Goal: Task Accomplishment & Management: Manage account settings

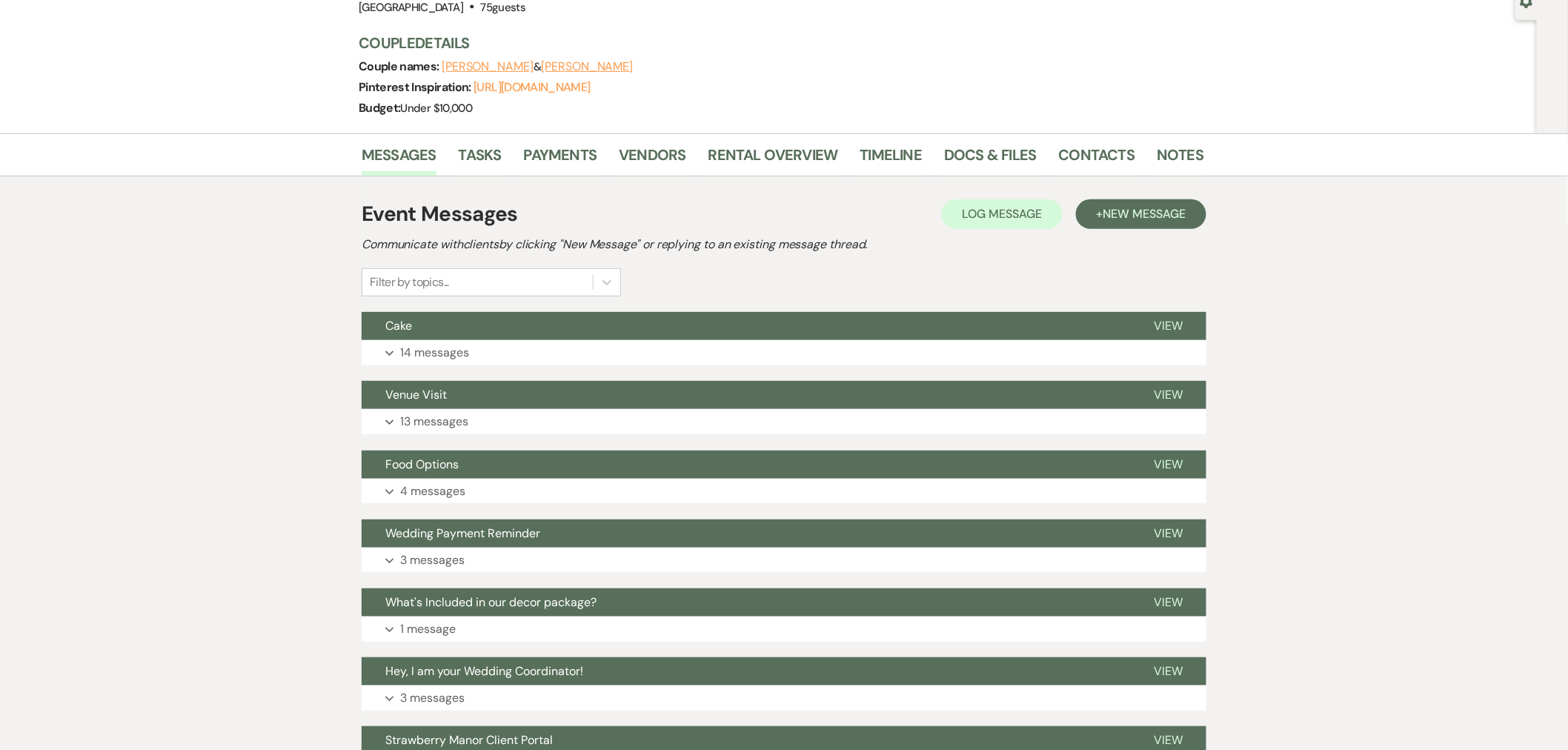
scroll to position [165, 0]
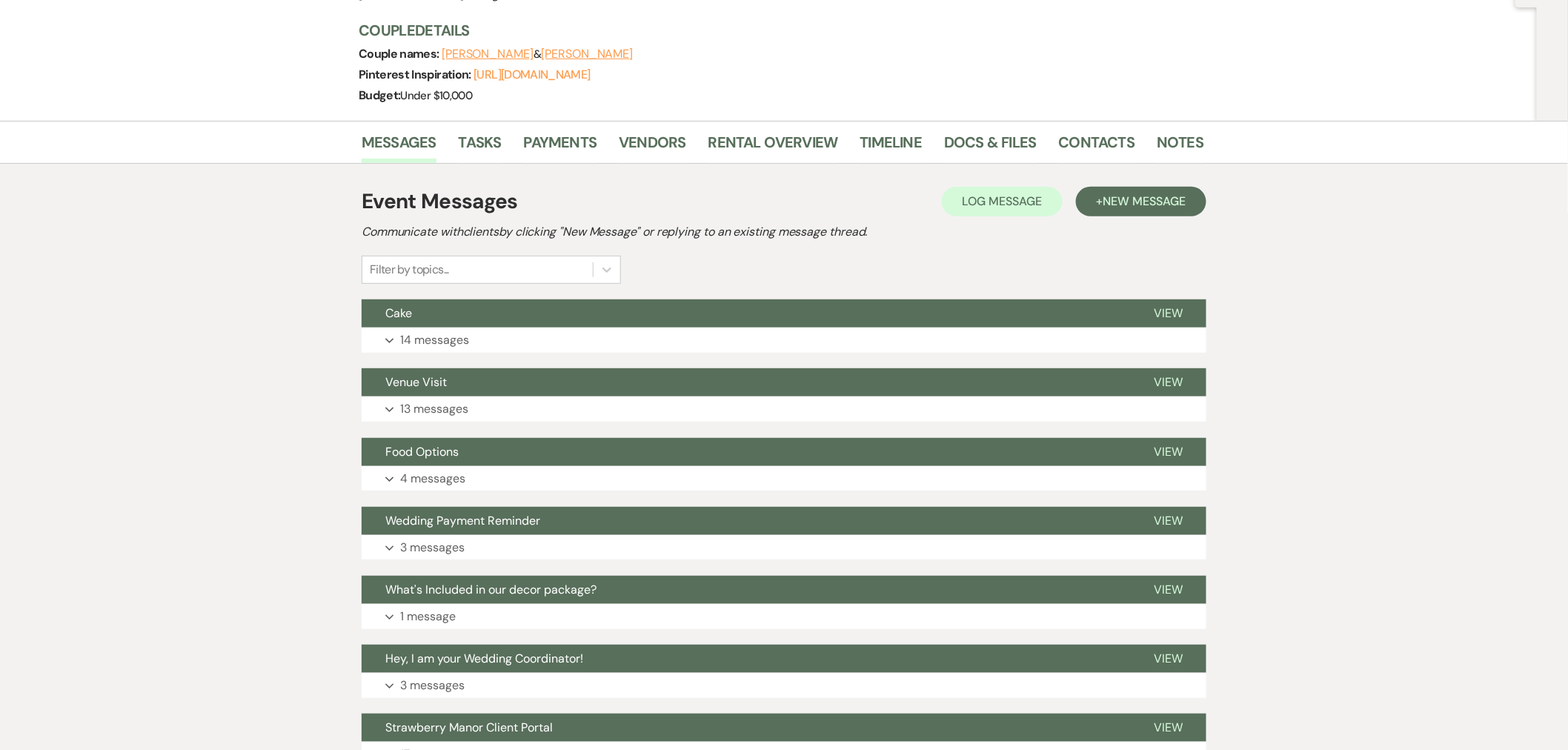
click at [399, 335] on button "Expand 14 messages" at bounding box center [784, 340] width 845 height 25
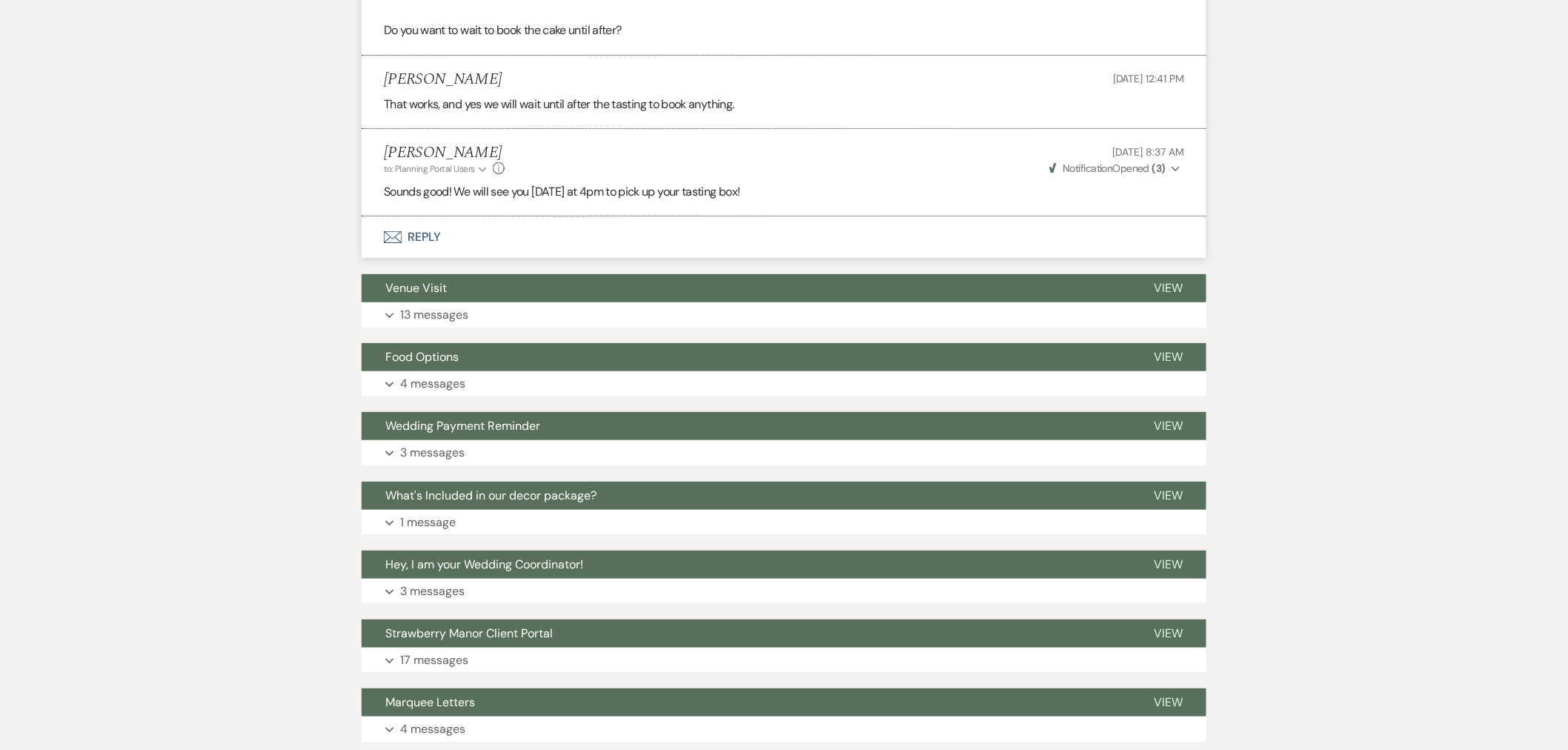
scroll to position [2388, 0]
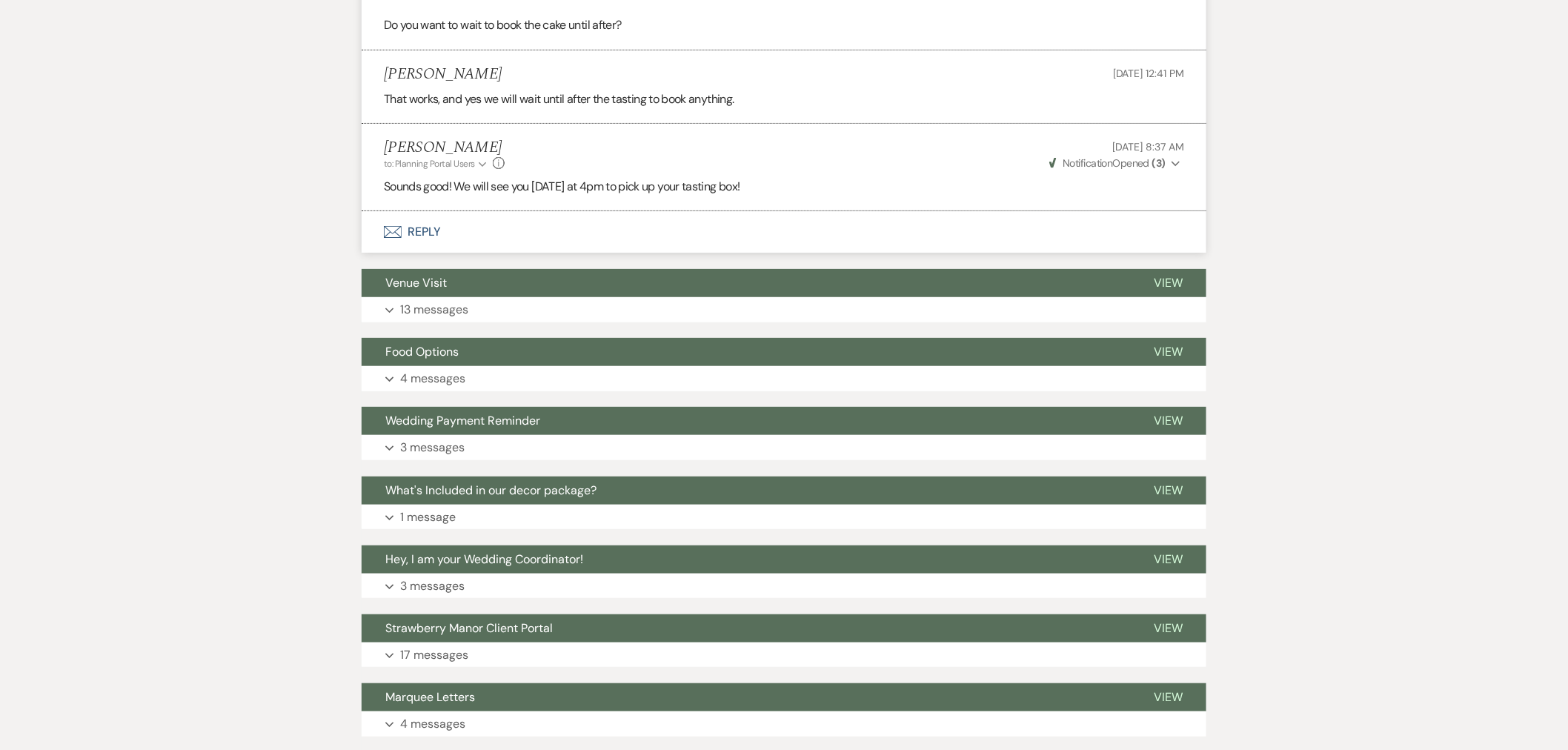
click at [449, 382] on p "4 messages" at bounding box center [432, 379] width 65 height 20
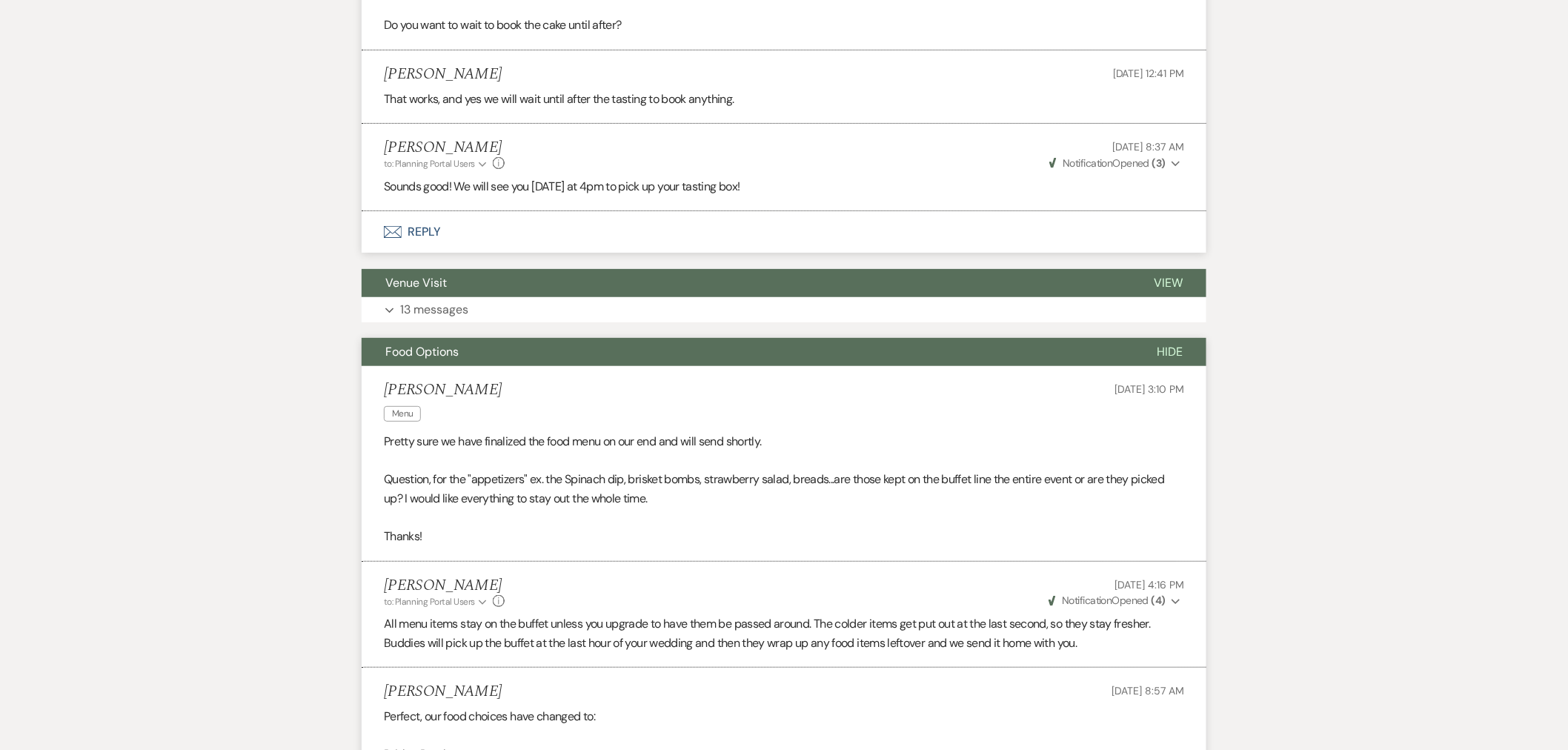
click at [1158, 341] on button "Hide" at bounding box center [1170, 353] width 73 height 29
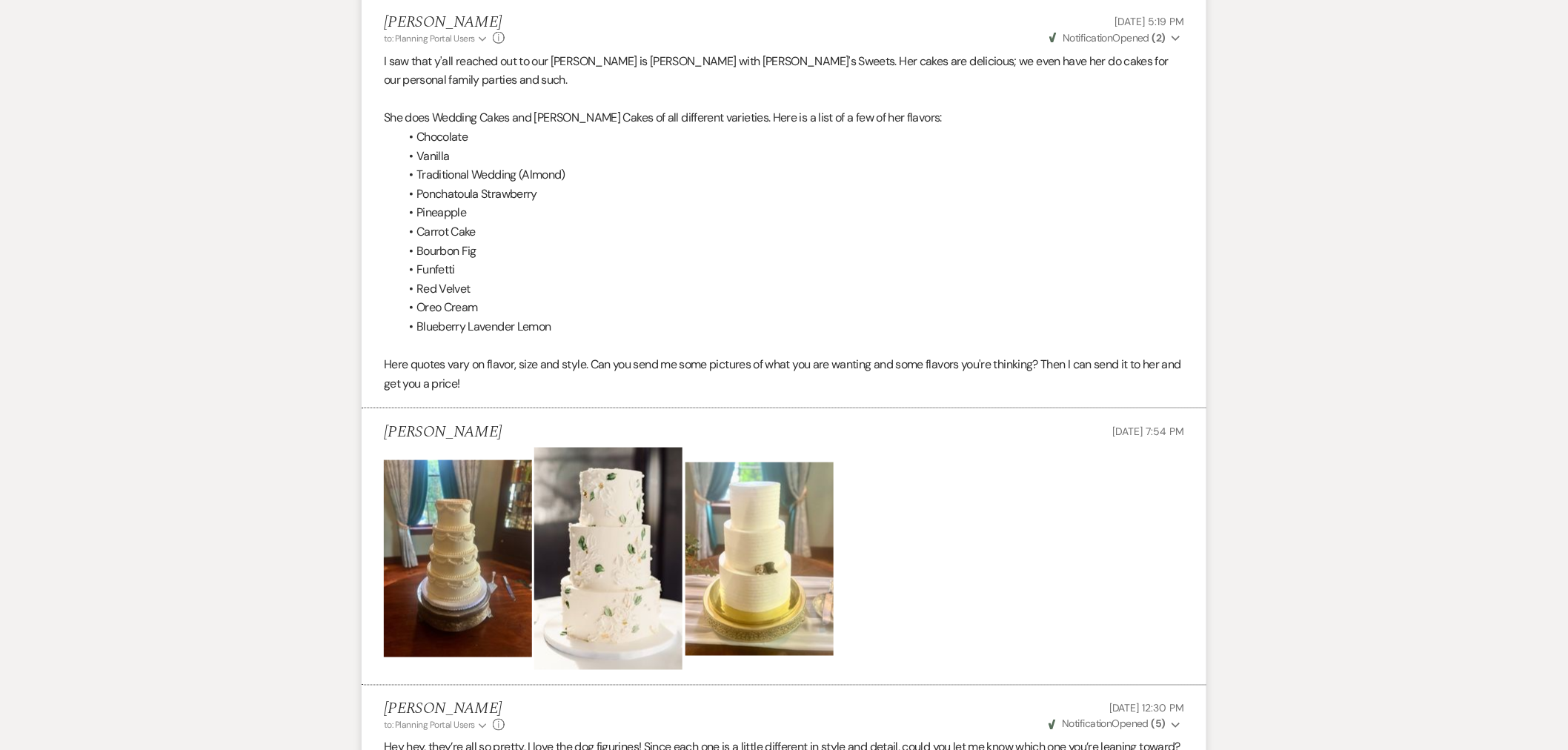
scroll to position [82, 0]
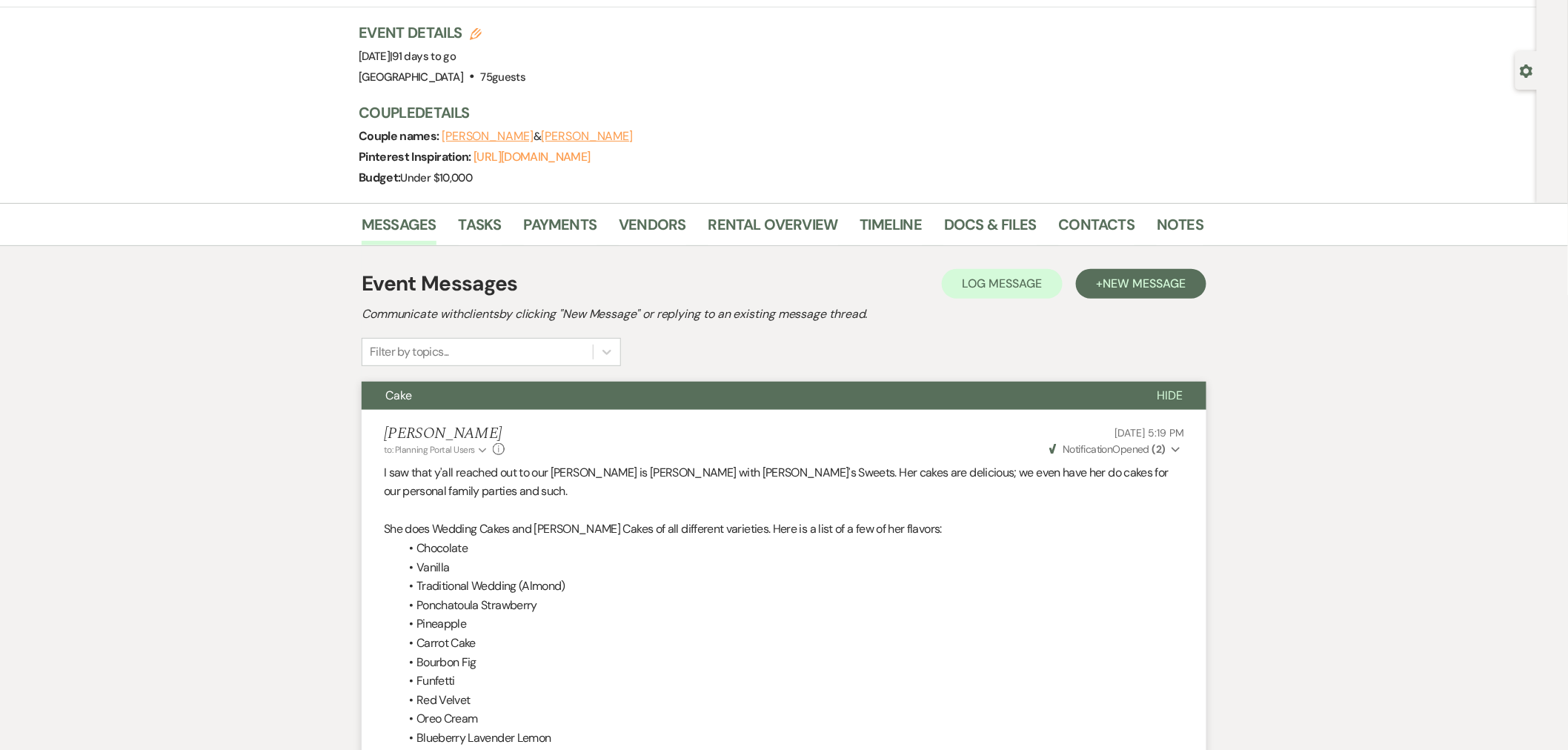
click at [1173, 395] on span "Hide" at bounding box center [1169, 395] width 26 height 15
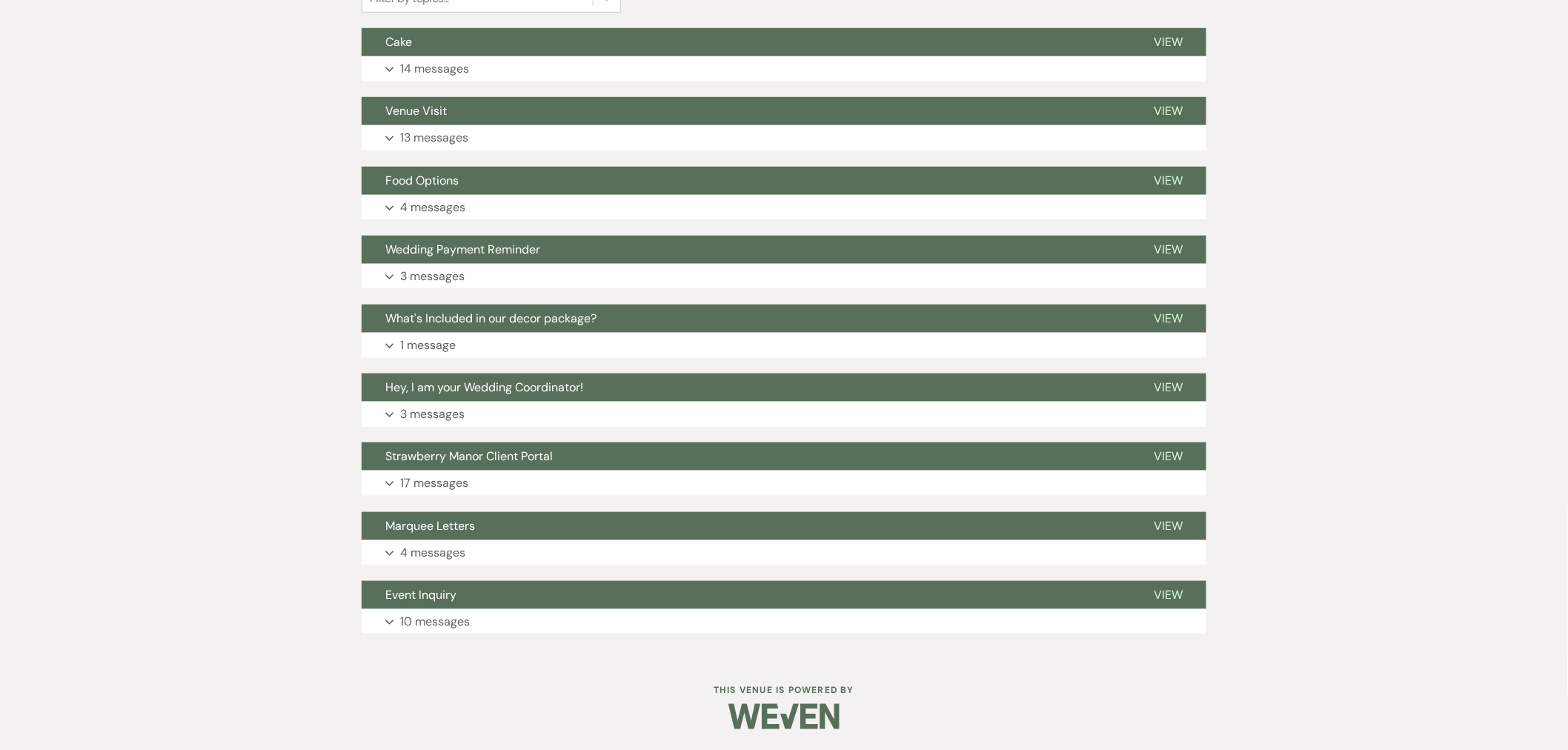
scroll to position [437, 0]
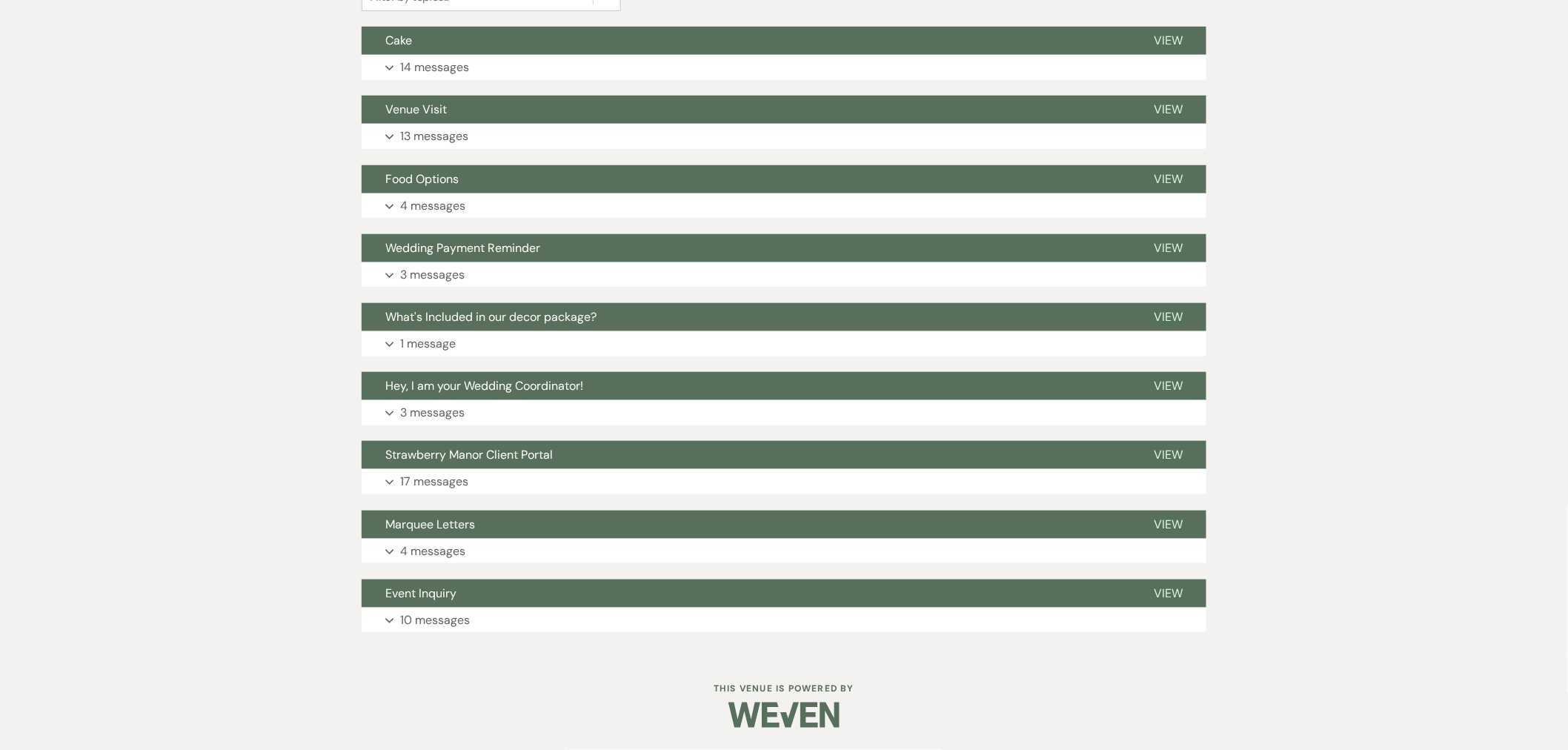
click at [459, 491] on p "17 messages" at bounding box center [434, 482] width 69 height 20
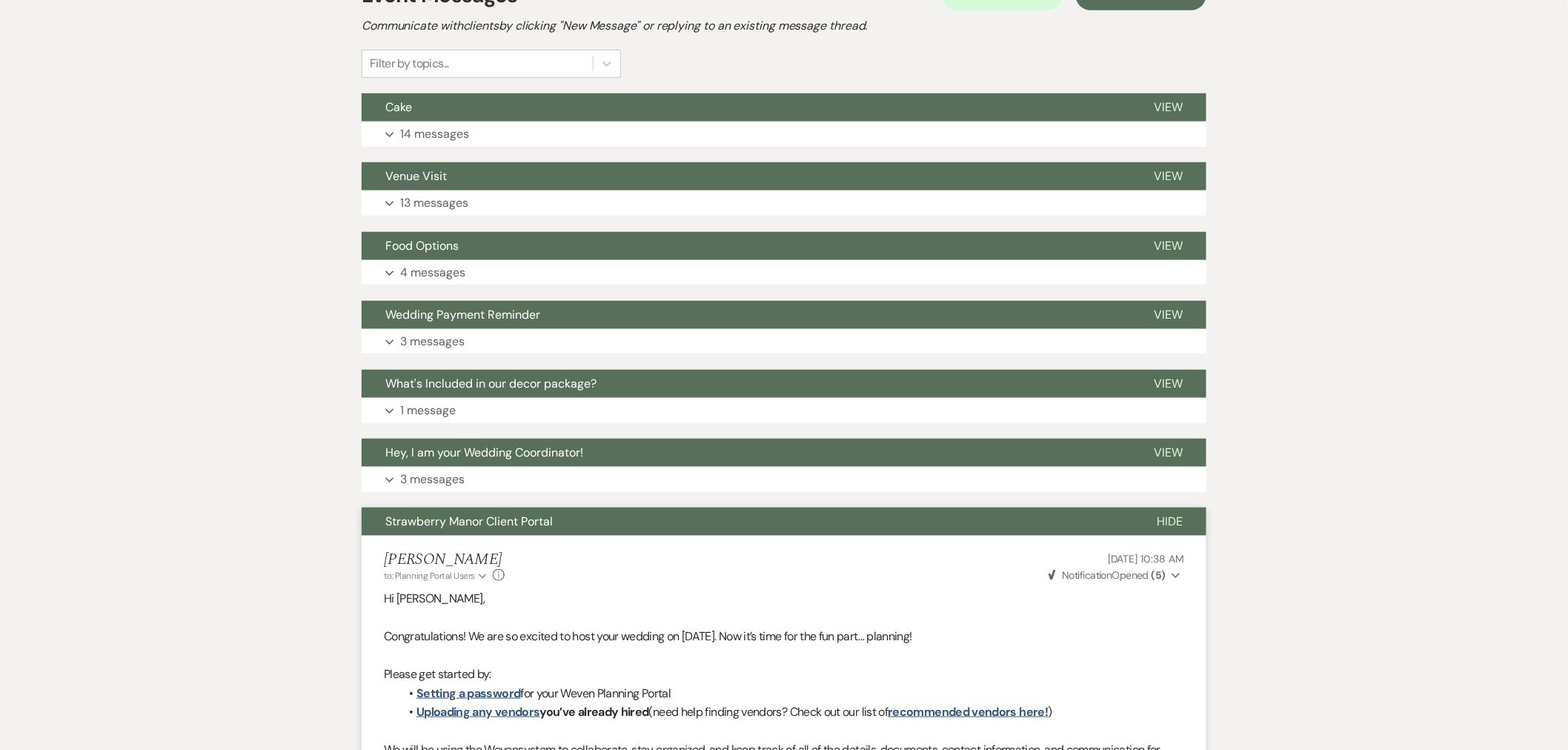
scroll to position [355, 0]
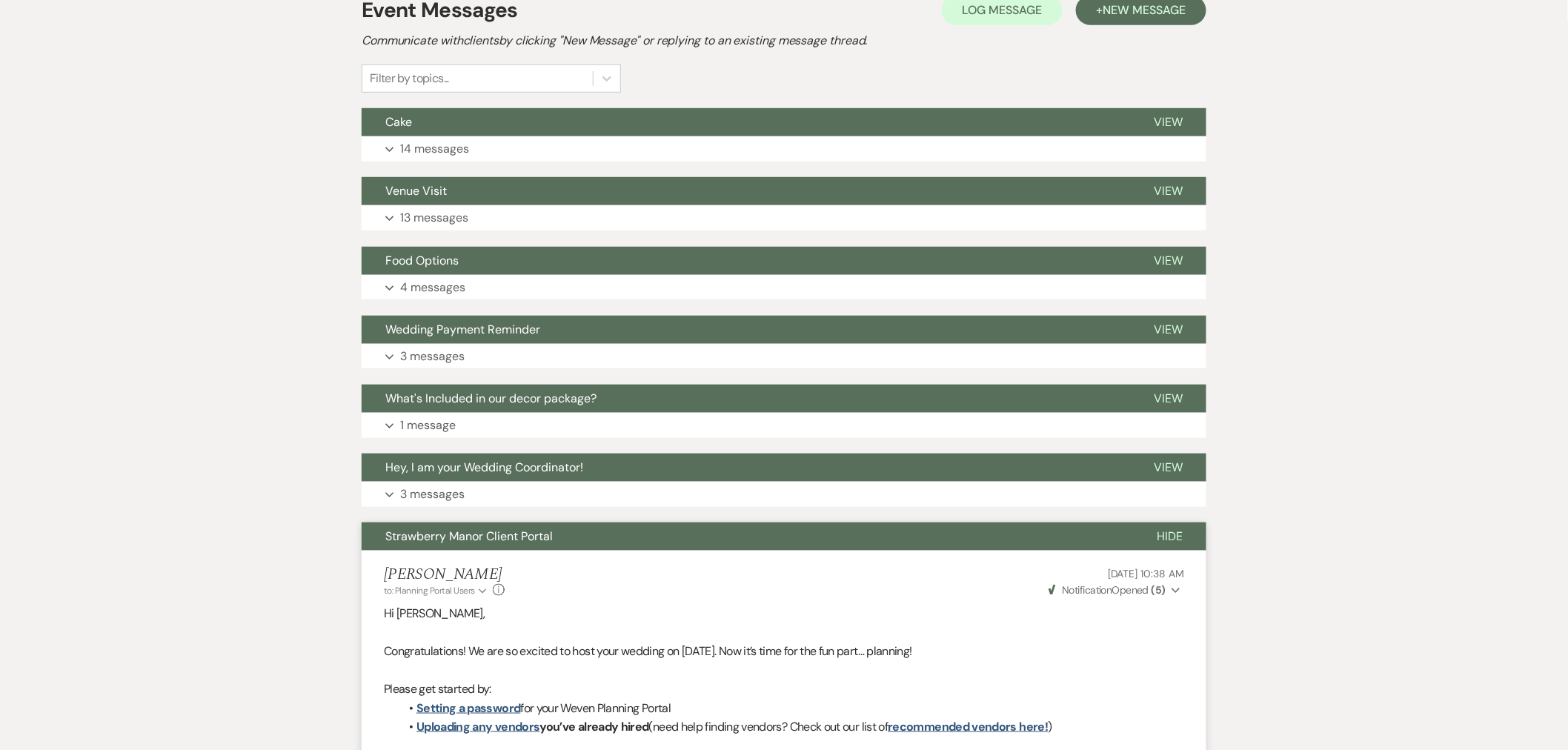
click at [1165, 528] on button "Hide" at bounding box center [1170, 537] width 73 height 29
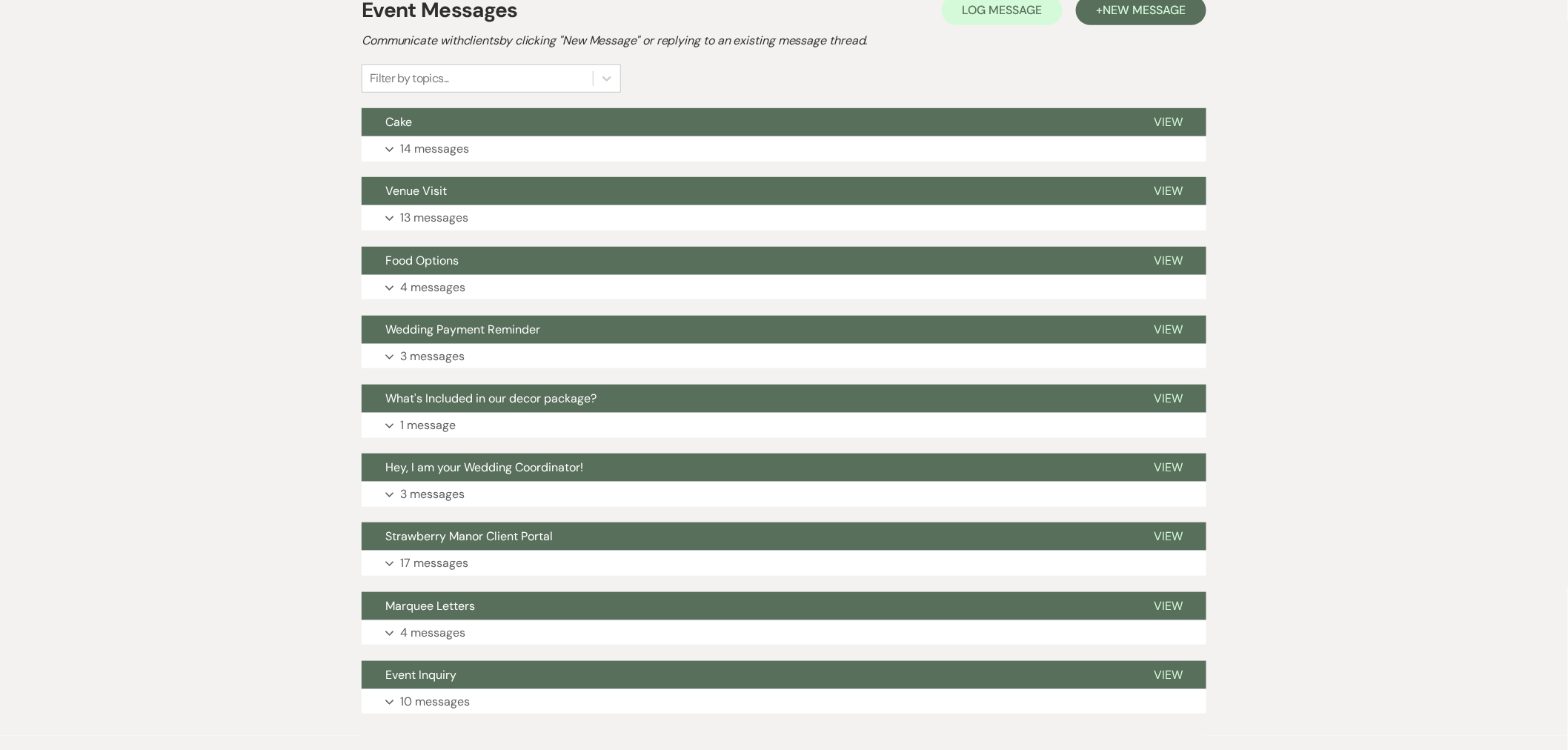
scroll to position [437, 0]
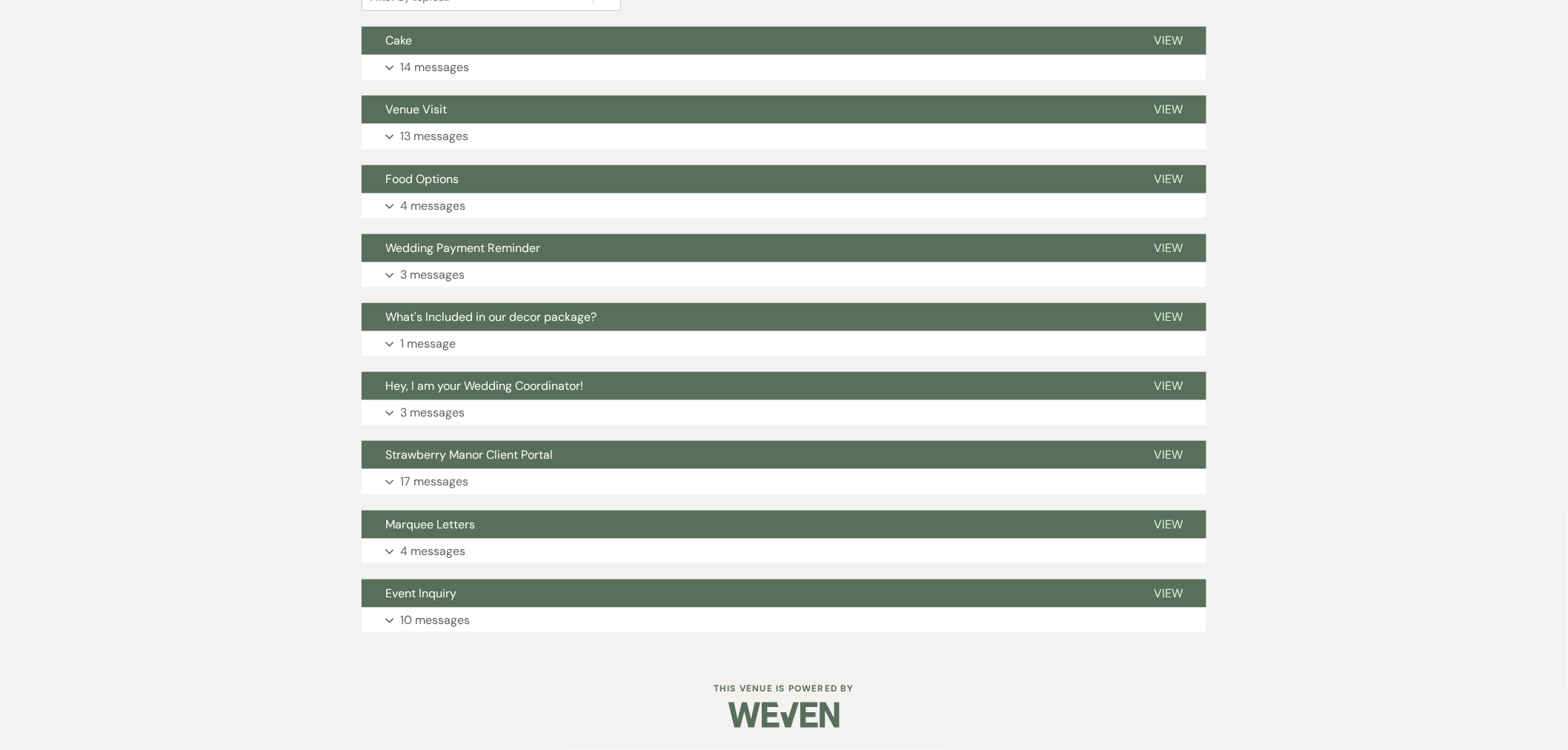
click at [515, 601] on button "Event Inquiry" at bounding box center [745, 594] width 768 height 29
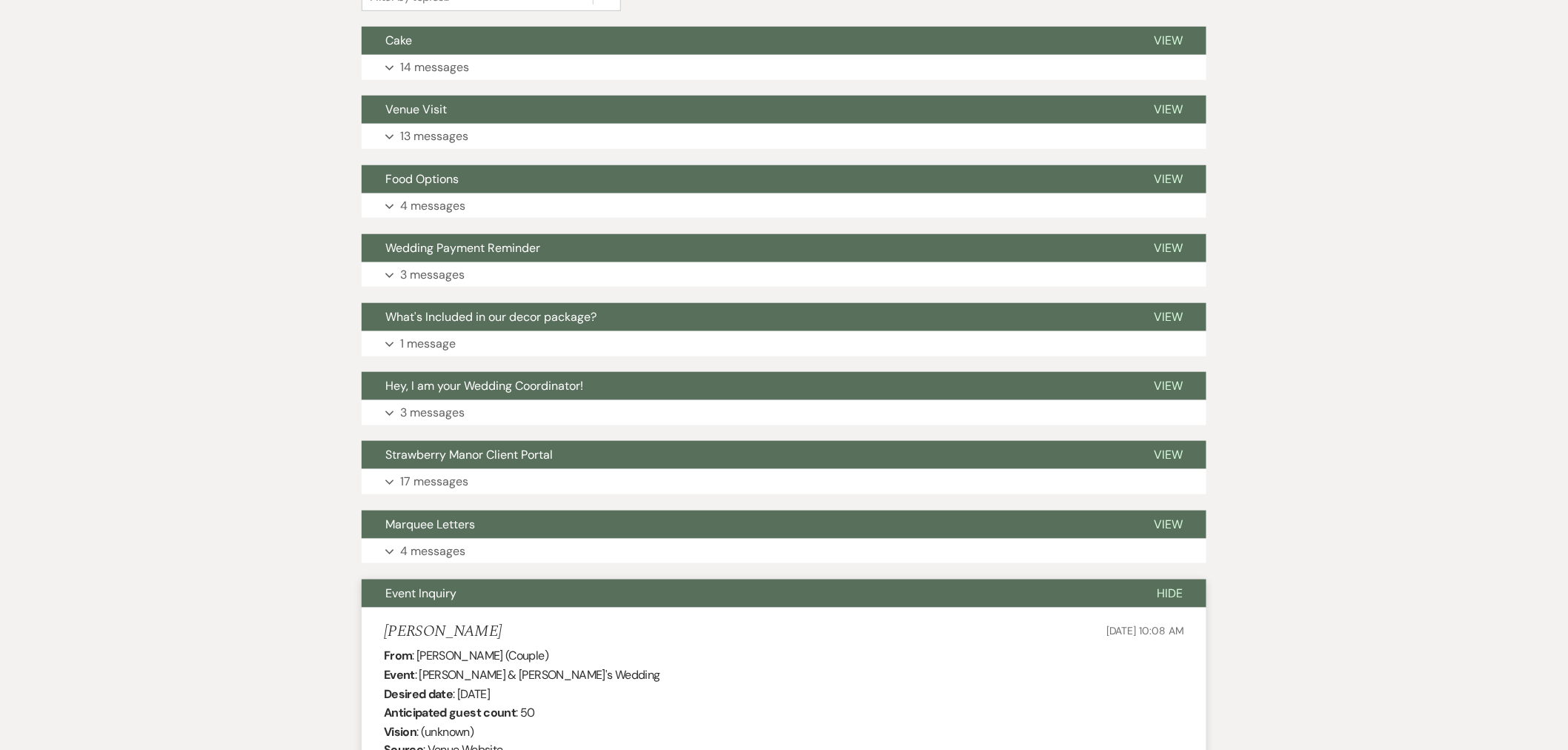
click at [499, 534] on button "Marquee Letters" at bounding box center [745, 525] width 768 height 29
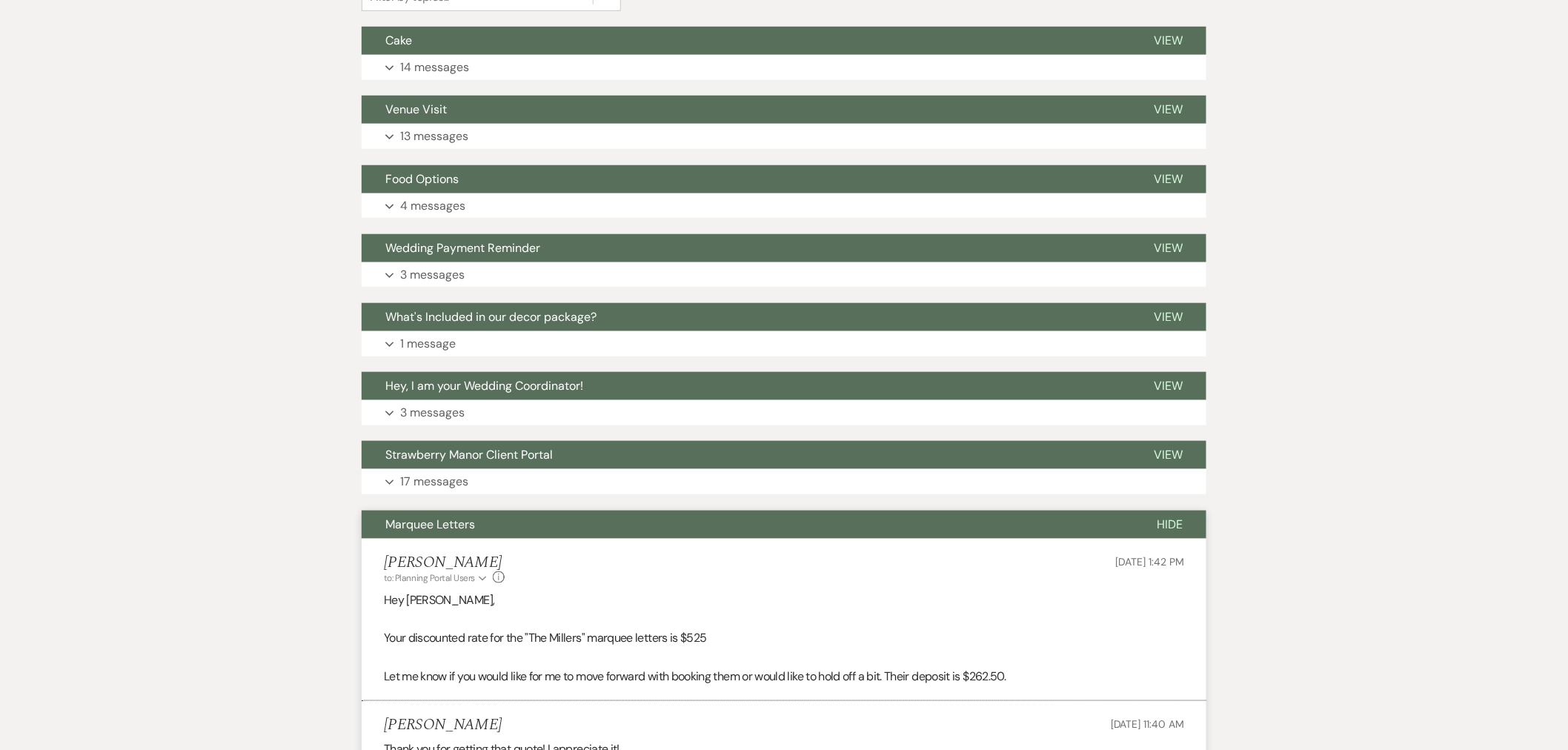
click at [506, 469] on button "Strawberry Manor Client Portal" at bounding box center [745, 455] width 768 height 29
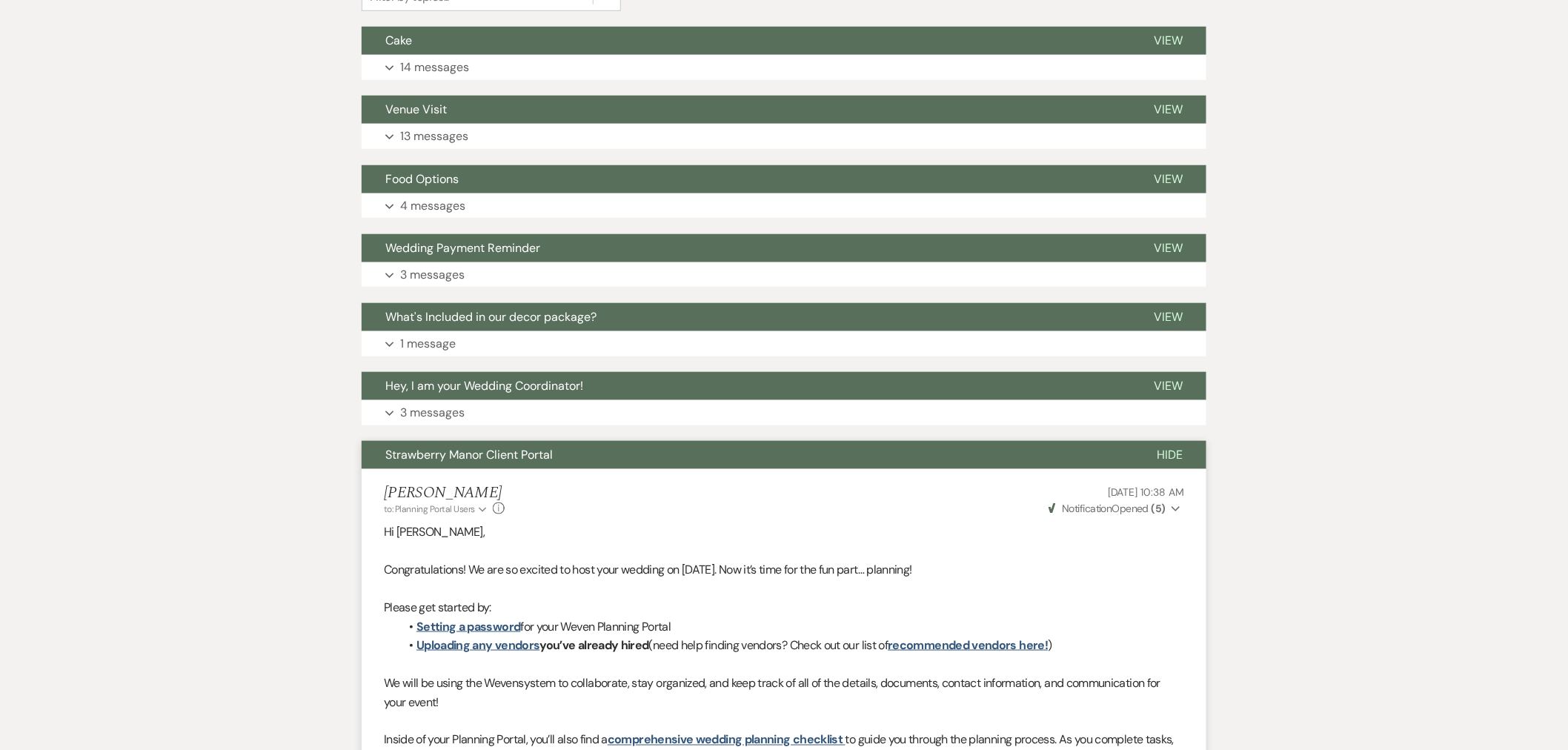
click at [486, 402] on button "Expand 3 messages" at bounding box center [784, 412] width 845 height 25
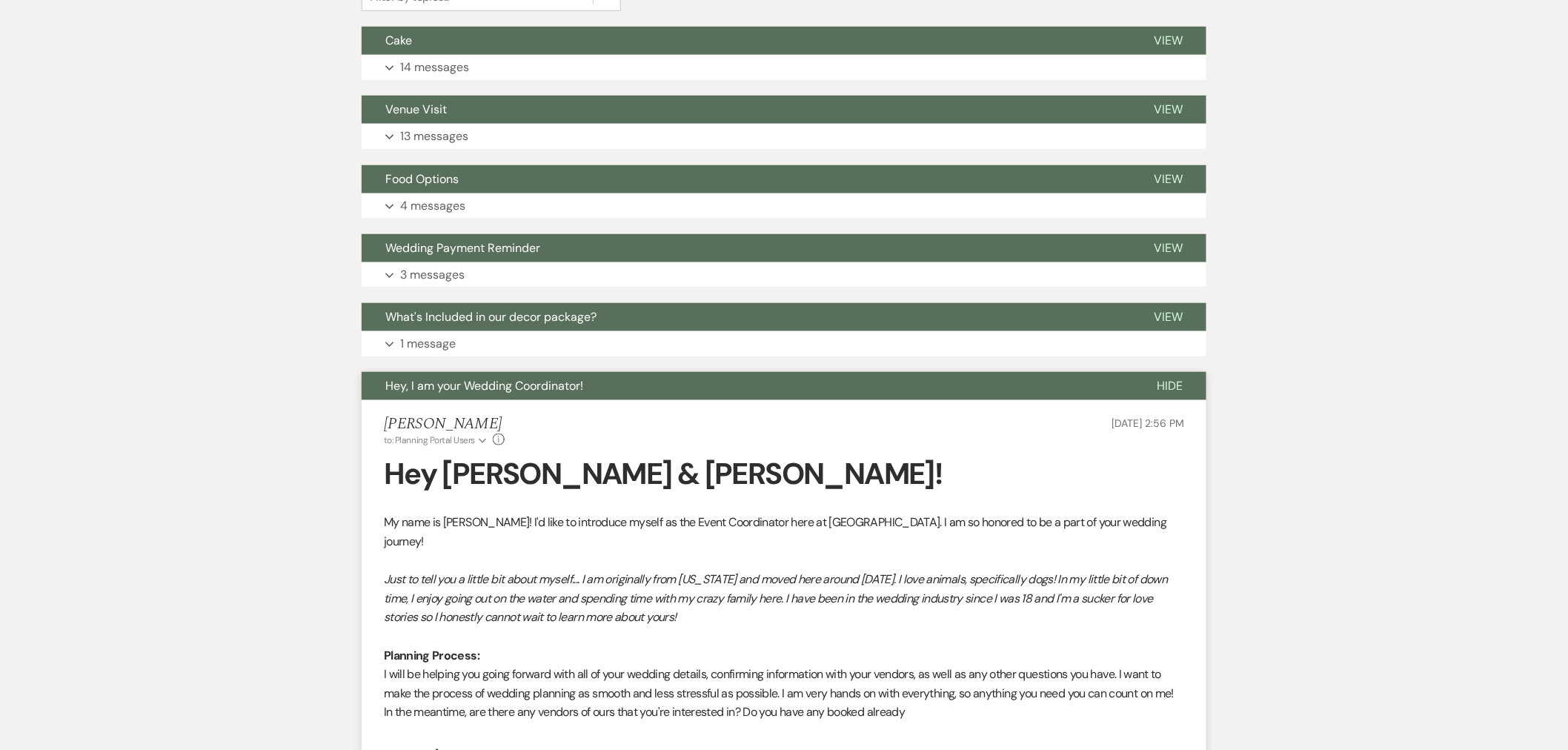
click at [528, 267] on button "Expand 3 messages" at bounding box center [784, 275] width 845 height 25
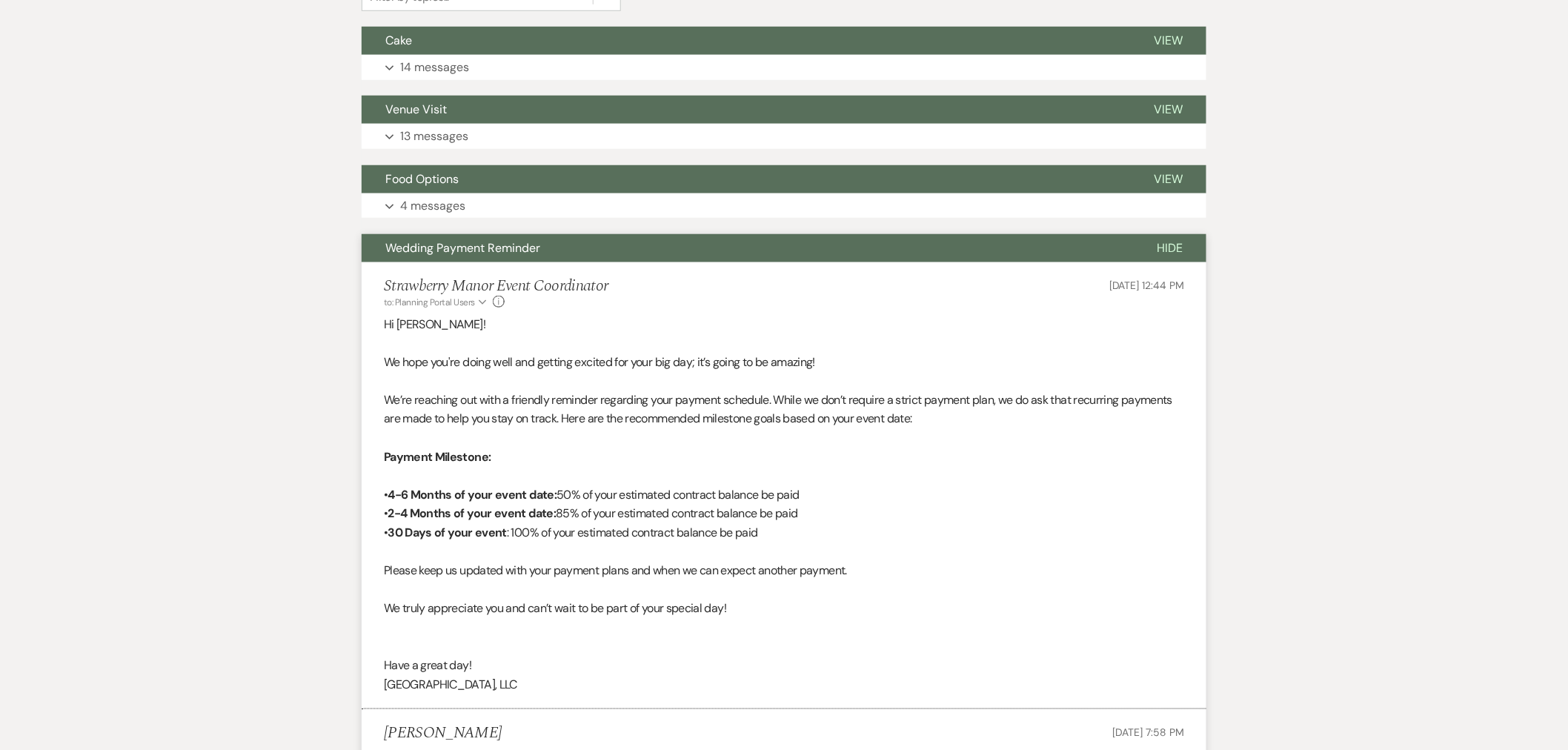
click at [499, 203] on button "Expand 4 messages" at bounding box center [784, 206] width 845 height 25
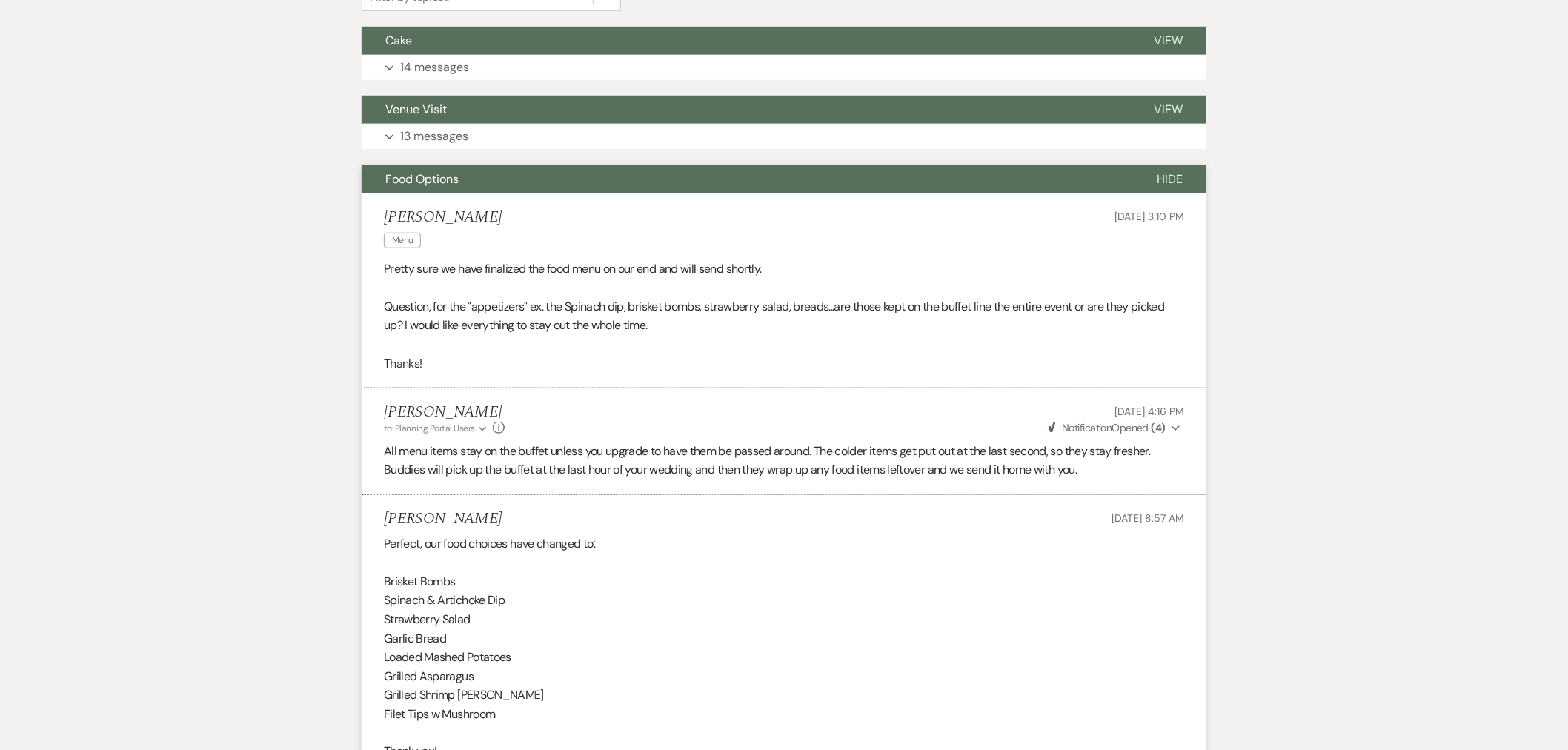
click at [522, 144] on button "Expand 13 messages" at bounding box center [784, 136] width 845 height 25
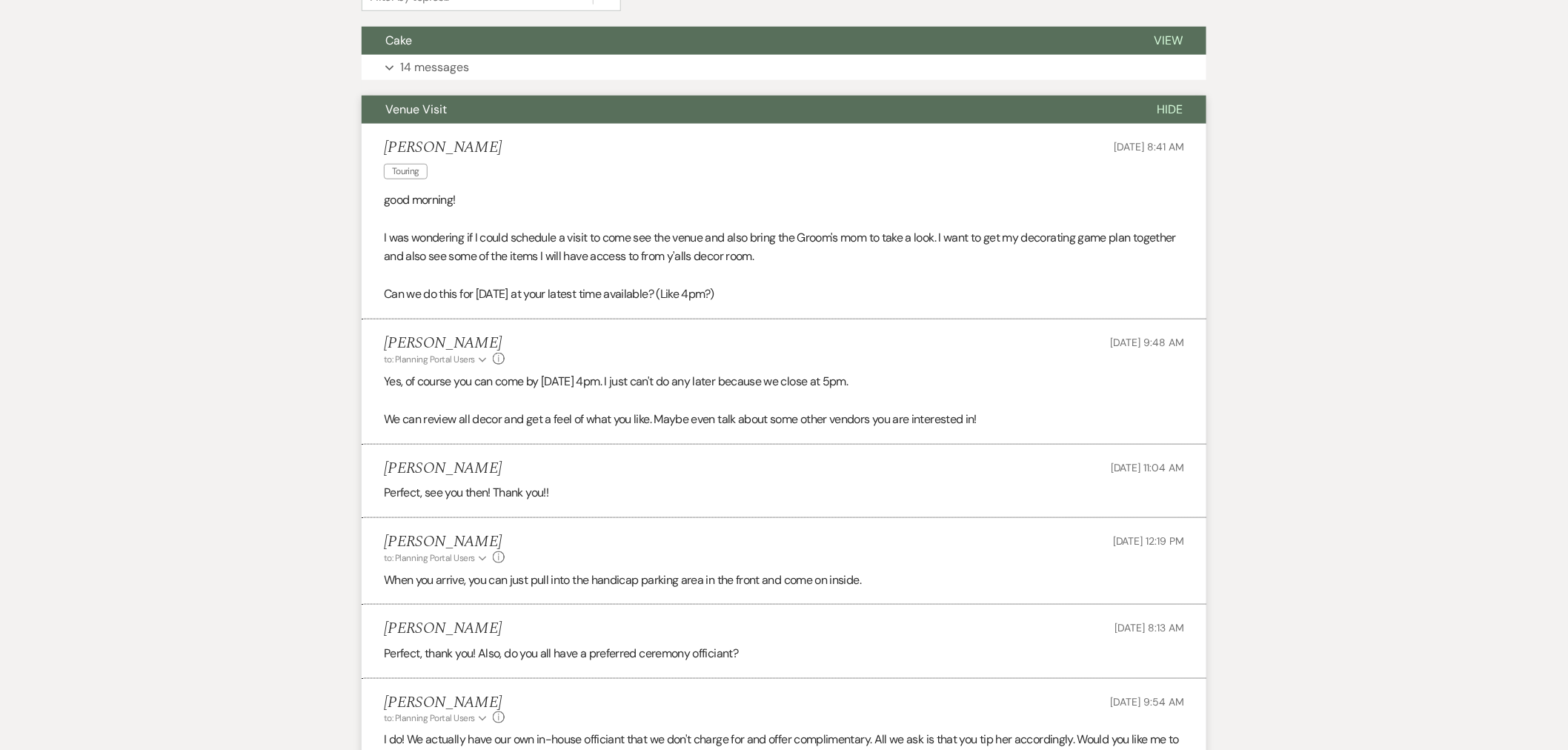
click at [420, 51] on button "Cake" at bounding box center [745, 41] width 768 height 29
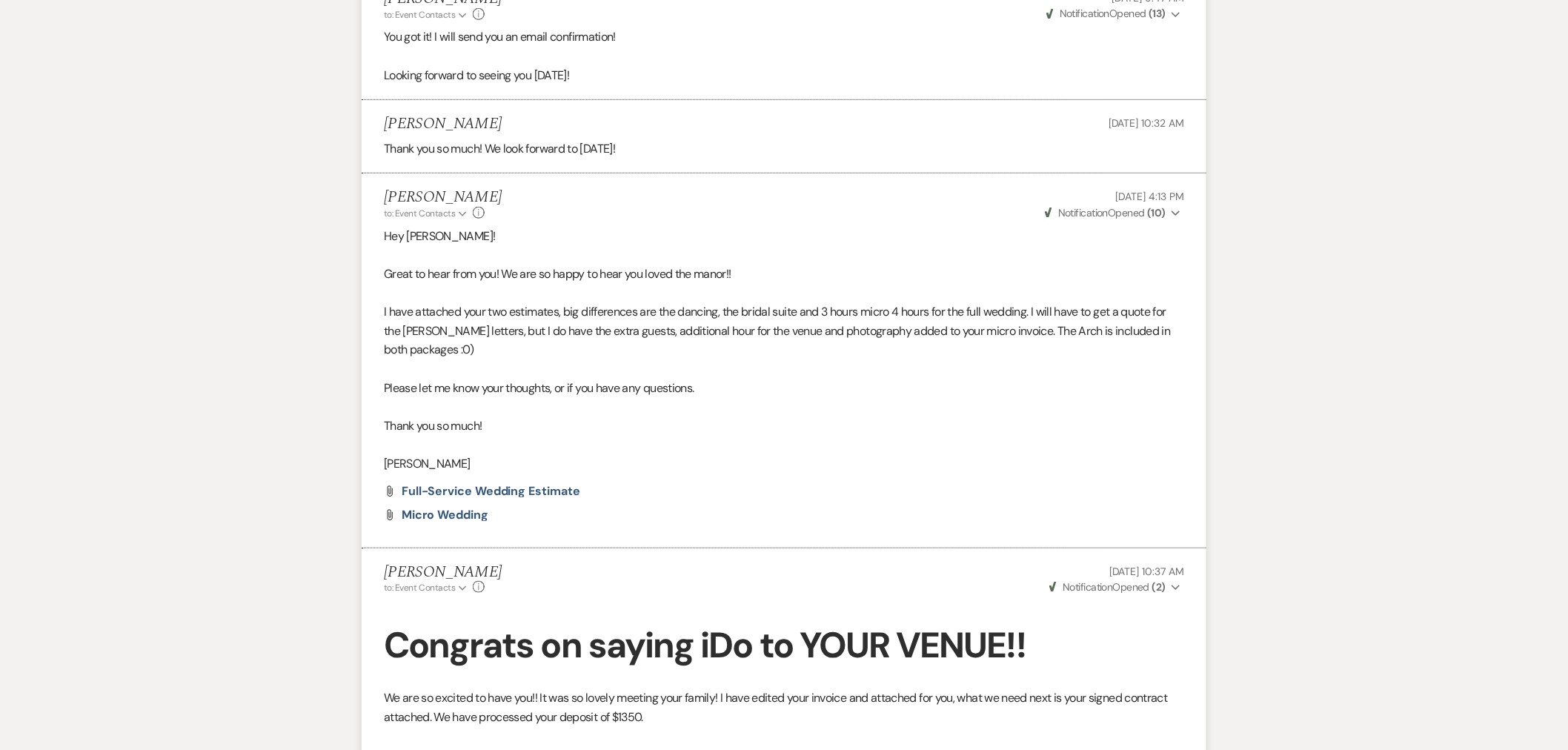
scroll to position [12649, 0]
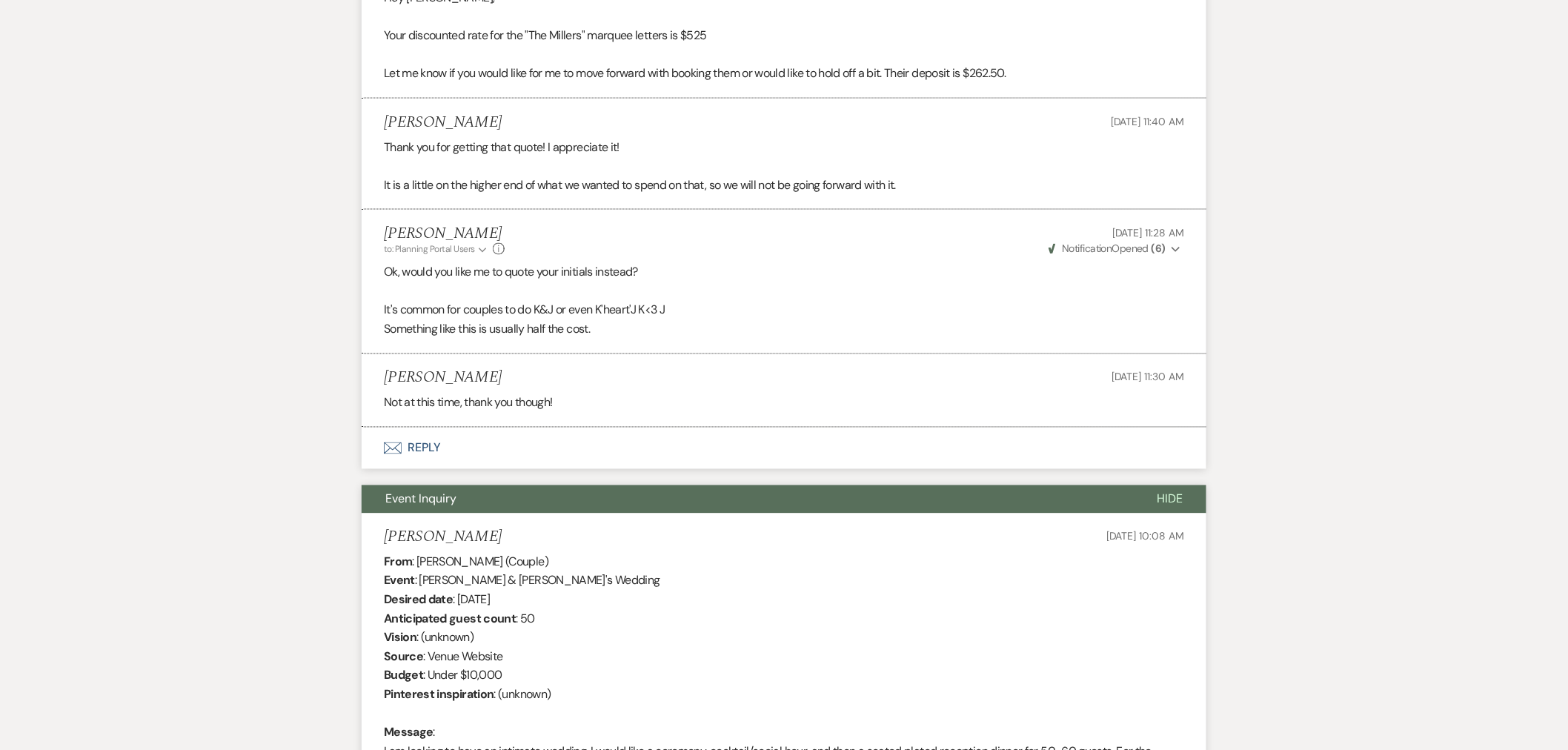
click at [1176, 507] on span "Hide" at bounding box center [1169, 499] width 26 height 15
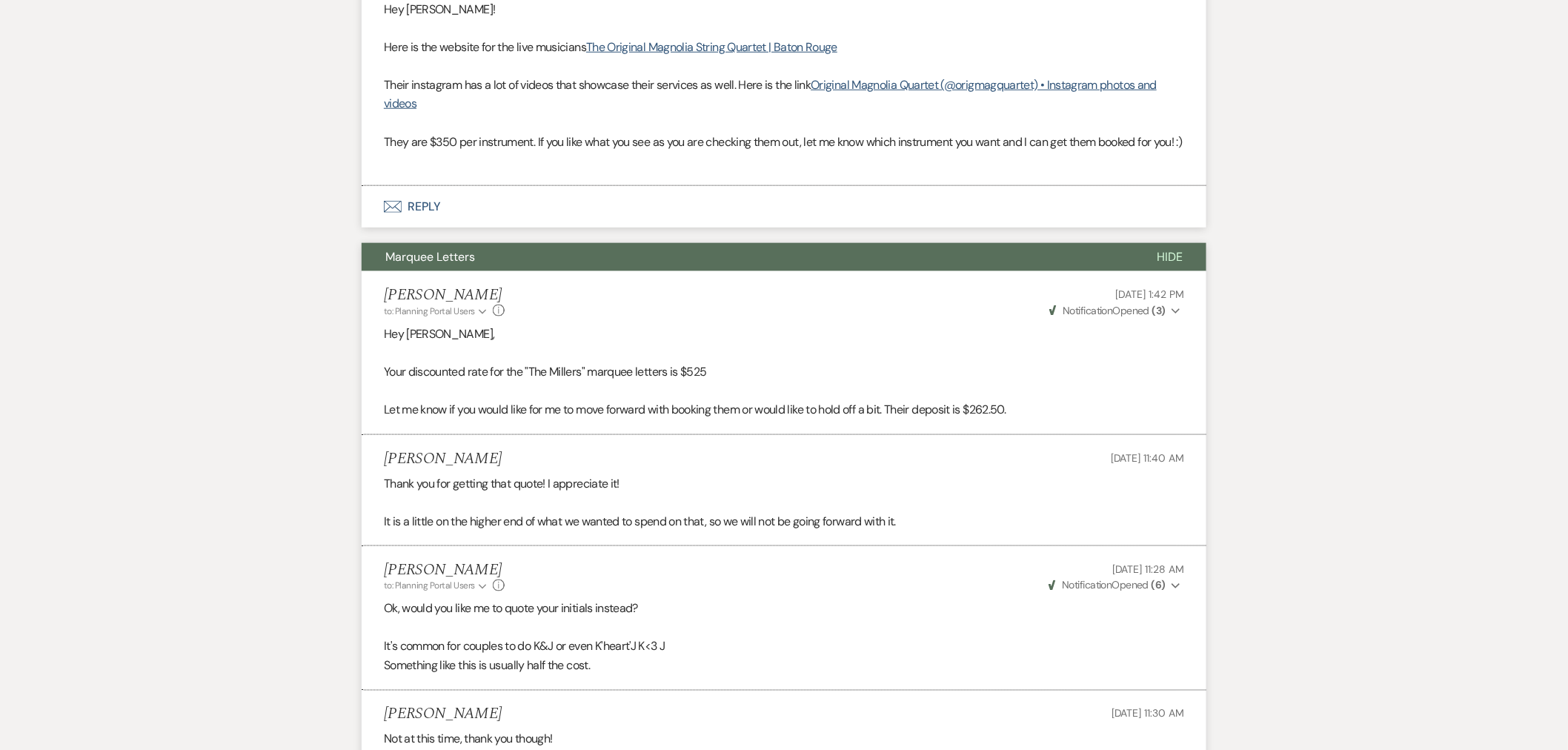
scroll to position [9861, 0]
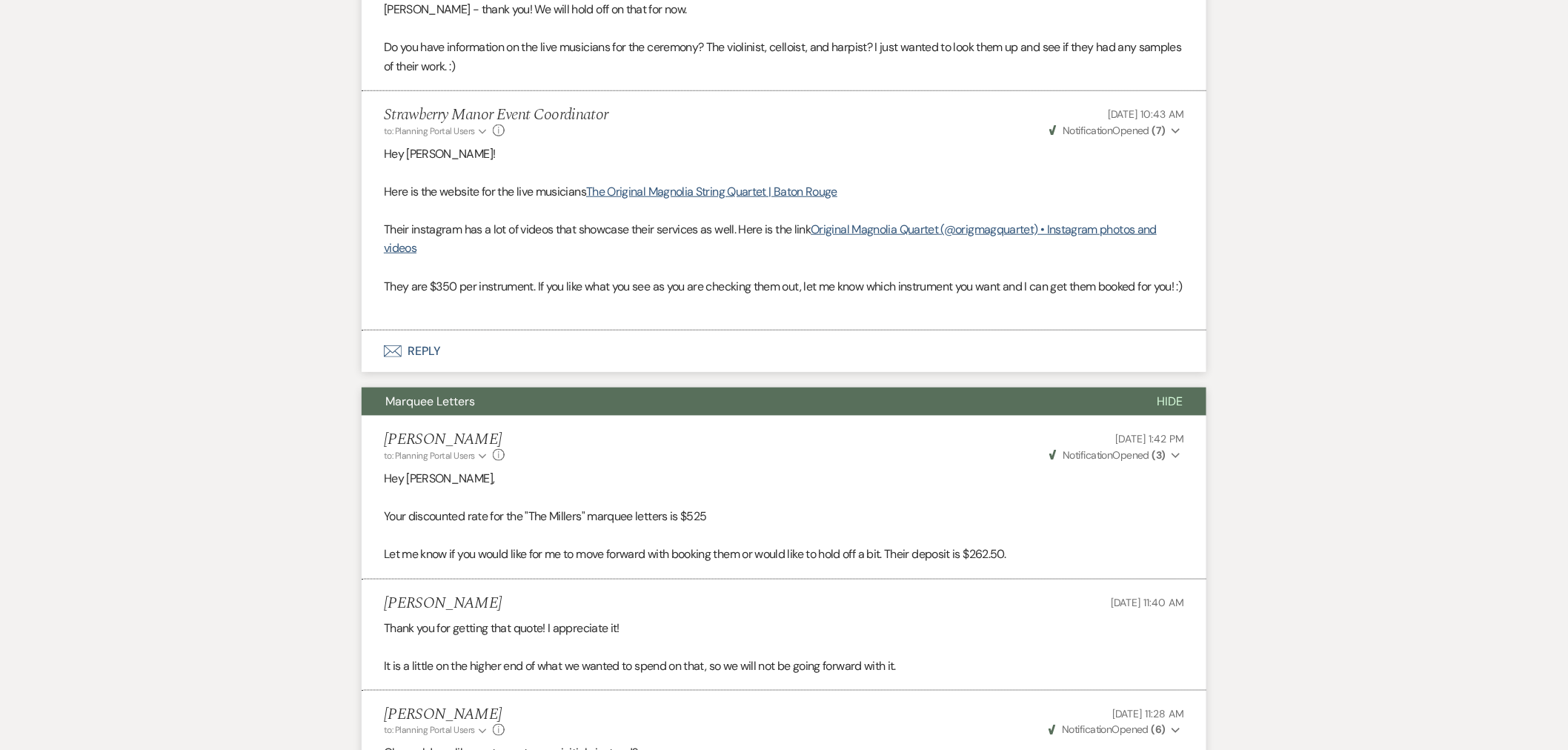
click at [1161, 409] on span "Hide" at bounding box center [1169, 401] width 26 height 15
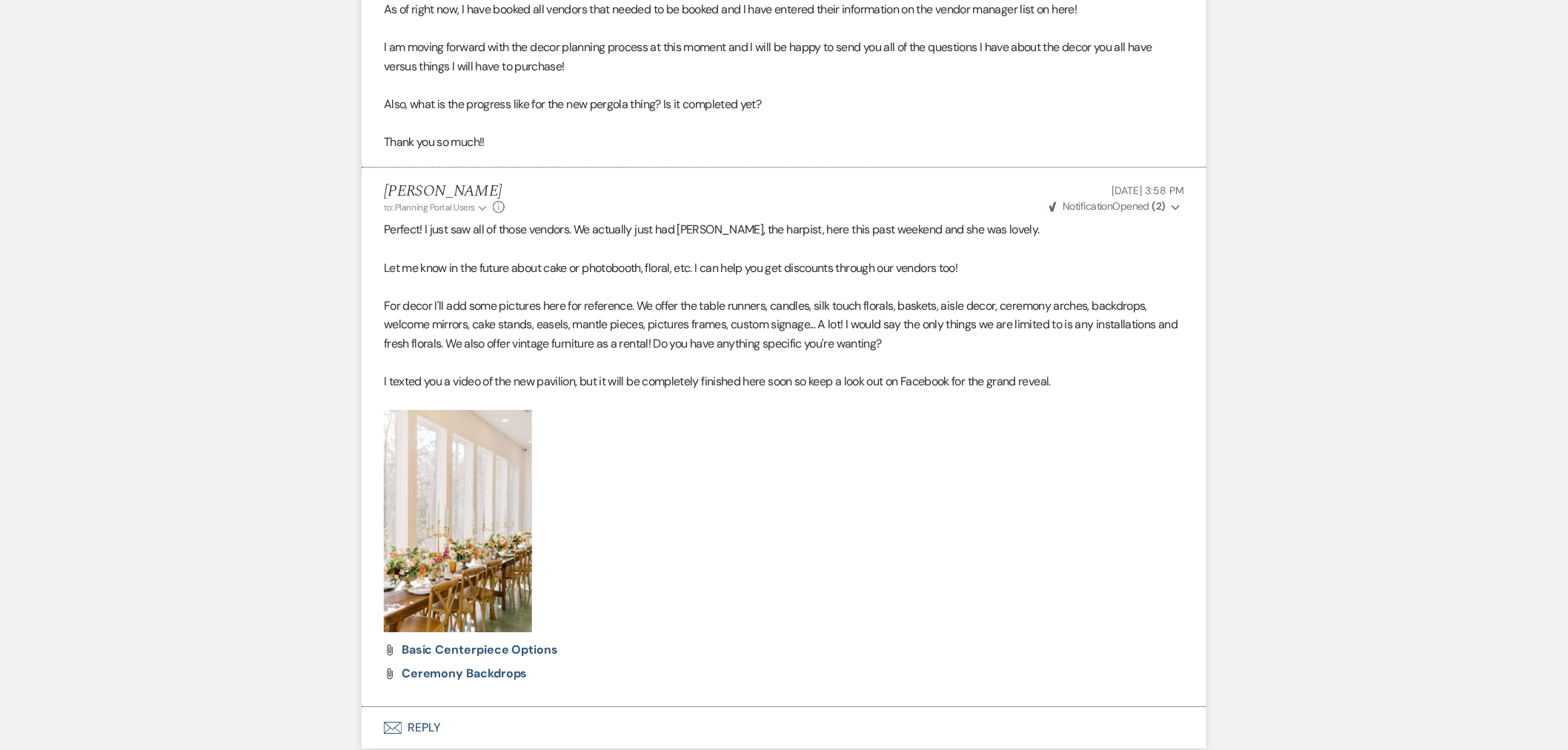
scroll to position [6633, 0]
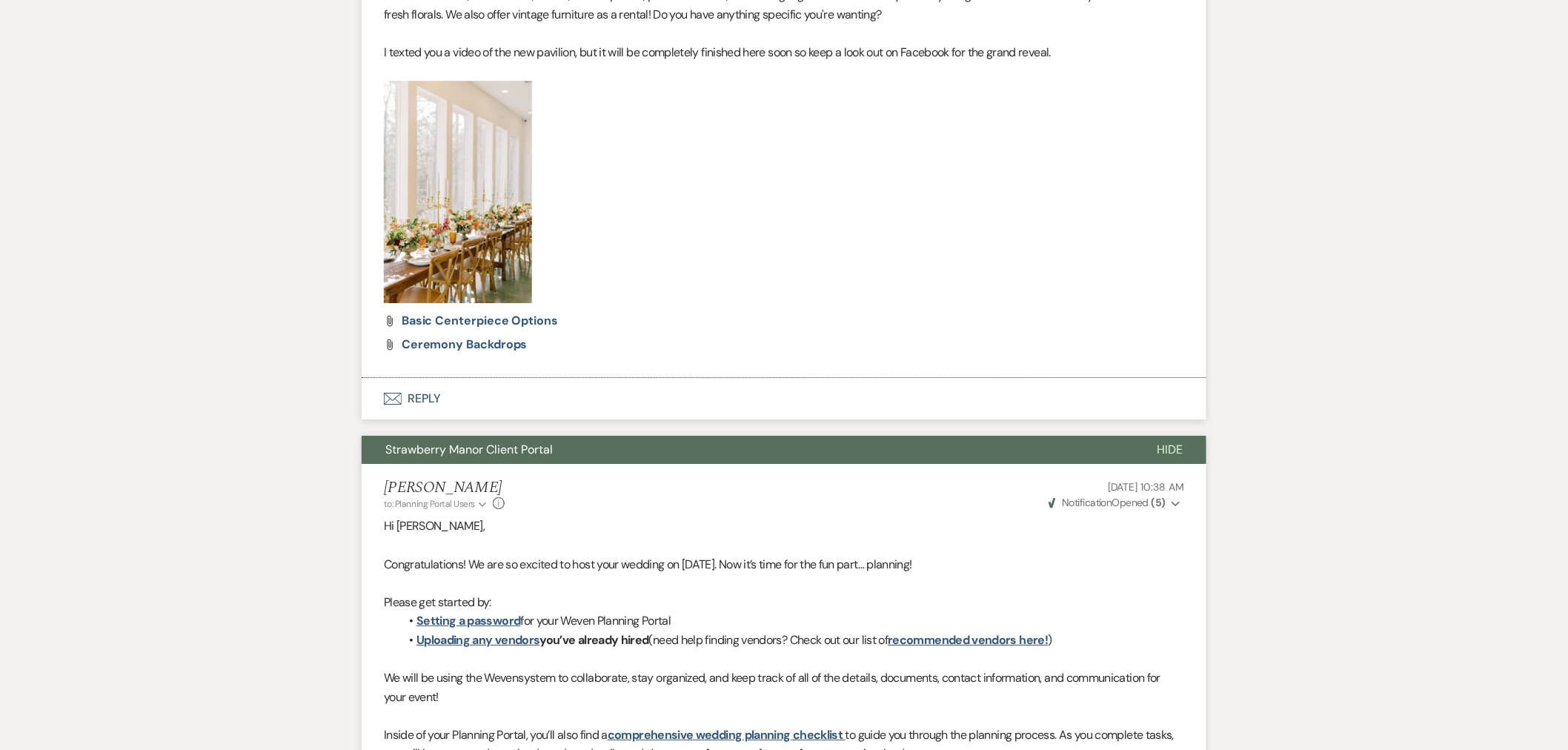
click at [1169, 456] on span "Hide" at bounding box center [1169, 449] width 26 height 15
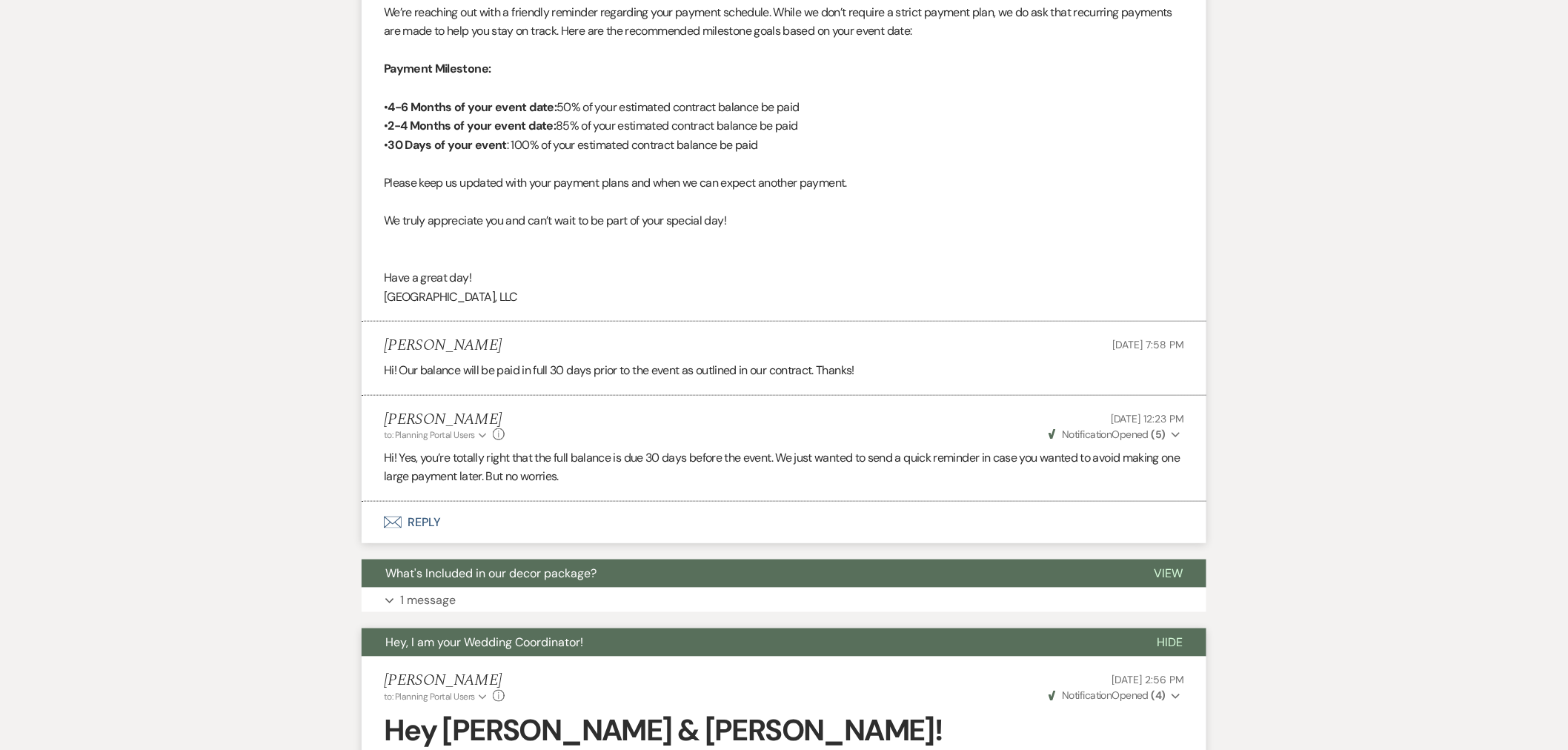
scroll to position [5395, 0]
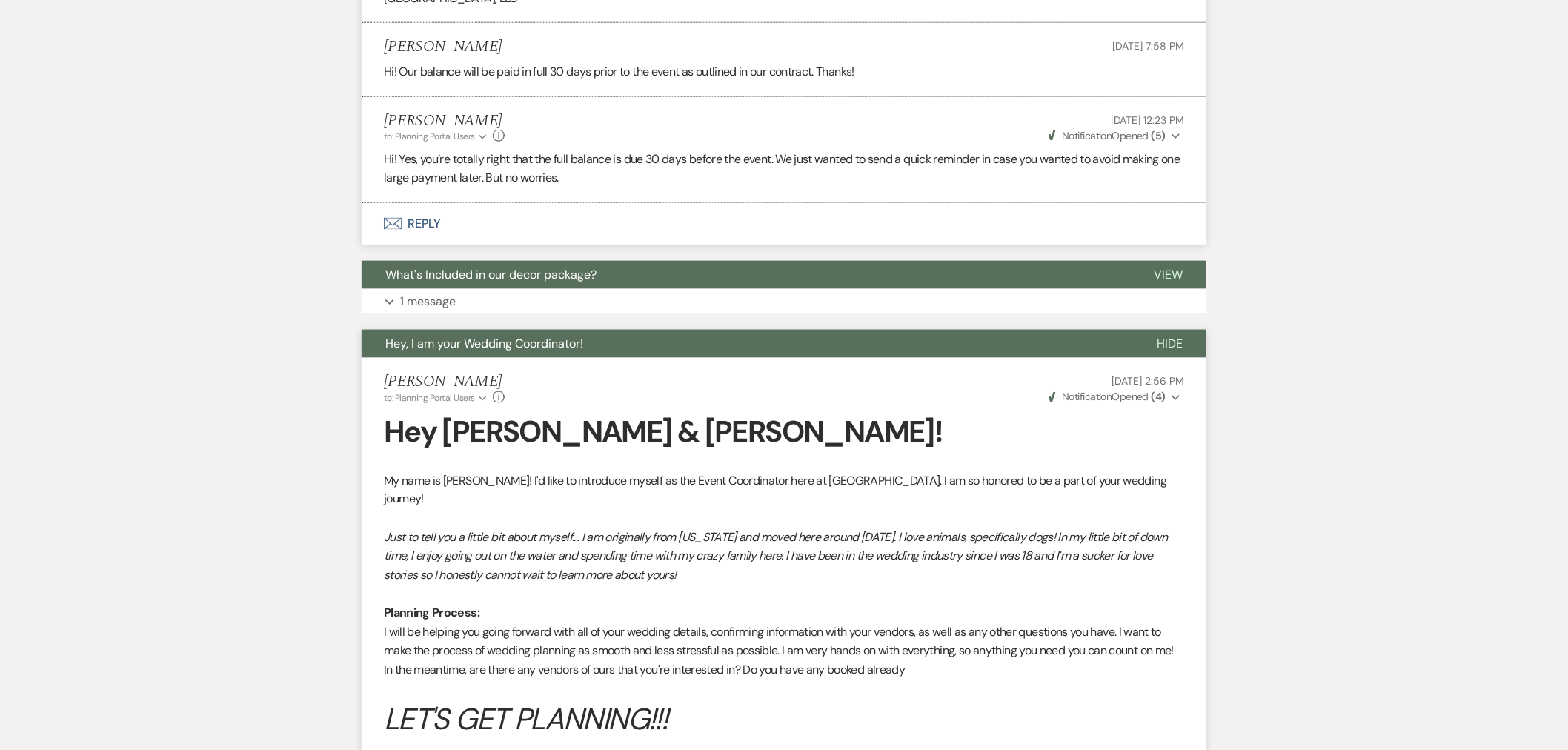
click at [1168, 351] on span "Hide" at bounding box center [1169, 343] width 26 height 15
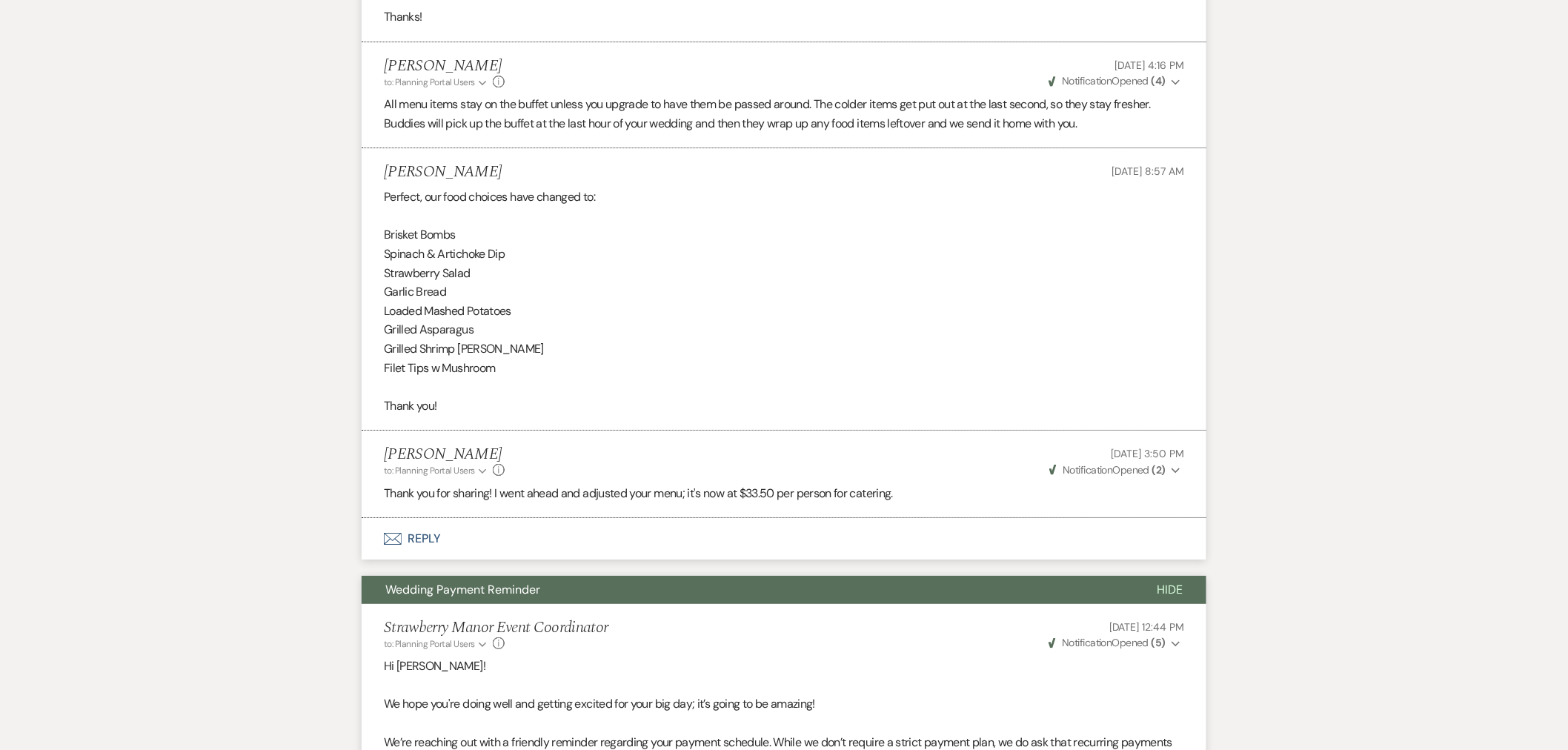
scroll to position [4532, 0]
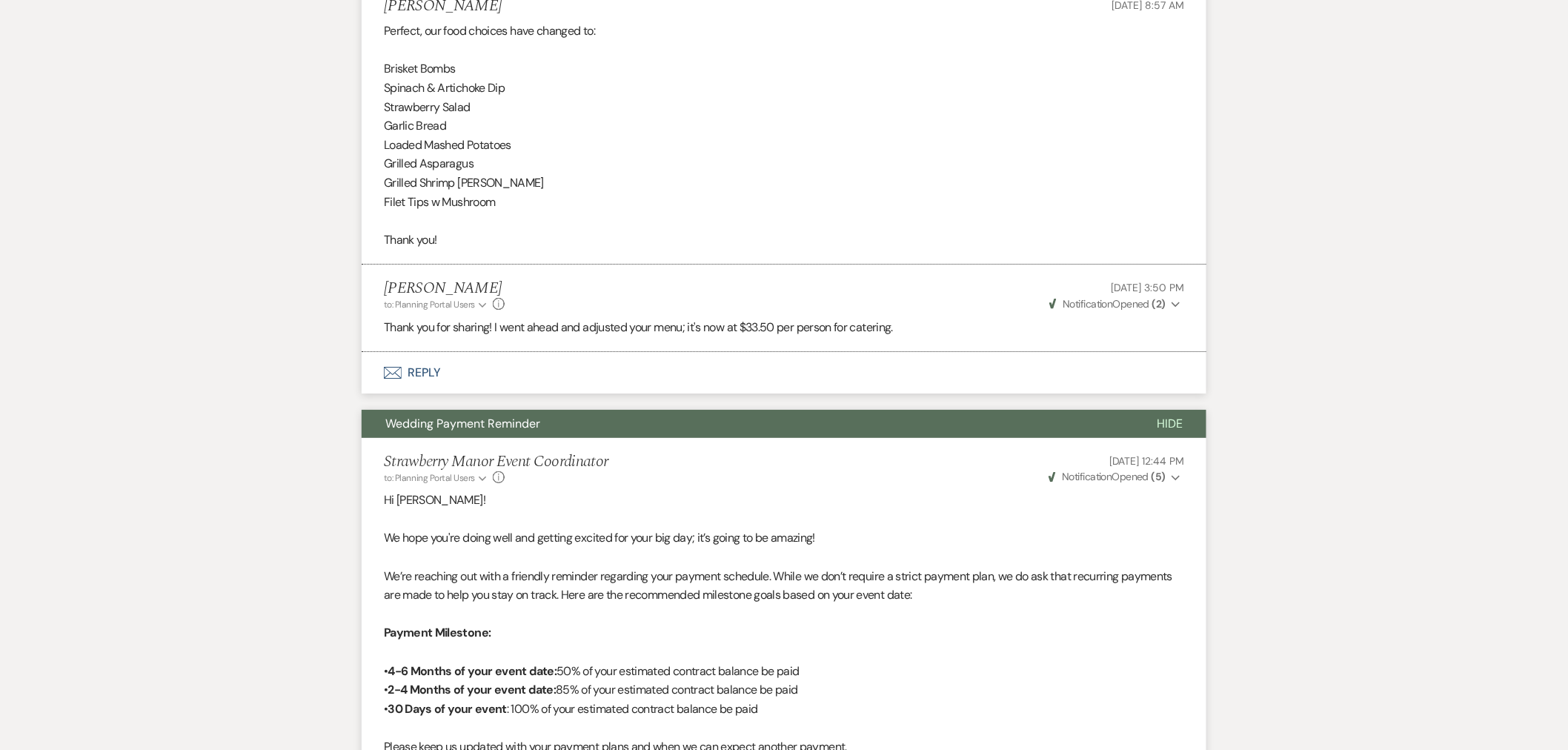
click at [1191, 421] on button "Hide" at bounding box center [1170, 424] width 73 height 29
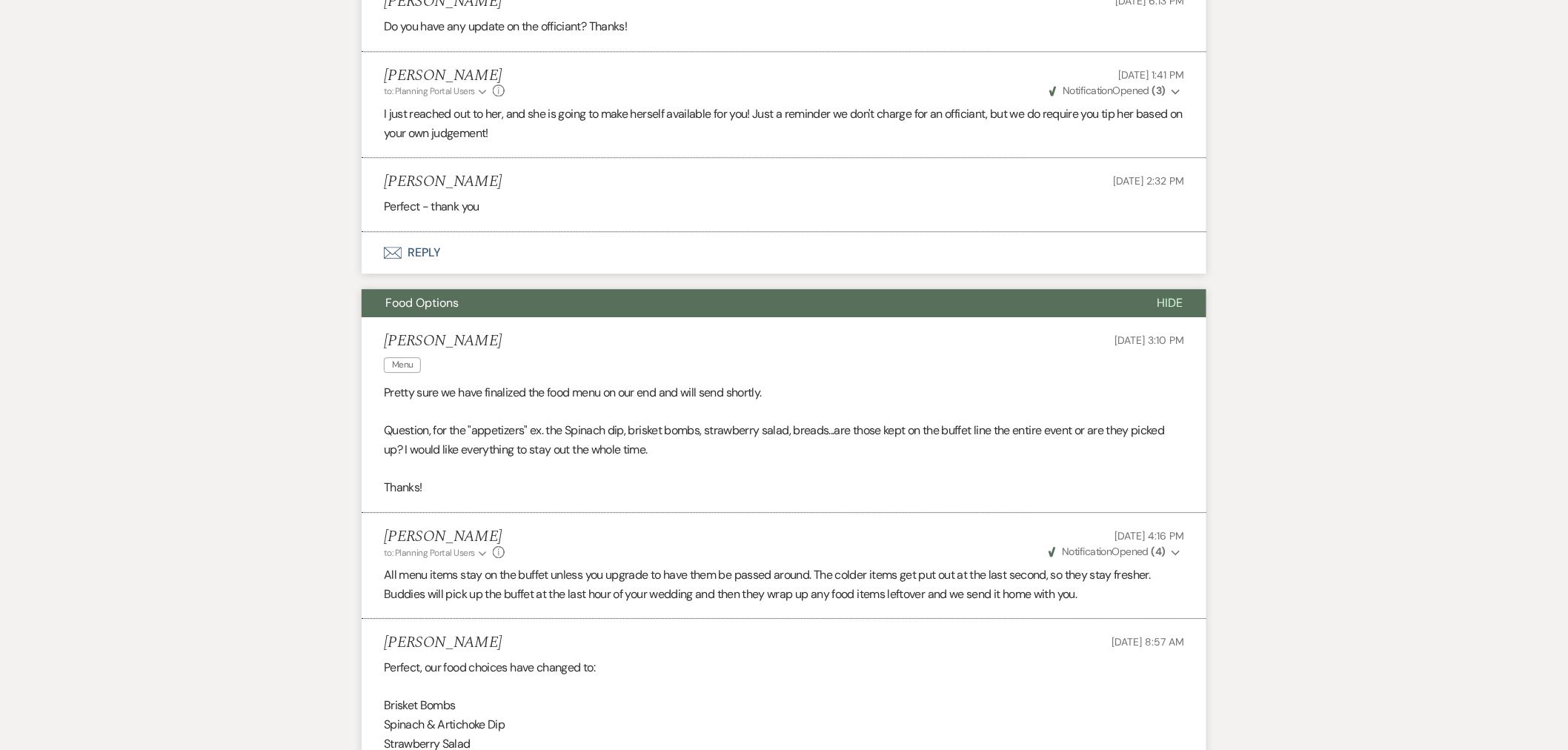
scroll to position [3791, 0]
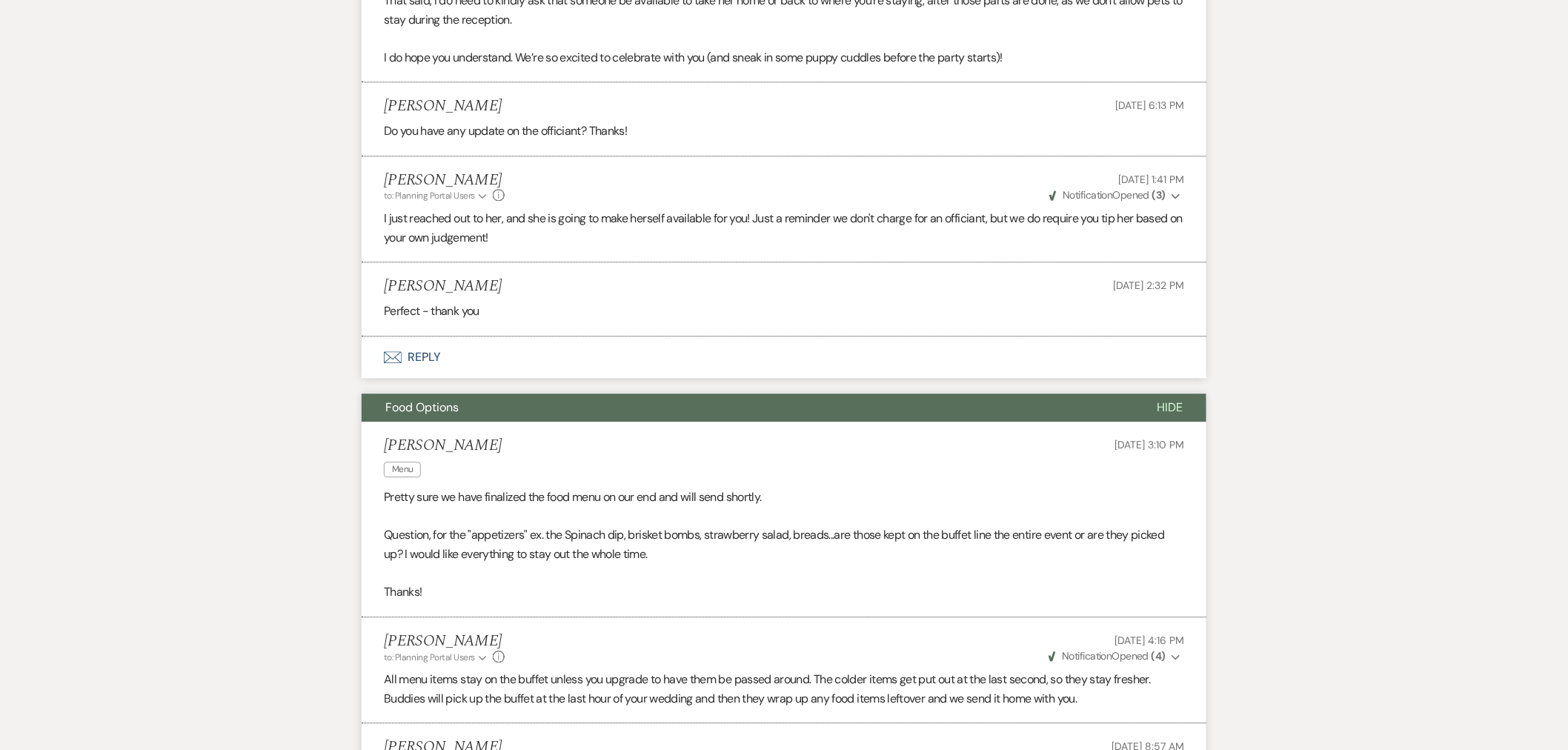
click at [1146, 408] on button "Hide" at bounding box center [1170, 408] width 73 height 29
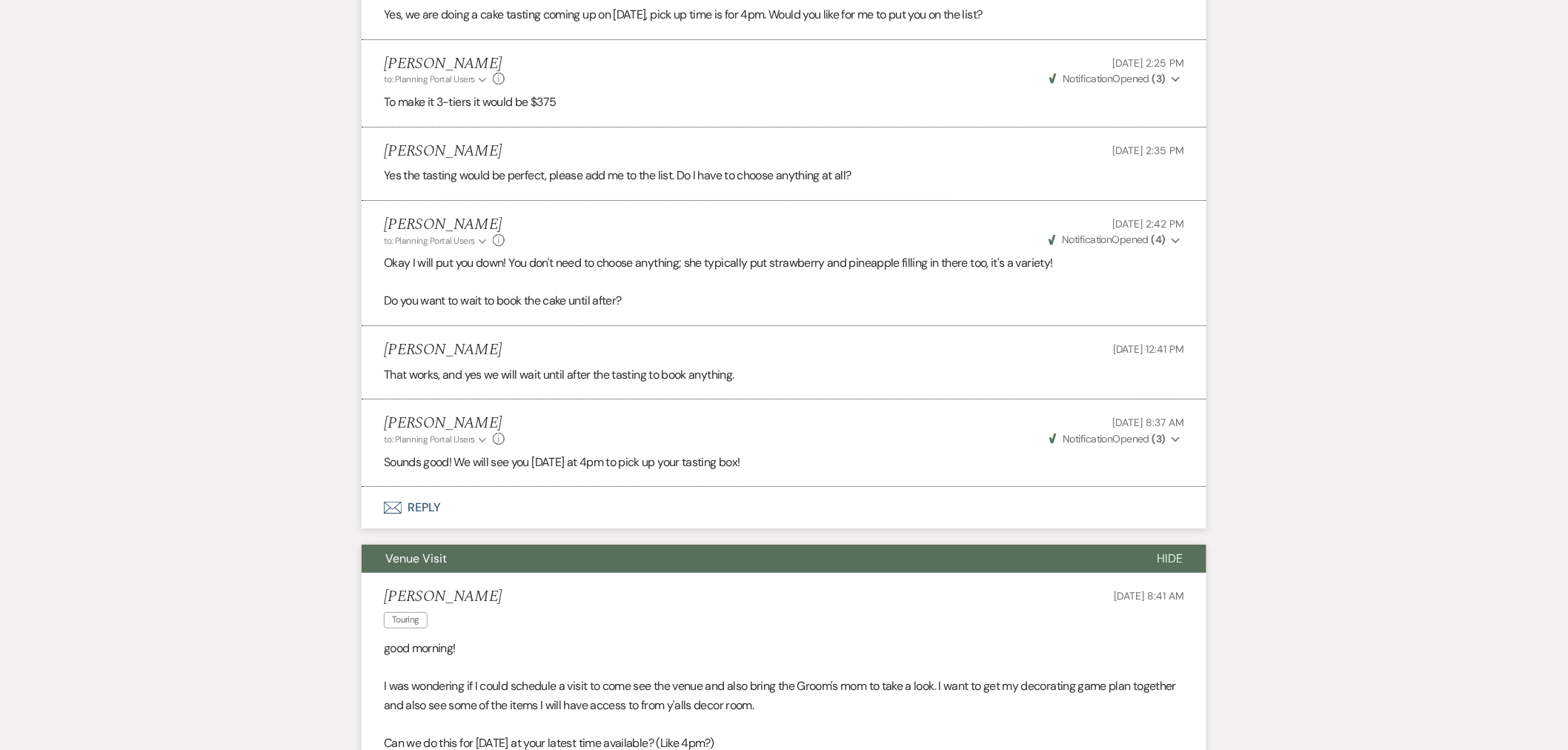
scroll to position [2226, 0]
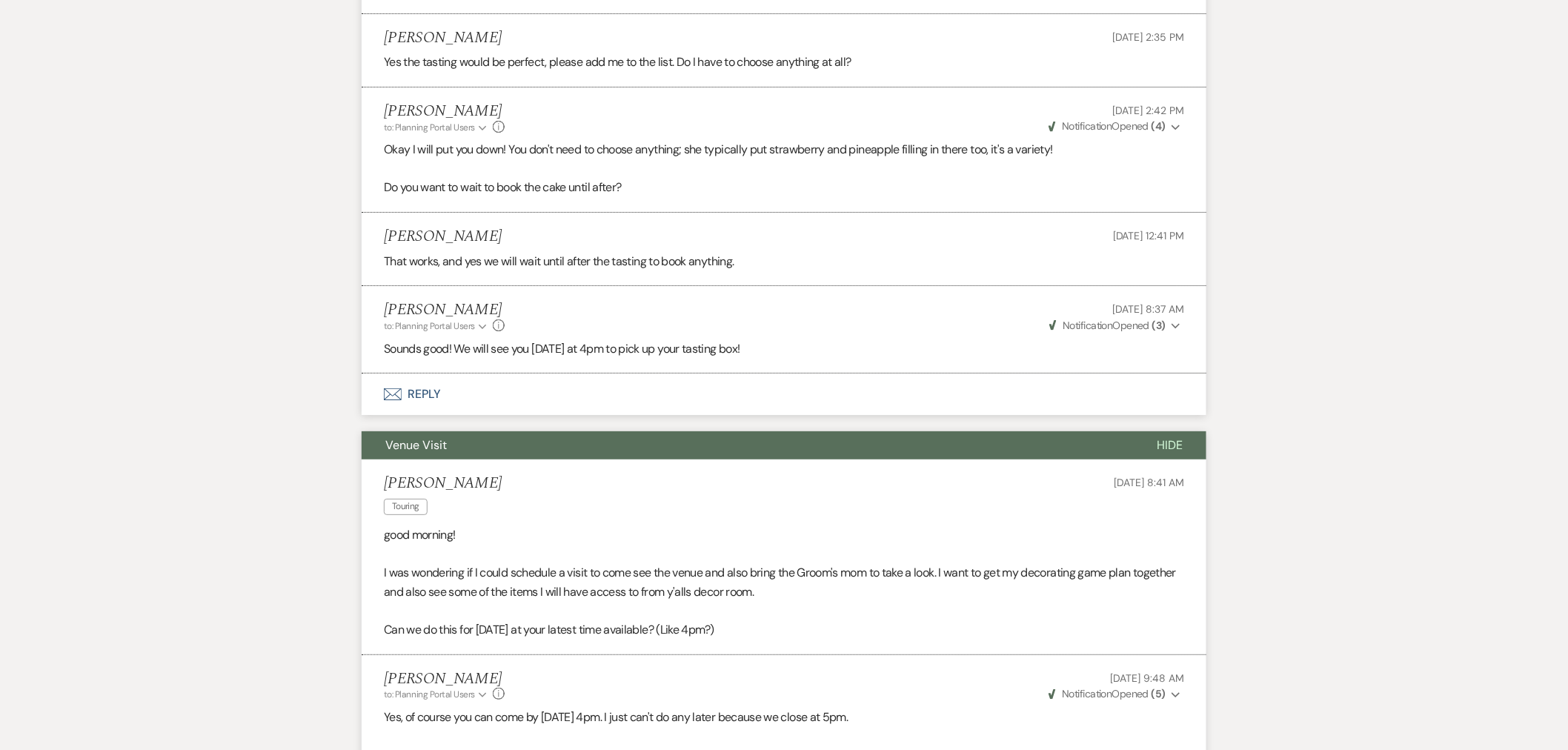
click at [1159, 434] on button "Hide" at bounding box center [1170, 445] width 73 height 29
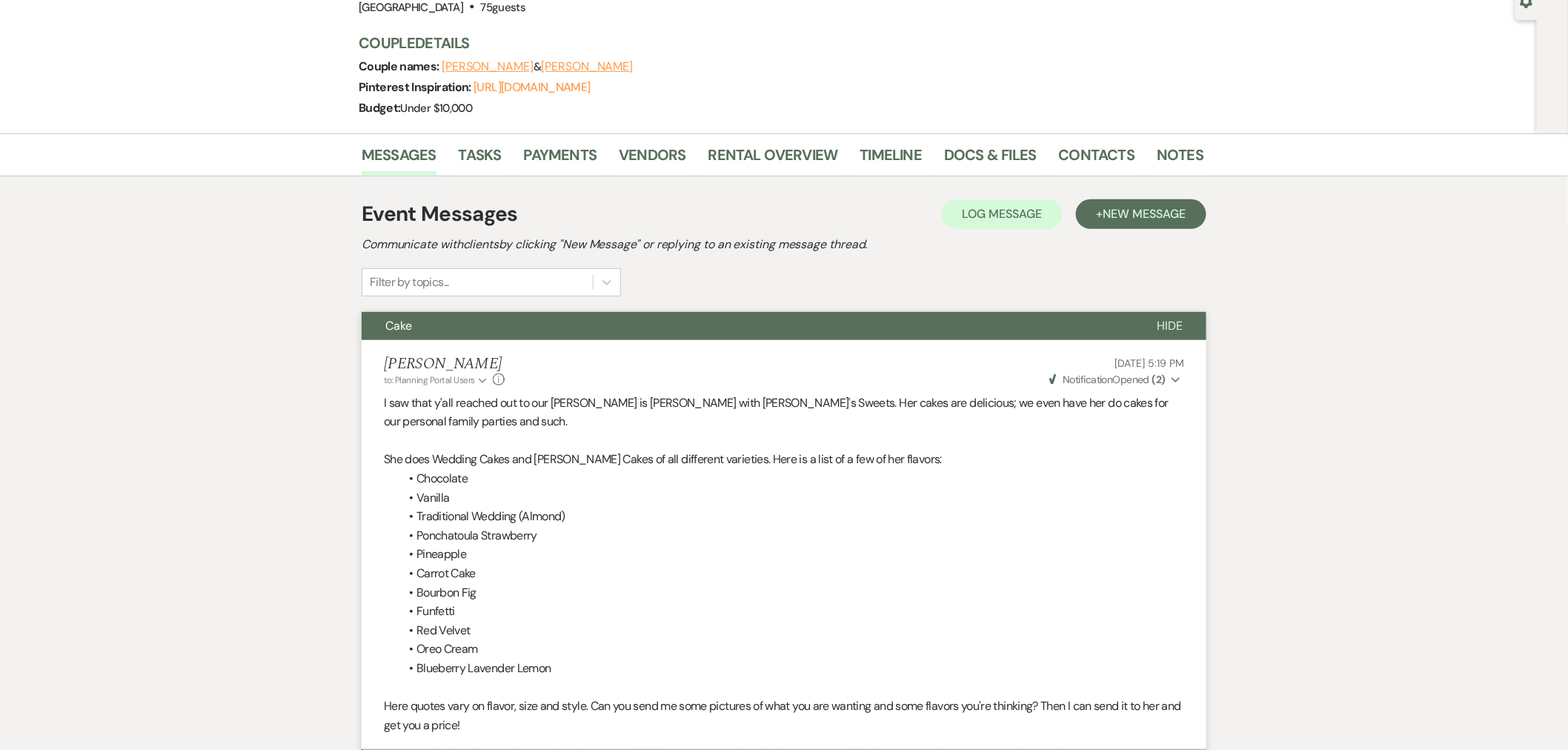
scroll to position [0, 0]
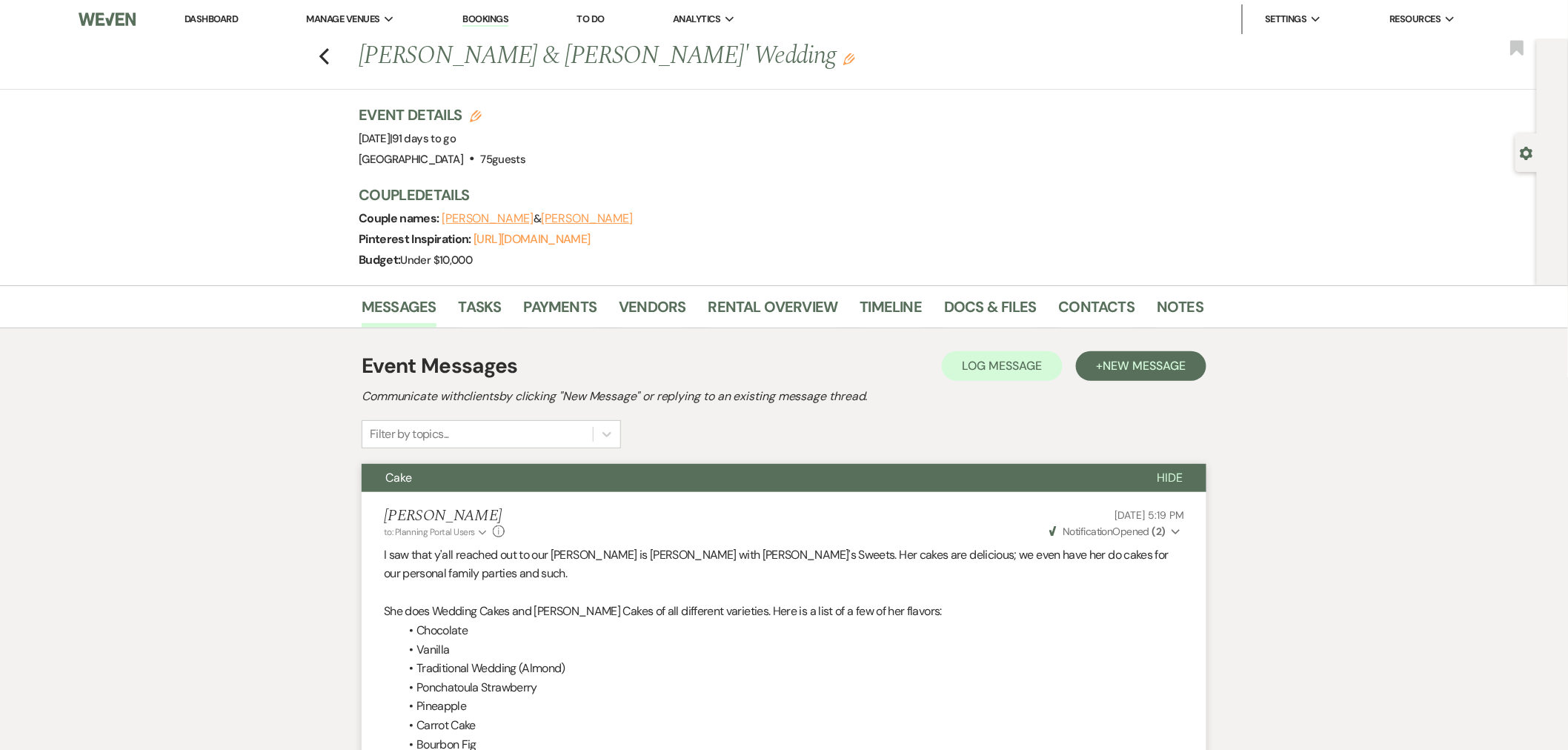
click at [1162, 467] on button "Hide" at bounding box center [1170, 478] width 73 height 29
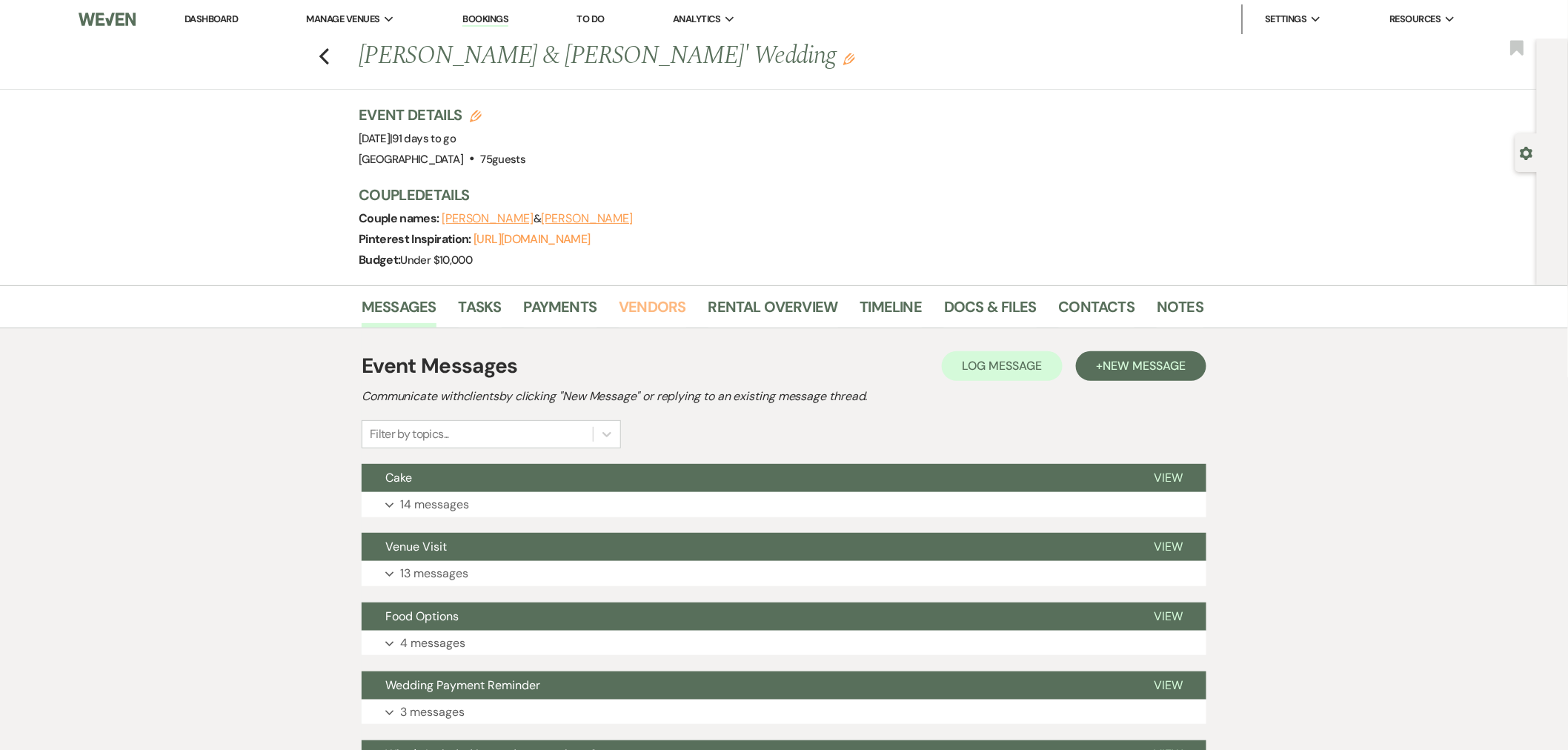
click at [651, 298] on link "Vendors" at bounding box center [652, 311] width 67 height 33
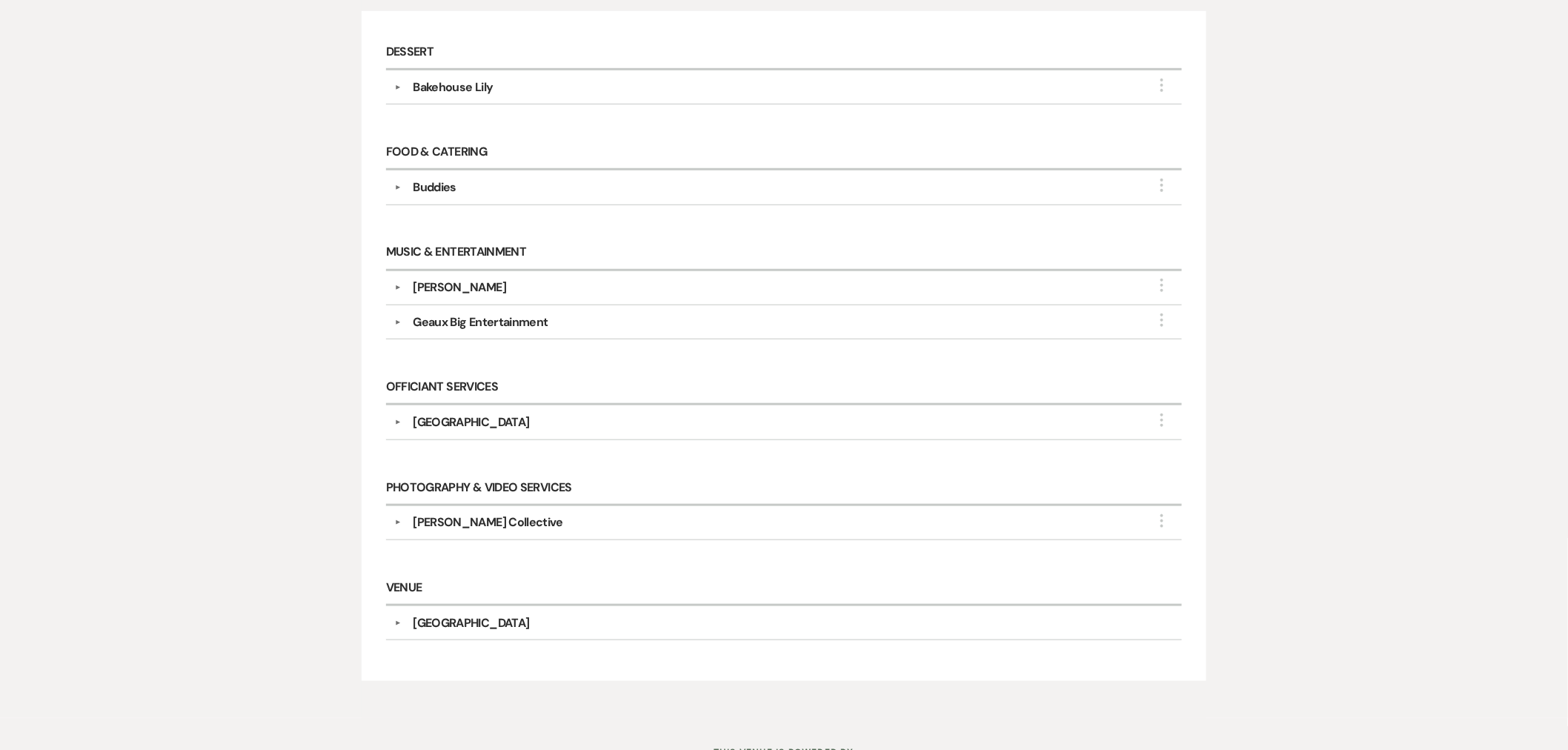
scroll to position [469, 0]
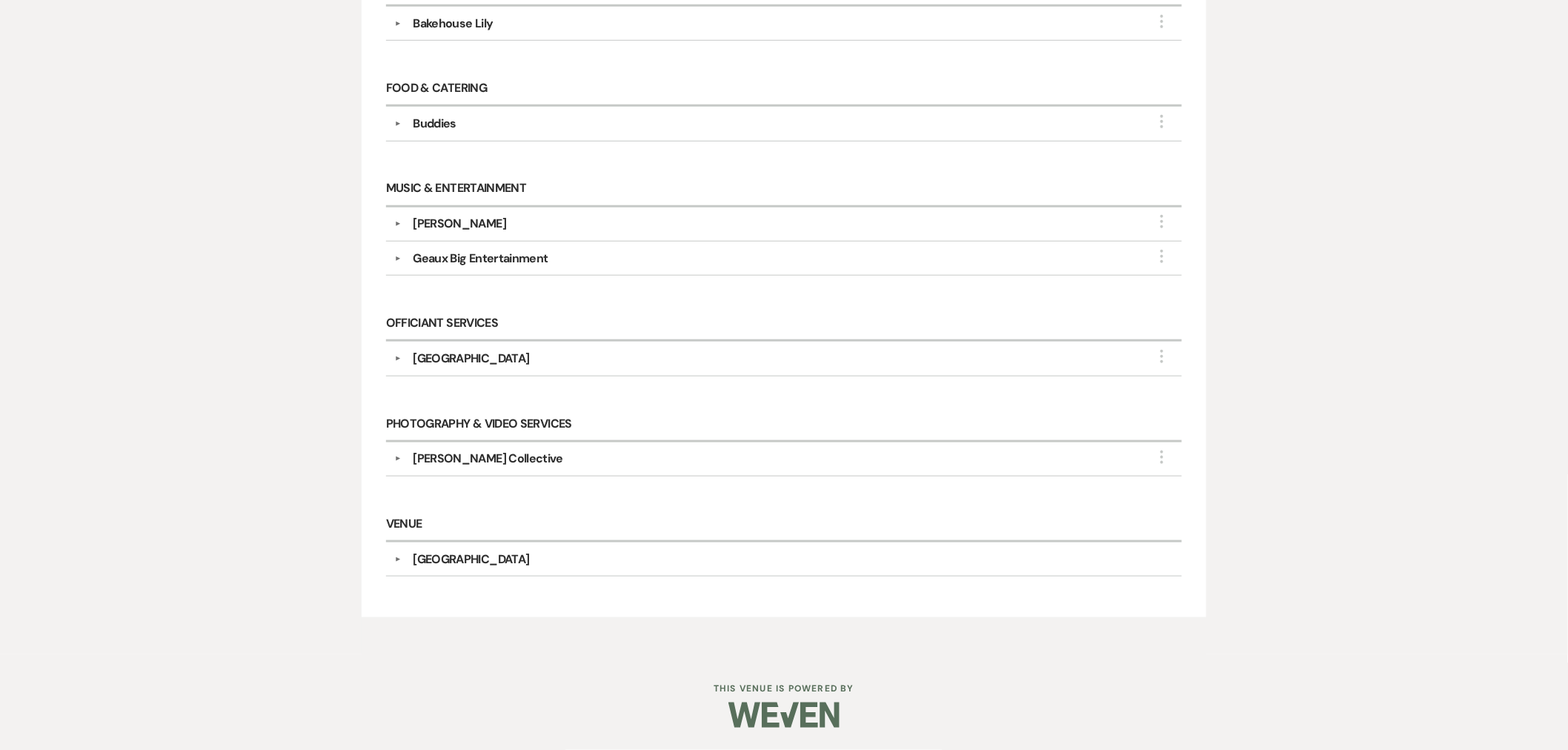
click at [486, 457] on div "Ashley Kristen Collective" at bounding box center [488, 459] width 150 height 18
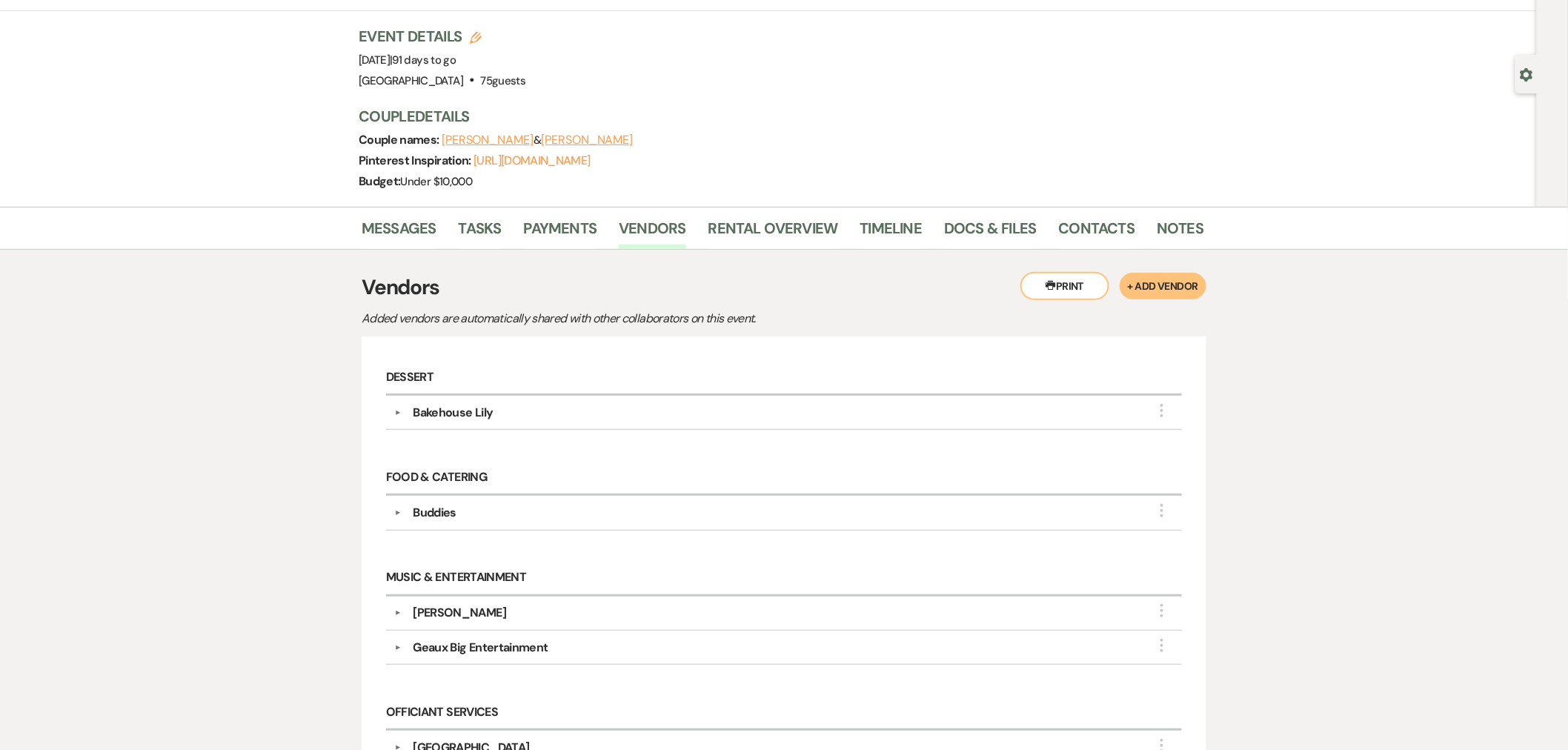
scroll to position [70, 0]
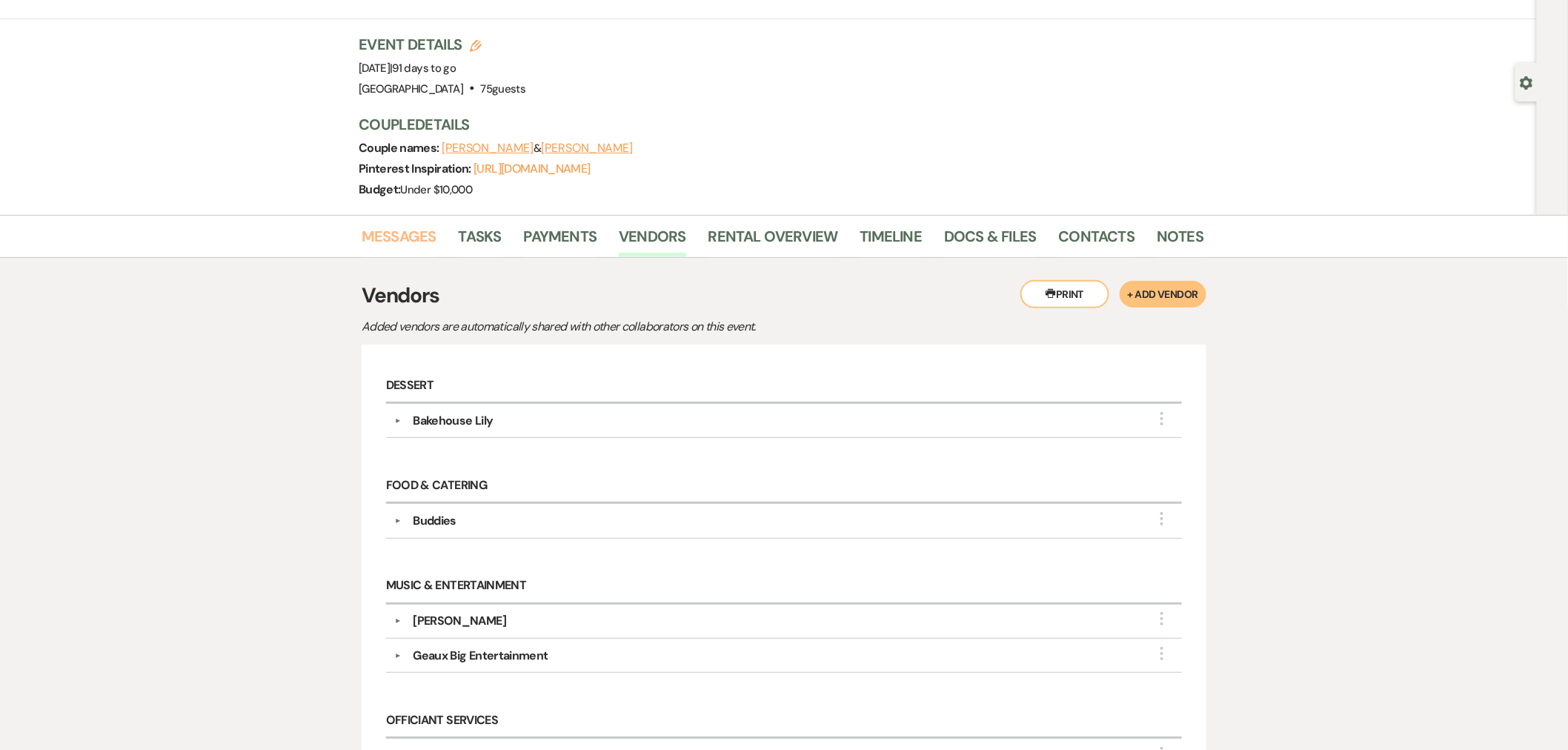
drag, startPoint x: 401, startPoint y: 240, endPoint x: 638, endPoint y: 233, distance: 237.1
click at [401, 240] on link "Messages" at bounding box center [399, 240] width 75 height 33
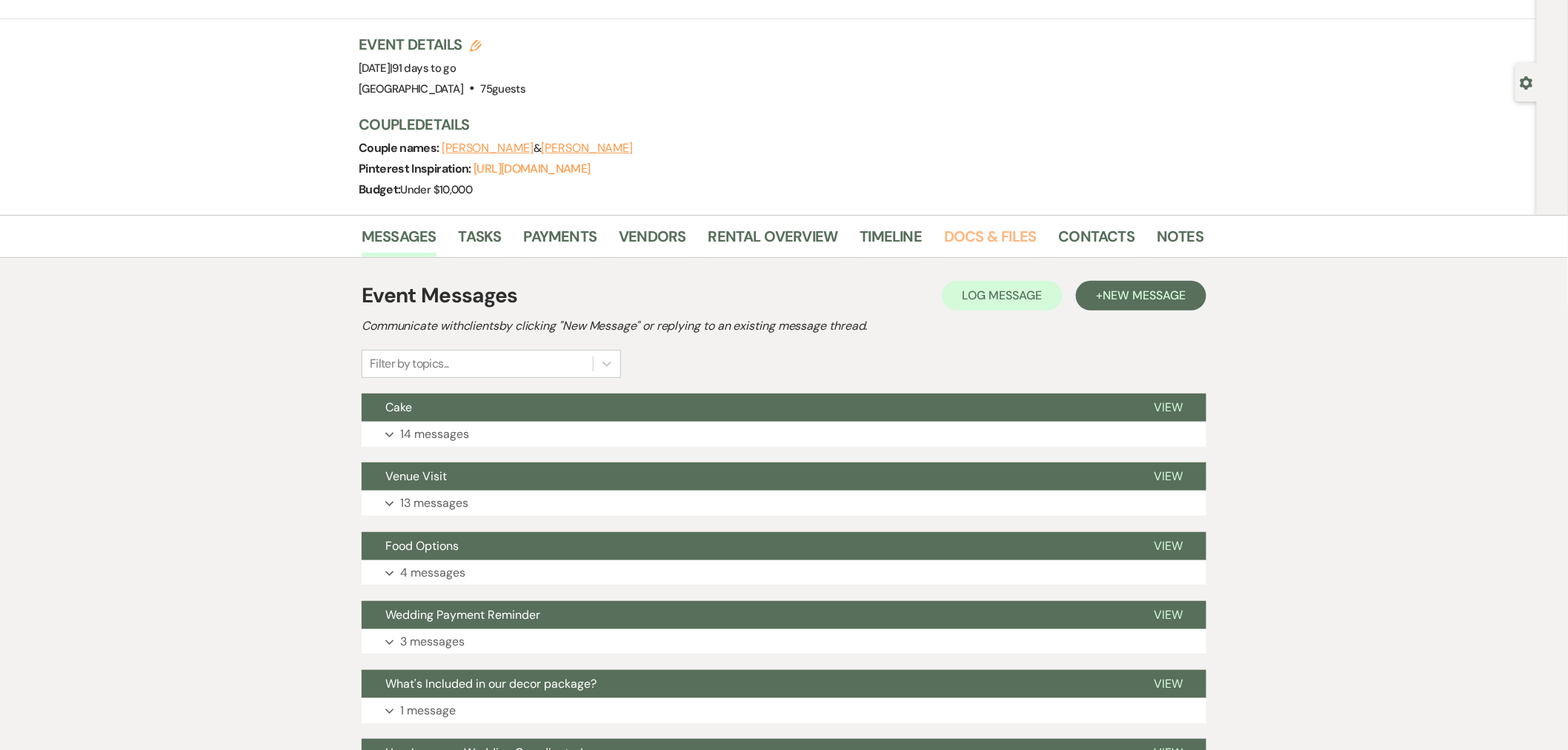
click at [967, 232] on link "Docs & Files" at bounding box center [989, 240] width 92 height 33
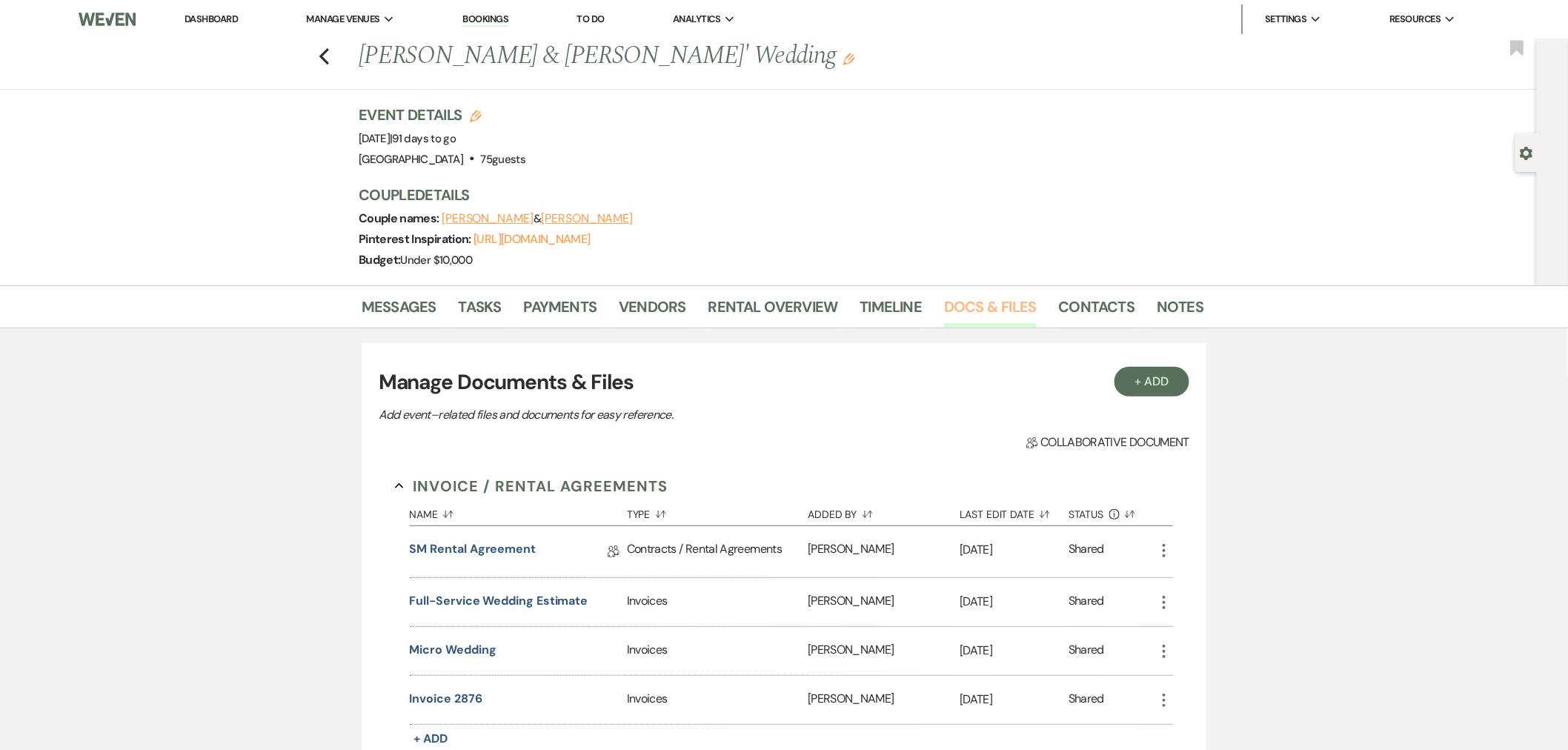
scroll to position [247, 0]
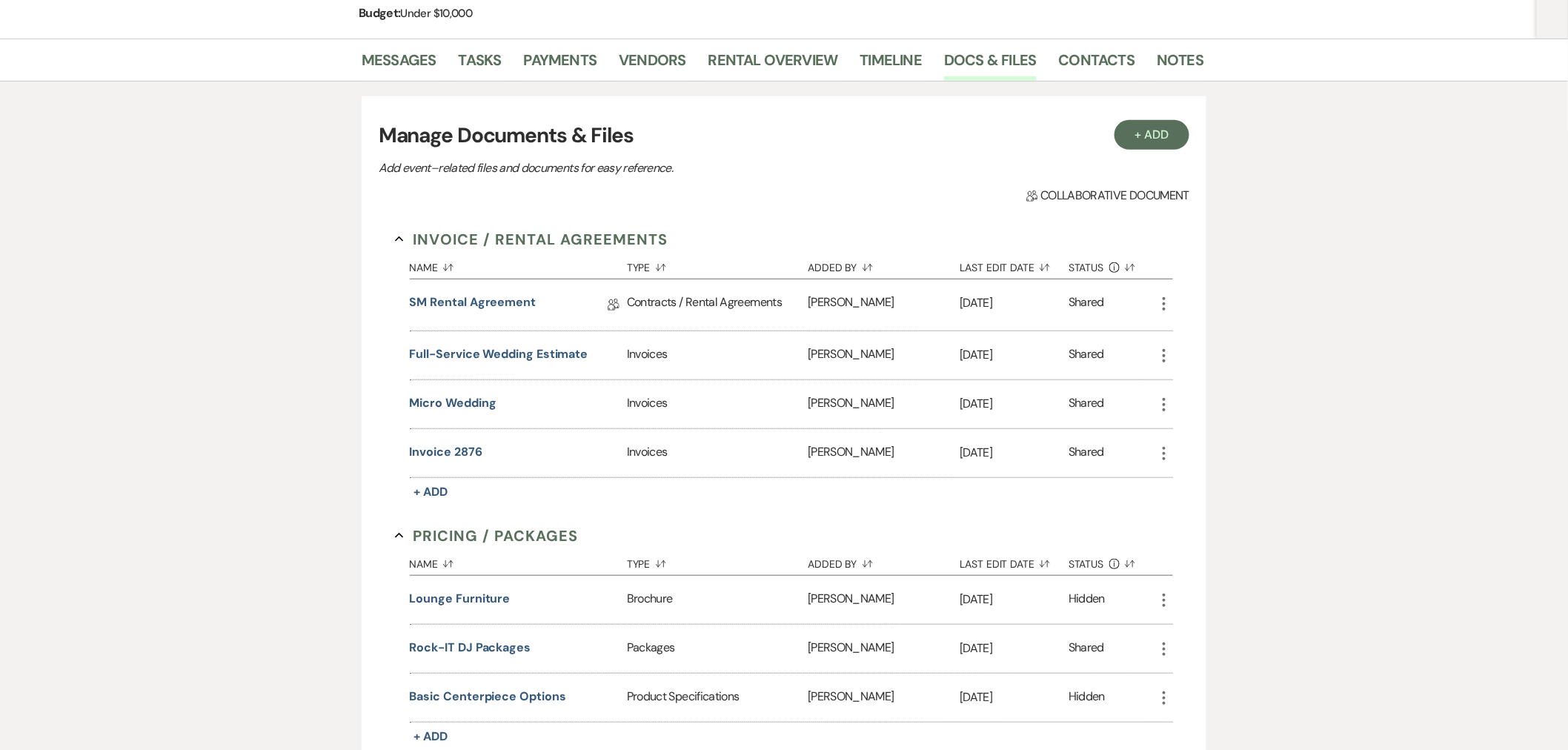
click at [477, 395] on button "Micro Wedding" at bounding box center [452, 404] width 86 height 18
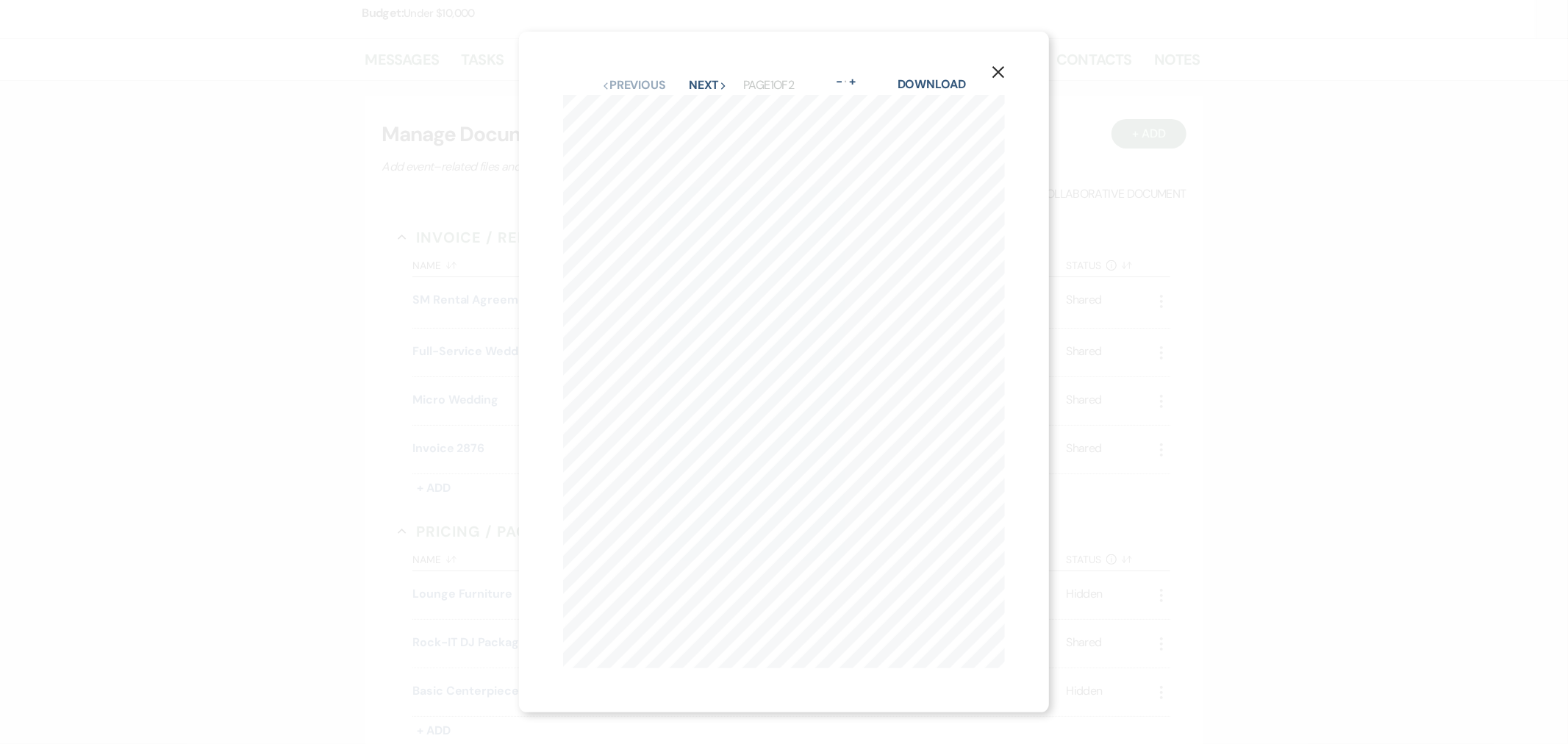
click at [1004, 68] on icon "X" at bounding box center [998, 72] width 13 height 13
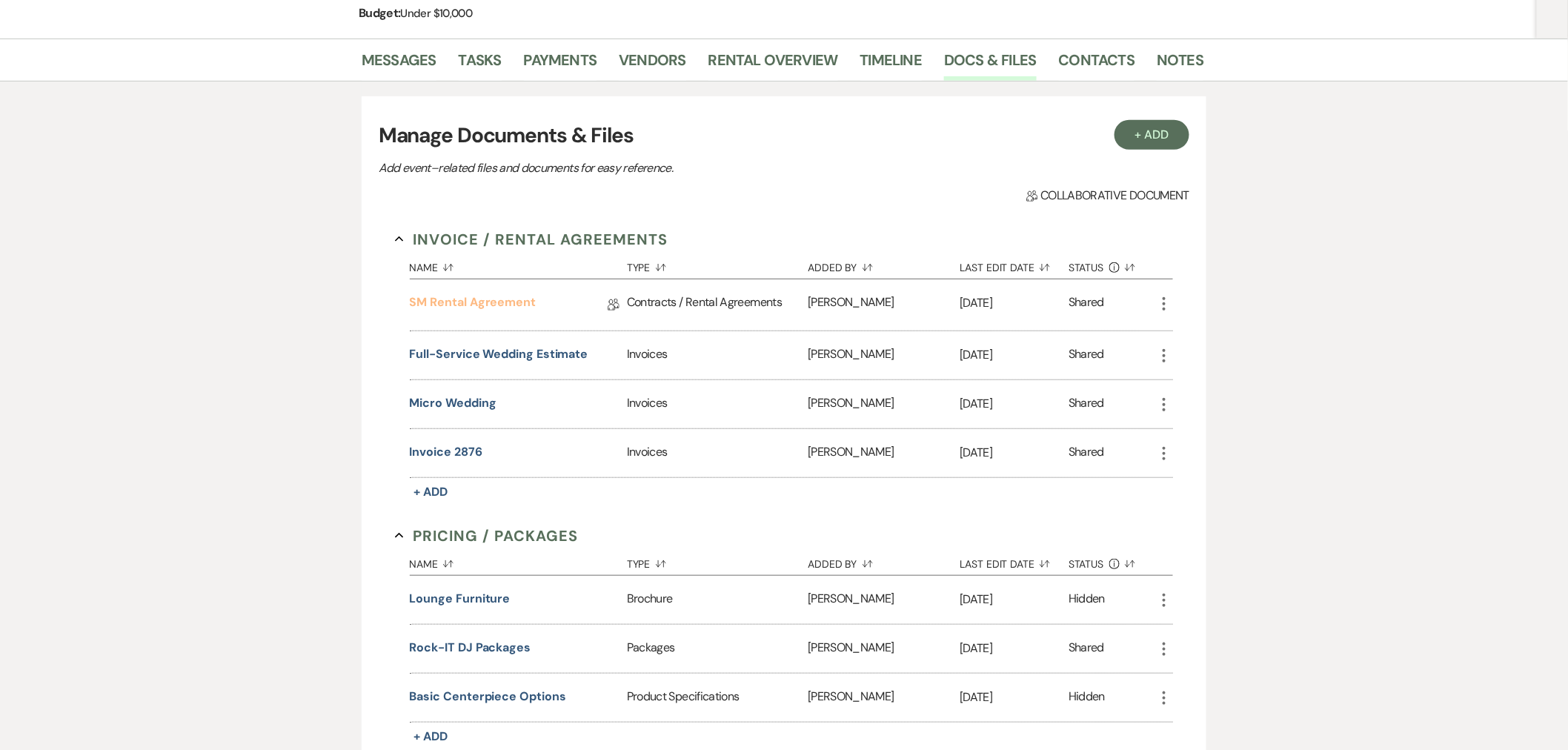
click at [523, 294] on link "SM Rental Agreement" at bounding box center [472, 306] width 126 height 23
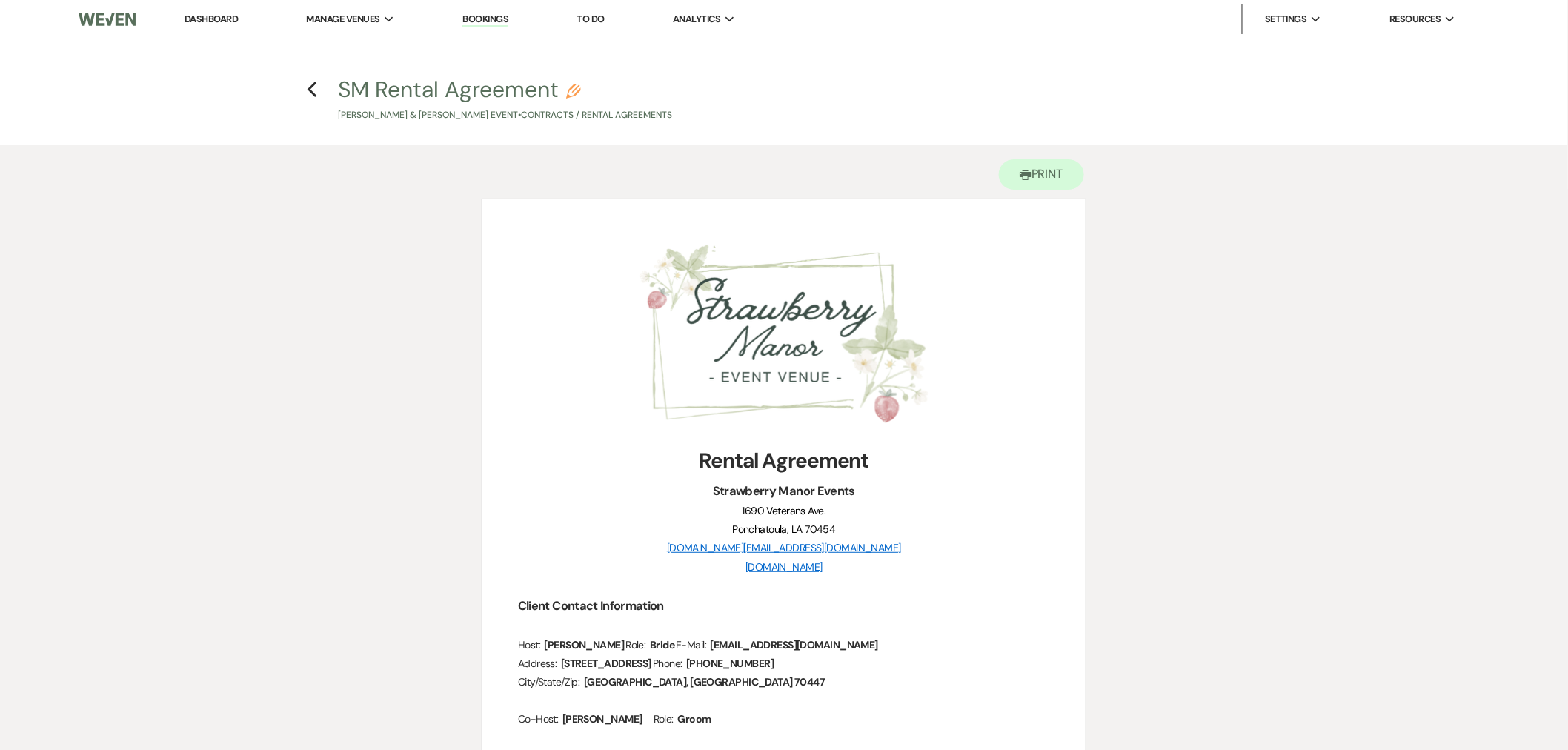
click at [312, 90] on use "button" at bounding box center [312, 90] width 10 height 16
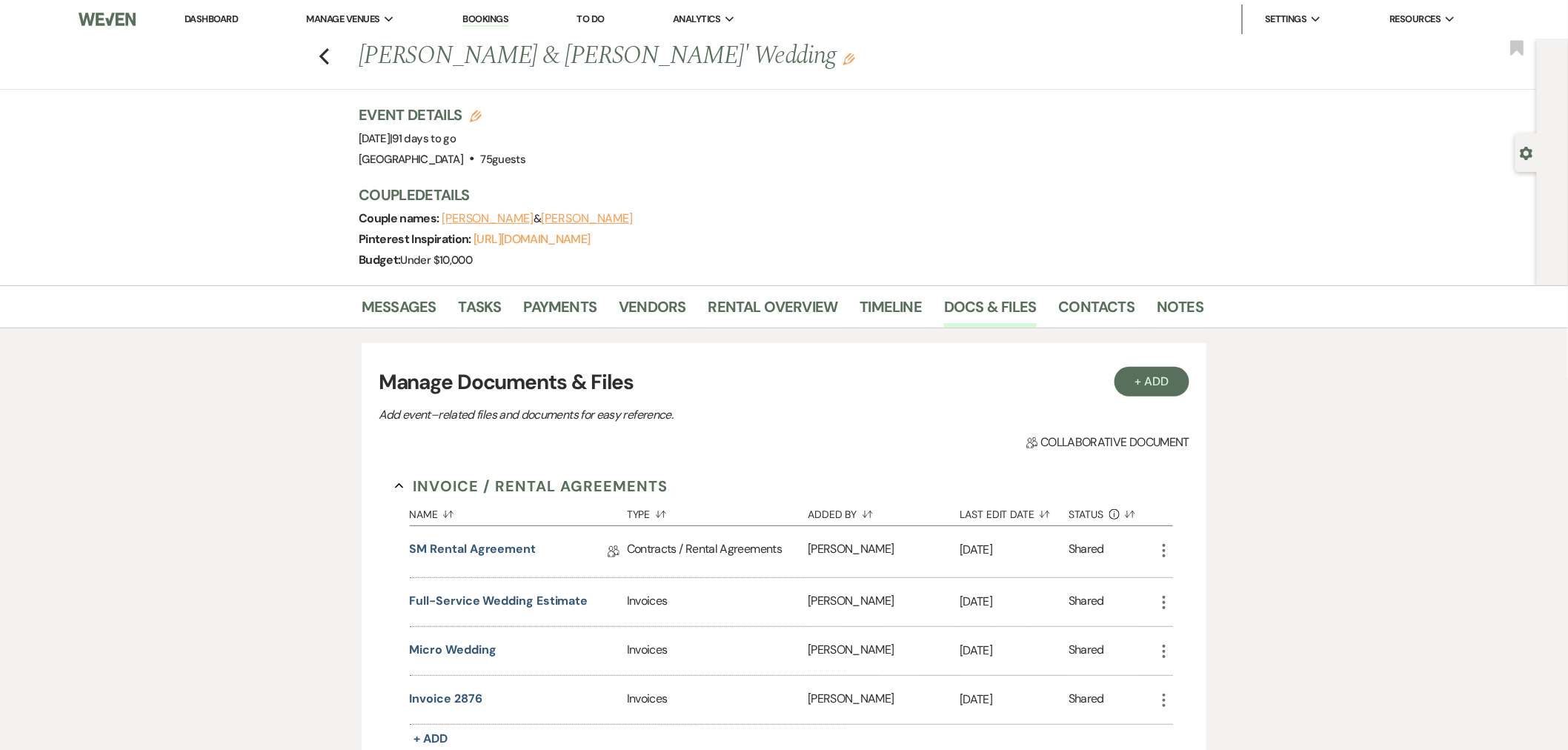
scroll to position [247, 0]
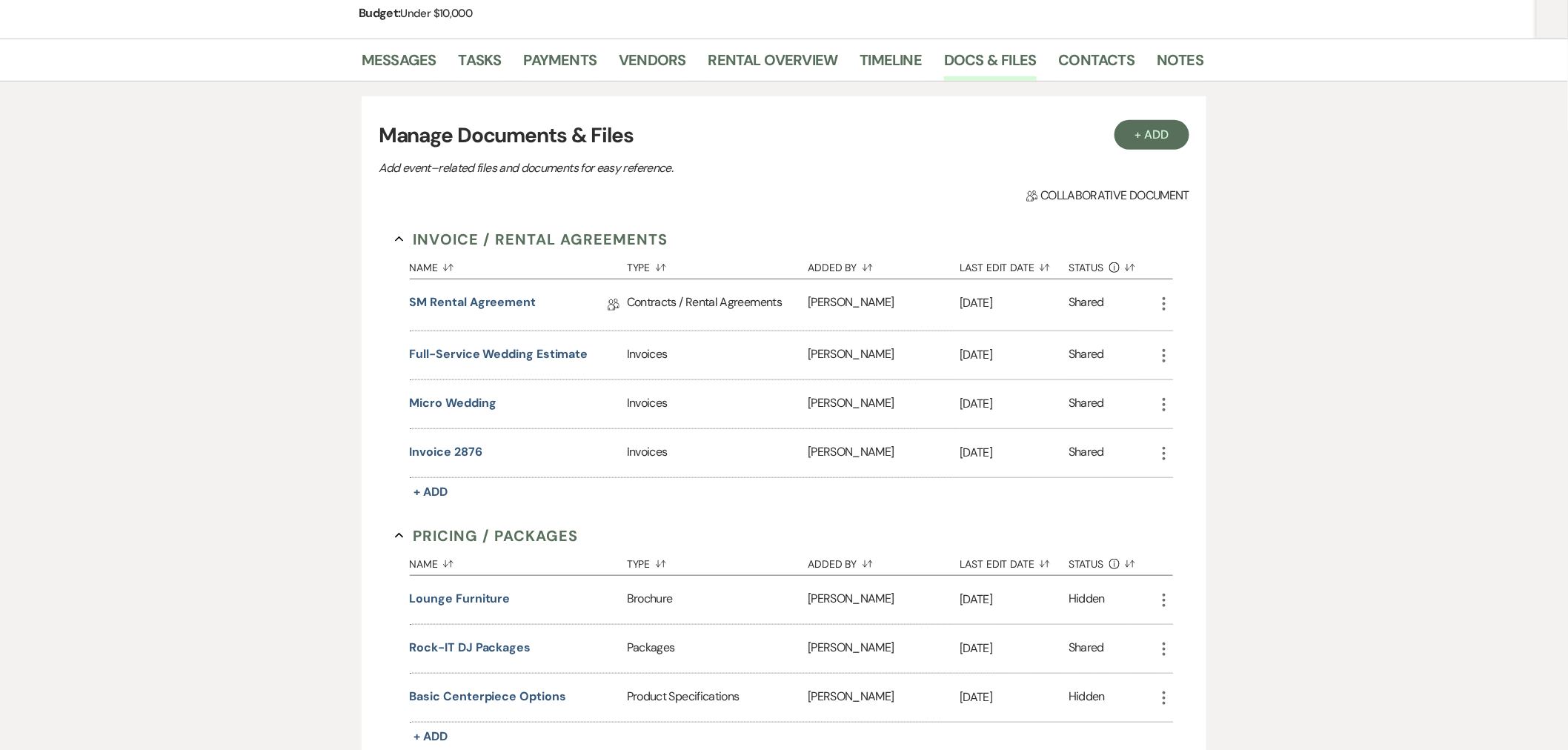
click at [458, 449] on button "Invoice 2876" at bounding box center [446, 452] width 73 height 18
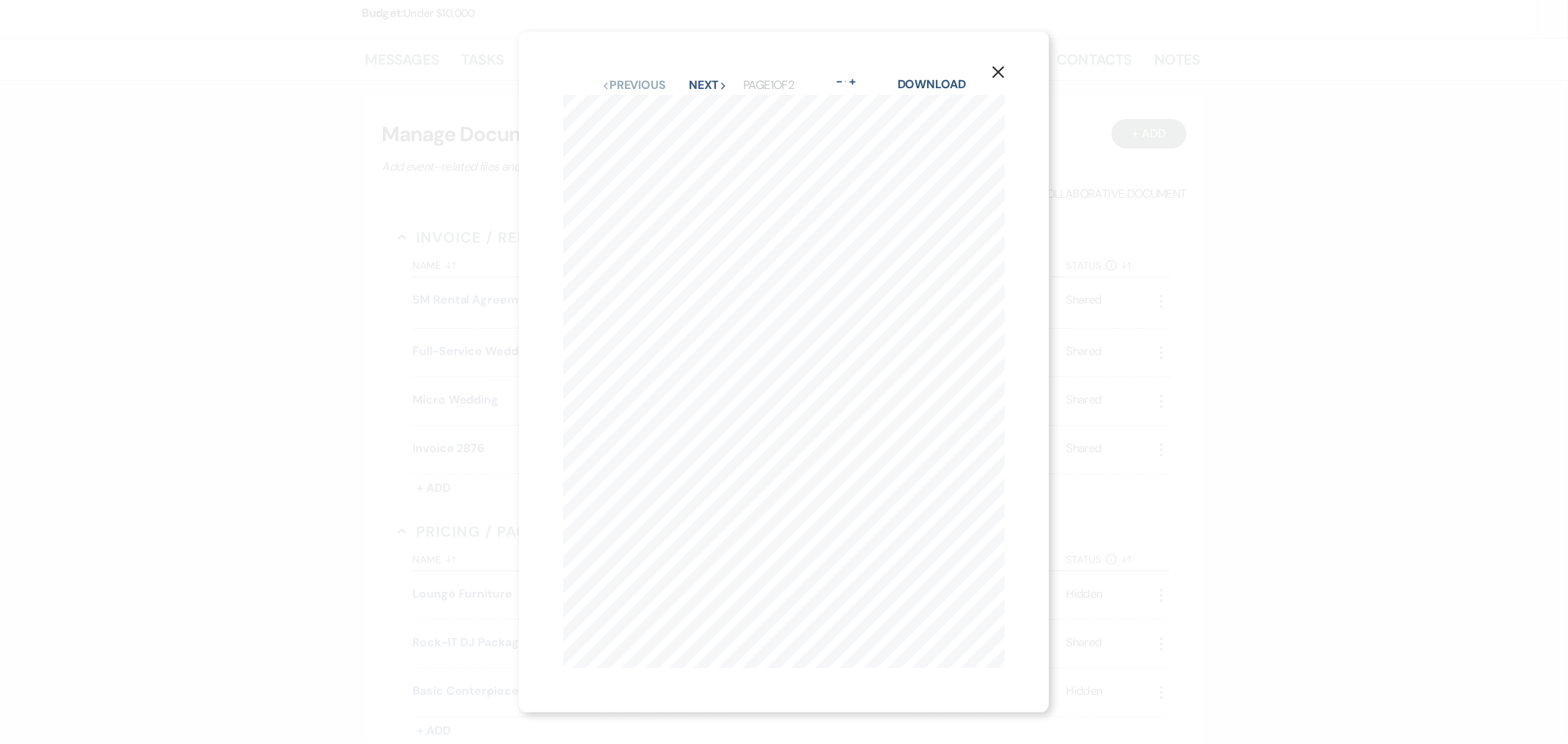
click at [1005, 65] on icon "X" at bounding box center [998, 72] width 13 height 13
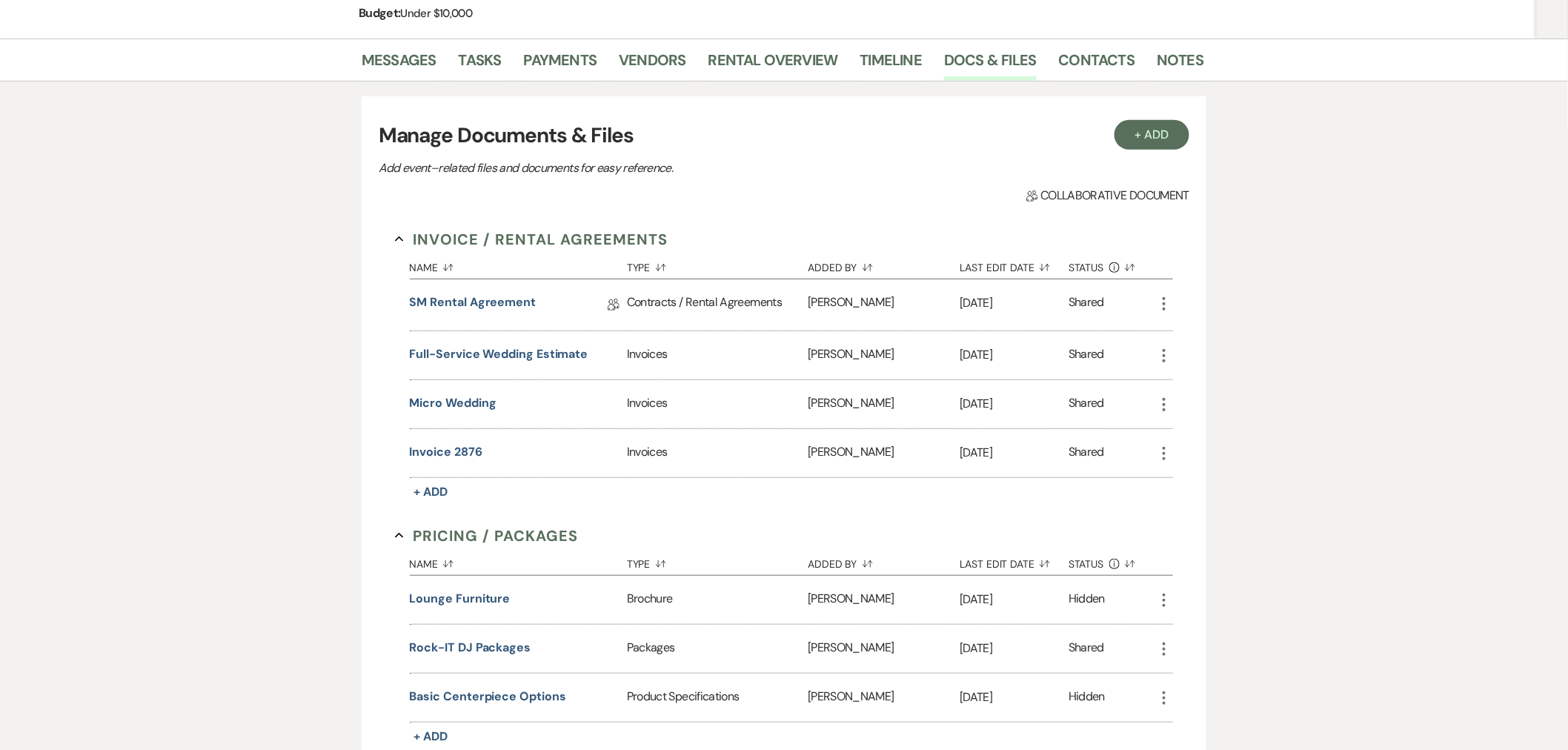
click at [471, 403] on button "Micro Wedding" at bounding box center [452, 404] width 86 height 18
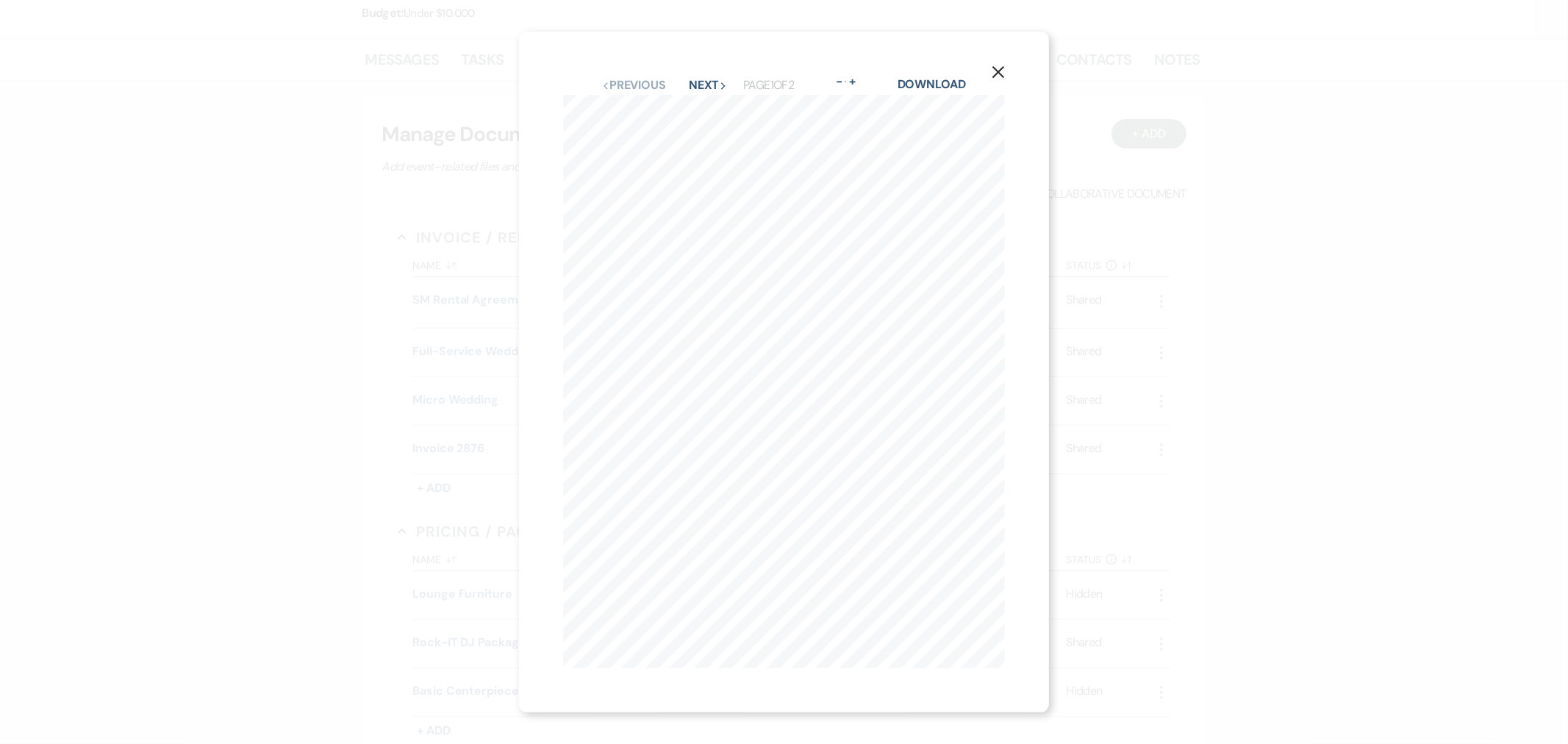
click at [1000, 68] on icon "X" at bounding box center [998, 72] width 13 height 13
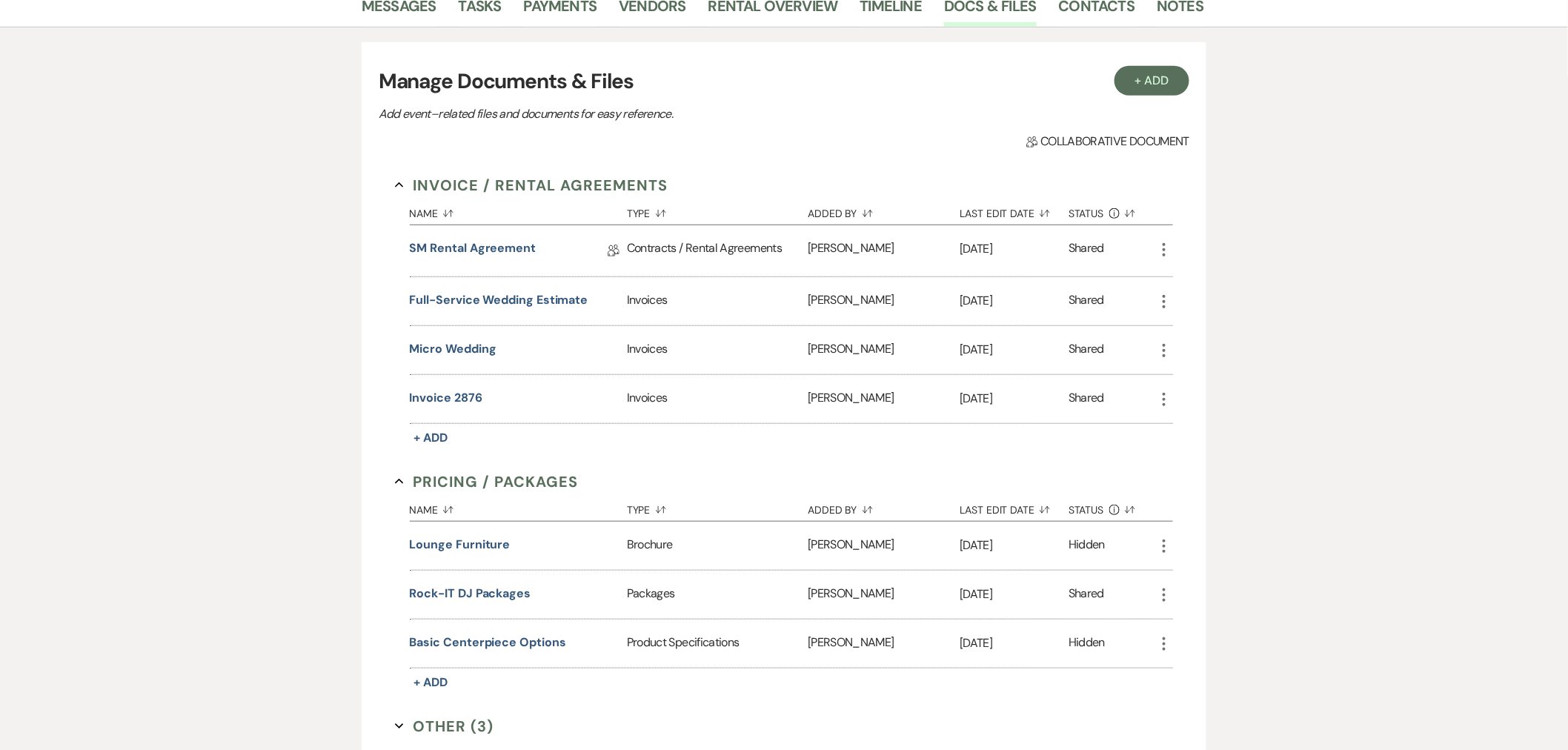
scroll to position [189, 0]
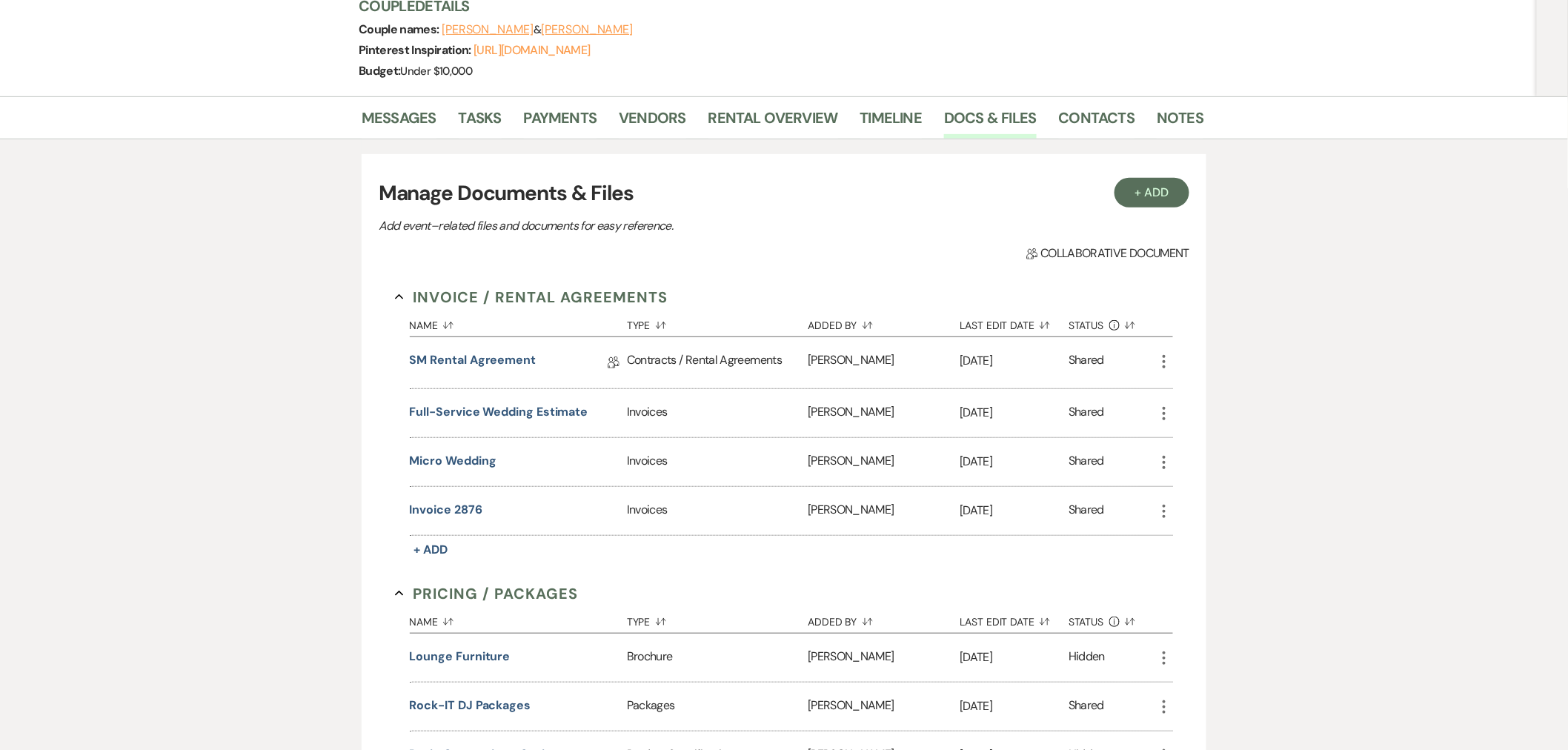
click at [549, 405] on button "Full-service wedding estimate" at bounding box center [499, 412] width 179 height 18
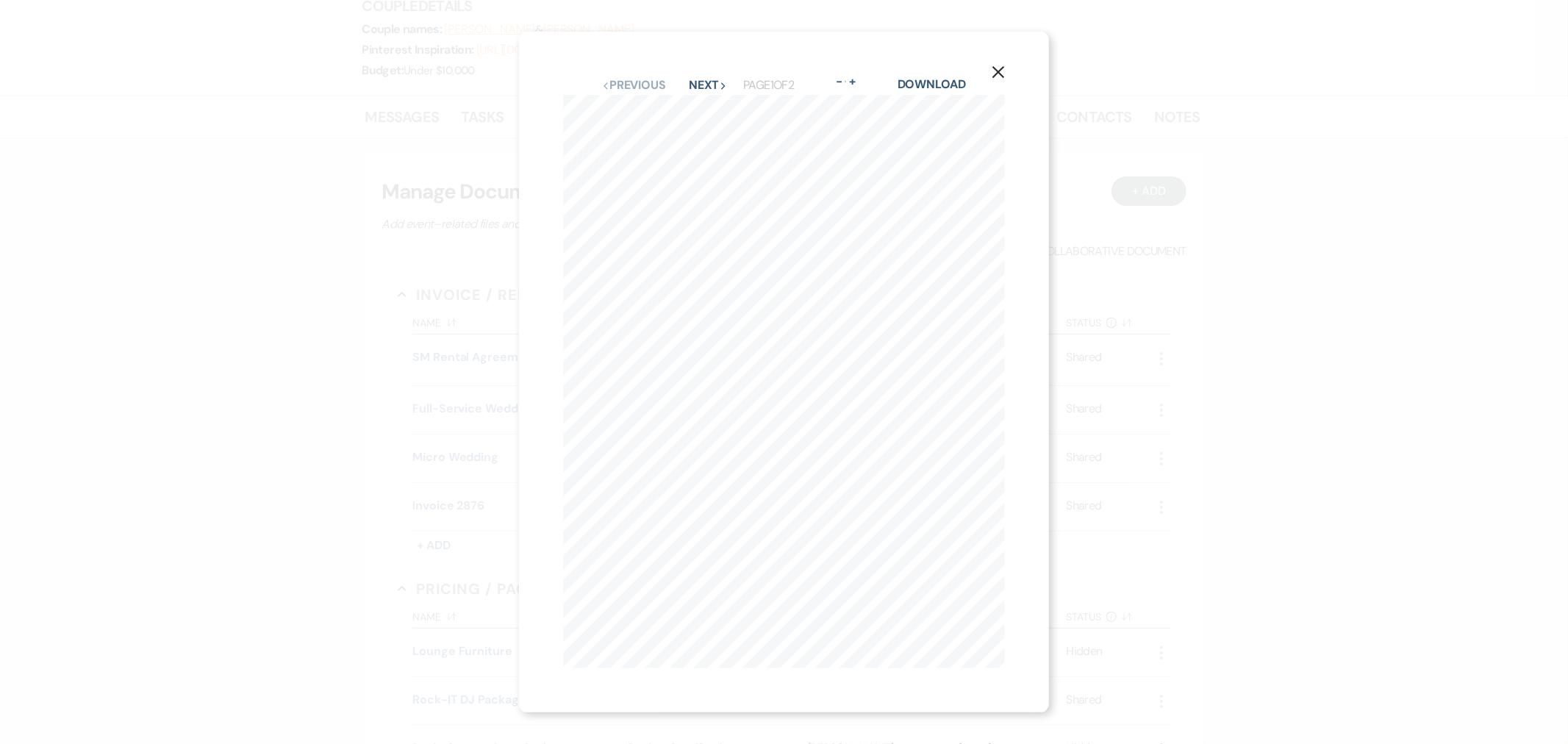
click at [629, 83] on button "Previous Previous" at bounding box center [634, 85] width 64 height 11
click at [981, 344] on icon "X" at bounding box center [976, 350] width 13 height 13
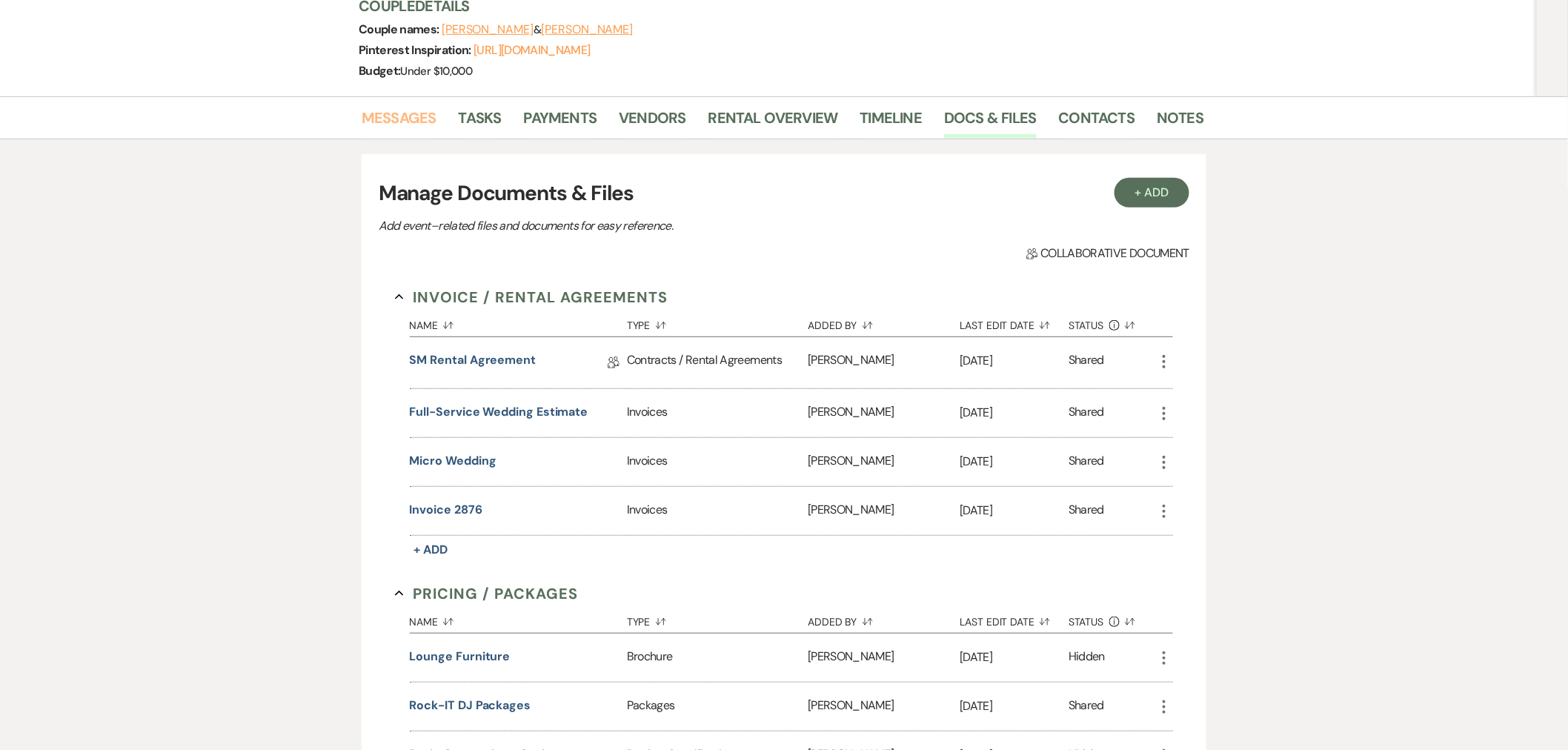
click at [406, 113] on link "Messages" at bounding box center [399, 122] width 75 height 33
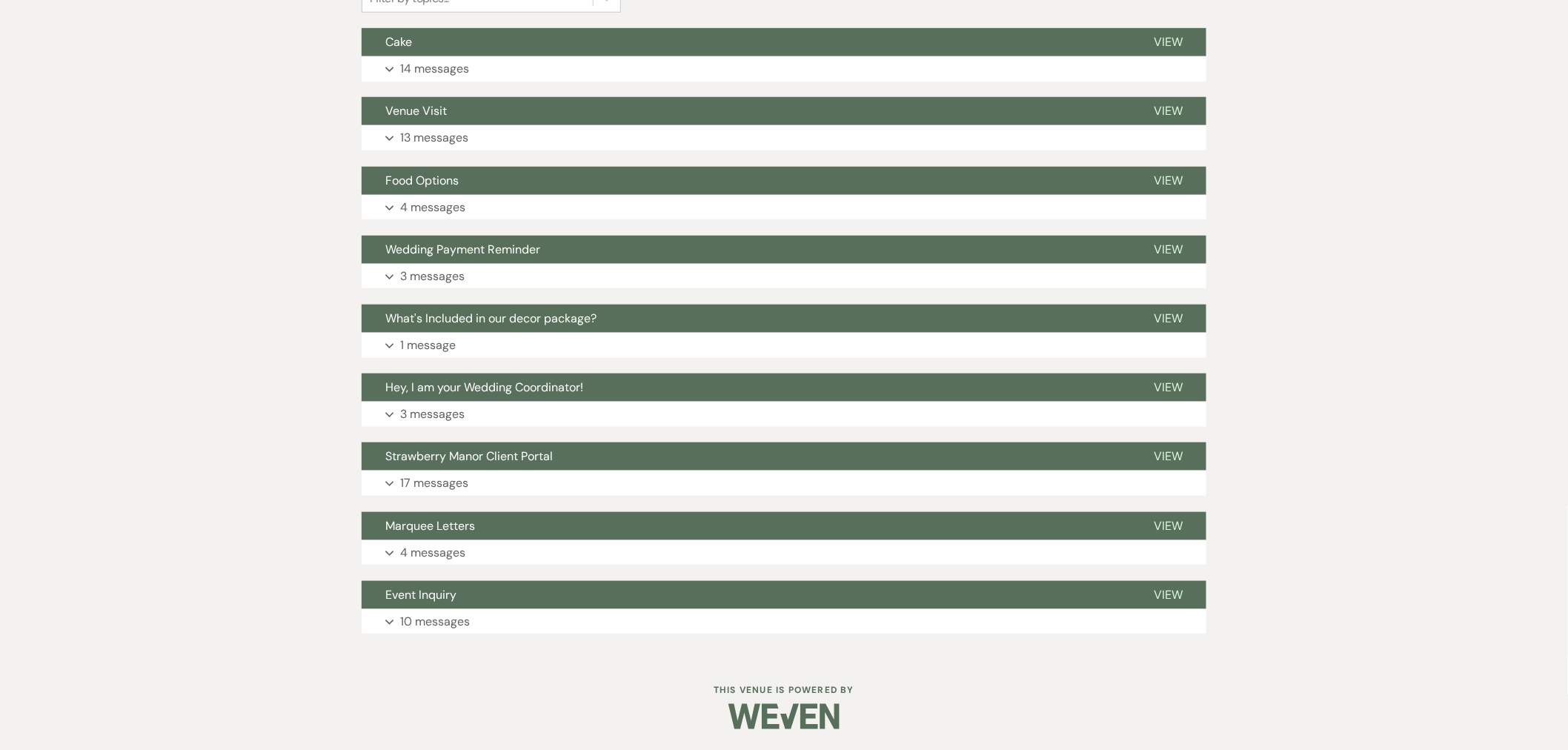
scroll to position [437, 0]
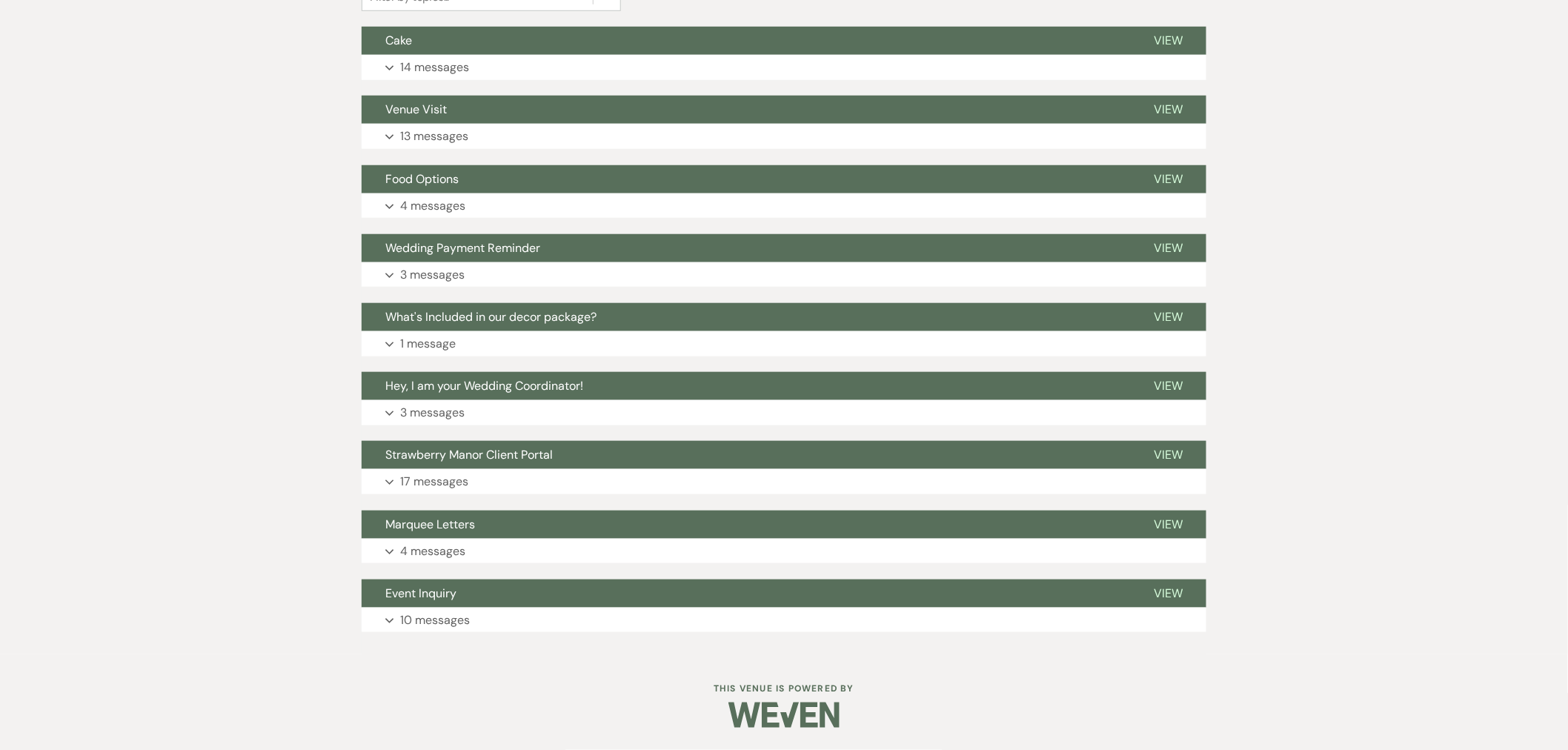
click at [419, 607] on div "Event Inquiry View Expand 10 messages" at bounding box center [784, 607] width 845 height 53
click at [451, 628] on p "10 messages" at bounding box center [435, 621] width 69 height 20
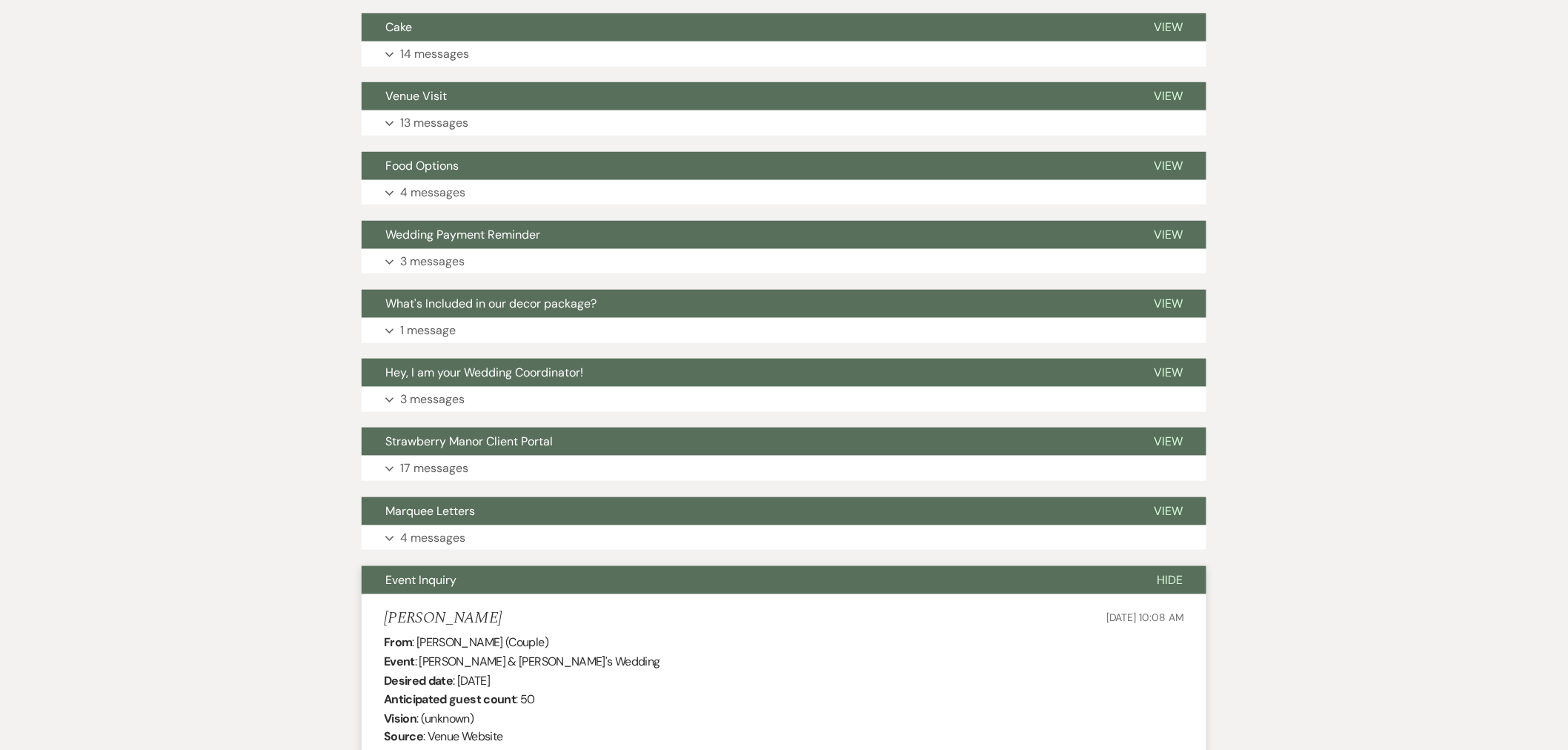
scroll to position [247, 0]
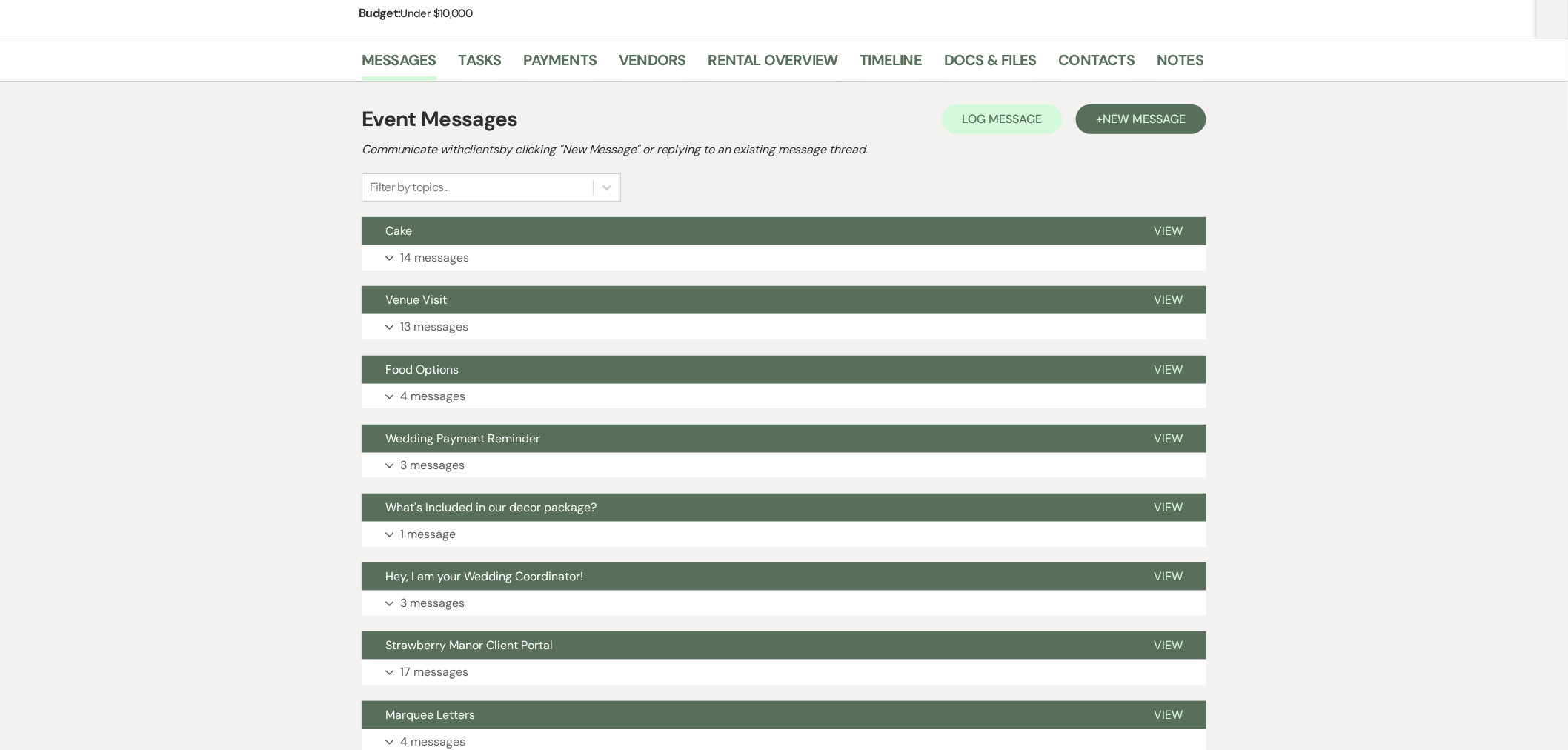
click at [460, 465] on p "3 messages" at bounding box center [432, 466] width 64 height 20
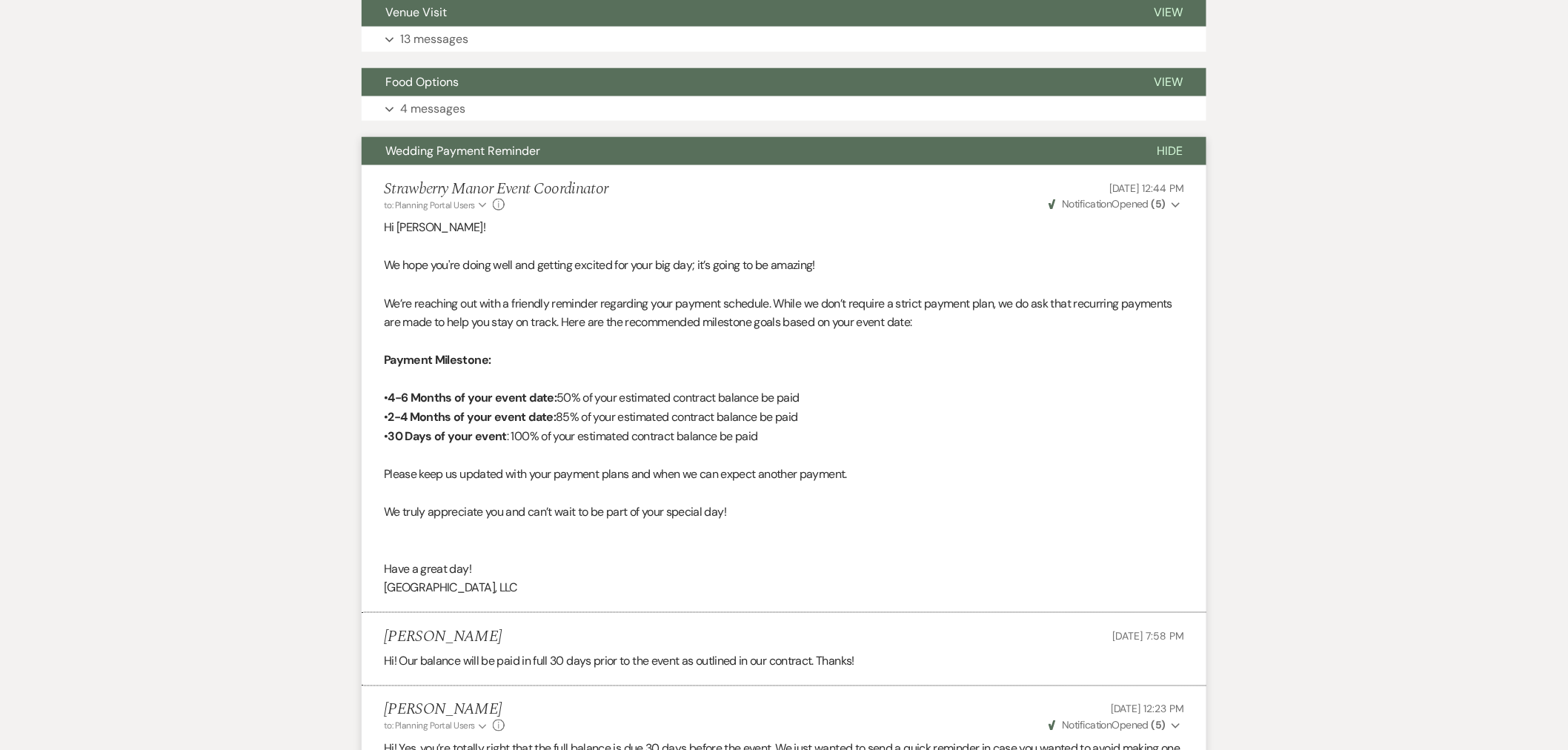
scroll to position [330, 0]
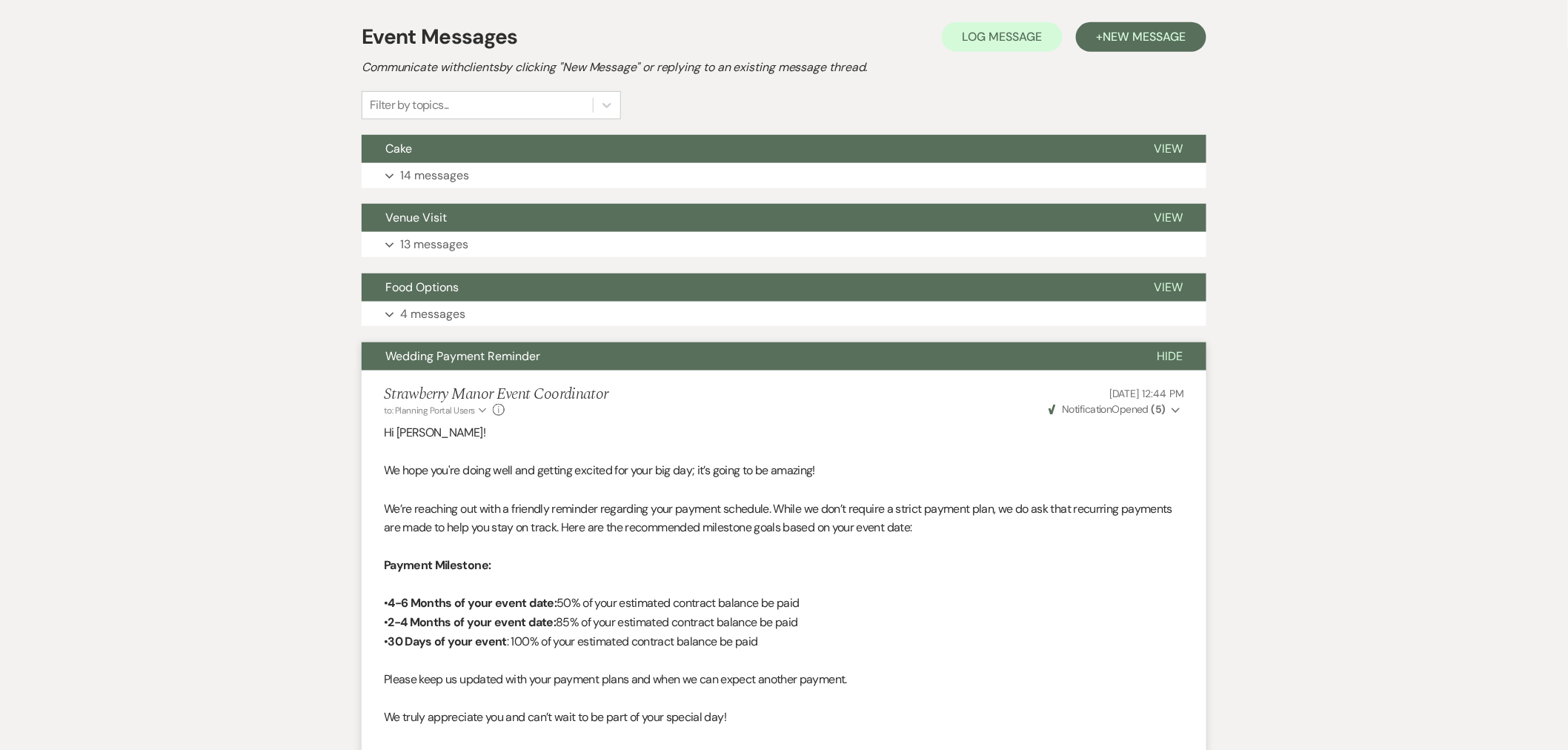
click at [484, 354] on span "Wedding Payment Reminder" at bounding box center [463, 355] width 155 height 15
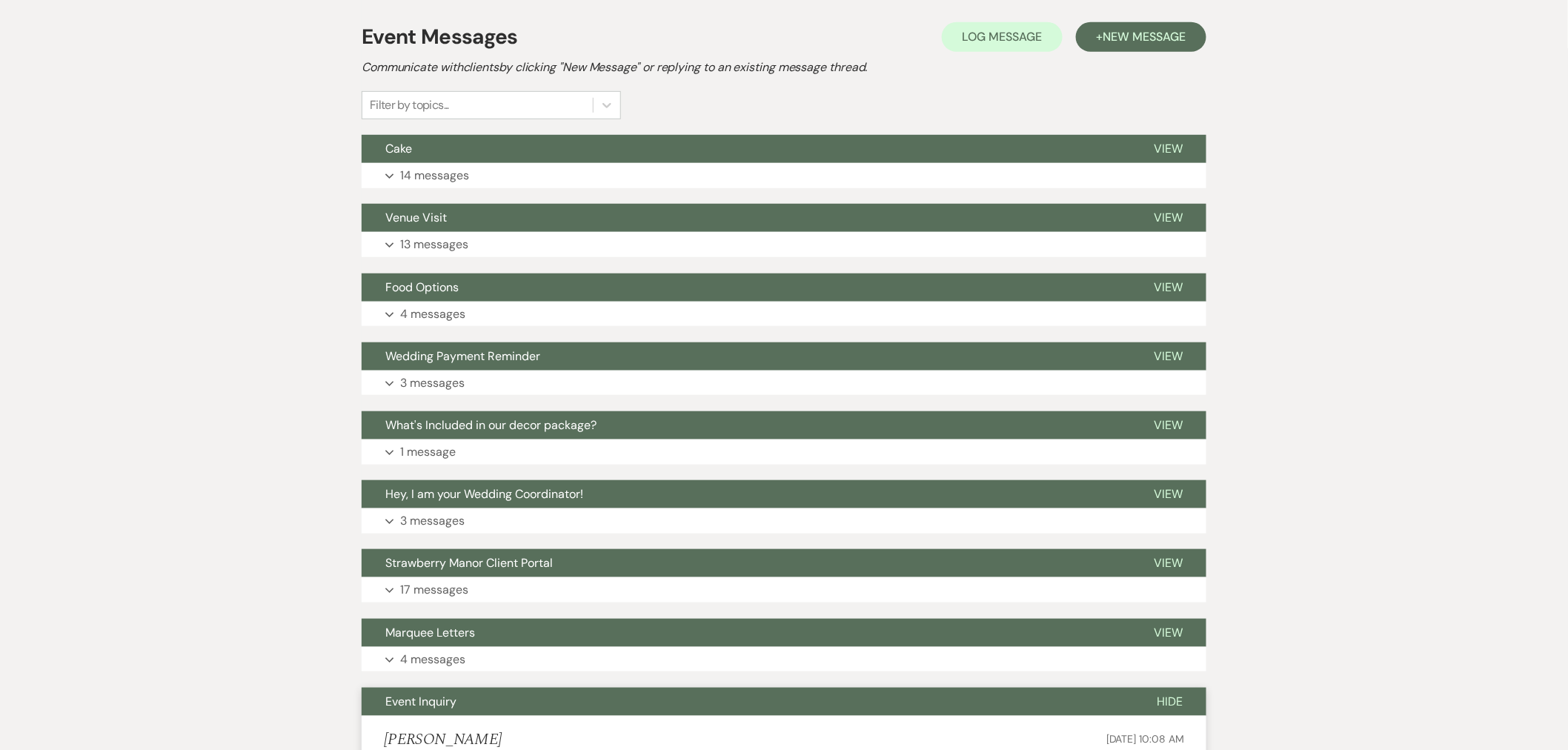
scroll to position [165, 0]
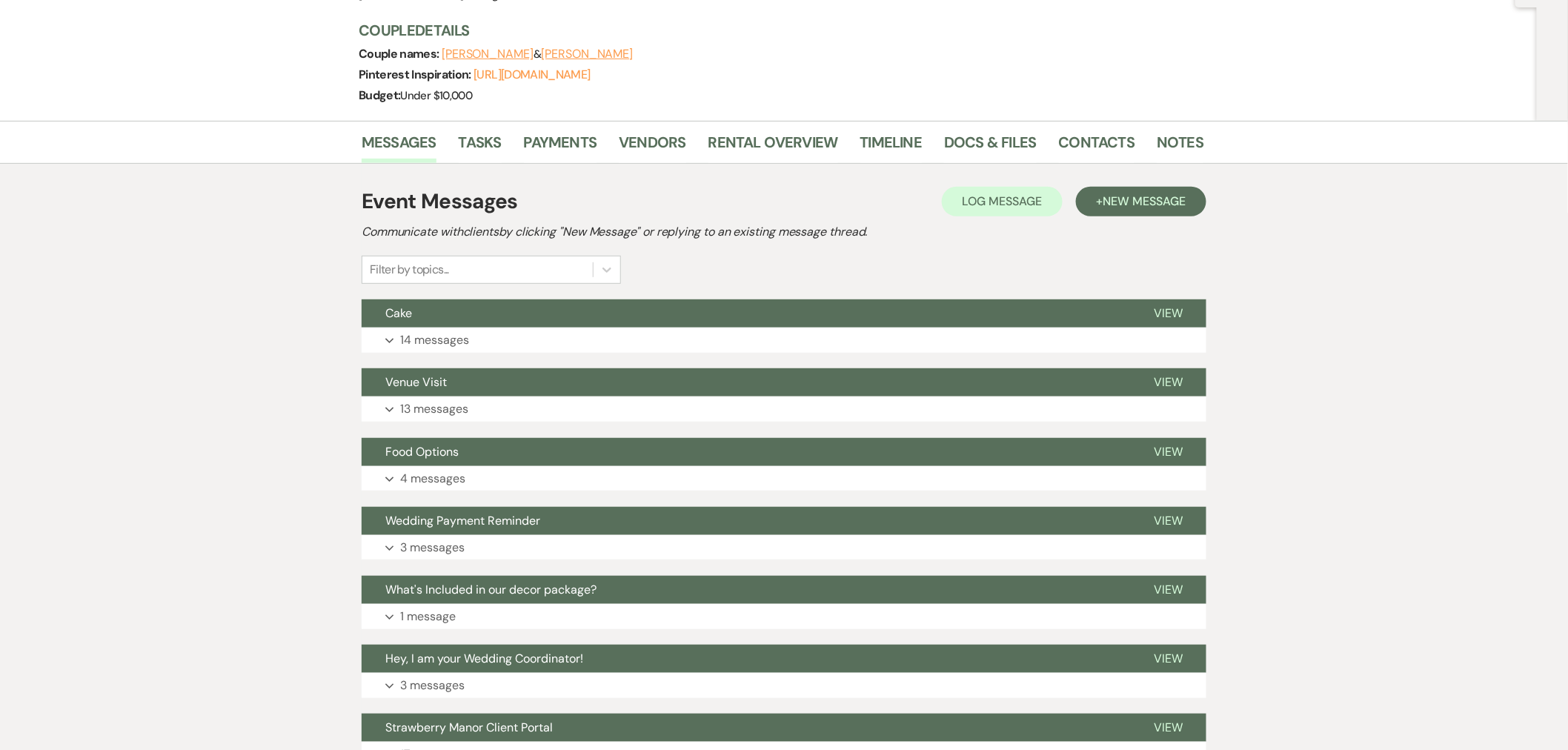
click at [452, 461] on button "Food Options" at bounding box center [745, 452] width 768 height 29
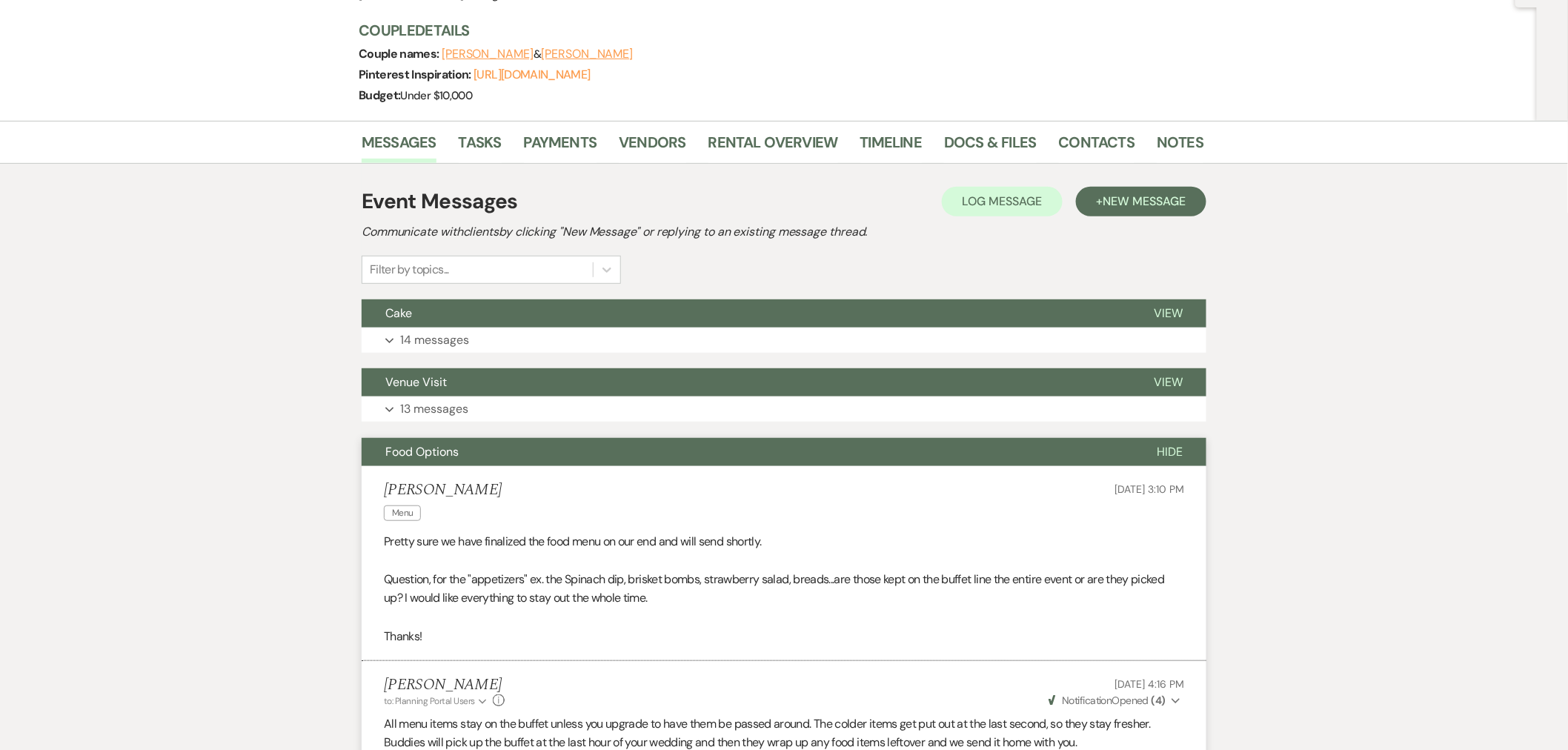
click at [452, 461] on button "Food Options" at bounding box center [747, 452] width 771 height 29
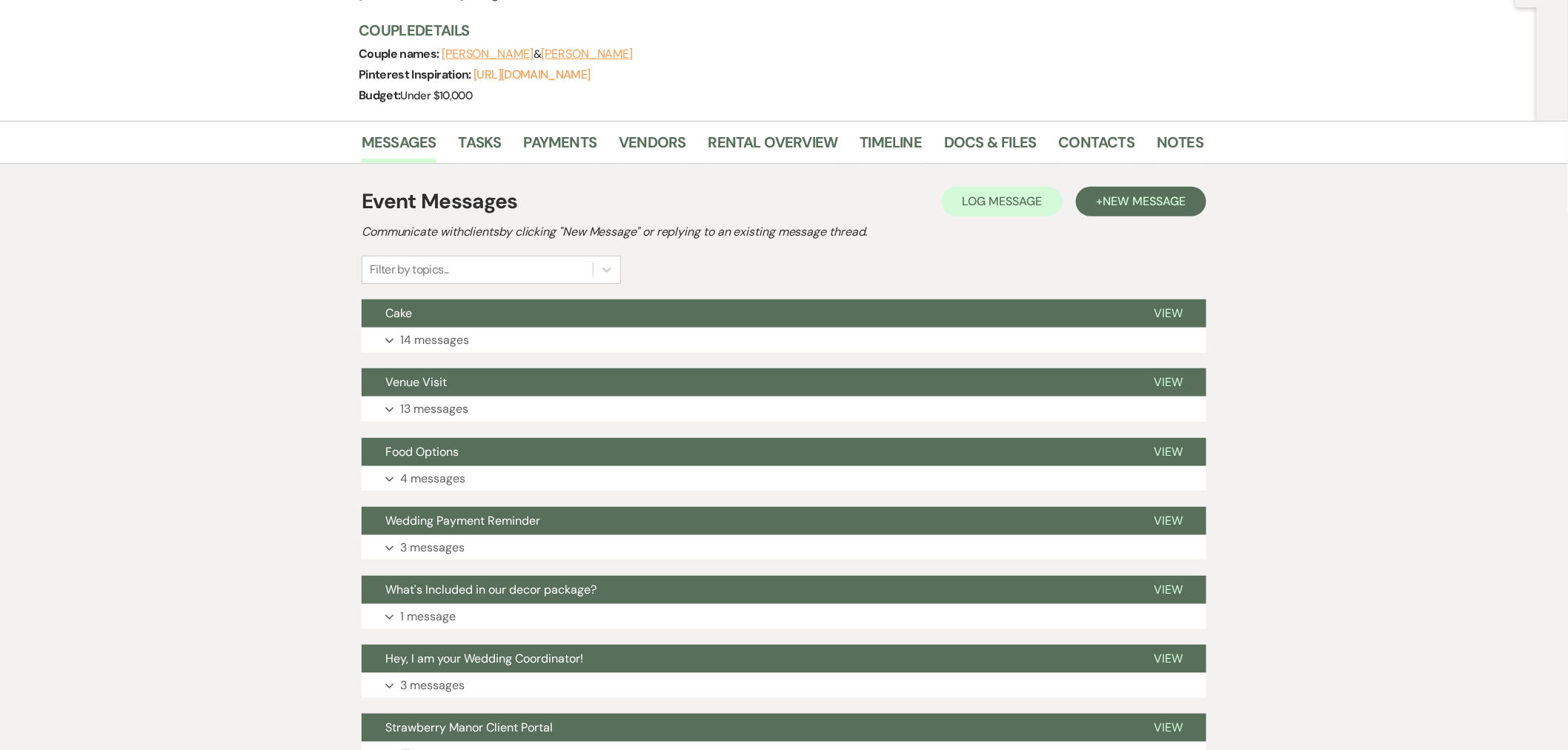
click at [439, 396] on button "Expand 13 messages" at bounding box center [784, 409] width 845 height 25
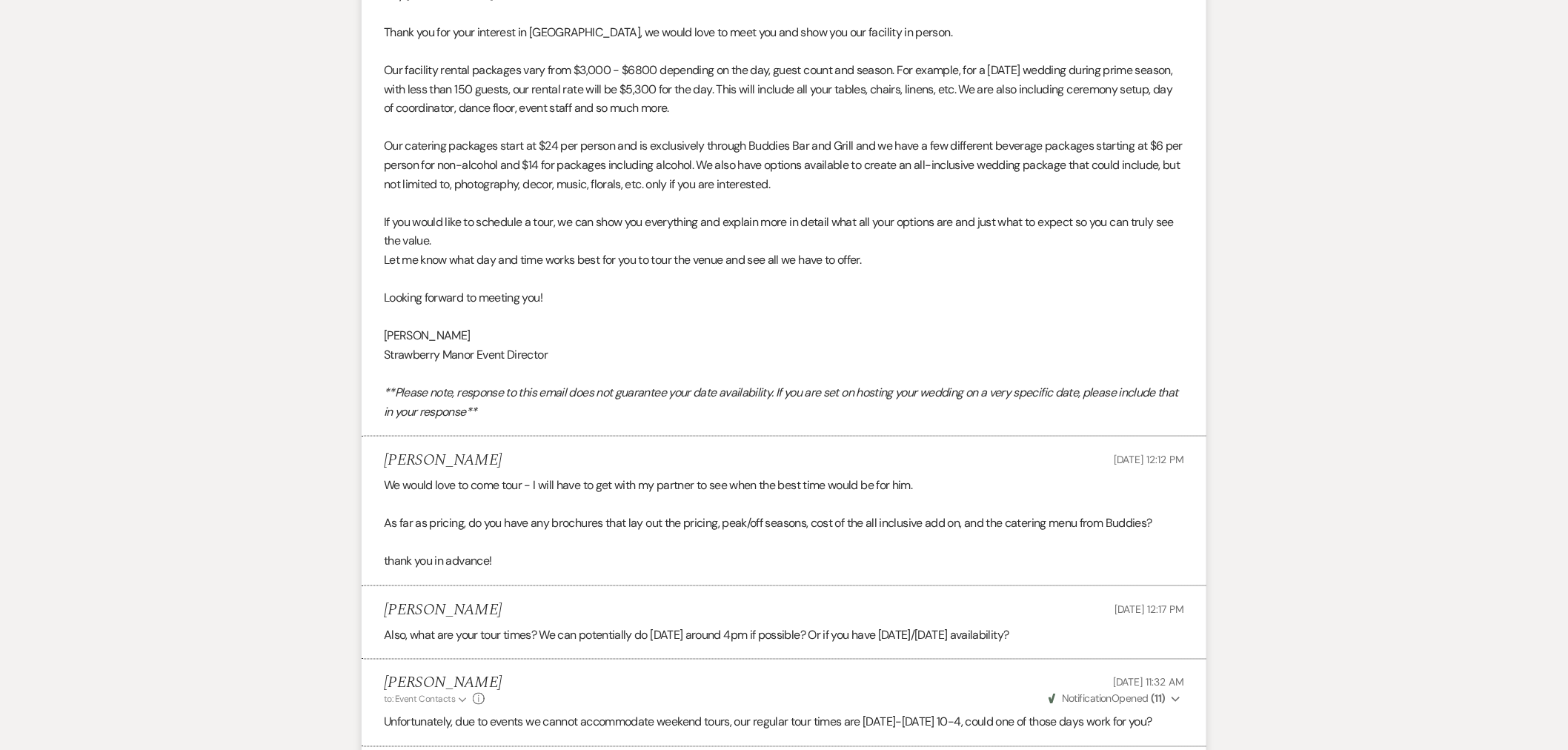
scroll to position [0, 0]
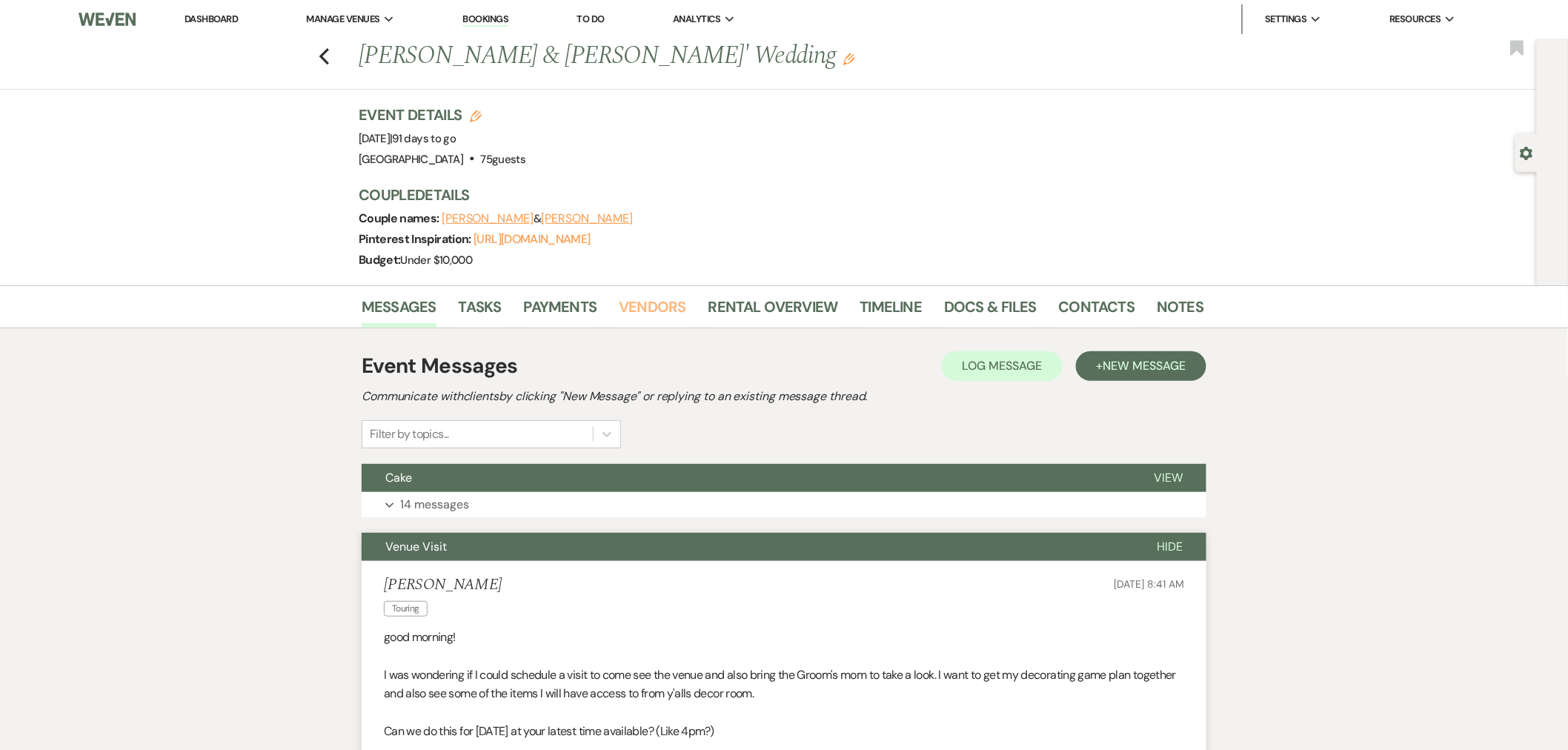
click at [683, 315] on link "Vendors" at bounding box center [652, 311] width 67 height 33
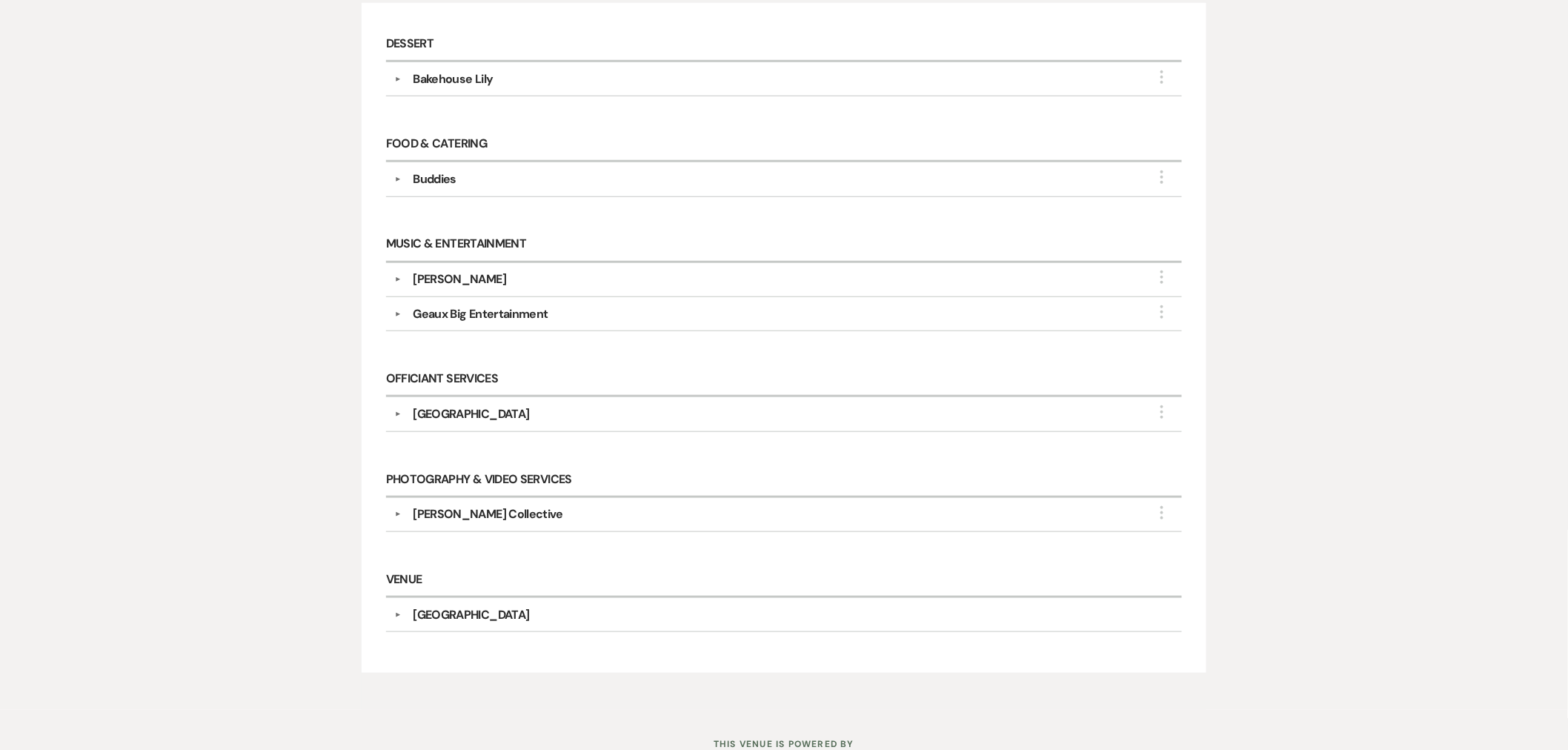
scroll to position [387, 0]
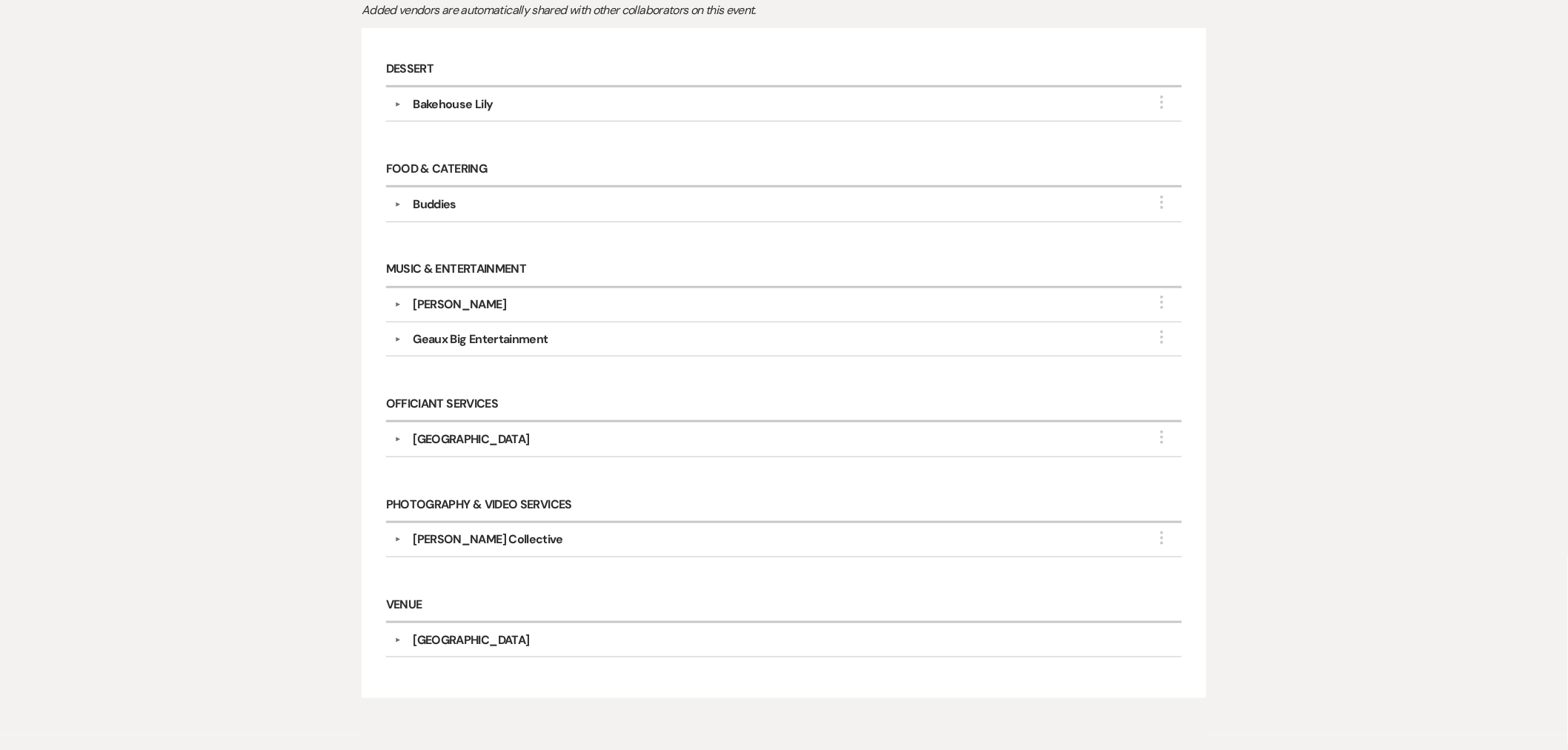
click at [464, 540] on div "Ashley Kristen Collective" at bounding box center [488, 540] width 150 height 18
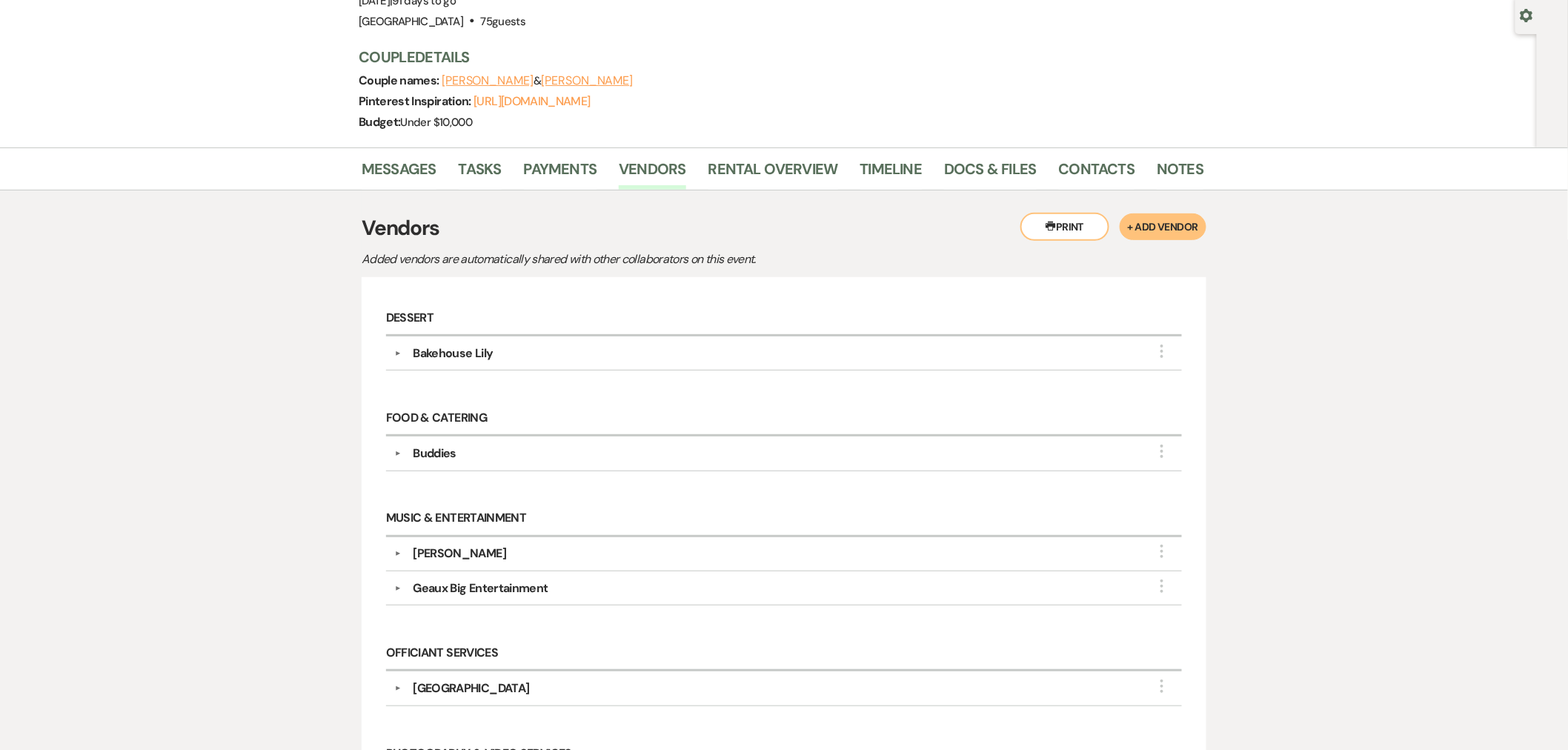
scroll to position [0, 0]
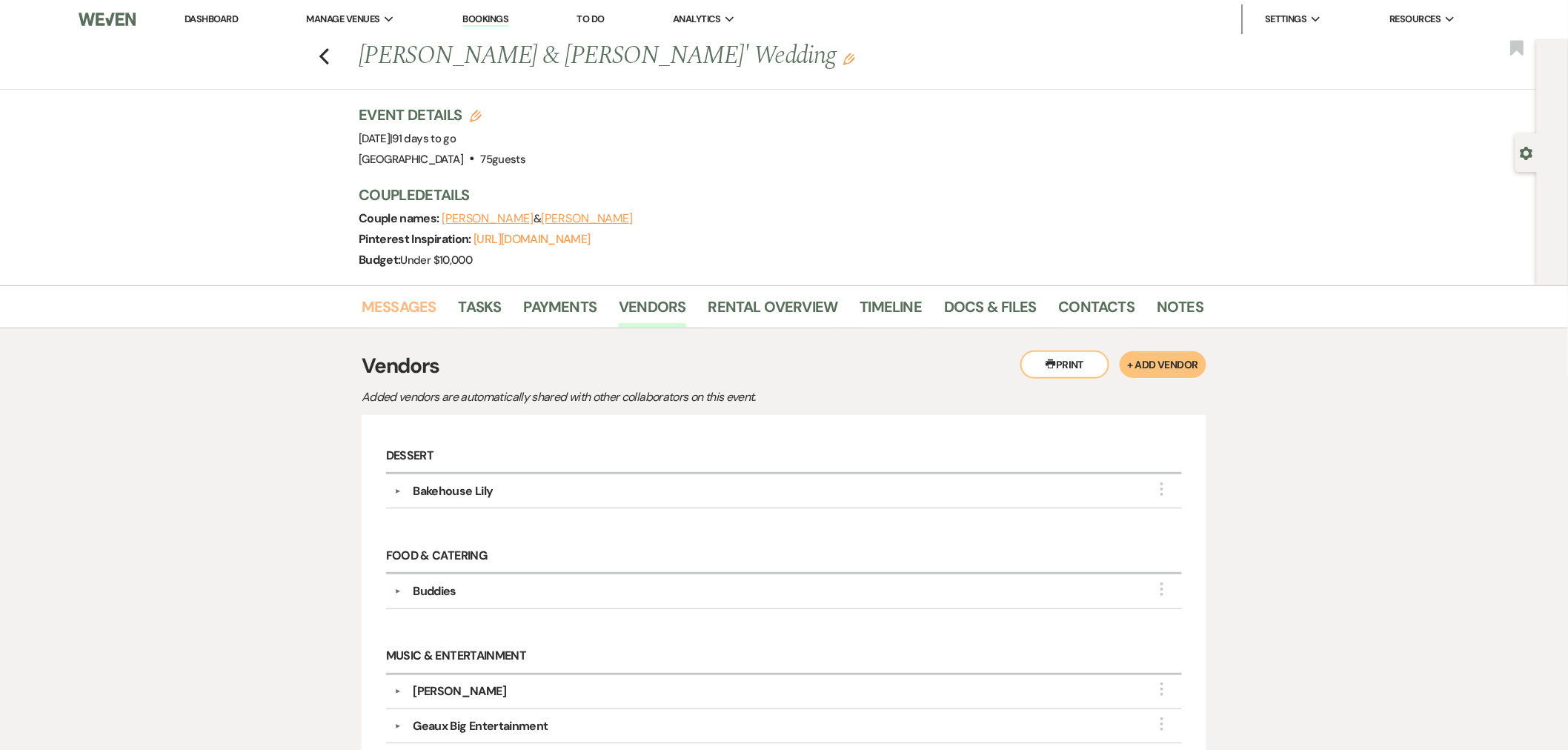
click at [398, 306] on link "Messages" at bounding box center [399, 311] width 75 height 33
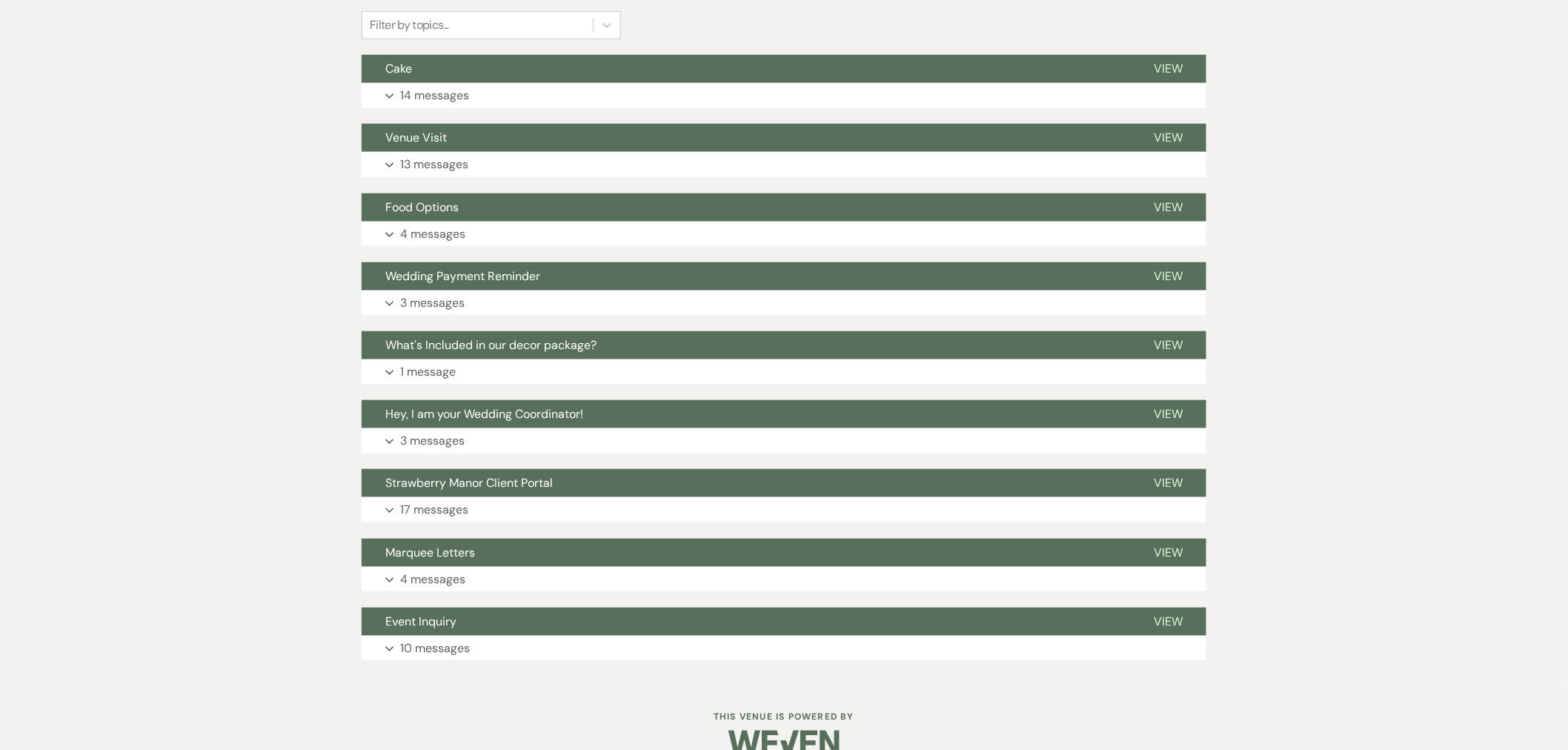
scroll to position [412, 0]
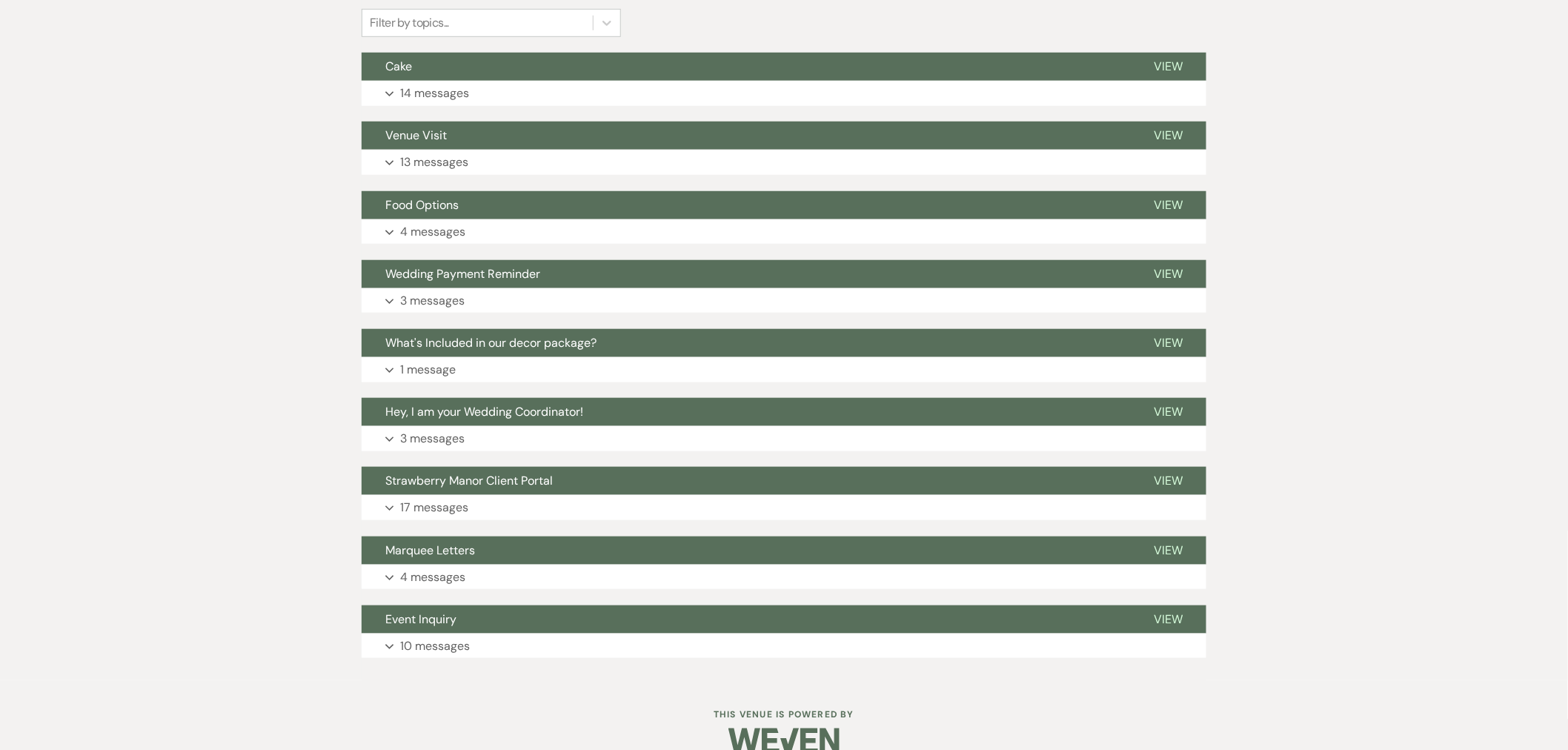
click at [427, 232] on p "4 messages" at bounding box center [432, 232] width 65 height 20
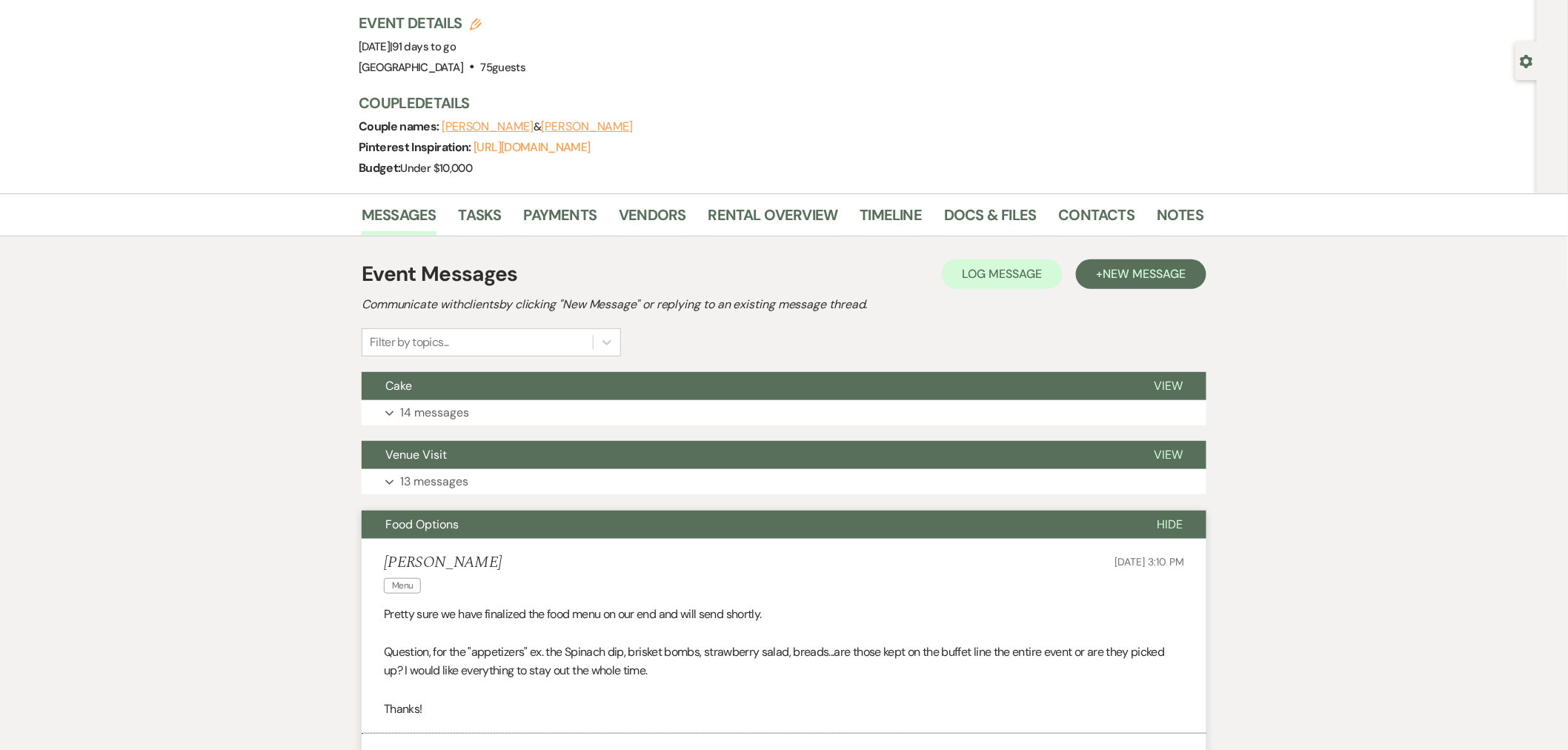
scroll to position [0, 0]
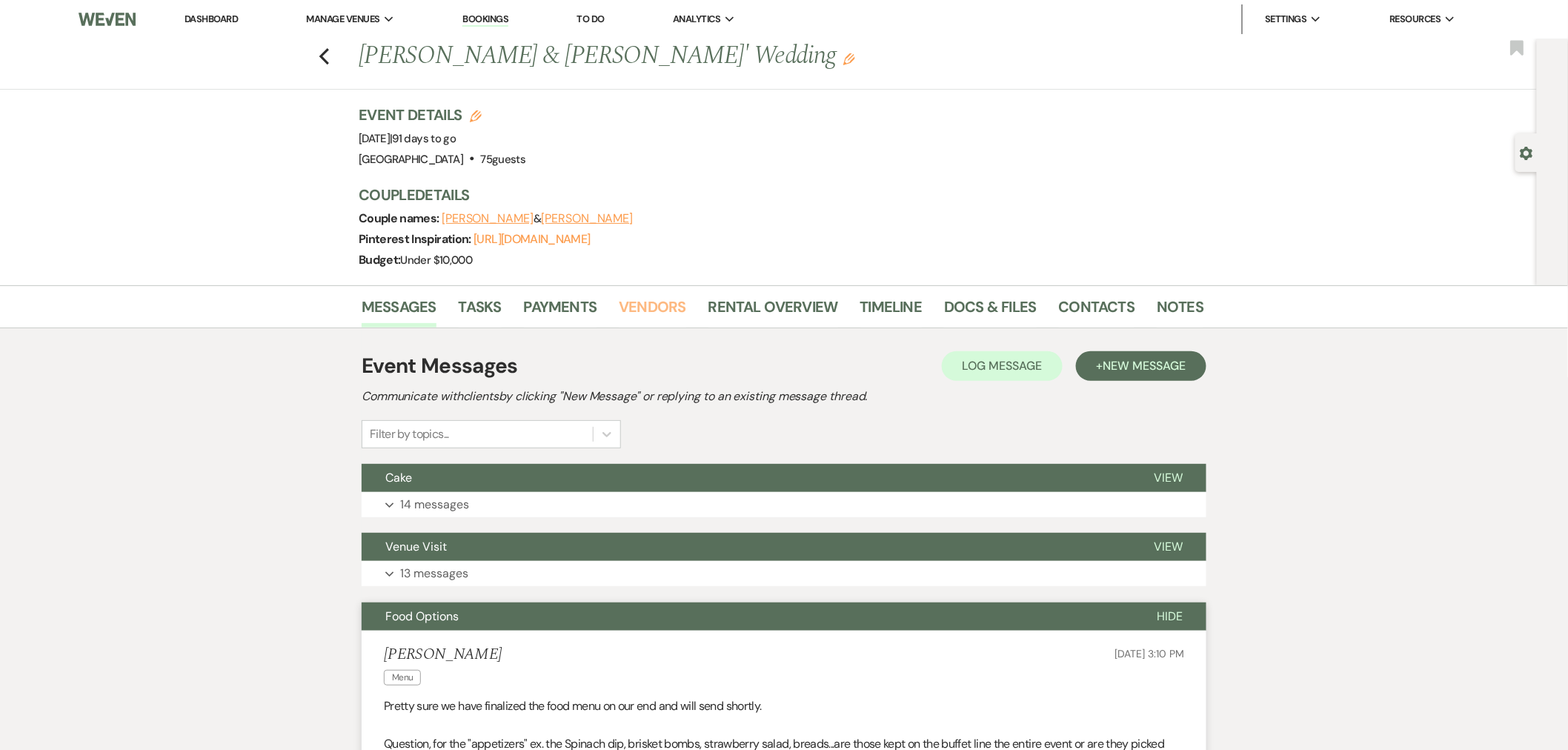
click at [675, 307] on link "Vendors" at bounding box center [652, 311] width 67 height 33
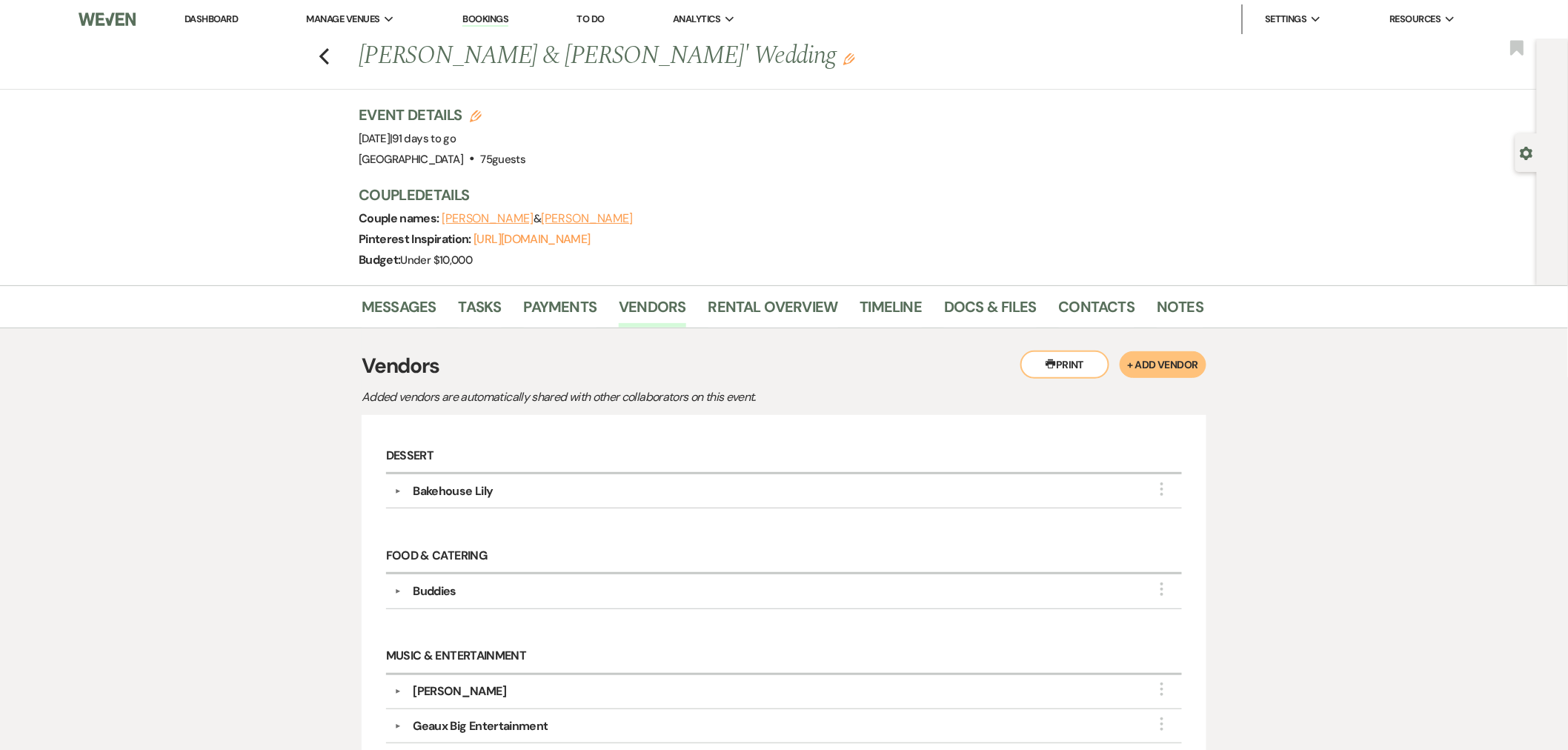
click at [457, 497] on div "Bakehouse Lily" at bounding box center [453, 492] width 80 height 18
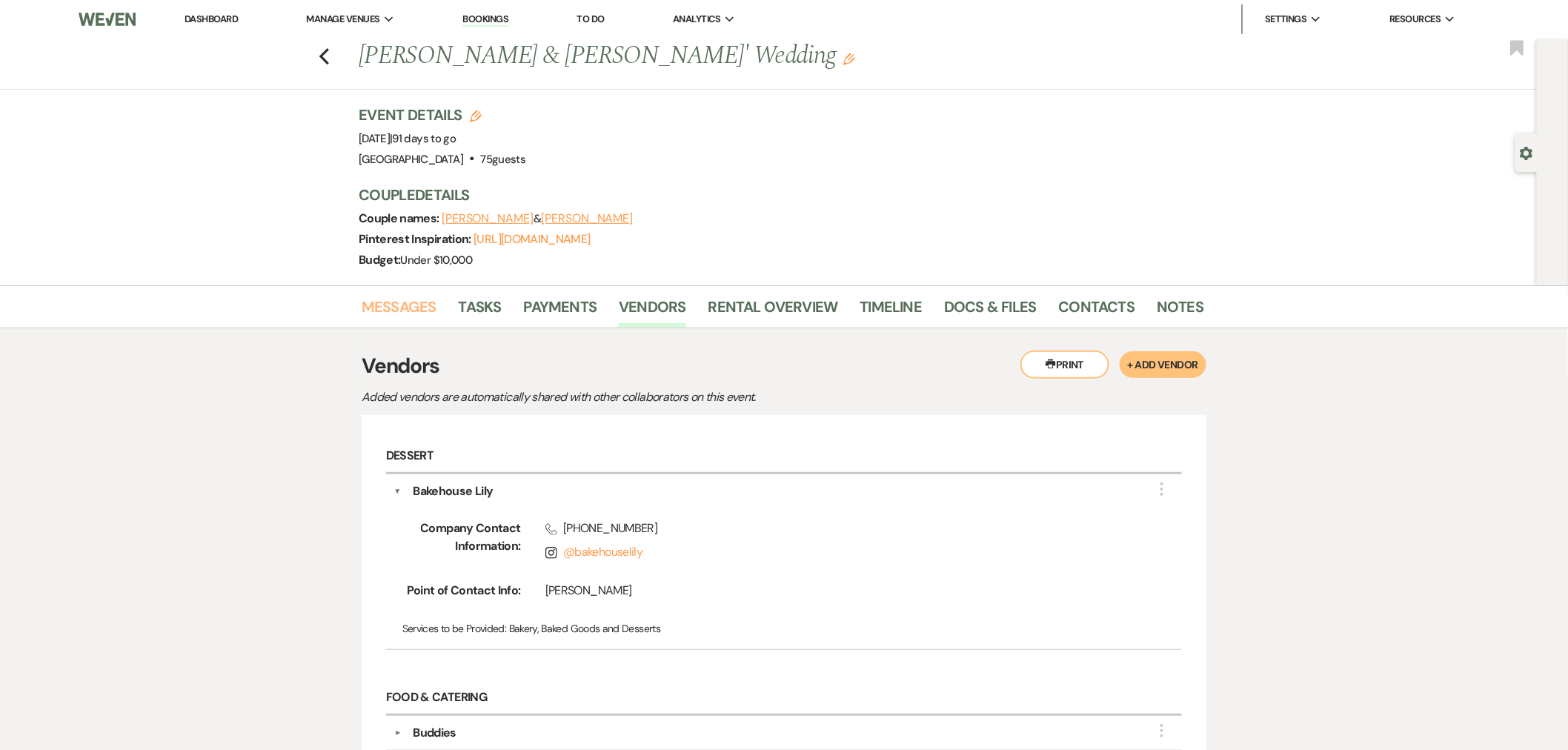
click at [372, 303] on link "Messages" at bounding box center [399, 311] width 75 height 33
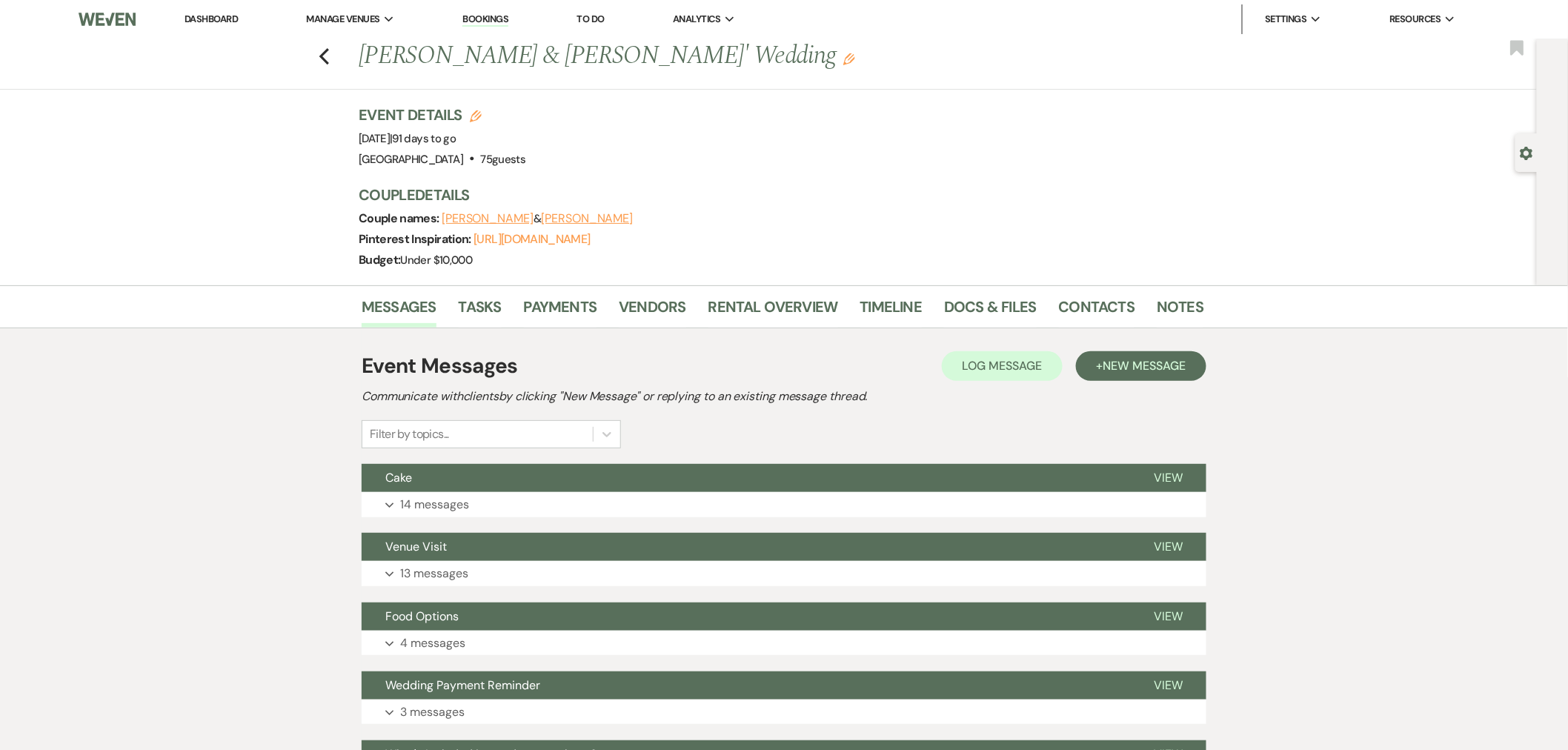
click at [517, 510] on button "Expand 14 messages" at bounding box center [784, 505] width 845 height 25
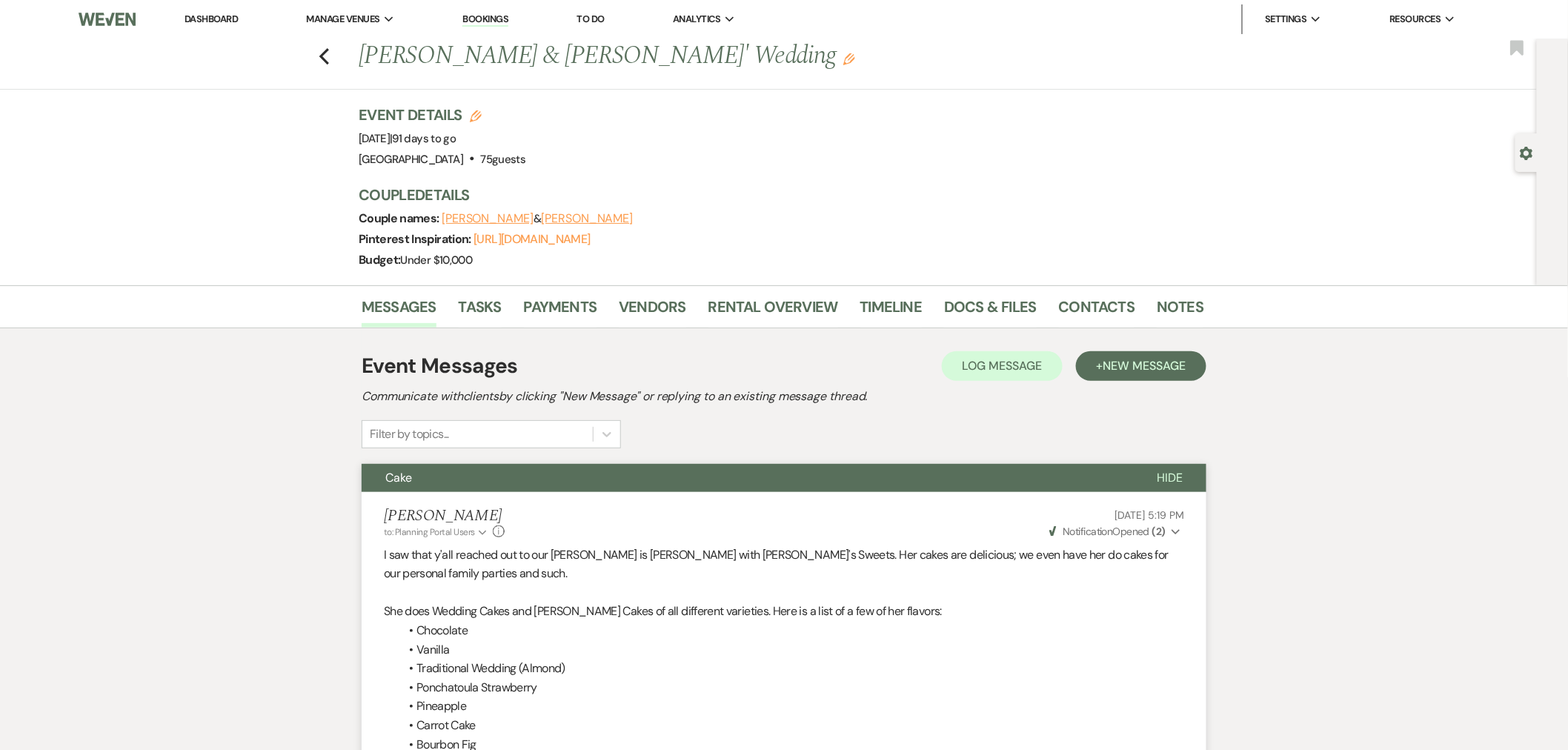
click at [1181, 479] on span "Hide" at bounding box center [1169, 477] width 26 height 15
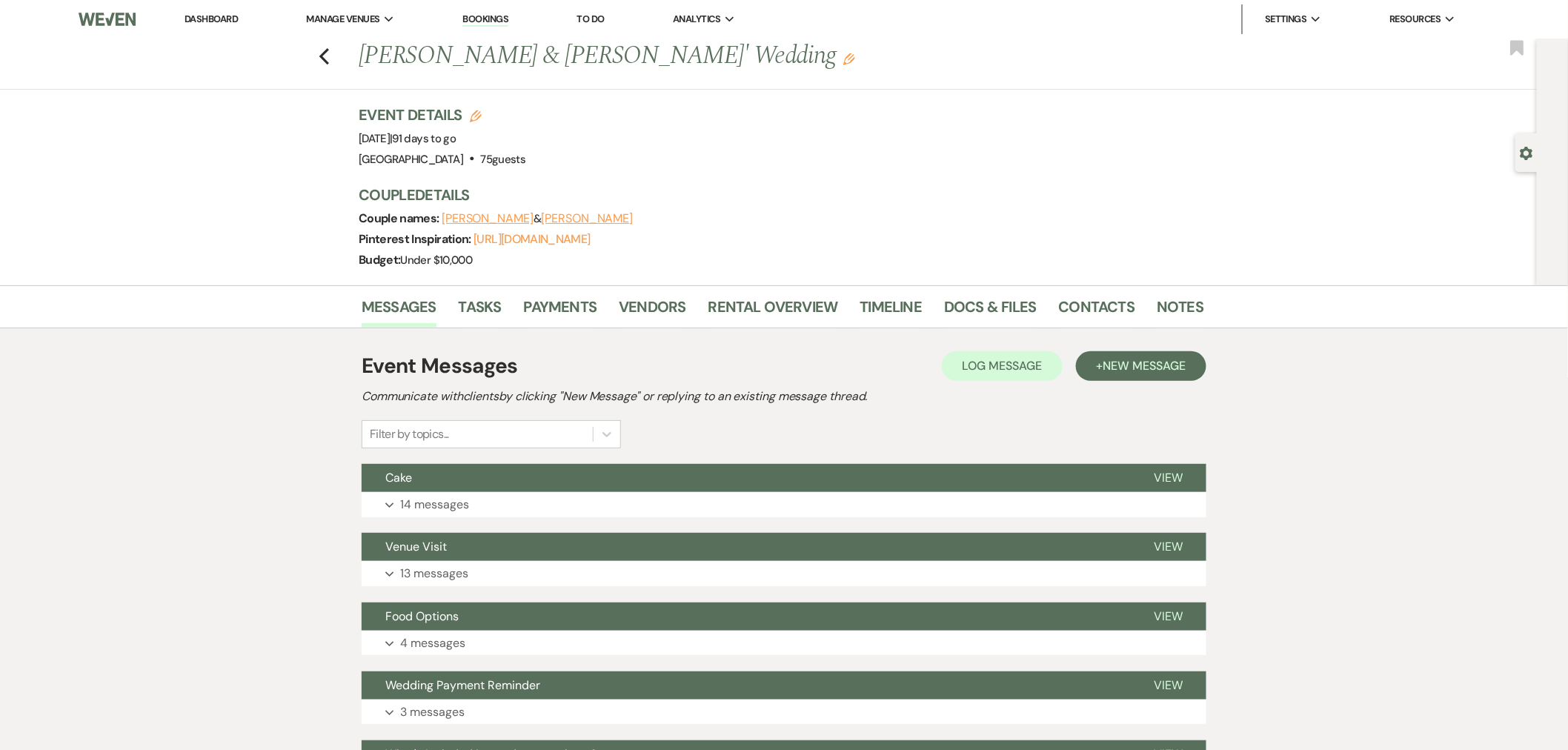
click at [558, 213] on button "Kailey Davis" at bounding box center [587, 218] width 92 height 12
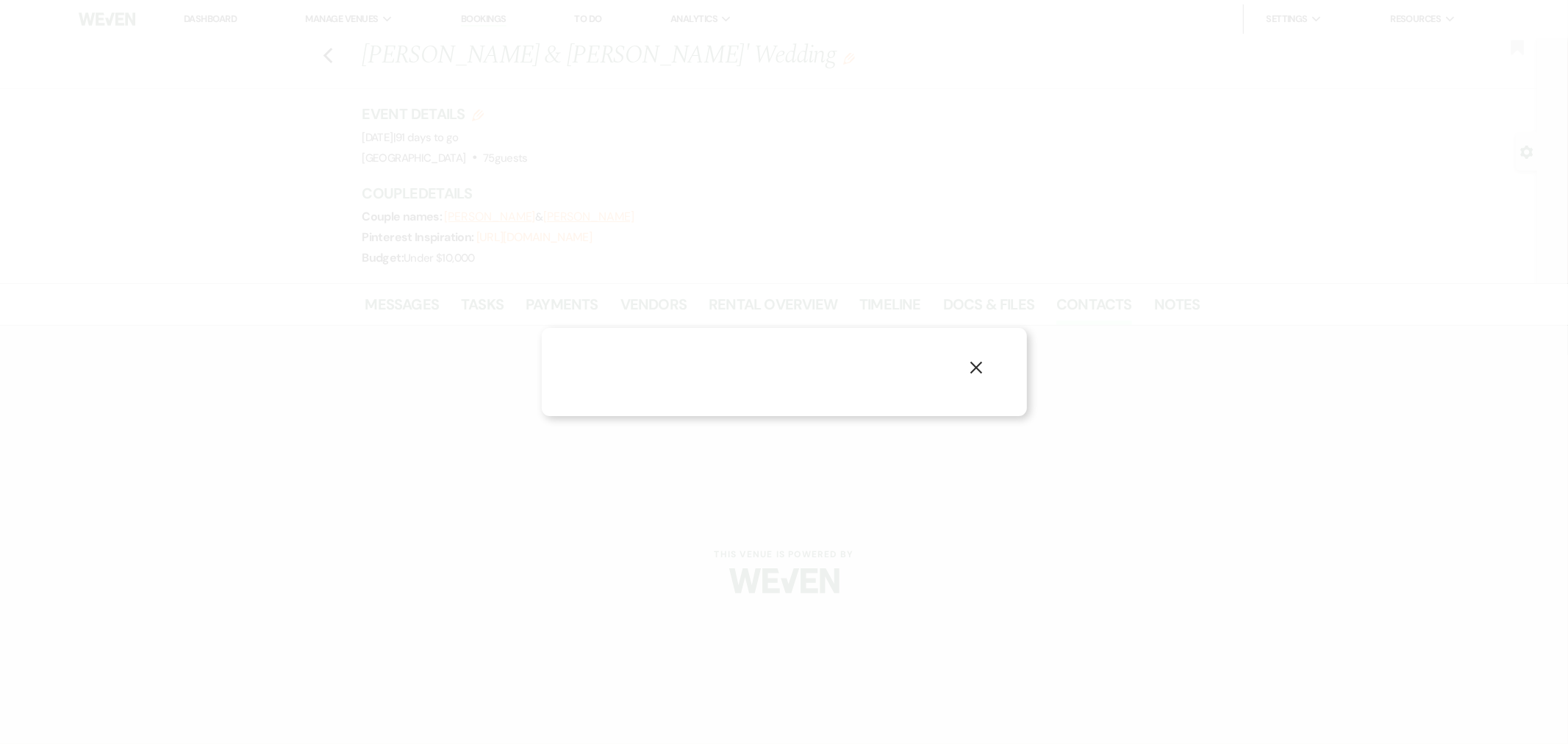
select select "email"
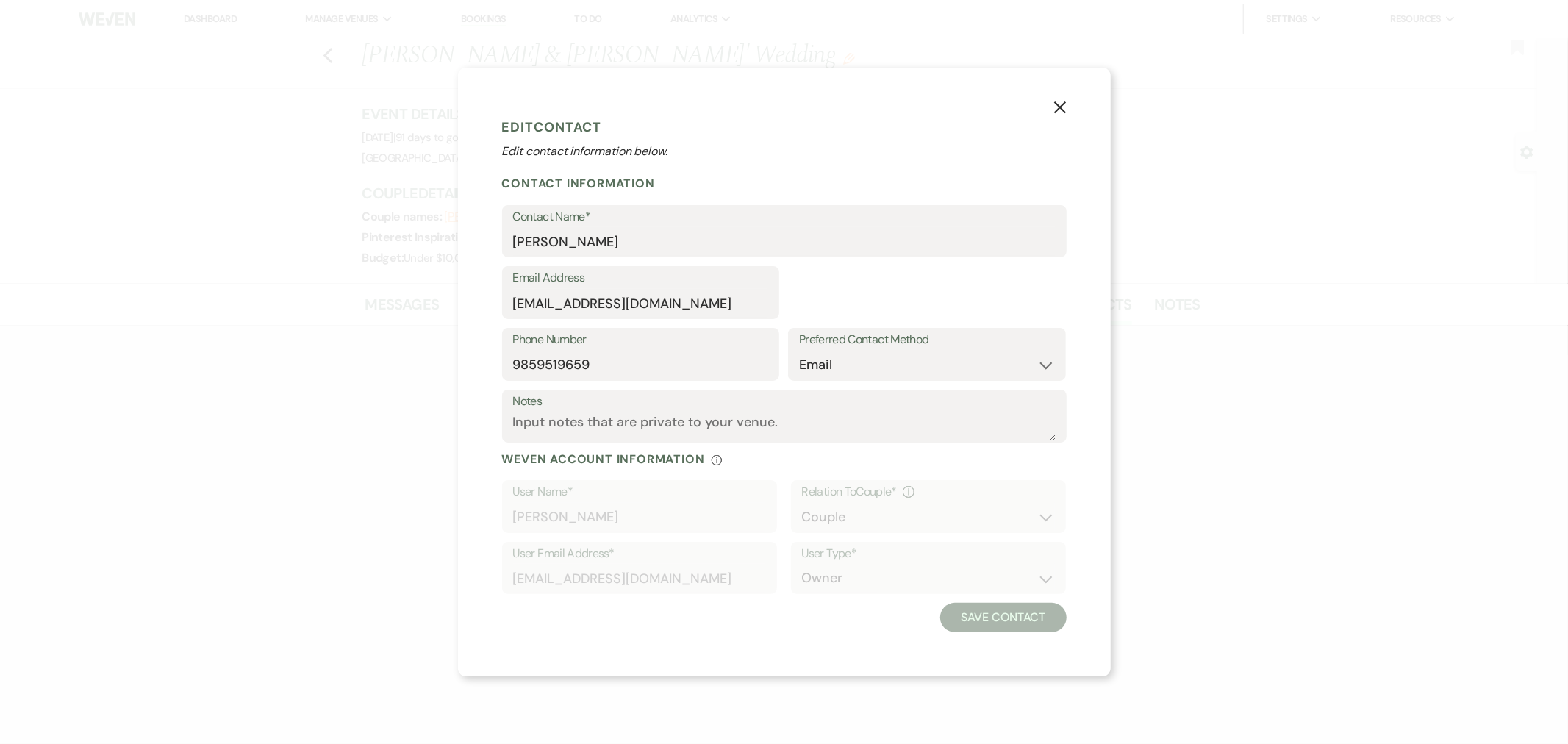
select select "1"
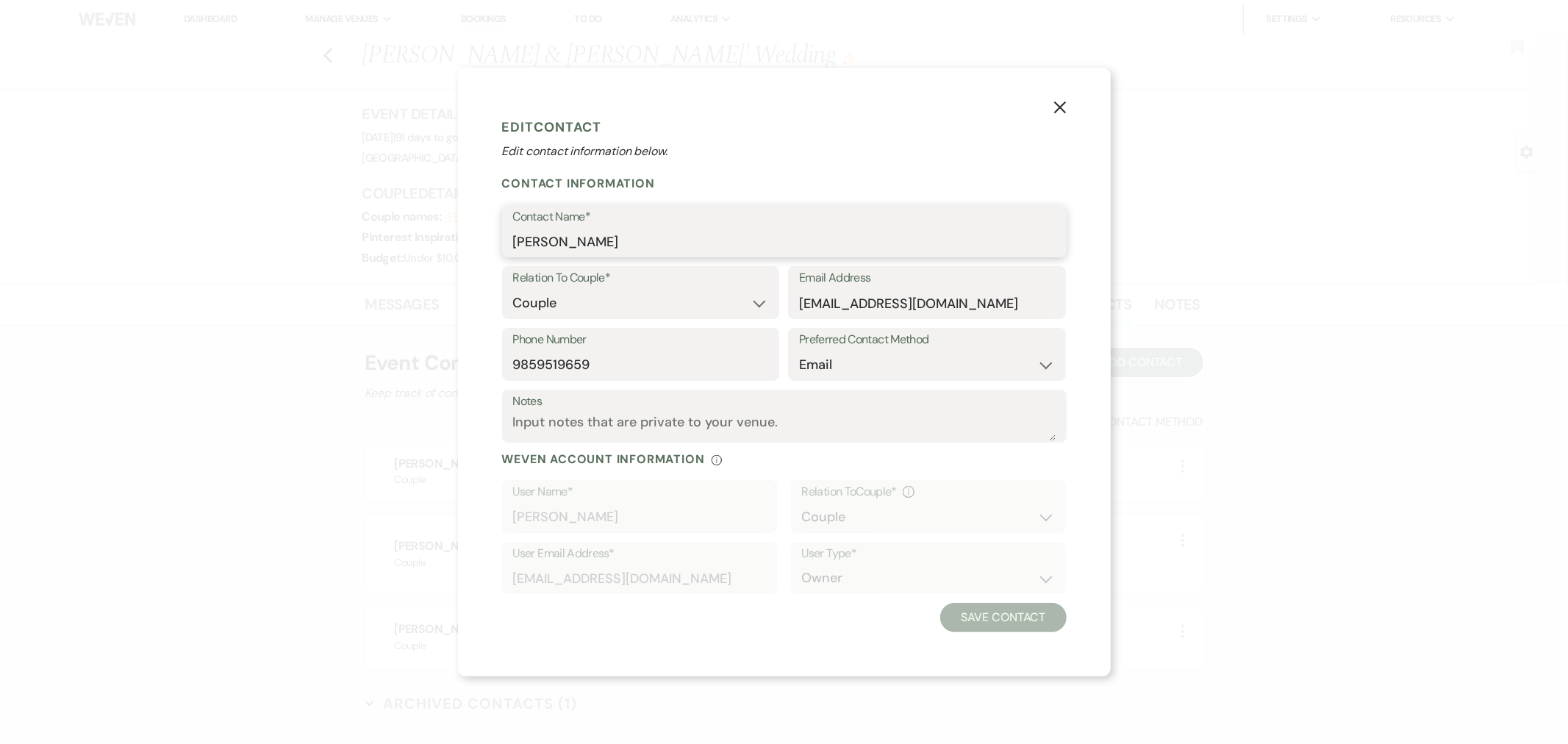
drag, startPoint x: 607, startPoint y: 243, endPoint x: 489, endPoint y: 241, distance: 118.0
click at [489, 241] on div "X Edit Contact Edit contact information below. Contact Information Contact Name…" at bounding box center [784, 373] width 653 height 610
drag, startPoint x: 559, startPoint y: 370, endPoint x: 466, endPoint y: 368, distance: 93.0
click at [466, 368] on div "X Edit Contact Edit contact information below. Contact Information Contact Name…" at bounding box center [784, 373] width 653 height 610
click at [1056, 118] on button "X" at bounding box center [1060, 107] width 102 height 79
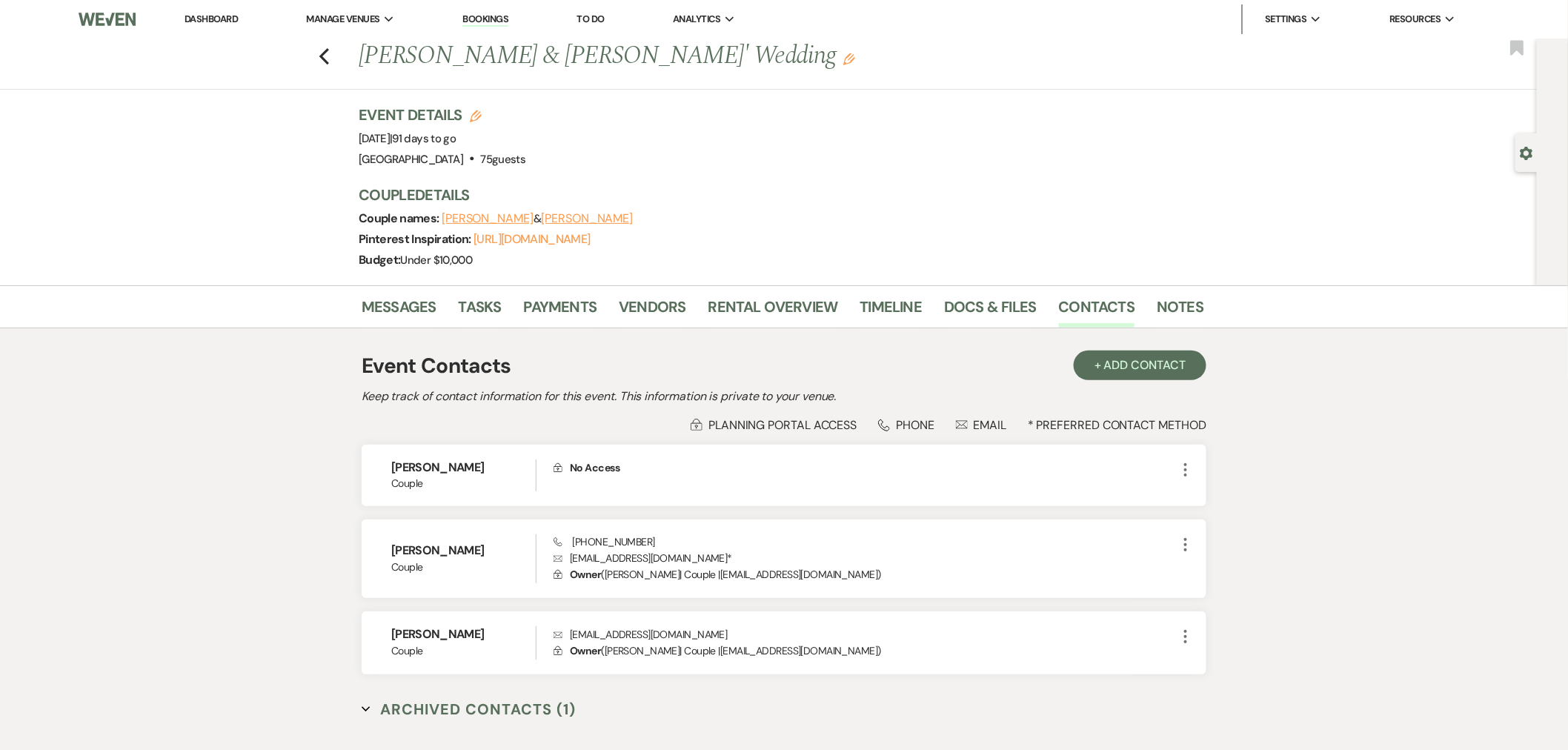
click at [485, 215] on button "James Miller" at bounding box center [487, 218] width 92 height 12
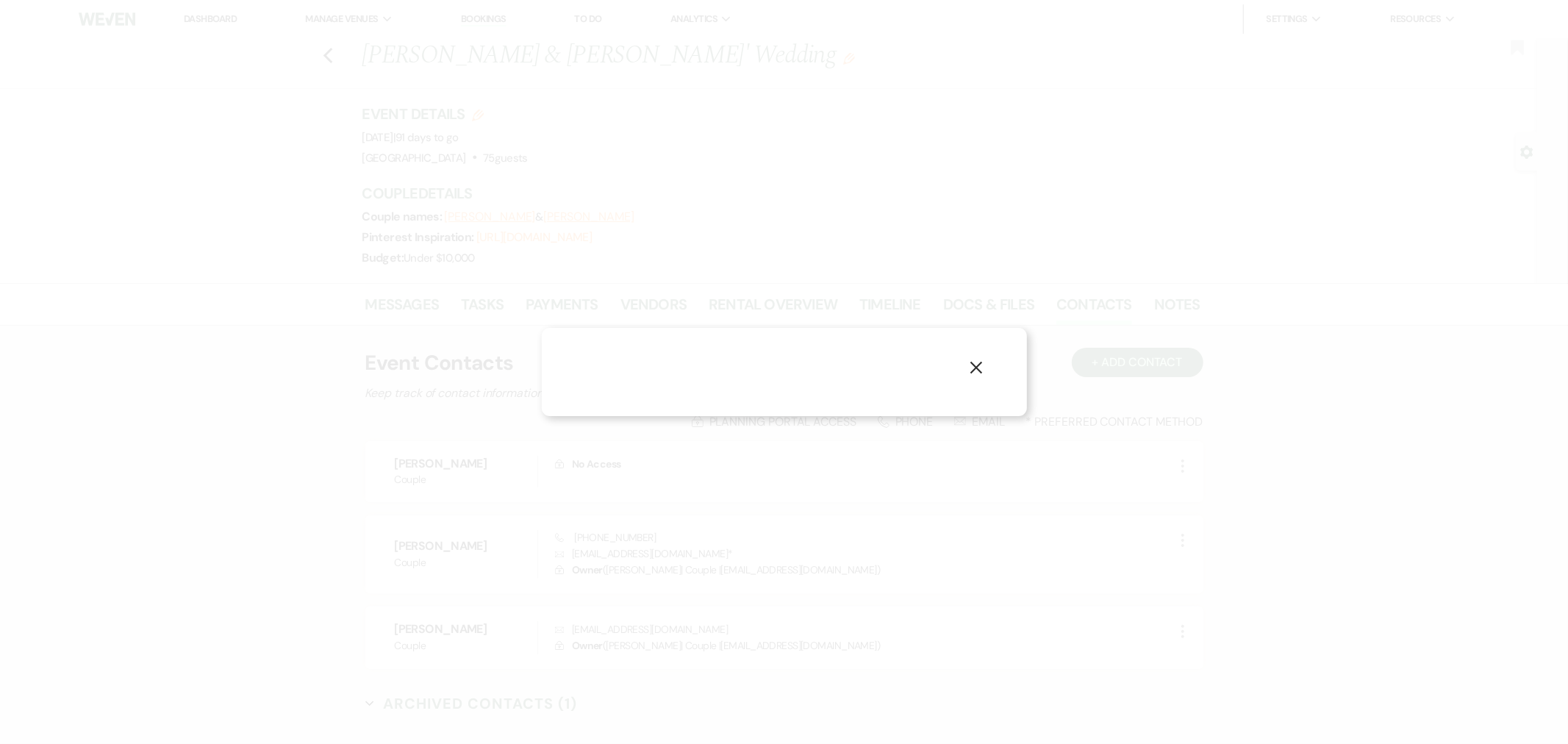
select select "1"
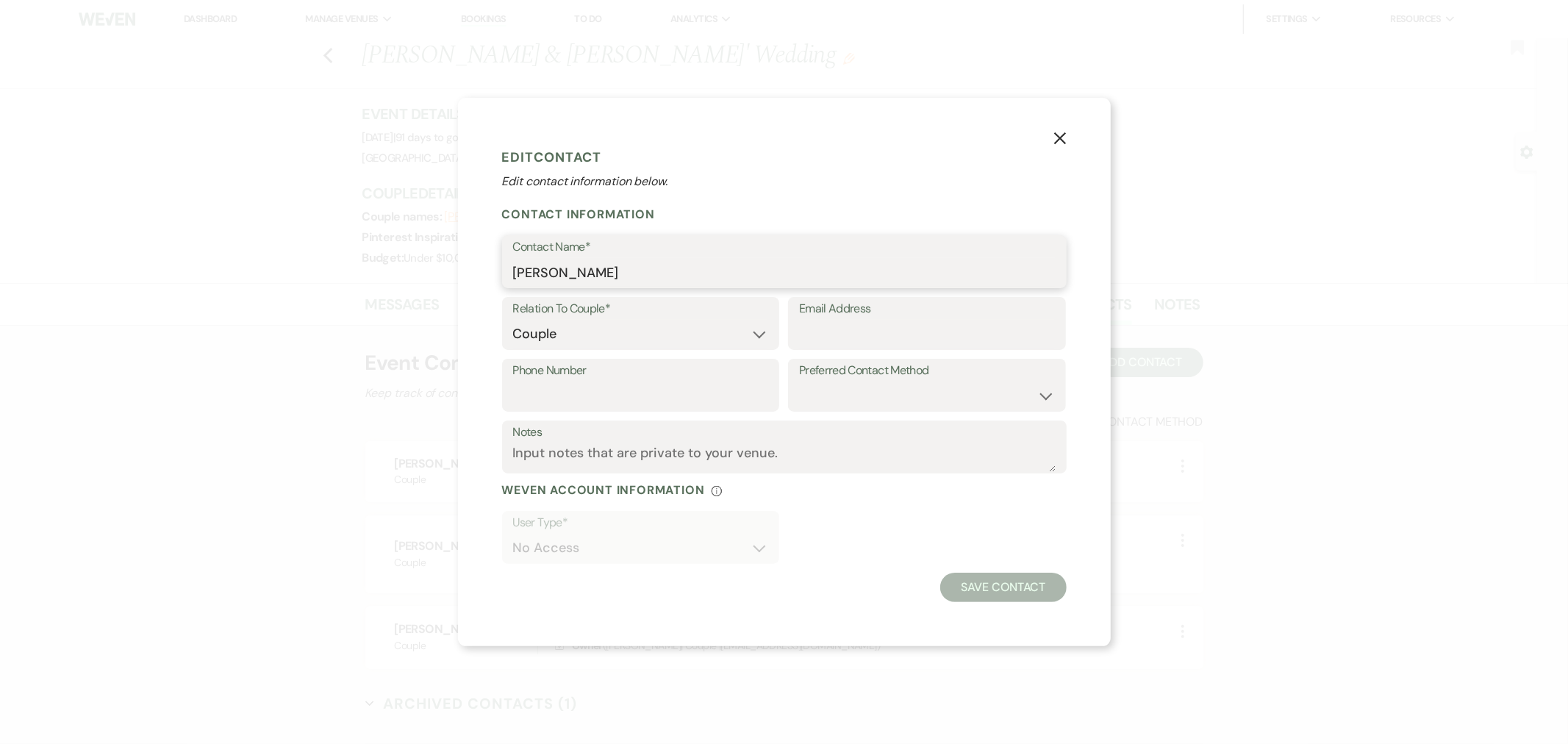
drag, startPoint x: 550, startPoint y: 276, endPoint x: 489, endPoint y: 278, distance: 61.0
click at [489, 278] on div "X Edit Contact Edit contact information below. Contact Information Contact Name…" at bounding box center [784, 372] width 653 height 548
drag, startPoint x: 1056, startPoint y: 140, endPoint x: 1213, endPoint y: 211, distance: 172.3
click at [1056, 140] on icon "X" at bounding box center [1060, 138] width 13 height 13
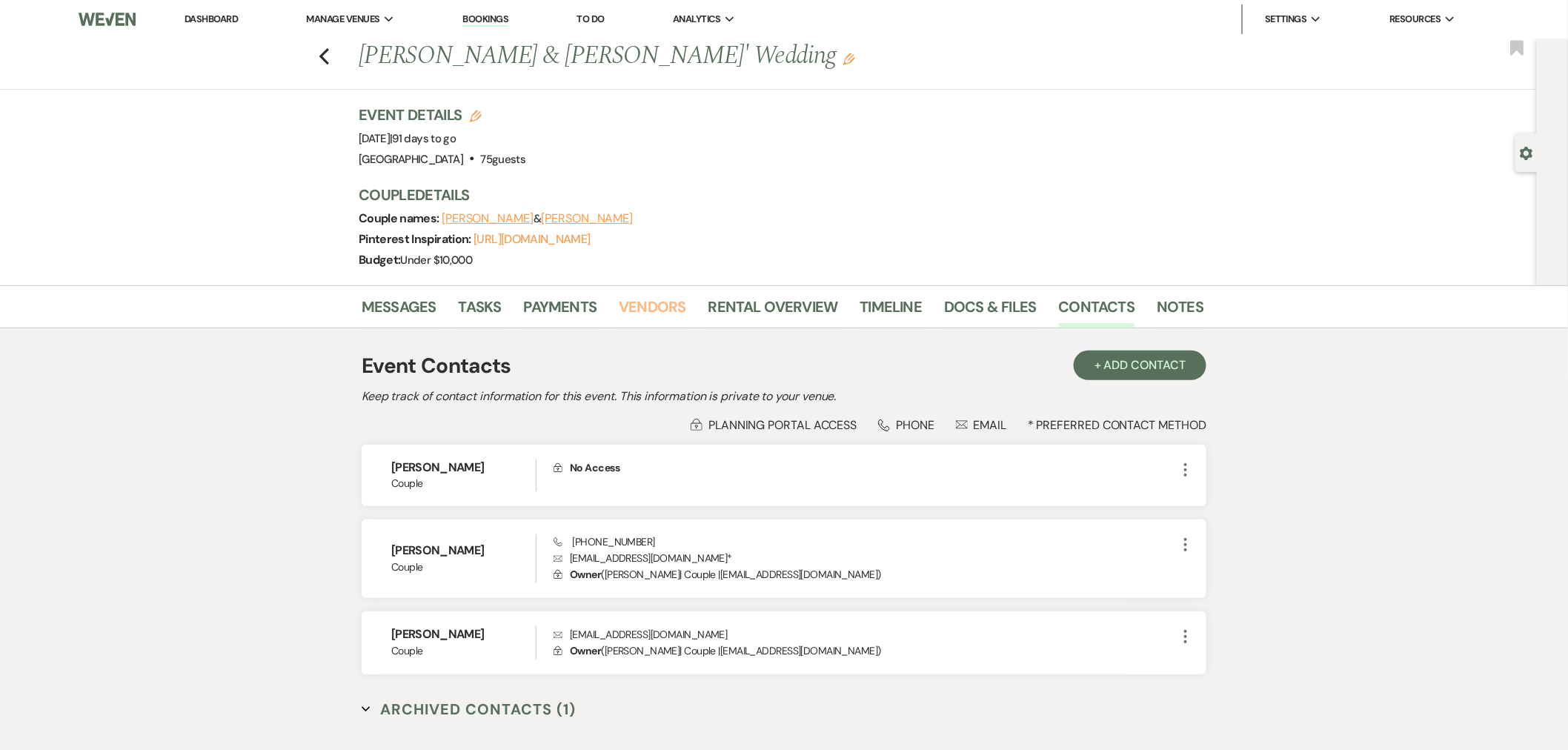
click at [658, 307] on link "Vendors" at bounding box center [652, 311] width 67 height 33
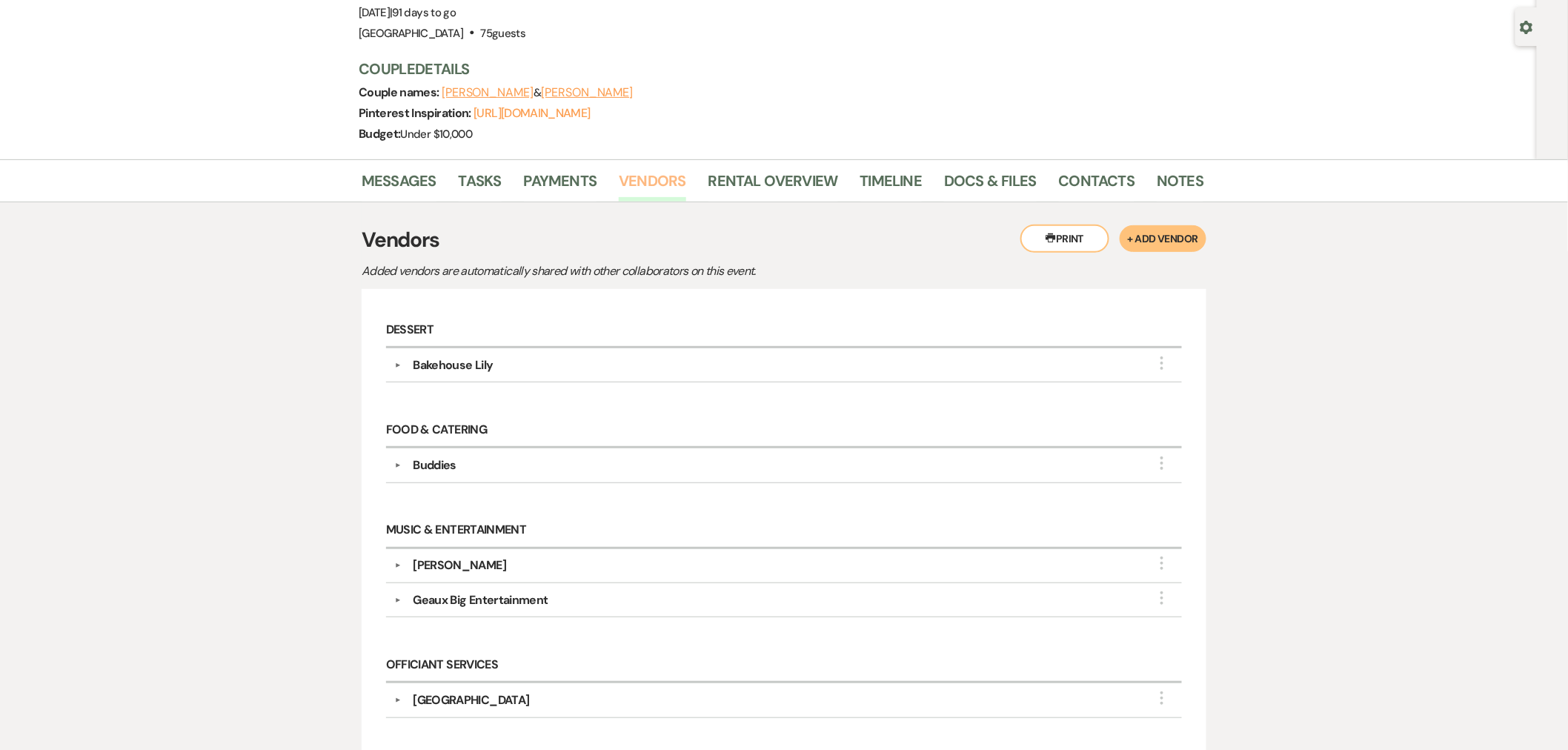
scroll to position [165, 0]
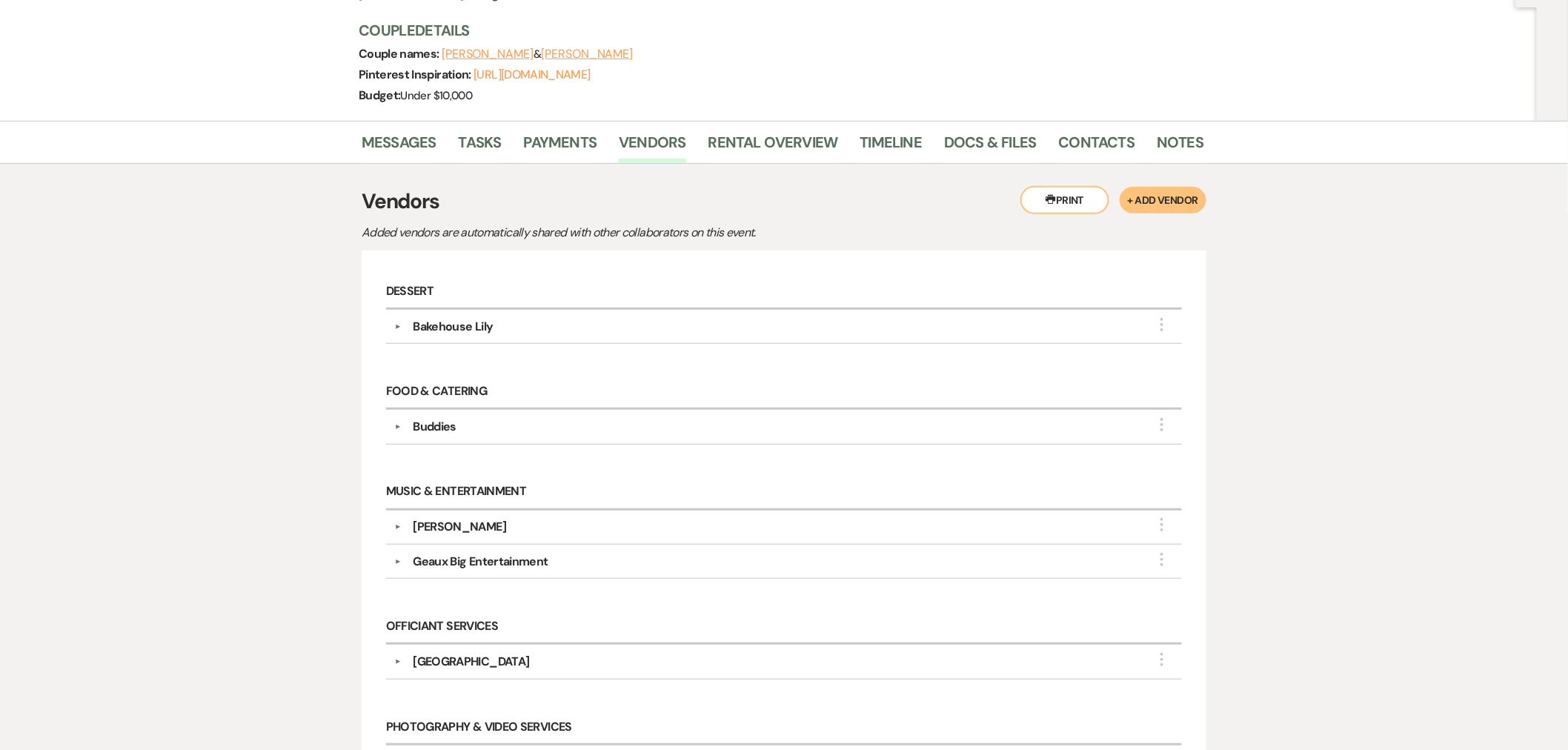
click at [445, 328] on div "Bakehouse Lily" at bounding box center [453, 327] width 80 height 18
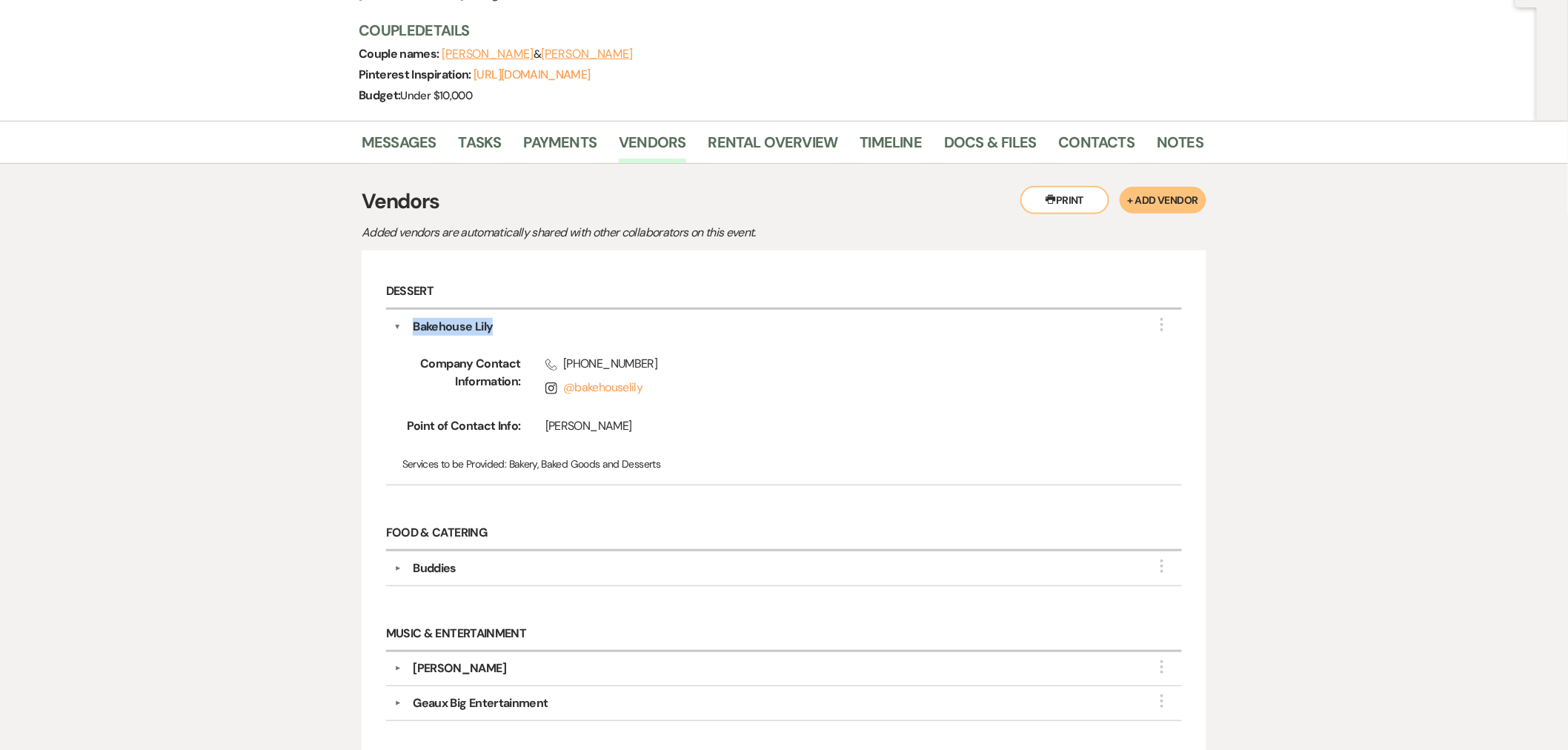
drag, startPoint x: 508, startPoint y: 324, endPoint x: 413, endPoint y: 327, distance: 95.0
click at [413, 327] on div "Bakehouse Lily" at bounding box center [787, 327] width 773 height 18
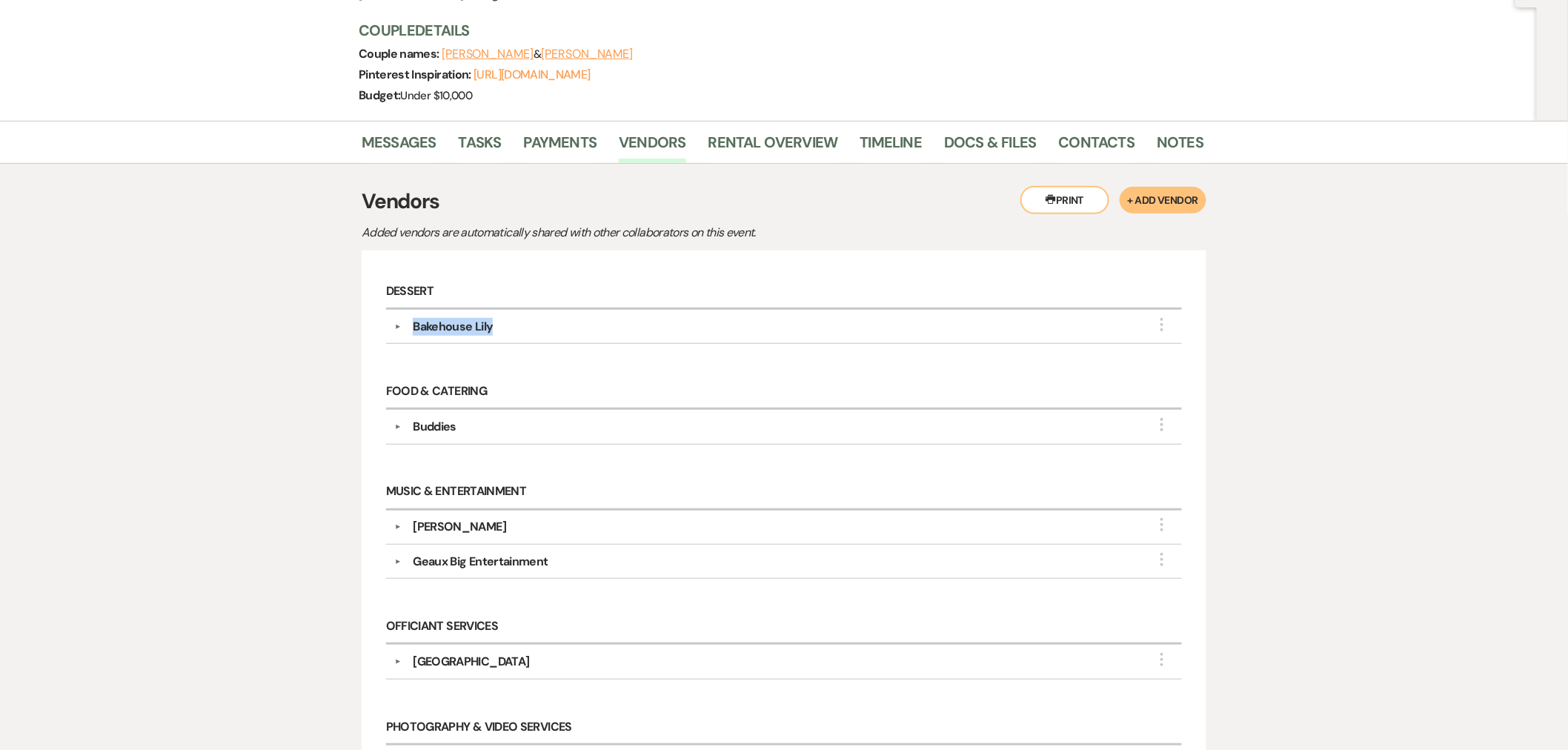
copy div "Bakehouse Lily"
click at [466, 327] on div "Bakehouse Lily" at bounding box center [453, 327] width 80 height 18
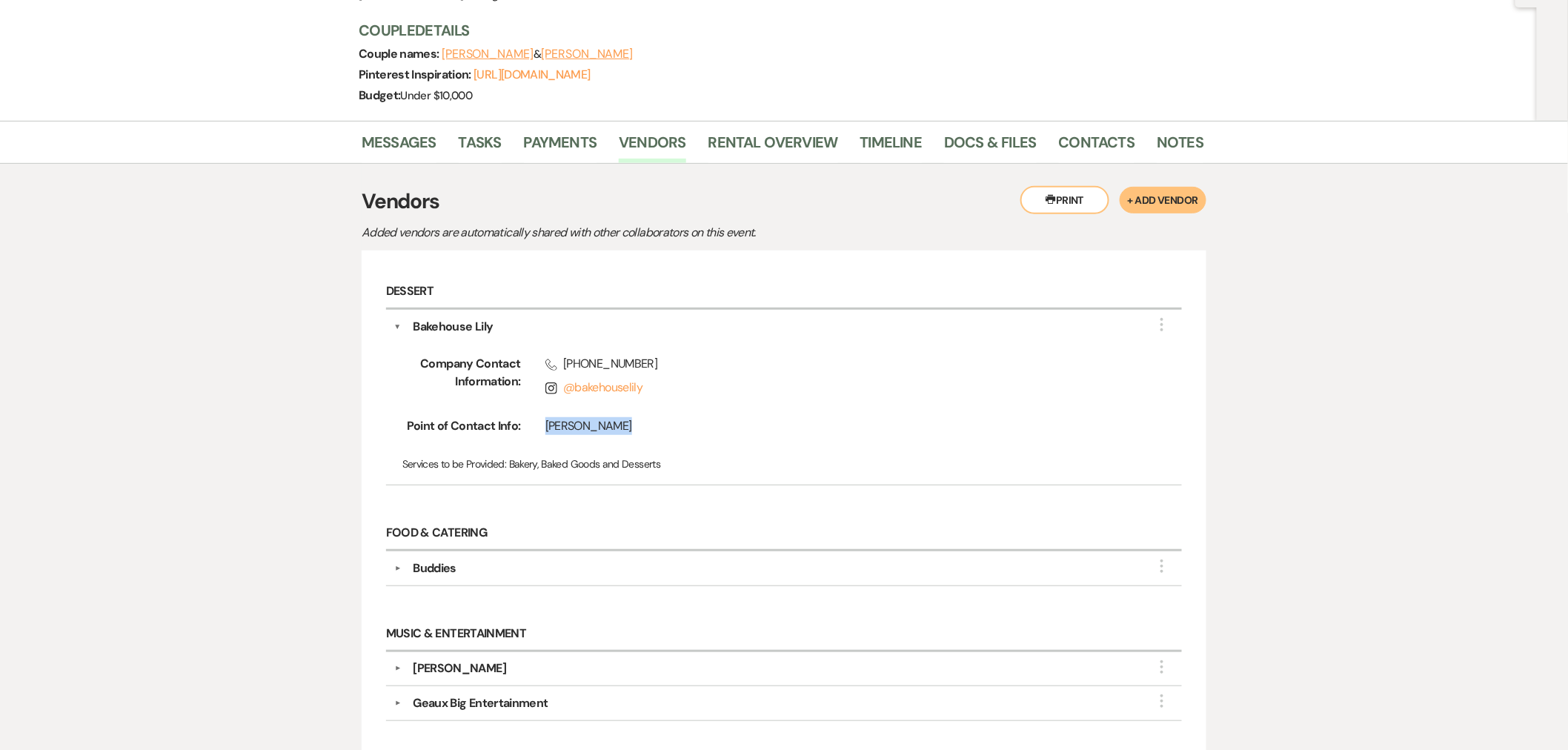
drag, startPoint x: 630, startPoint y: 426, endPoint x: 531, endPoint y: 430, distance: 99.1
click at [531, 430] on div "Iliana Duggan" at bounding box center [828, 429] width 614 height 24
drag, startPoint x: 667, startPoint y: 367, endPoint x: 586, endPoint y: 364, distance: 81.1
click at [586, 364] on span "Phone (504) 344-6851" at bounding box center [841, 364] width 589 height 18
click at [658, 355] on span "Phone (504) 344-6851" at bounding box center [841, 364] width 589 height 18
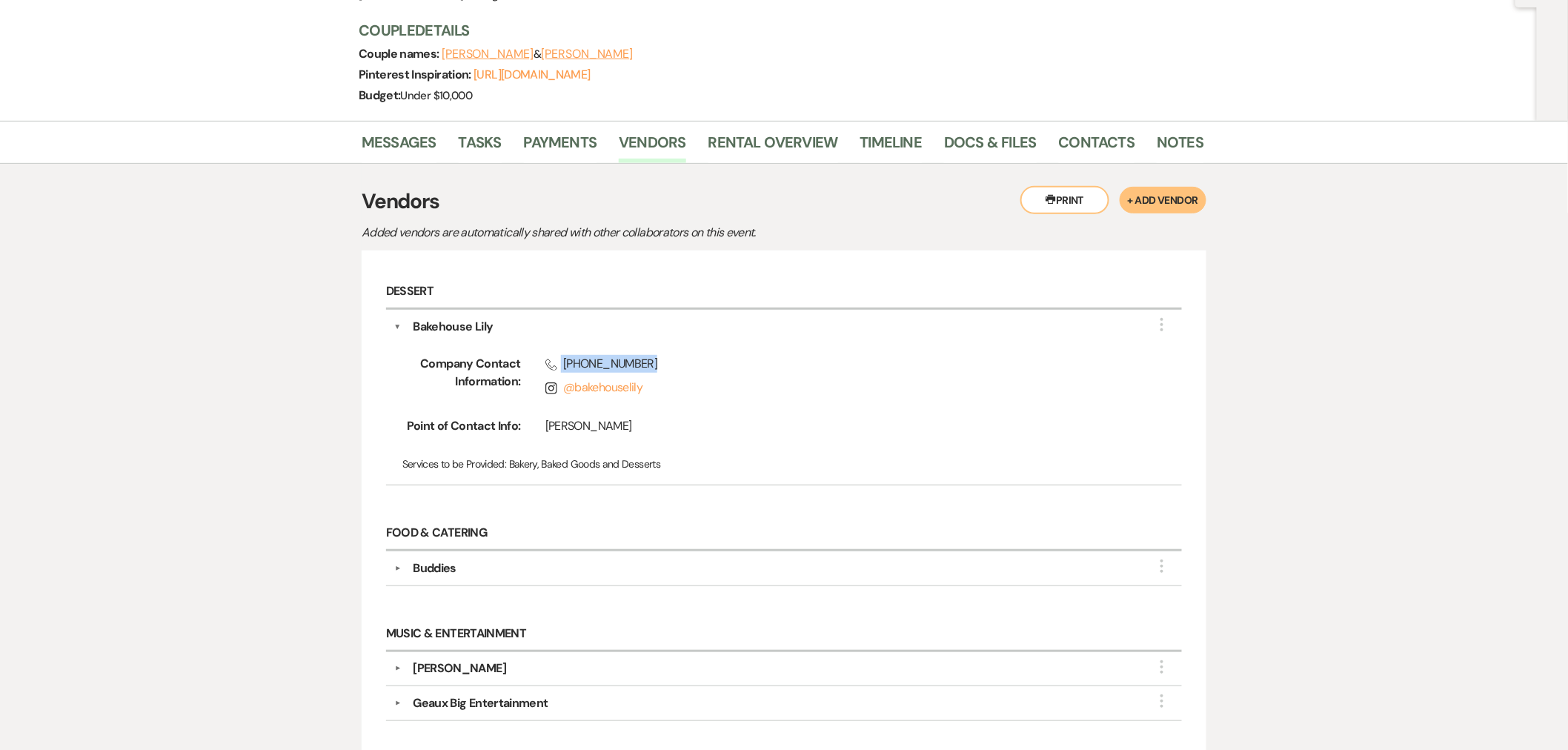
drag, startPoint x: 638, startPoint y: 368, endPoint x: 557, endPoint y: 365, distance: 81.1
click at [557, 365] on span "Phone (504) 344-6851" at bounding box center [841, 364] width 589 height 18
copy span "(504) 344-6851"
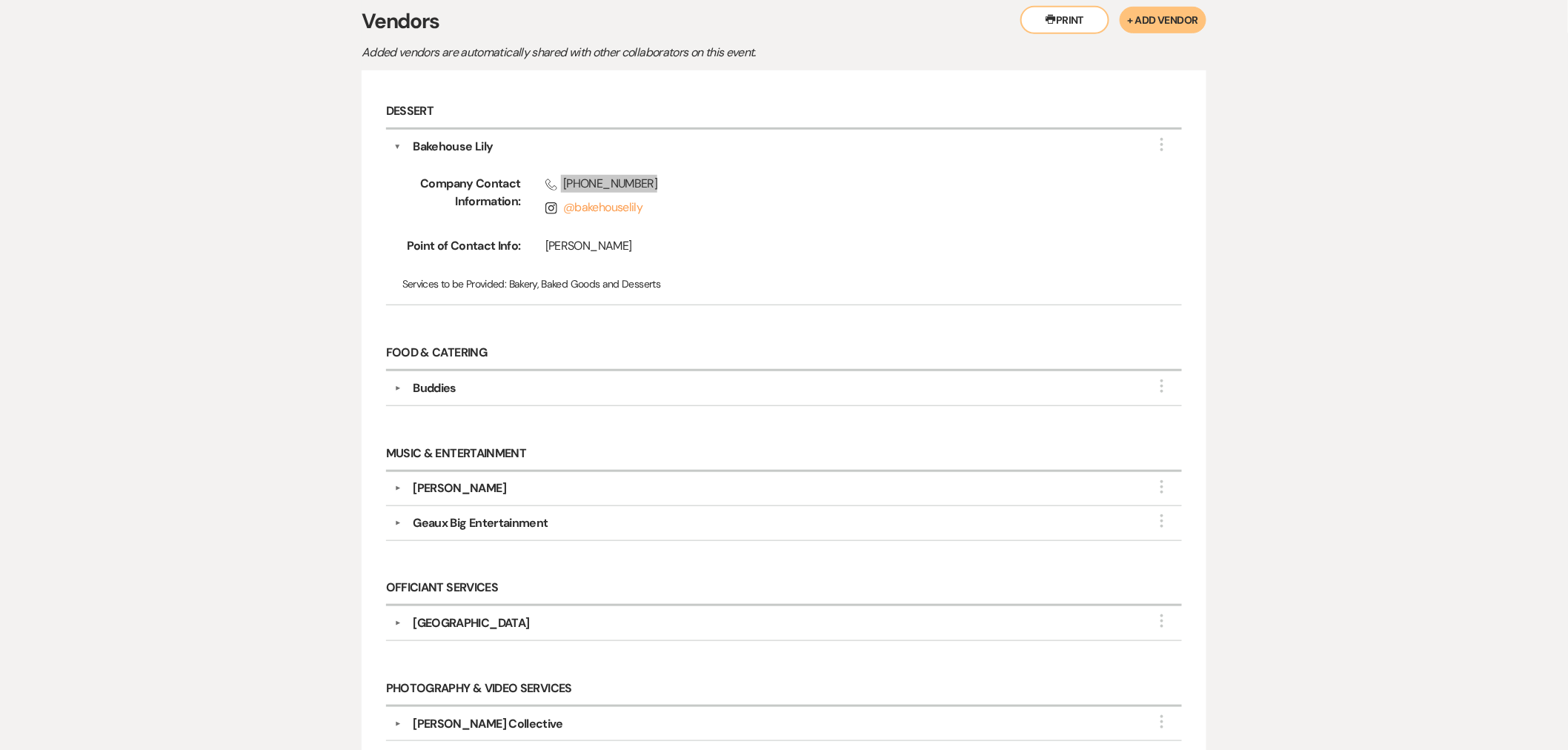
scroll to position [247, 0]
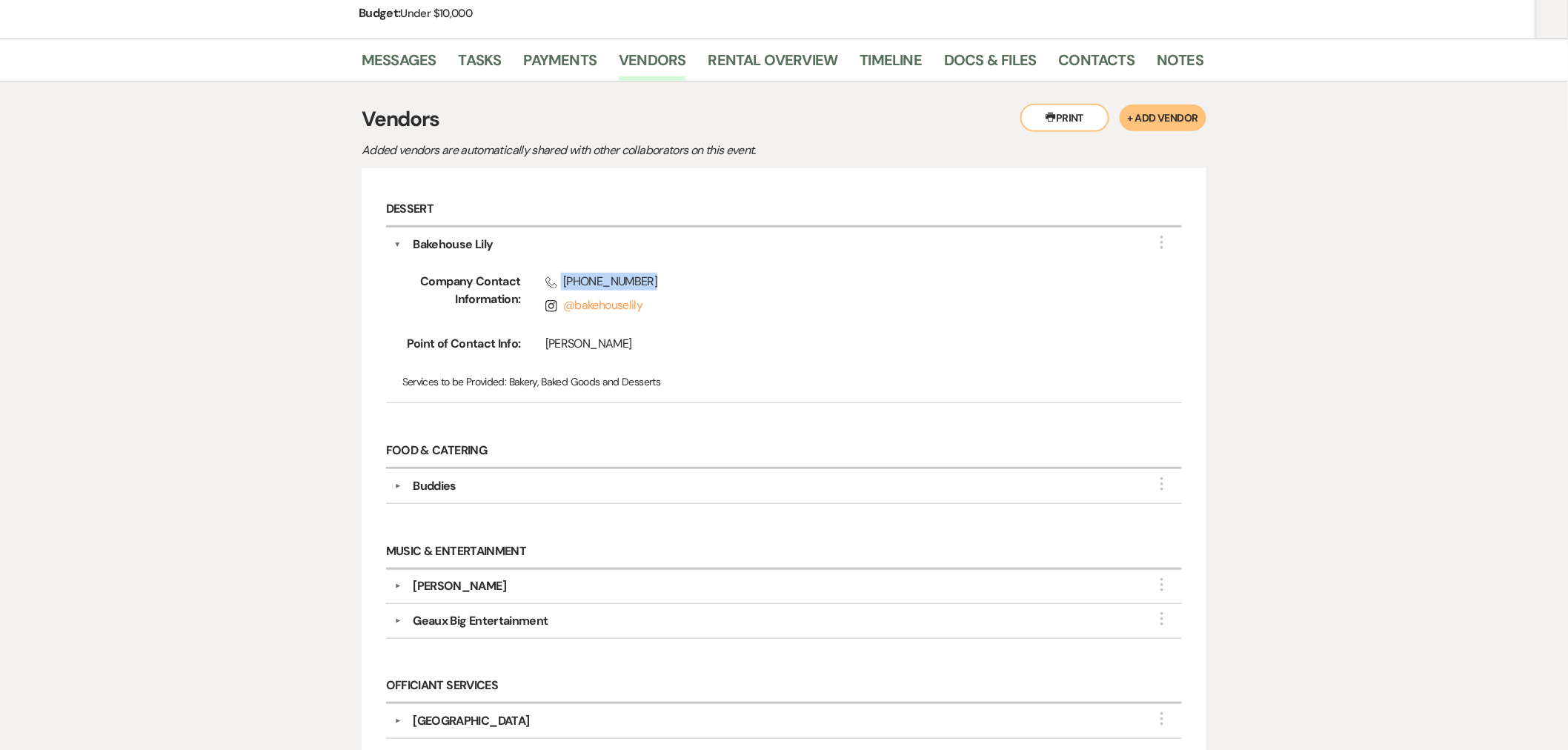
click at [440, 245] on div "Bakehouse Lily" at bounding box center [453, 245] width 80 height 18
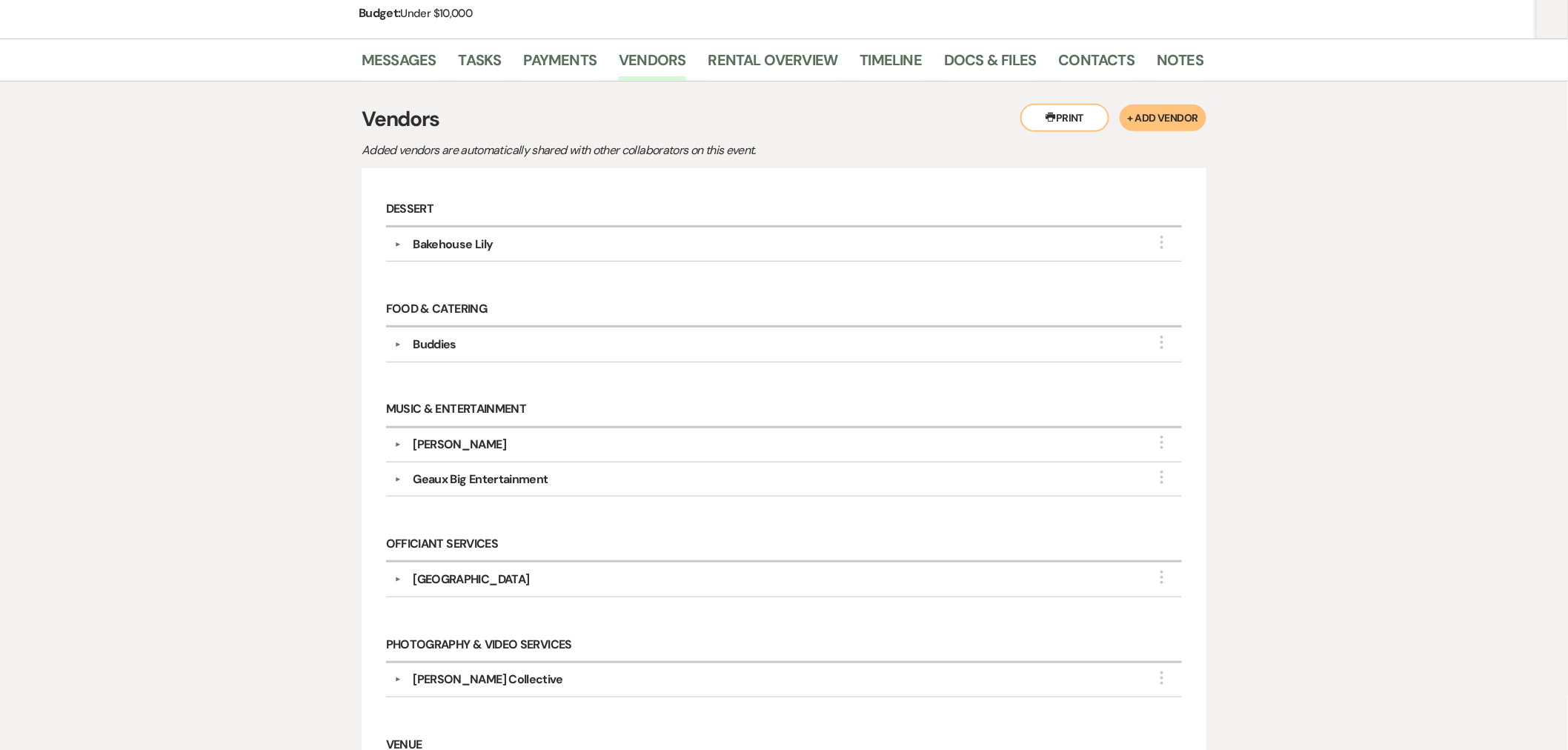
scroll to position [412, 0]
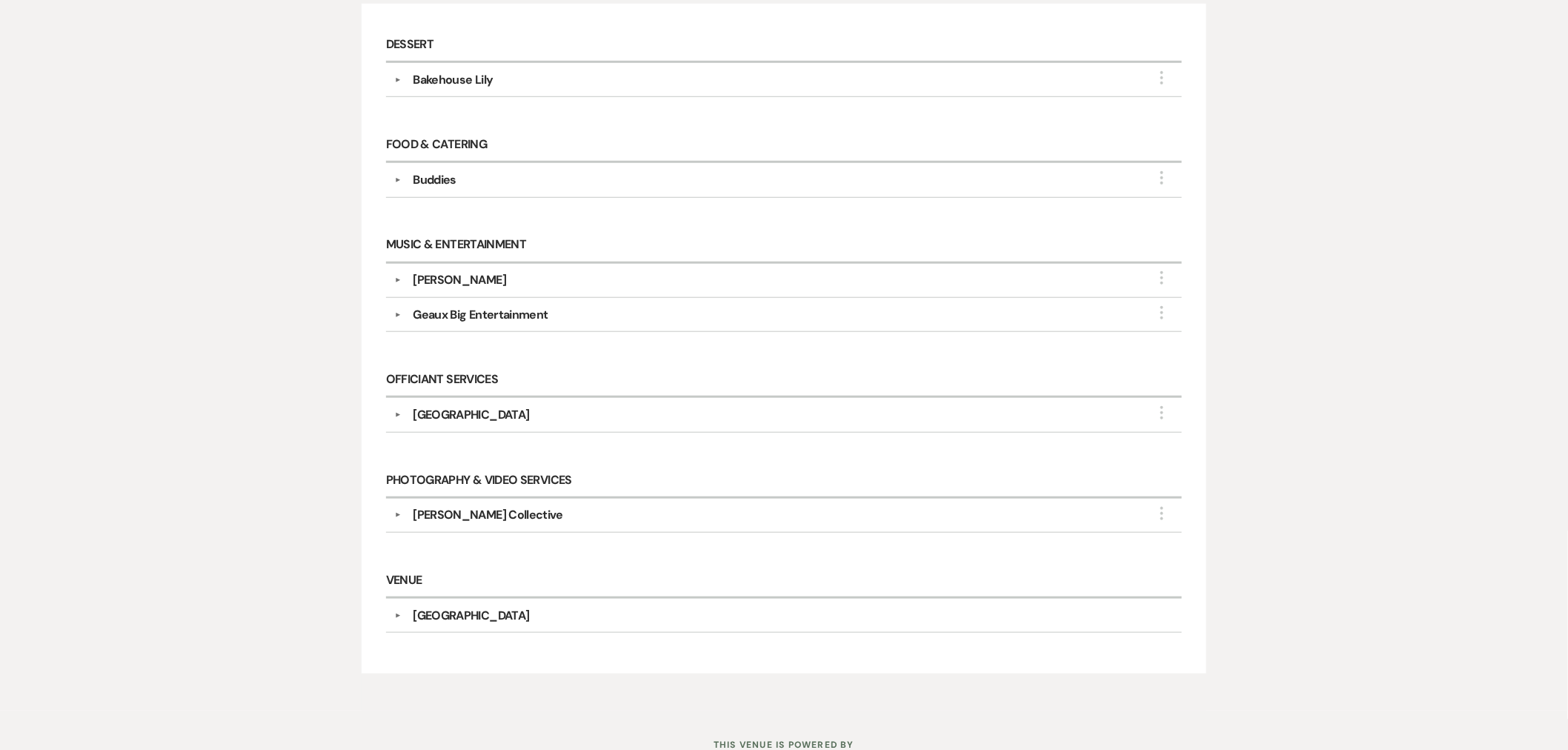
click at [470, 278] on div "Ashley Toman" at bounding box center [459, 281] width 93 height 18
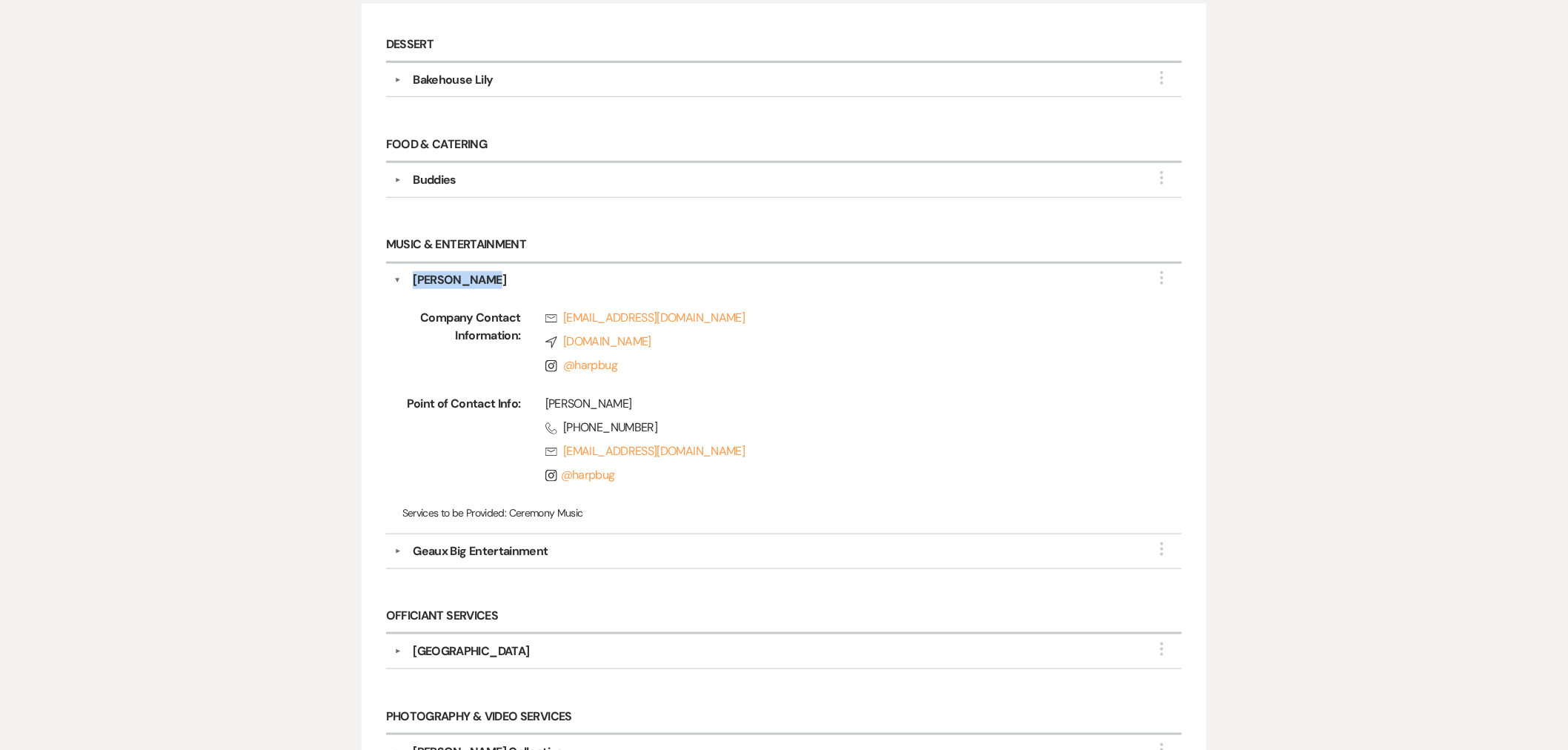
drag, startPoint x: 492, startPoint y: 277, endPoint x: 417, endPoint y: 284, distance: 75.3
click at [417, 284] on div "Ashley Toman" at bounding box center [787, 281] width 773 height 18
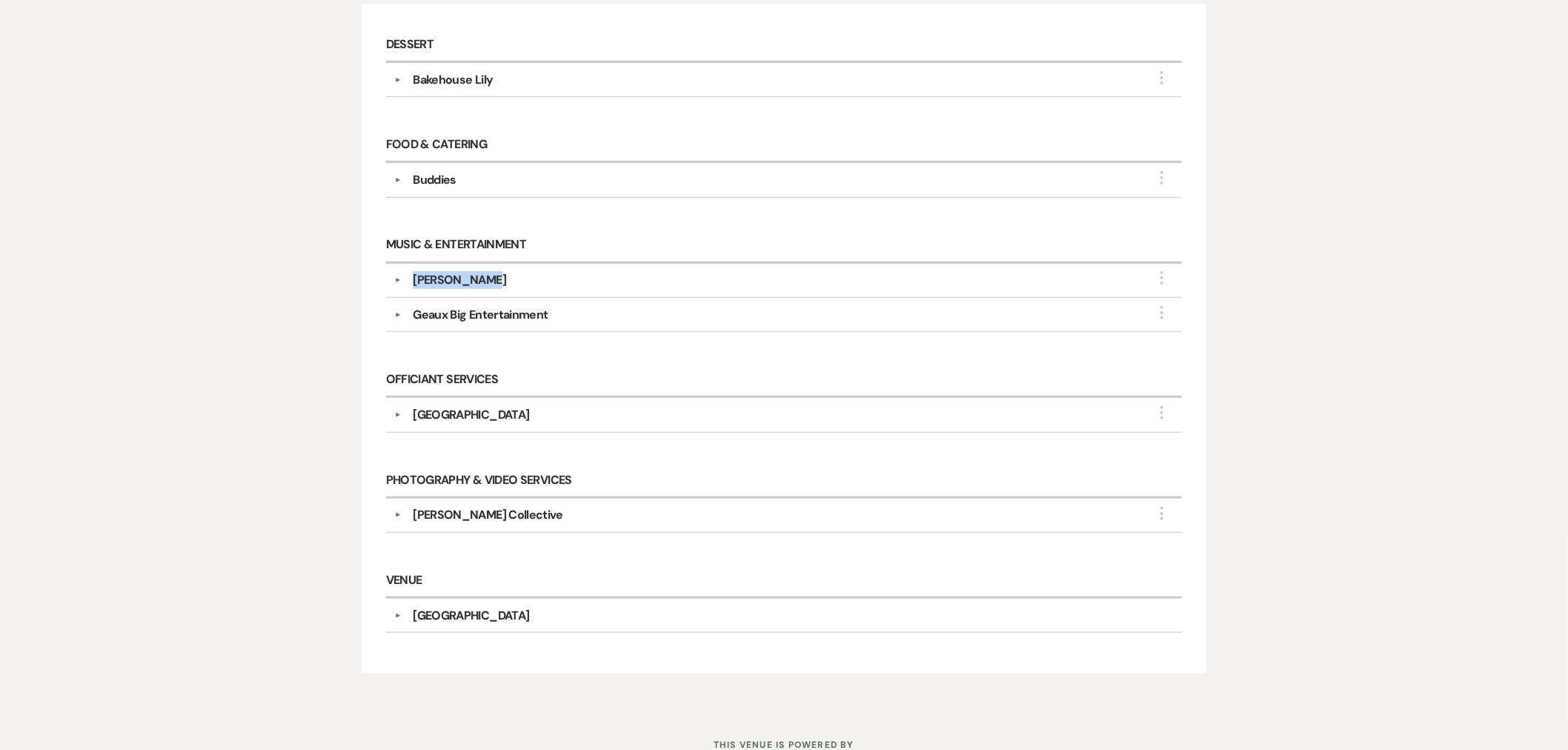
copy div "Ashley Toman"
click at [457, 275] on div "Ashley Toman" at bounding box center [459, 281] width 93 height 18
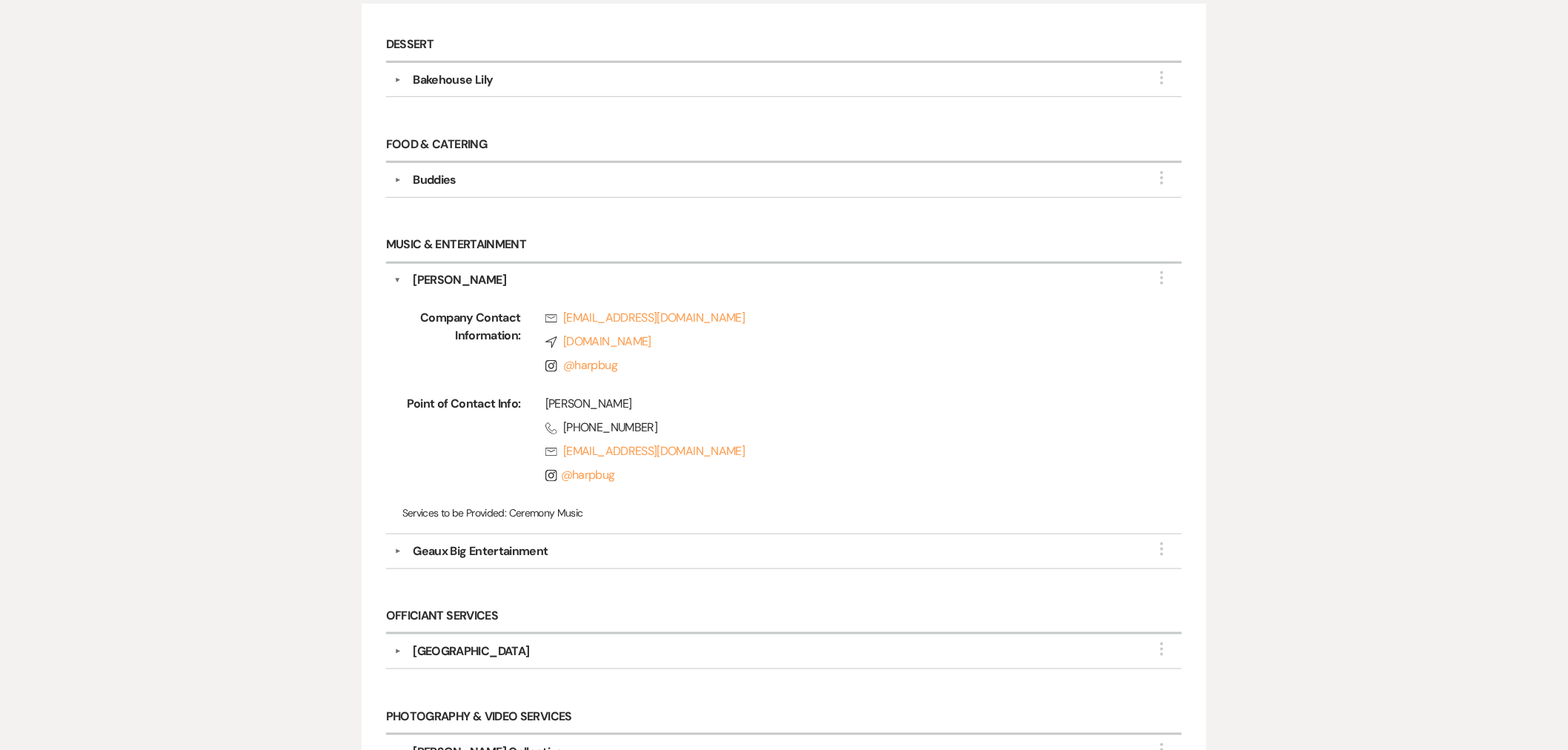
click at [661, 572] on div "Music & Entertainment ▼ Ashley Toman More Company Contact Information: Rsvp ash…" at bounding box center [784, 407] width 810 height 371
drag, startPoint x: 806, startPoint y: 461, endPoint x: 589, endPoint y: 455, distance: 217.1
click at [589, 455] on div "Ashley Toman Phone (734) 972-5045 Rsvp ashleyharp@ashleytoman.com Instagram @ h…" at bounding box center [828, 443] width 614 height 95
click at [744, 542] on div "Geaux Big Entertainment" at bounding box center [787, 551] width 773 height 18
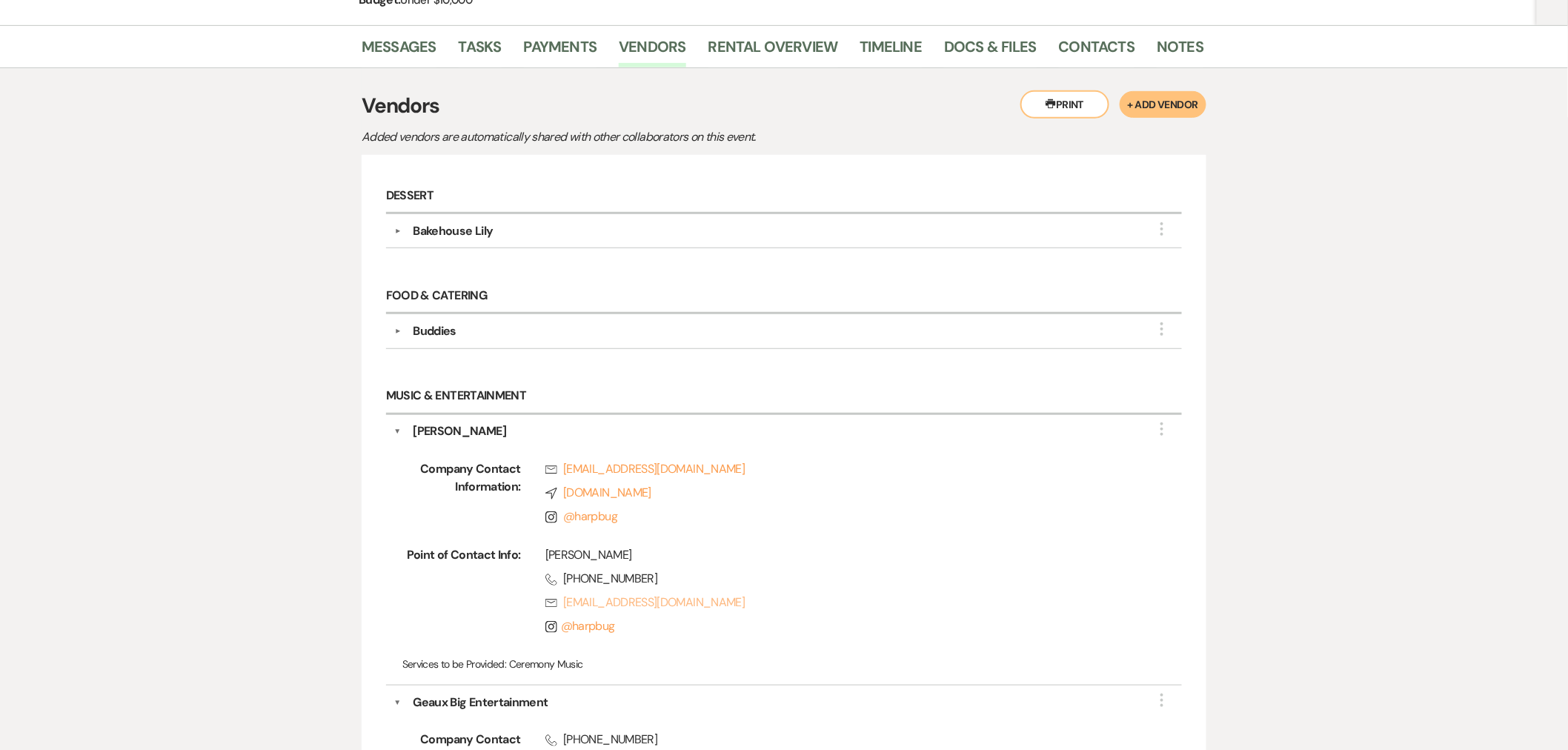
scroll to position [247, 0]
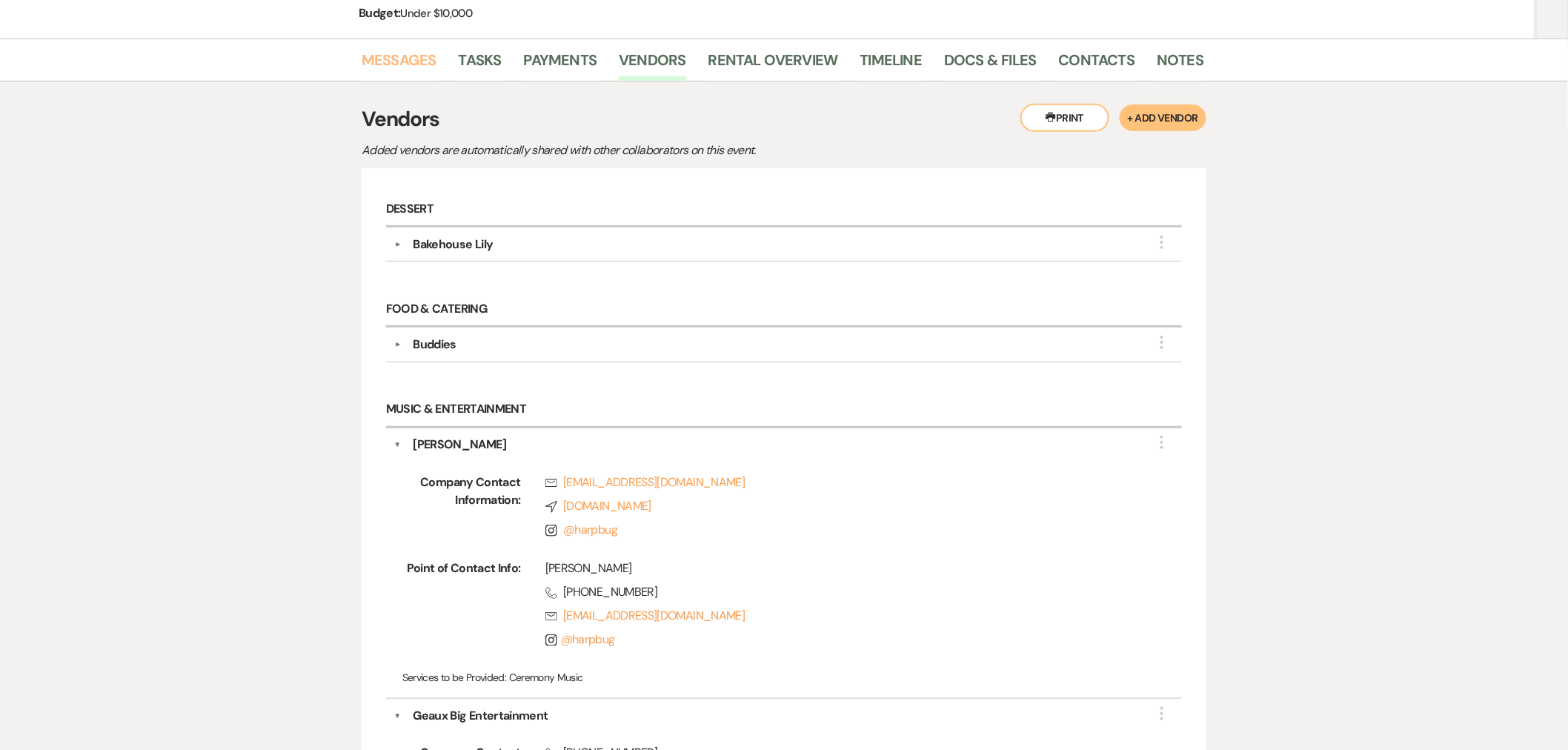
click at [433, 67] on link "Messages" at bounding box center [399, 64] width 75 height 33
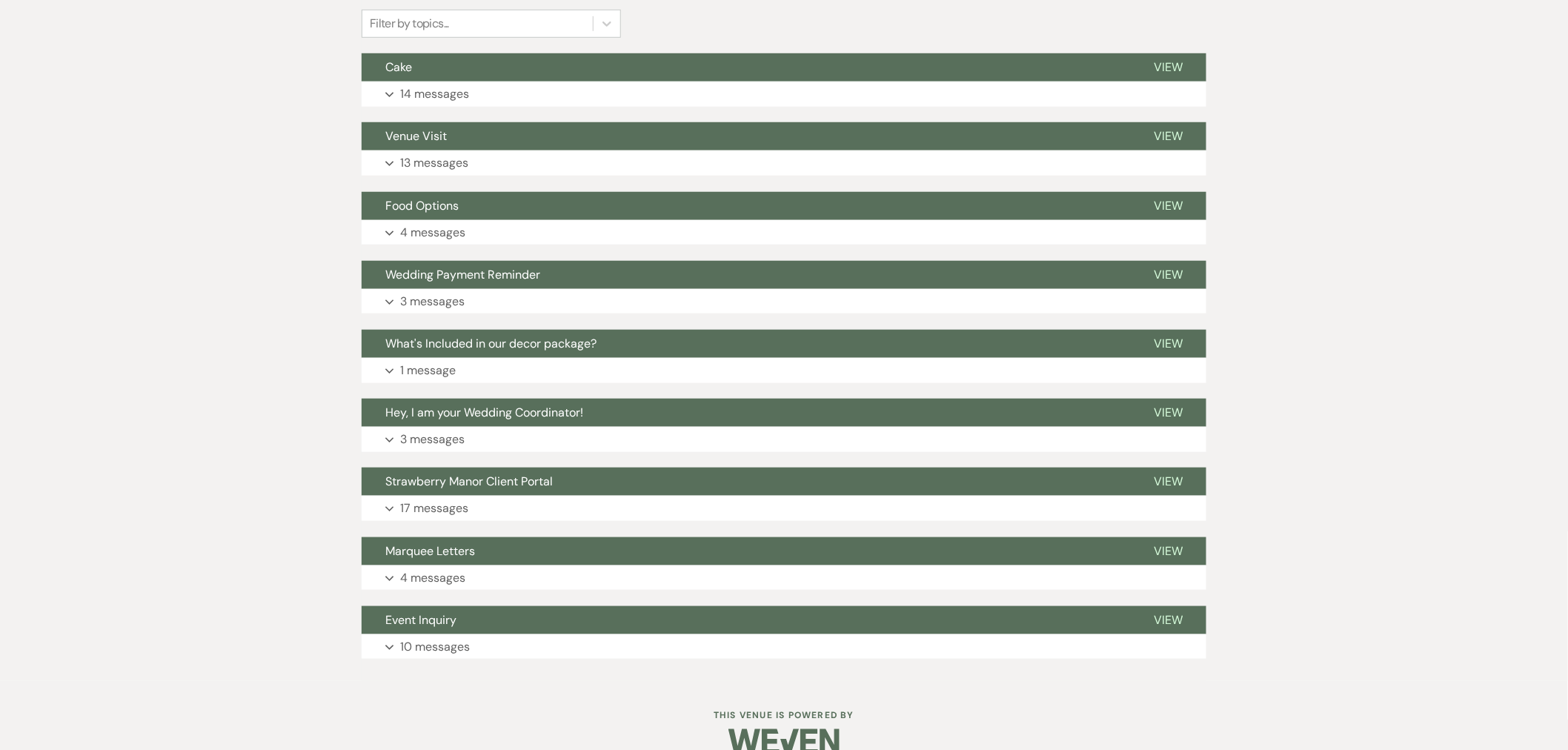
scroll to position [412, 0]
click at [452, 638] on p "10 messages" at bounding box center [435, 647] width 69 height 20
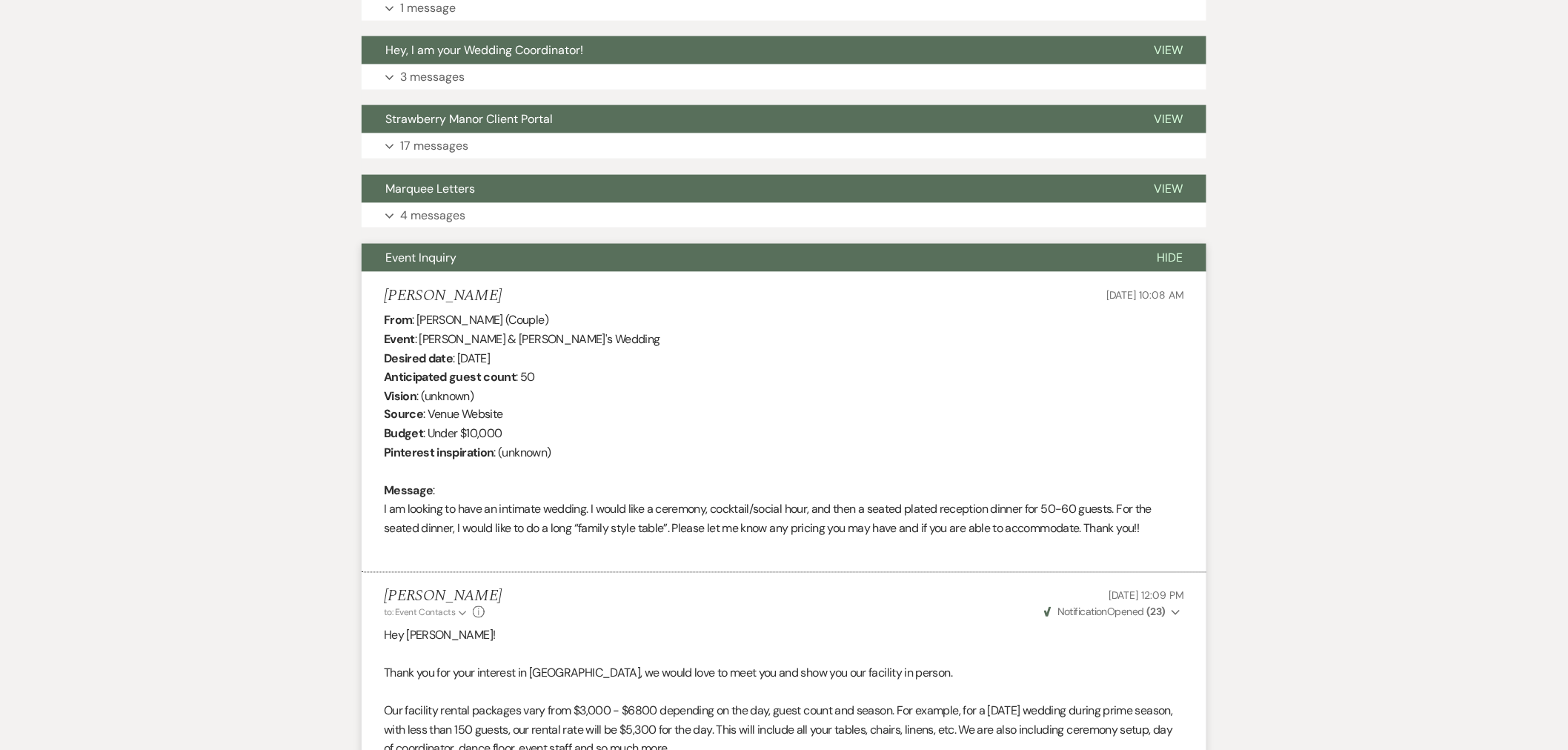
scroll to position [590, 0]
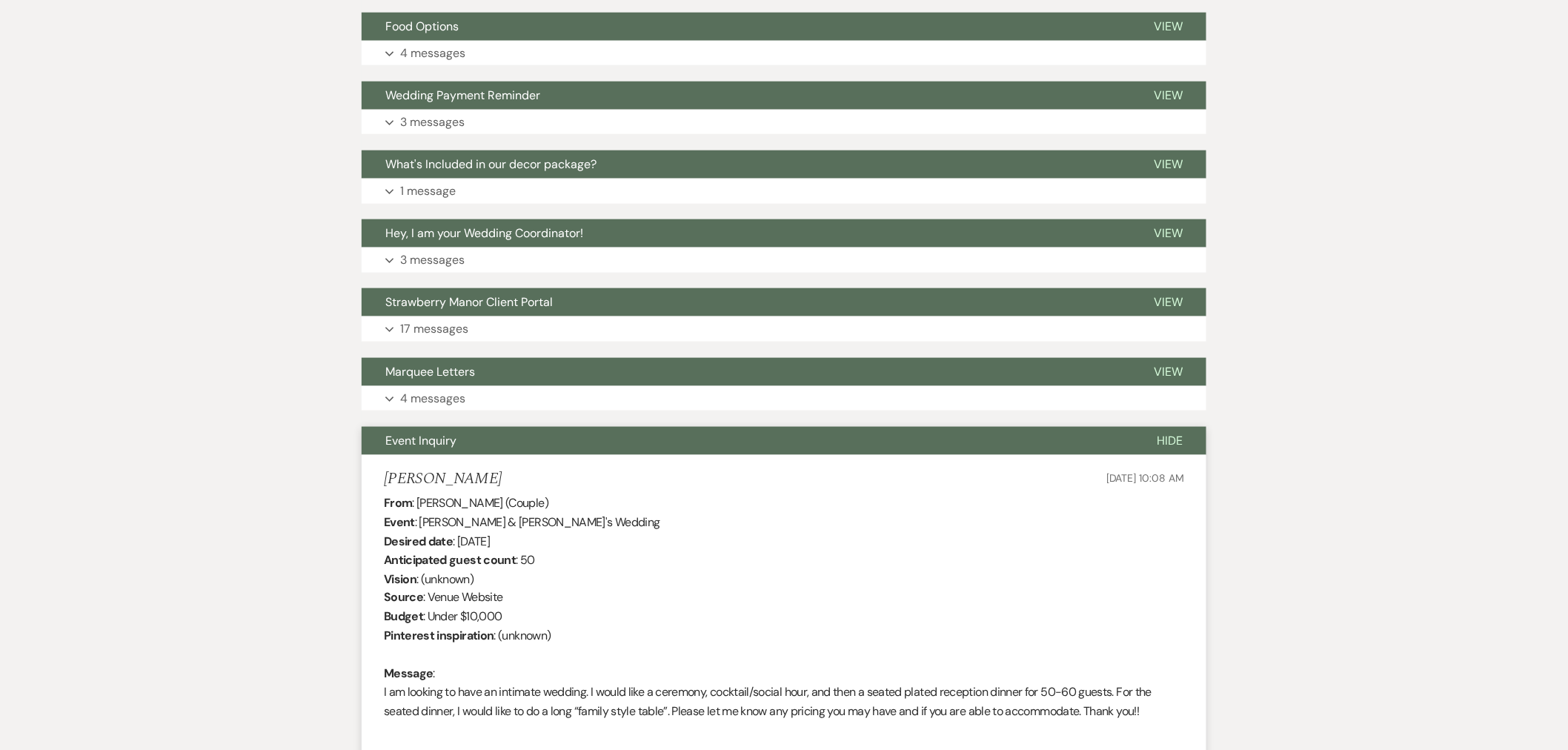
click at [431, 432] on button "Event Inquiry" at bounding box center [747, 441] width 771 height 29
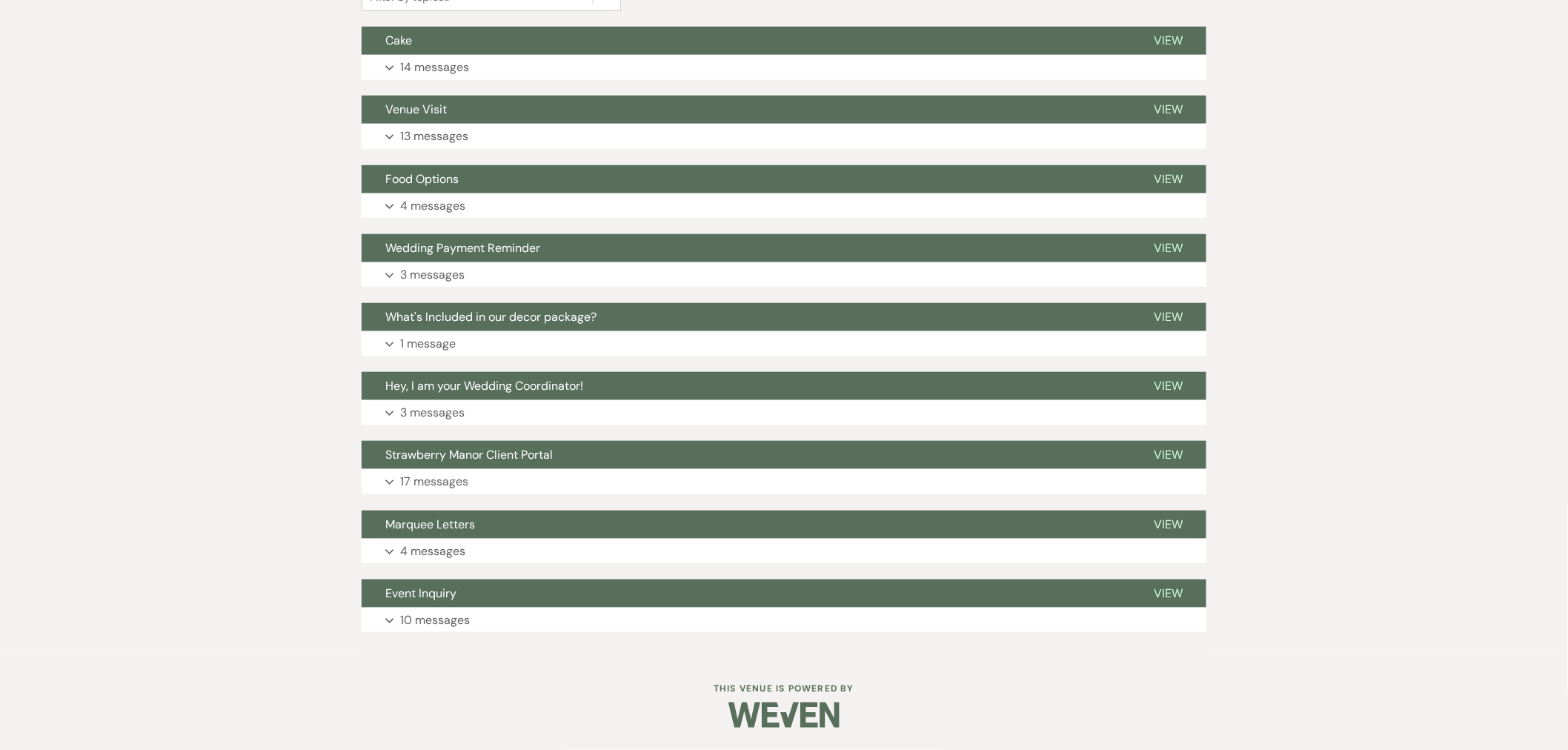
scroll to position [437, 0]
click at [452, 477] on p "17 messages" at bounding box center [434, 482] width 69 height 20
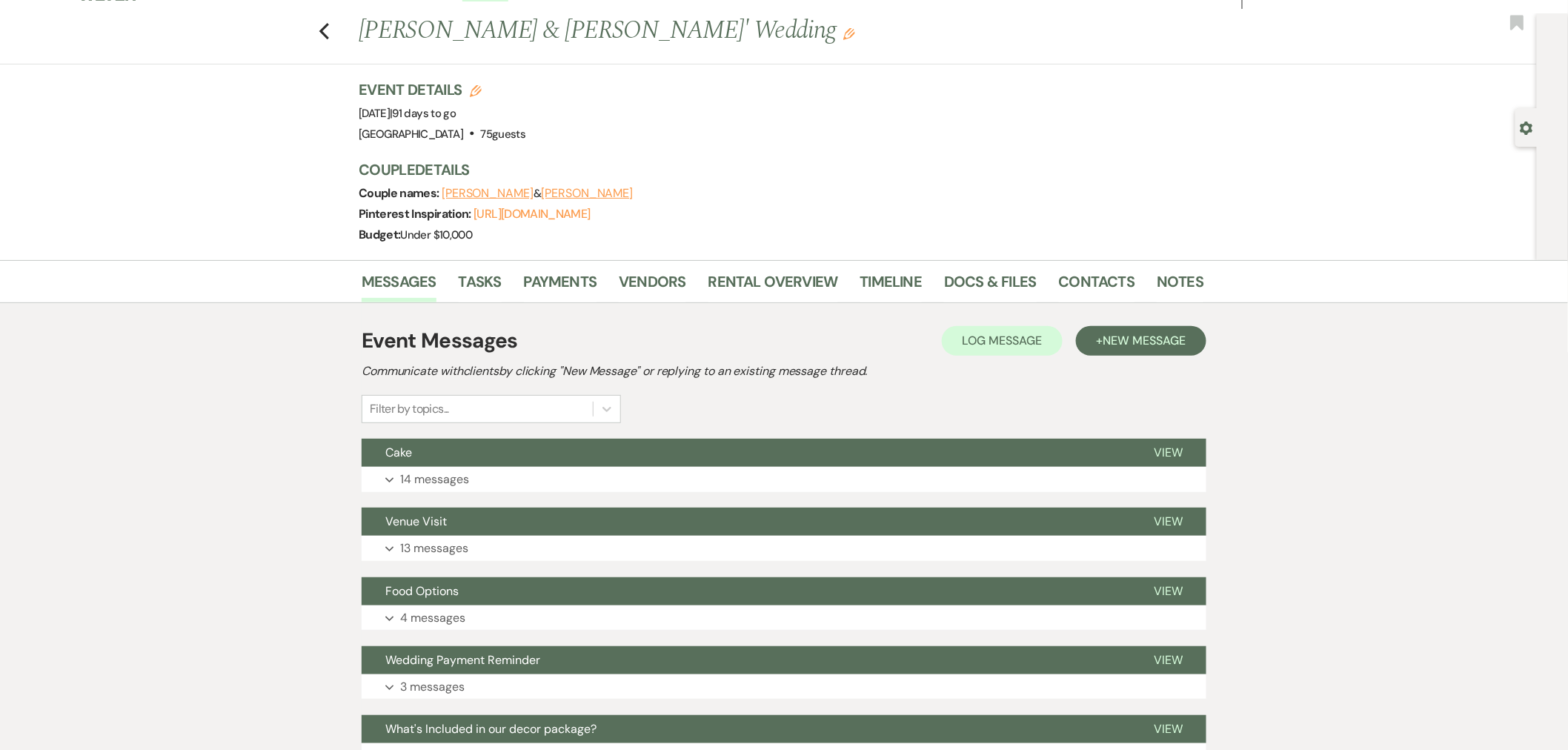
scroll to position [0, 0]
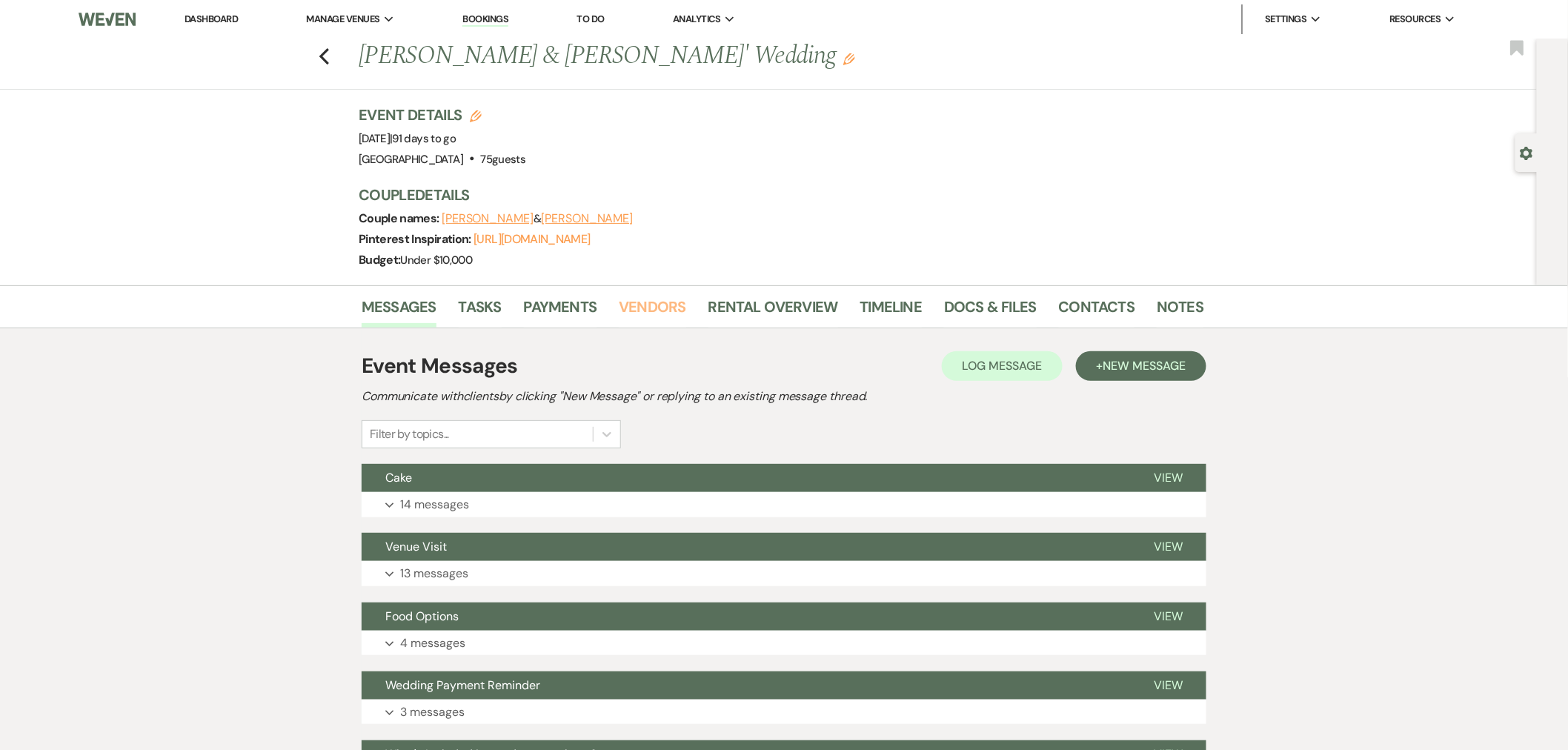
click at [652, 307] on link "Vendors" at bounding box center [652, 311] width 67 height 33
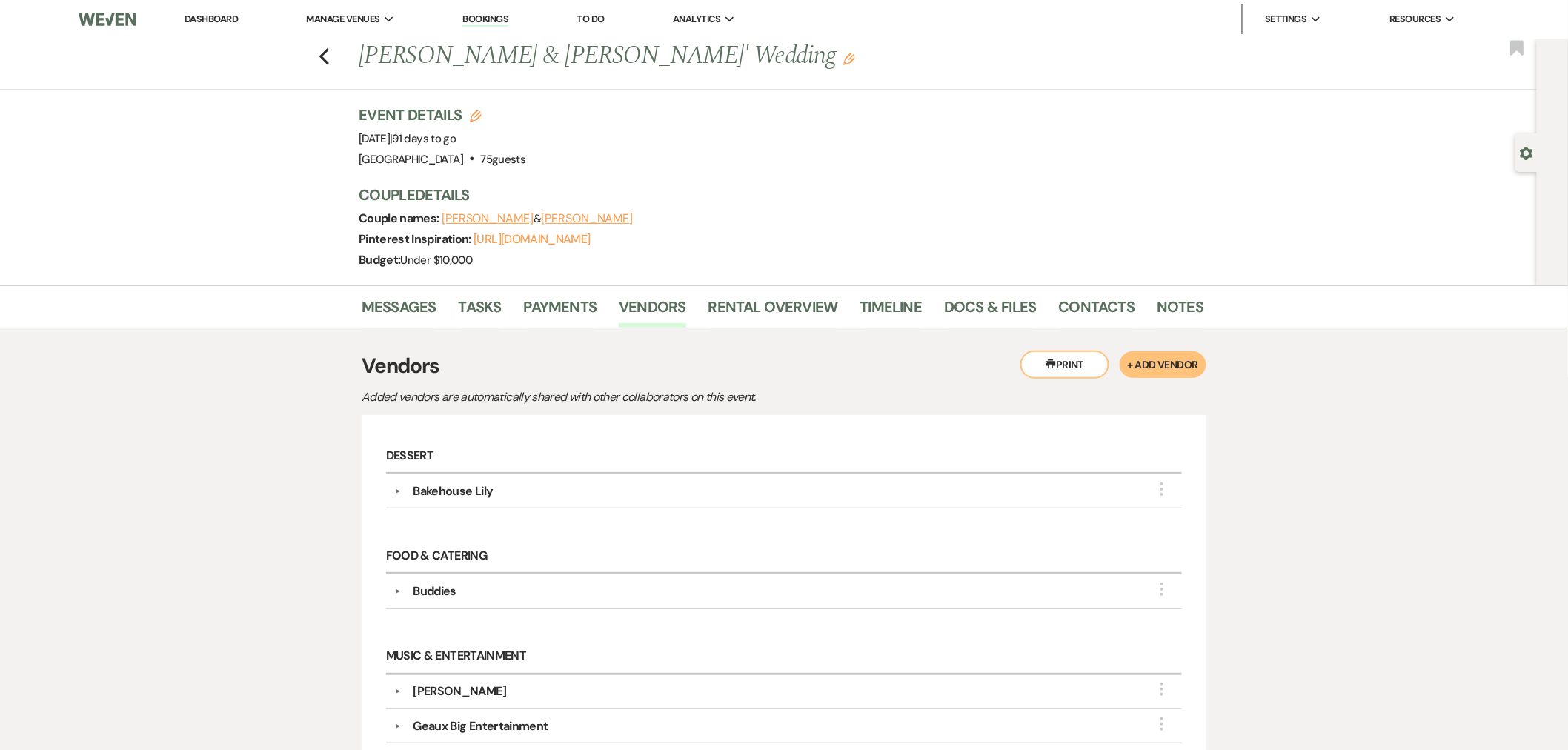
click at [415, 293] on li "Messages" at bounding box center [410, 310] width 97 height 36
click at [410, 306] on link "Messages" at bounding box center [399, 311] width 75 height 33
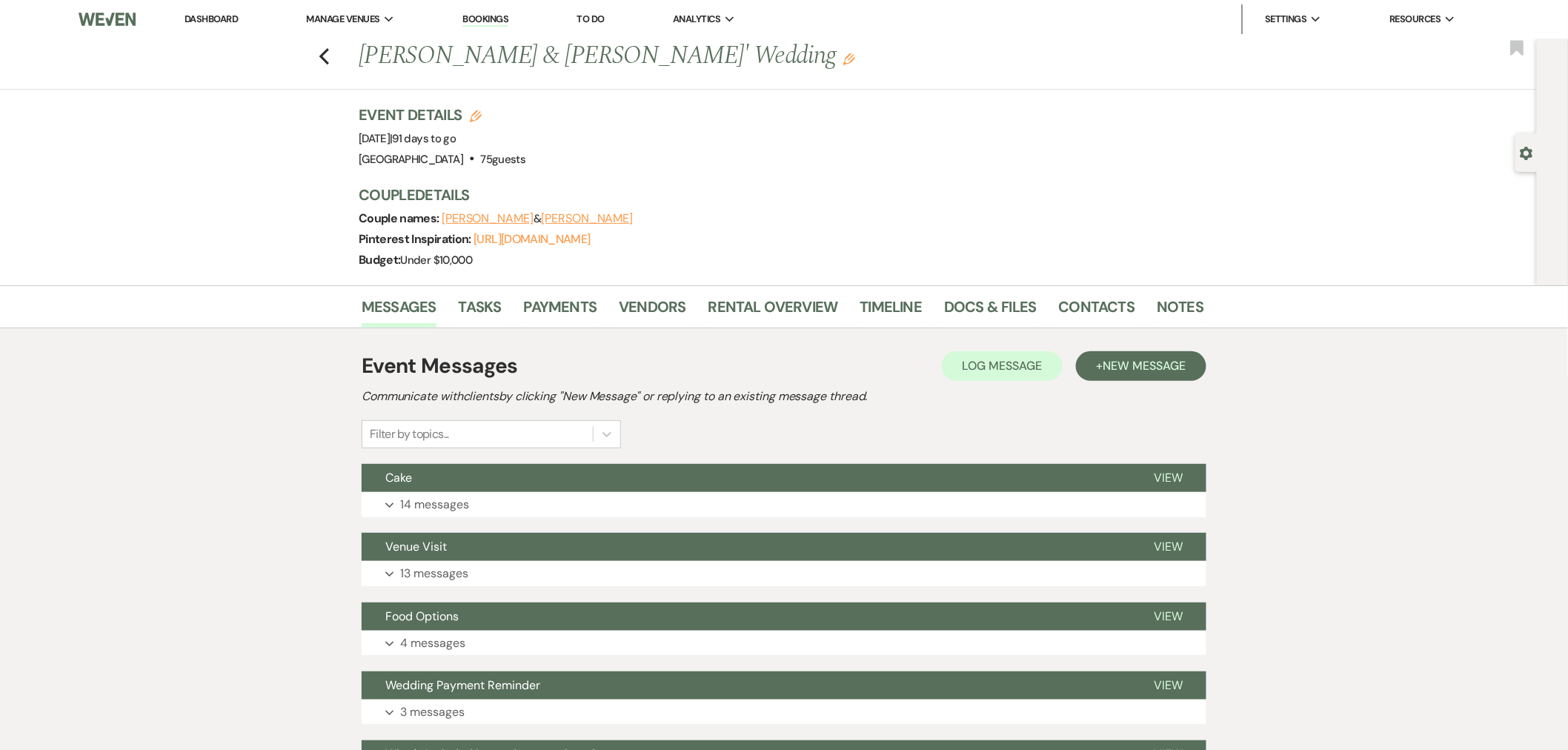
click at [427, 508] on p "14 messages" at bounding box center [434, 505] width 69 height 20
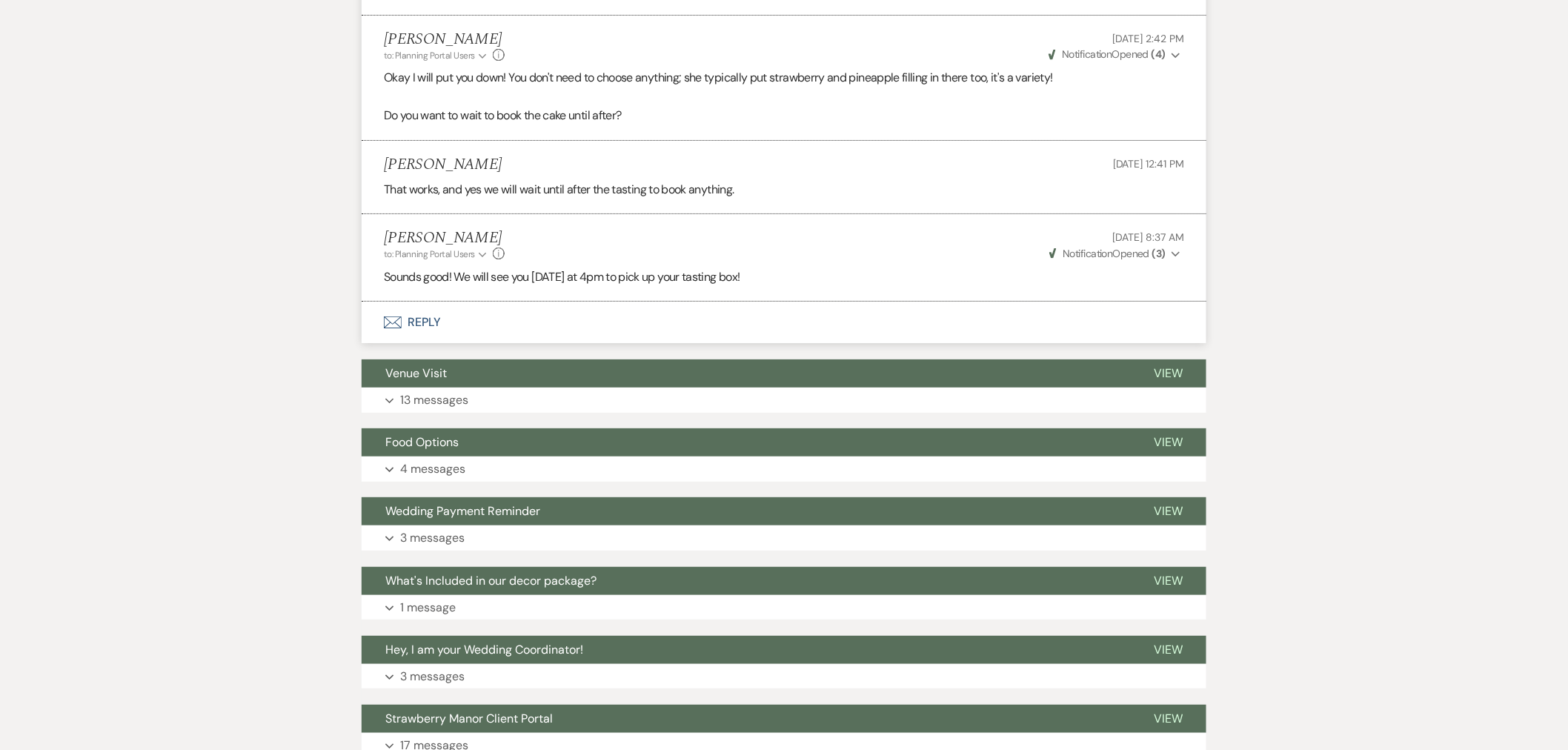
scroll to position [2150, 0]
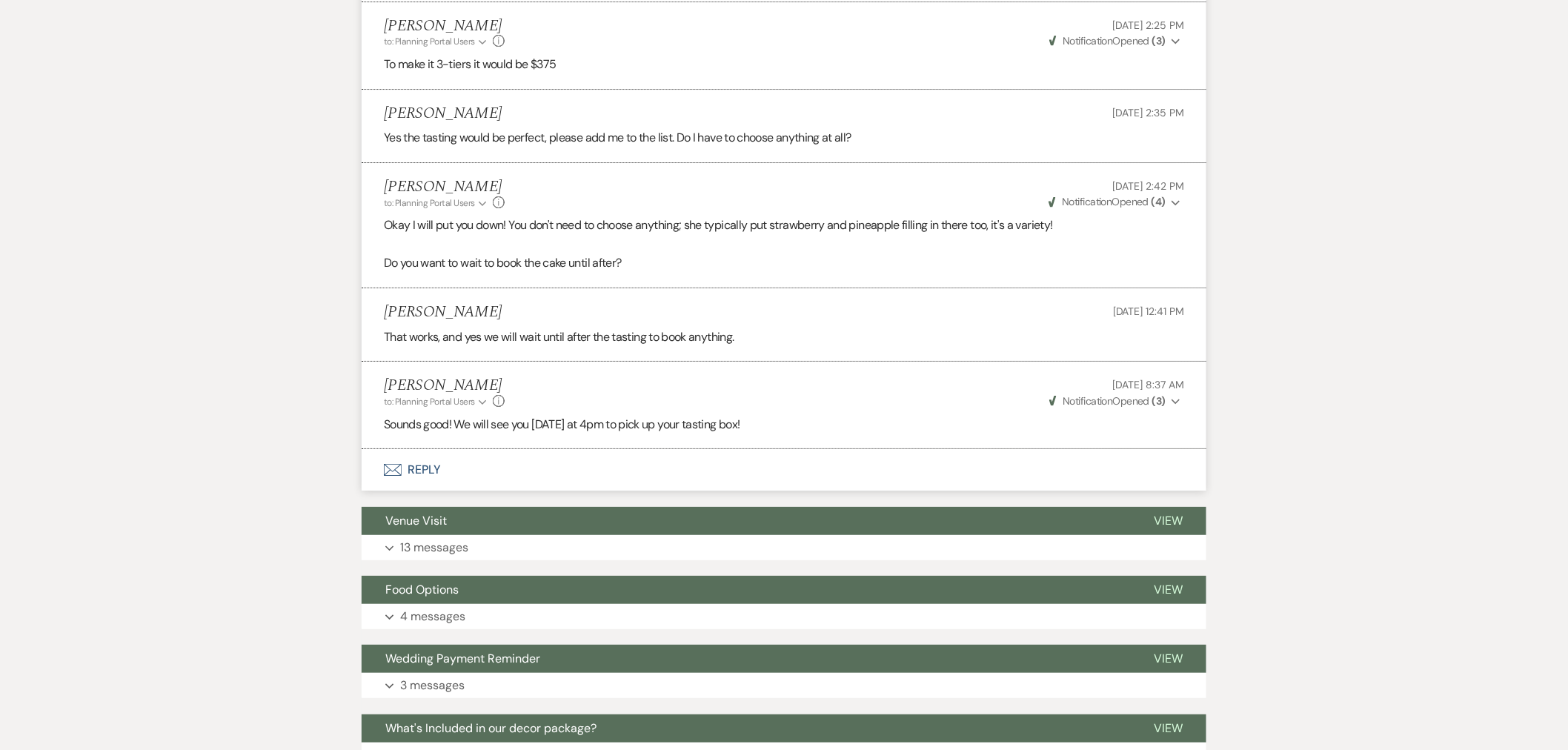
click at [408, 462] on button "Envelope Reply" at bounding box center [784, 469] width 845 height 42
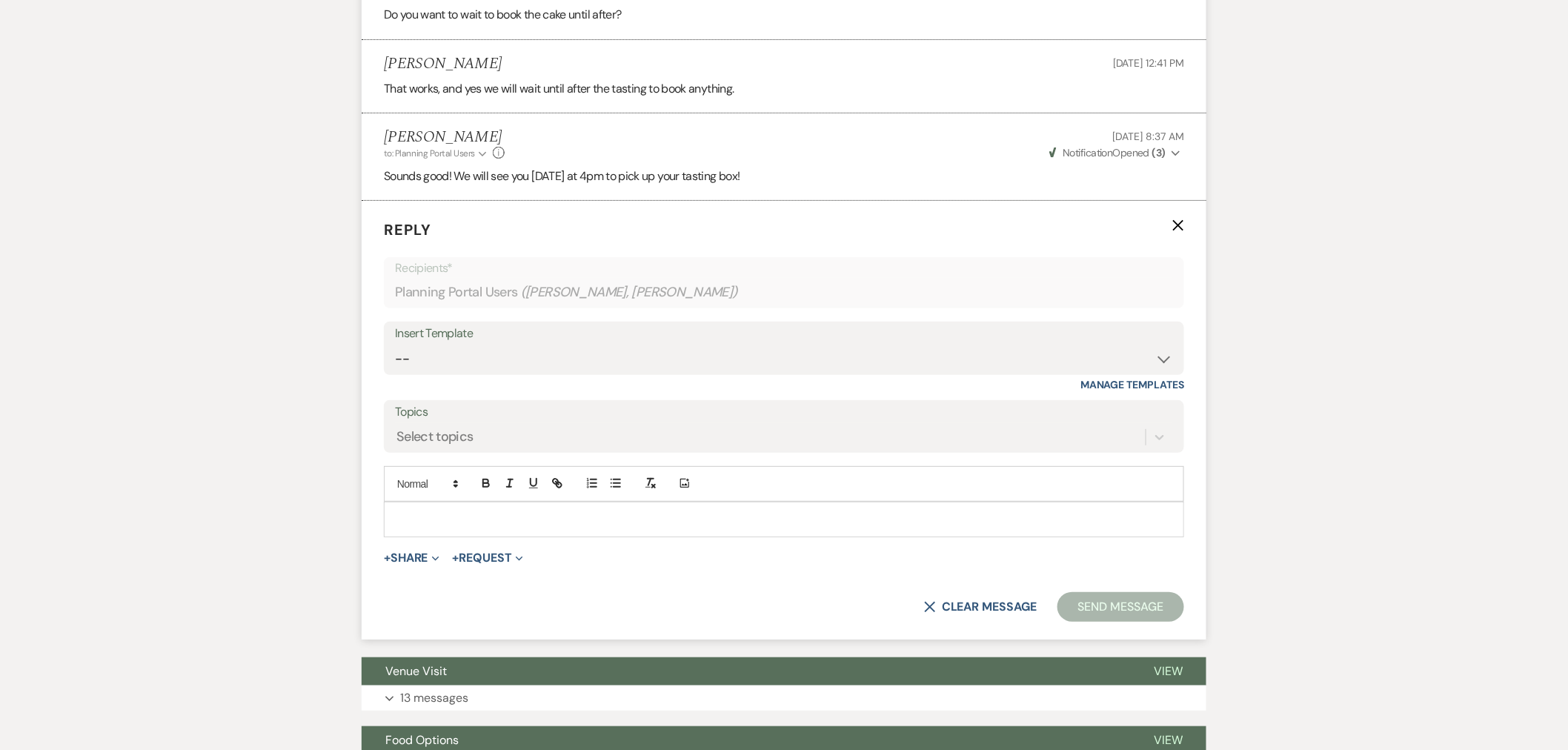
scroll to position [2446, 0]
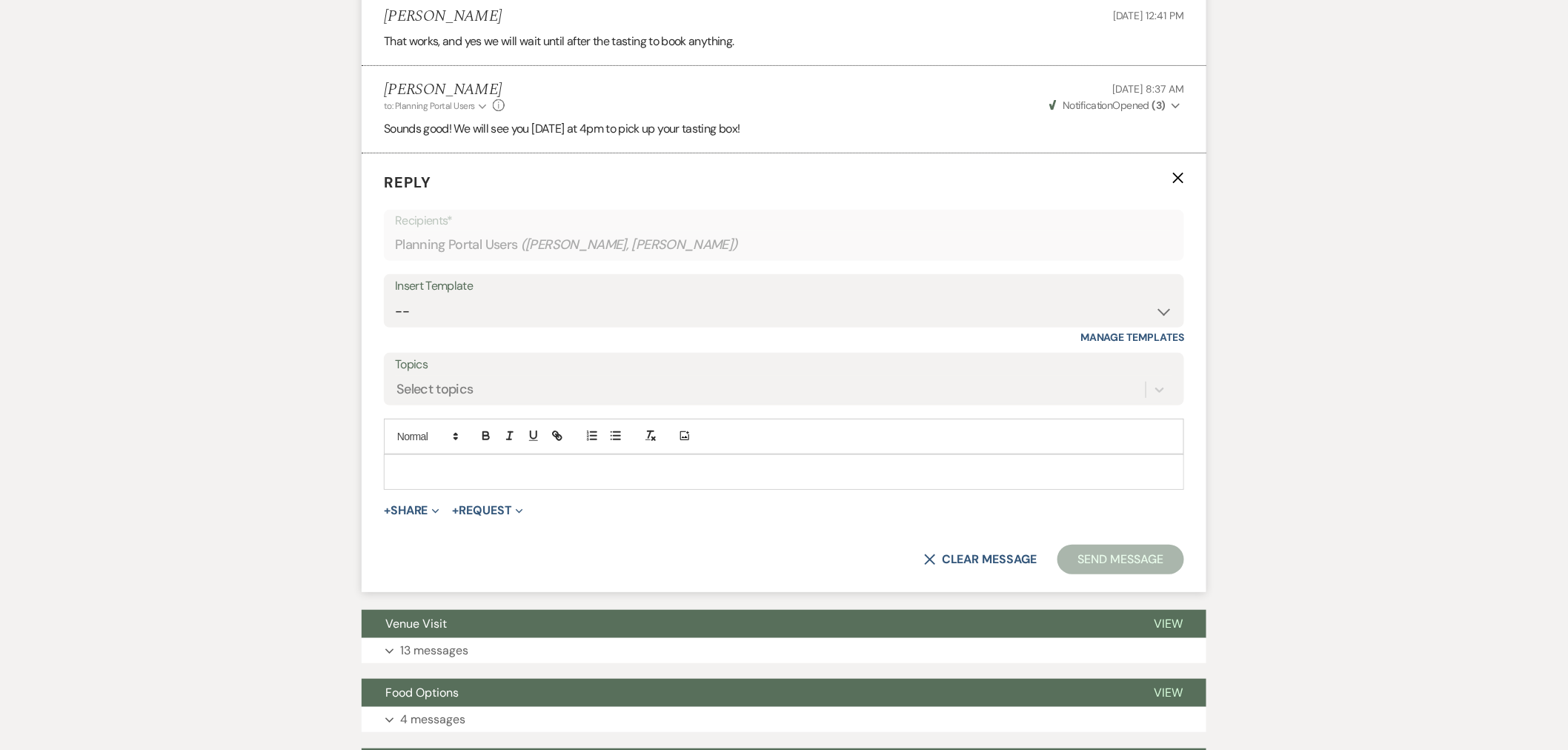
click at [572, 472] on p at bounding box center [784, 472] width 776 height 16
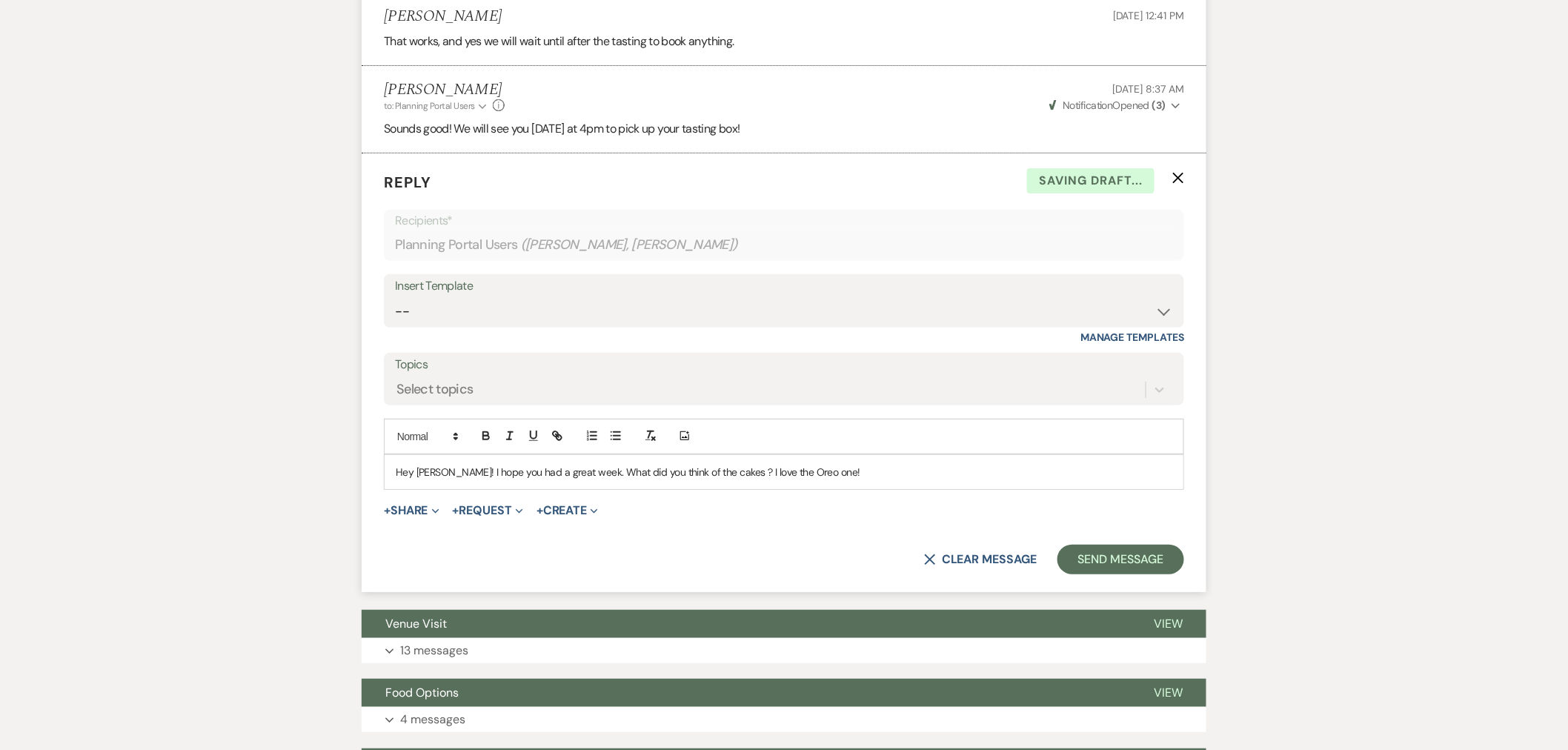
click at [713, 476] on p "Hey Kailey! I hope you had a great week. What did you think of the cakes ? I lo…" at bounding box center [784, 472] width 776 height 16
click at [984, 484] on div "Hey Kailey! I hope you had a great week. What did you think of the cakes? I lov…" at bounding box center [784, 472] width 799 height 34
click at [711, 470] on p "Hey Kailey! I hope you had a great week. What did you think of the cakes? I lov…" at bounding box center [784, 472] width 776 height 16
drag, startPoint x: 825, startPoint y: 465, endPoint x: 704, endPoint y: 482, distance: 122.2
click at [704, 480] on p "Hey Kailey! I hope you had a great week. What did you think of the cake? I love…" at bounding box center [784, 472] width 776 height 16
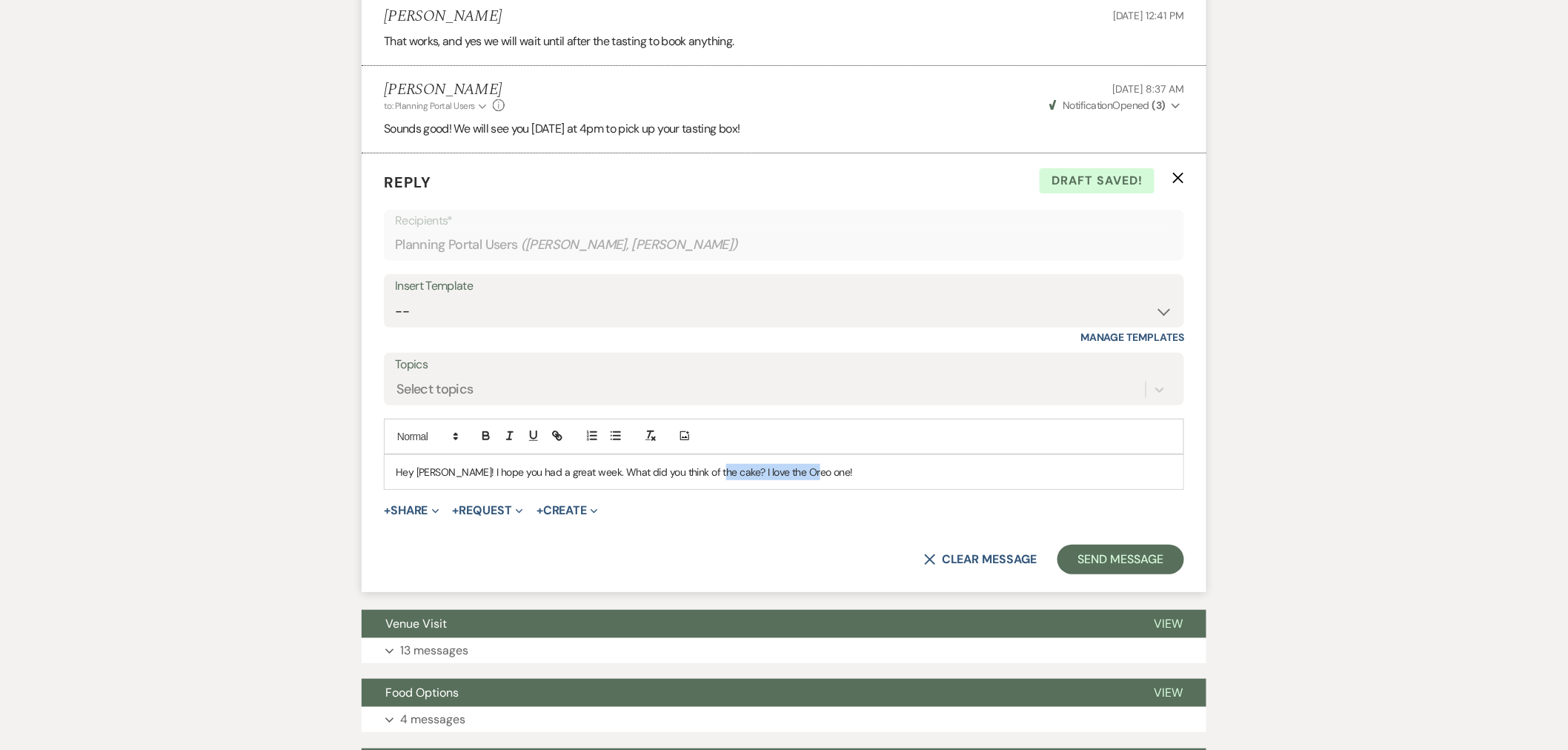
click at [704, 475] on p "Hey Kailey! I hope you had a great week. What did you think of the cake? I love…" at bounding box center [784, 472] width 776 height 16
drag, startPoint x: 831, startPoint y: 472, endPoint x: 704, endPoint y: 479, distance: 127.2
click at [704, 479] on p "Hey Kailey! I hope you had a great week. What did you think of the cake? I love…" at bounding box center [784, 472] width 776 height 16
click at [867, 475] on p "Hey Kailey! I hope you had a great week. After tasting the cakes, did you want …" at bounding box center [784, 472] width 776 height 16
click at [977, 478] on p "Hey Kailey! I hope you had a great week. After tasting the cakes, did you want …" at bounding box center [784, 472] width 776 height 16
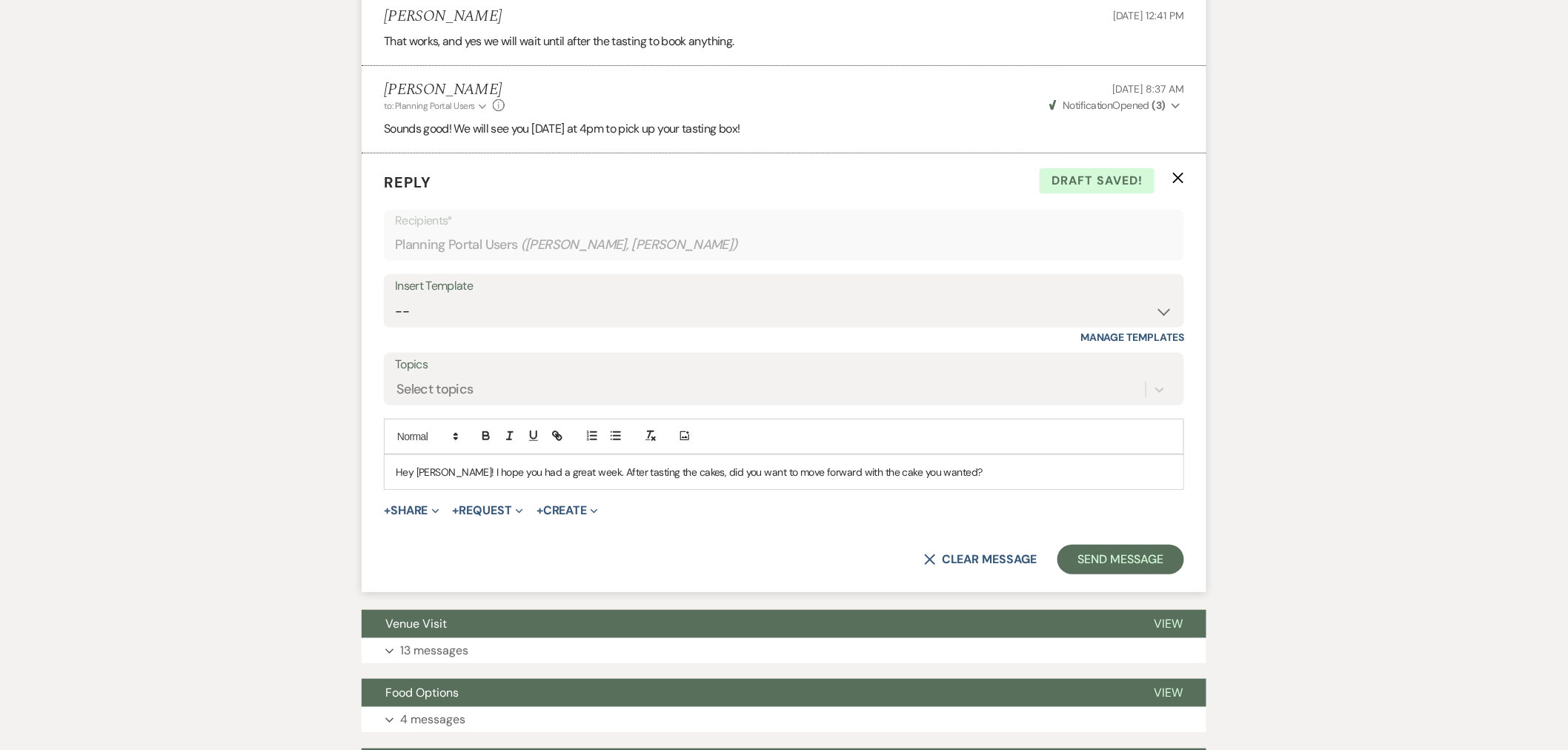
click at [572, 470] on p "Hey Kailey! I hope you had a great week. After tasting the cakes, did you want …" at bounding box center [784, 472] width 776 height 16
click at [447, 473] on p "Hey Kailey! I hope you had a great week. After tasting the cakes, did you want …" at bounding box center [784, 472] width 776 height 16
click at [573, 471] on p "Hey Kailey, I hope you had a great week. After tasting the cakes, did you want …" at bounding box center [784, 472] width 776 height 16
click at [1141, 558] on button "Send Message" at bounding box center [1121, 559] width 126 height 29
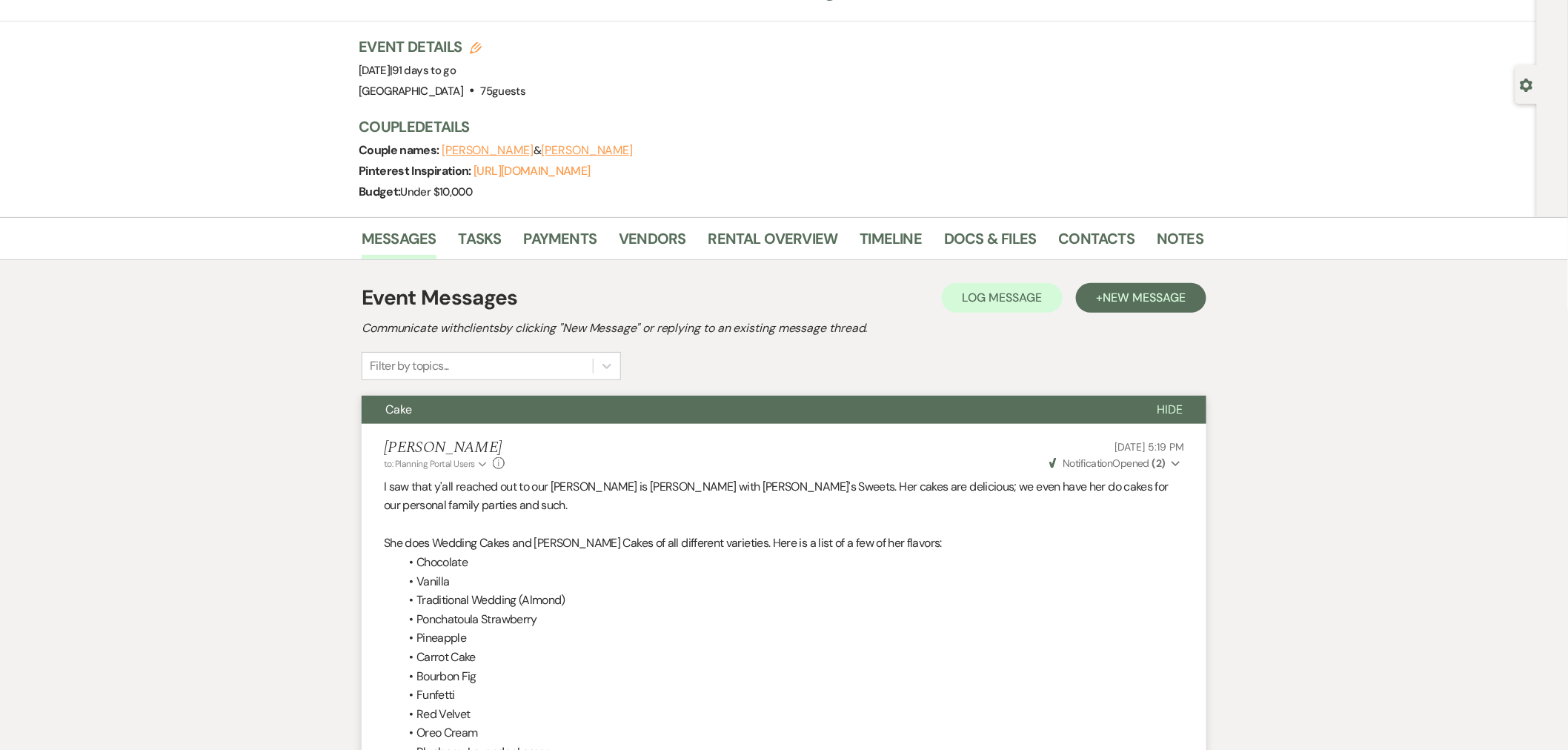
scroll to position [0, 0]
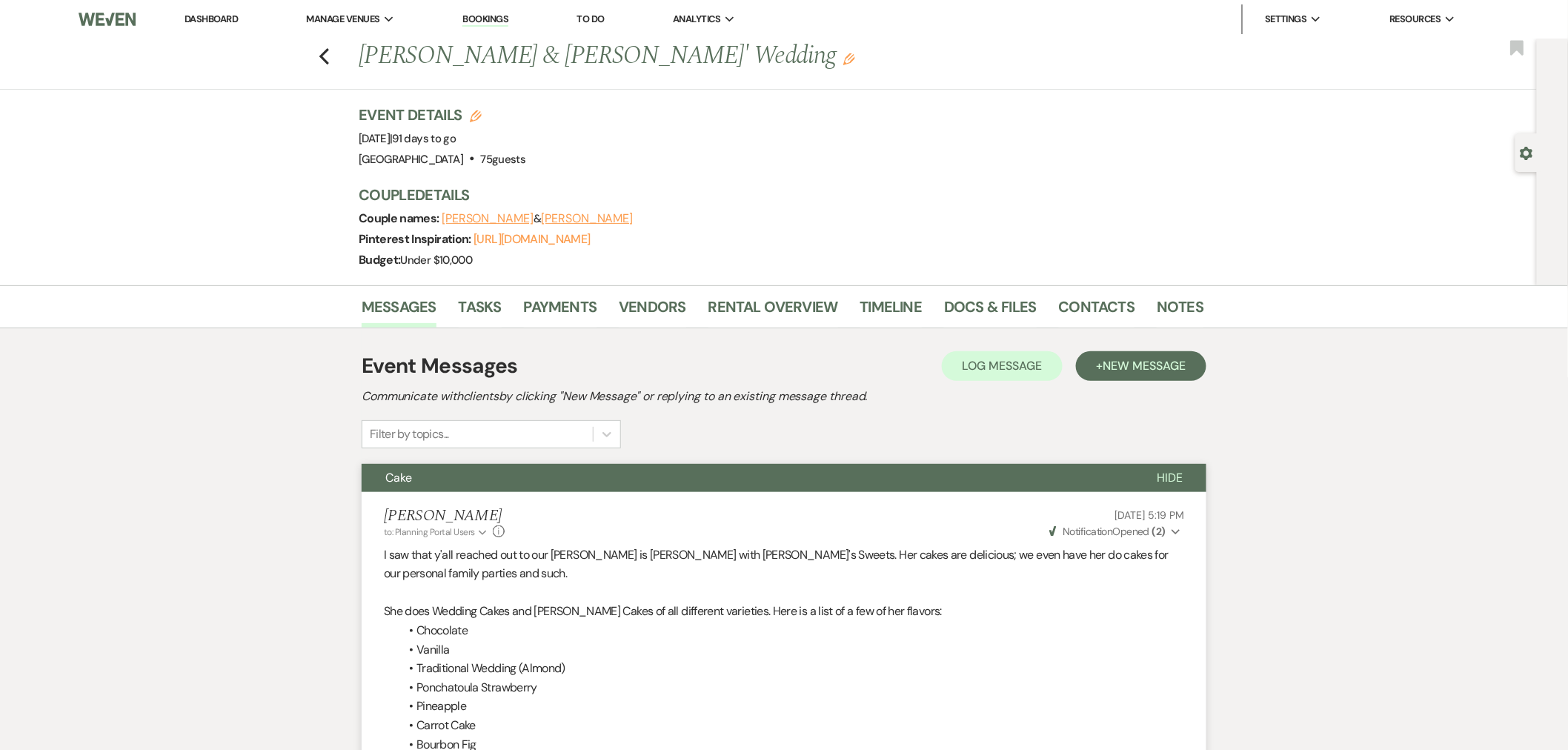
click at [338, 53] on div "Previous James Miller & Kailey Davis' Wedding Edit Bookmark" at bounding box center [765, 63] width 1544 height 51
click at [329, 53] on use "button" at bounding box center [324, 56] width 10 height 16
select select "8"
select select "3"
select select "8"
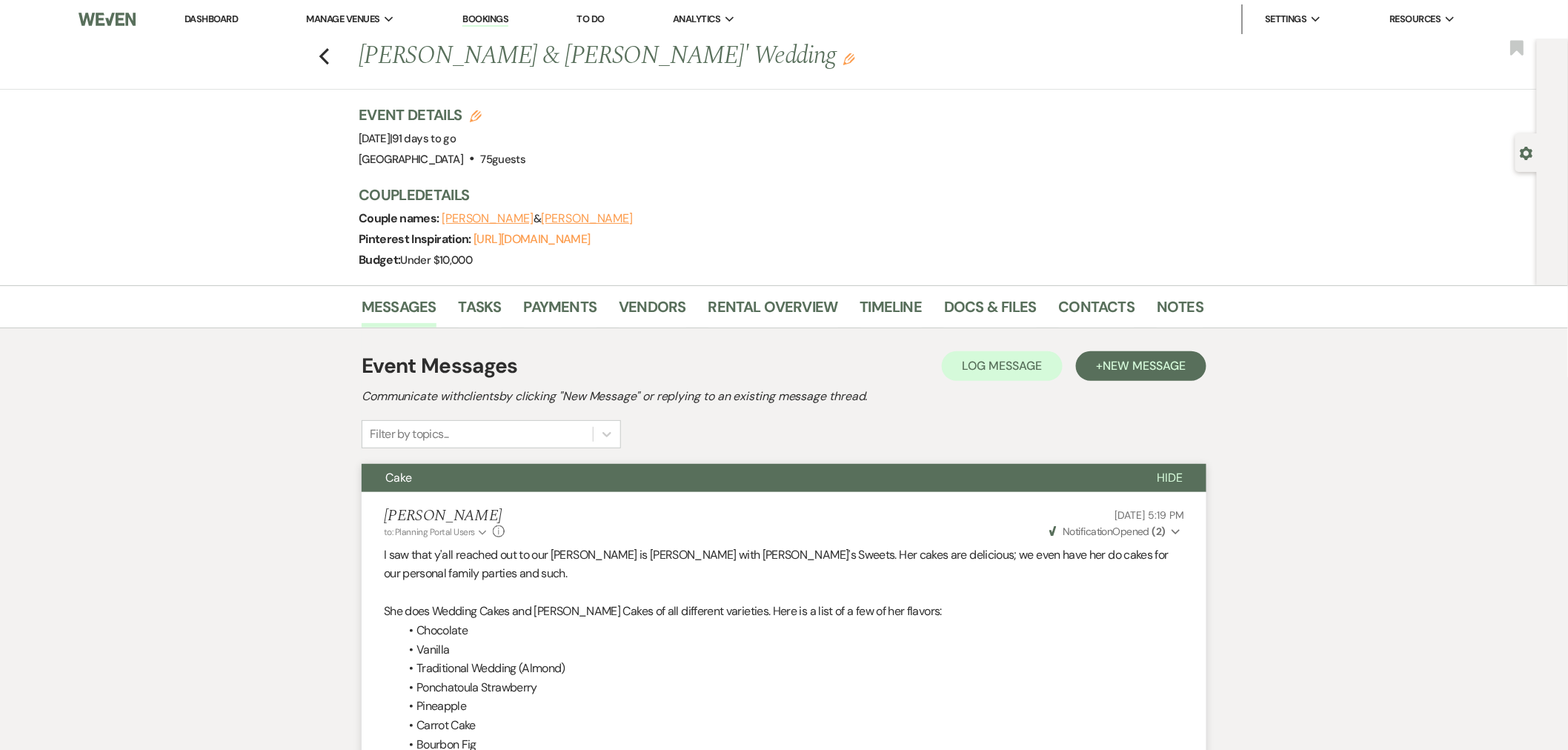
select select "5"
select select "8"
select select "5"
select select "8"
select select "5"
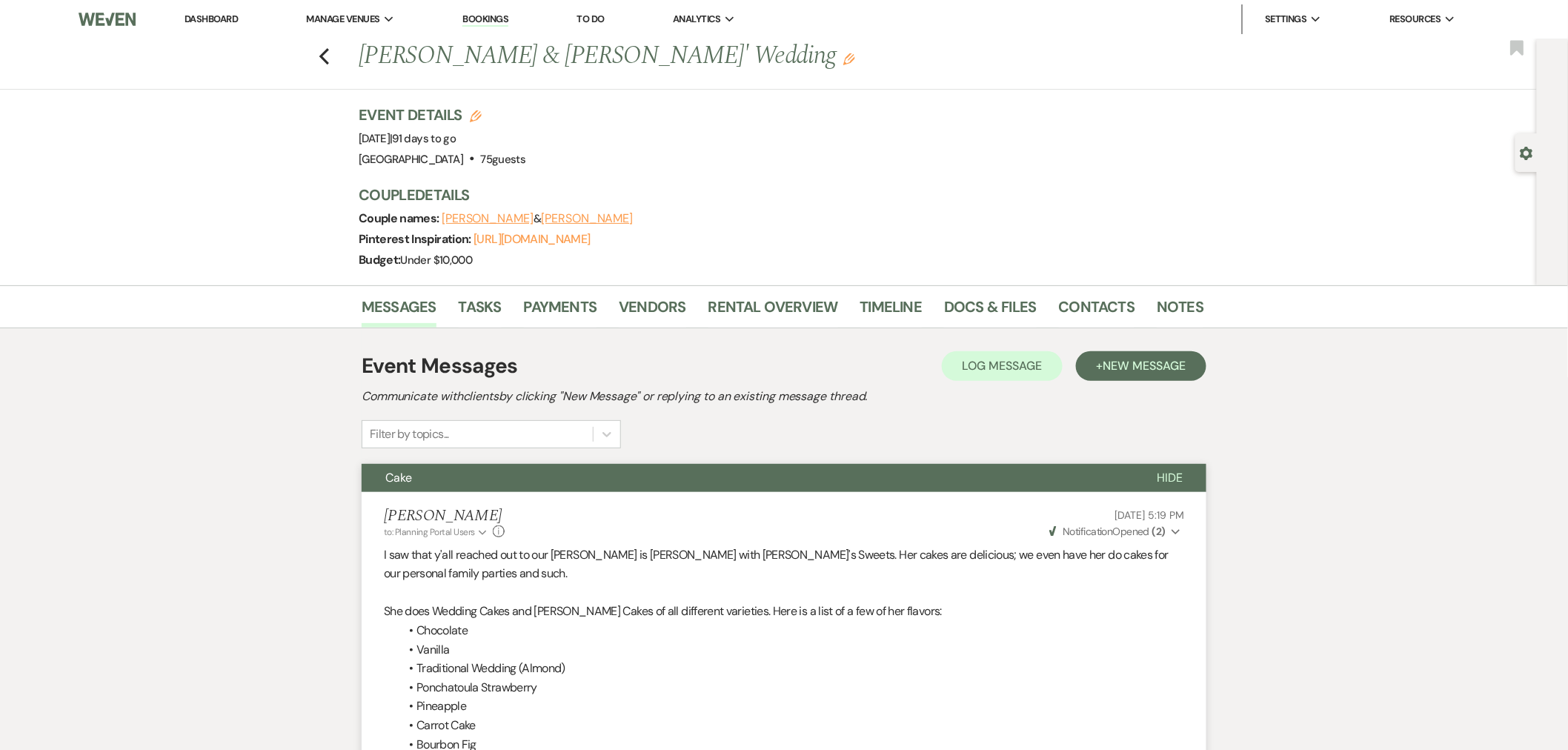
select select "8"
select select "4"
select select "8"
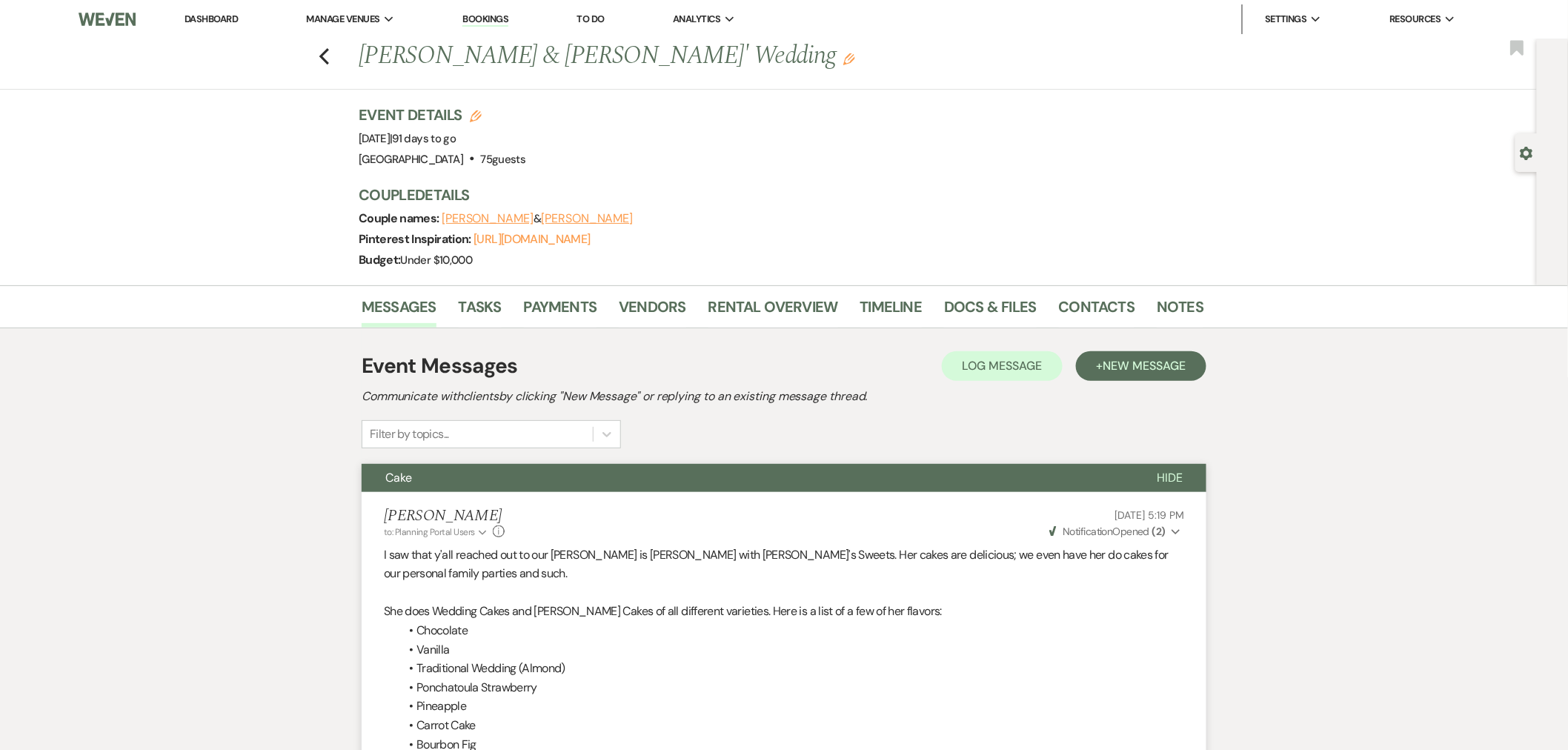
select select "5"
select select "8"
select select "5"
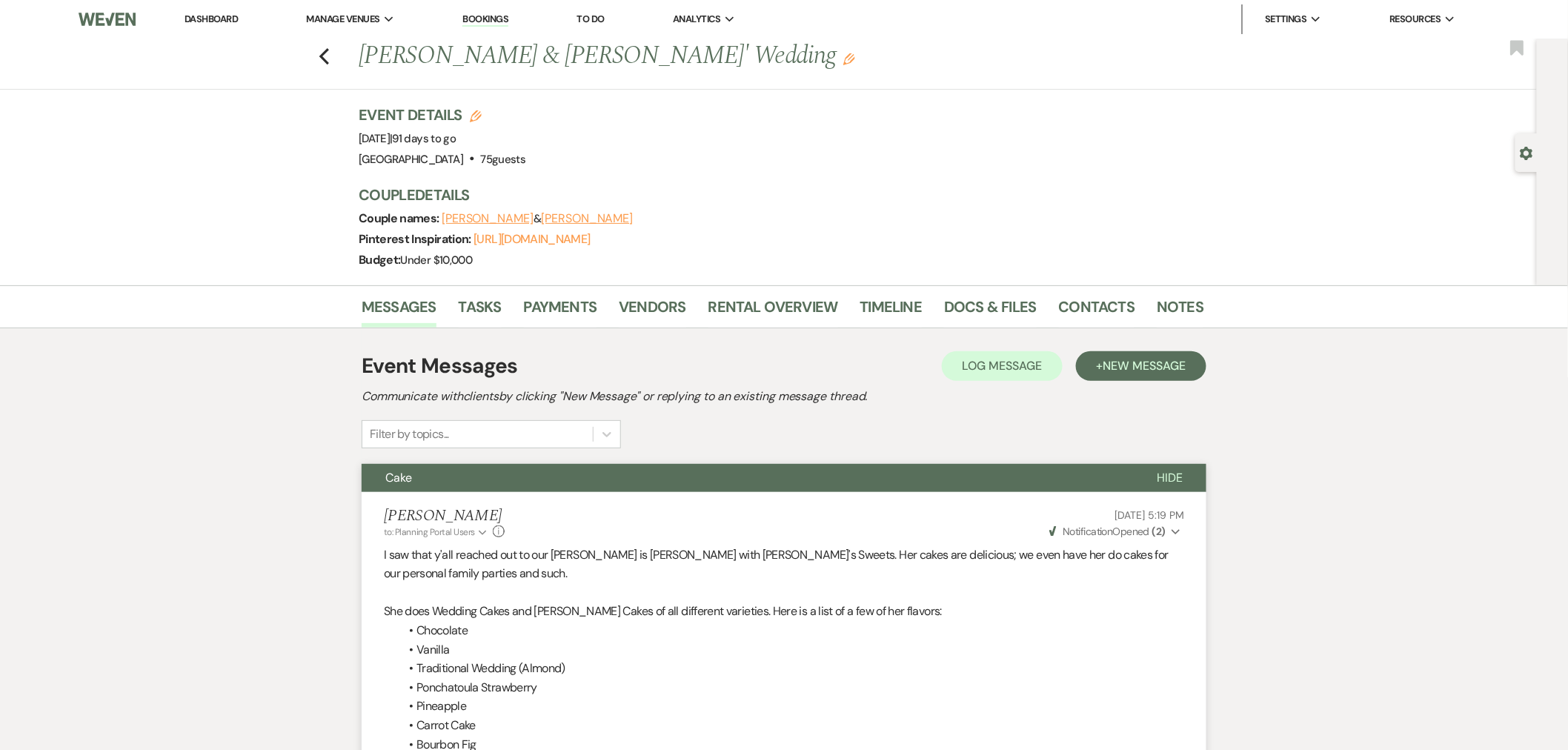
select select "8"
select select "5"
select select "8"
select select "5"
select select "8"
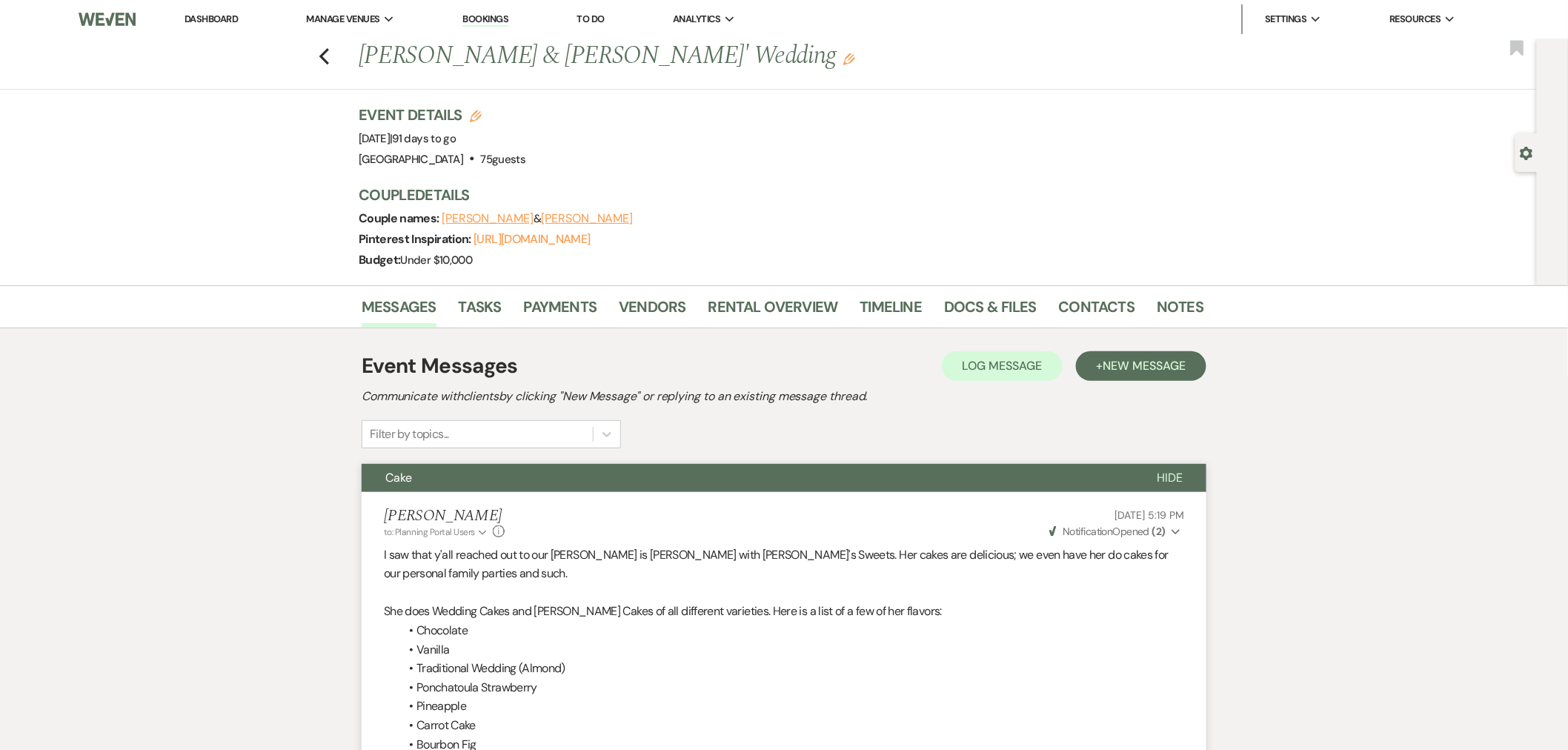
select select "5"
select select "8"
select select "5"
select select "8"
select select "5"
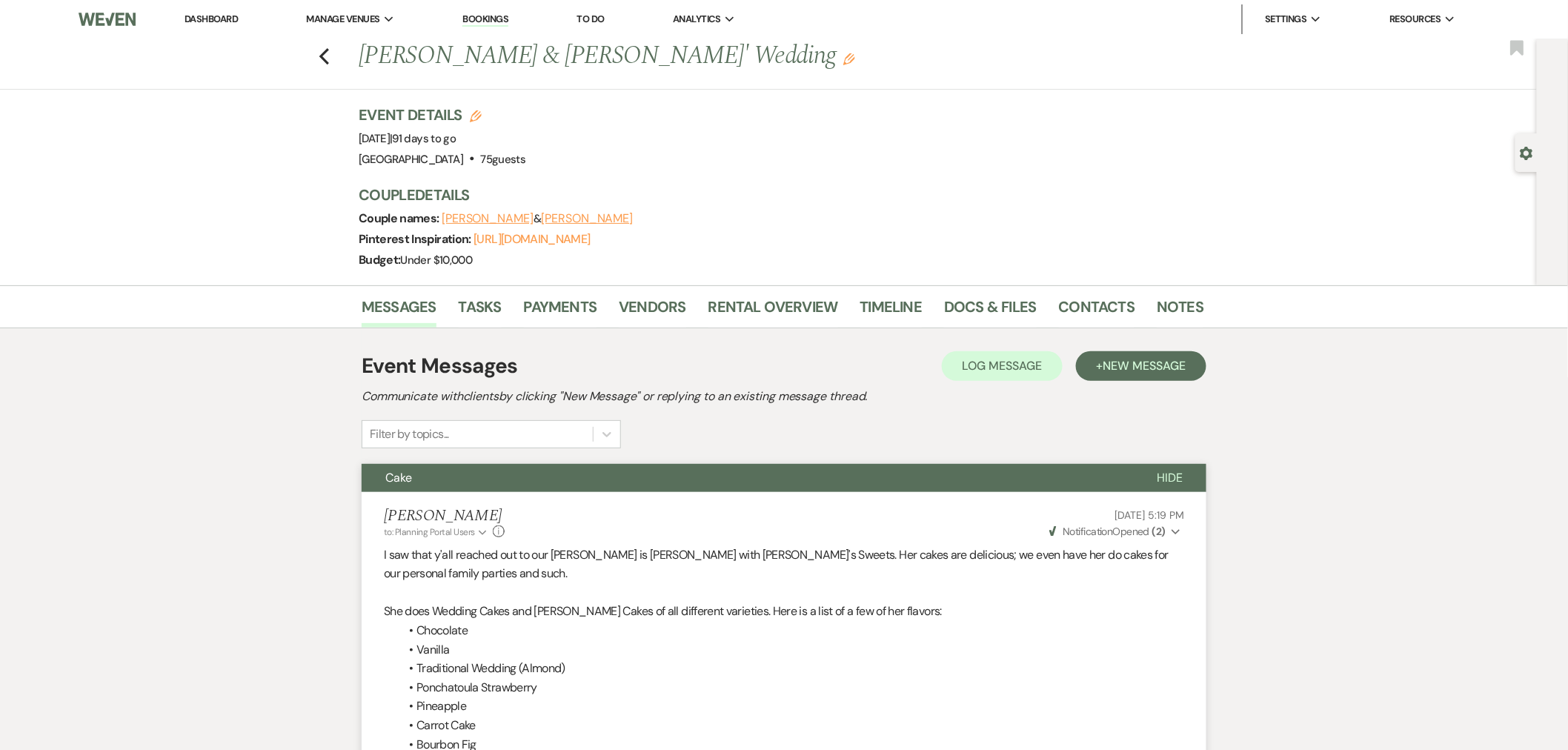
select select "8"
select select "5"
select select "8"
select select "5"
select select "8"
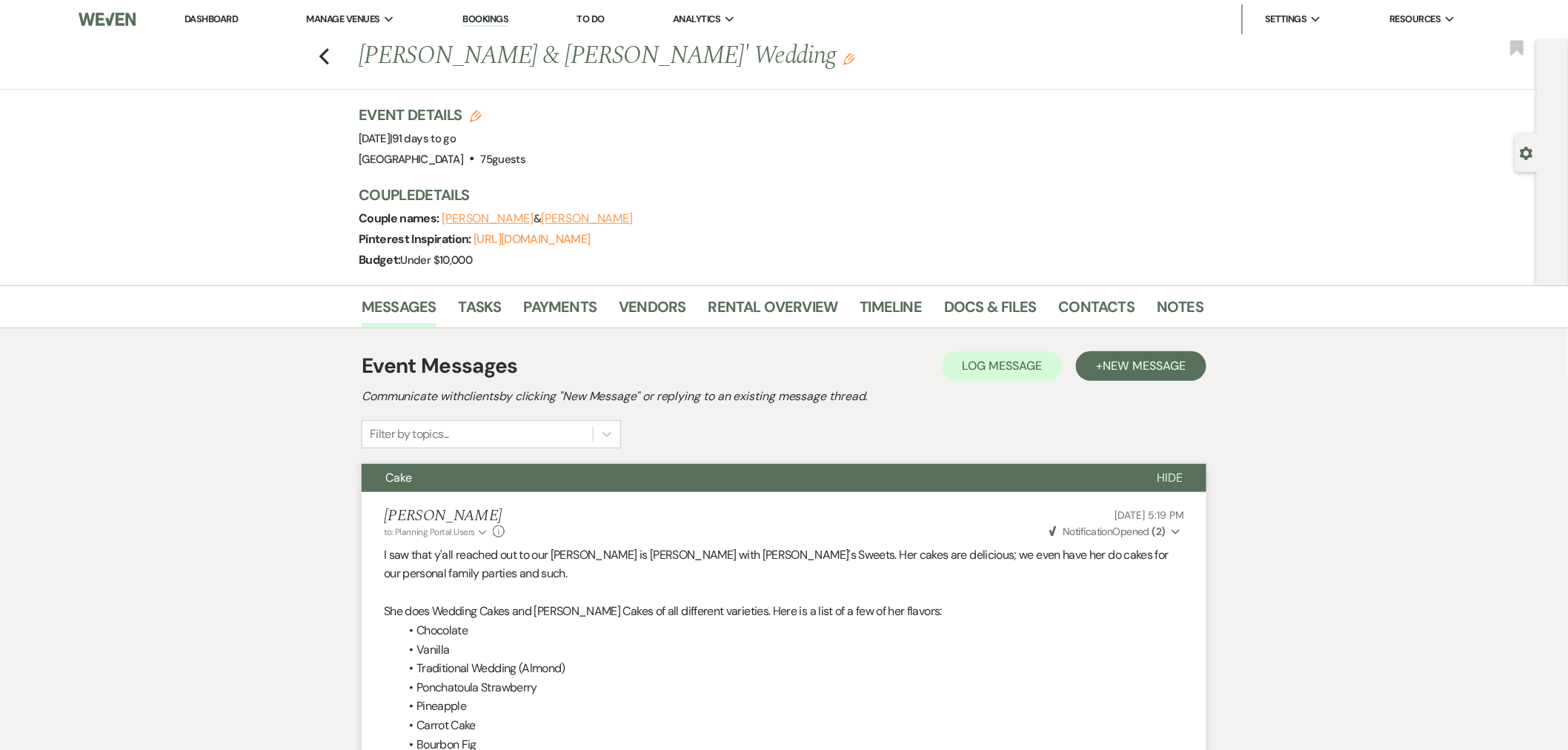
select select "5"
select select "8"
select select "5"
select select "8"
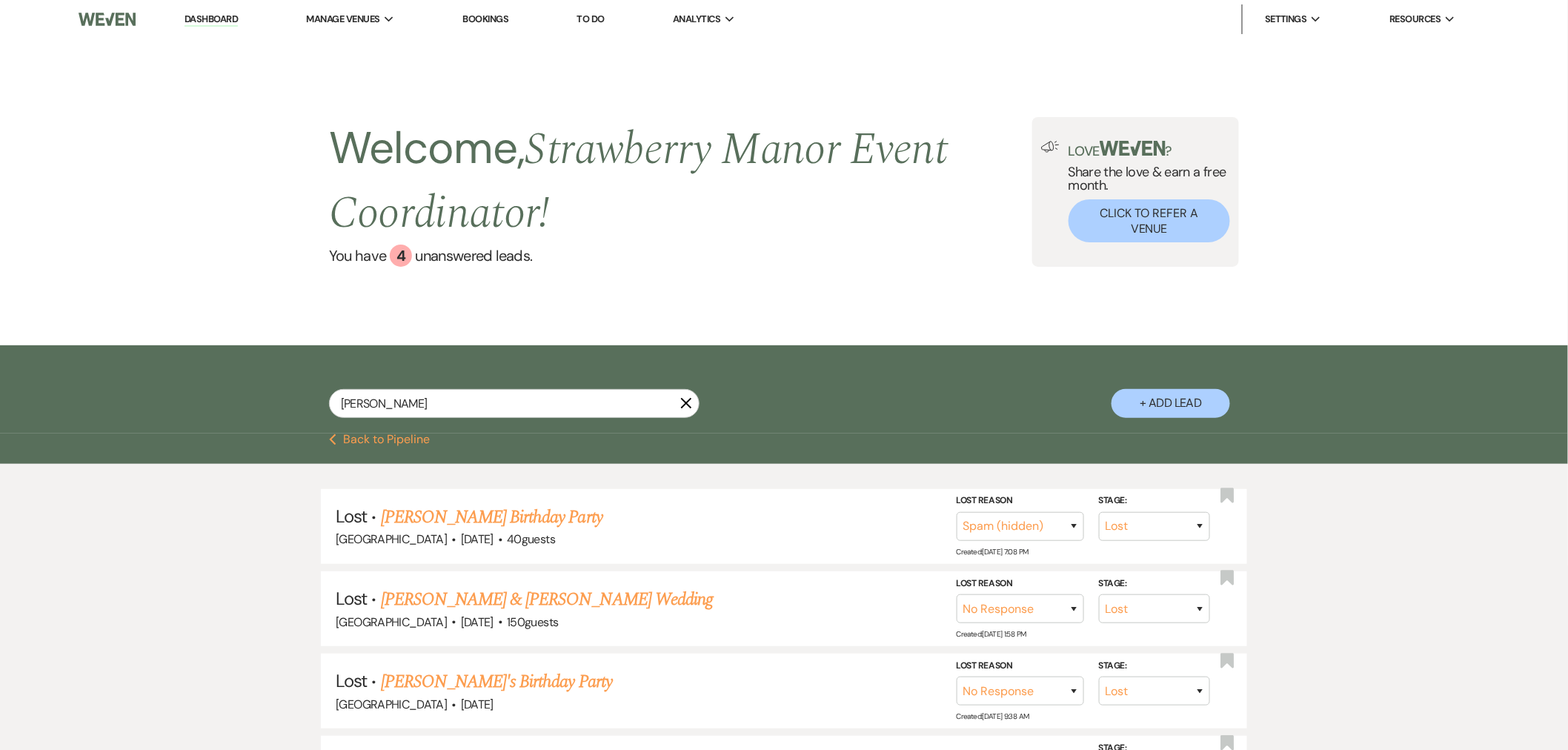
click at [594, 389] on div "Davis X + Add Lead" at bounding box center [784, 391] width 1067 height 77
click at [600, 412] on input "Davis" at bounding box center [515, 404] width 370 height 29
type input "D"
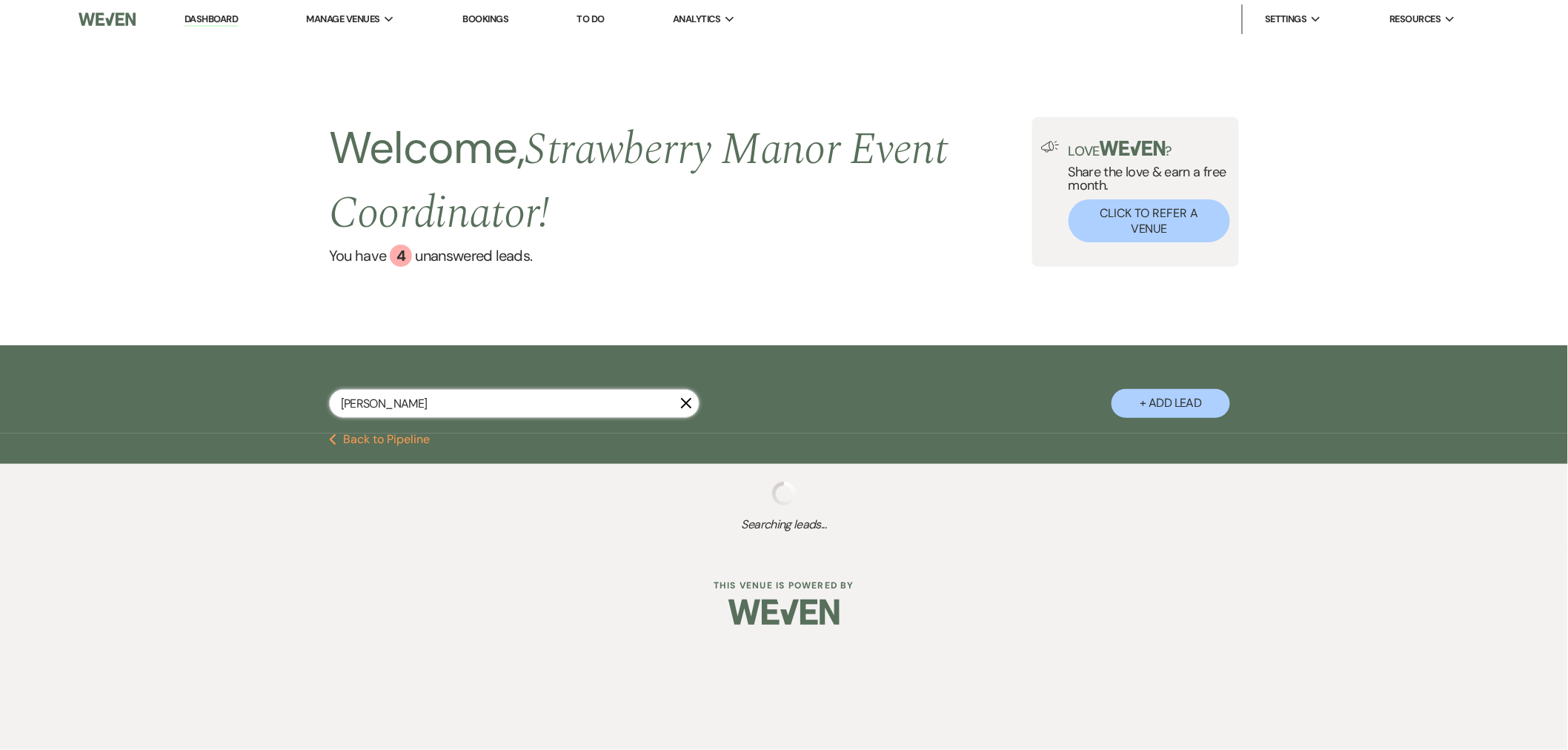
type input "Kaitlyn"
select select "8"
select select "5"
select select "8"
select select "5"
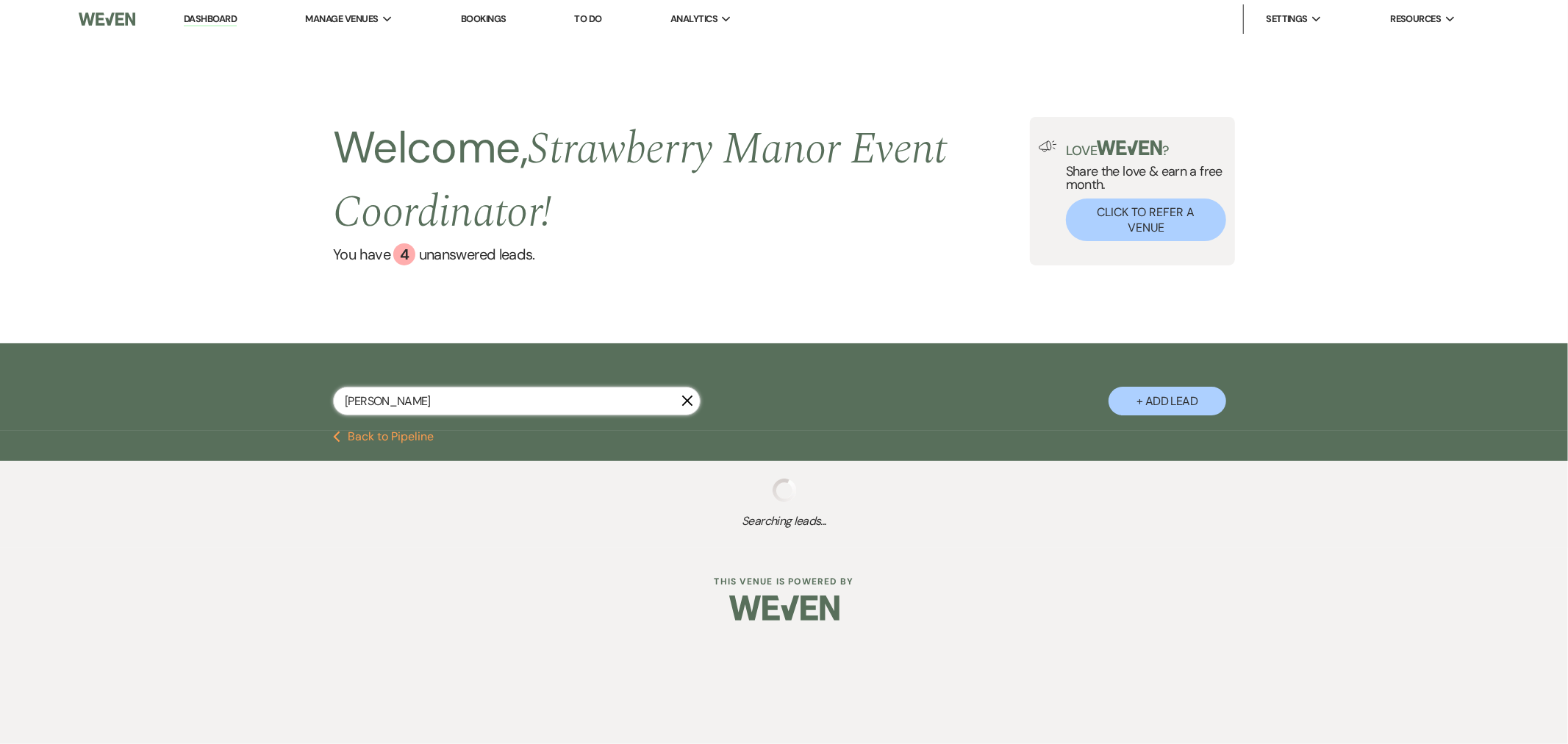
select select "8"
select select "5"
select select "8"
select select "5"
select select "8"
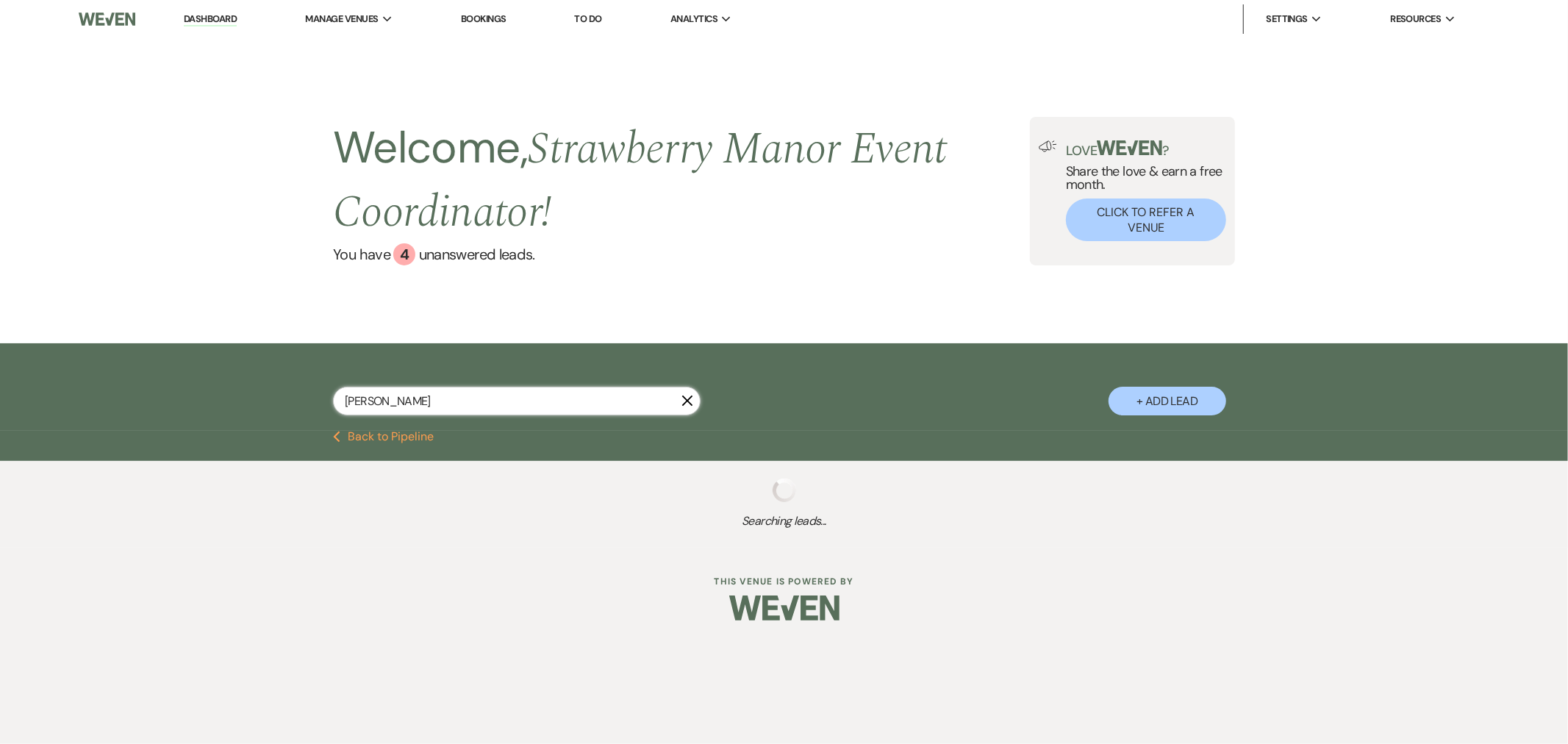
select select "5"
select select "8"
select select "5"
select select "8"
select select "5"
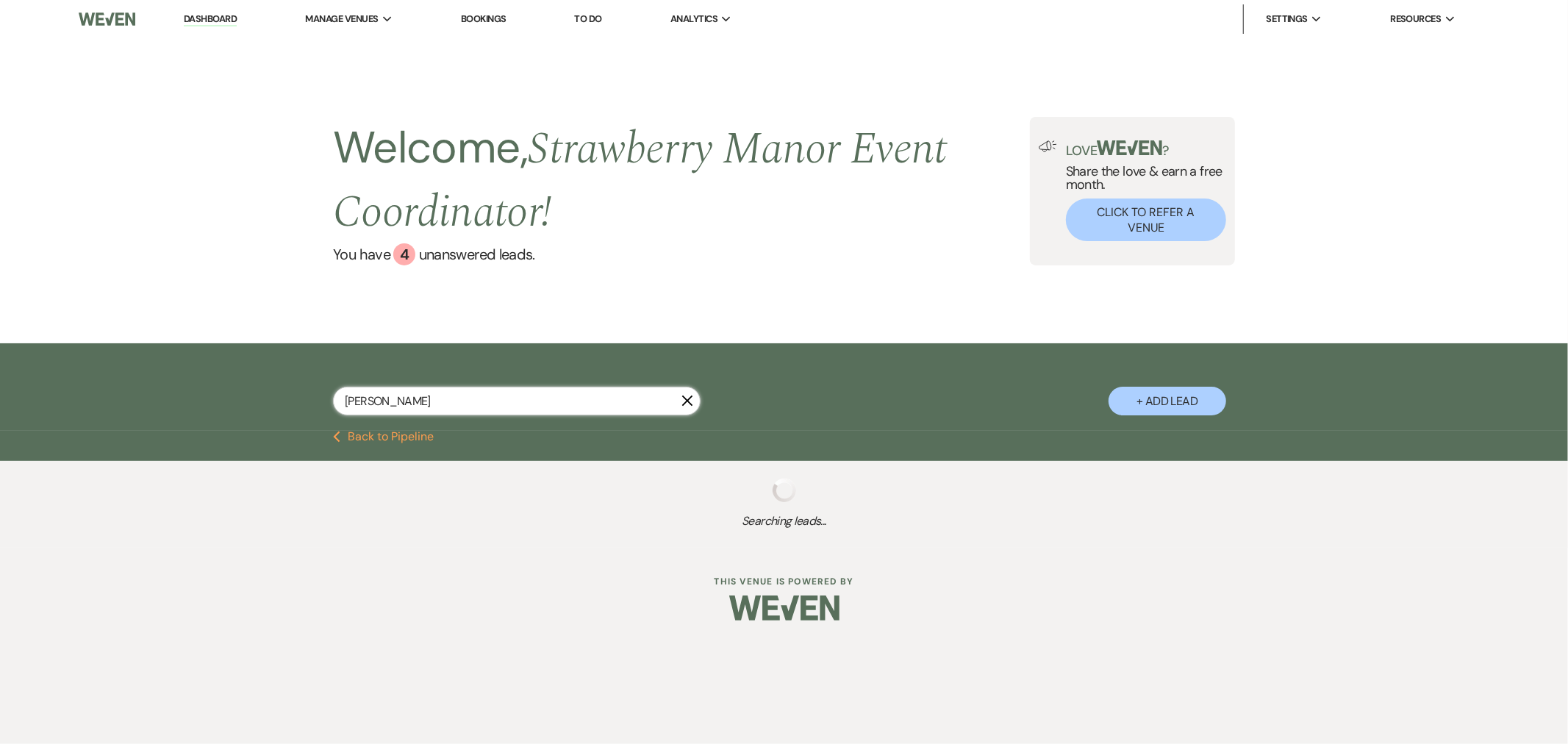
select select "8"
select select "6"
select select "8"
select select "5"
select select "8"
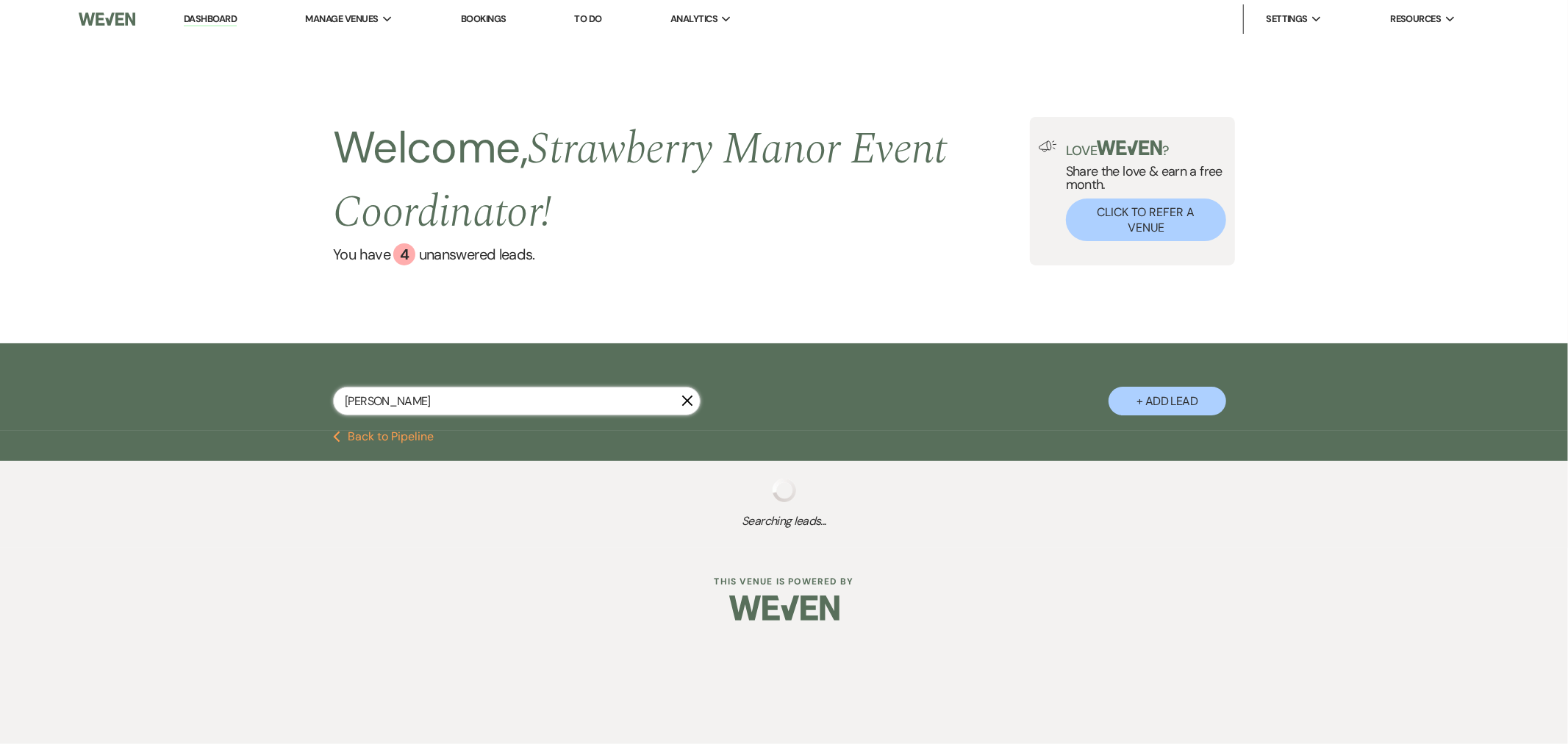
select select "5"
select select "8"
select select "5"
select select "8"
select select "5"
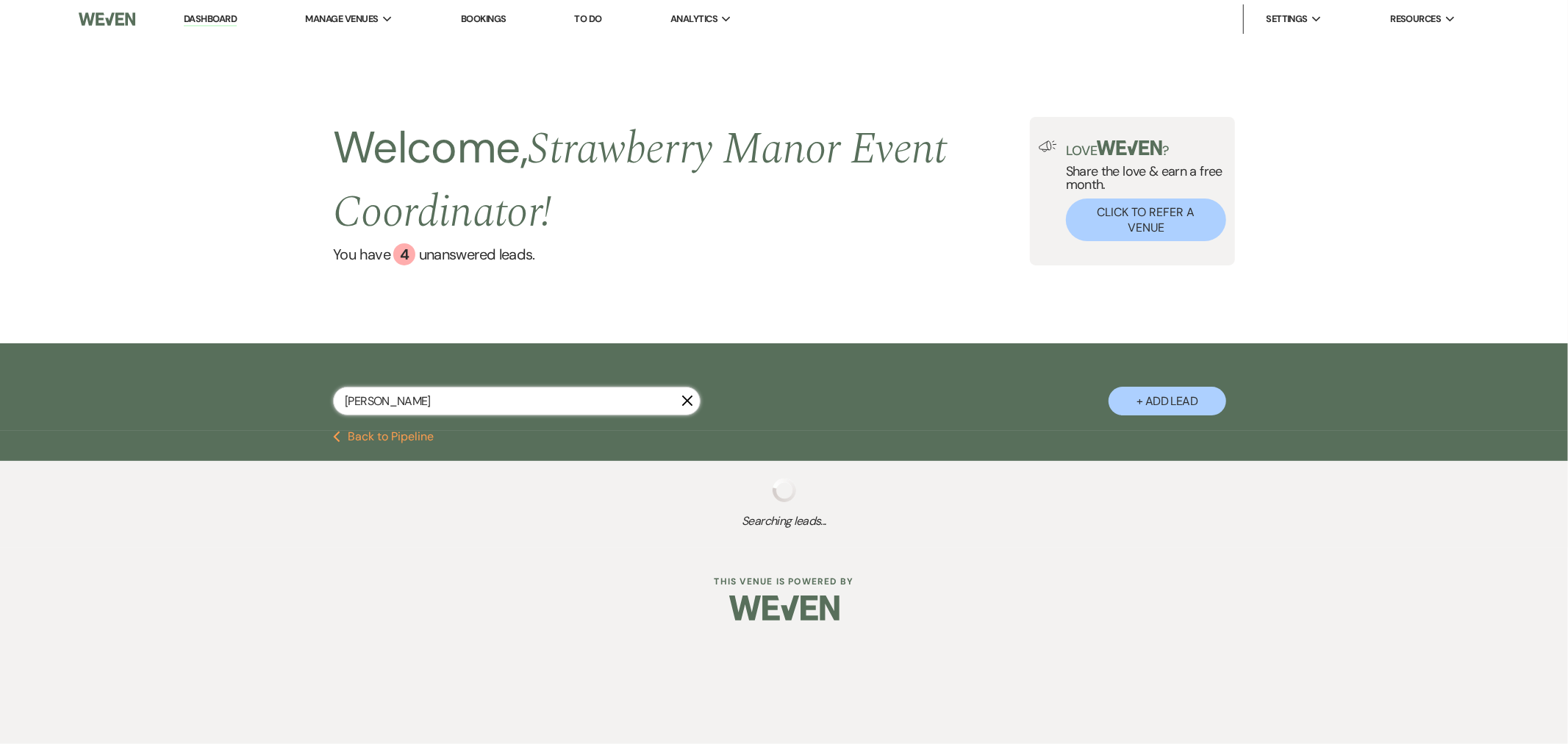
select select "8"
select select "5"
select select "8"
select select "5"
select select "8"
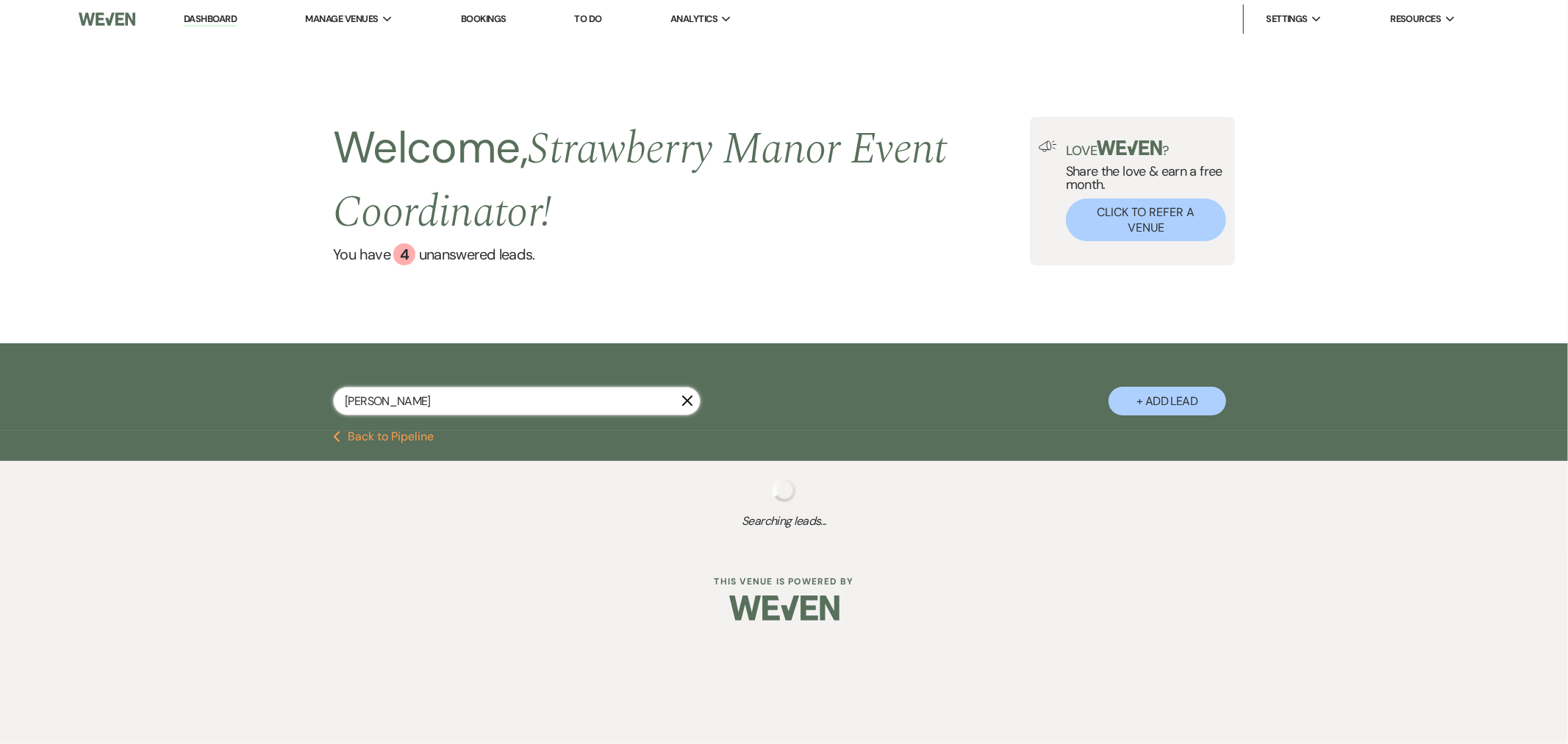
select select "5"
select select "8"
select select "5"
select select "8"
select select "5"
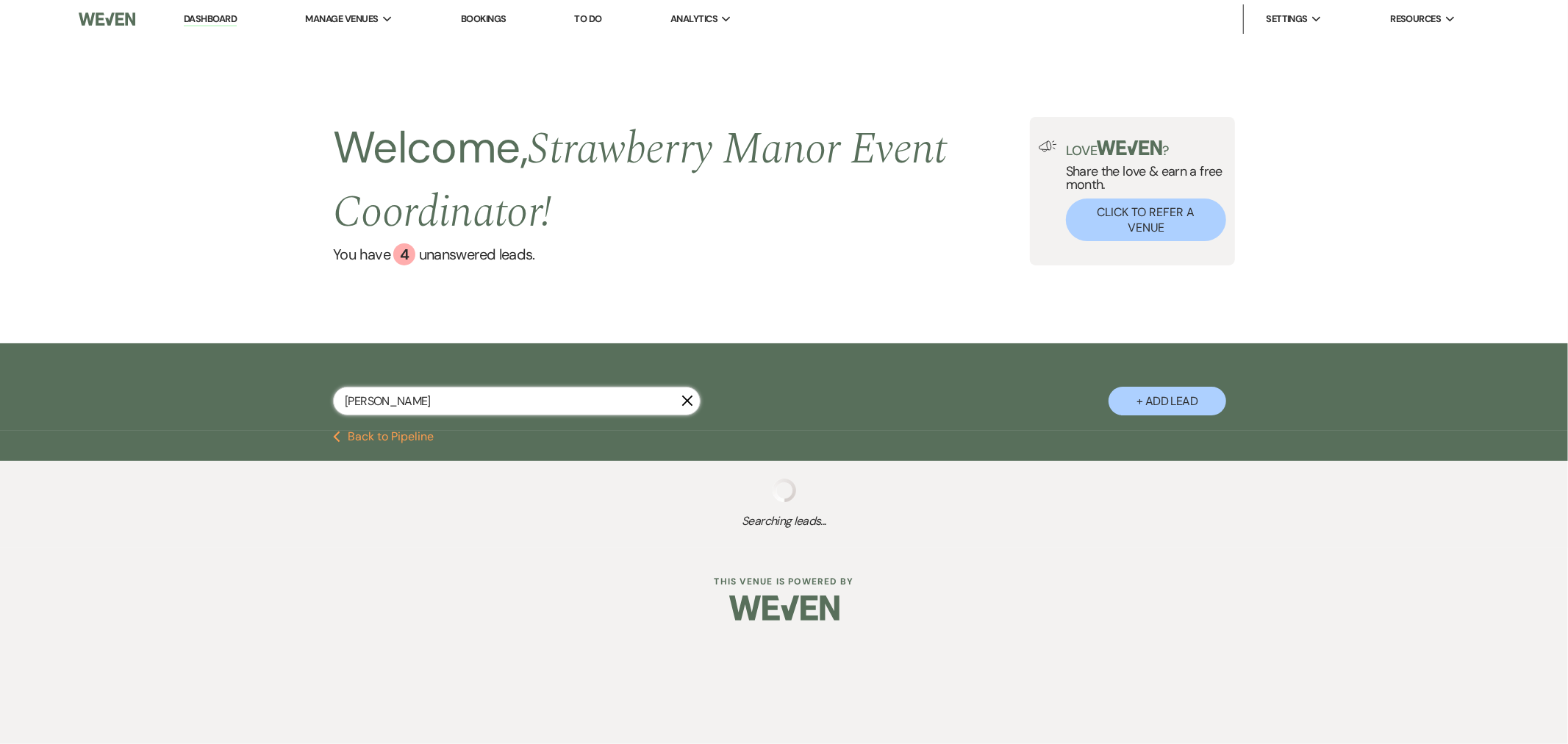
select select "8"
select select "5"
select select "8"
select select "5"
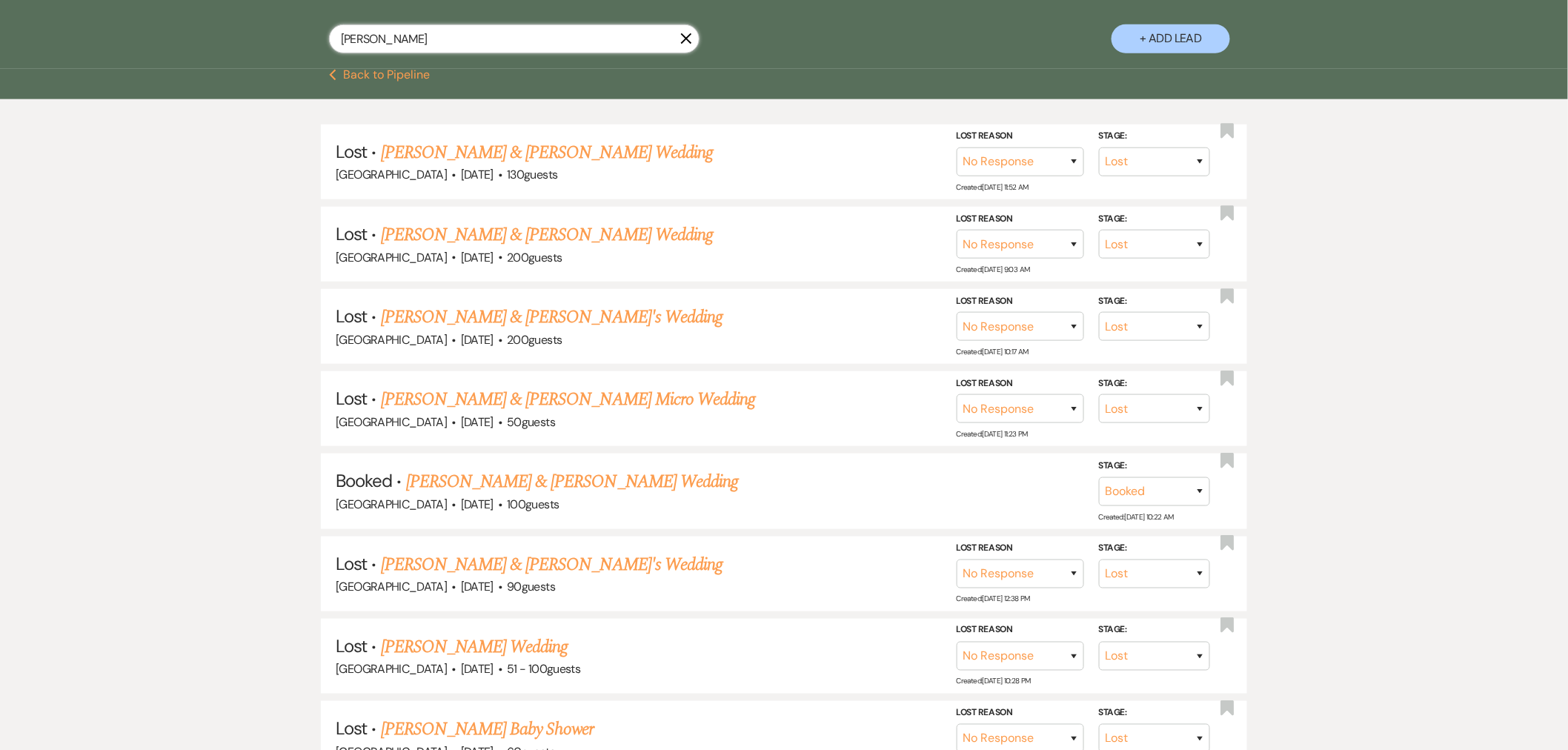
scroll to position [165, 0]
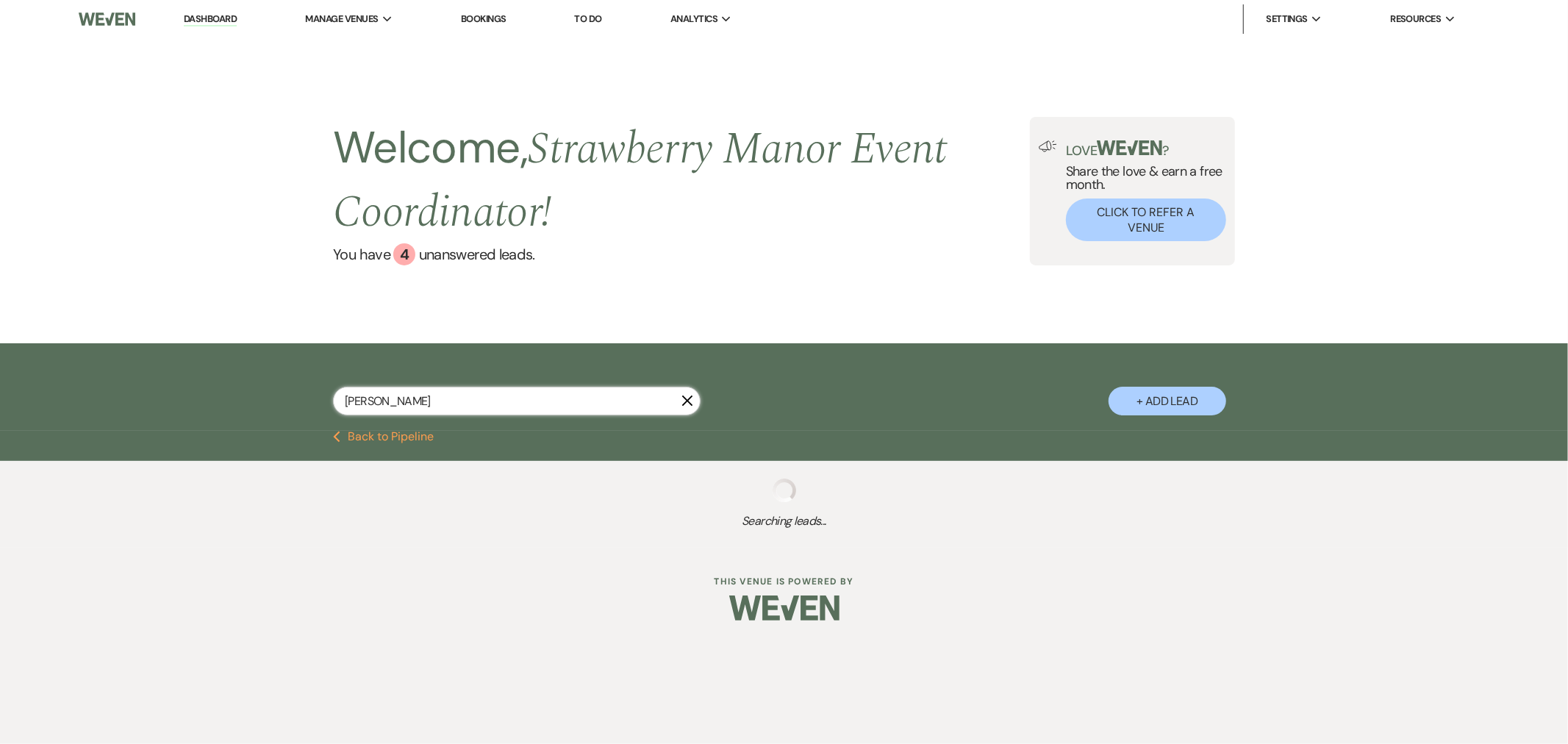
type input "Kaitlyn McC"
select select "8"
select select "5"
select select "8"
select select "5"
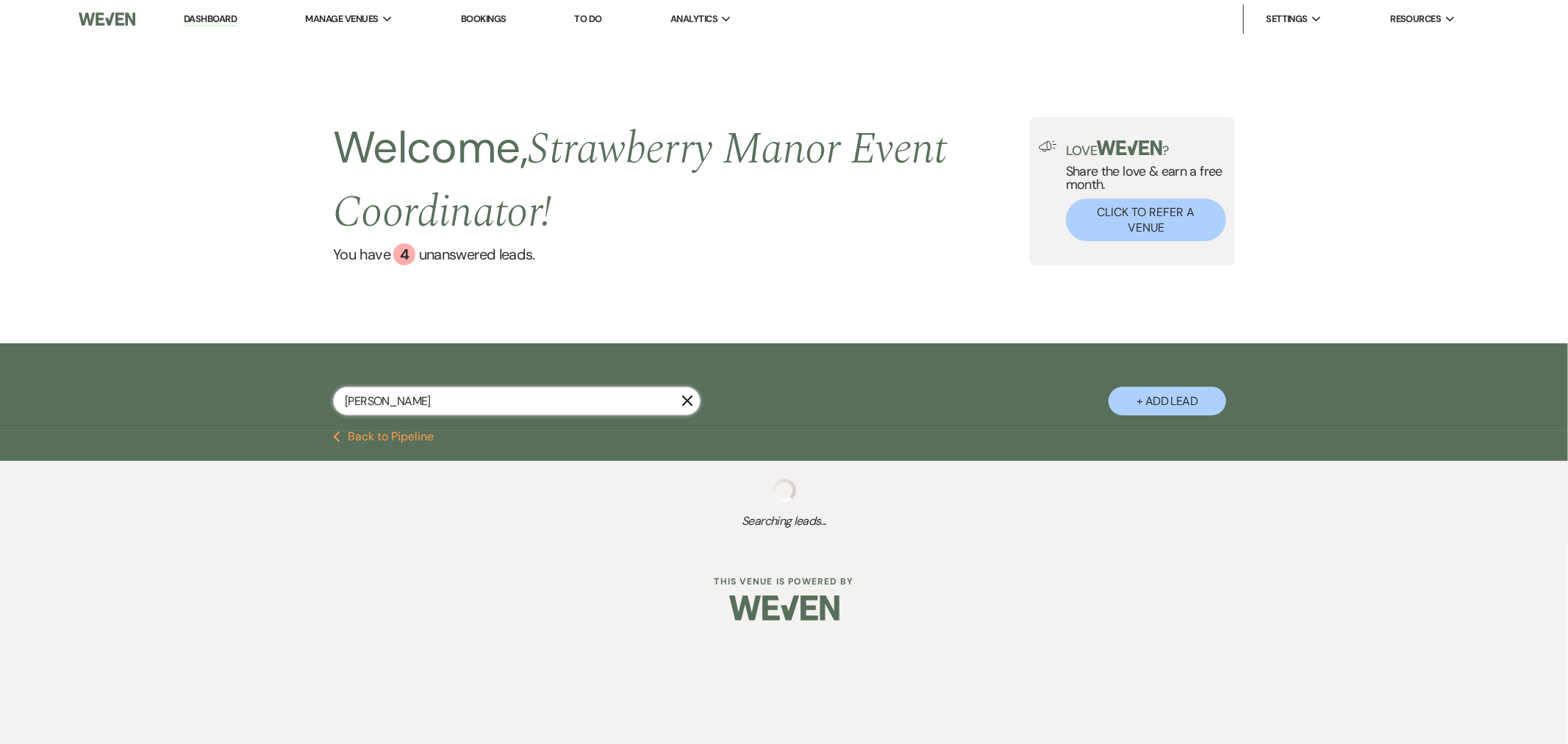
select select "8"
select select "5"
select select "8"
select select "5"
select select "8"
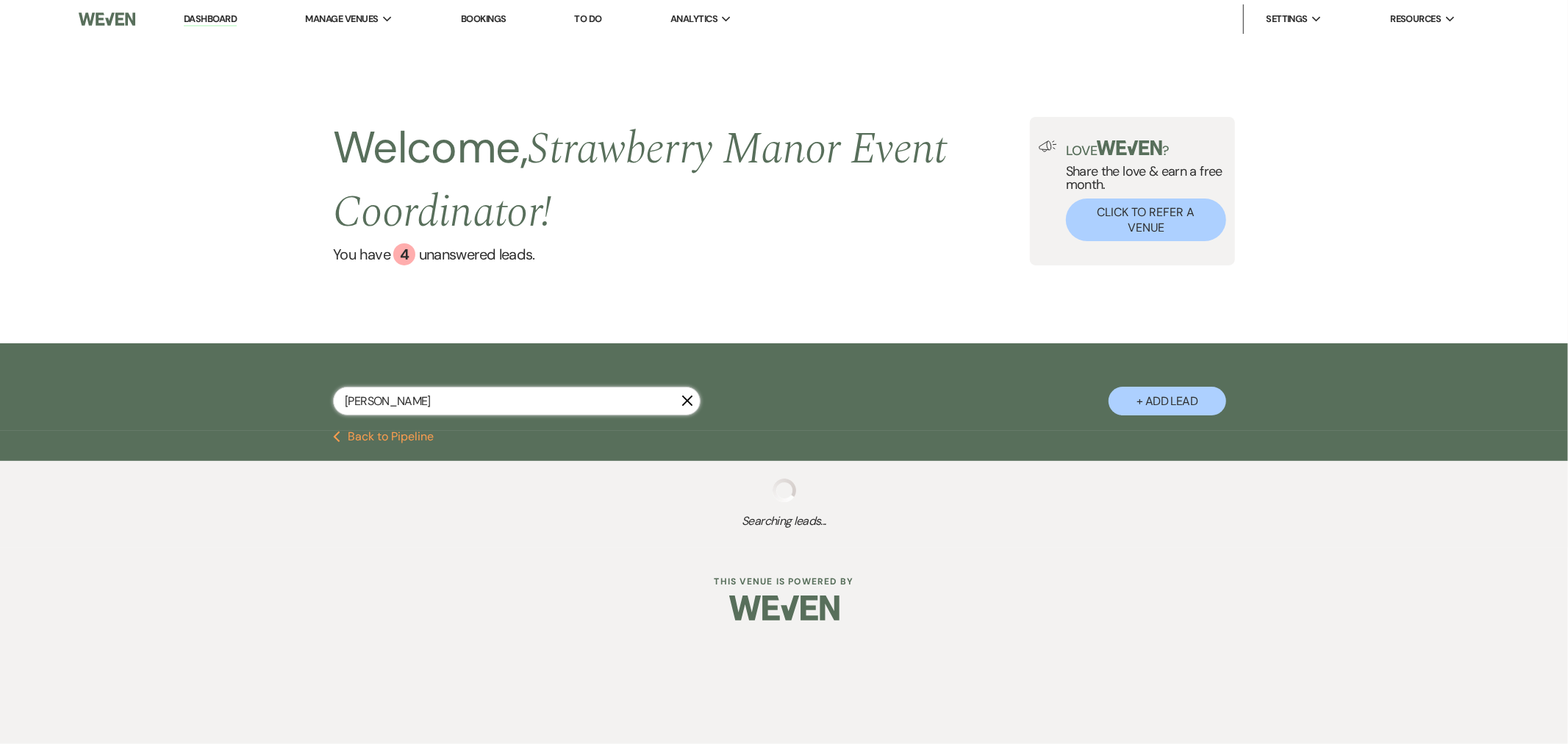
select select "5"
select select "8"
select select "5"
select select "8"
select select "5"
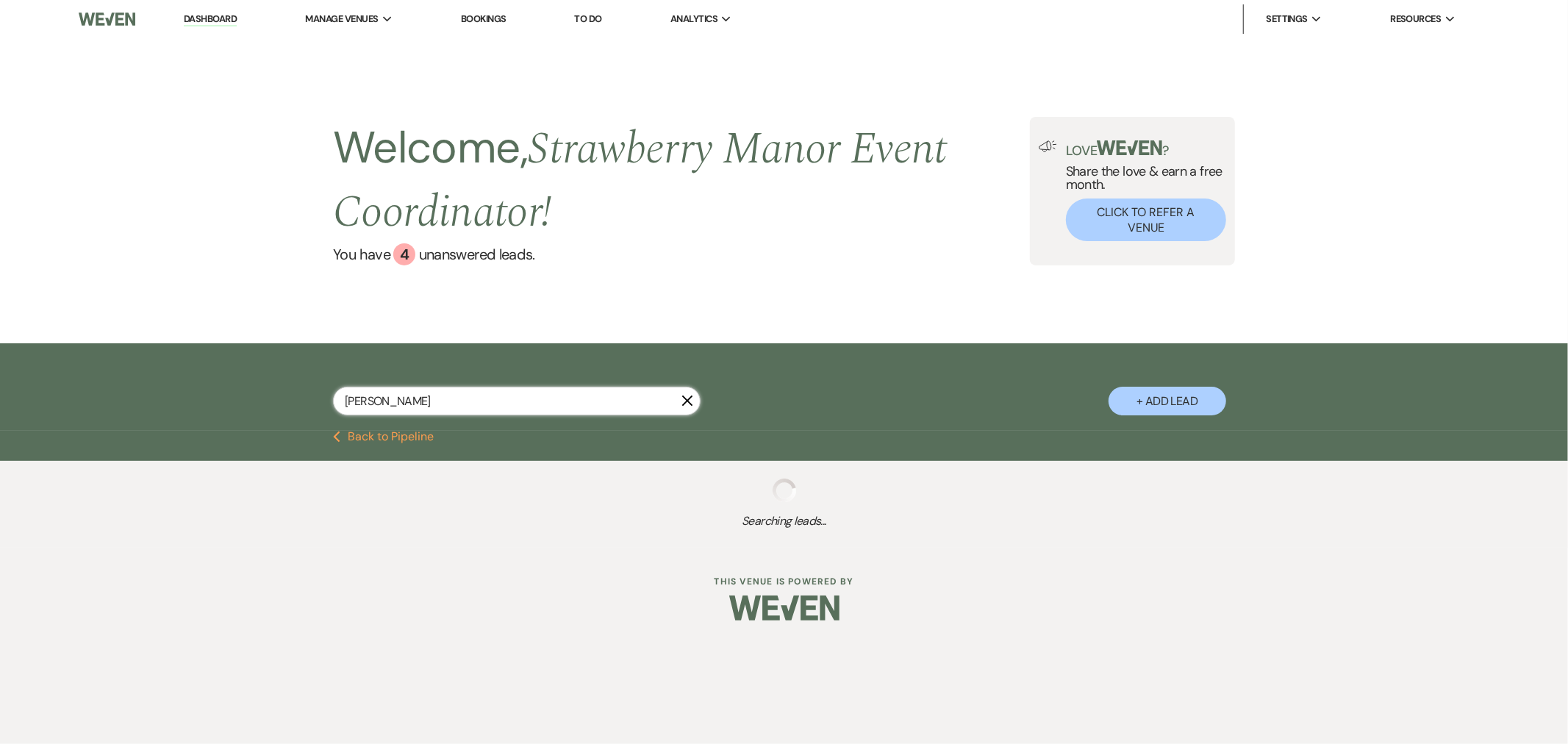
select select "8"
select select "5"
select select "8"
select select "5"
select select "8"
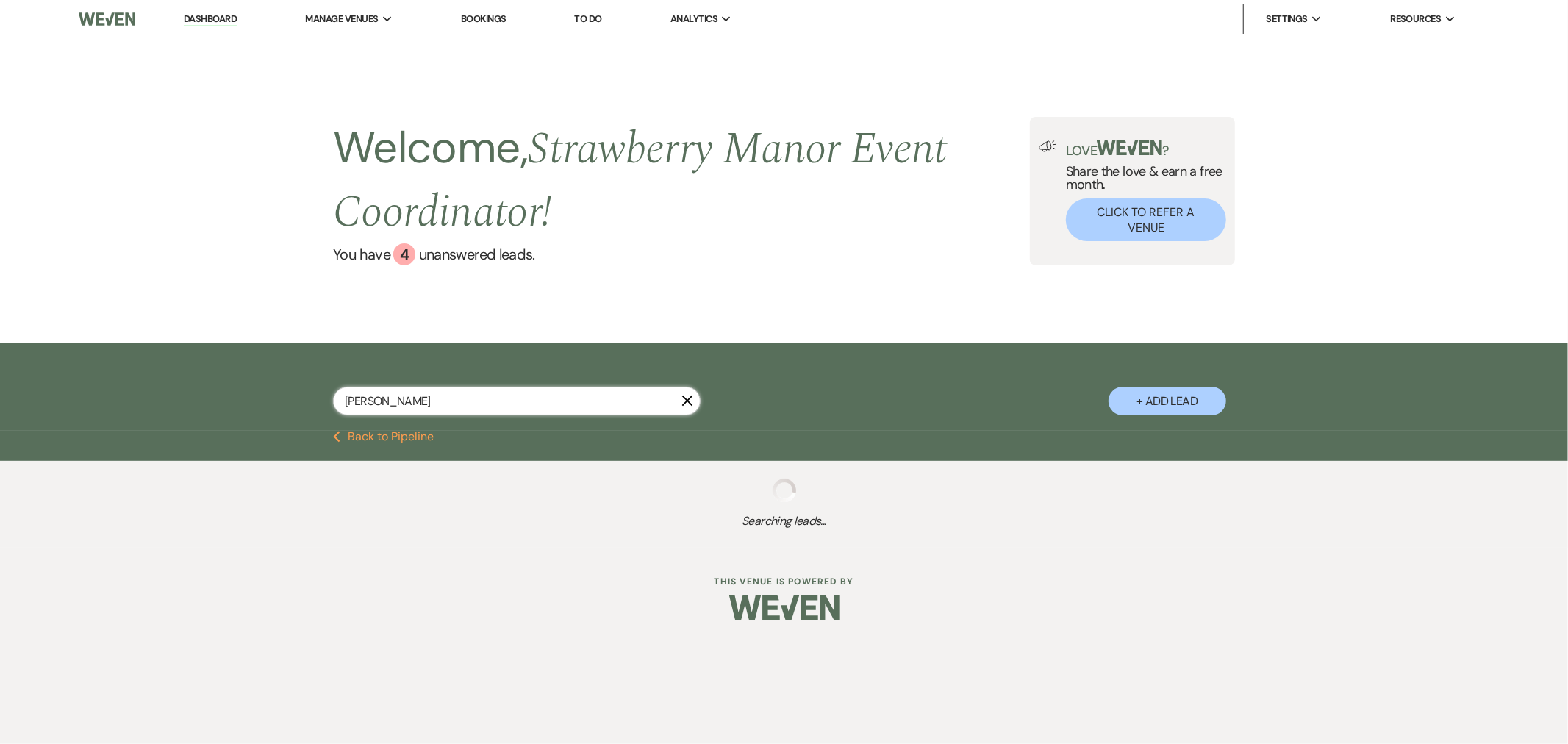
select select "5"
select select "8"
select select "5"
select select "8"
select select "5"
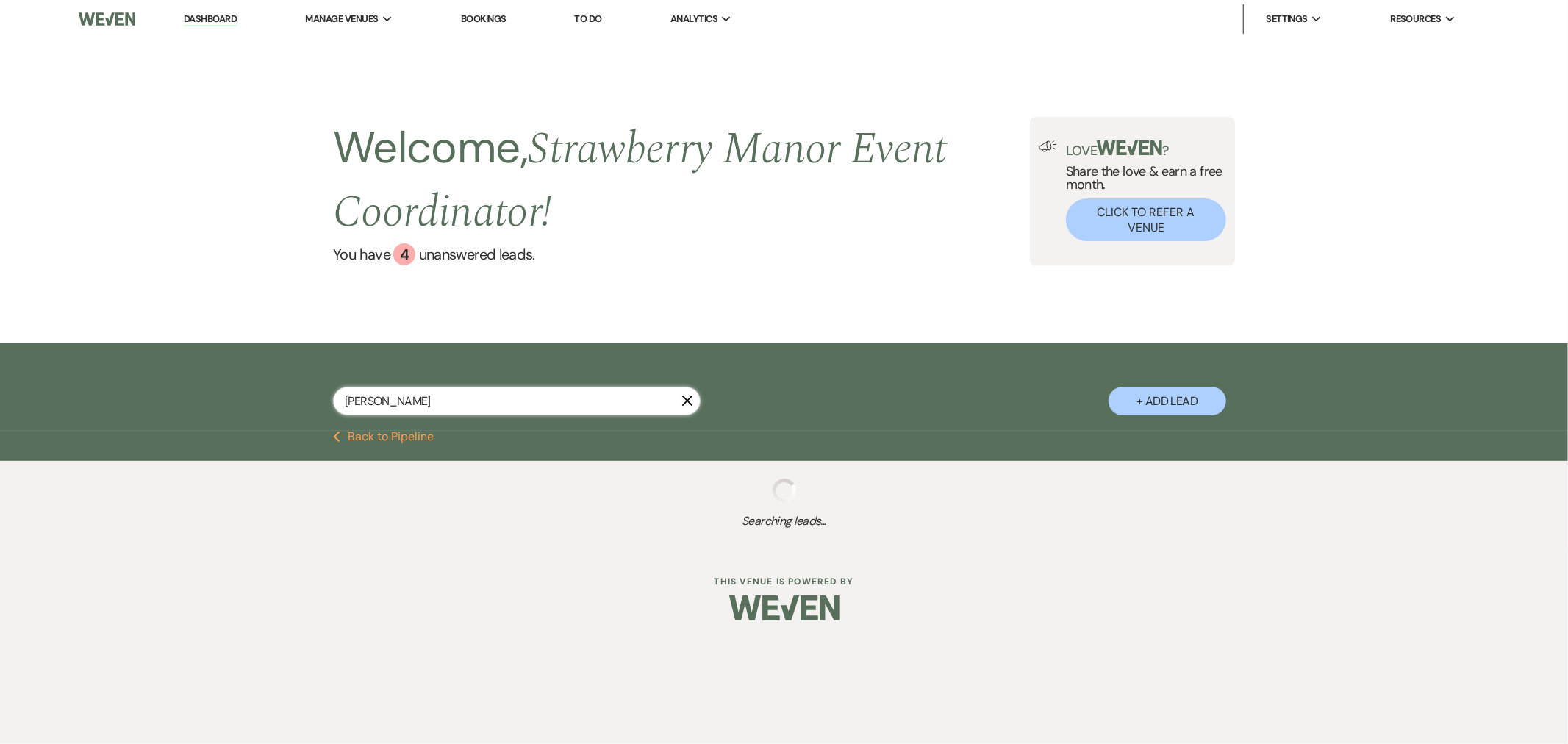
select select "8"
select select "5"
select select "8"
select select "5"
select select "8"
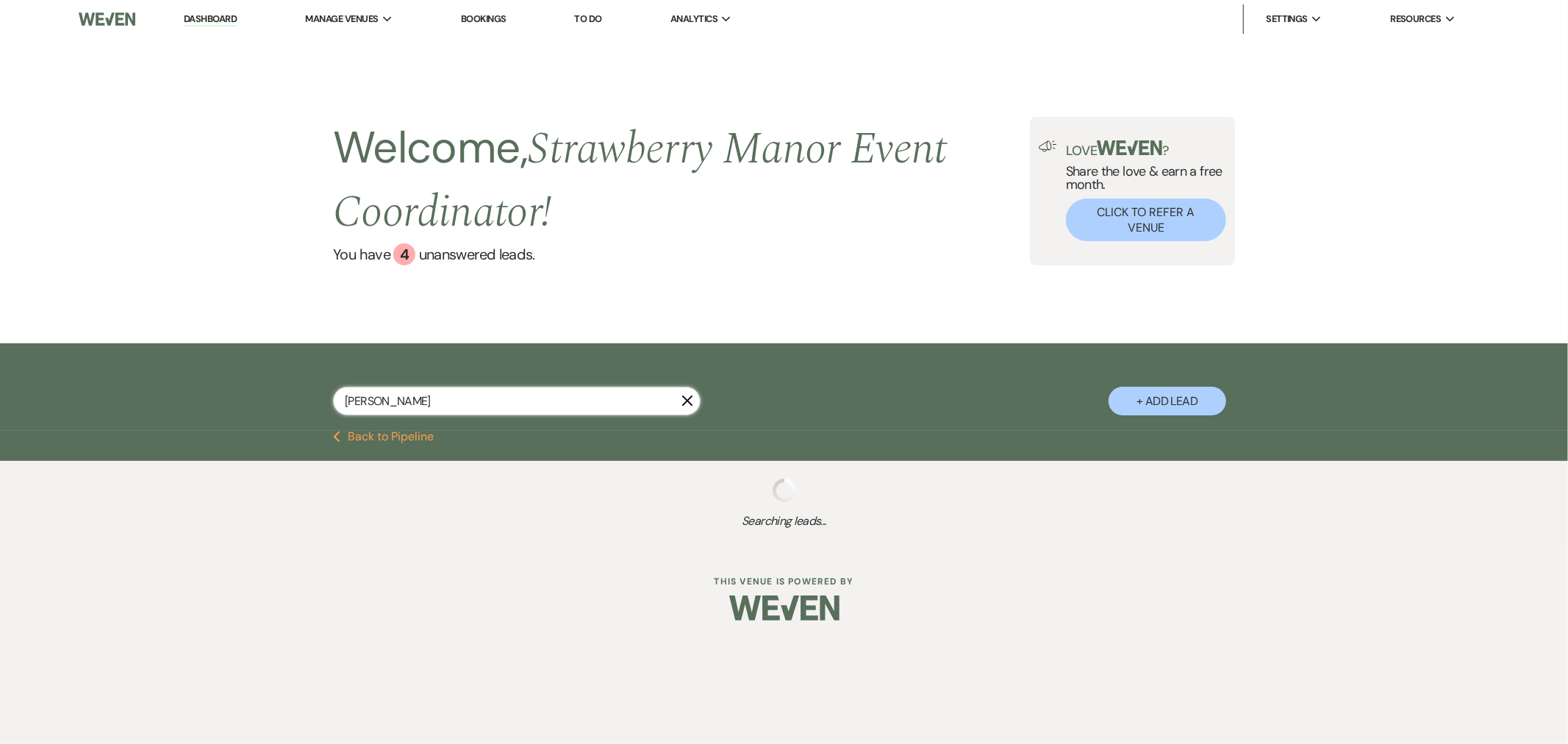
select select "5"
select select "8"
select select "6"
select select "8"
select select "5"
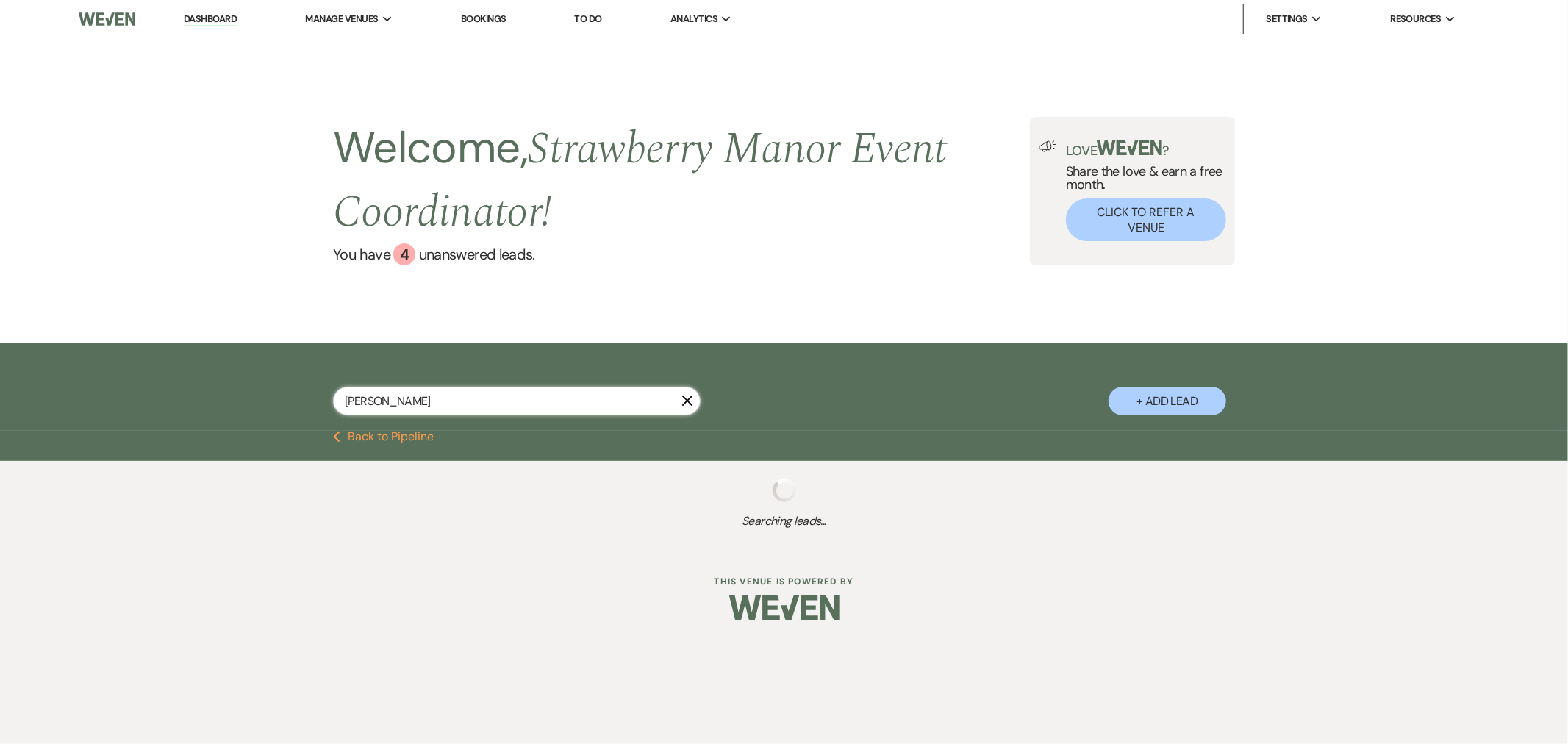
select select "8"
select select "5"
select select "8"
select select "5"
select select "8"
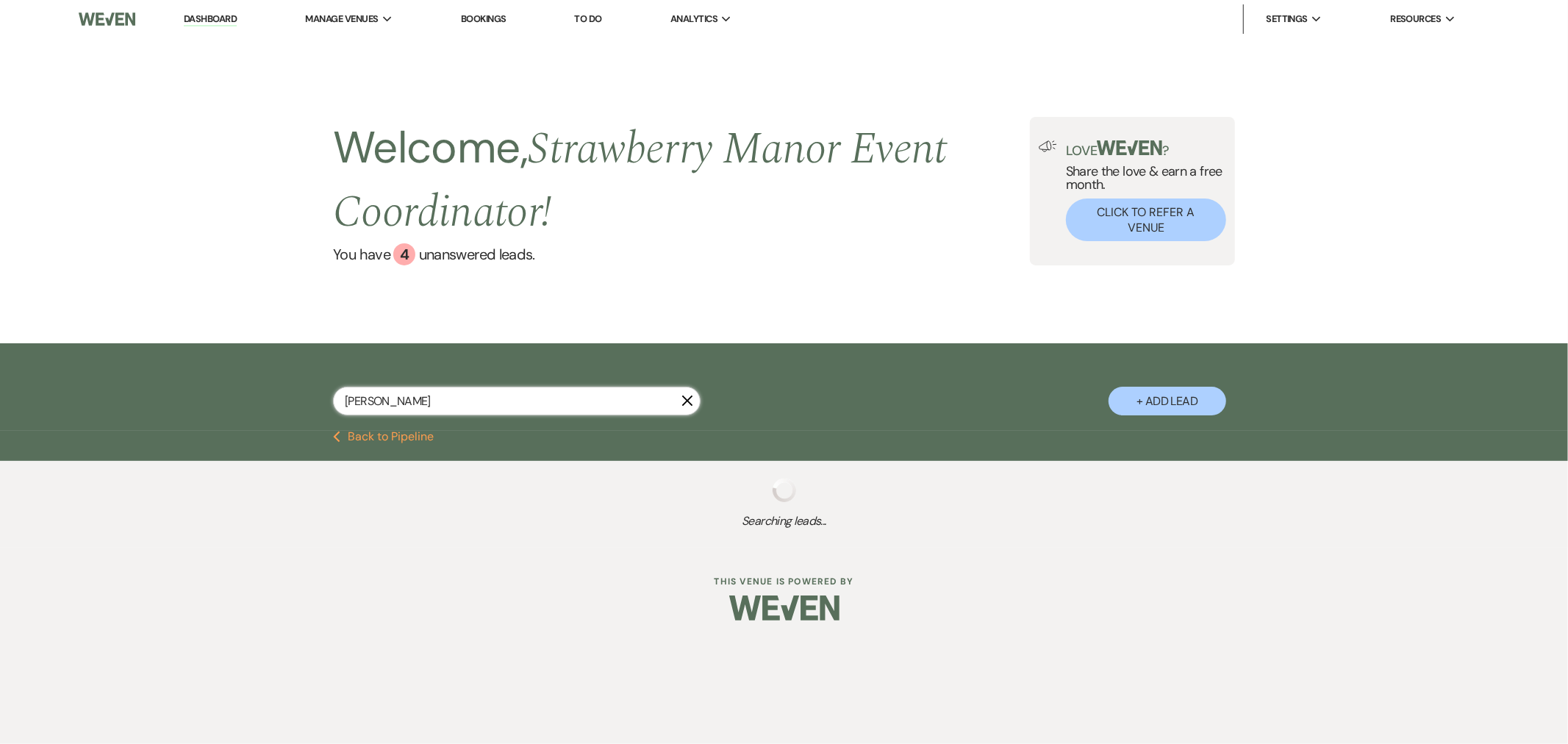
select select "5"
select select "8"
select select "5"
select select "8"
select select "5"
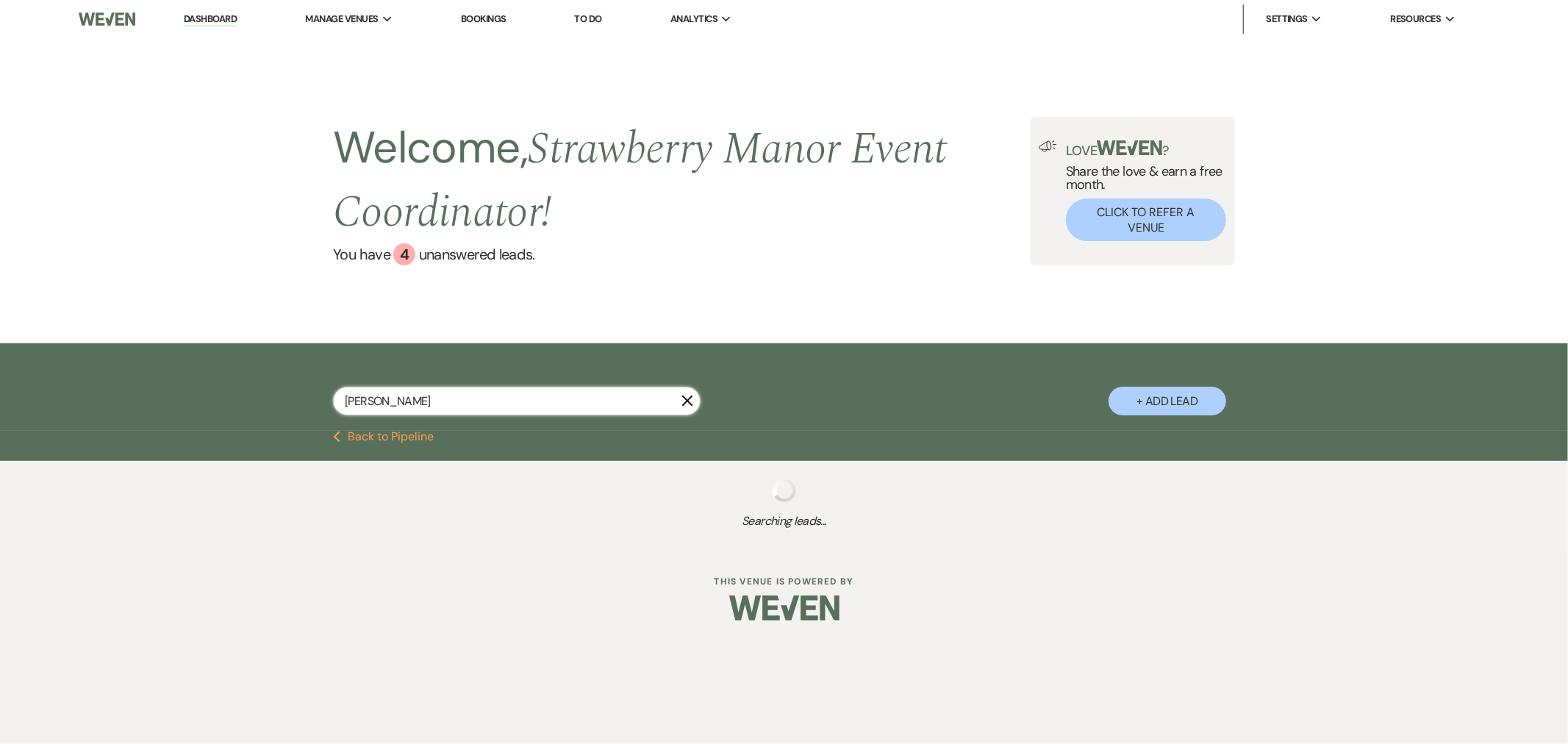
select select "8"
select select "5"
select select "8"
select select "5"
select select "8"
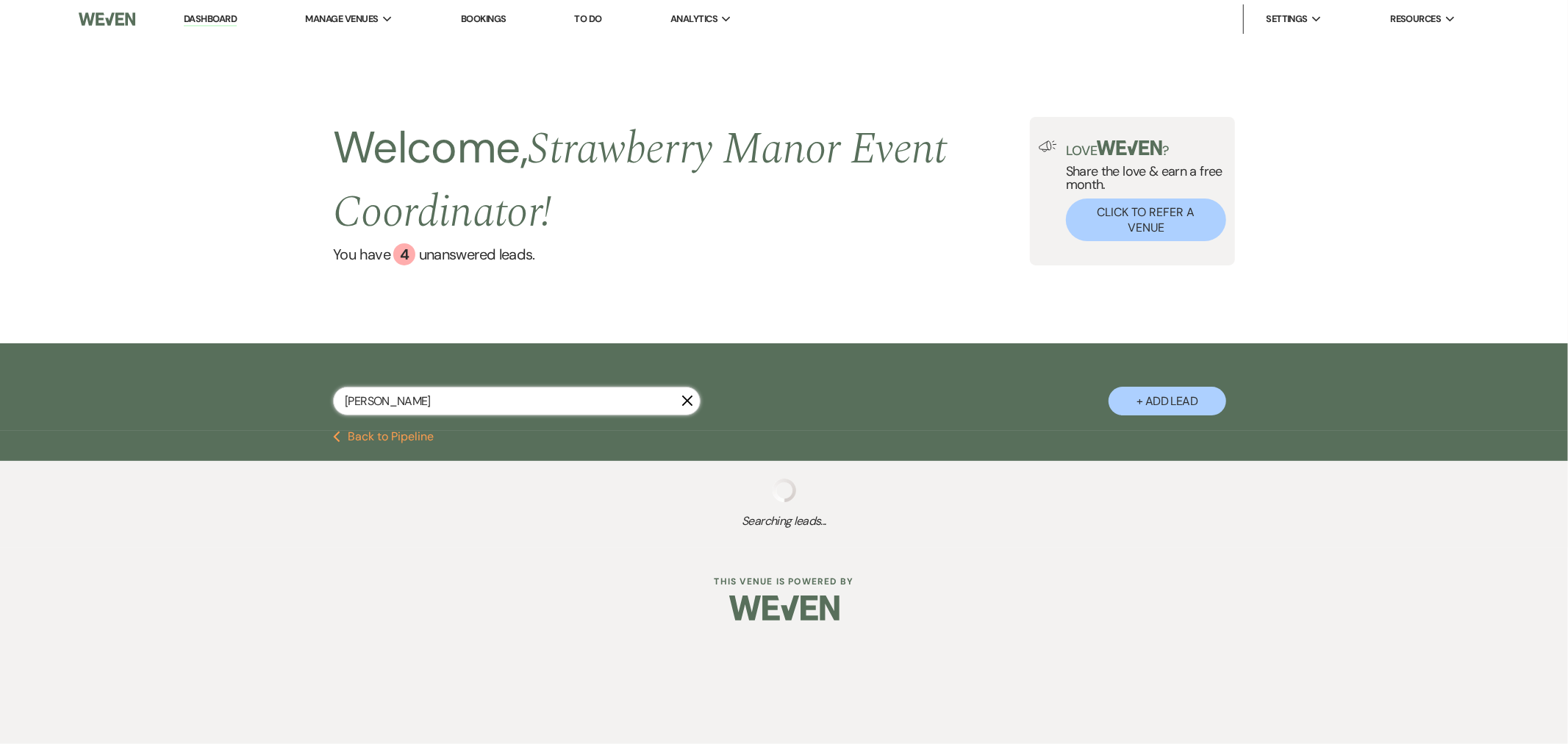
select select "5"
select select "8"
select select "5"
select select "8"
select select "5"
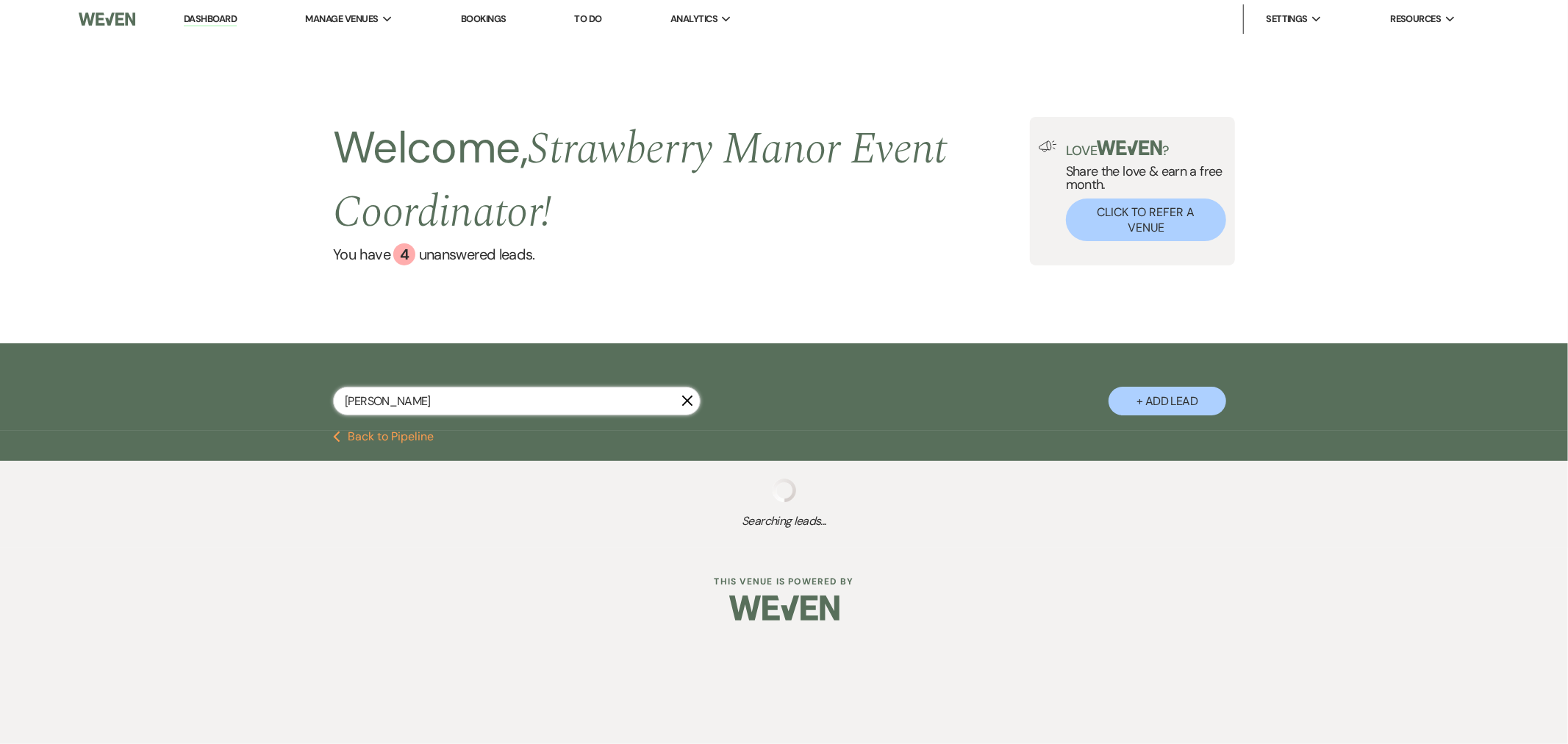
select select "8"
select select "5"
select select "8"
select select "5"
select select "8"
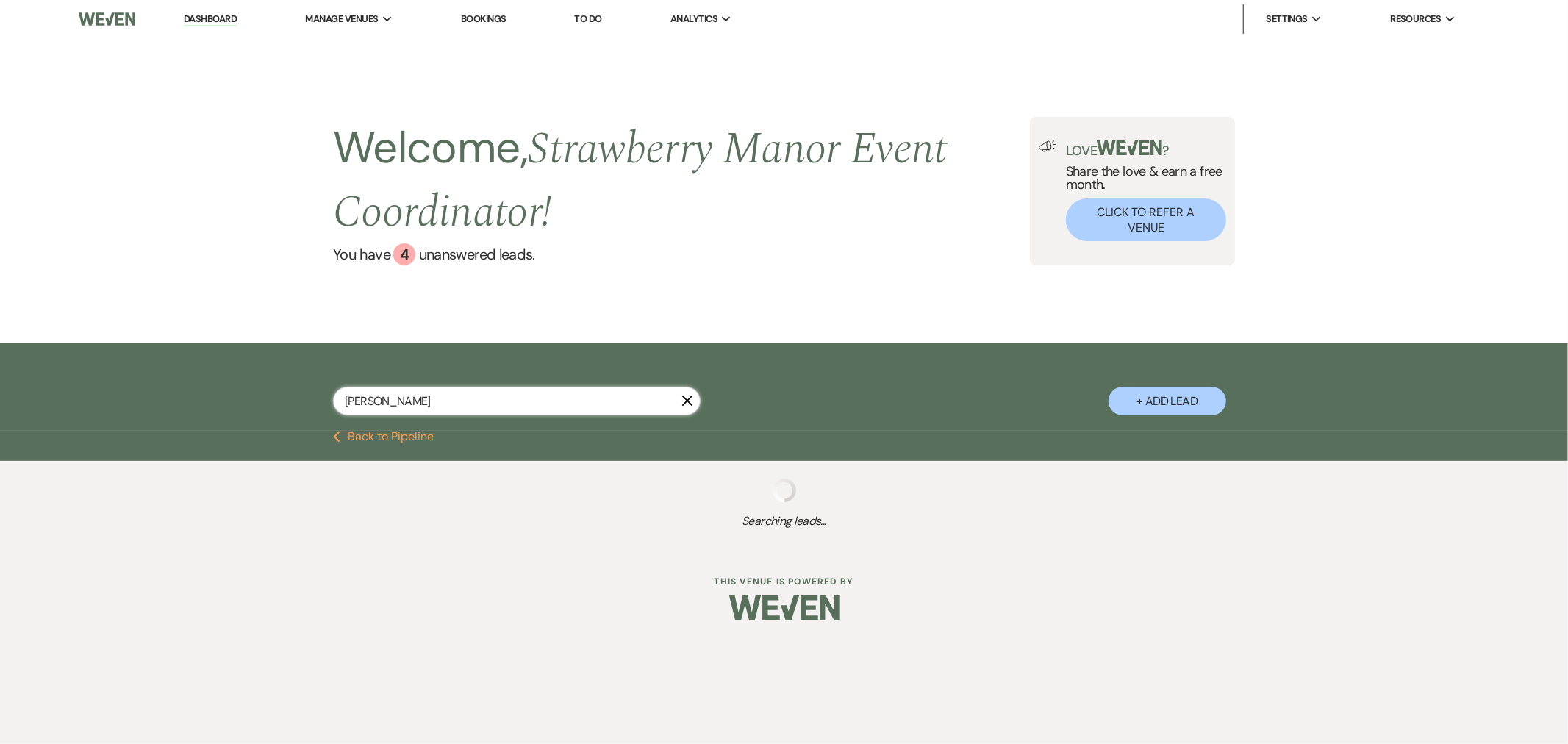
select select "5"
select select "8"
select select "5"
select select "8"
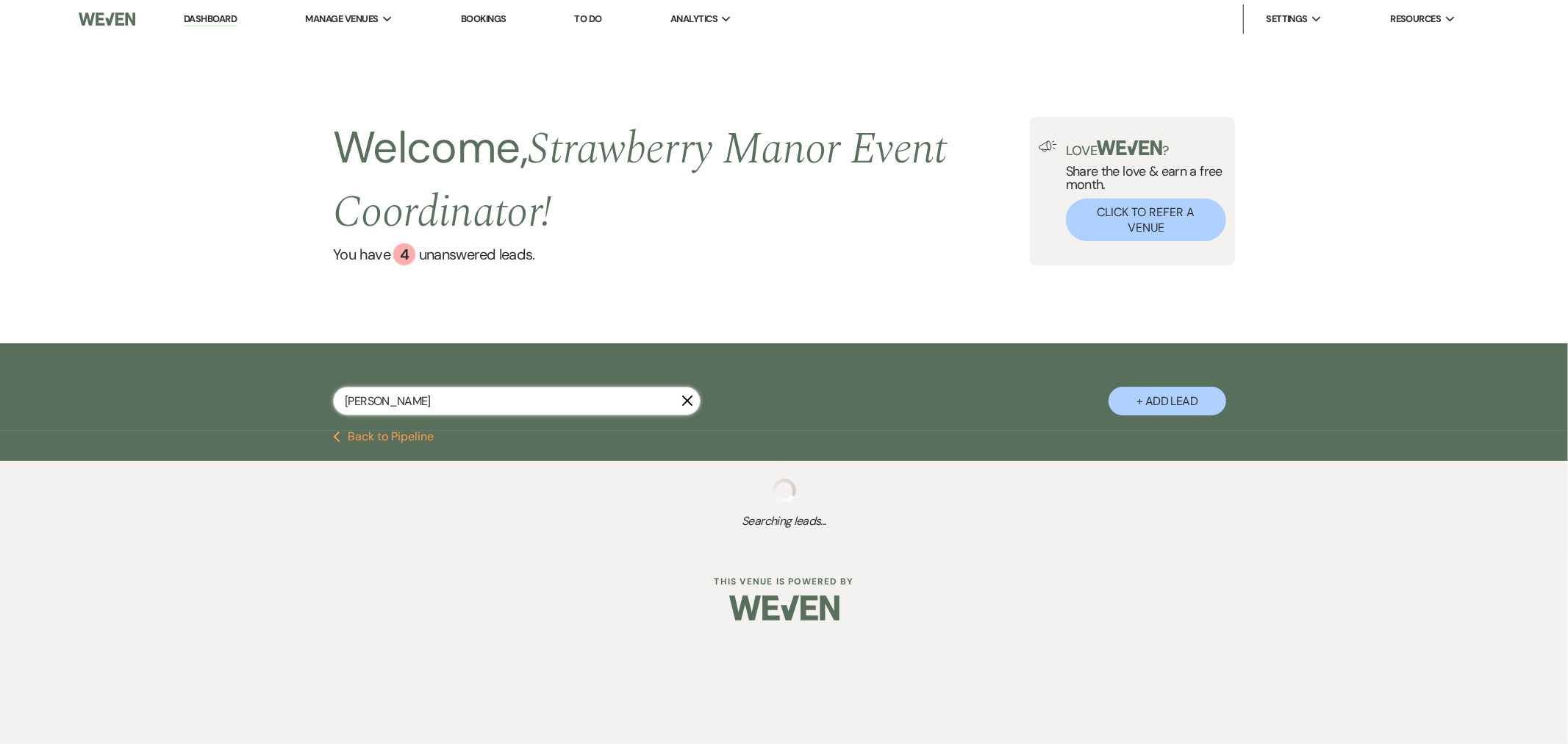
select select "5"
select select "8"
select select "5"
select select "8"
select select "5"
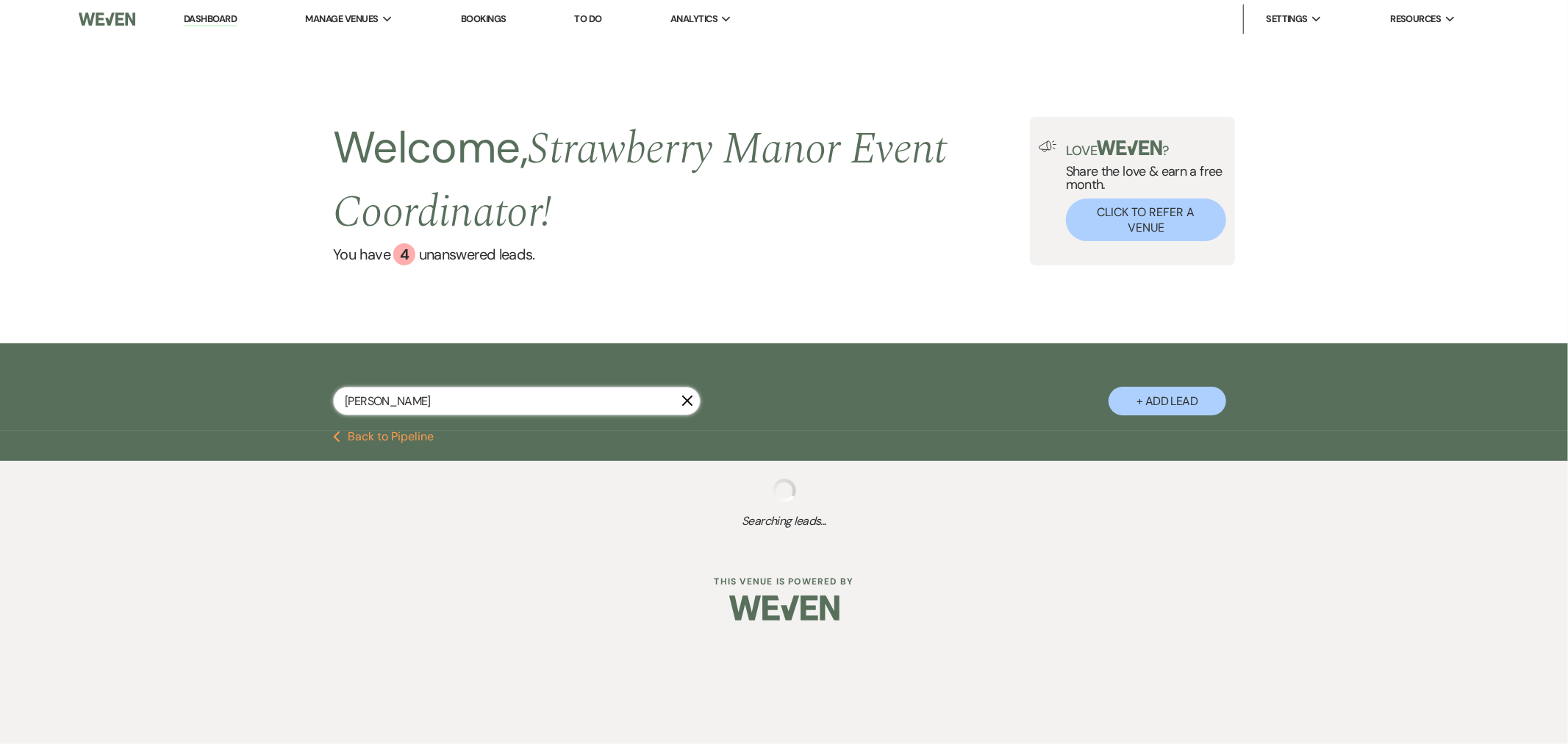
select select "8"
select select "5"
select select "8"
select select "5"
select select "8"
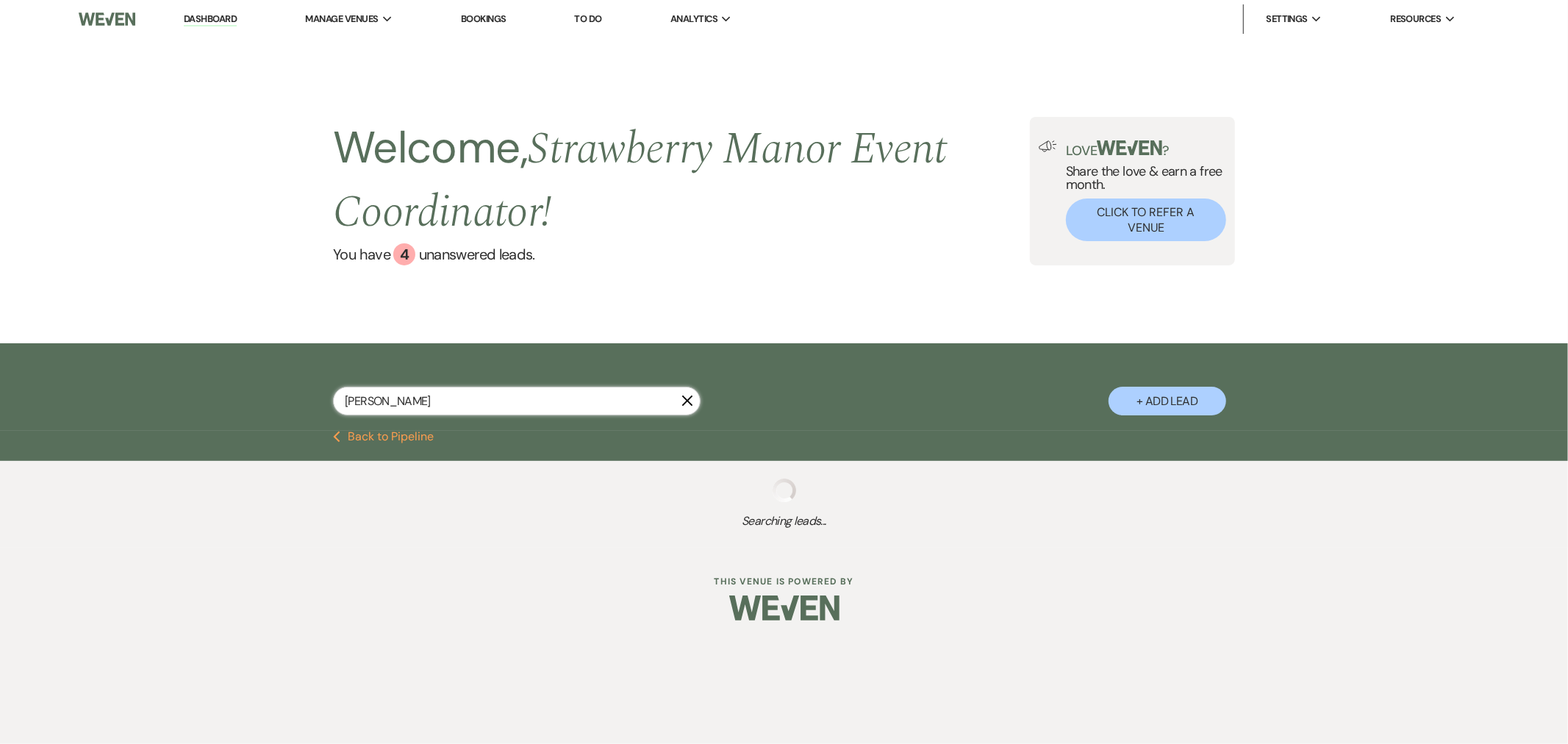
select select "8"
select select "5"
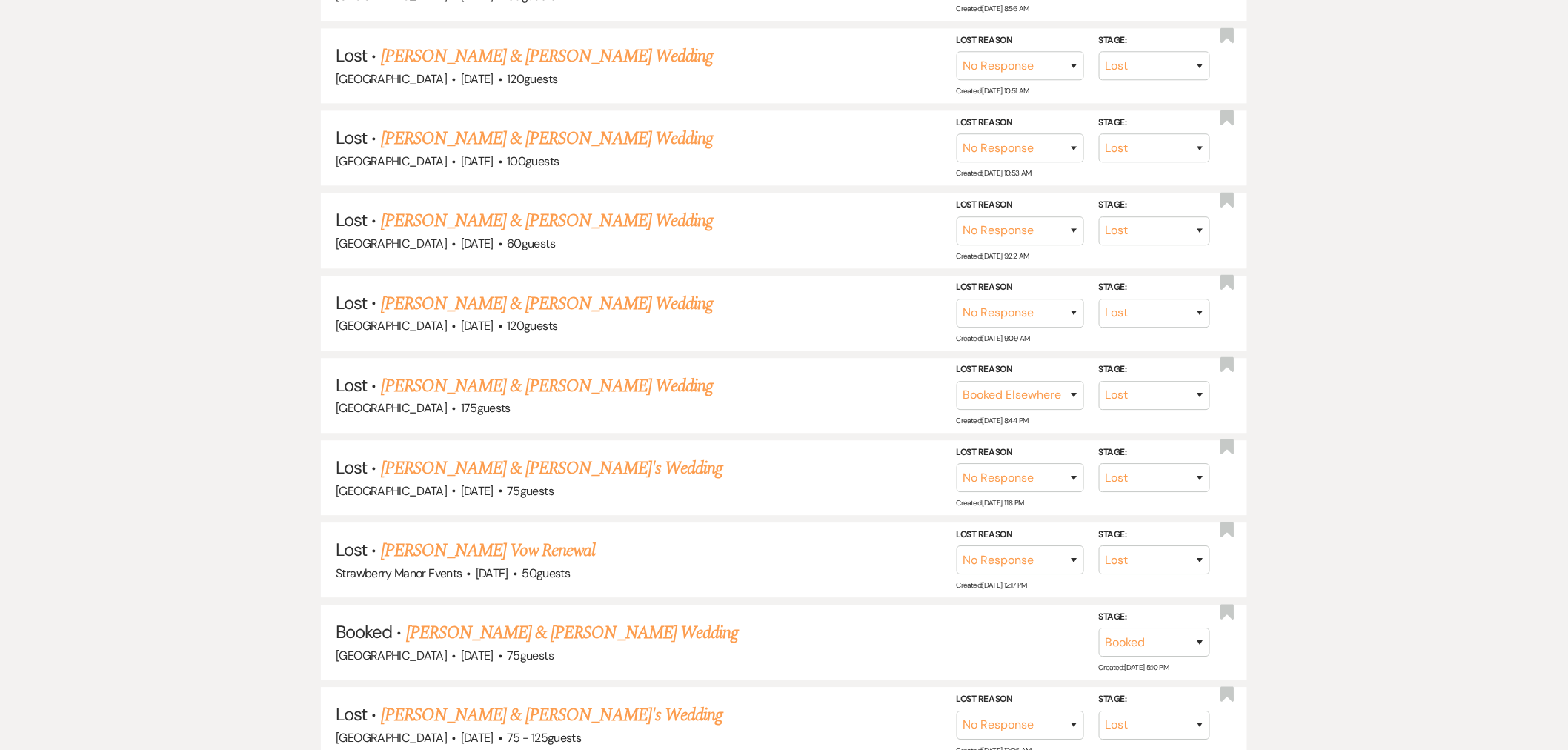
scroll to position [1647, 0]
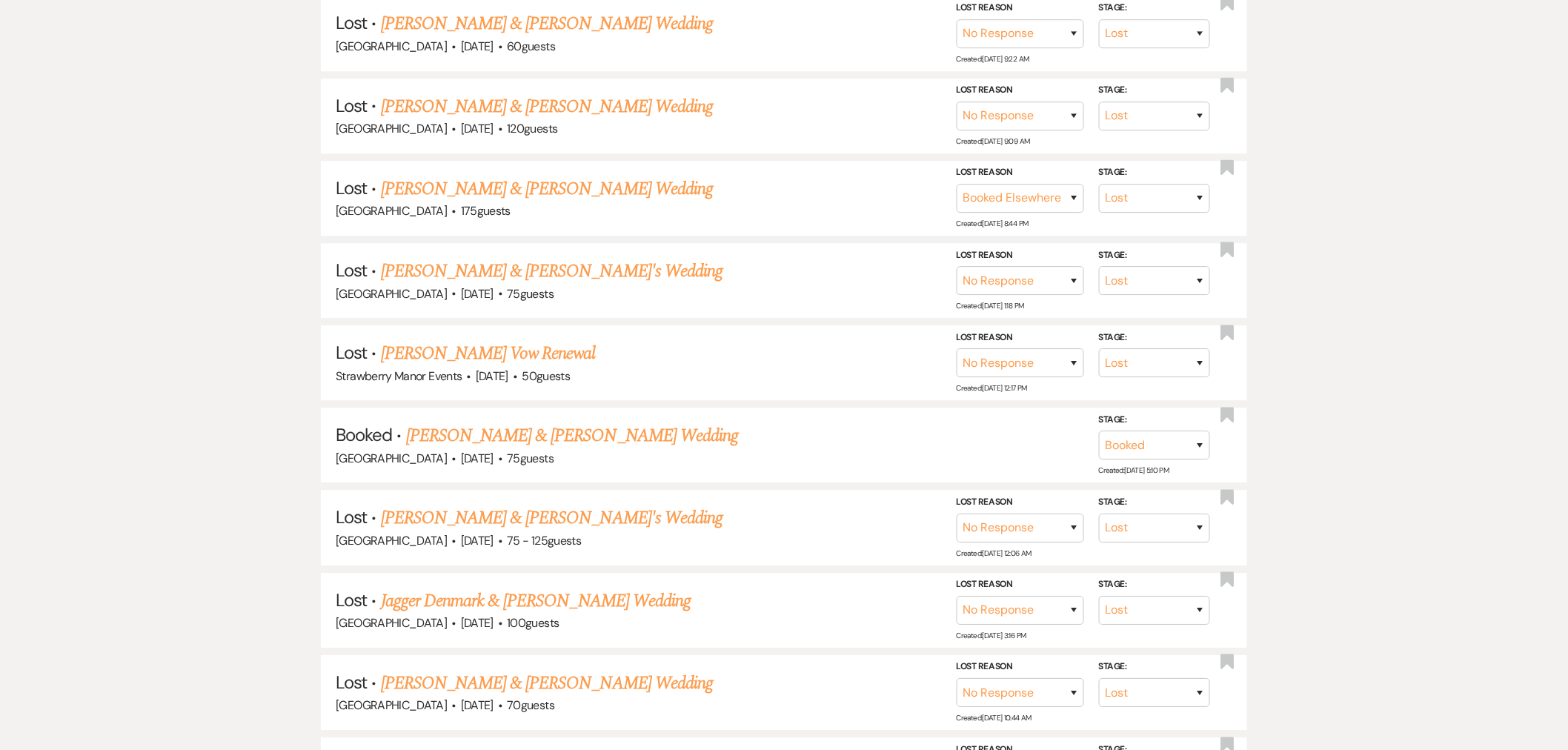
type input "Kaitlyn McC"
click at [656, 430] on link "Joshua Slaven & Kaitlyn McCreary's Wedding" at bounding box center [572, 436] width 332 height 27
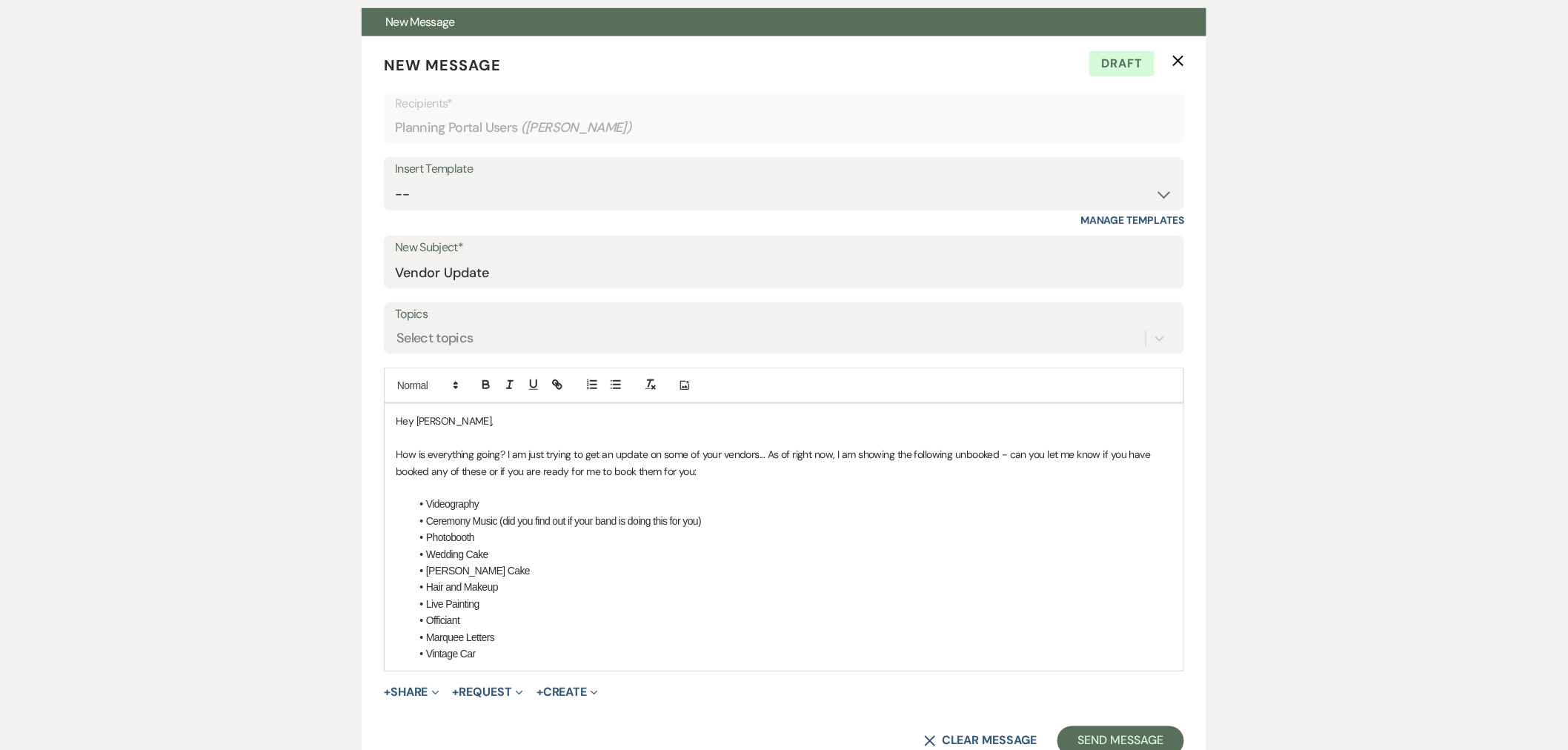
scroll to position [658, 0]
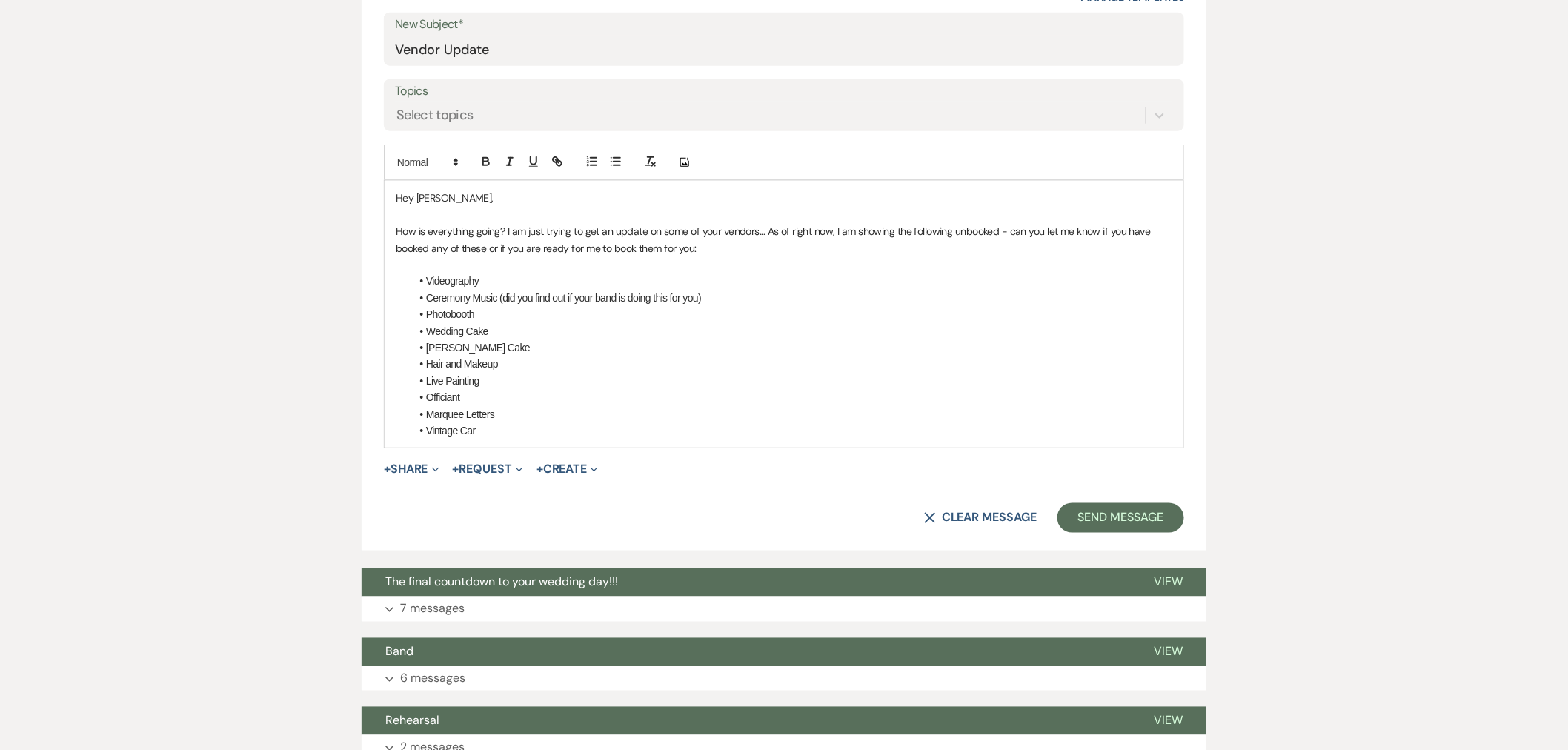
click at [971, 522] on button "X Clear message" at bounding box center [980, 518] width 113 height 12
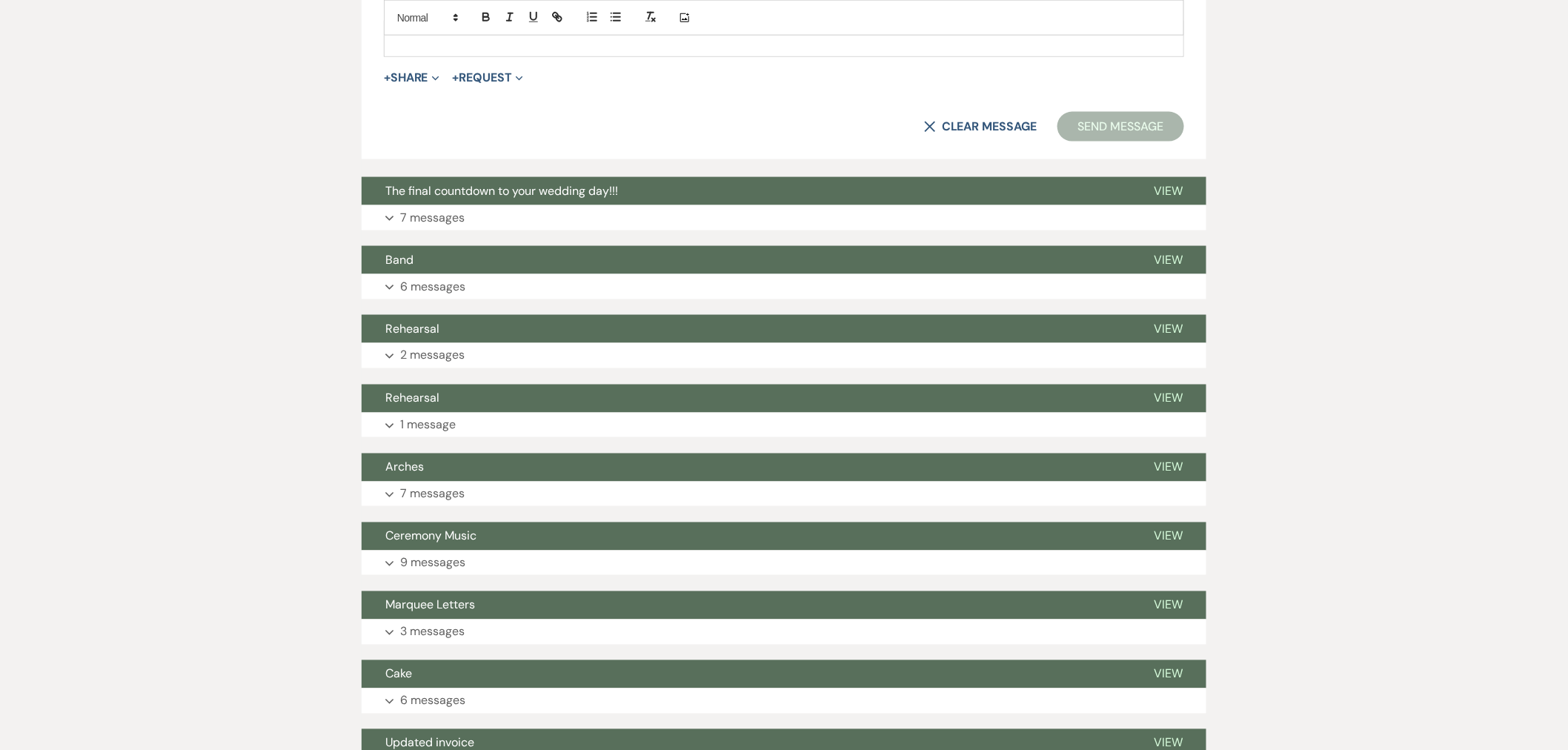
scroll to position [906, 0]
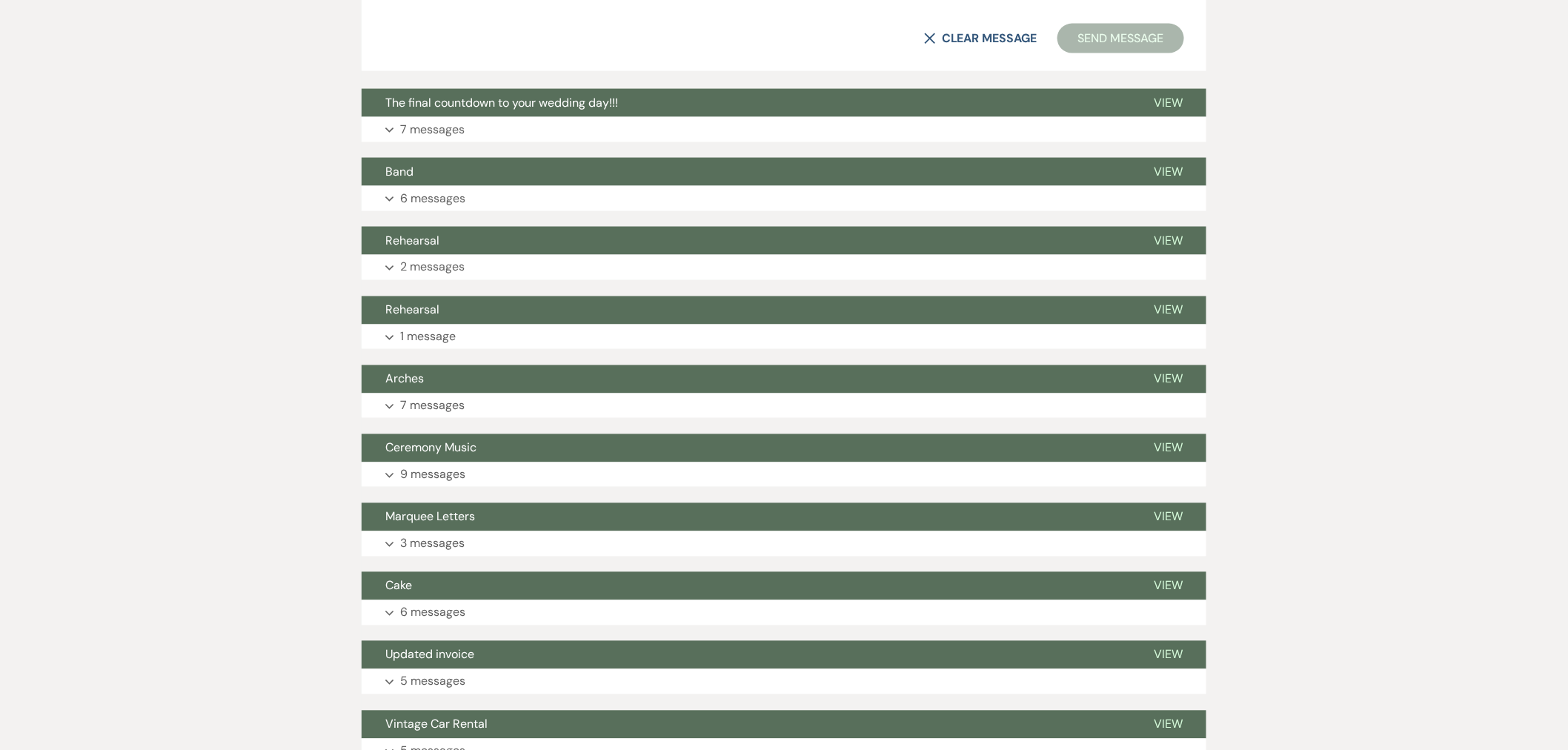
click at [475, 121] on button "Expand 7 messages" at bounding box center [784, 129] width 845 height 25
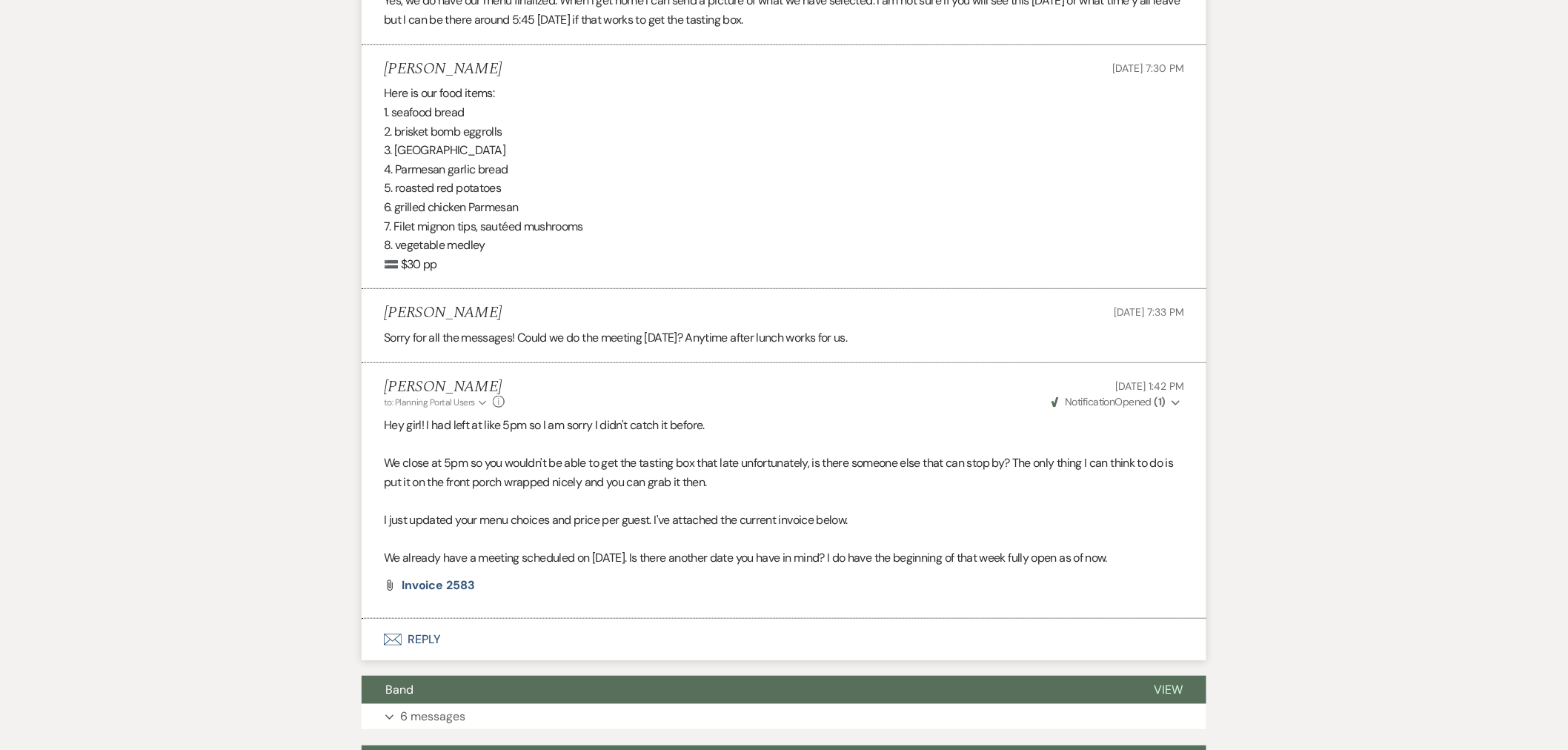
scroll to position [2472, 0]
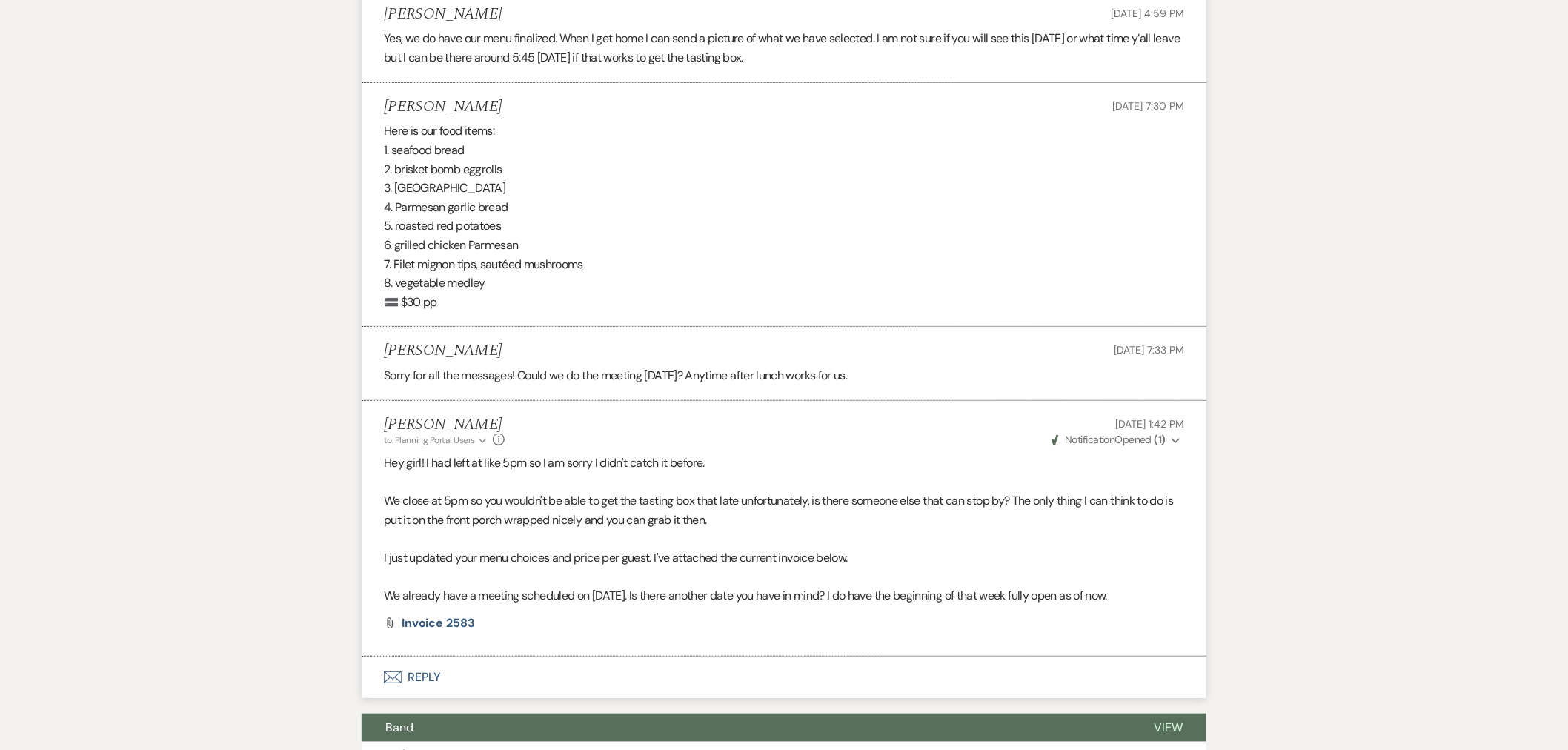
click at [425, 660] on button "Envelope Reply" at bounding box center [784, 677] width 845 height 42
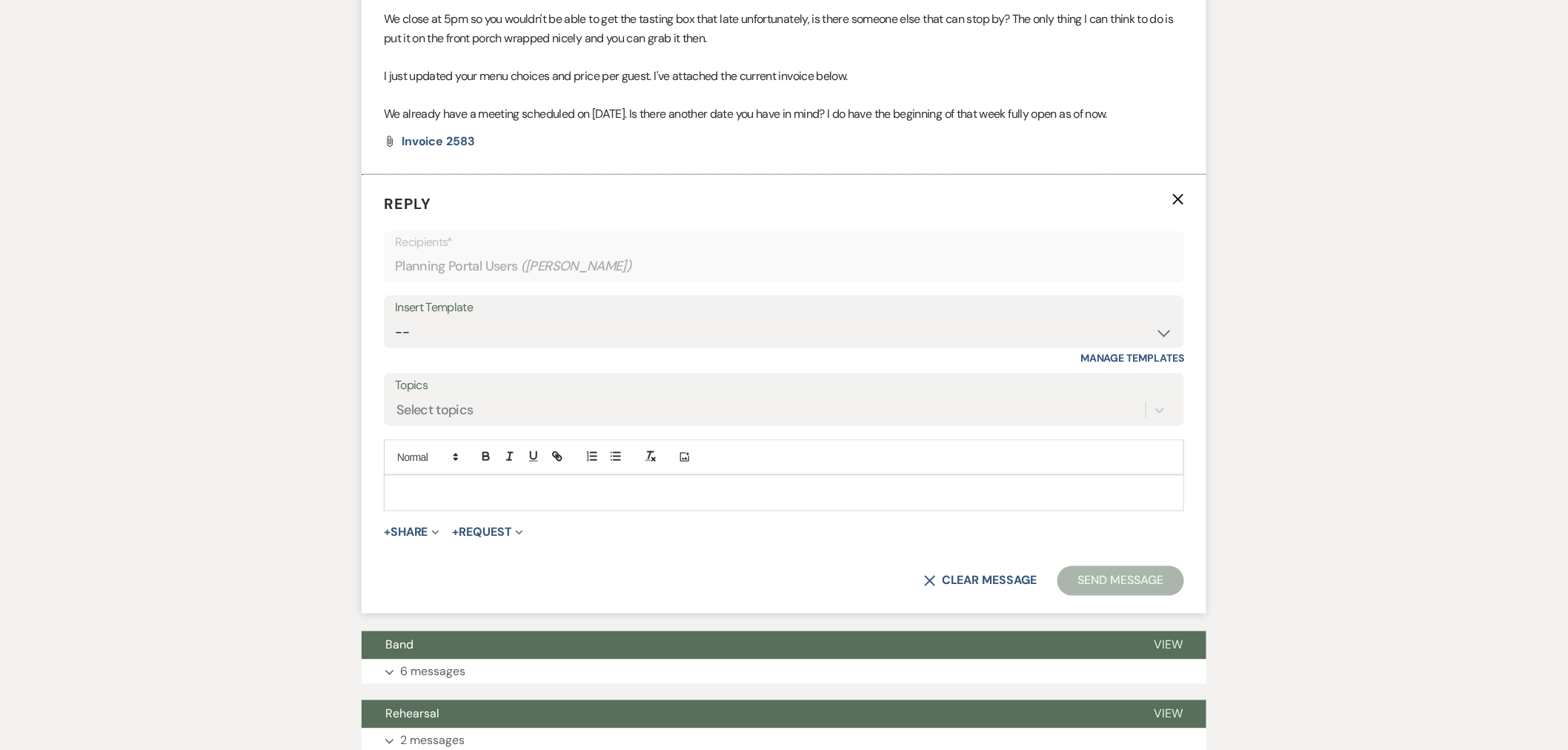
scroll to position [2955, 0]
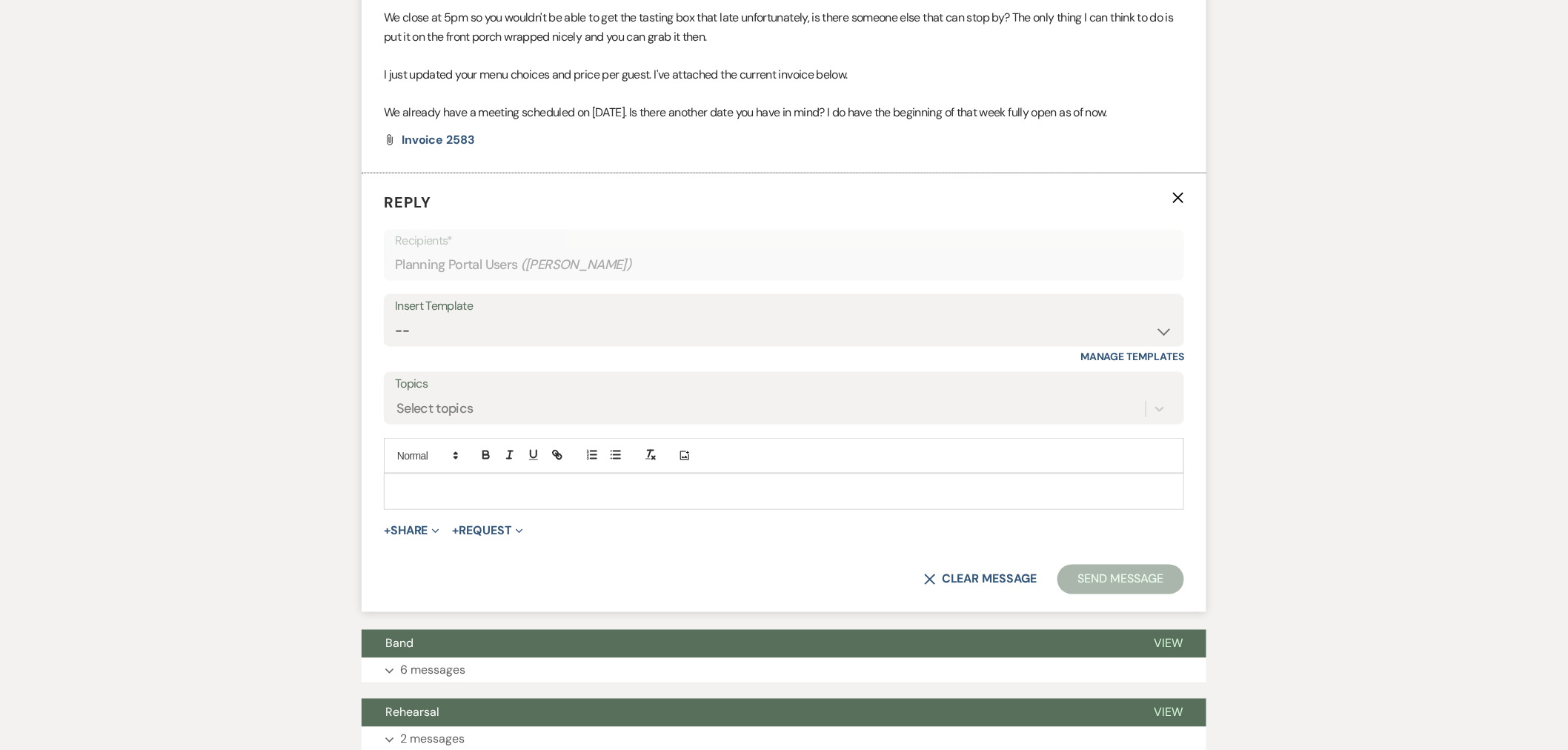
click at [464, 484] on p at bounding box center [784, 492] width 776 height 16
click at [526, 484] on p "Hey! Are you able to come by to pickup by 5" at bounding box center [784, 492] width 776 height 16
click at [535, 484] on p "Hey! Are you able to come by to pickup by 5" at bounding box center [784, 492] width 776 height 16
click at [808, 484] on p "Hey! Are you able to come by and pickup the cake tasting box by 5" at bounding box center [784, 492] width 776 height 16
click at [1111, 565] on button "Send Message" at bounding box center [1121, 579] width 126 height 29
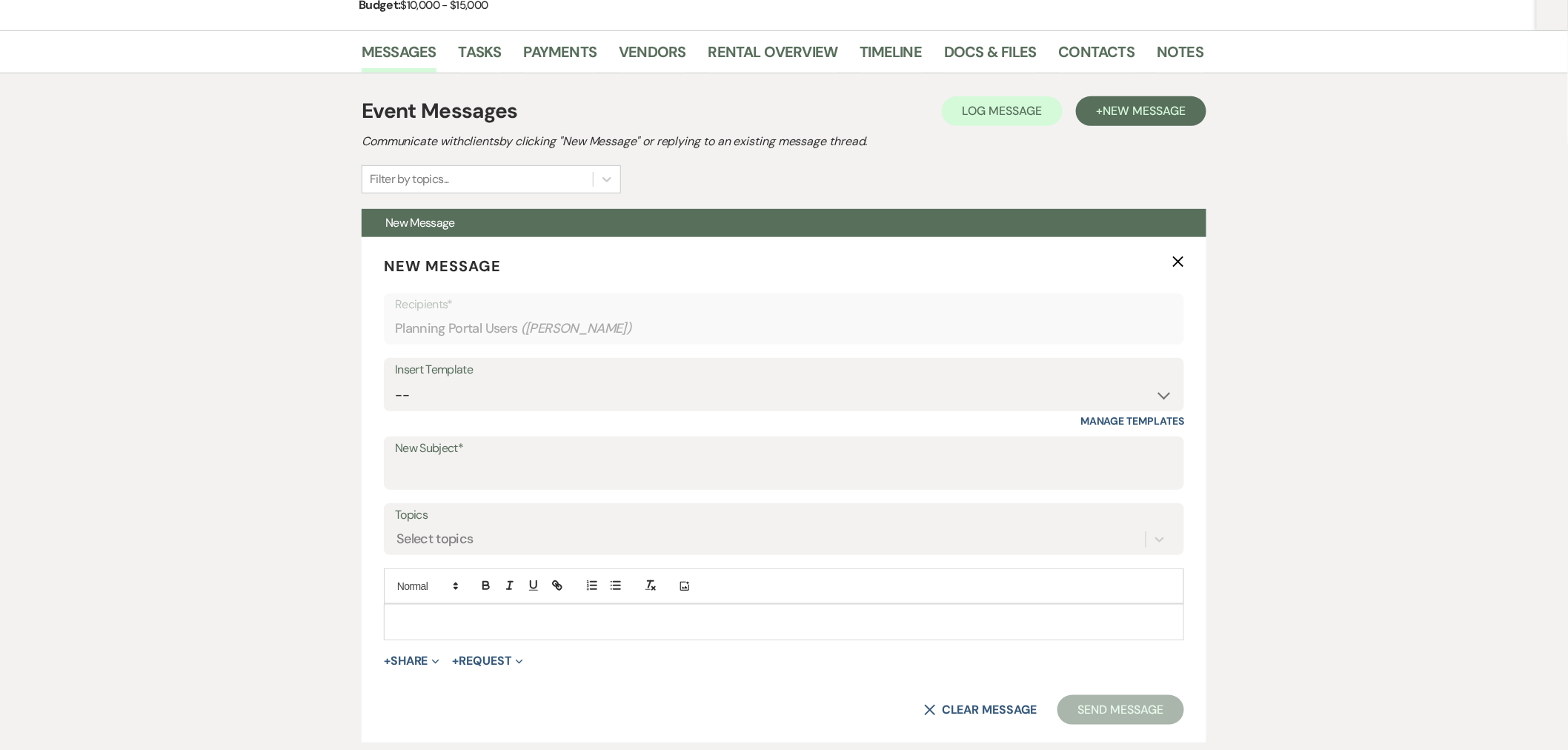
scroll to position [0, 0]
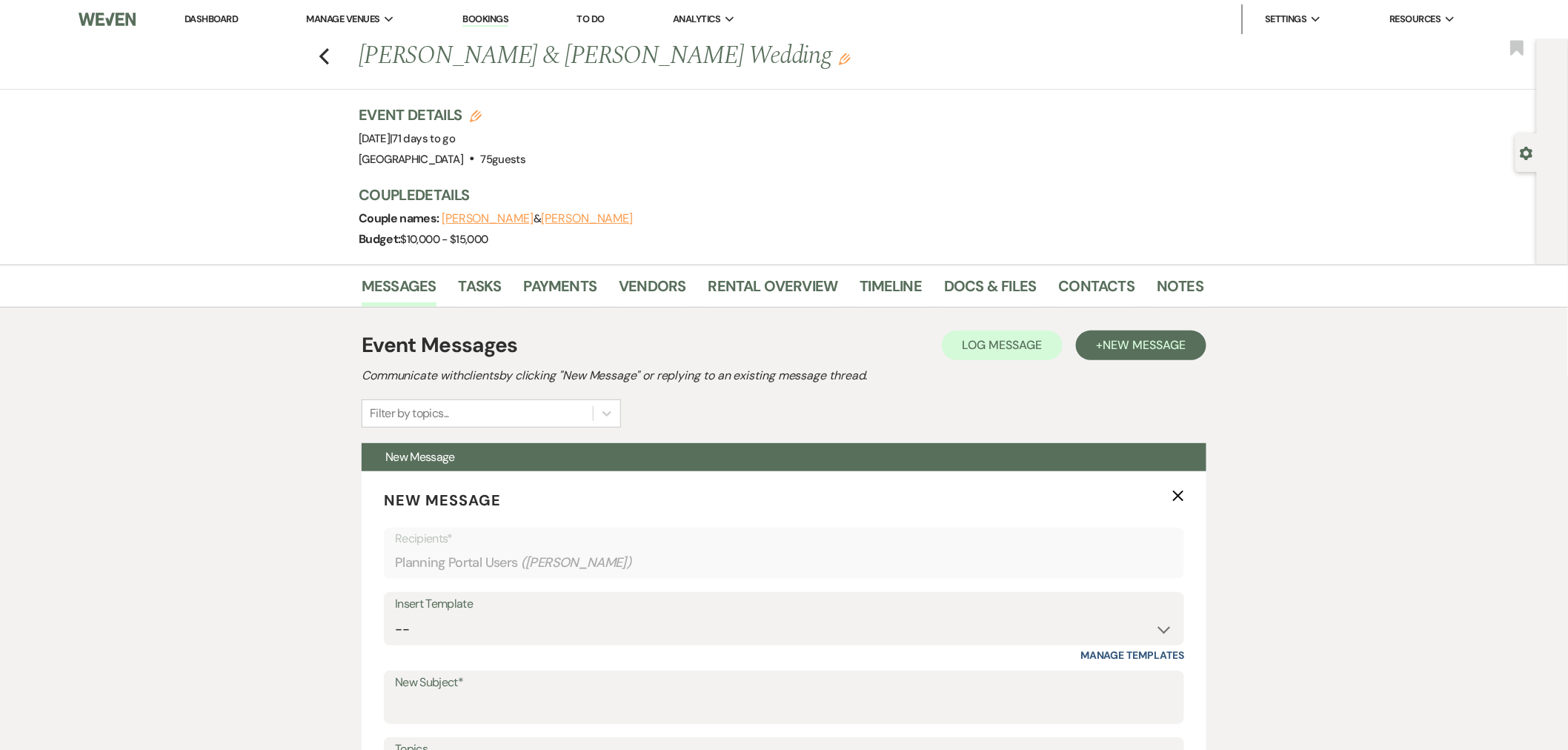
click at [329, 60] on icon "Previous" at bounding box center [324, 56] width 11 height 18
select select "8"
select select "5"
select select "8"
select select "5"
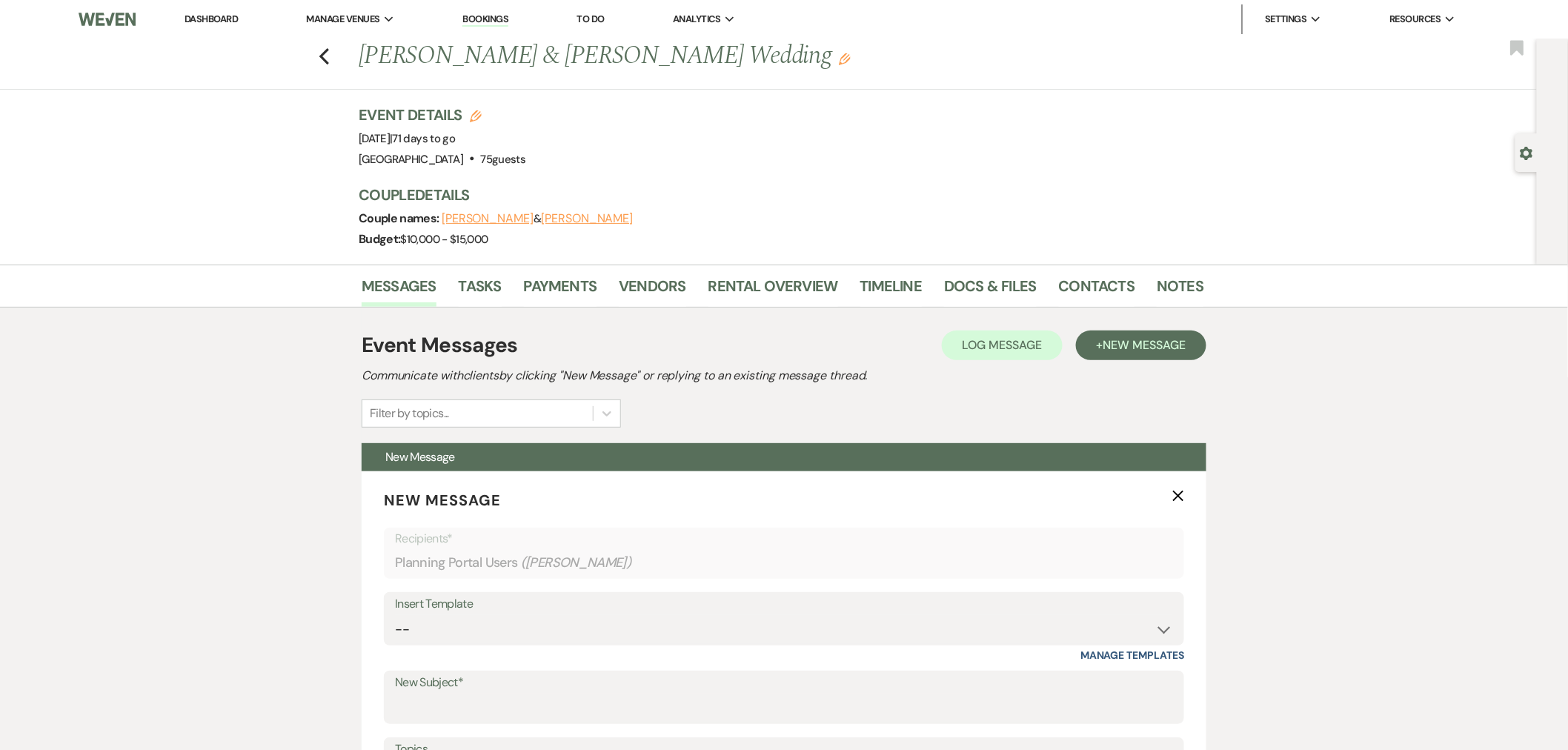
select select "8"
select select "5"
select select "8"
select select "5"
select select "8"
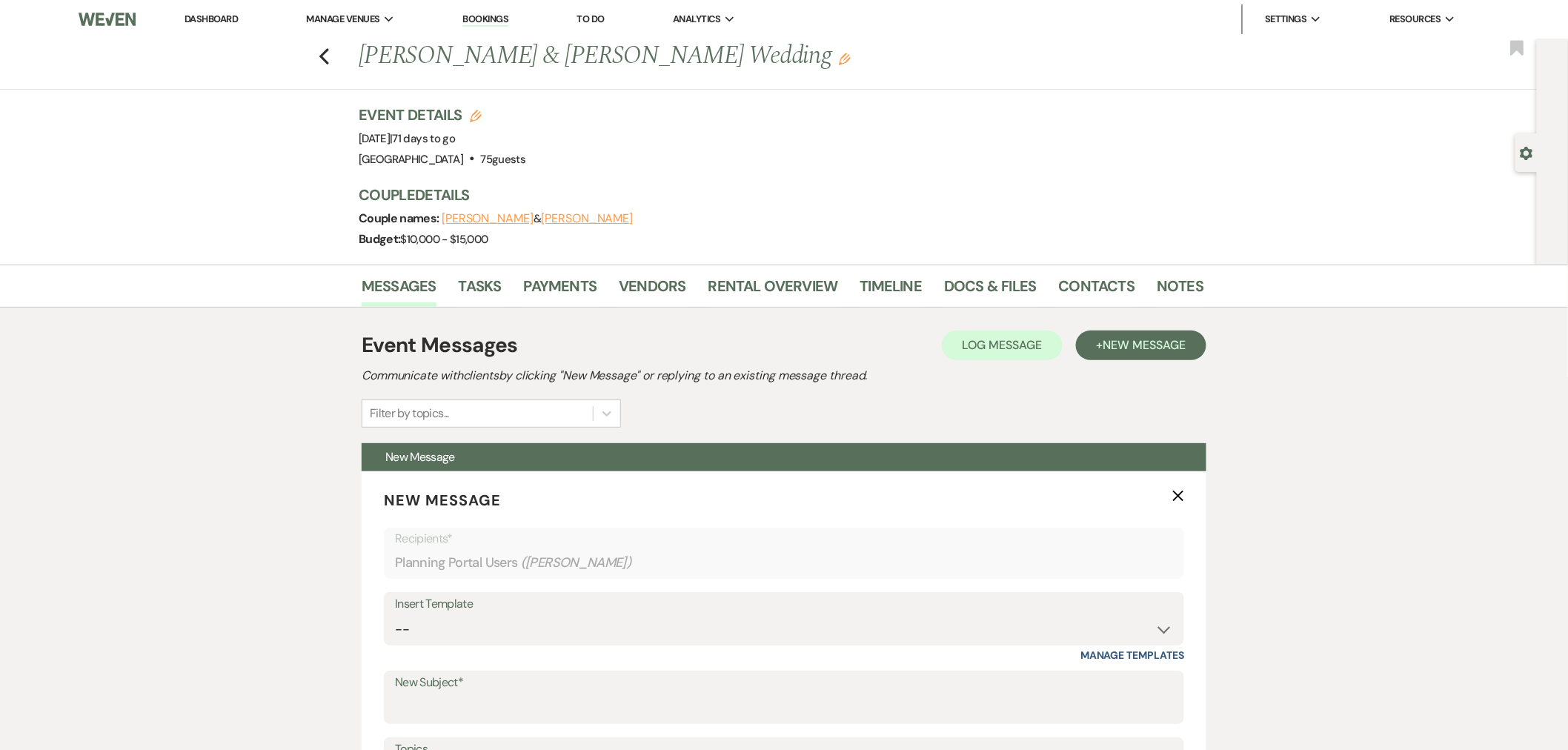
select select "5"
select select "8"
select select "5"
select select "8"
select select "5"
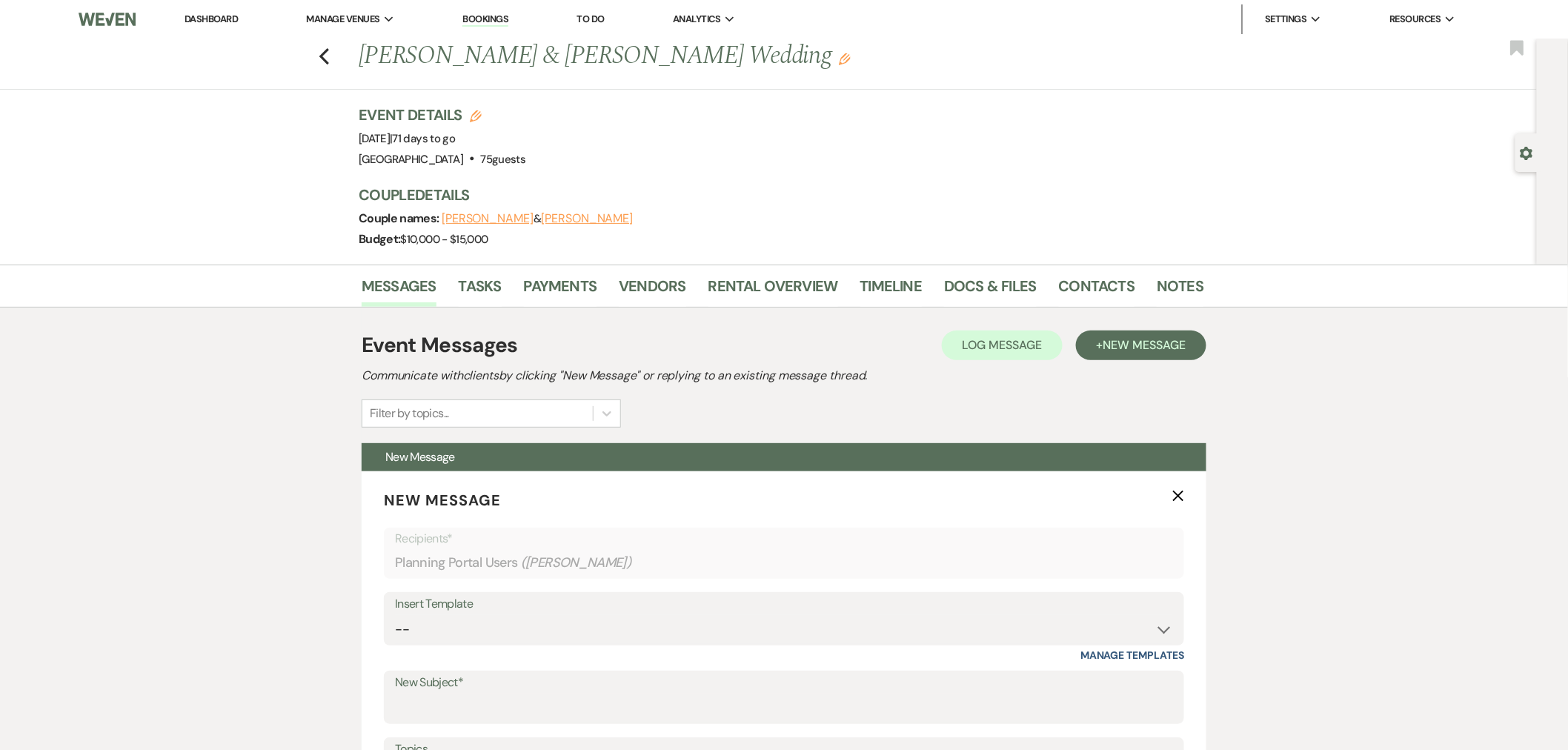
select select "8"
select select "5"
select select "8"
select select "5"
select select "8"
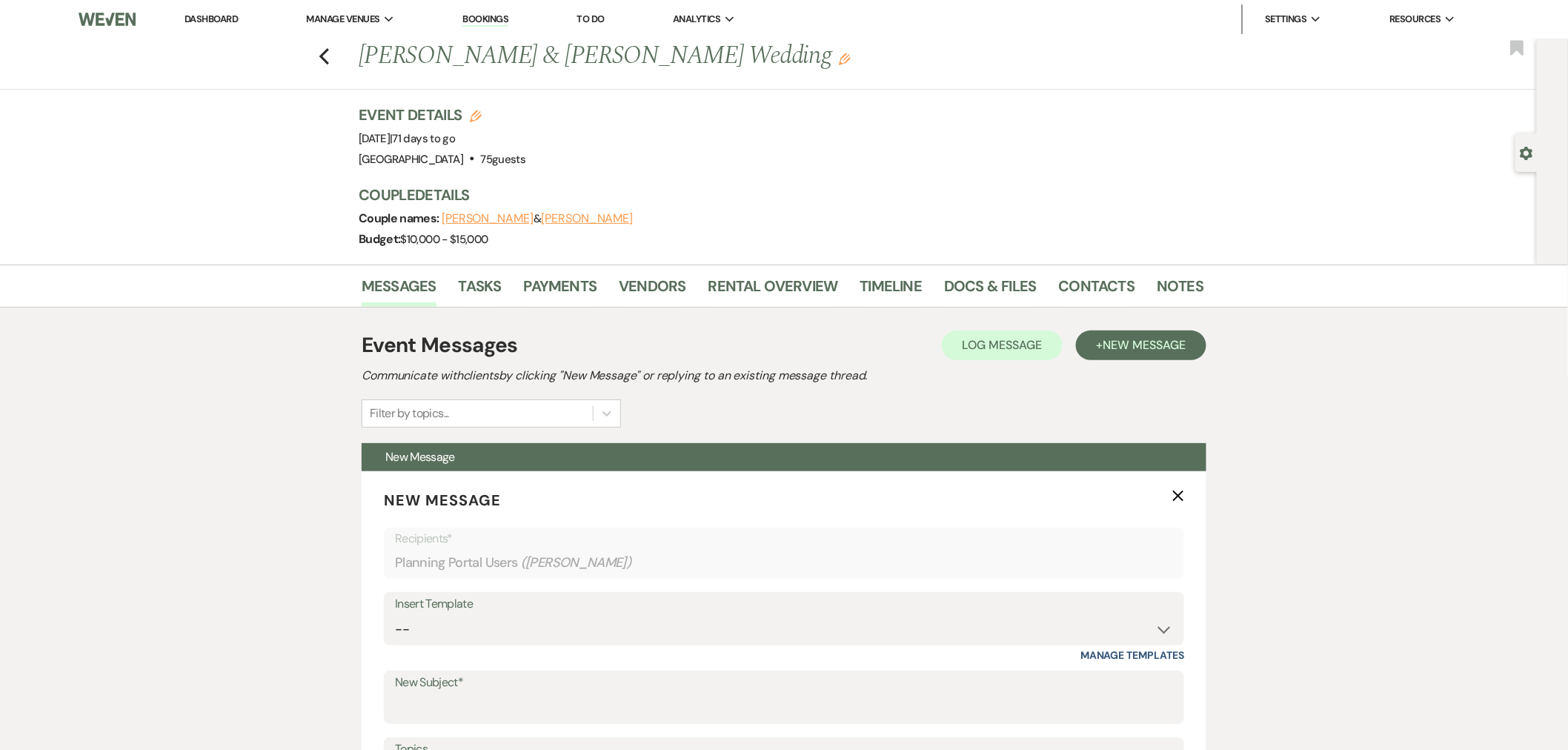
select select "5"
select select "8"
select select "5"
select select "8"
select select "5"
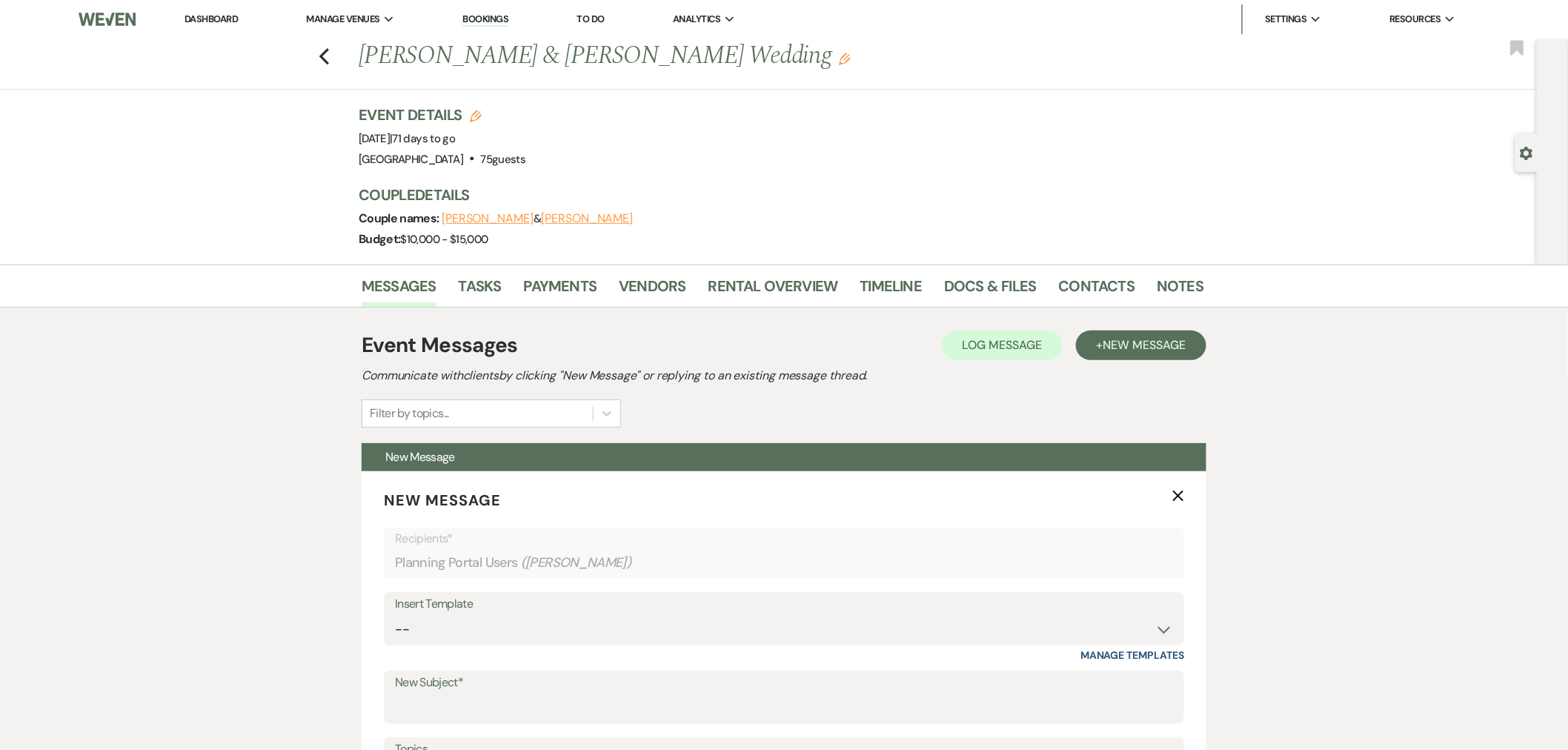
select select "8"
select select "5"
select select "8"
select select "5"
select select "8"
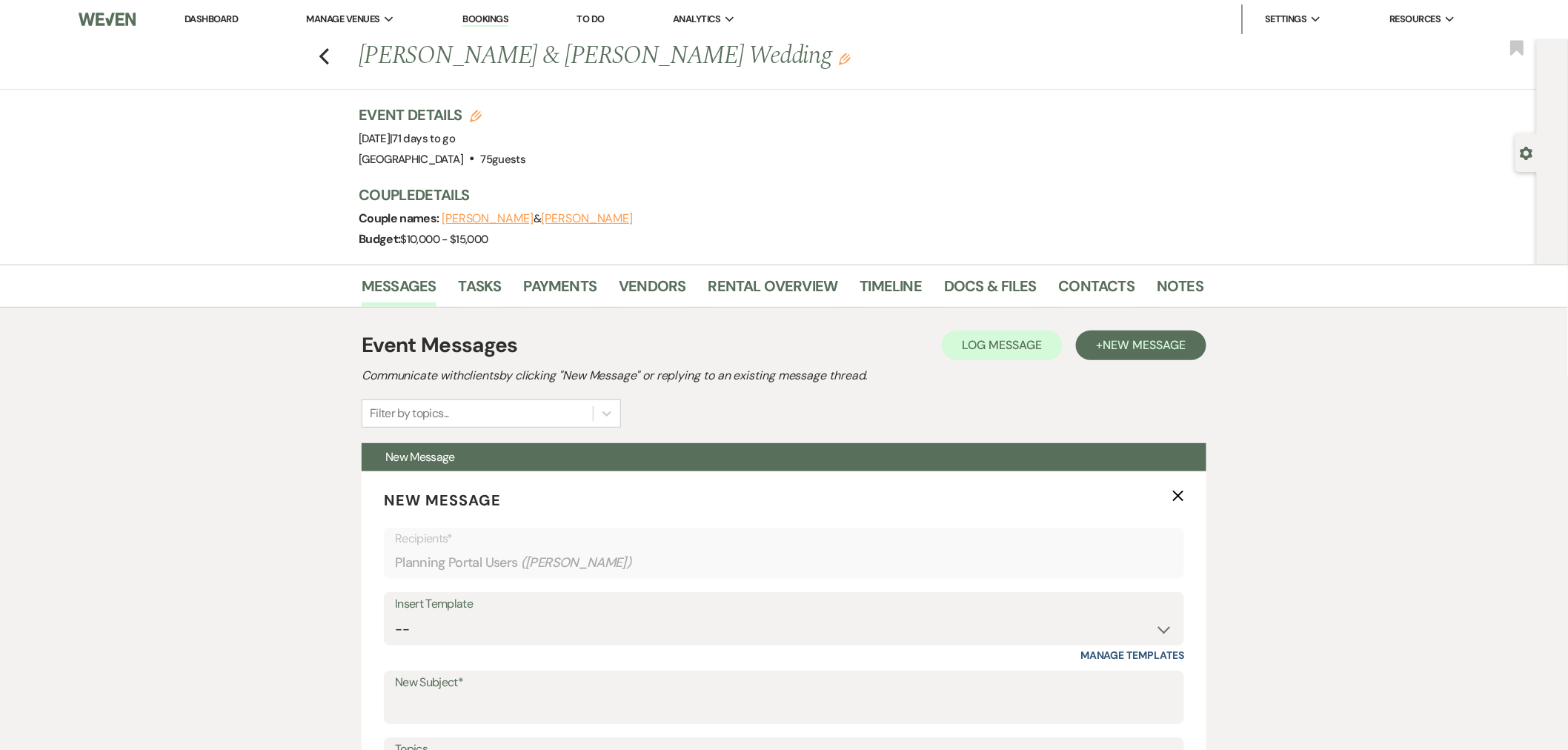
select select "5"
select select "8"
select select "6"
select select "8"
select select "5"
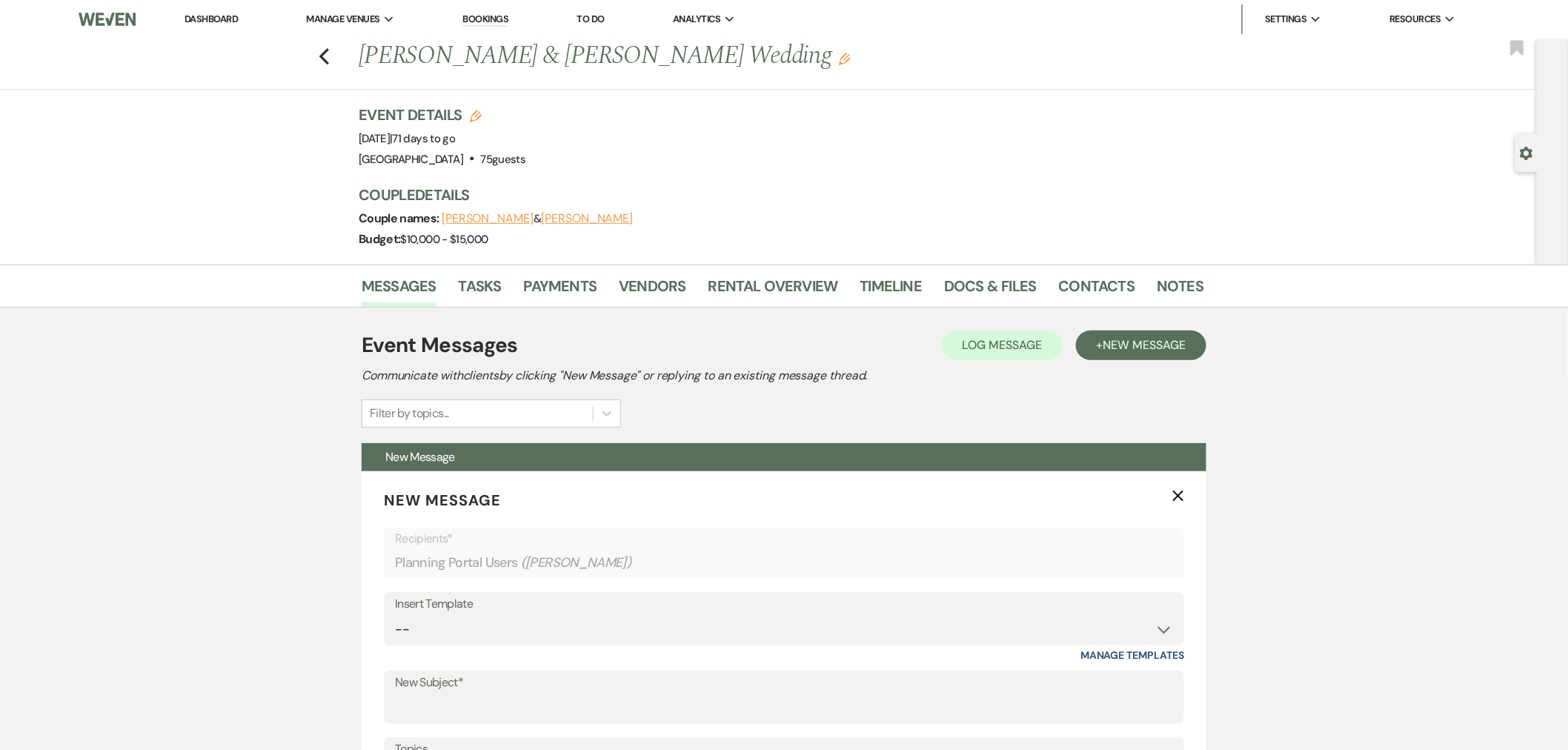
select select "8"
select select "5"
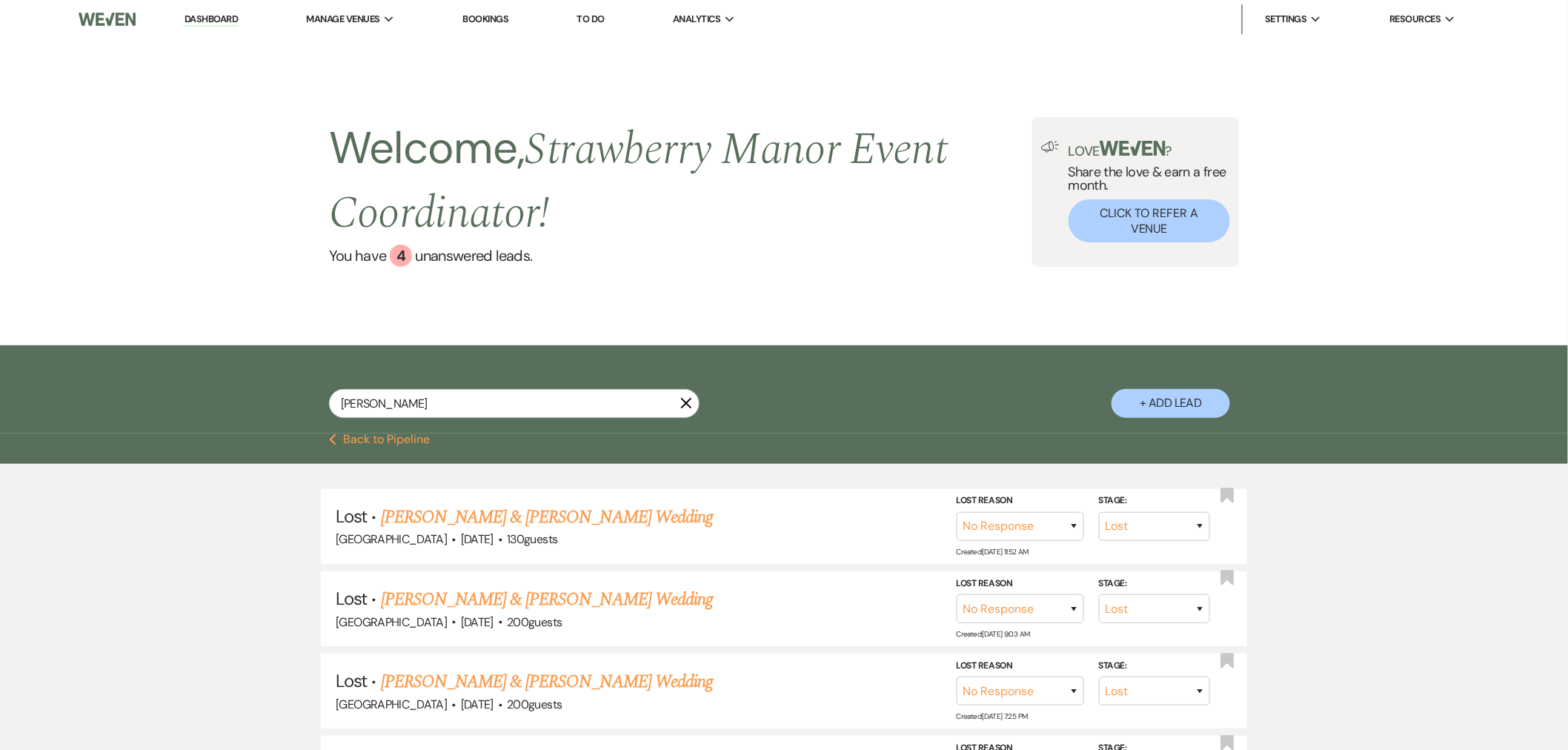
click at [376, 449] on div "Previous Back to Pipeline" at bounding box center [784, 449] width 1568 height 30
click at [373, 440] on button "Previous Back to Pipeline" at bounding box center [380, 439] width 102 height 12
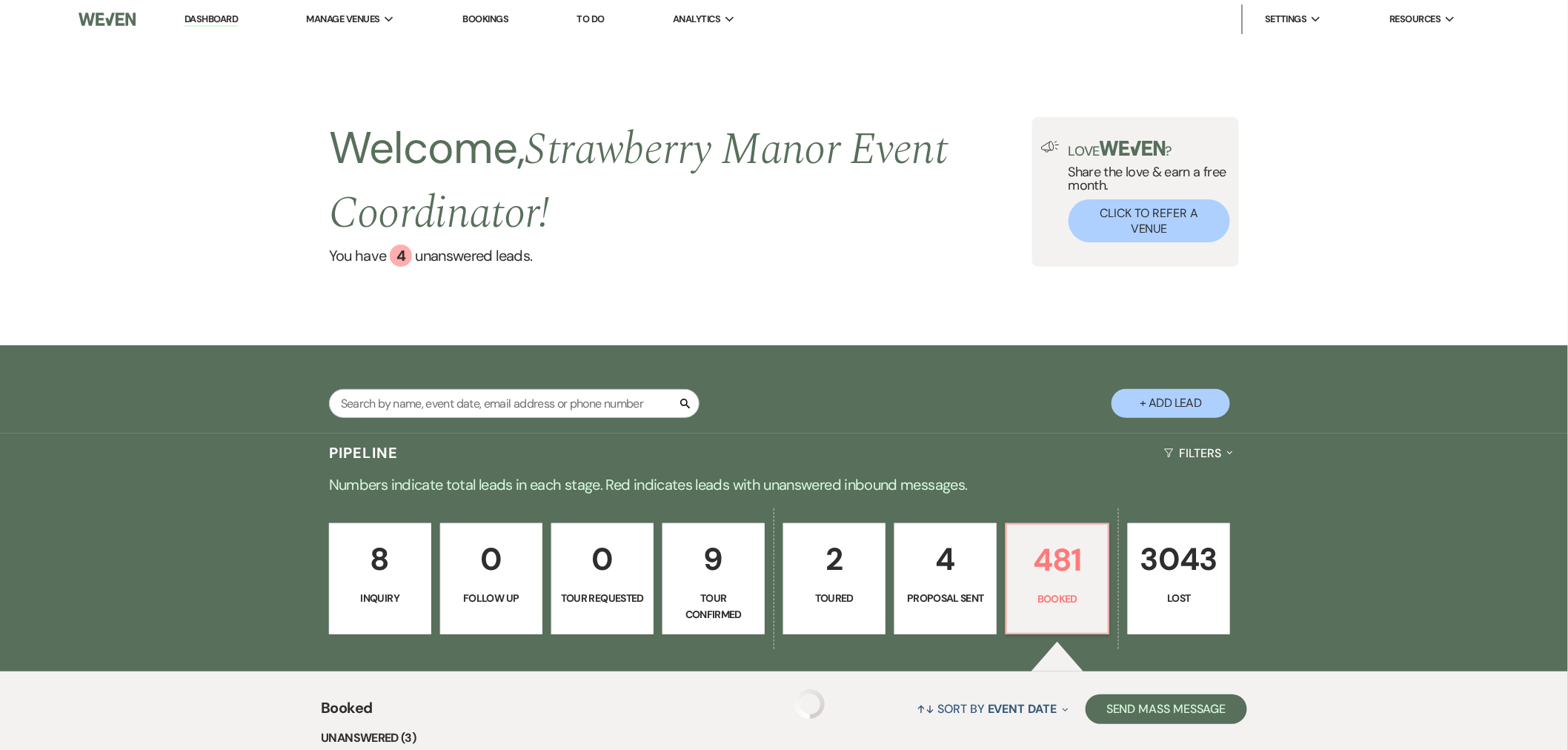
scroll to position [357, 0]
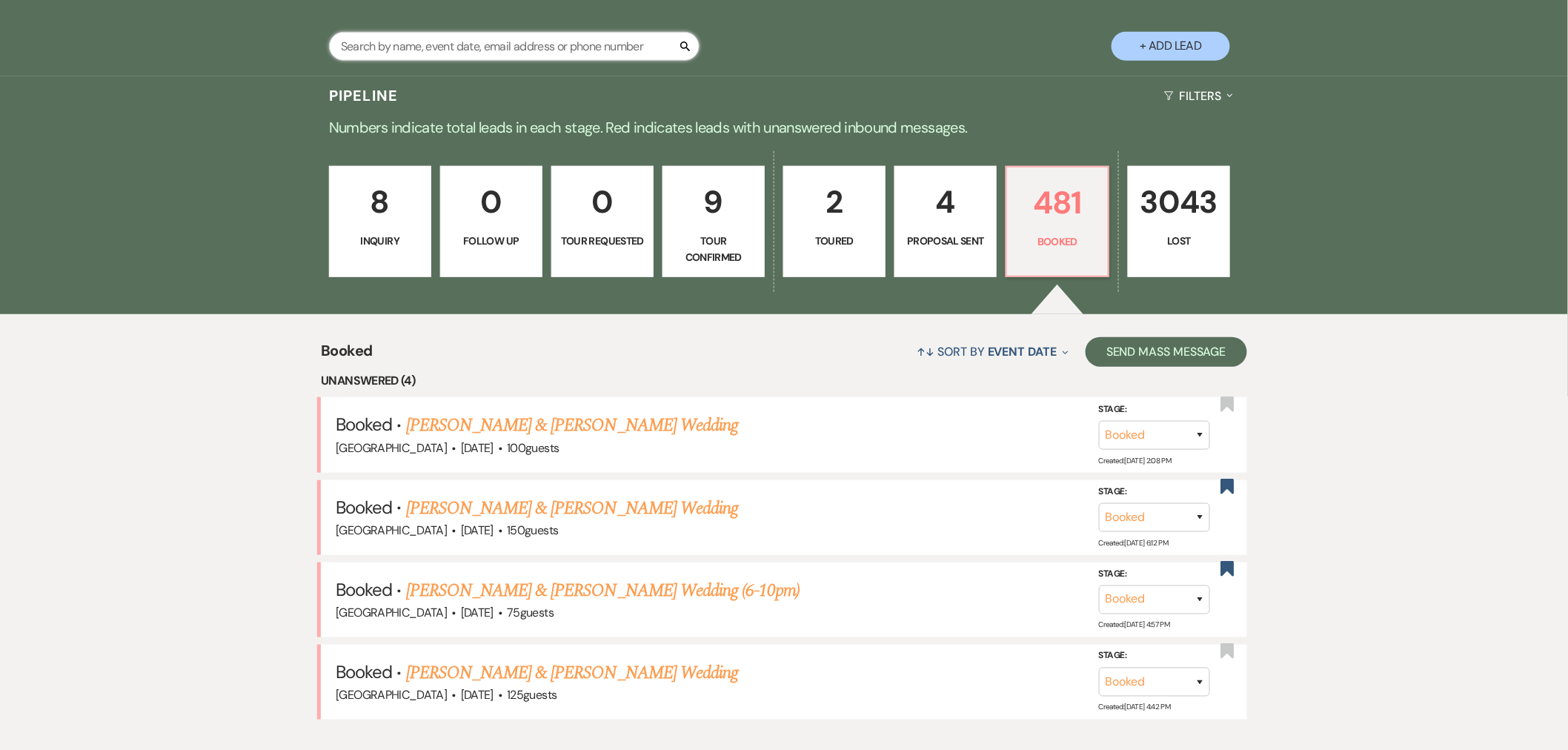
click at [446, 45] on input "text" at bounding box center [515, 46] width 370 height 29
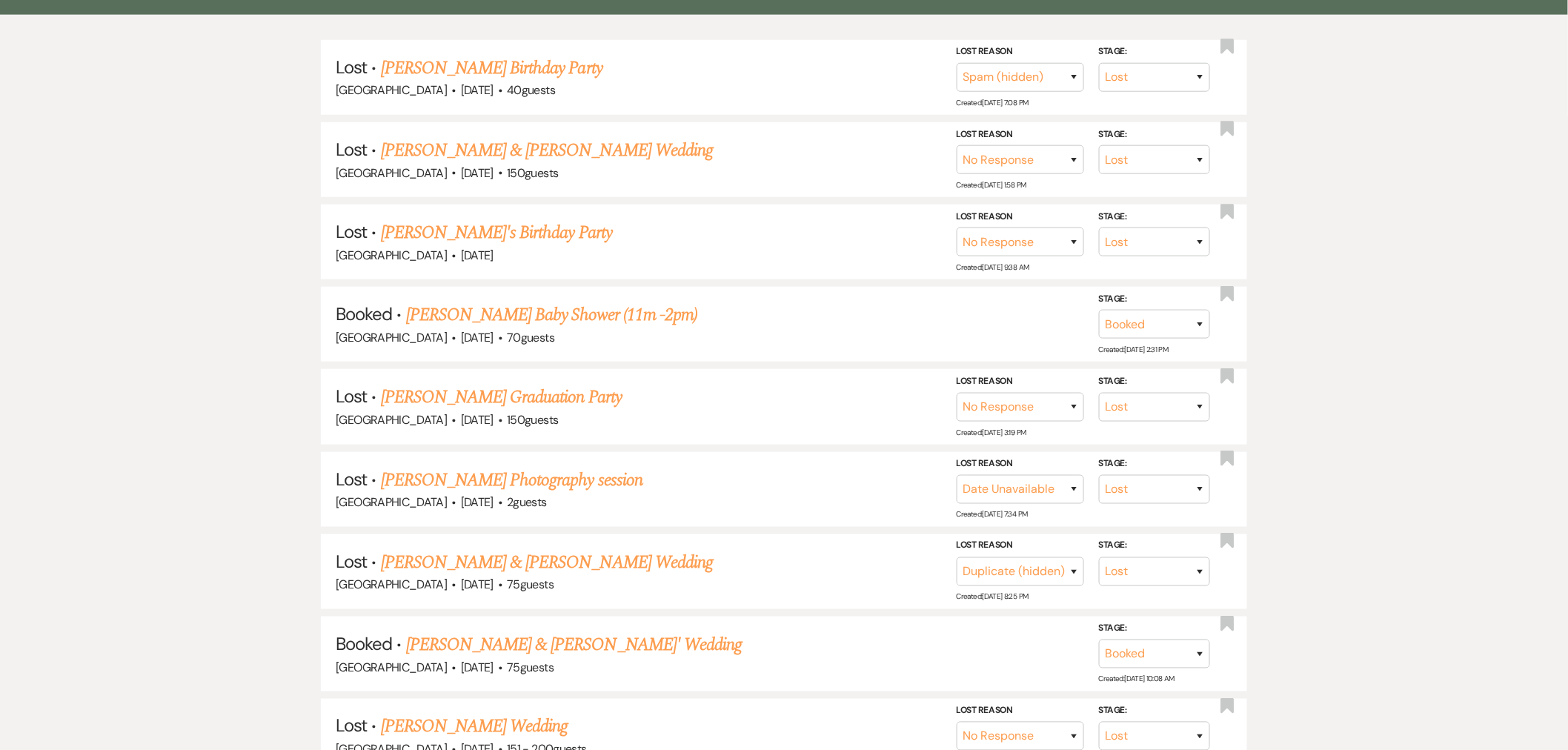
scroll to position [576, 0]
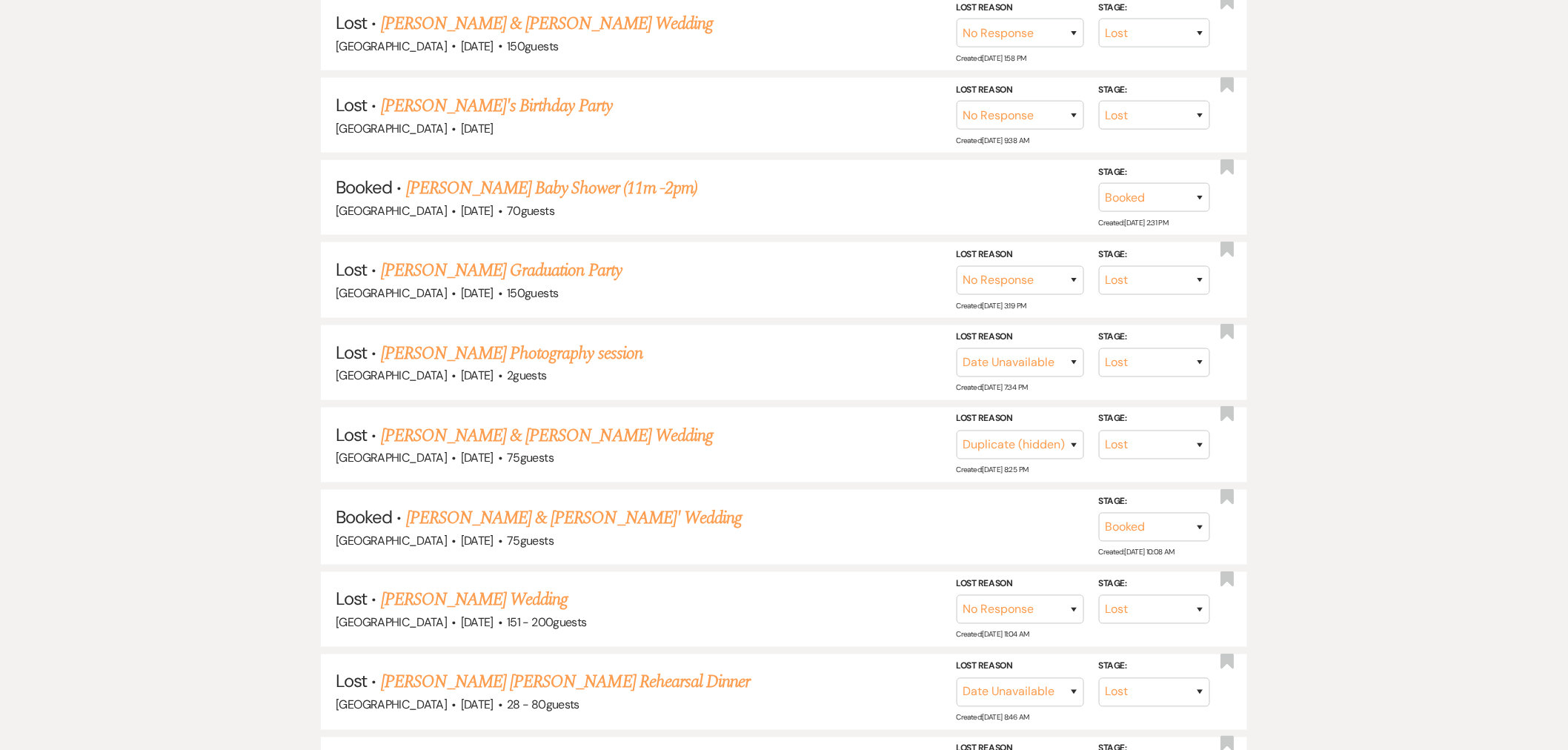
click at [564, 514] on link "James Miller & Kailey Davis' Wedding" at bounding box center [574, 518] width 337 height 27
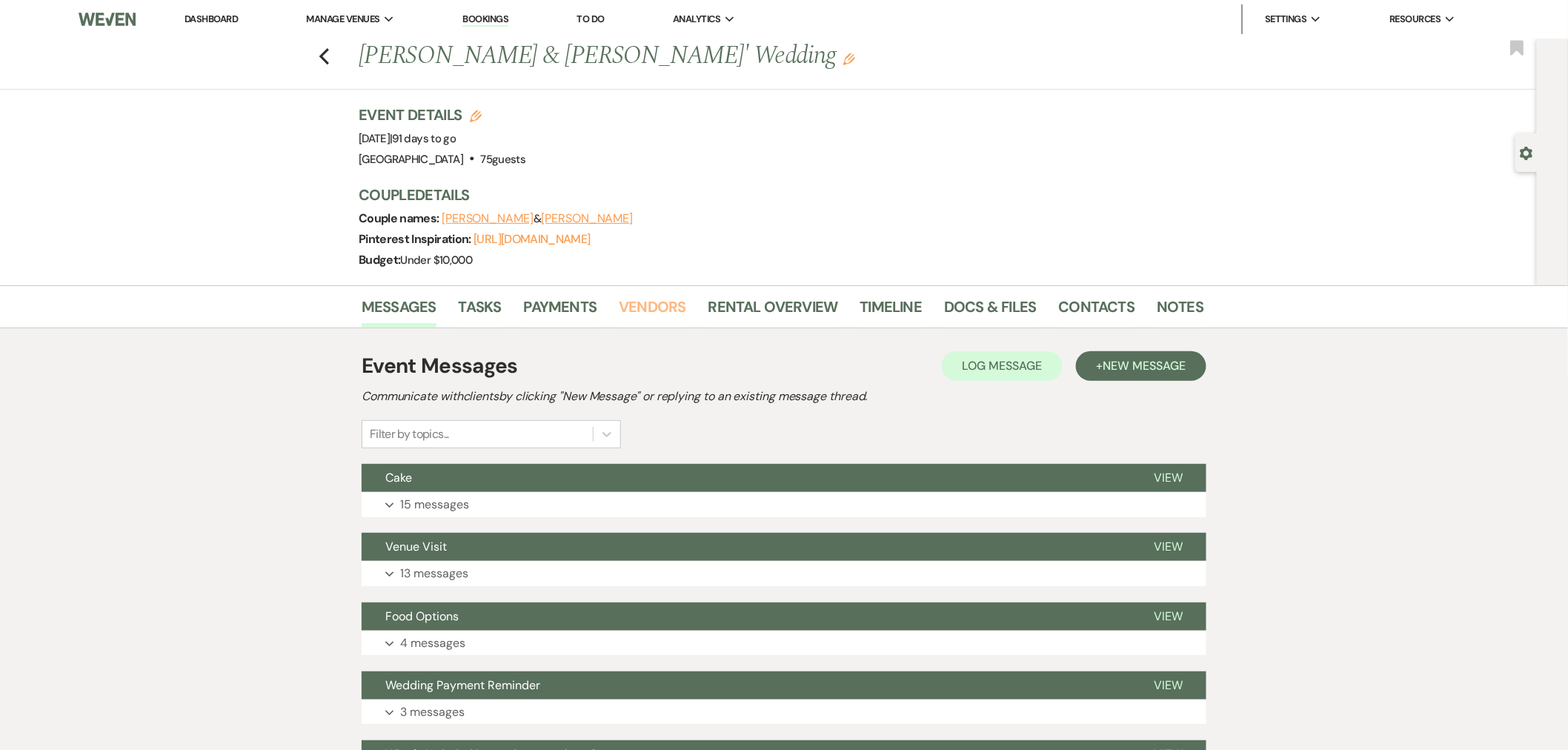
click at [654, 298] on link "Vendors" at bounding box center [652, 311] width 67 height 33
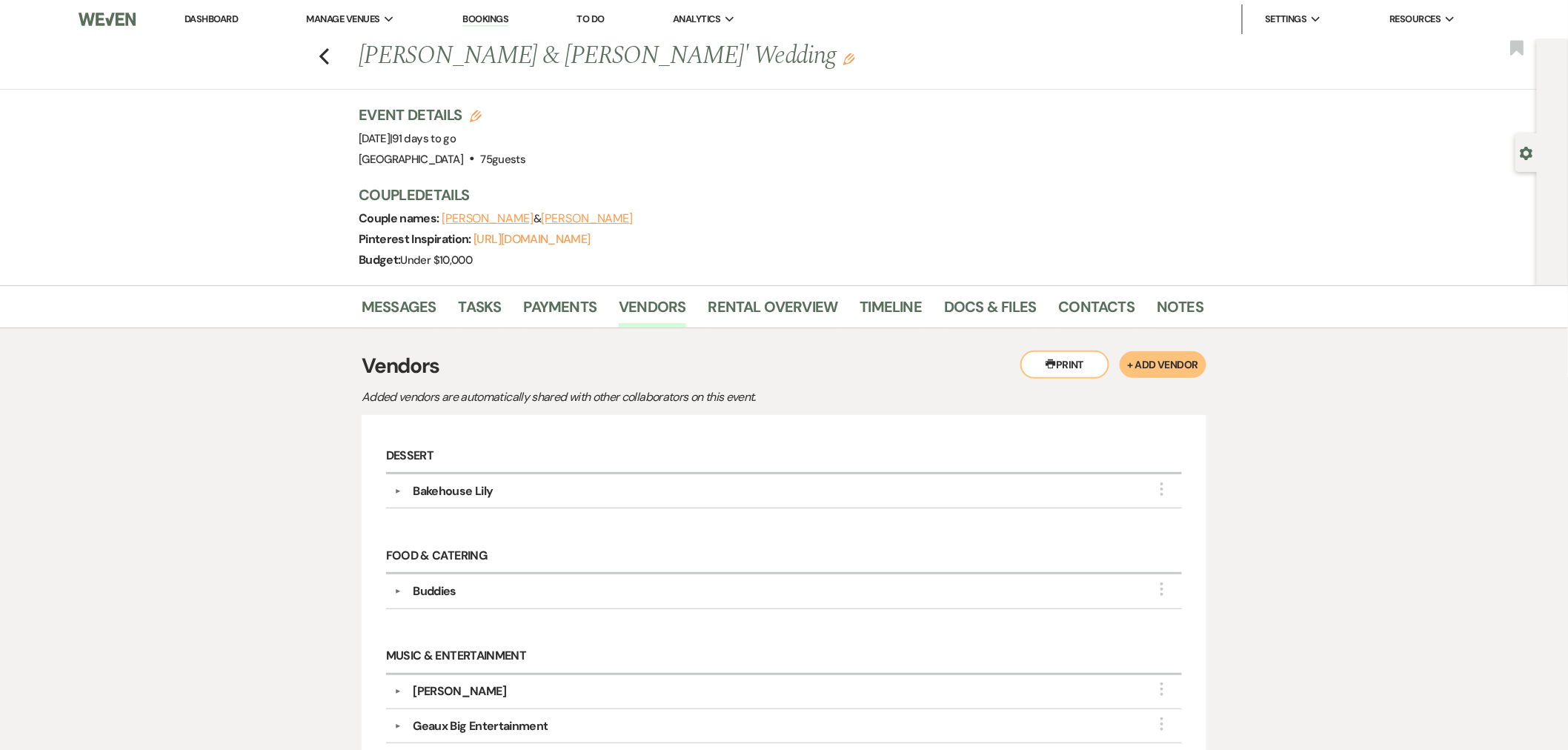
click at [328, 61] on icon "Previous" at bounding box center [324, 56] width 11 height 18
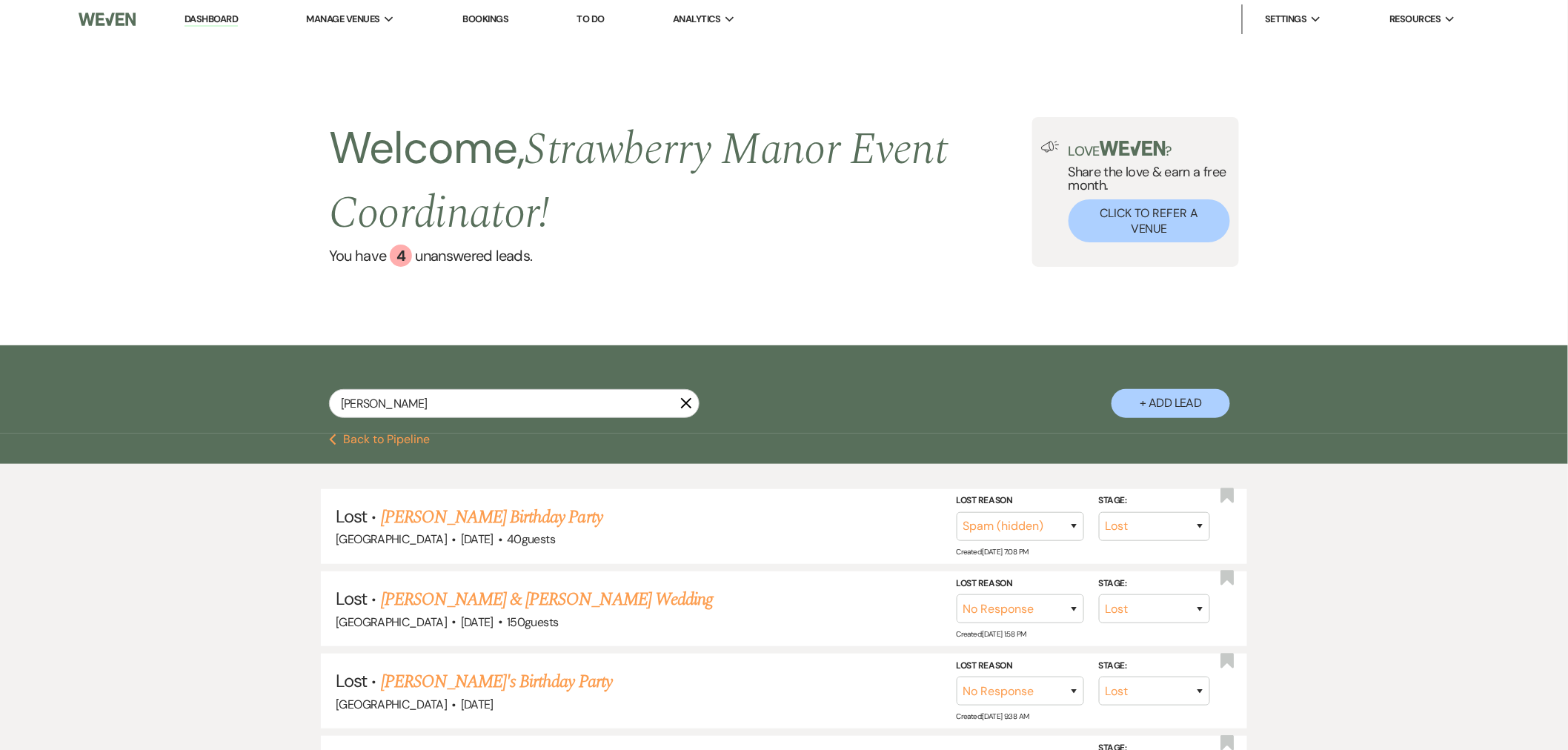
click at [687, 403] on icon "X" at bounding box center [686, 403] width 12 height 12
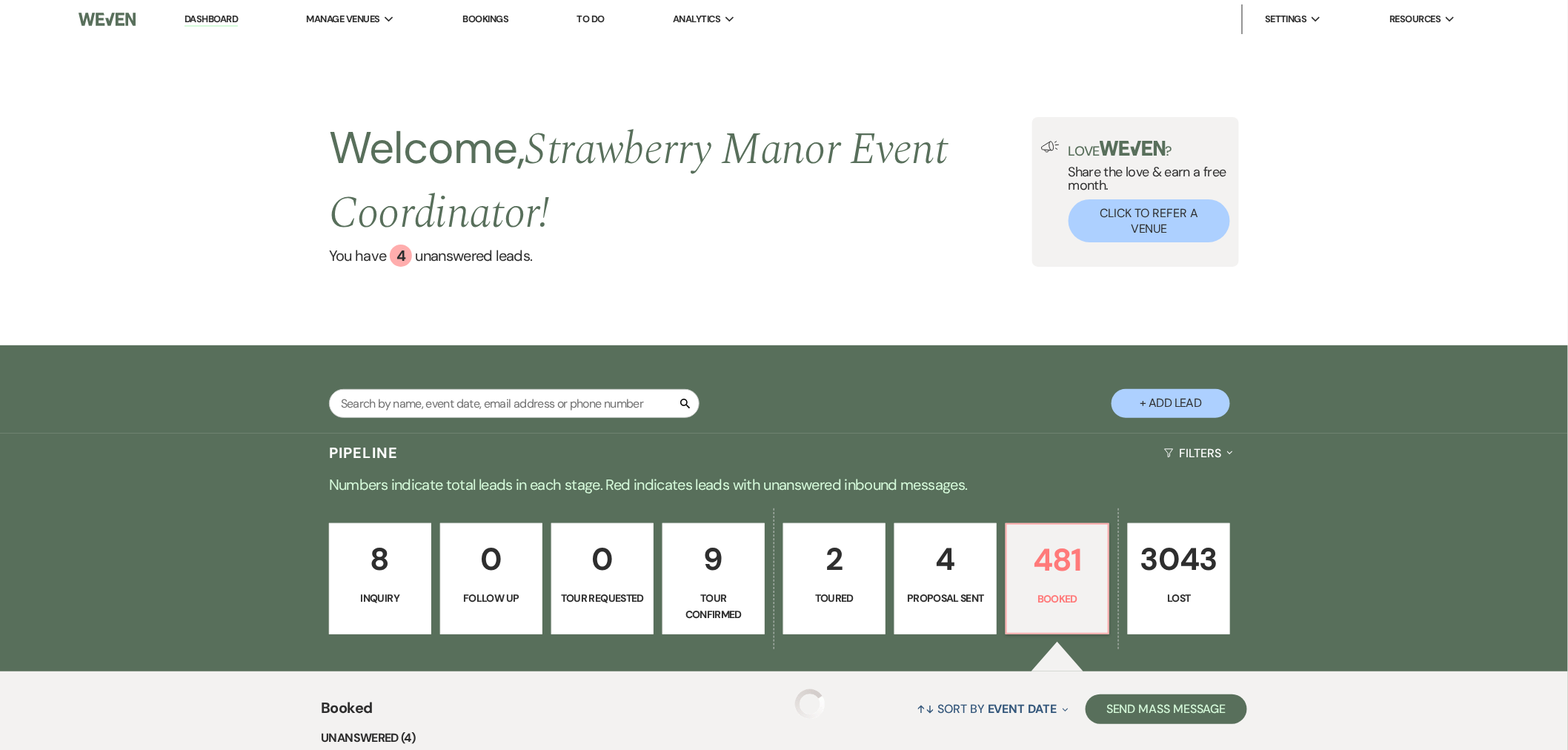
scroll to position [357, 0]
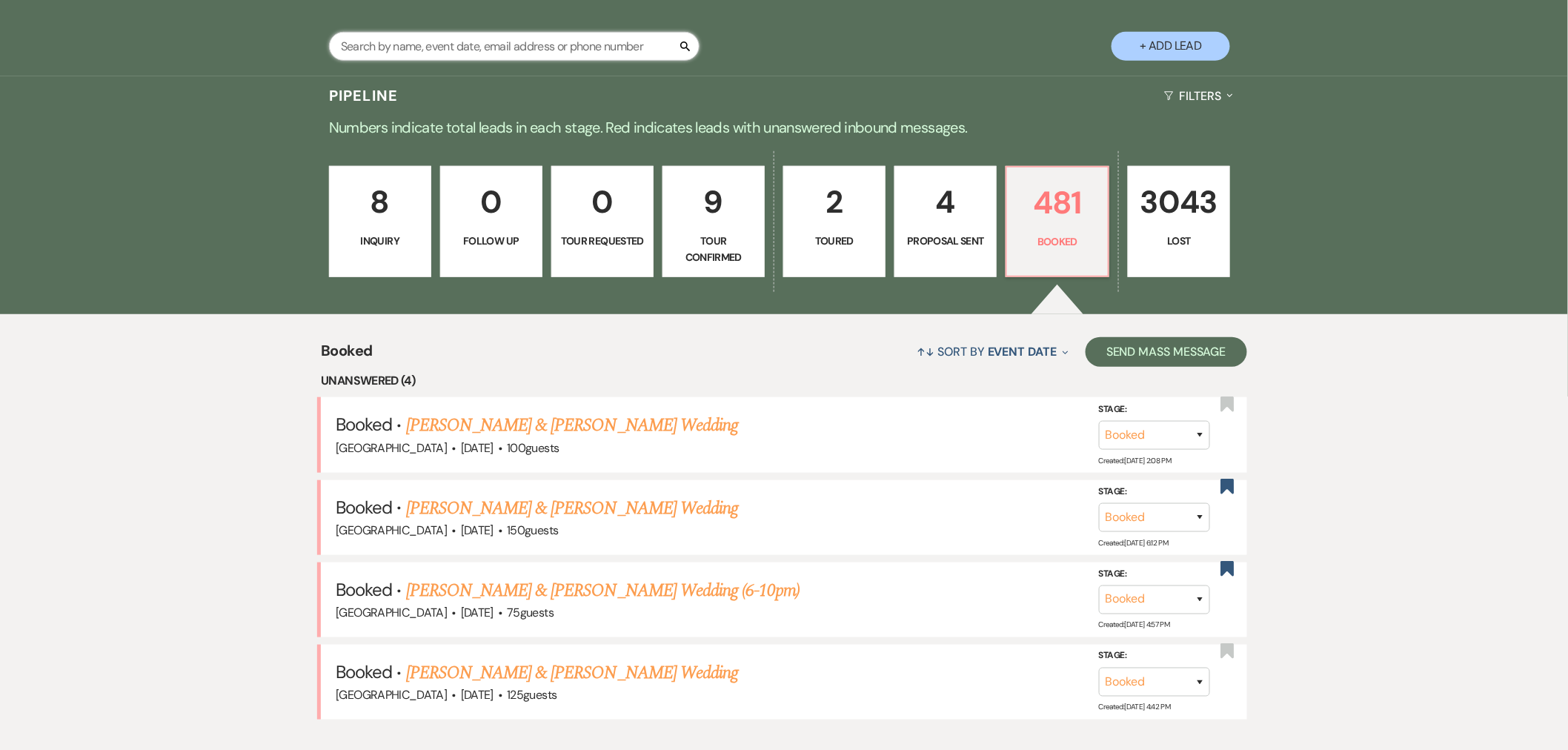
click at [440, 56] on input "text" at bounding box center [515, 46] width 370 height 29
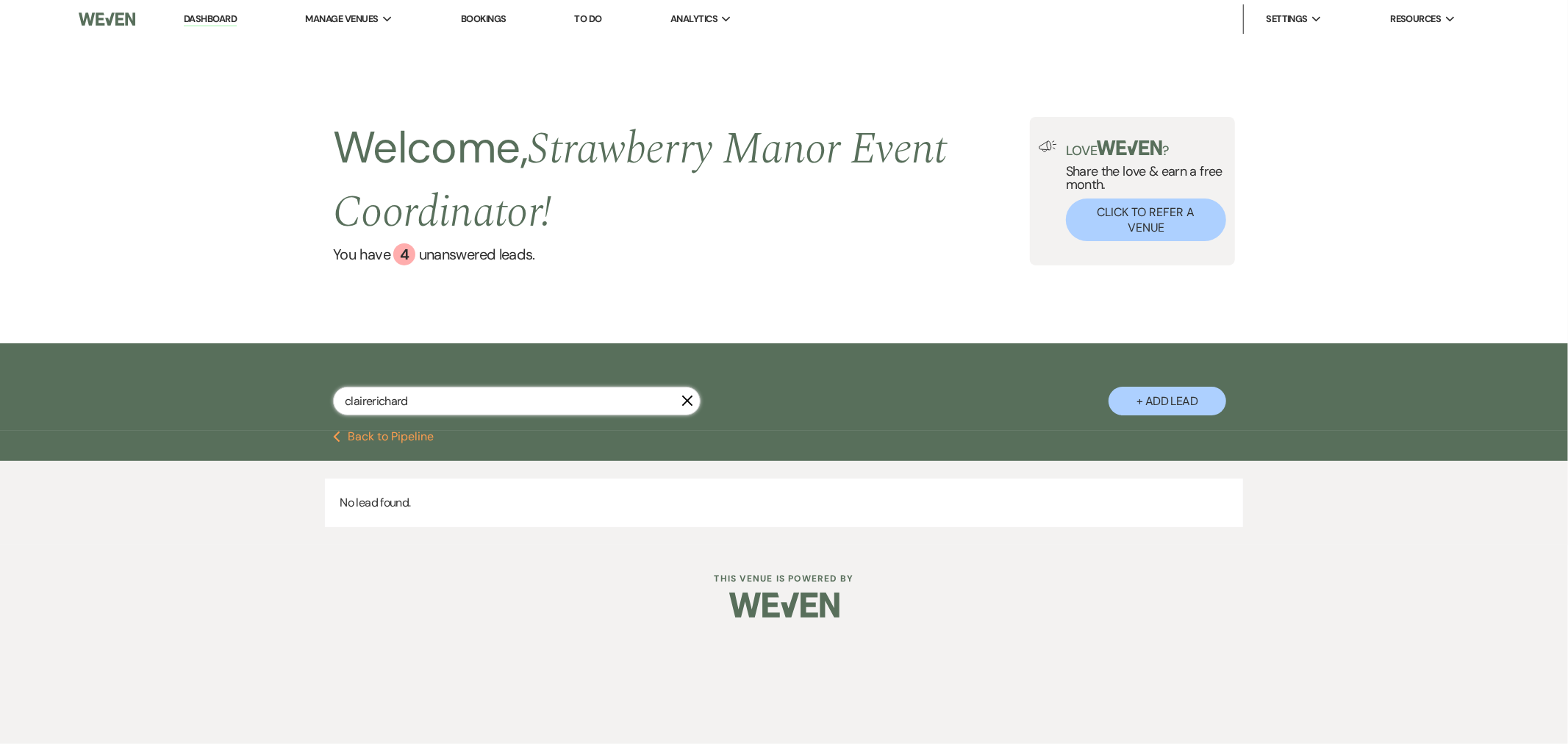
click at [370, 403] on input "clairerichard" at bounding box center [517, 401] width 367 height 28
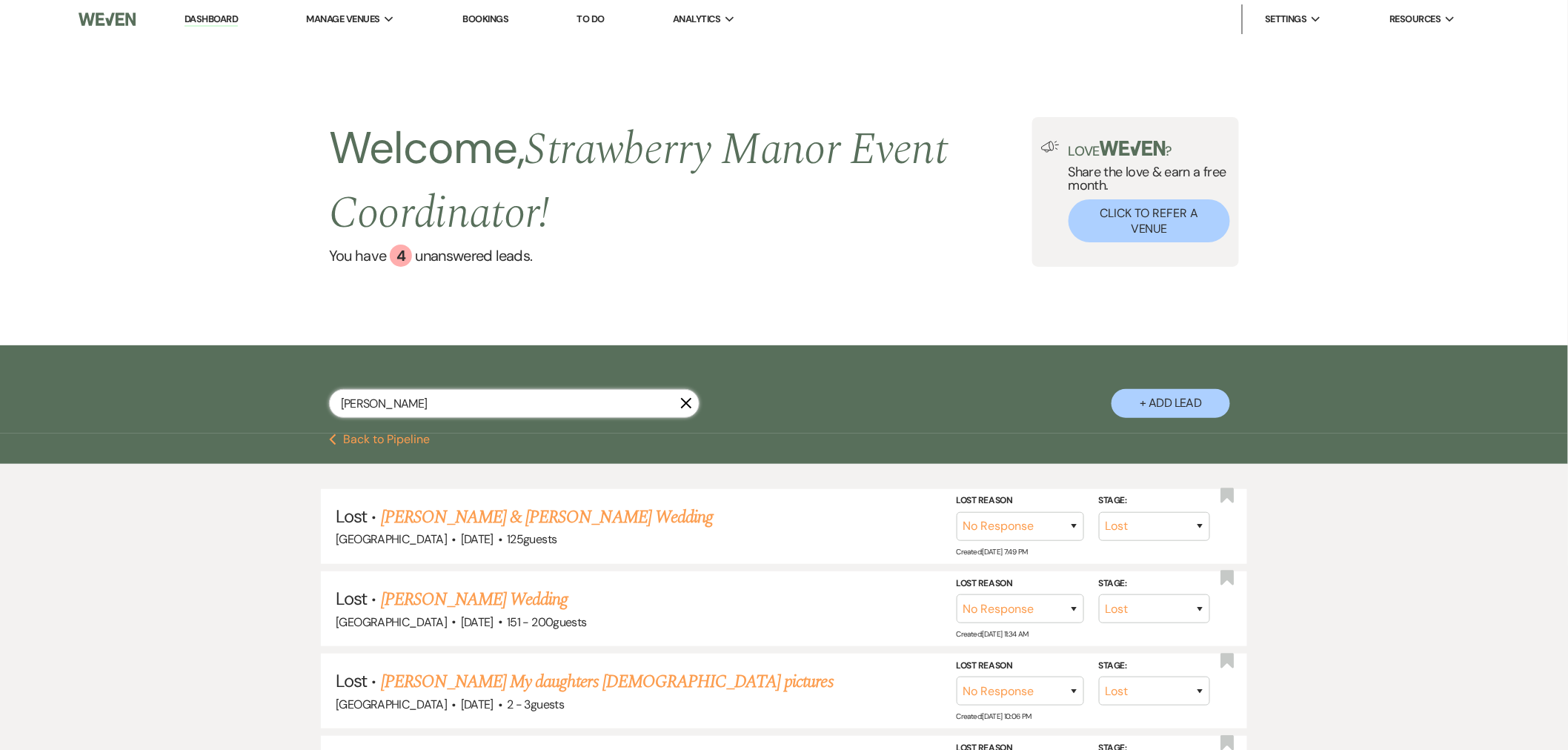
click at [508, 404] on input "claire richard" at bounding box center [515, 404] width 370 height 29
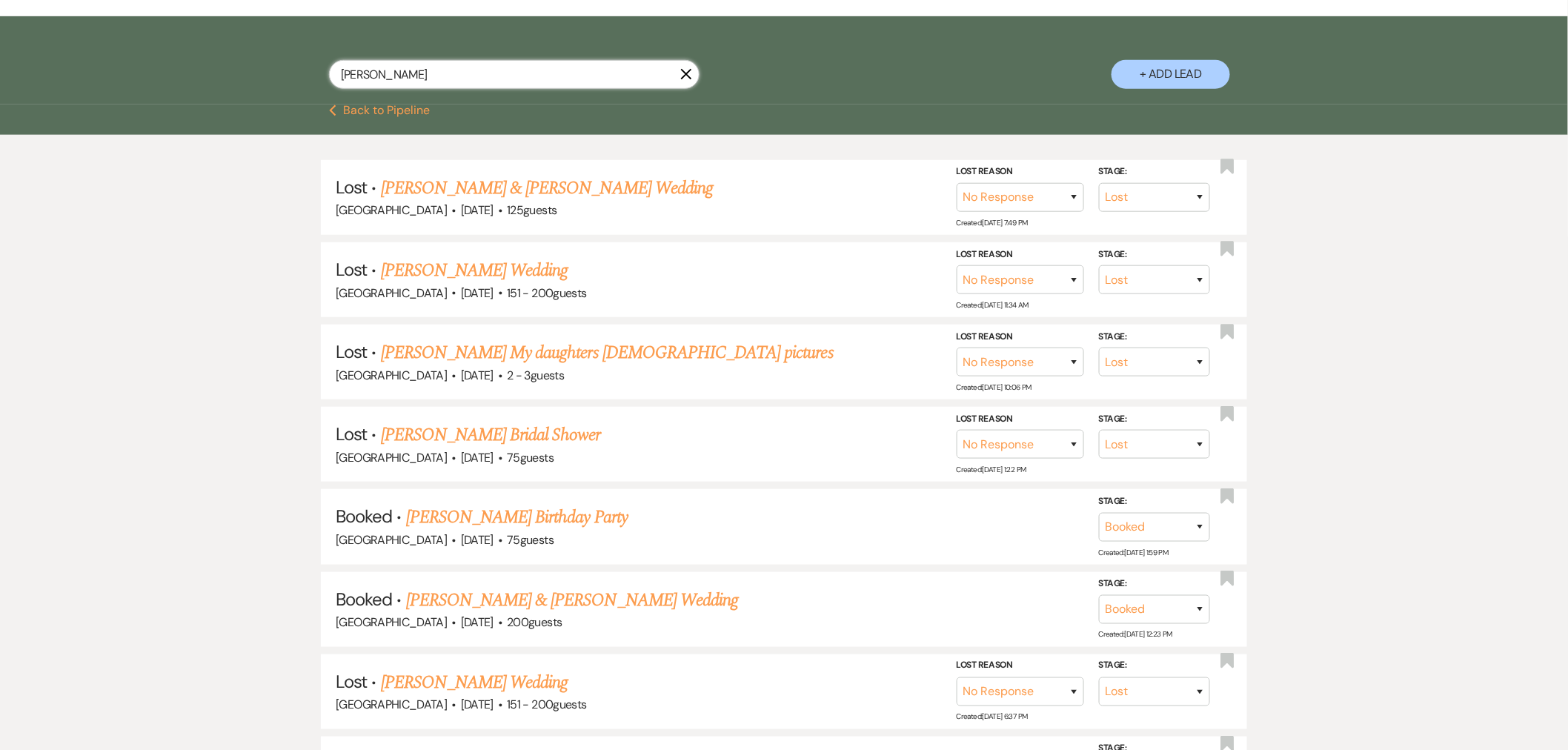
scroll to position [576, 0]
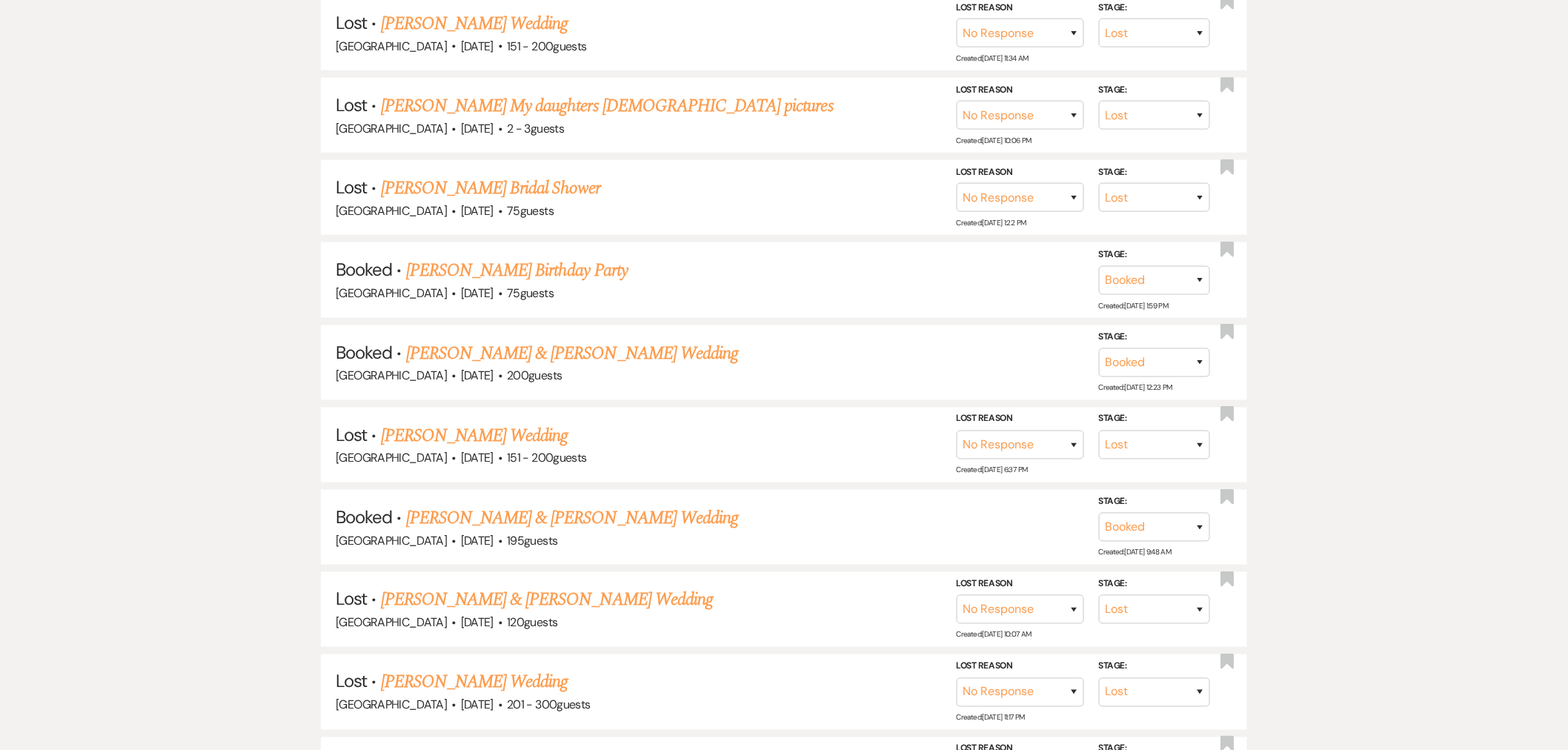
click at [650, 346] on link "Naquan Haygood & Claire Richard's Wedding" at bounding box center [572, 354] width 332 height 27
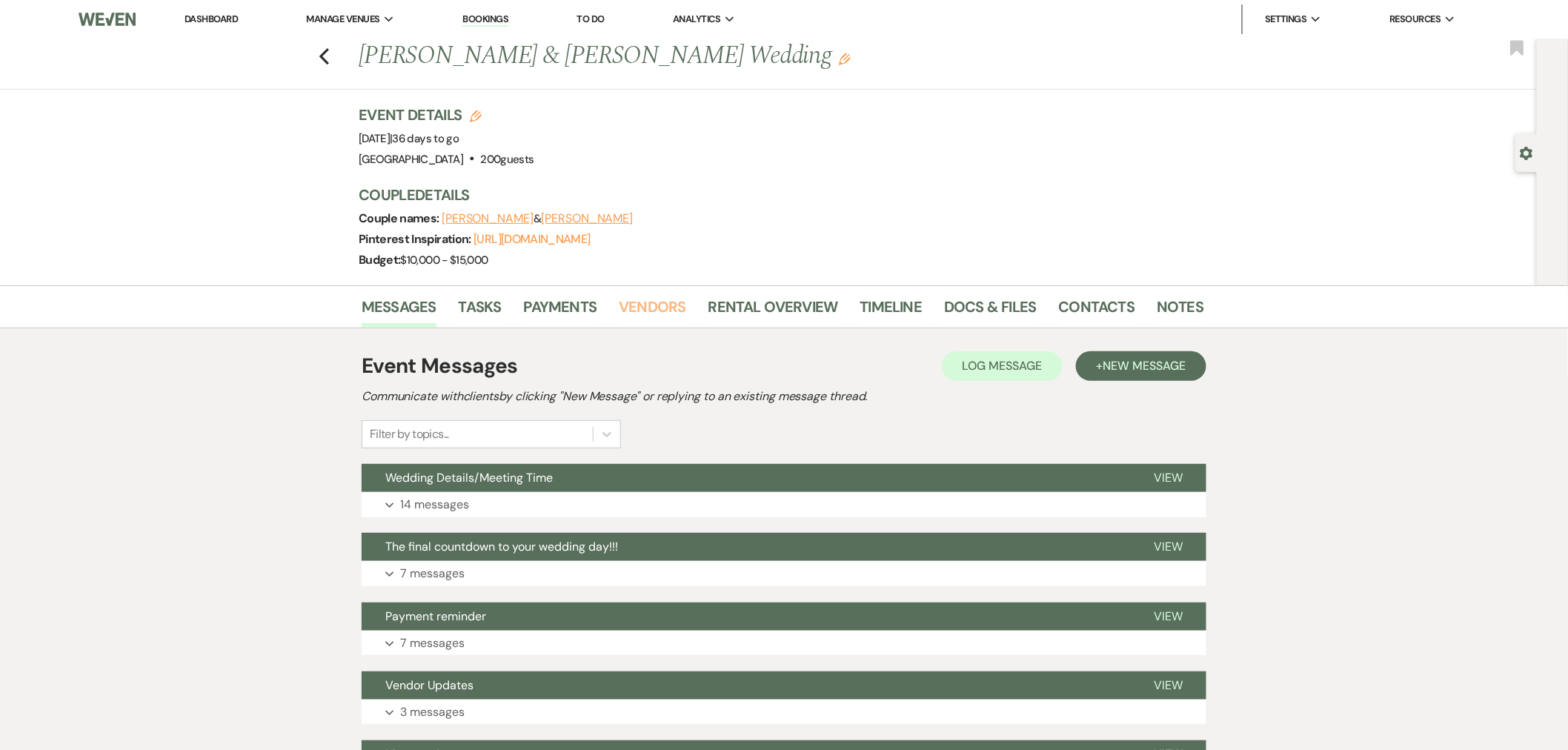
click at [625, 301] on link "Vendors" at bounding box center [652, 311] width 67 height 33
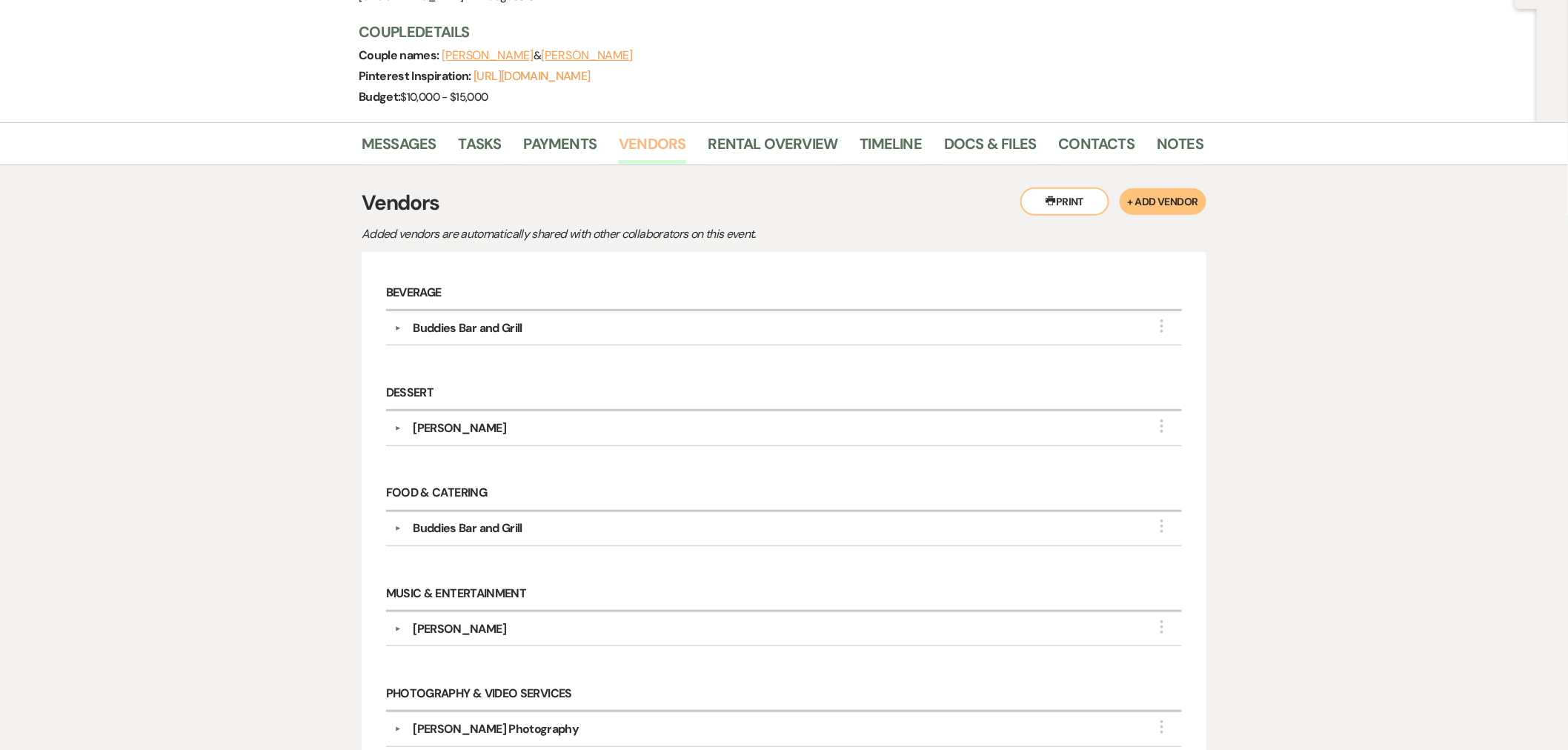
scroll to position [165, 0]
click at [424, 430] on div "Lola Sweets" at bounding box center [459, 427] width 93 height 18
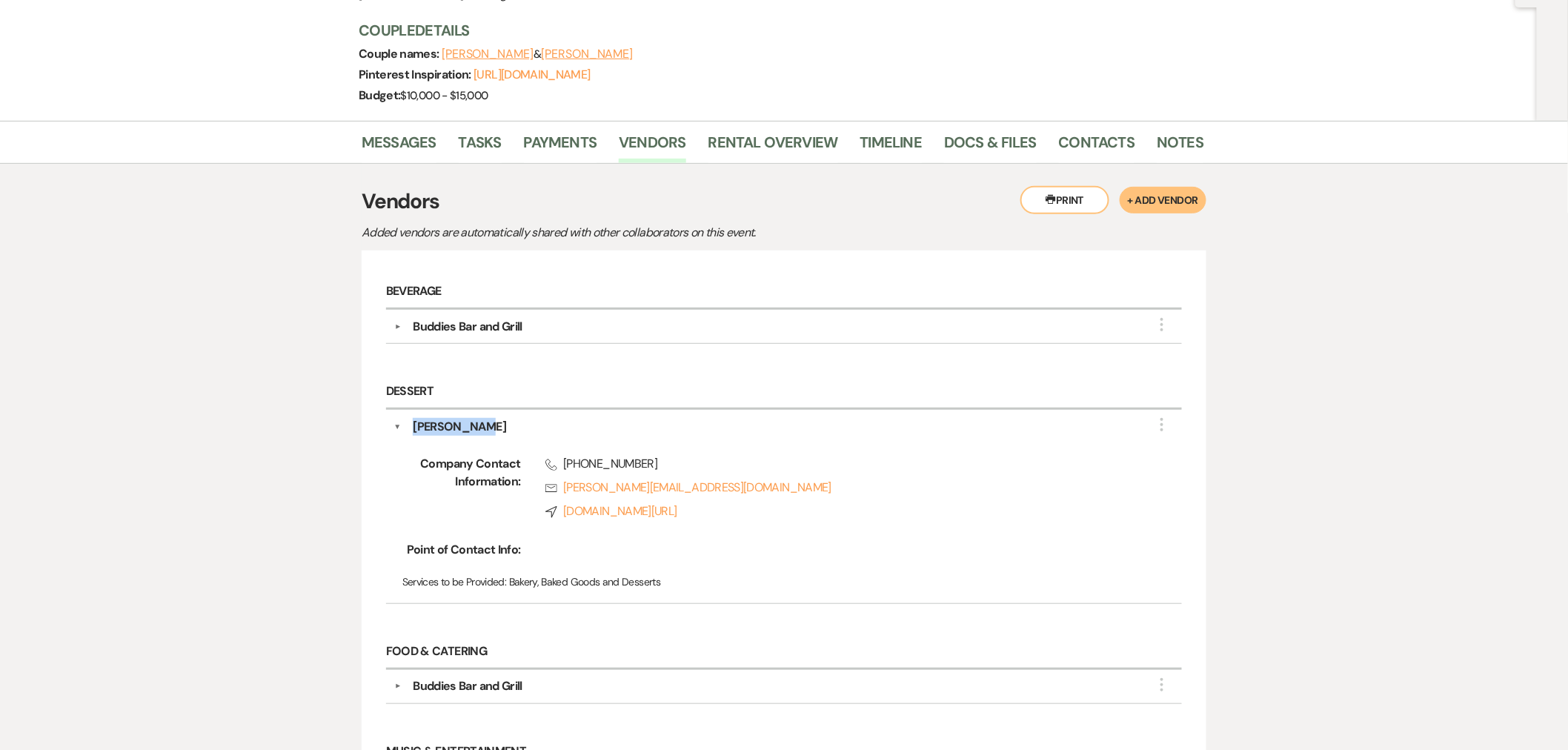
drag, startPoint x: 541, startPoint y: 426, endPoint x: 410, endPoint y: 436, distance: 131.4
click at [410, 436] on div "Lola Sweets" at bounding box center [787, 427] width 773 height 18
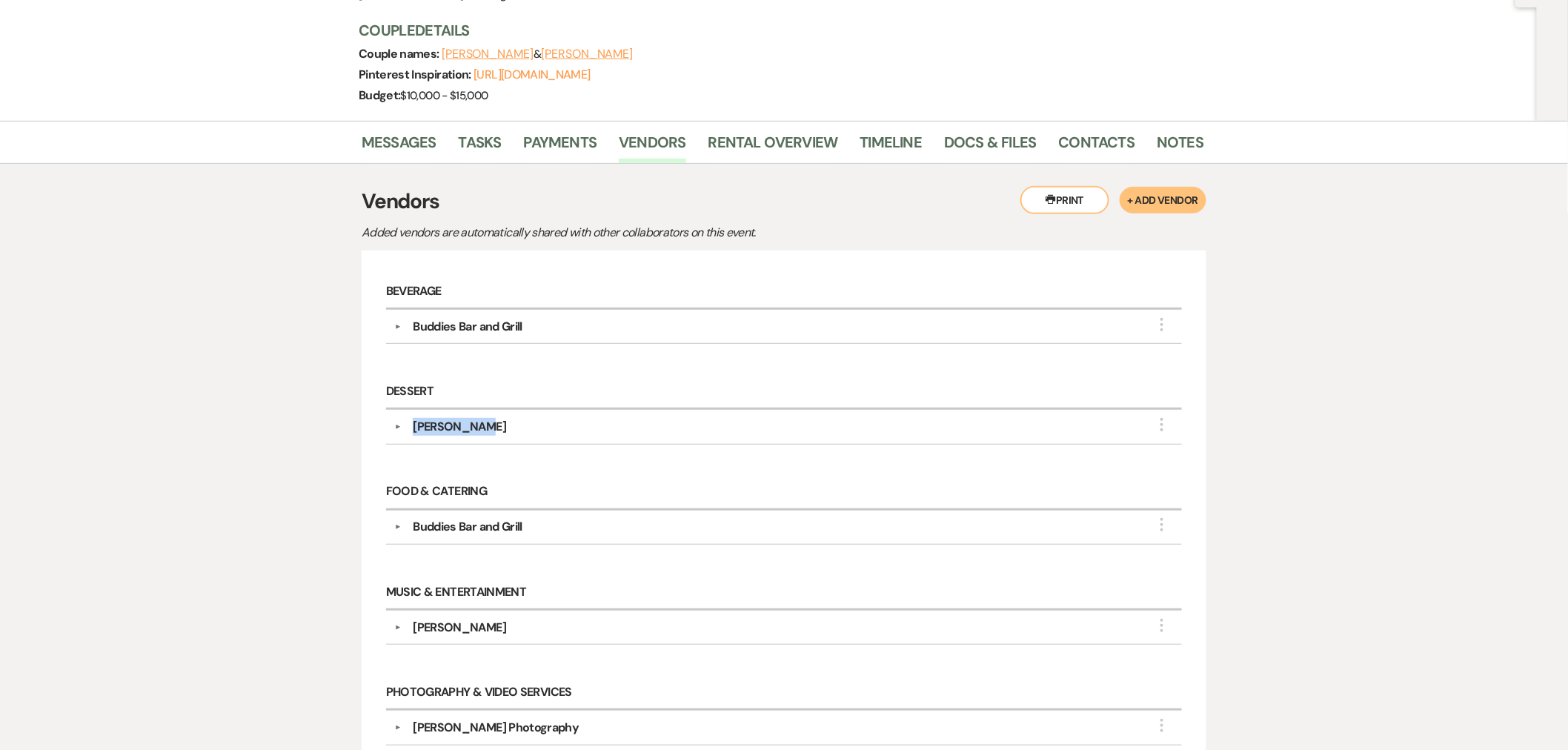
copy div "Lola Sweets"
click at [446, 431] on div "Lola Sweets" at bounding box center [459, 427] width 93 height 18
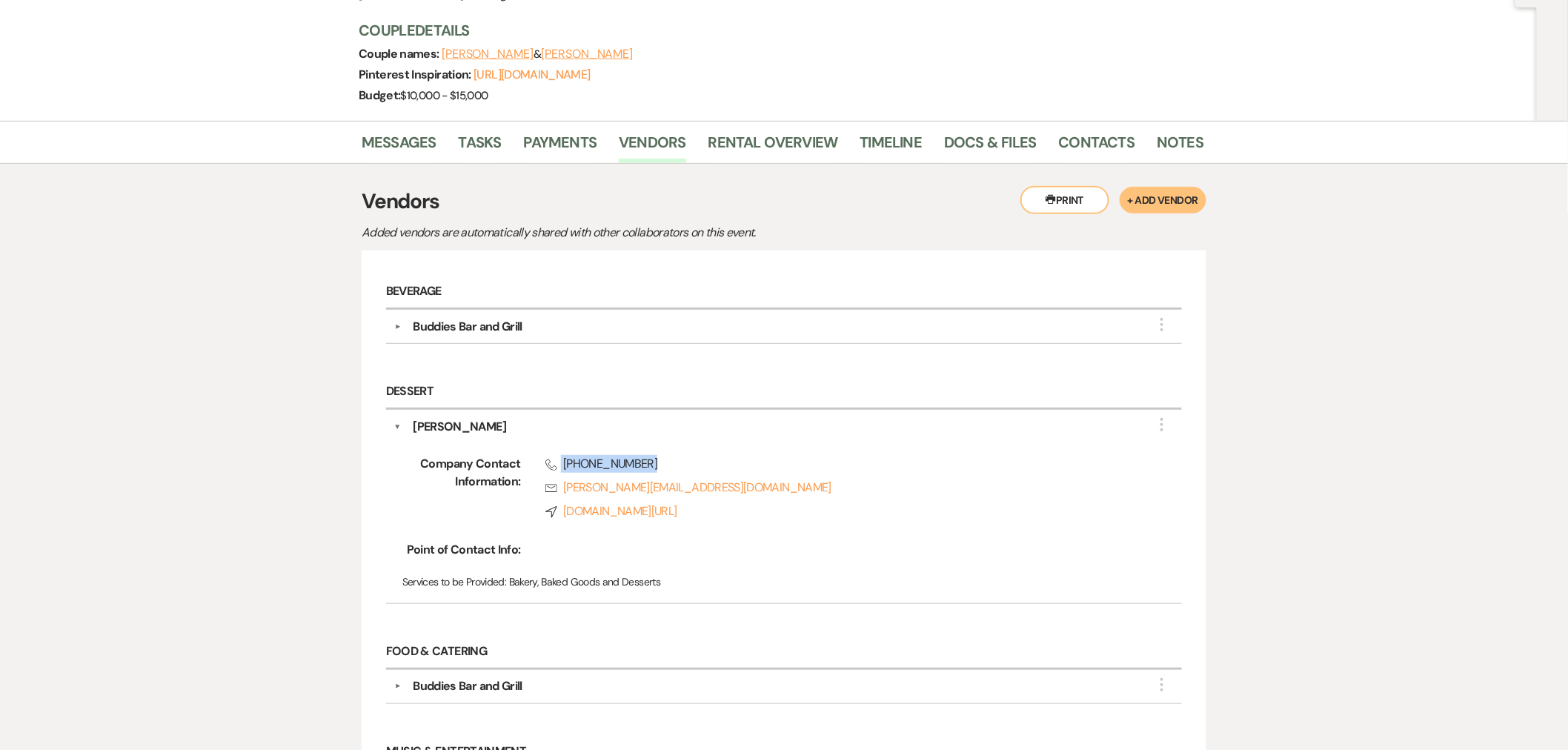
drag, startPoint x: 709, startPoint y: 461, endPoint x: 553, endPoint y: 461, distance: 156.0
click at [554, 462] on span "Phone (504) 577-2309" at bounding box center [841, 464] width 589 height 18
copy span "(504) 577-2309"
click at [388, 137] on link "Messages" at bounding box center [399, 146] width 75 height 33
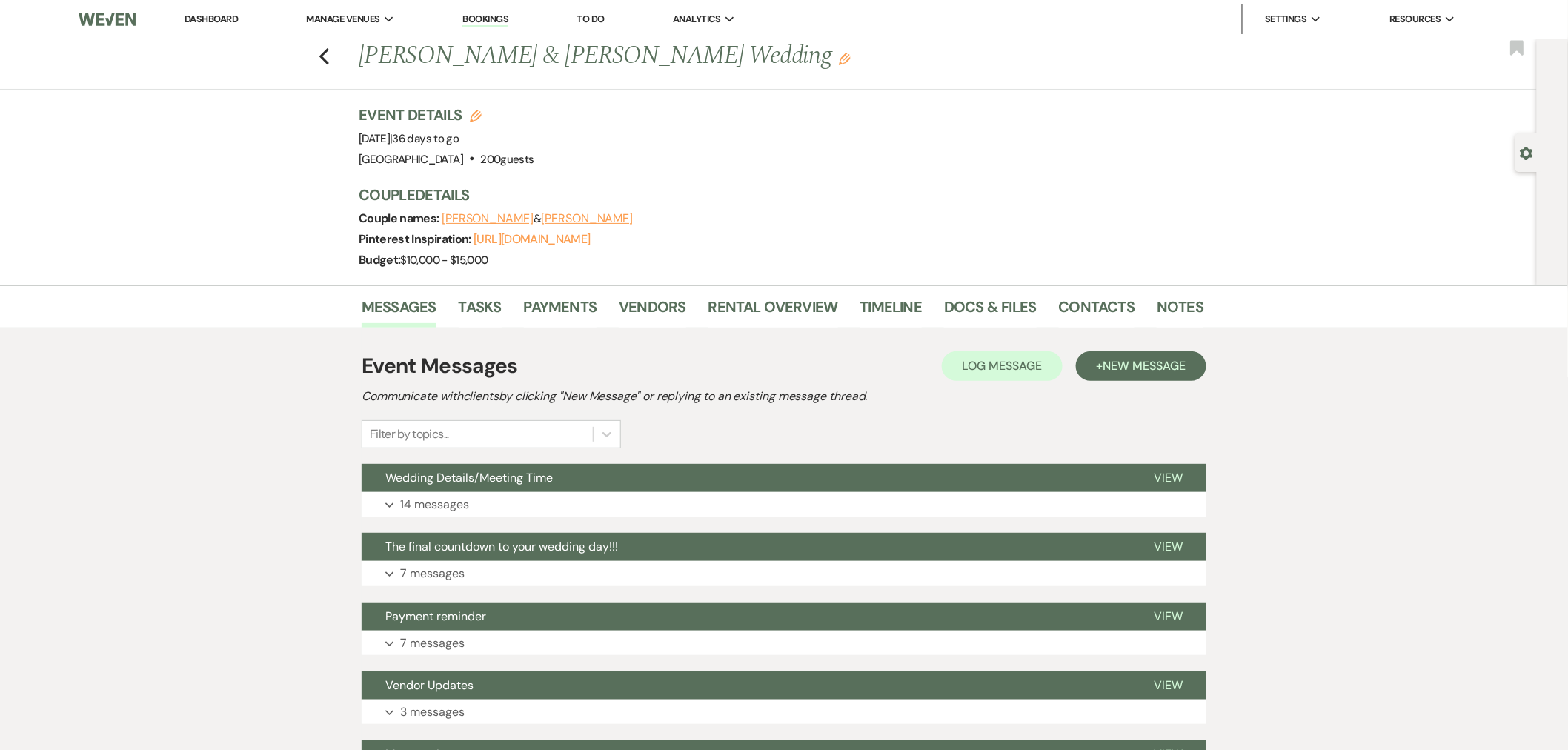
click at [329, 57] on icon "Previous" at bounding box center [324, 56] width 11 height 18
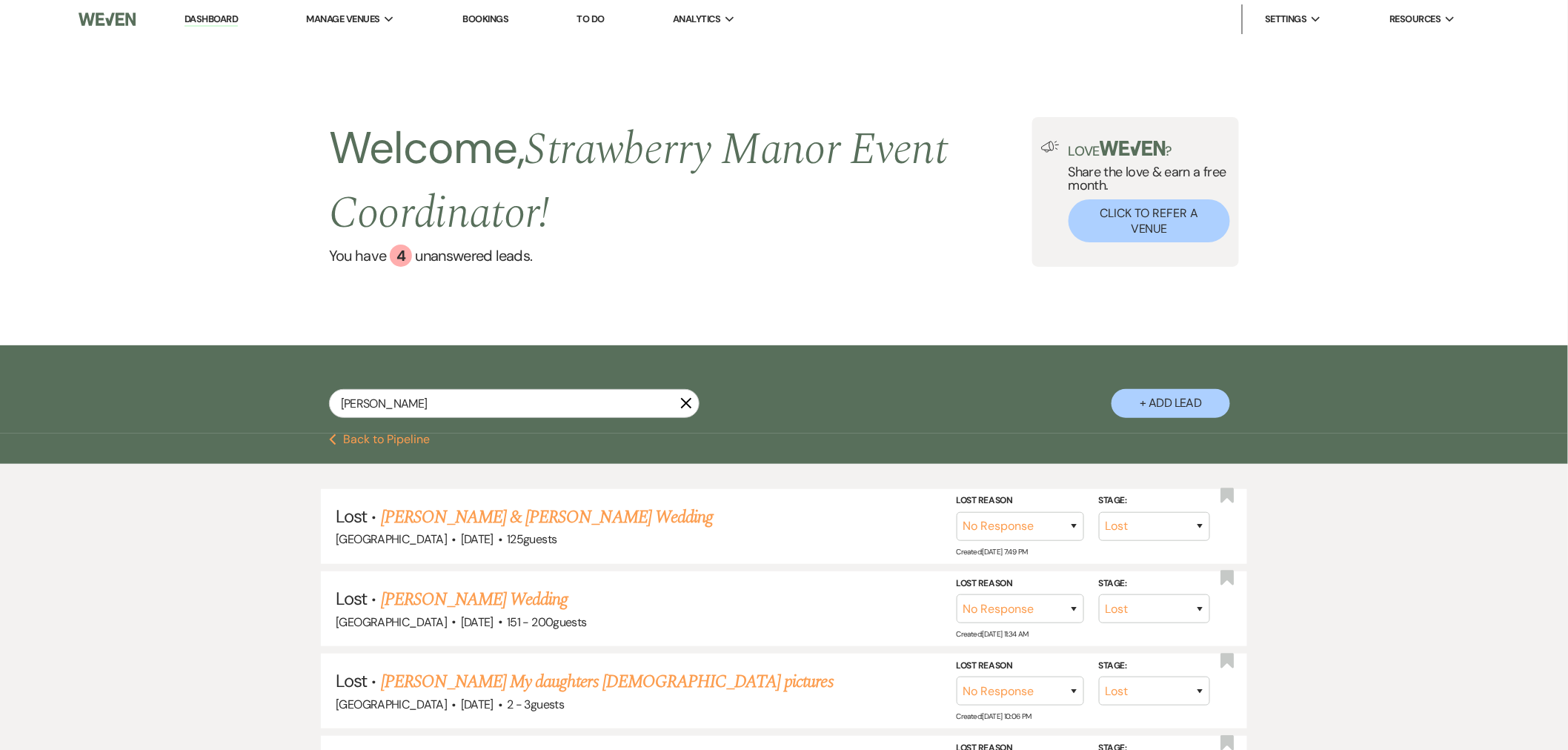
click at [381, 442] on button "Previous Back to Pipeline" at bounding box center [380, 439] width 102 height 12
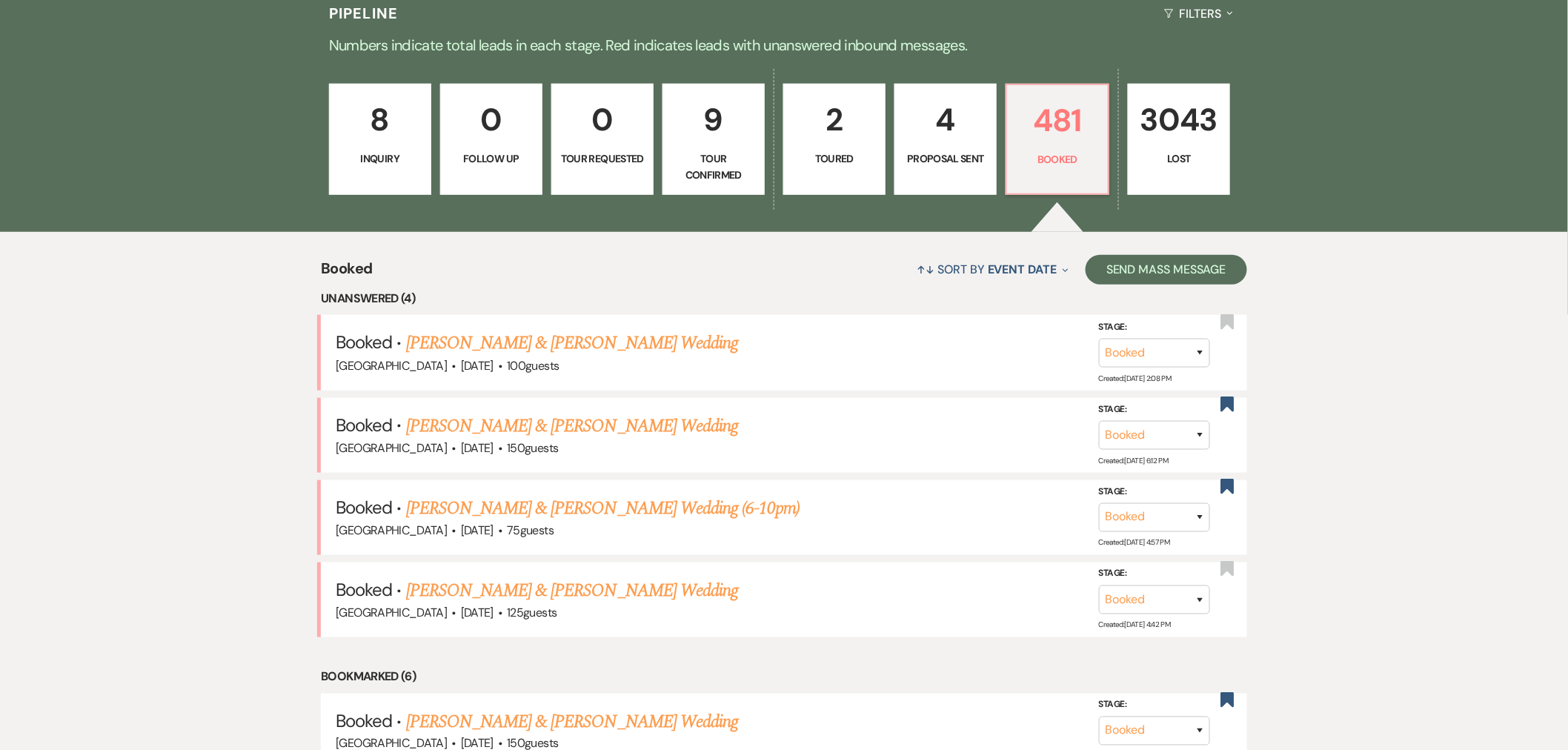
scroll to position [110, 0]
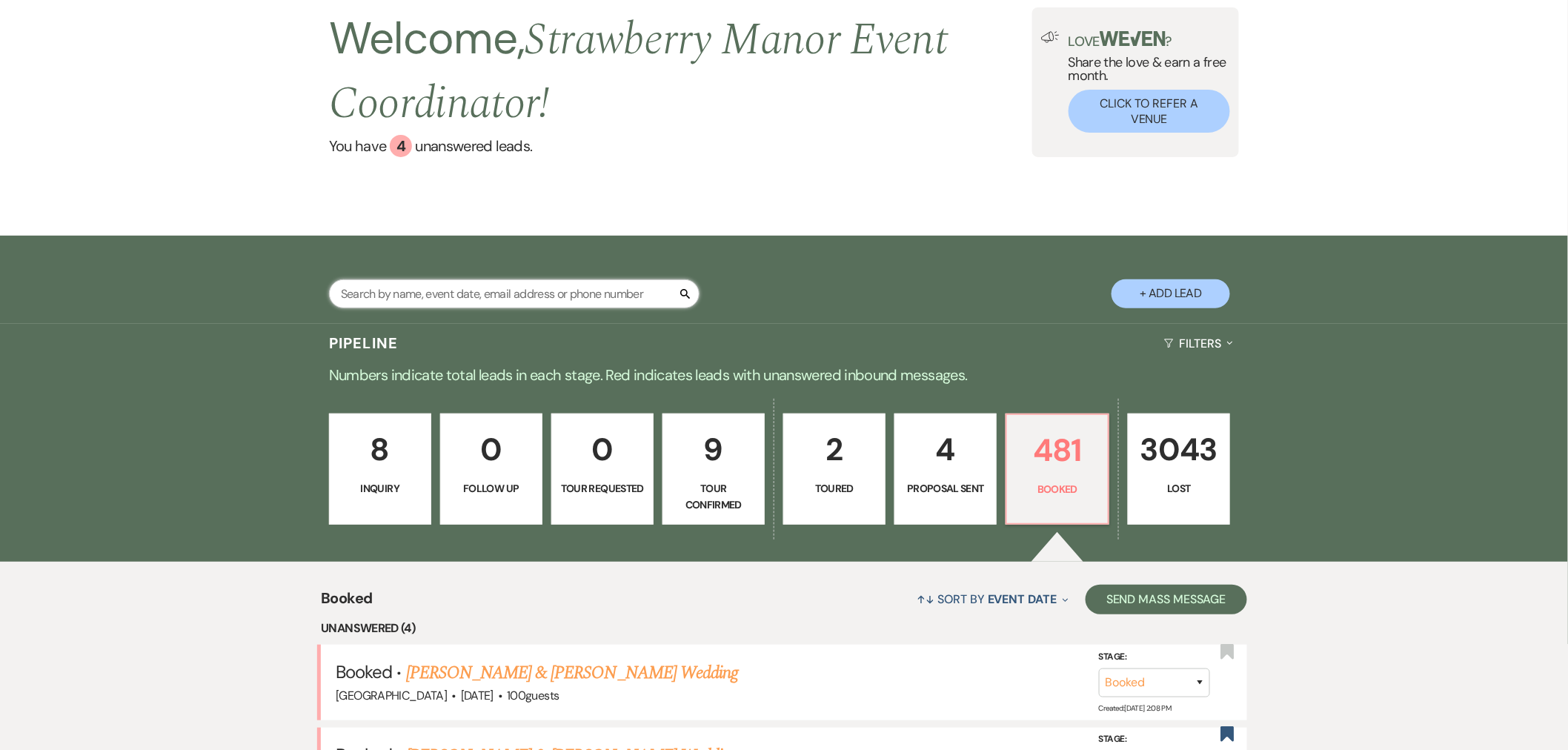
click at [484, 293] on input "text" at bounding box center [515, 294] width 370 height 29
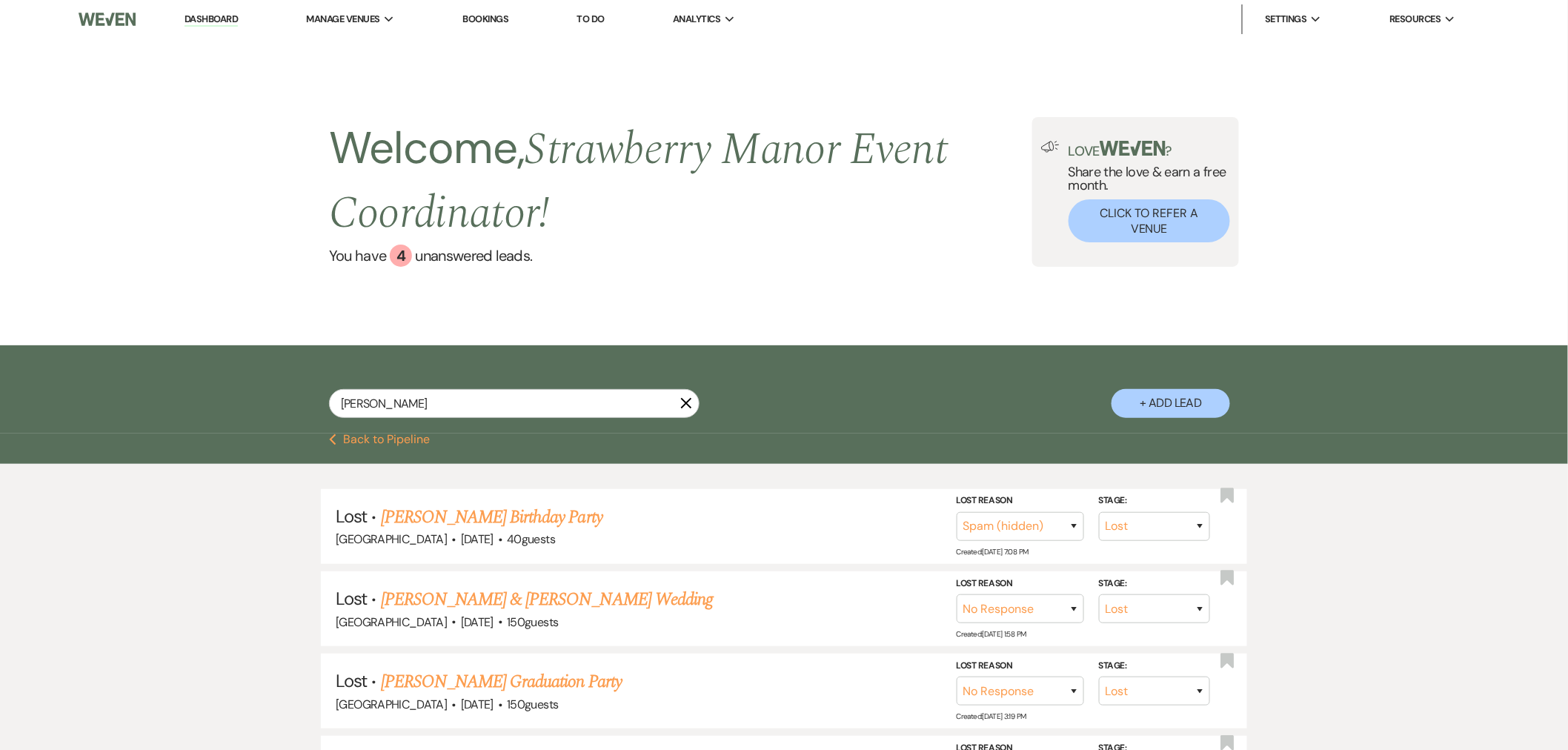
click at [409, 436] on button "Previous Back to Pipeline" at bounding box center [380, 439] width 102 height 12
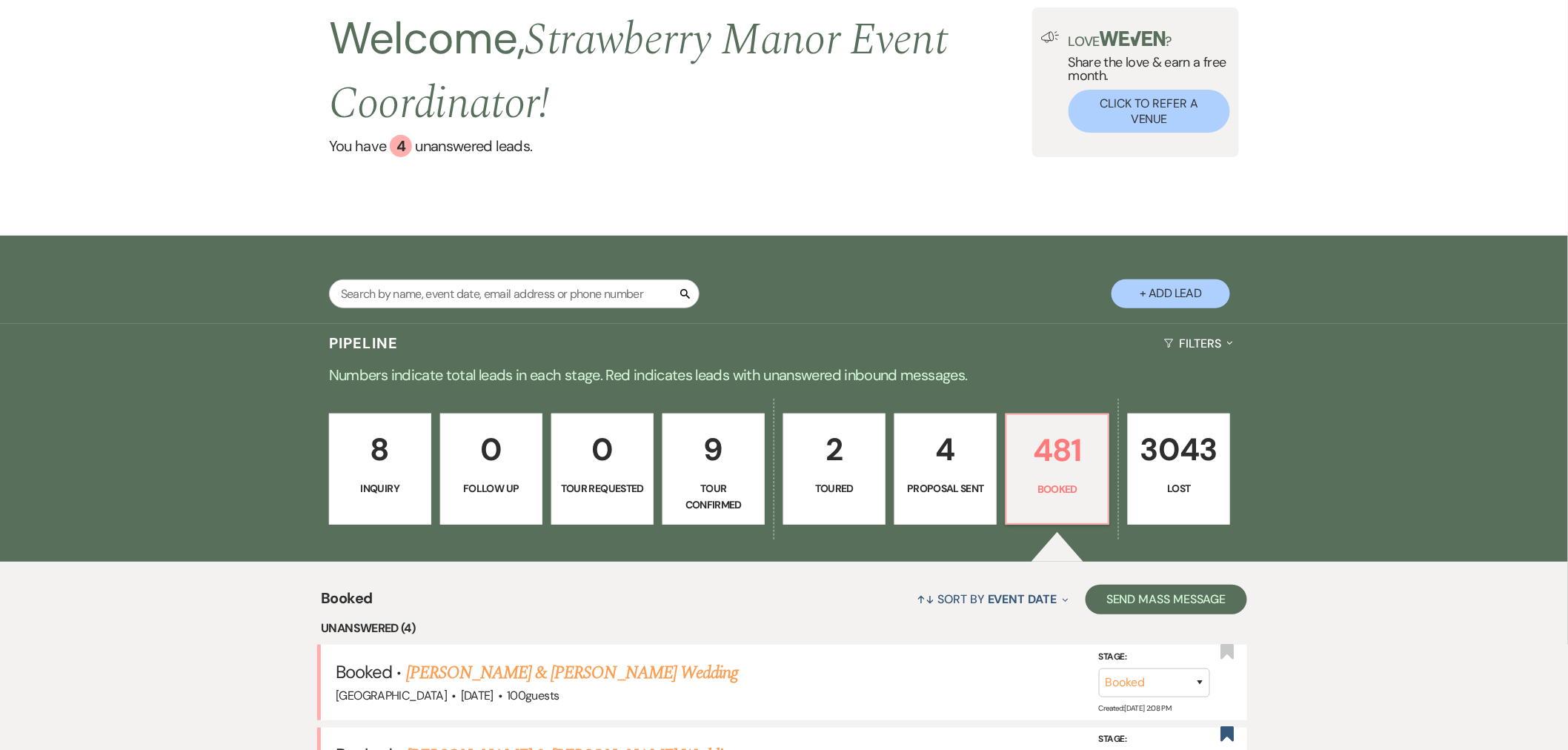
scroll to position [3287, 0]
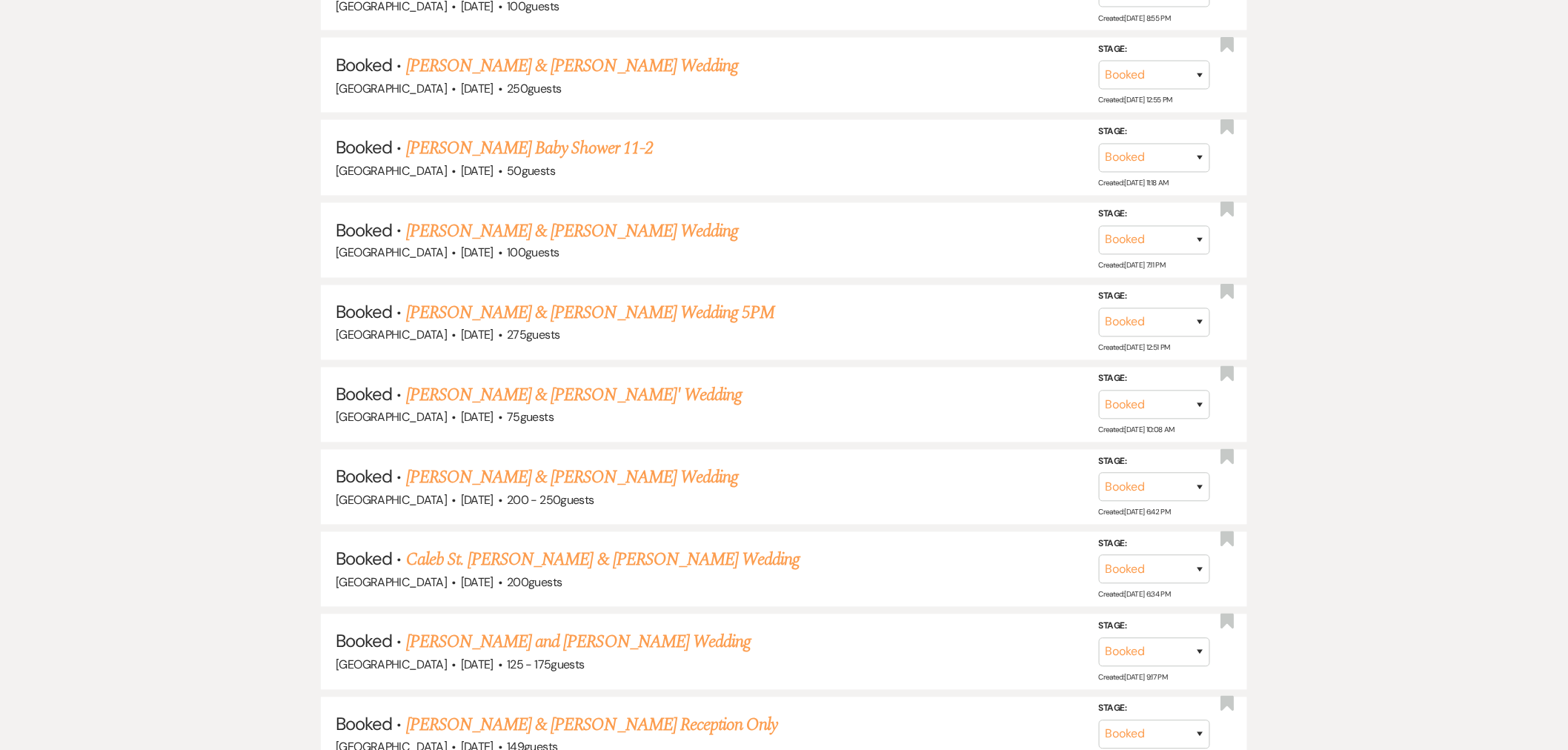
click at [557, 382] on link "James Miller & Kailey Davis' Wedding" at bounding box center [574, 395] width 337 height 27
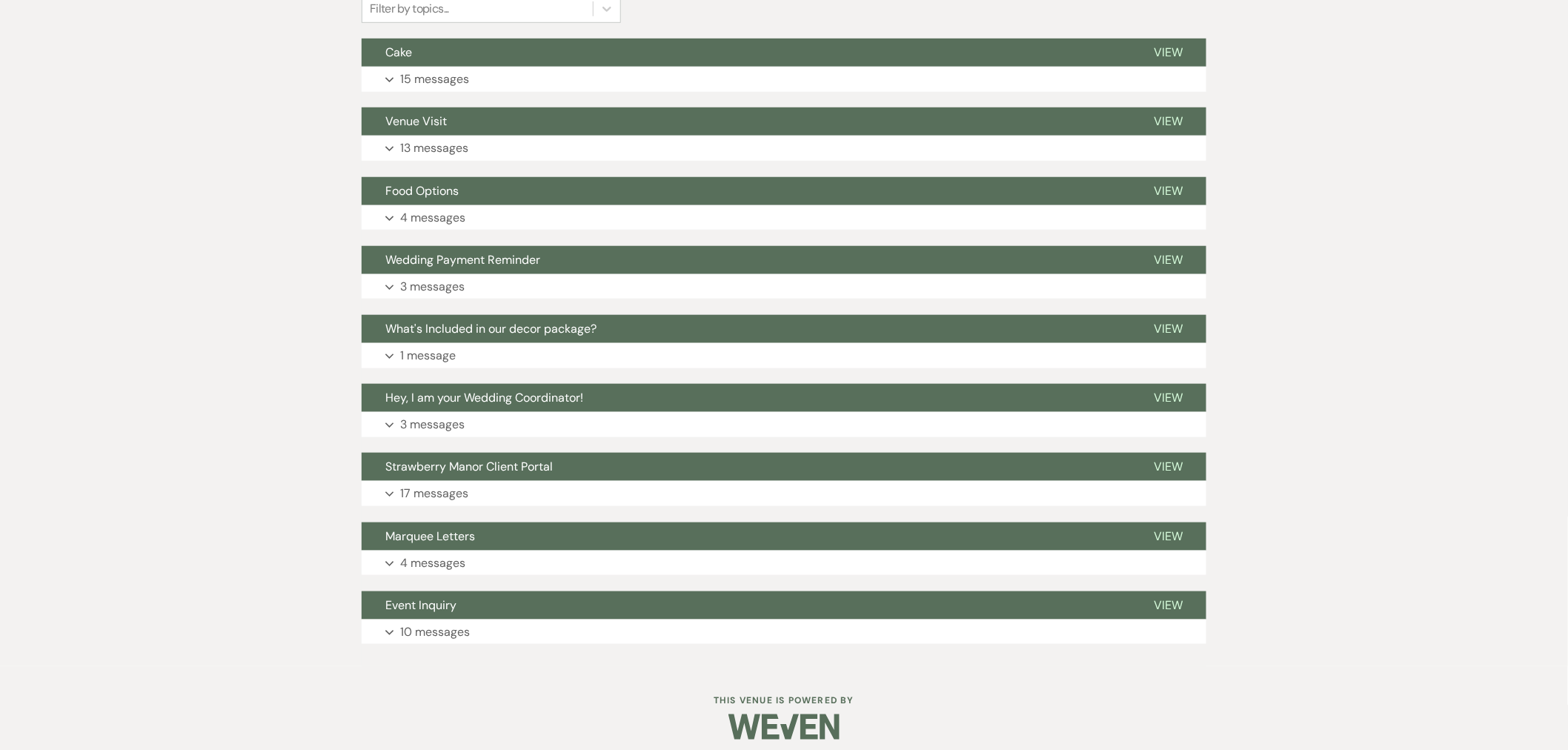
scroll to position [272, 0]
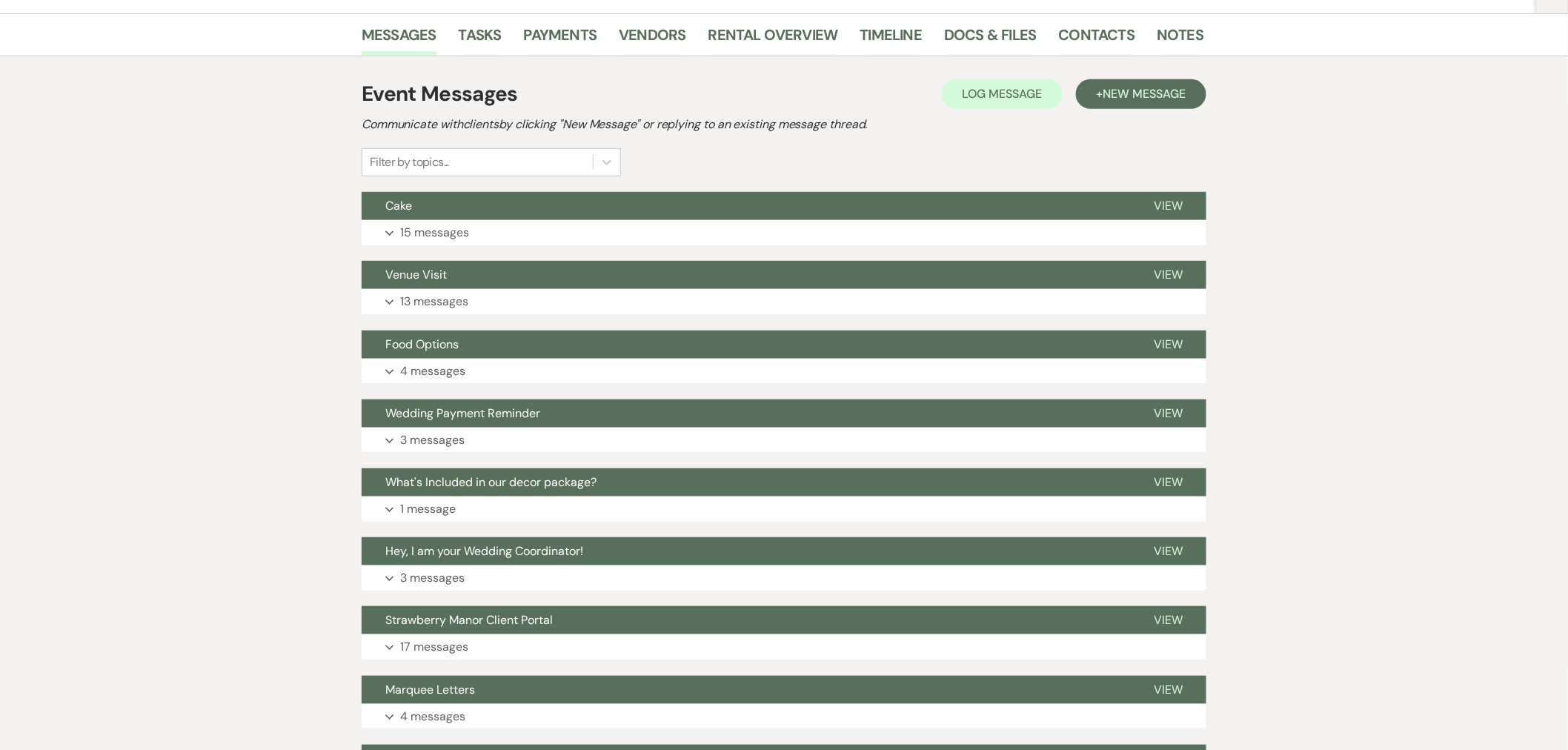
click at [426, 233] on p "15 messages" at bounding box center [434, 233] width 69 height 20
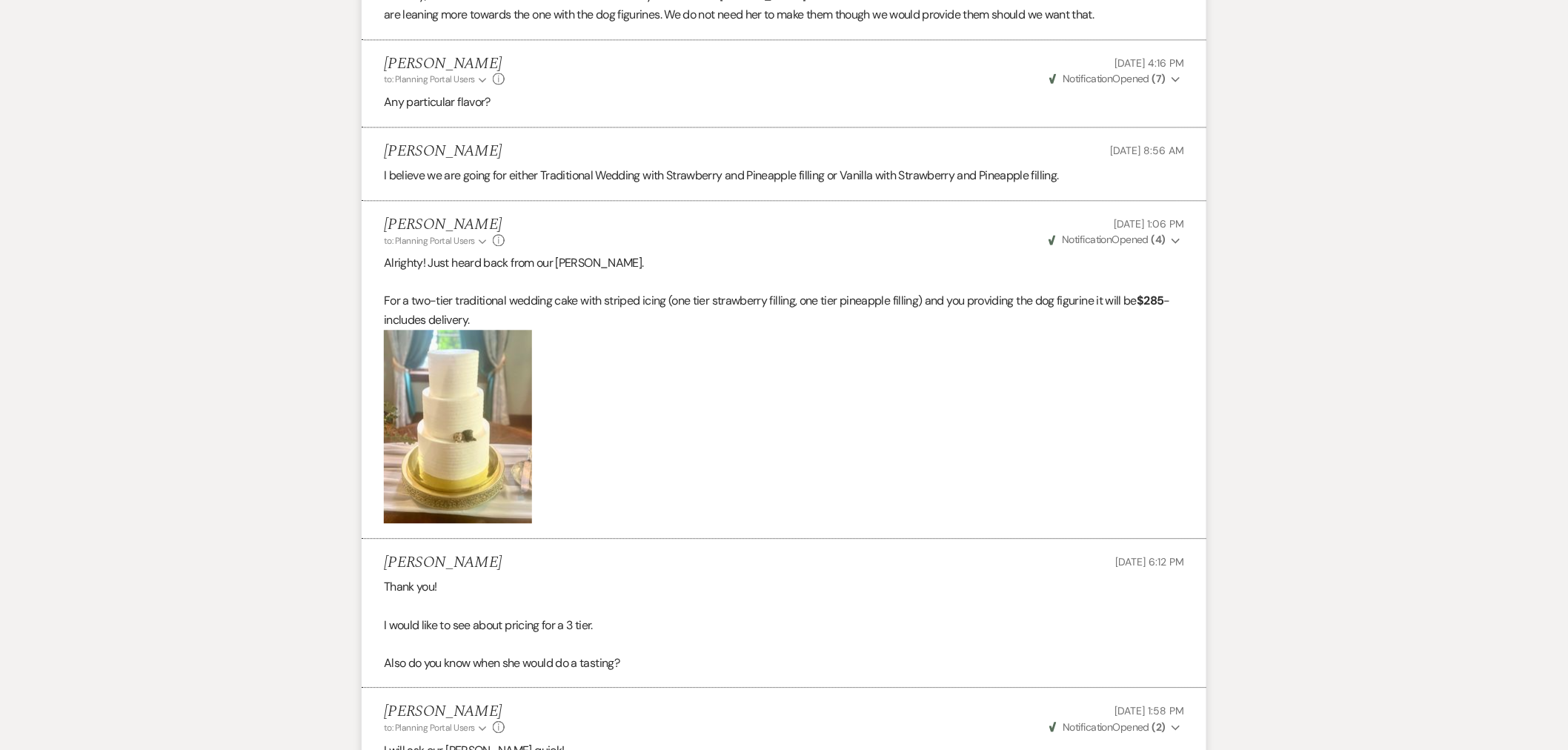
scroll to position [1178, 0]
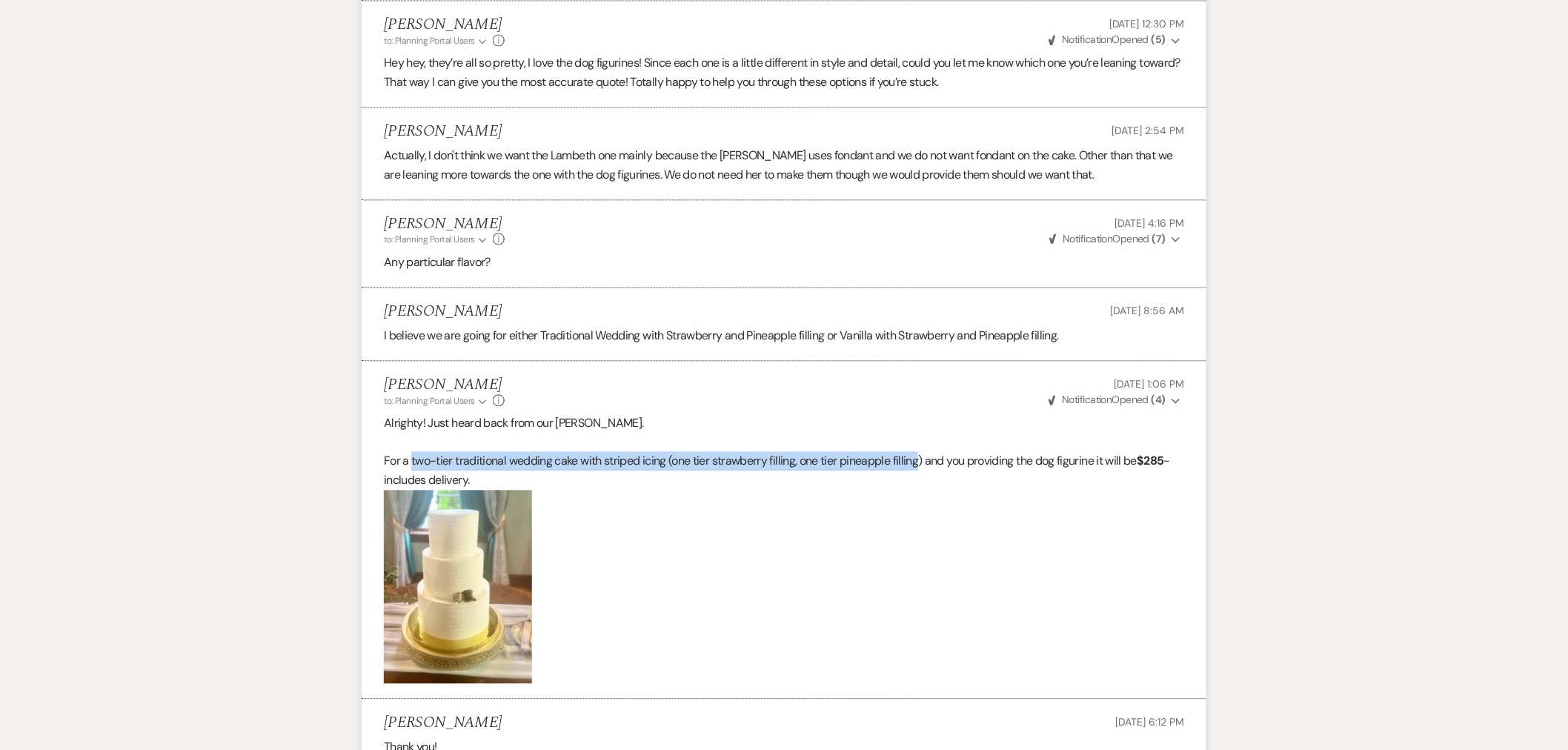
drag, startPoint x: 412, startPoint y: 462, endPoint x: 921, endPoint y: 466, distance: 509.0
click at [921, 466] on p "For a two-tier traditional wedding cake with striped icing (one tier strawberry…" at bounding box center [784, 470] width 800 height 37
copy p "two-tier traditional wedding cake with striped icing (one tier strawberry filli…"
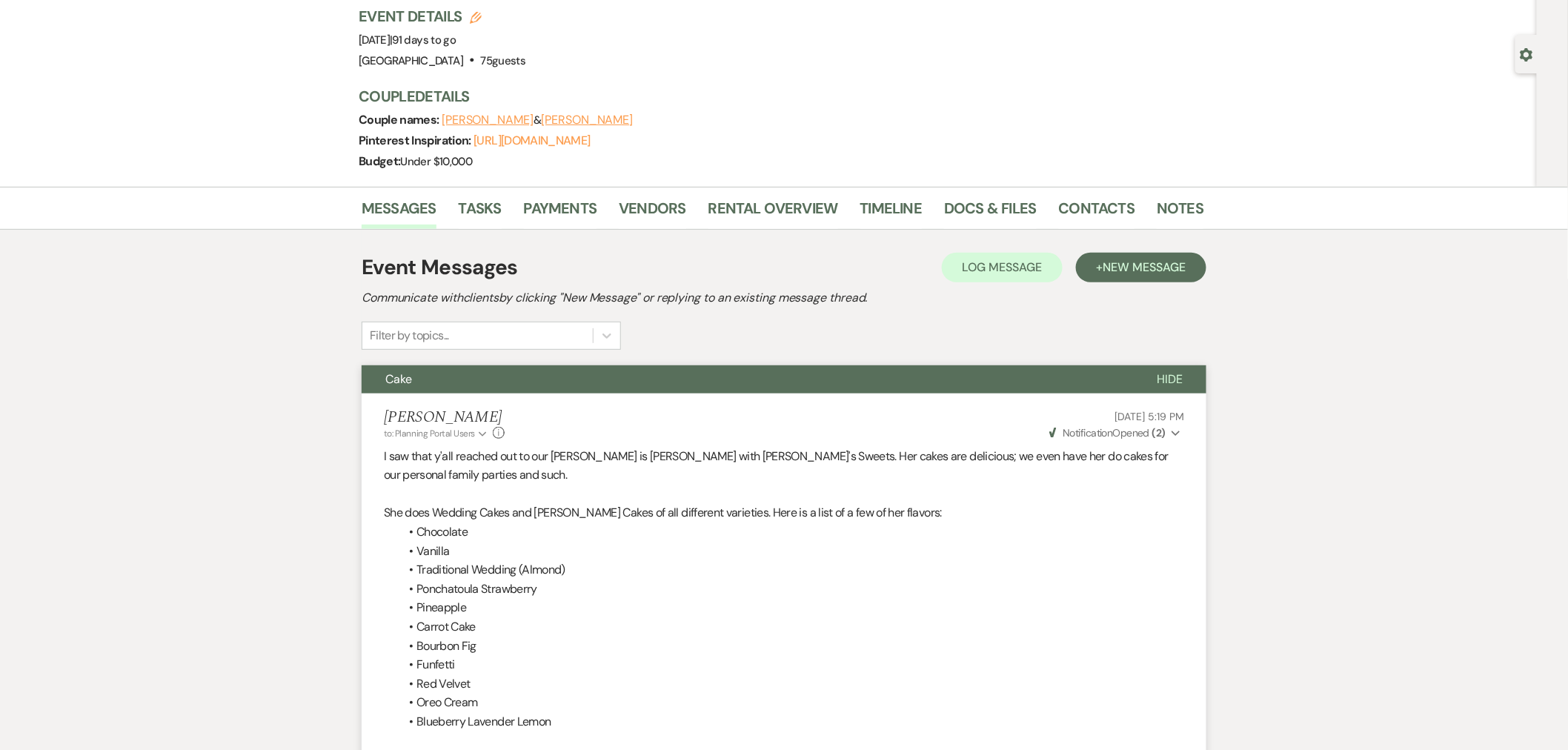
scroll to position [0, 0]
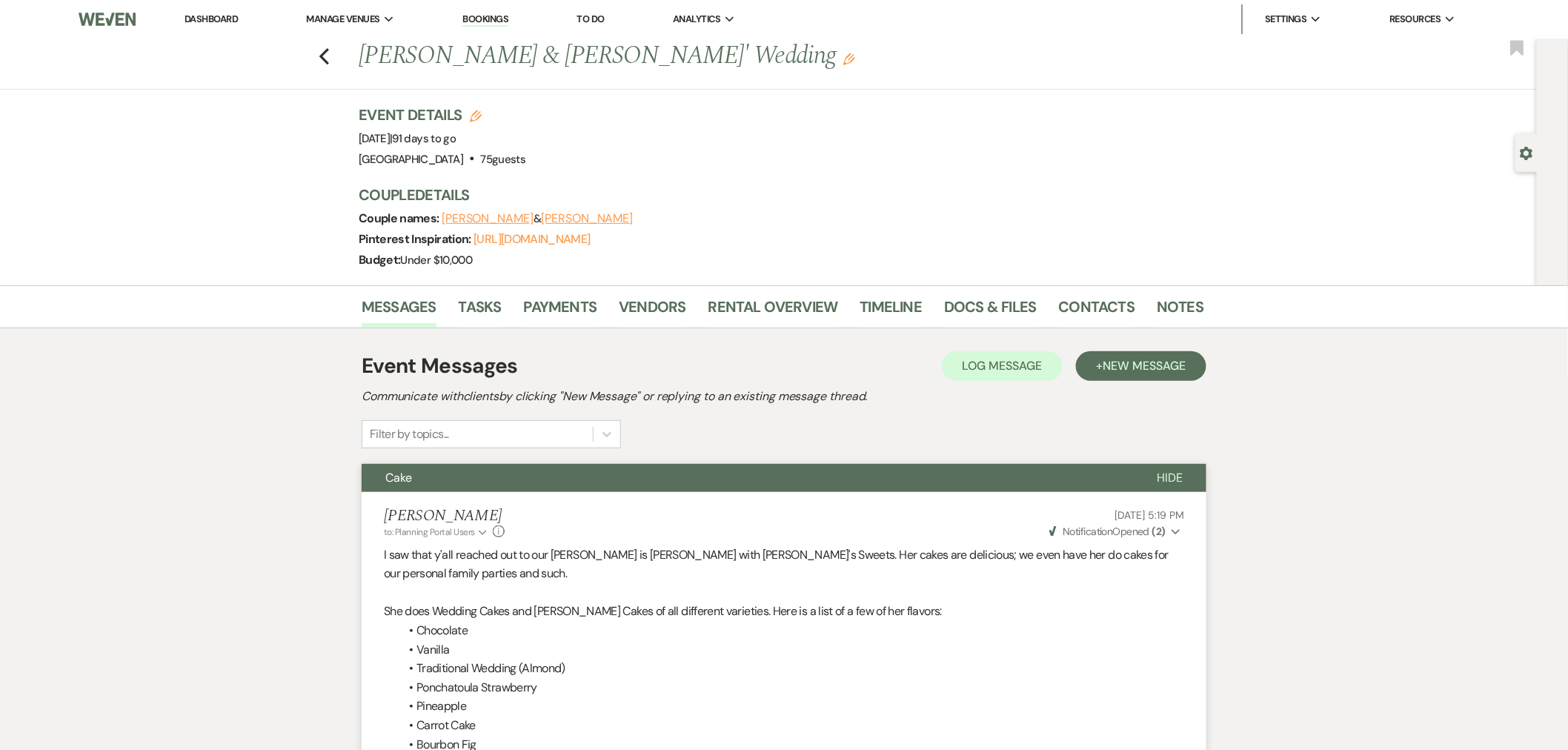
drag, startPoint x: 443, startPoint y: 476, endPoint x: 727, endPoint y: 294, distance: 337.3
click at [443, 476] on button "Cake" at bounding box center [747, 478] width 771 height 29
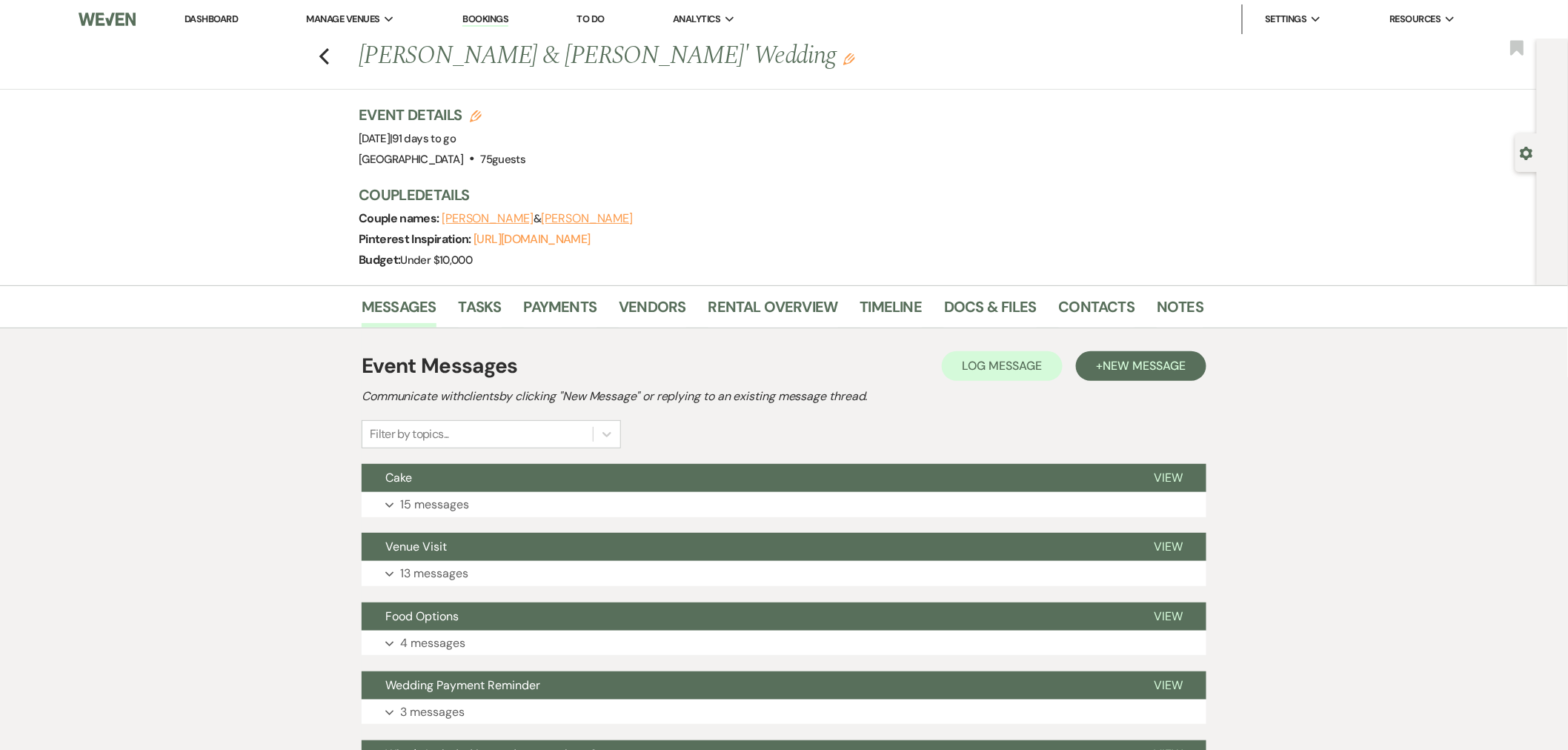
scroll to position [412, 0]
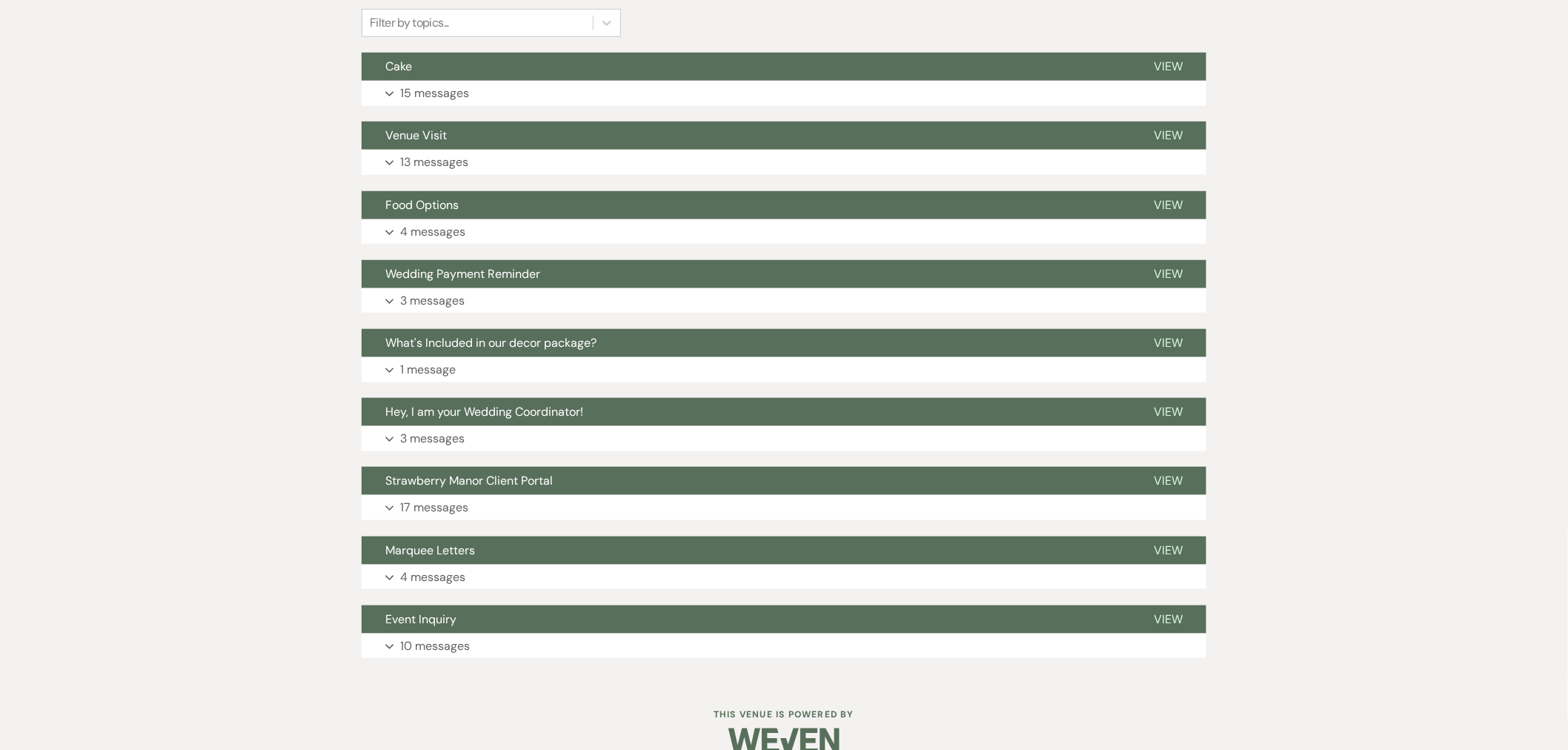
click at [443, 575] on p "4 messages" at bounding box center [432, 577] width 65 height 20
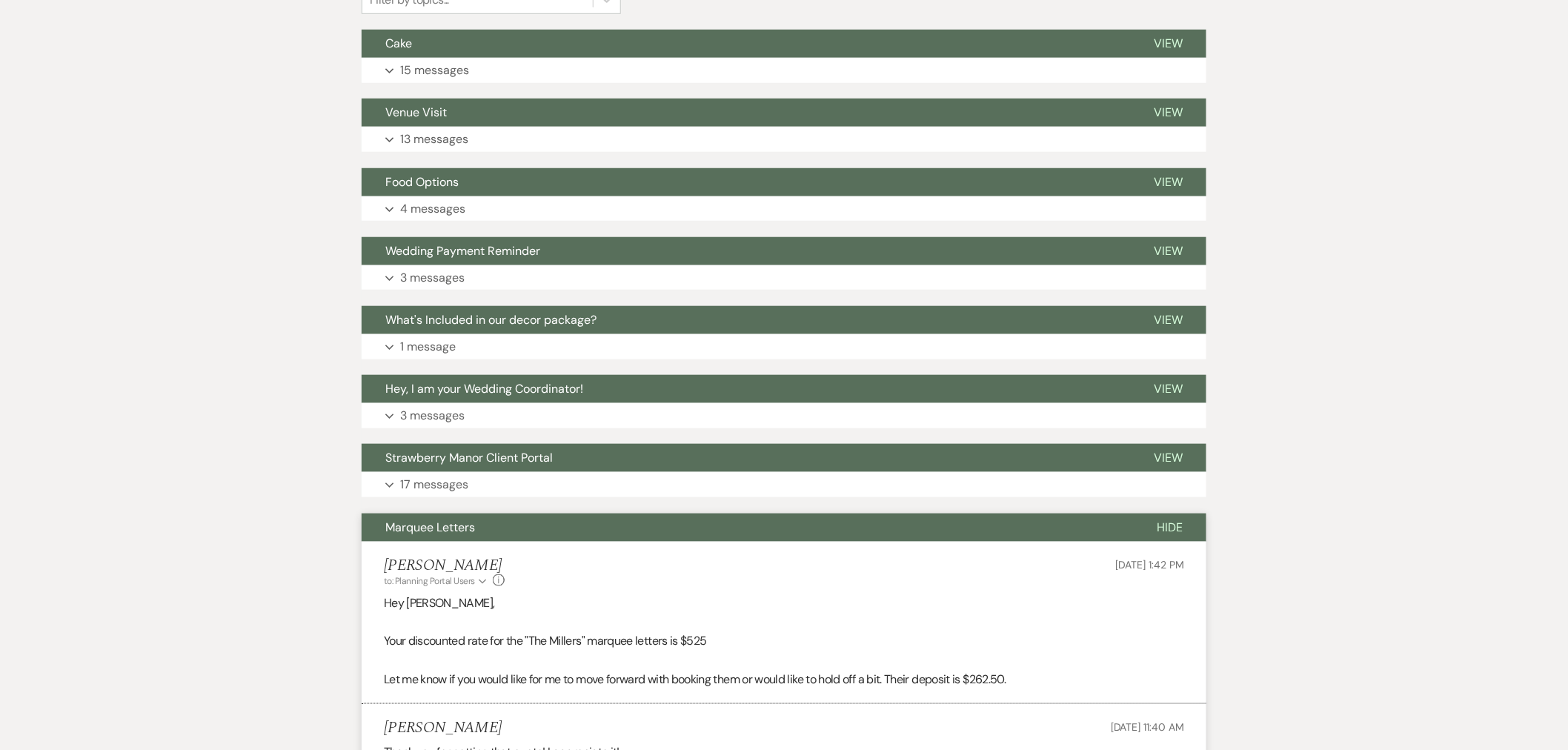
scroll to position [437, 0]
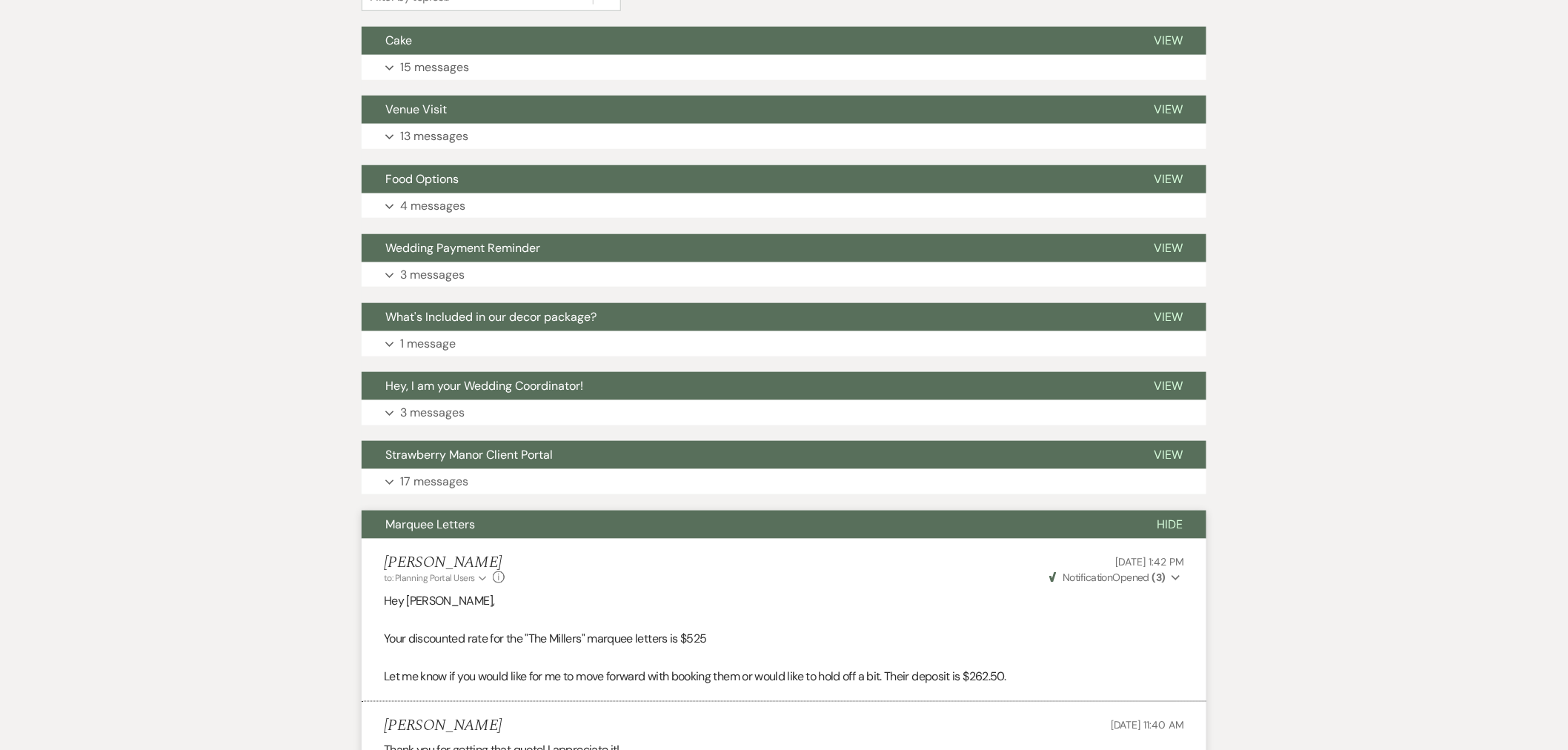
click at [1150, 524] on button "Hide" at bounding box center [1170, 525] width 73 height 29
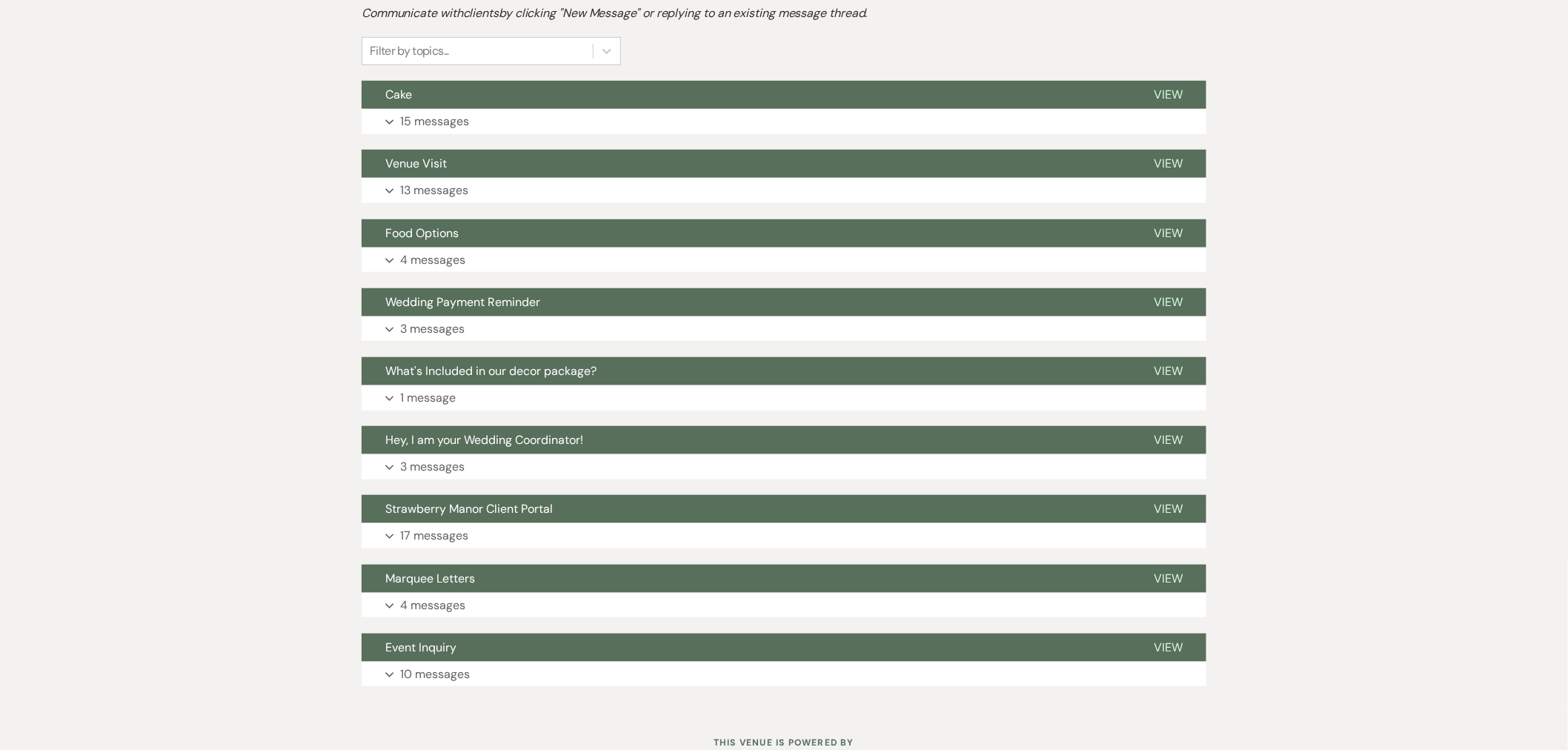
scroll to position [355, 0]
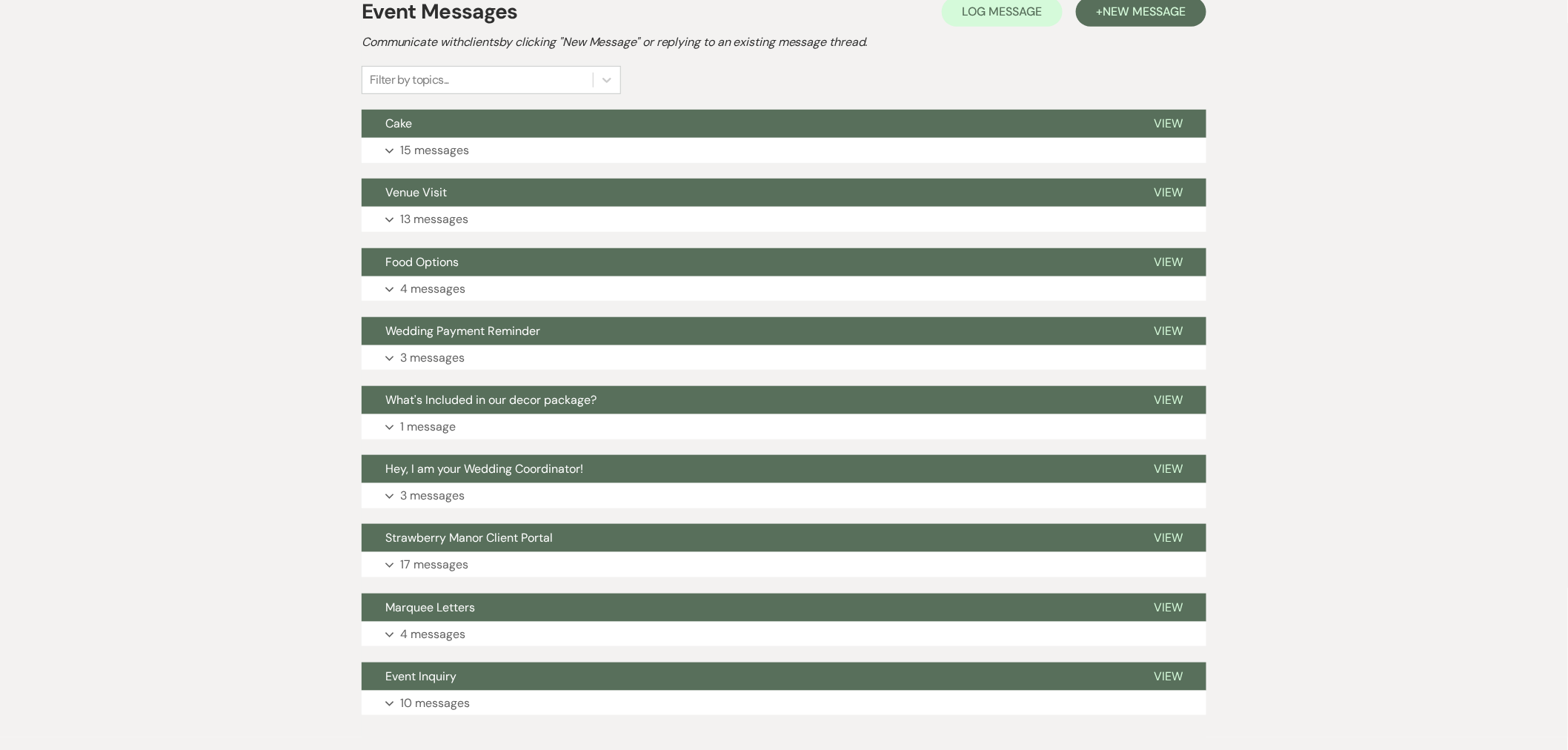
click at [472, 134] on button "Cake" at bounding box center [745, 124] width 768 height 29
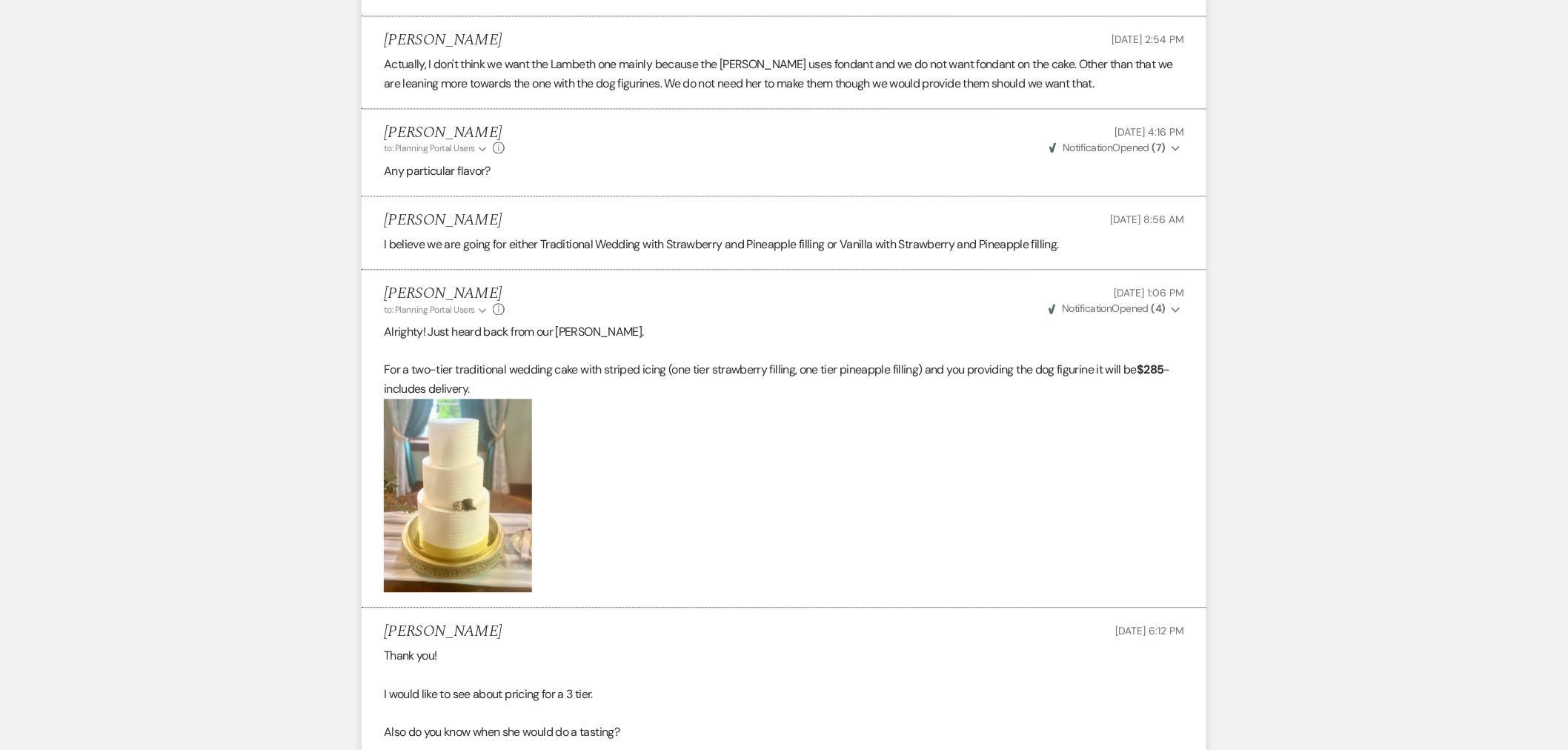
scroll to position [1261, 0]
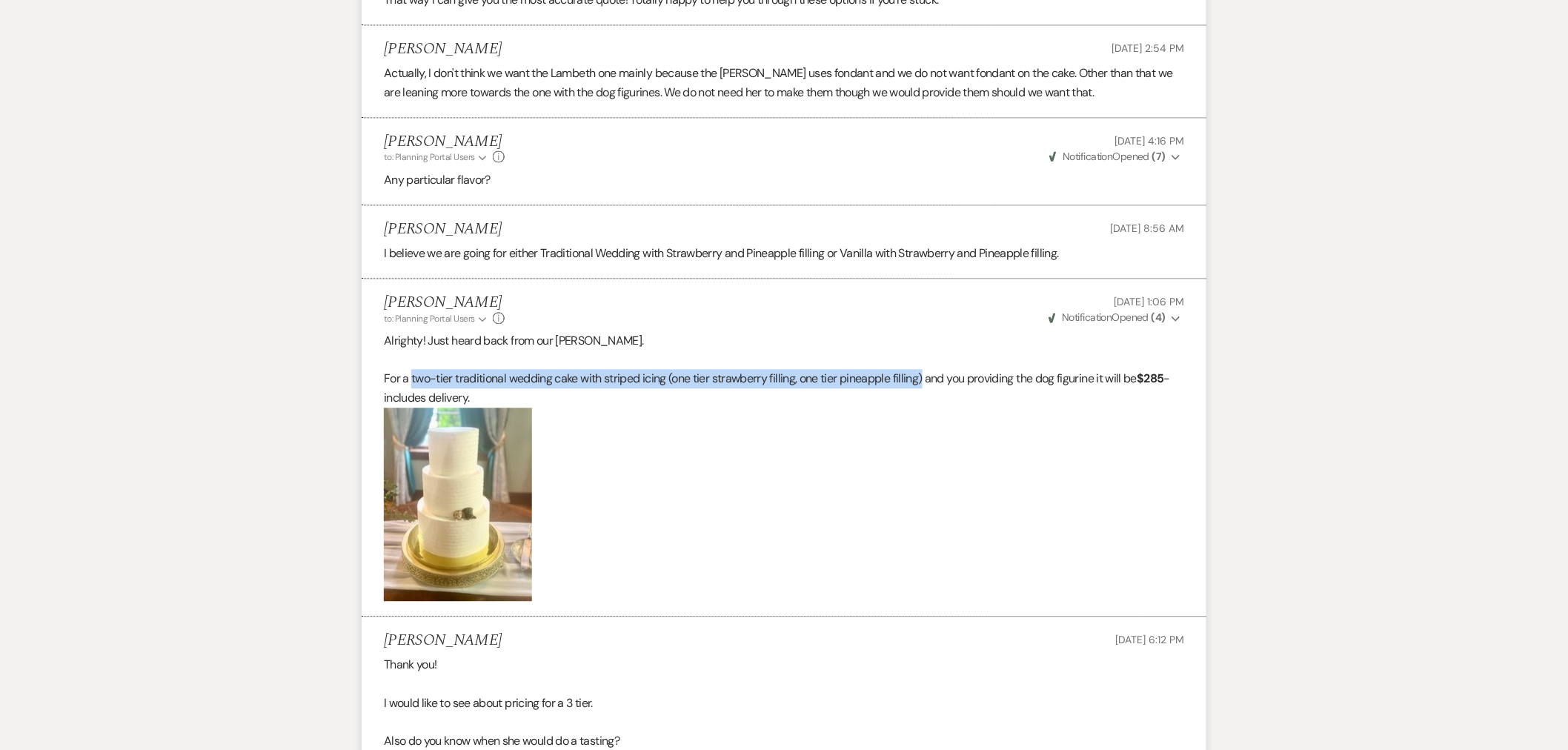
drag, startPoint x: 411, startPoint y: 380, endPoint x: 926, endPoint y: 380, distance: 515.0
click at [926, 380] on p "For a two-tier traditional wedding cake with striped icing (one tier strawberry…" at bounding box center [784, 387] width 800 height 37
copy p "two-tier traditional wedding cake with striped icing (one tier strawberry filli…"
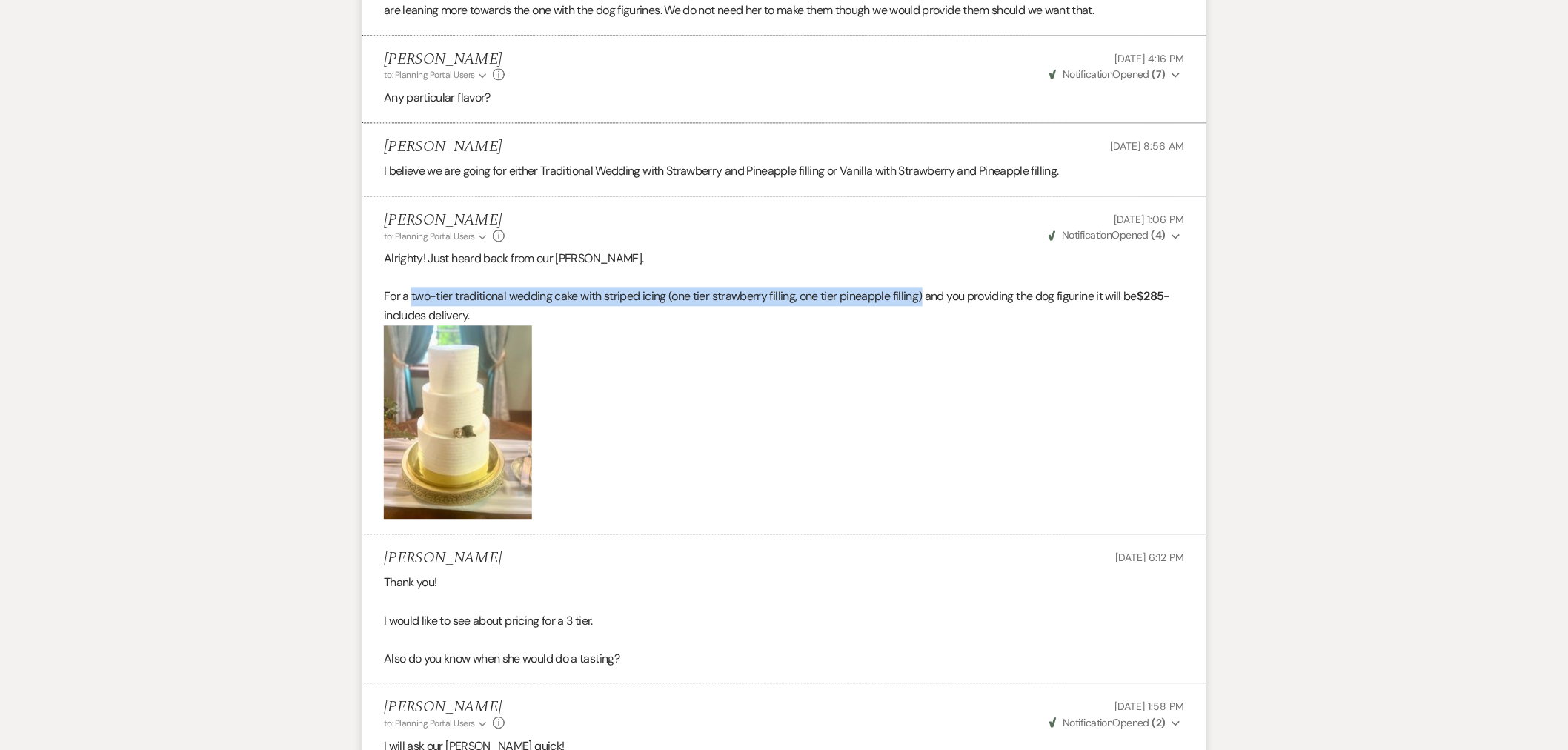
scroll to position [0, 0]
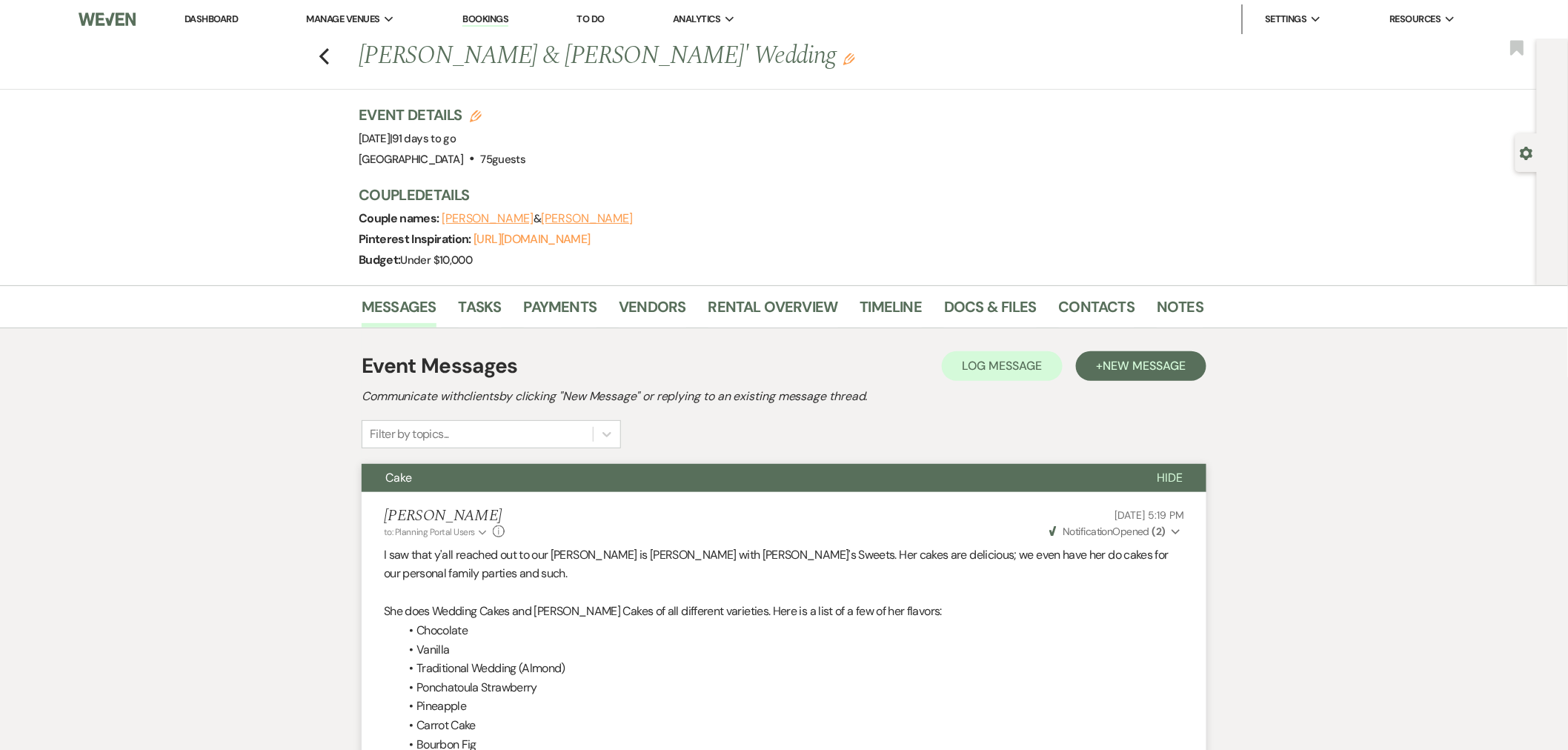
click at [1156, 476] on button "Hide" at bounding box center [1170, 478] width 73 height 29
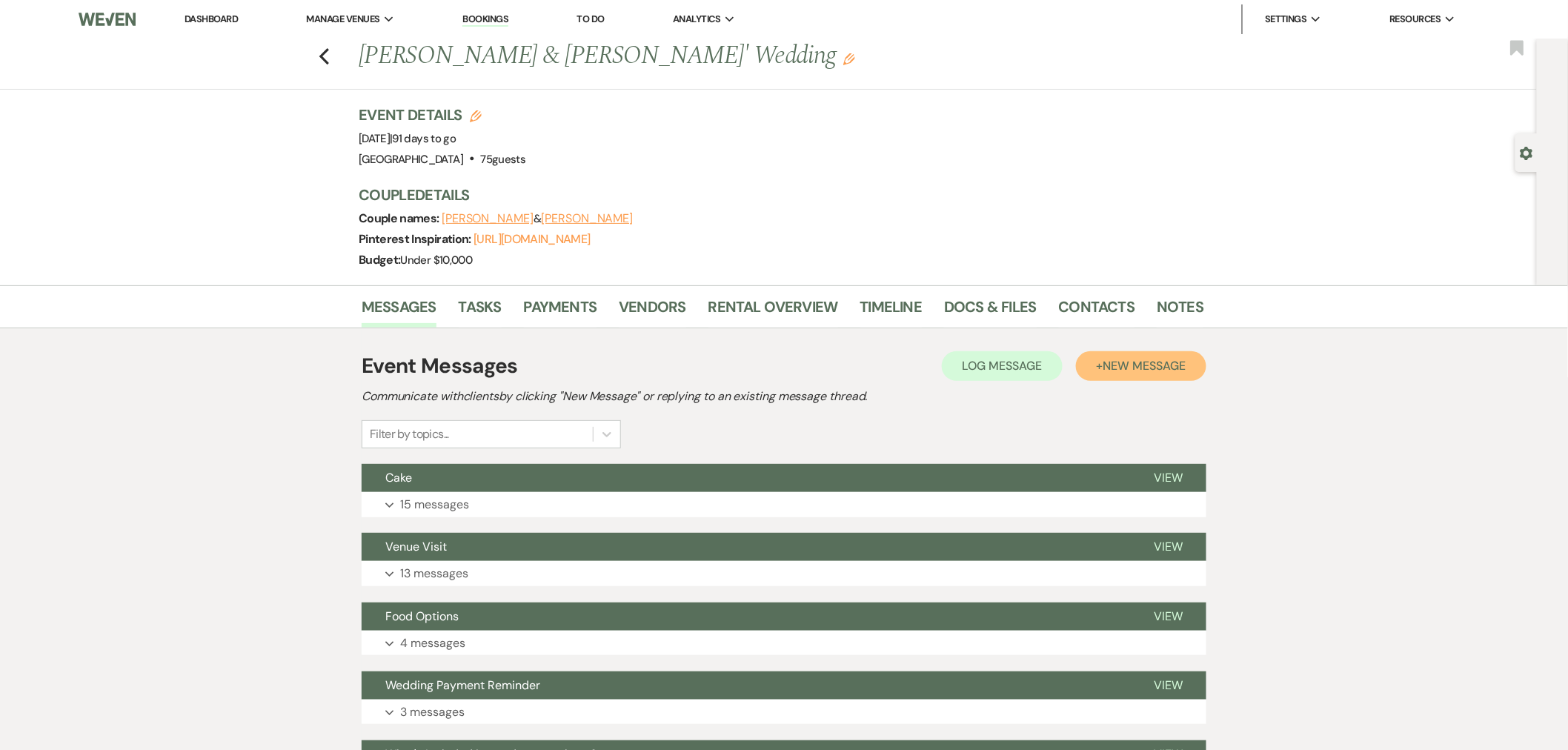
click at [1123, 364] on span "New Message" at bounding box center [1144, 365] width 82 height 15
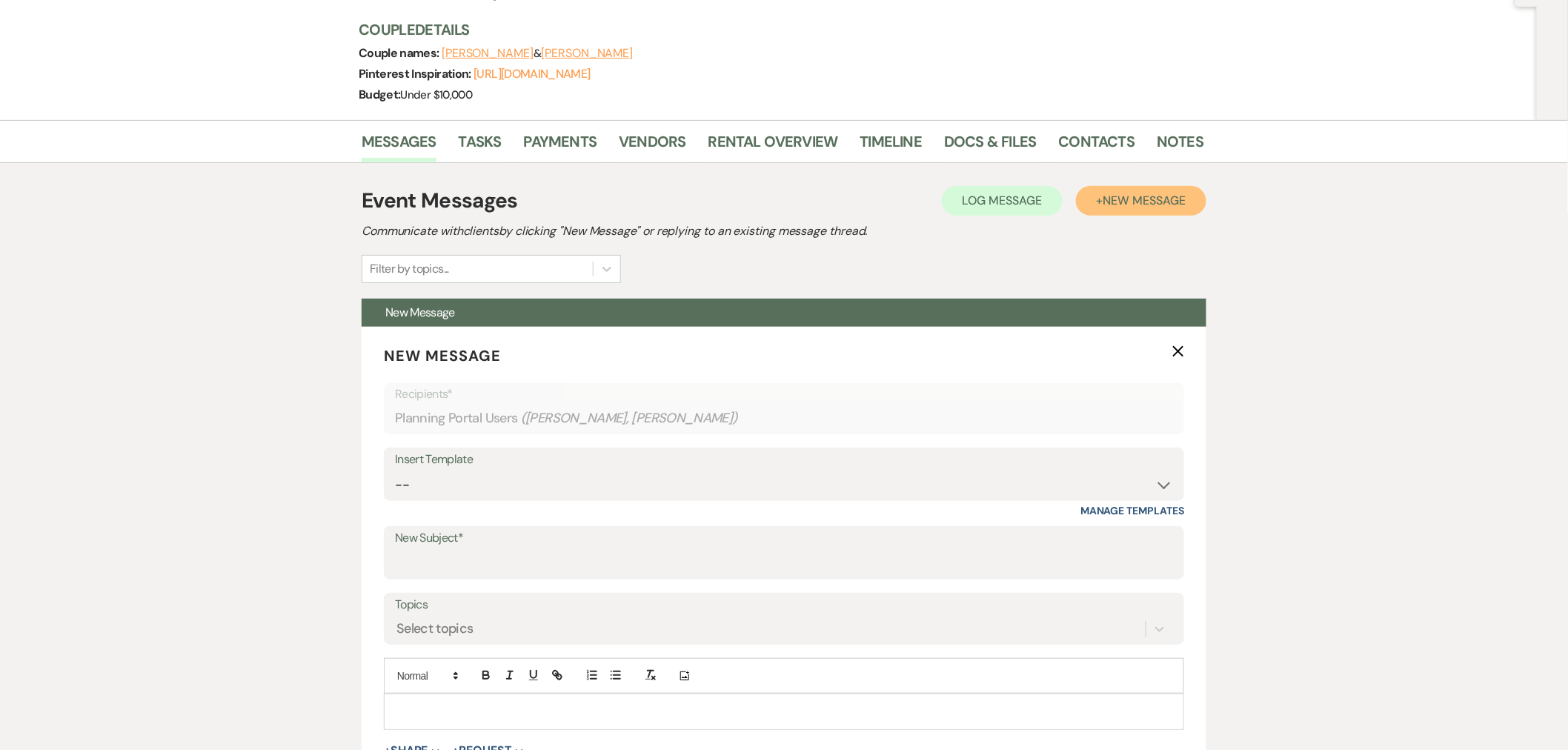
scroll to position [247, 0]
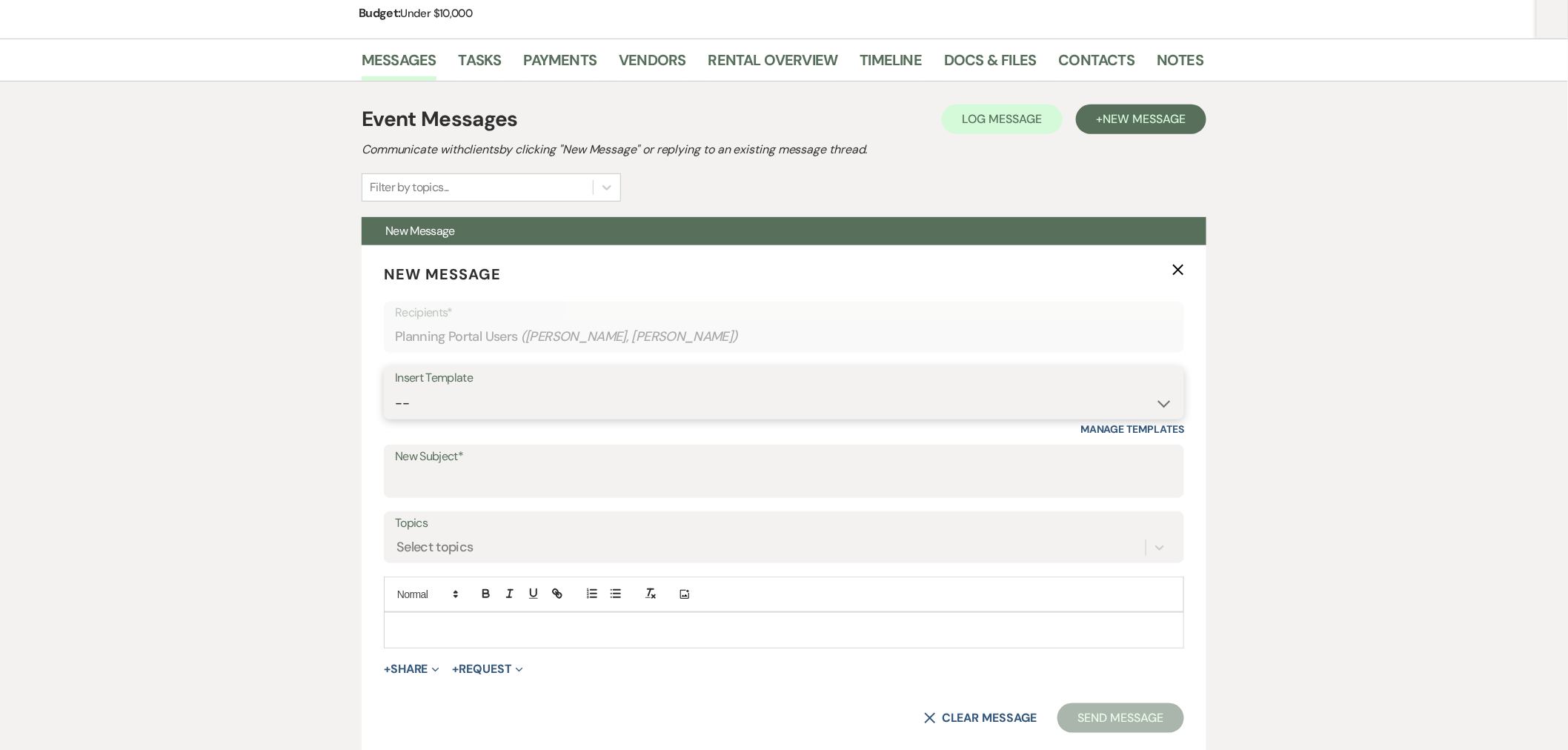
click at [565, 398] on select "-- Weven Planning Portal Introduction (Booked Events) Private Party Inquiry Res…" at bounding box center [784, 404] width 778 height 29
click at [395, 389] on select "-- Weven Planning Portal Introduction (Booked Events) Private Party Inquiry Res…" at bounding box center [784, 404] width 778 height 29
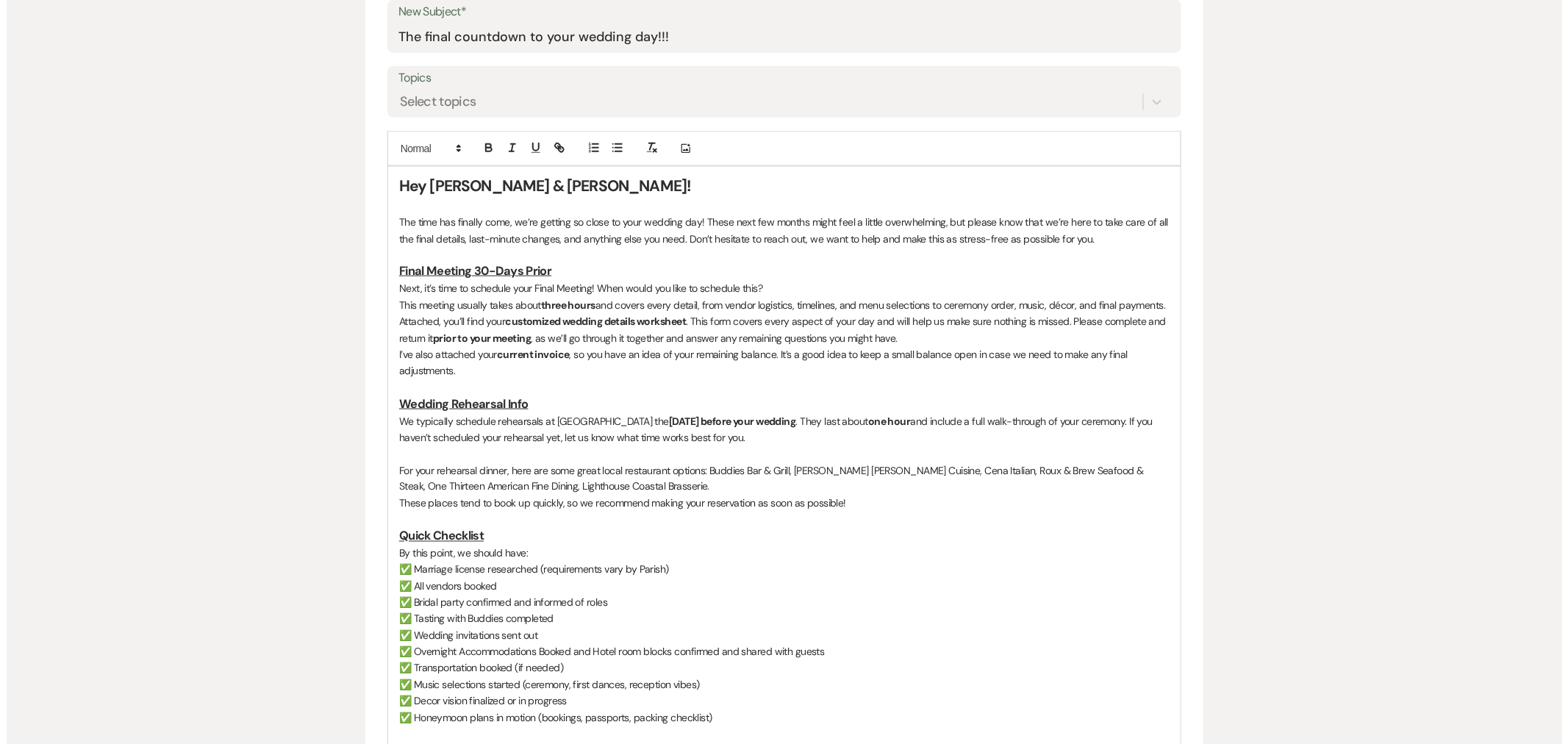
scroll to position [899, 0]
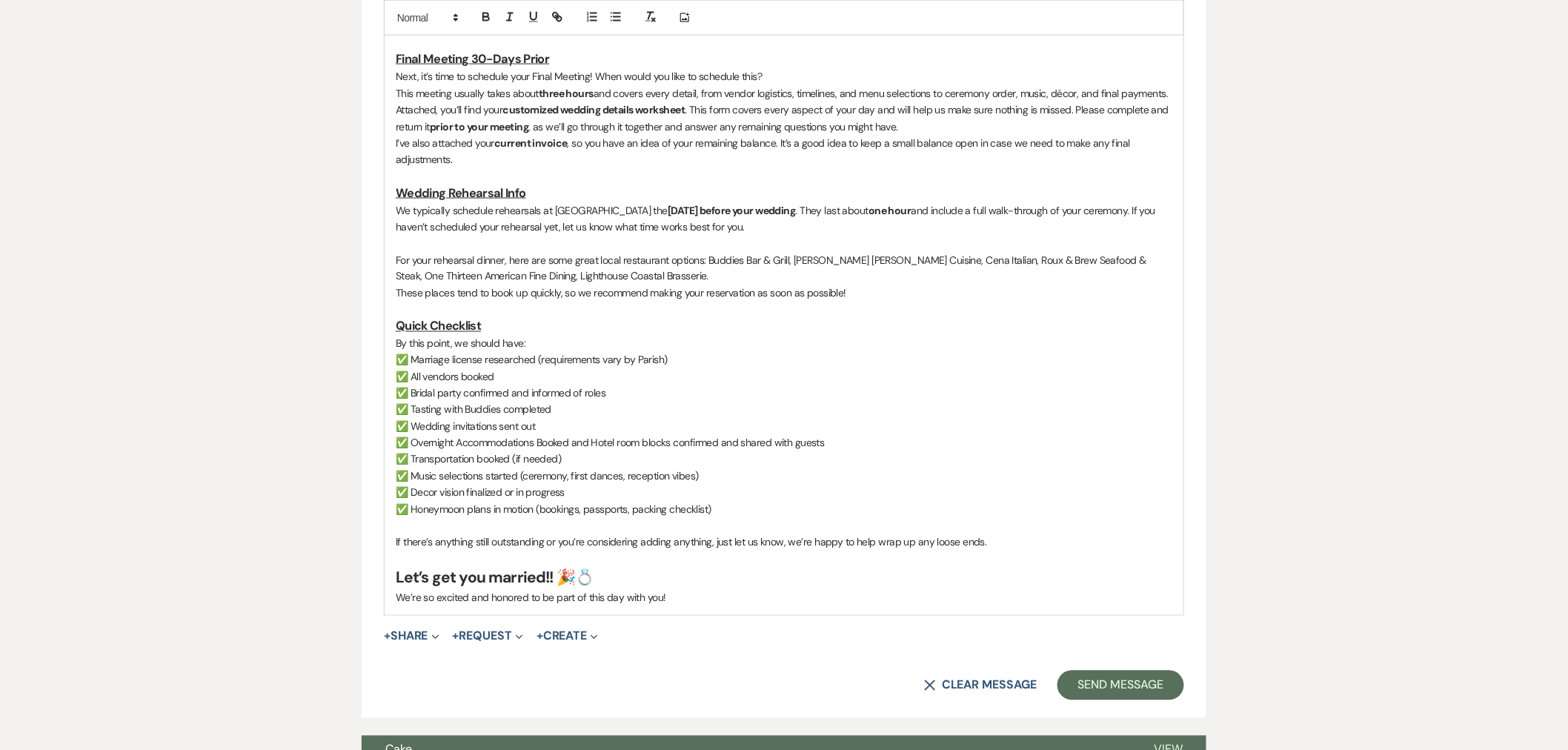
click at [421, 633] on button "+ Share Expand" at bounding box center [411, 636] width 55 height 12
click at [438, 660] on span "Doc Upload Documents" at bounding box center [441, 665] width 85 height 15
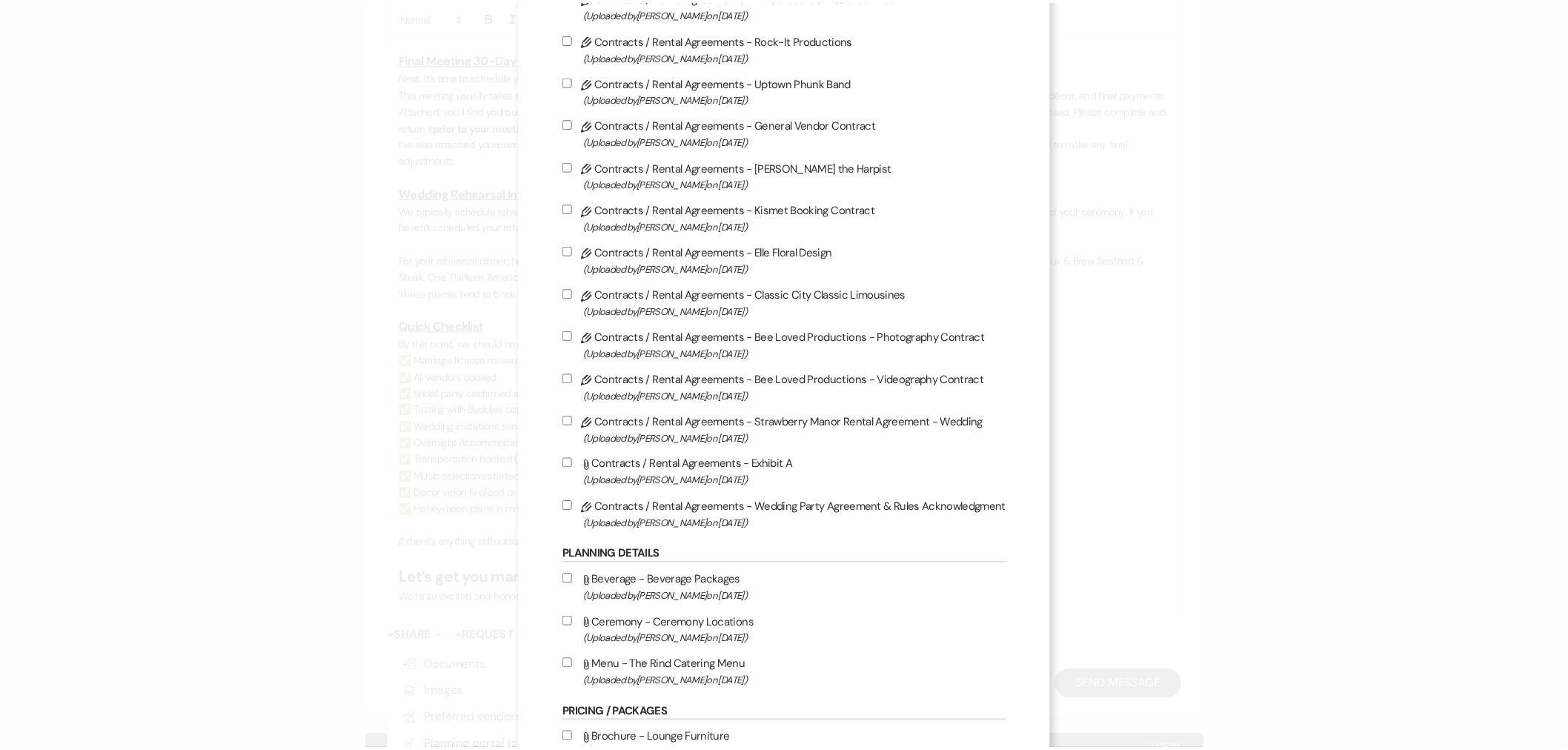
scroll to position [0, 0]
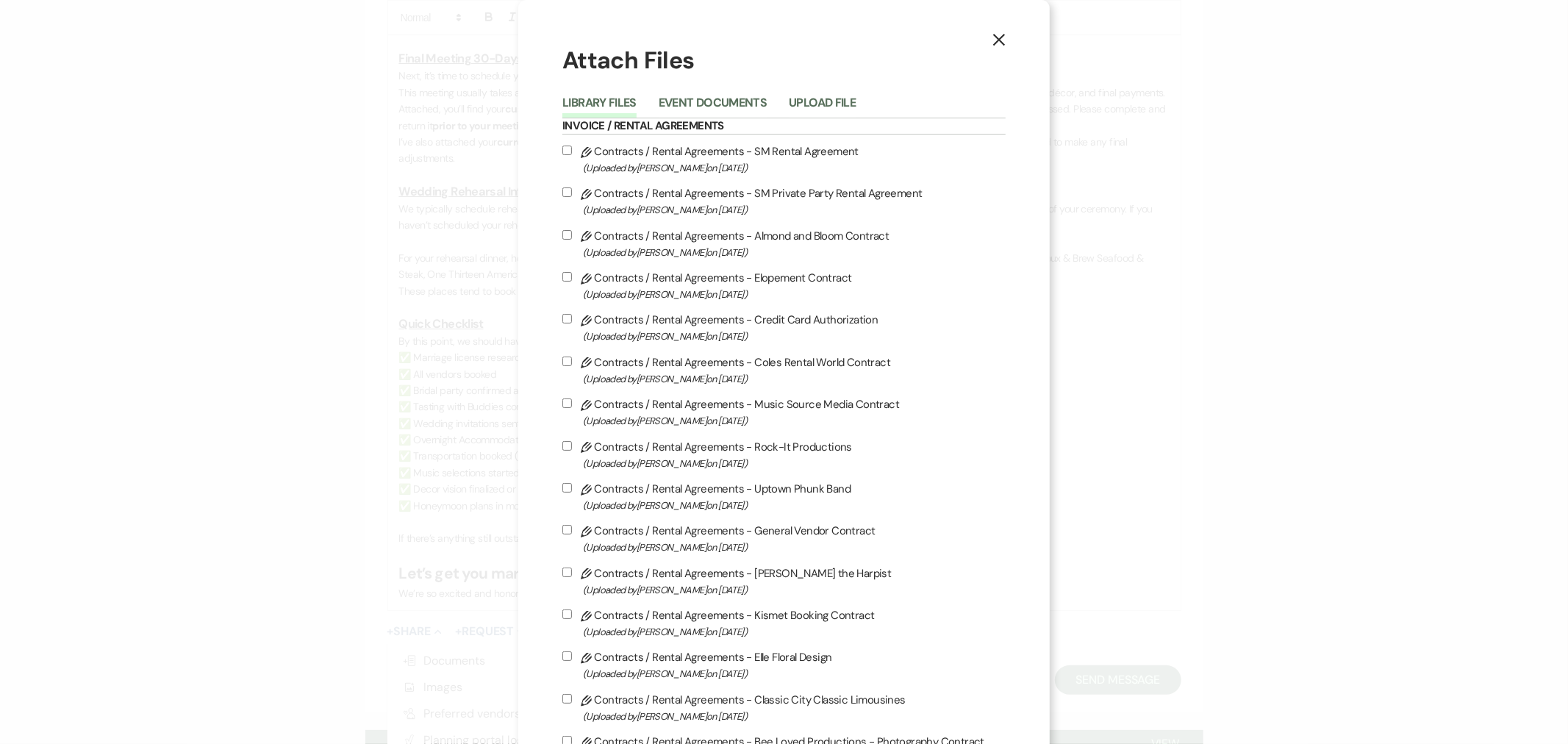
click at [851, 102] on button "Upload File" at bounding box center [822, 107] width 67 height 20
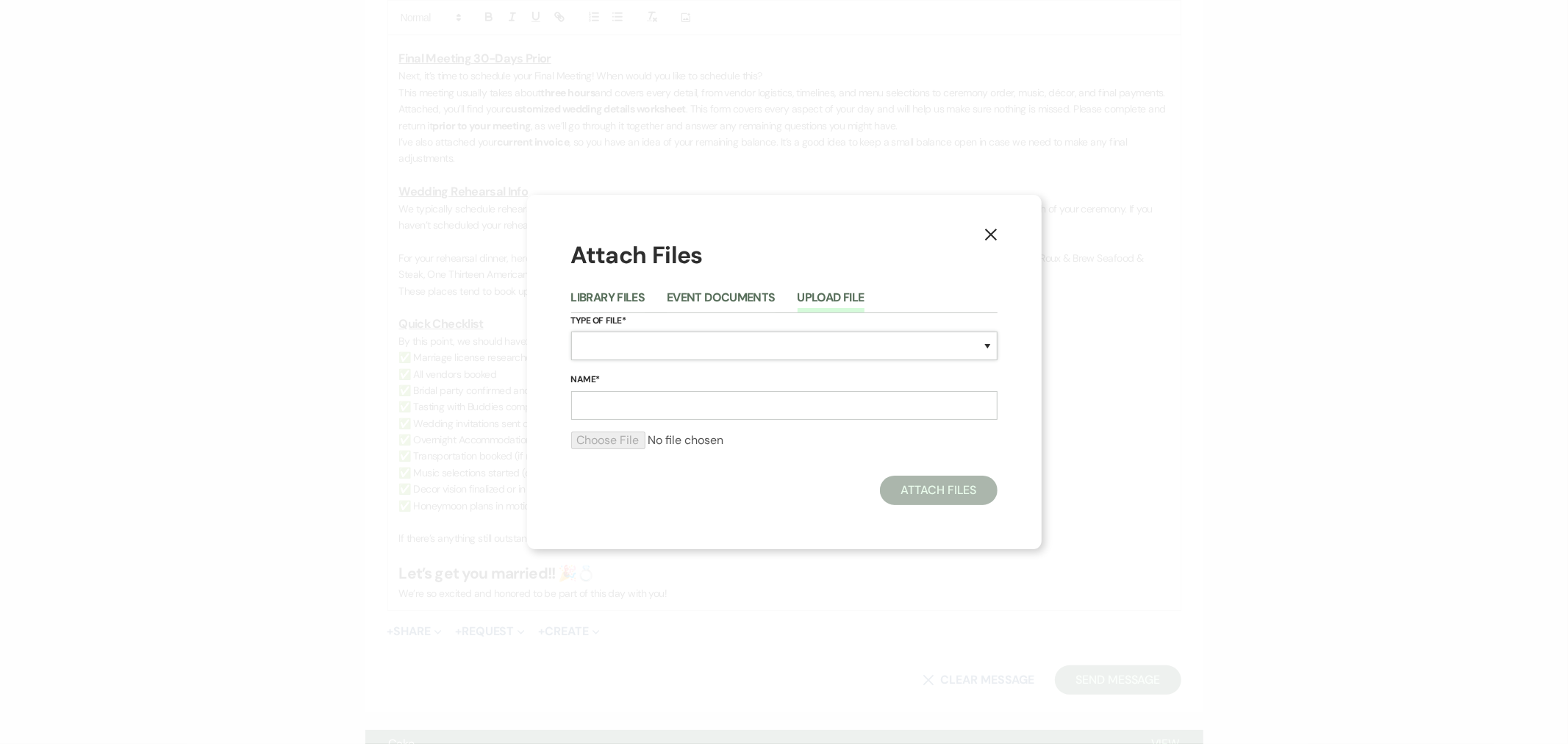
click at [610, 344] on select "Special Event Insurance Vendor Certificate of Insurance Contracts / Rental Agre…" at bounding box center [784, 345] width 427 height 28
click at [572, 331] on select "Special Event Insurance Vendor Certificate of Insurance Contracts / Rental Agre…" at bounding box center [784, 345] width 427 height 28
click at [670, 410] on input "Name*" at bounding box center [784, 406] width 427 height 28
click at [605, 446] on input "file" at bounding box center [784, 441] width 427 height 18
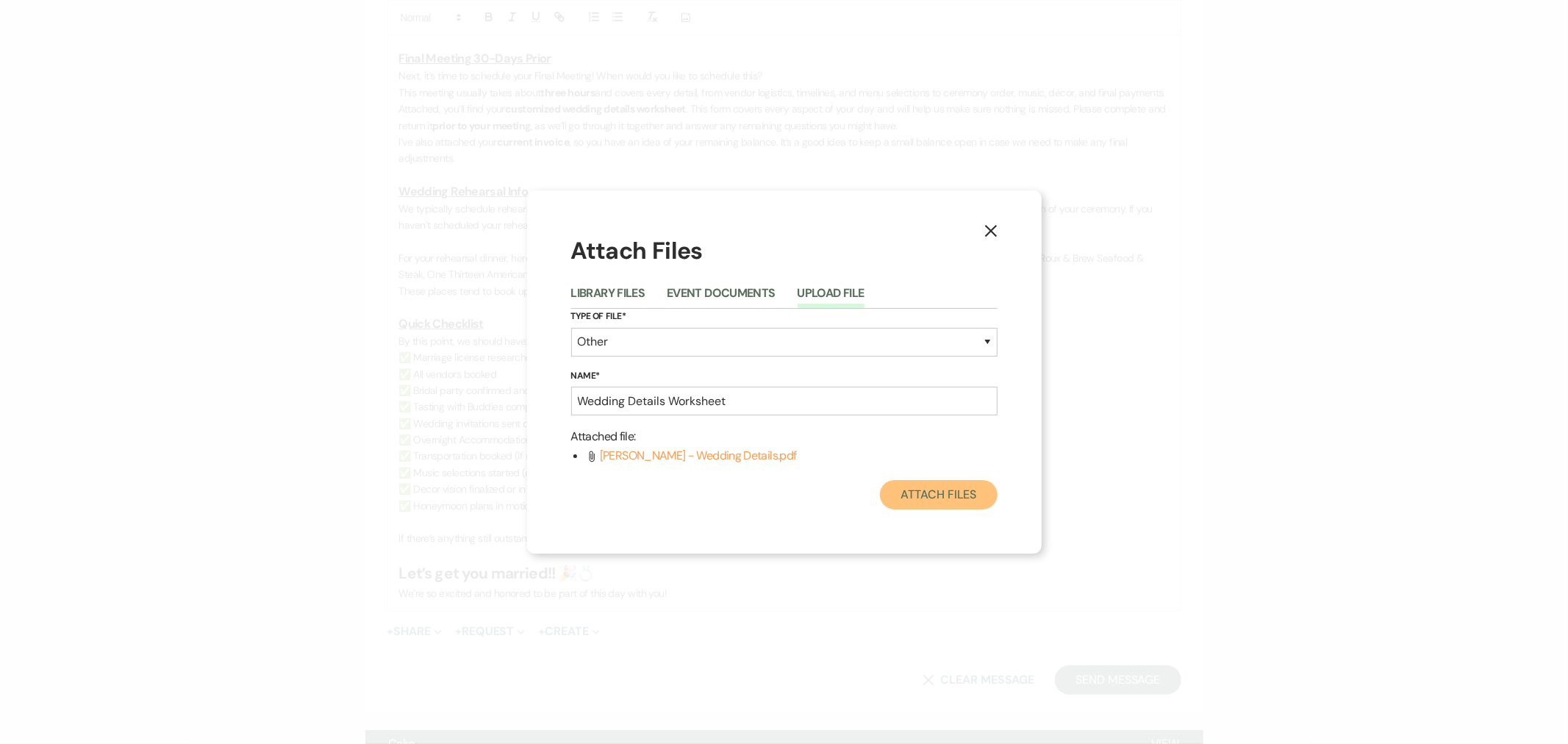
click at [953, 486] on button "Attach Files" at bounding box center [938, 494] width 117 height 29
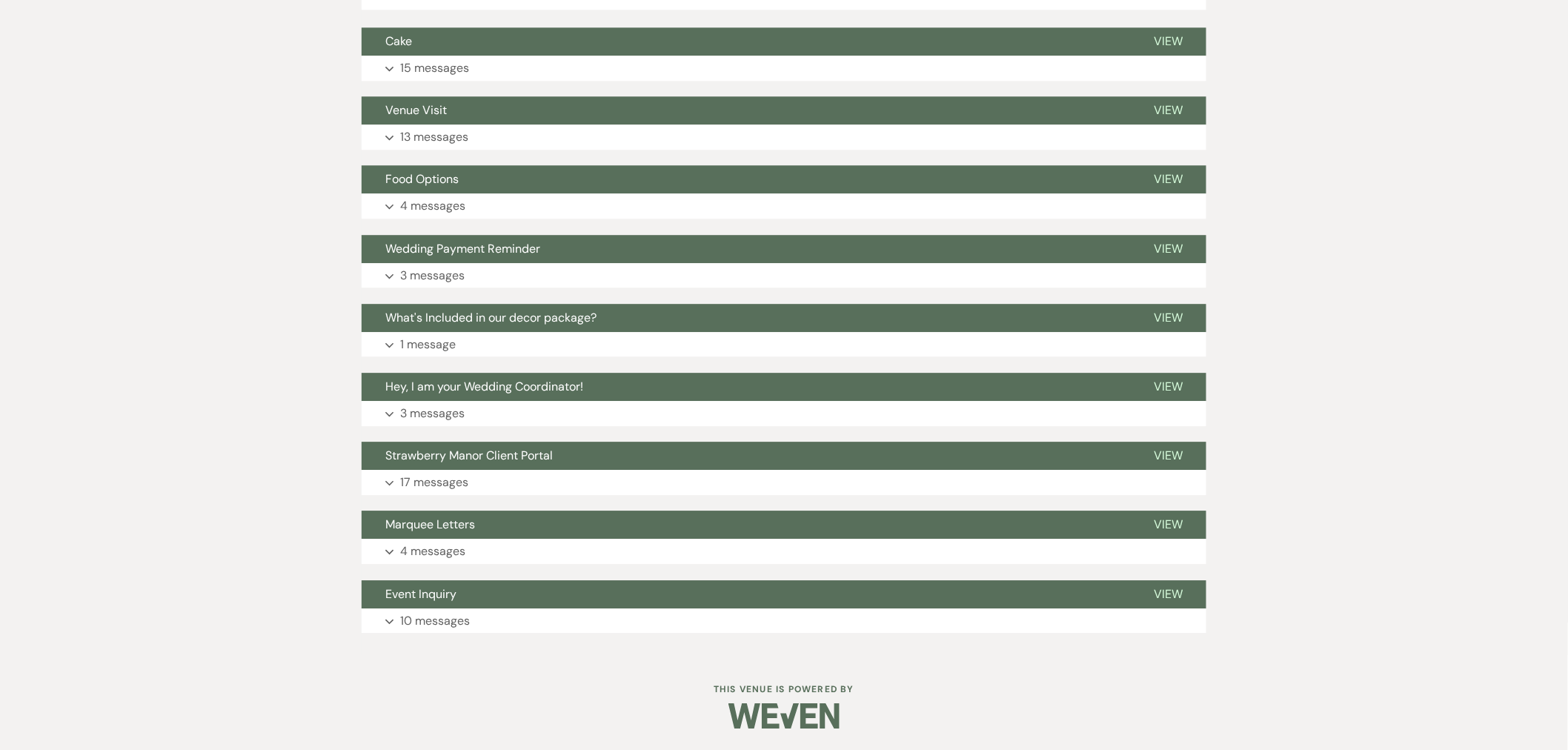
scroll to position [1639, 0]
drag, startPoint x: 450, startPoint y: 543, endPoint x: 797, endPoint y: 420, distance: 368.2
click at [451, 543] on p "4 messages" at bounding box center [432, 551] width 65 height 20
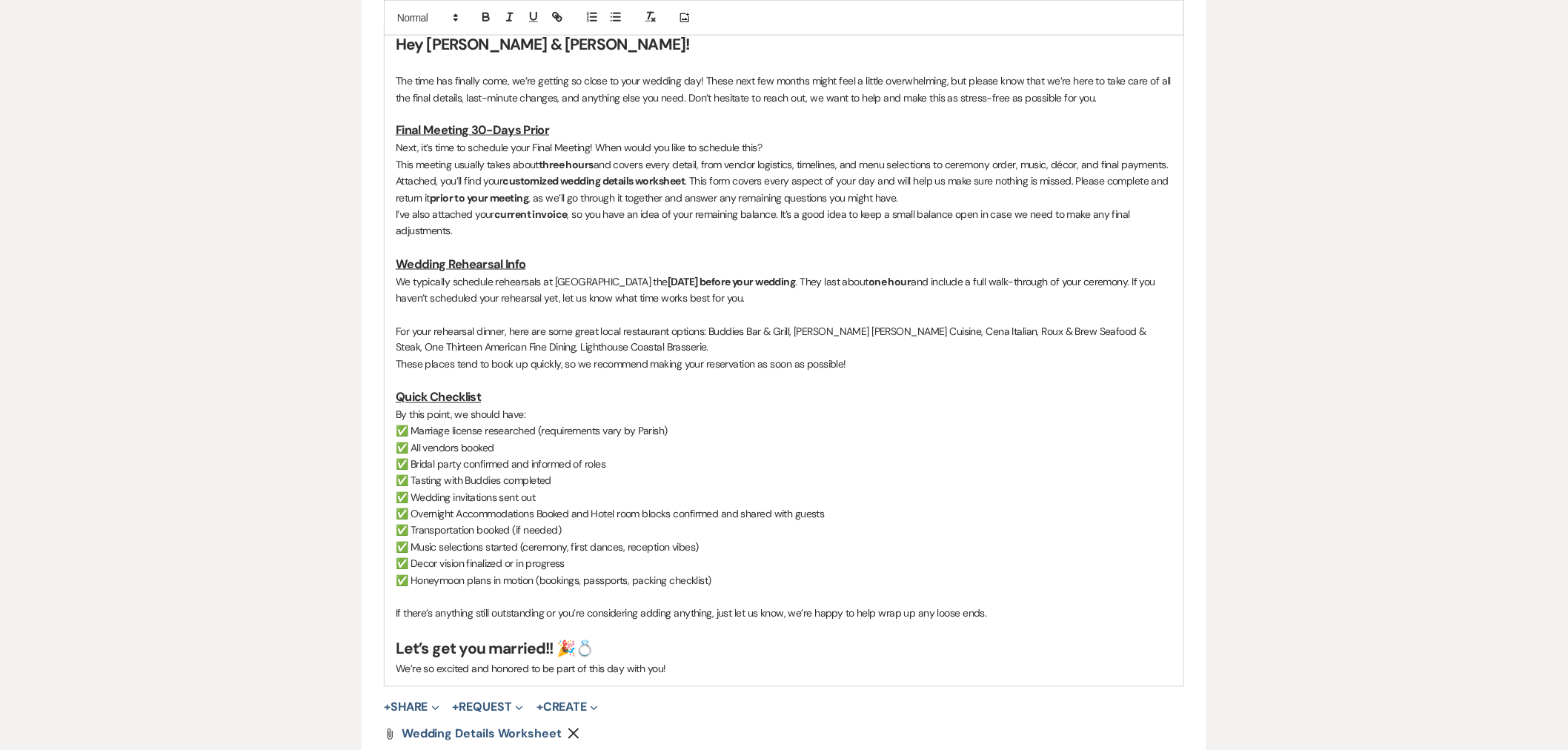
scroll to position [1078, 0]
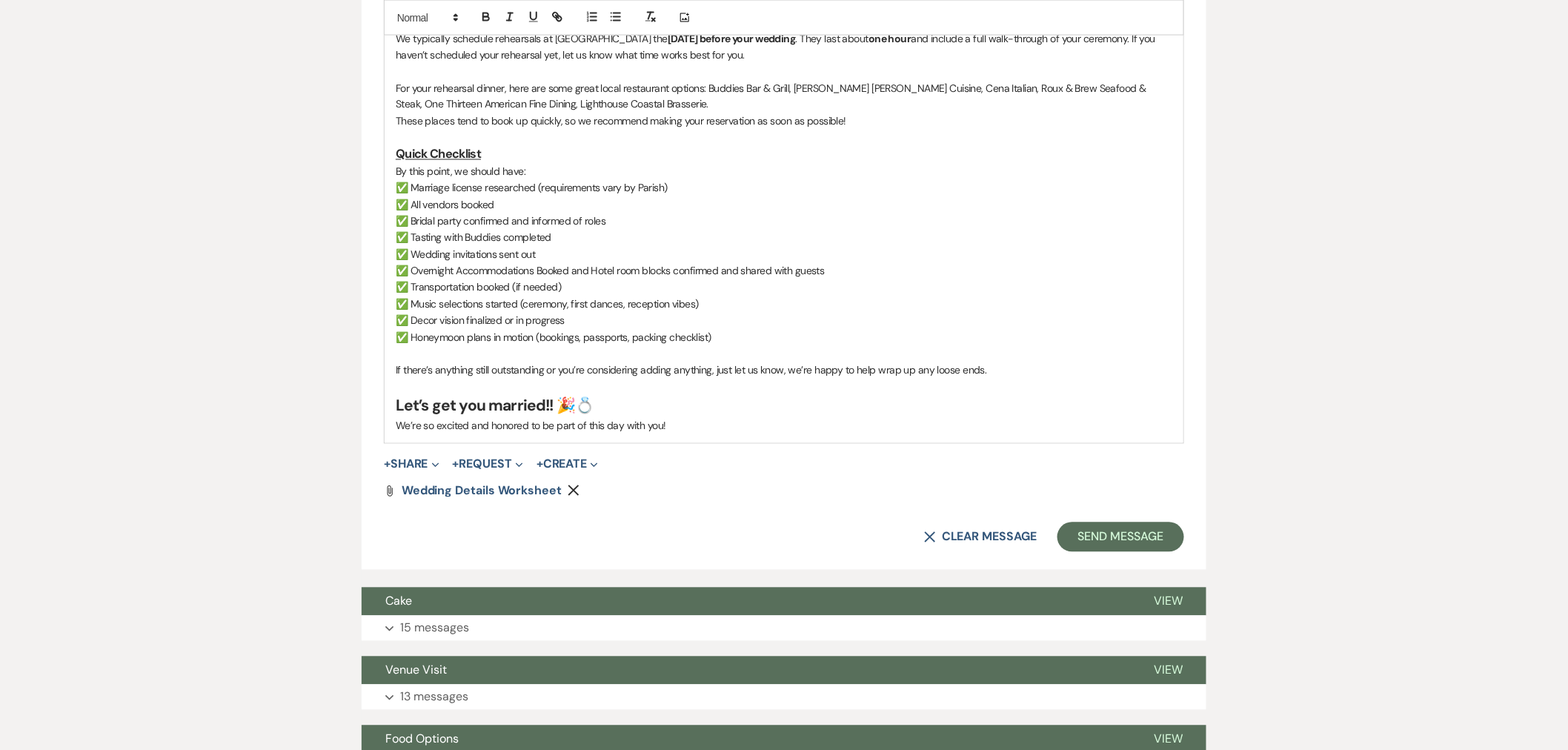
click at [422, 470] on button "+ Share Expand" at bounding box center [411, 464] width 55 height 12
click at [472, 501] on button "Doc Upload Documents" at bounding box center [487, 494] width 207 height 27
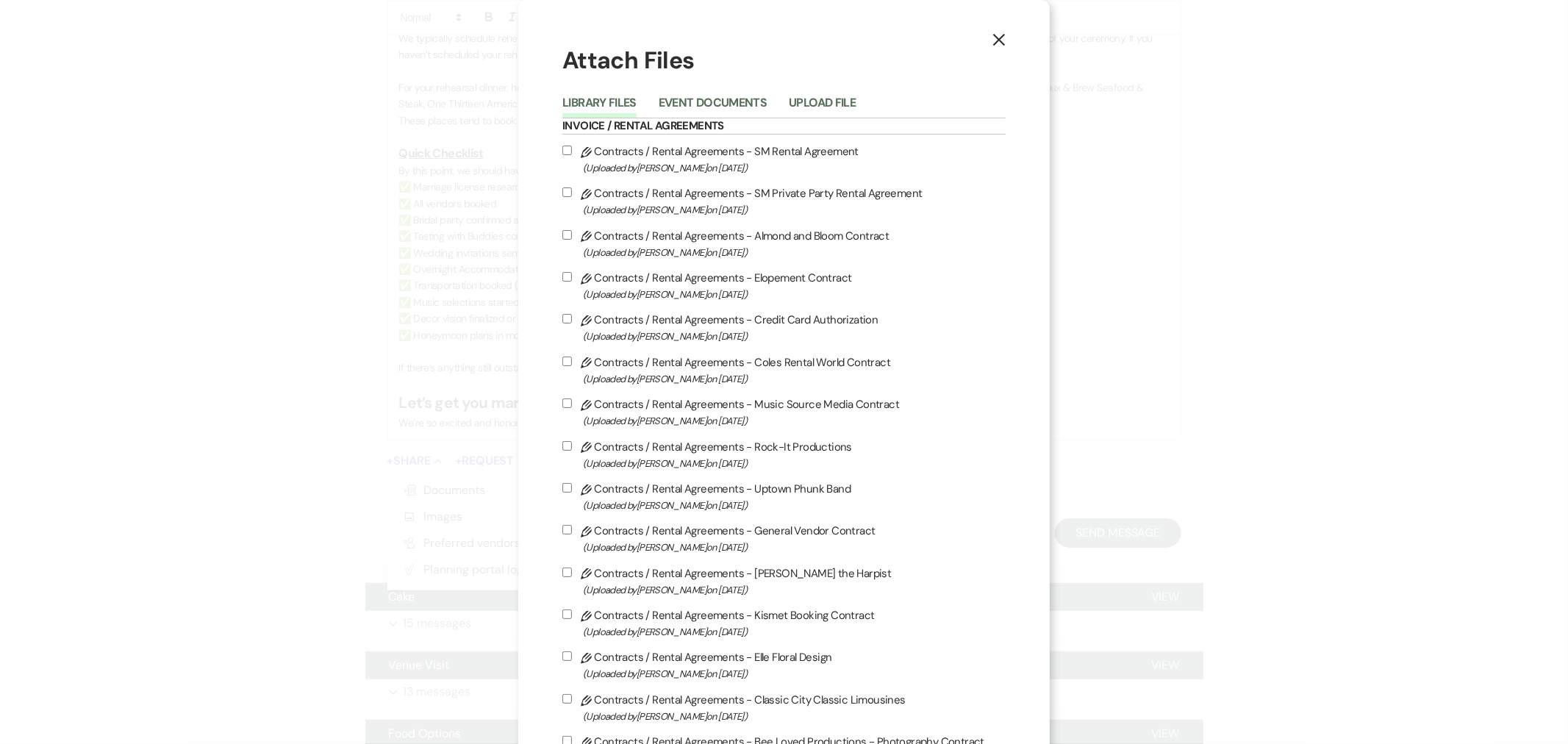
click at [835, 107] on button "Upload File" at bounding box center [822, 107] width 67 height 20
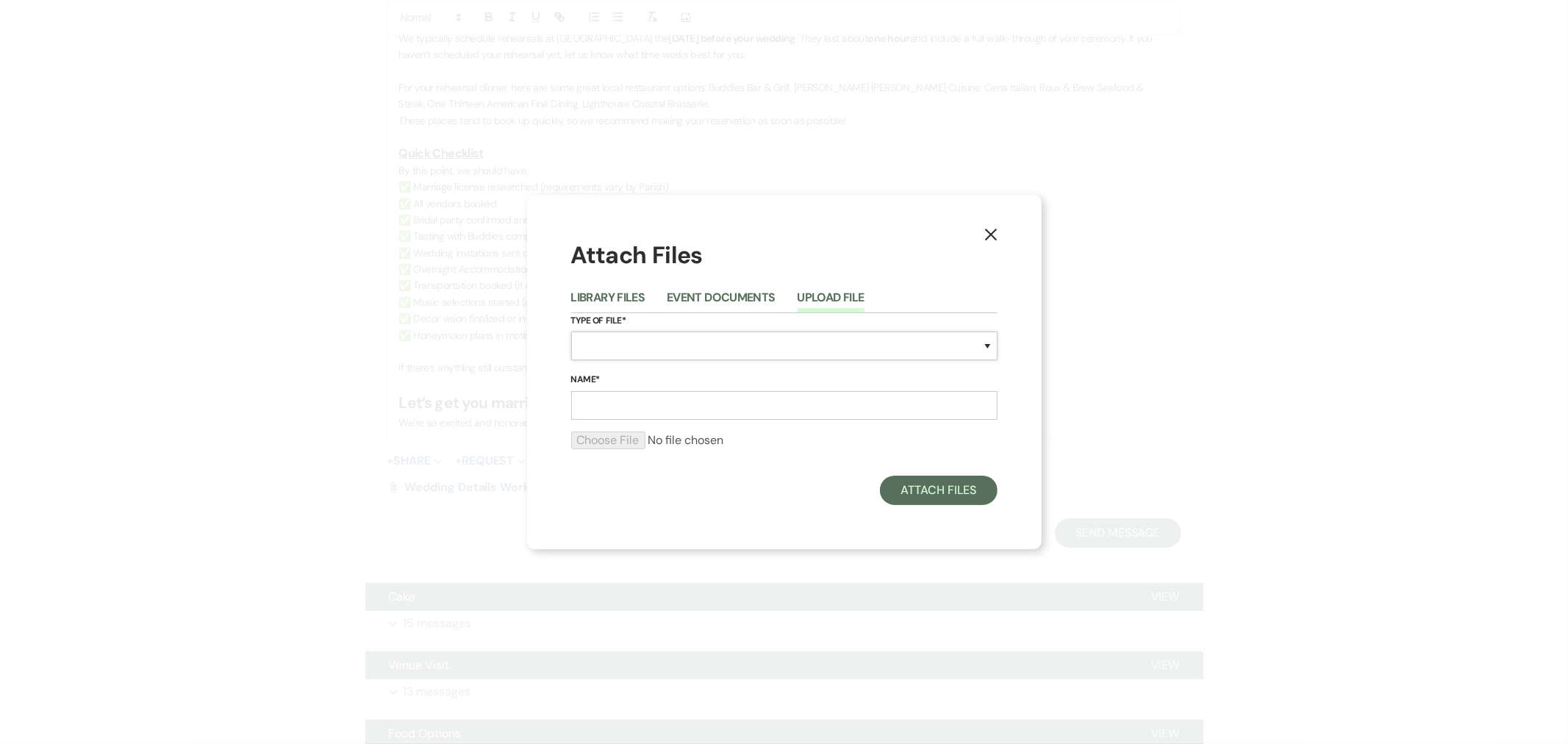
click at [707, 335] on select "Special Event Insurance Vendor Certificate of Insurance Contracts / Rental Agre…" at bounding box center [784, 345] width 427 height 28
click at [572, 331] on select "Special Event Insurance Vendor Certificate of Insurance Contracts / Rental Agre…" at bounding box center [784, 345] width 427 height 28
click at [703, 401] on input "Name*" at bounding box center [784, 406] width 427 height 28
click at [611, 441] on input "file" at bounding box center [784, 441] width 427 height 18
click at [656, 398] on input "Invoice" at bounding box center [784, 401] width 427 height 28
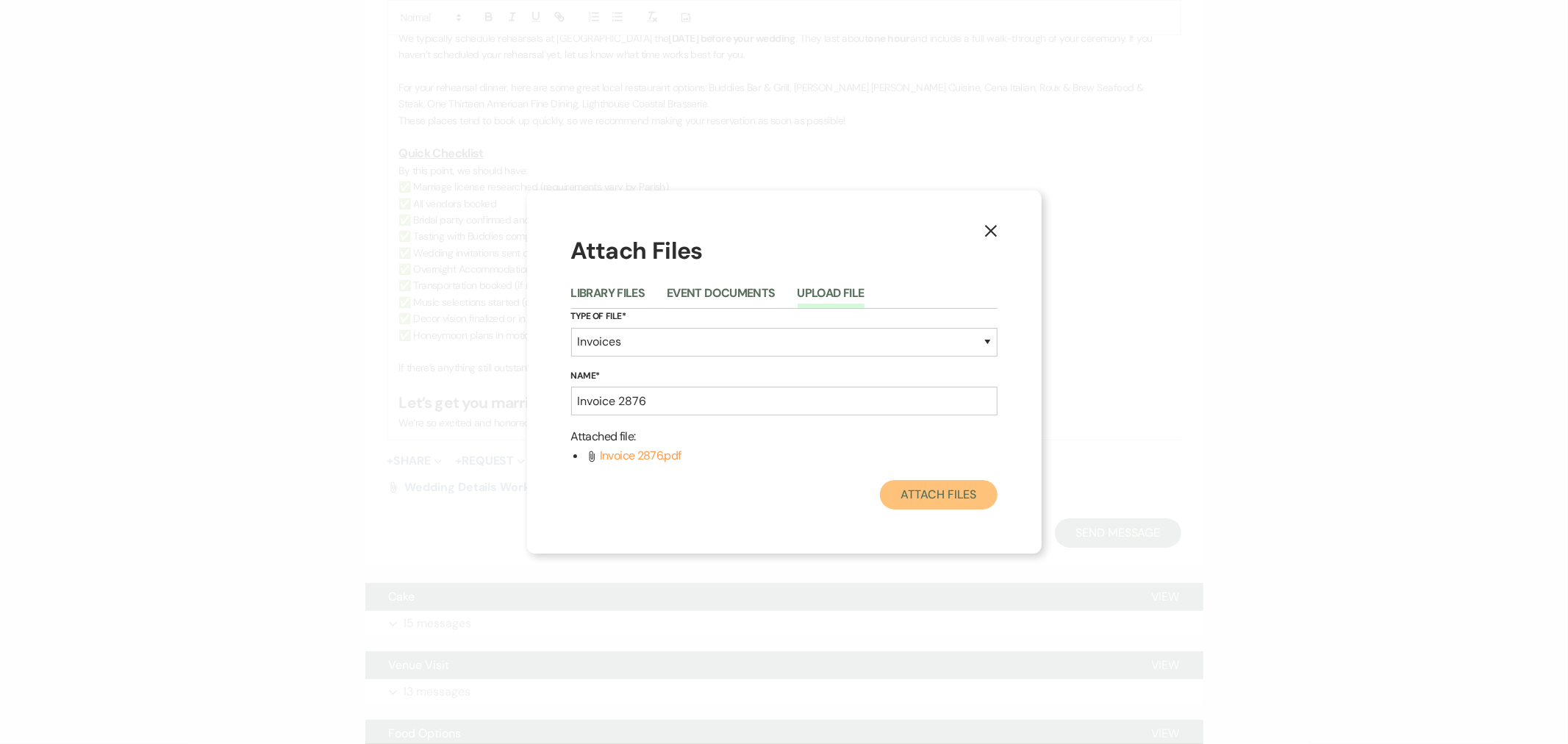
click at [899, 491] on button "Attach Files" at bounding box center [938, 494] width 117 height 29
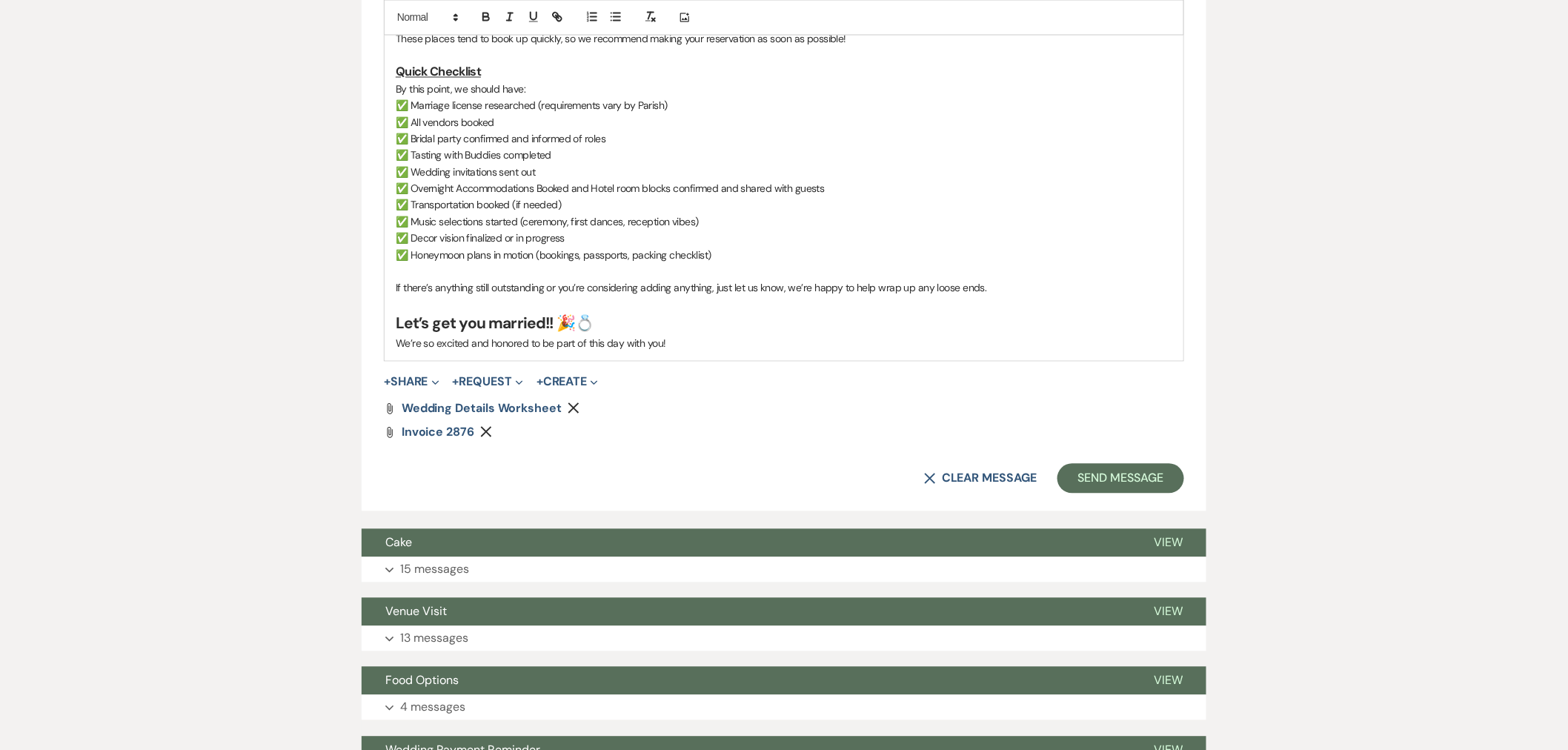
scroll to position [1325, 0]
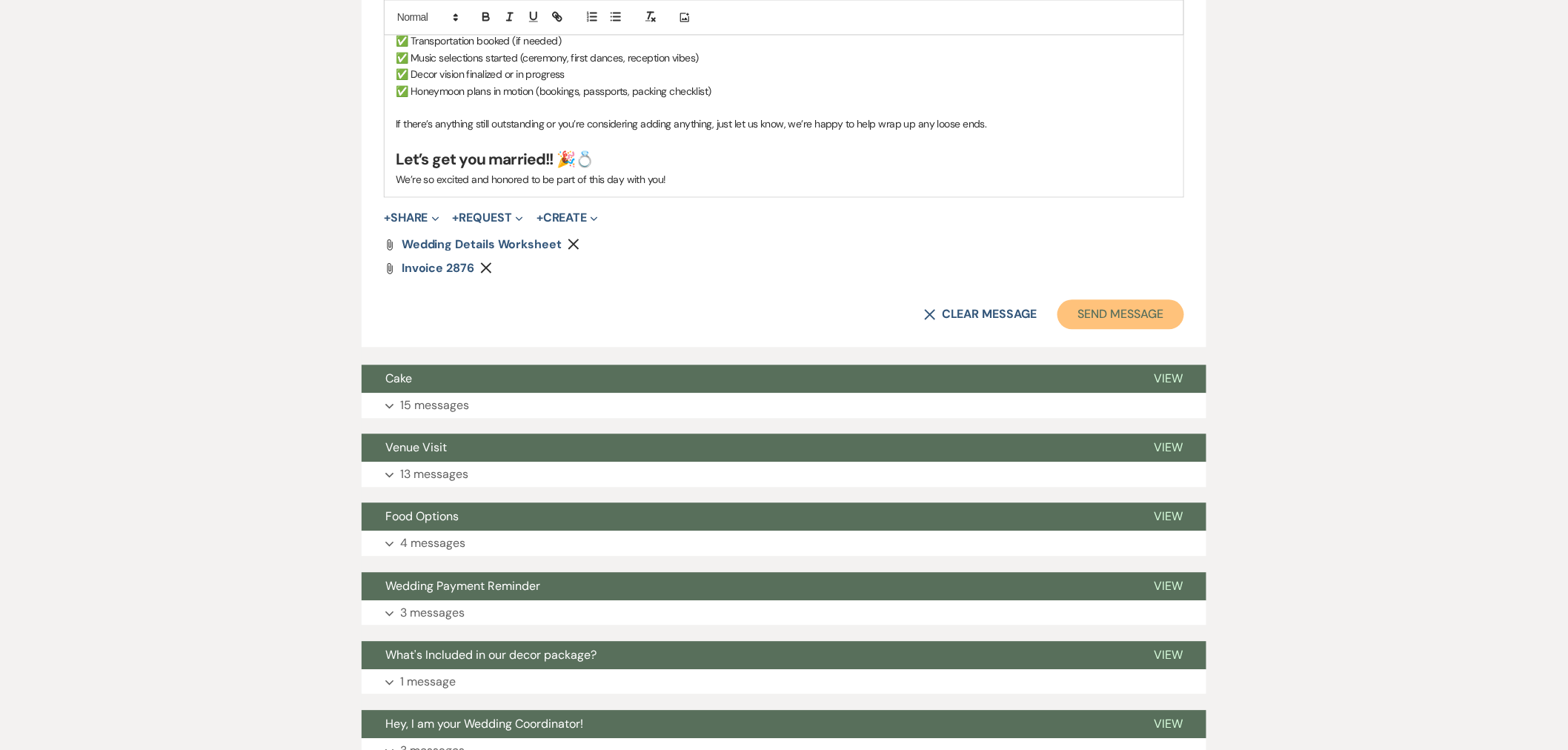
click at [1116, 306] on button "Send Message" at bounding box center [1121, 314] width 126 height 29
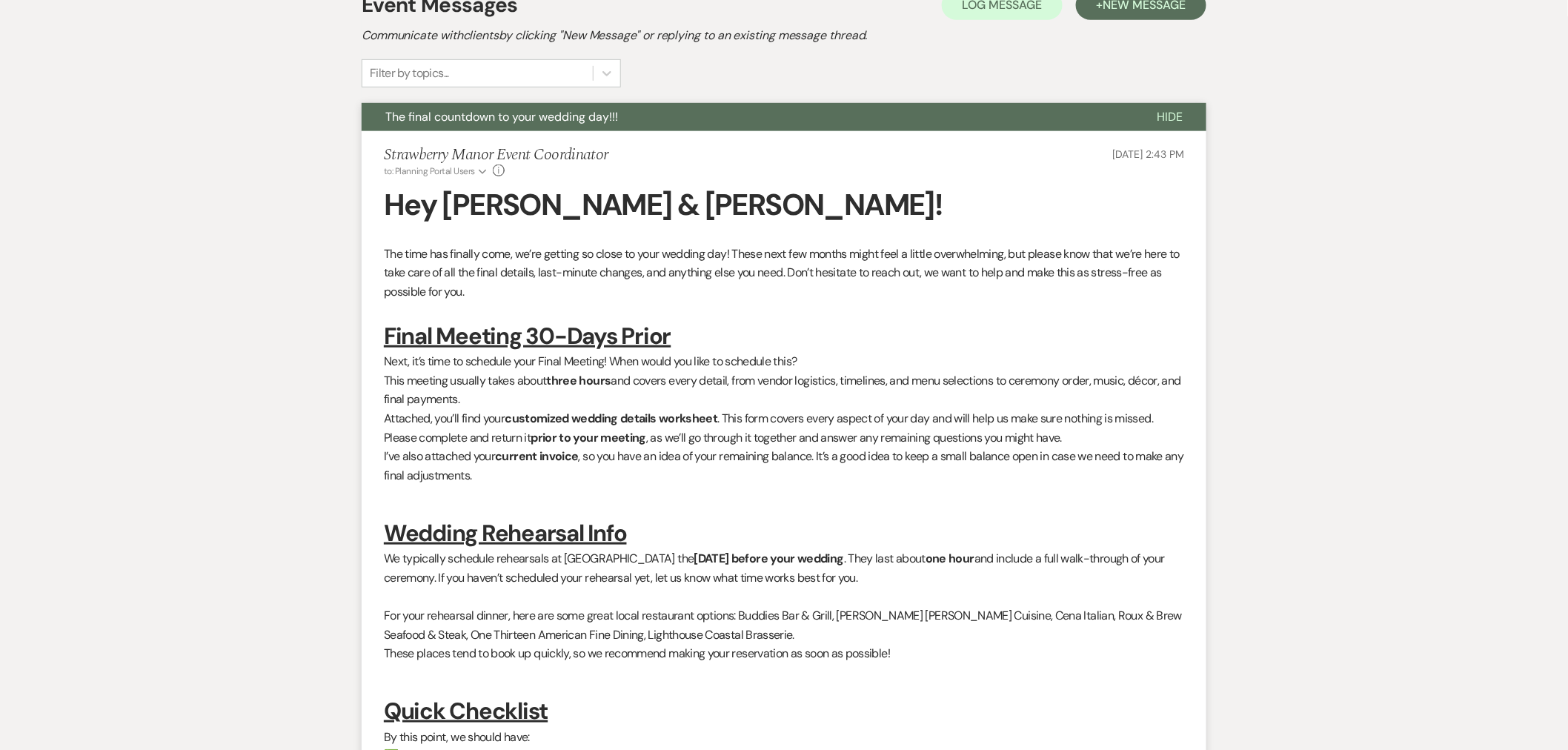
scroll to position [0, 0]
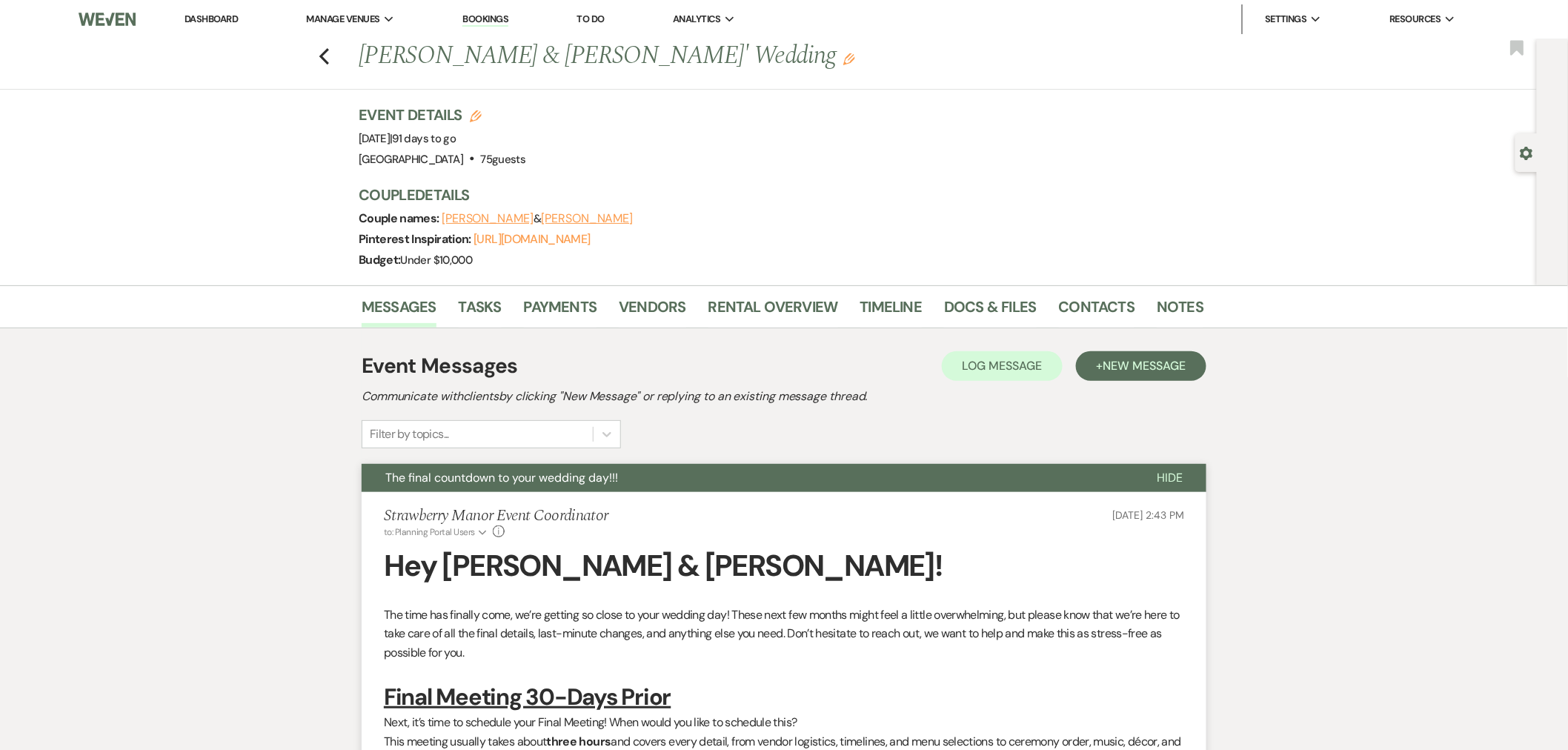
click at [329, 54] on icon "Previous" at bounding box center [324, 56] width 11 height 18
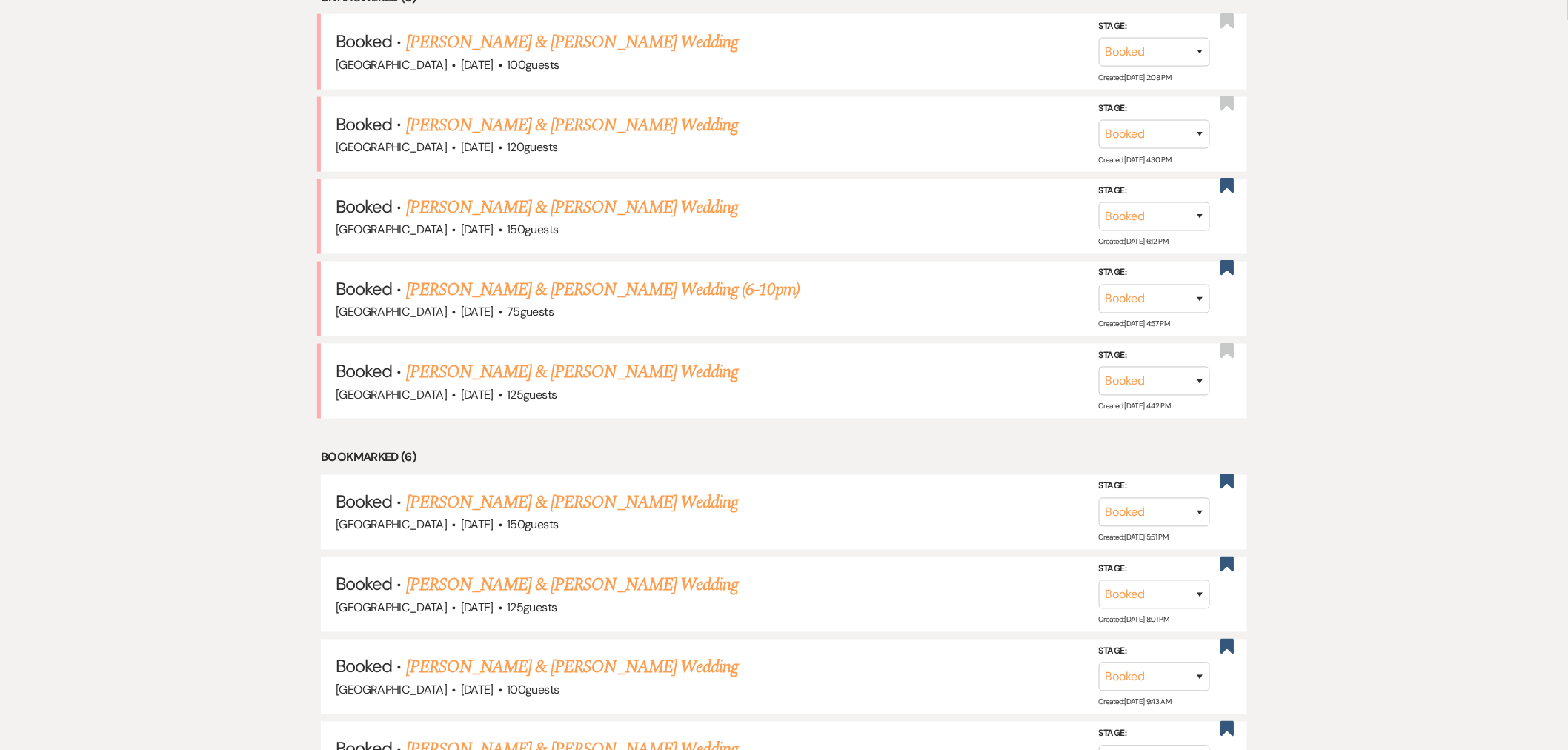
scroll to position [486, 0]
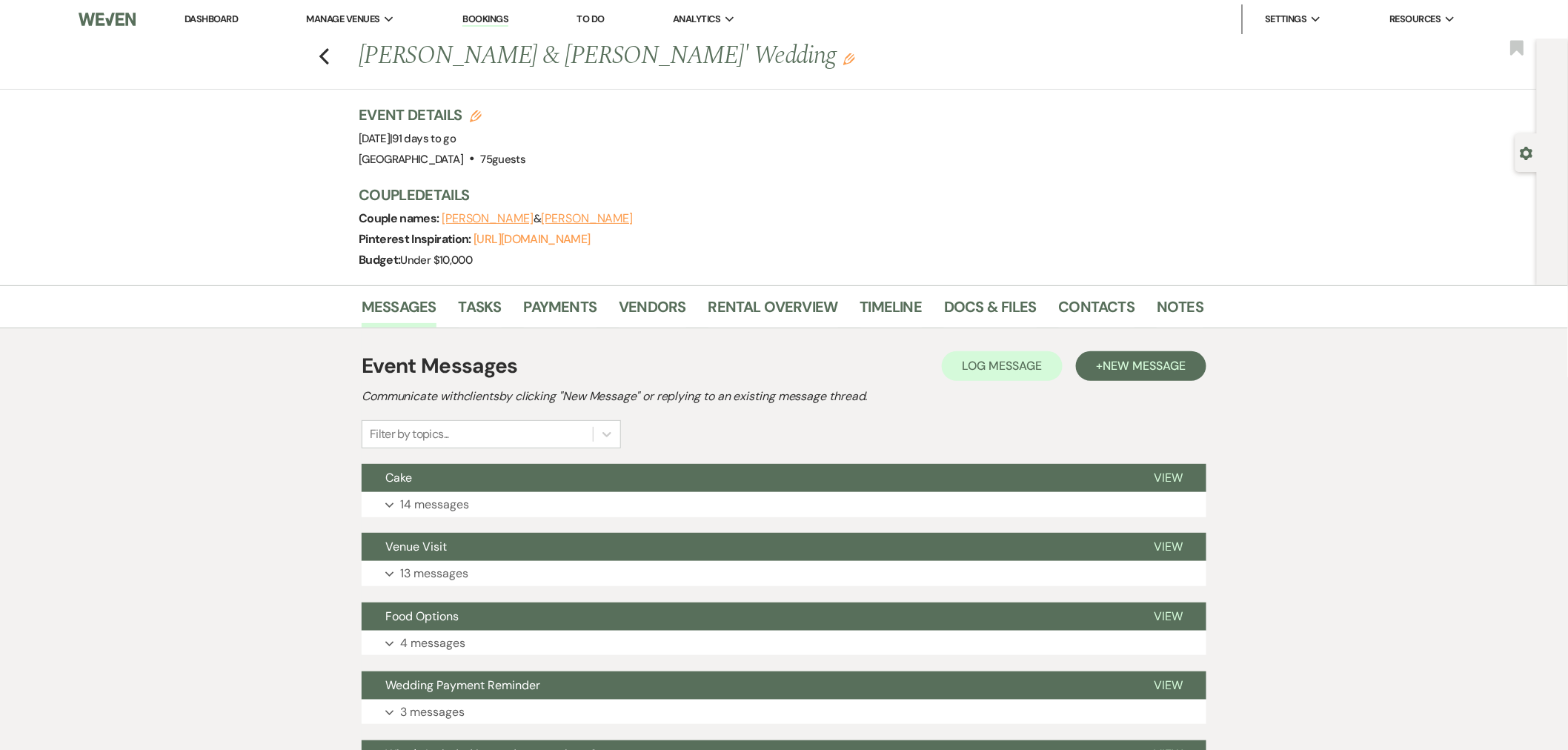
click at [329, 55] on use "button" at bounding box center [324, 56] width 10 height 16
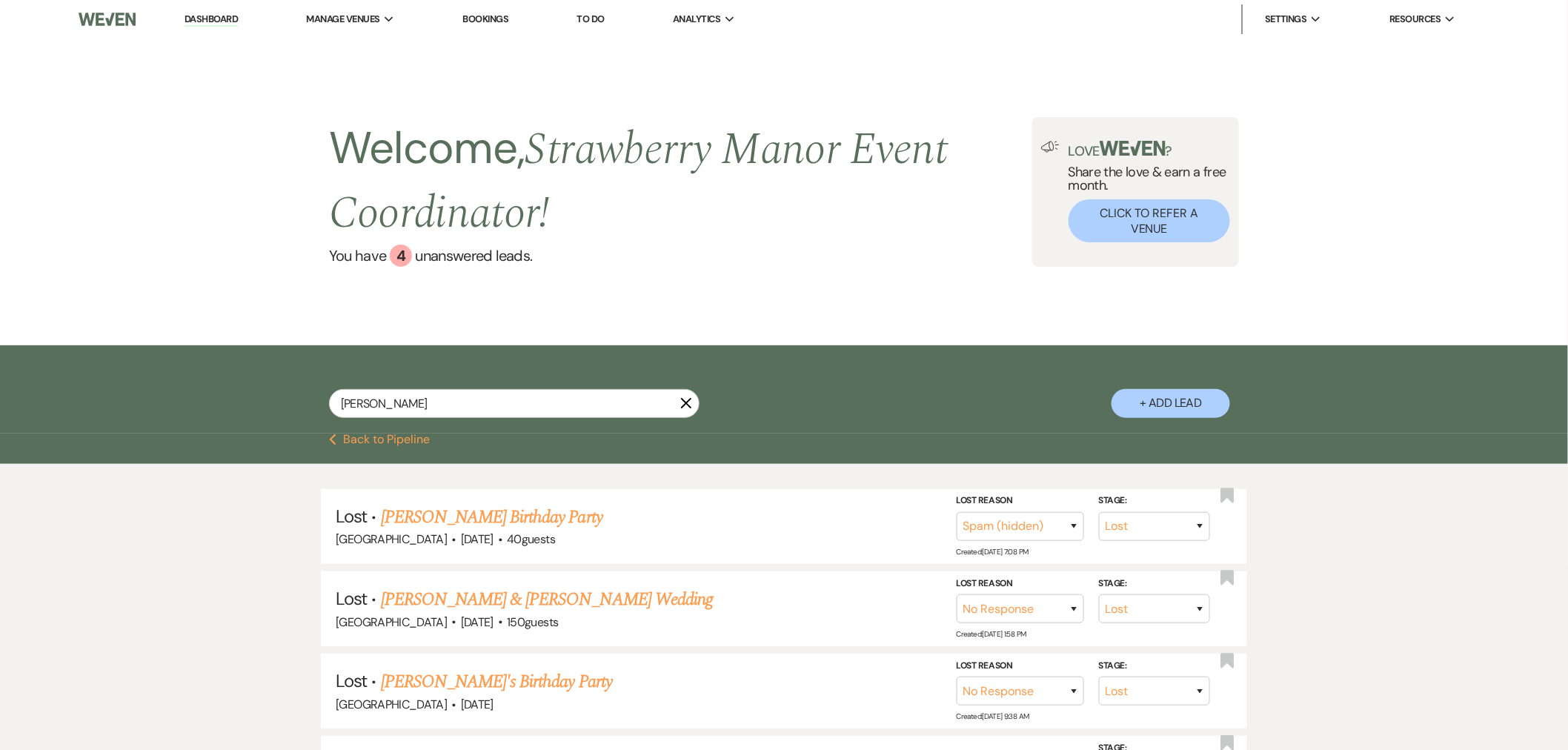
click at [370, 440] on button "Previous Back to Pipeline" at bounding box center [380, 439] width 102 height 12
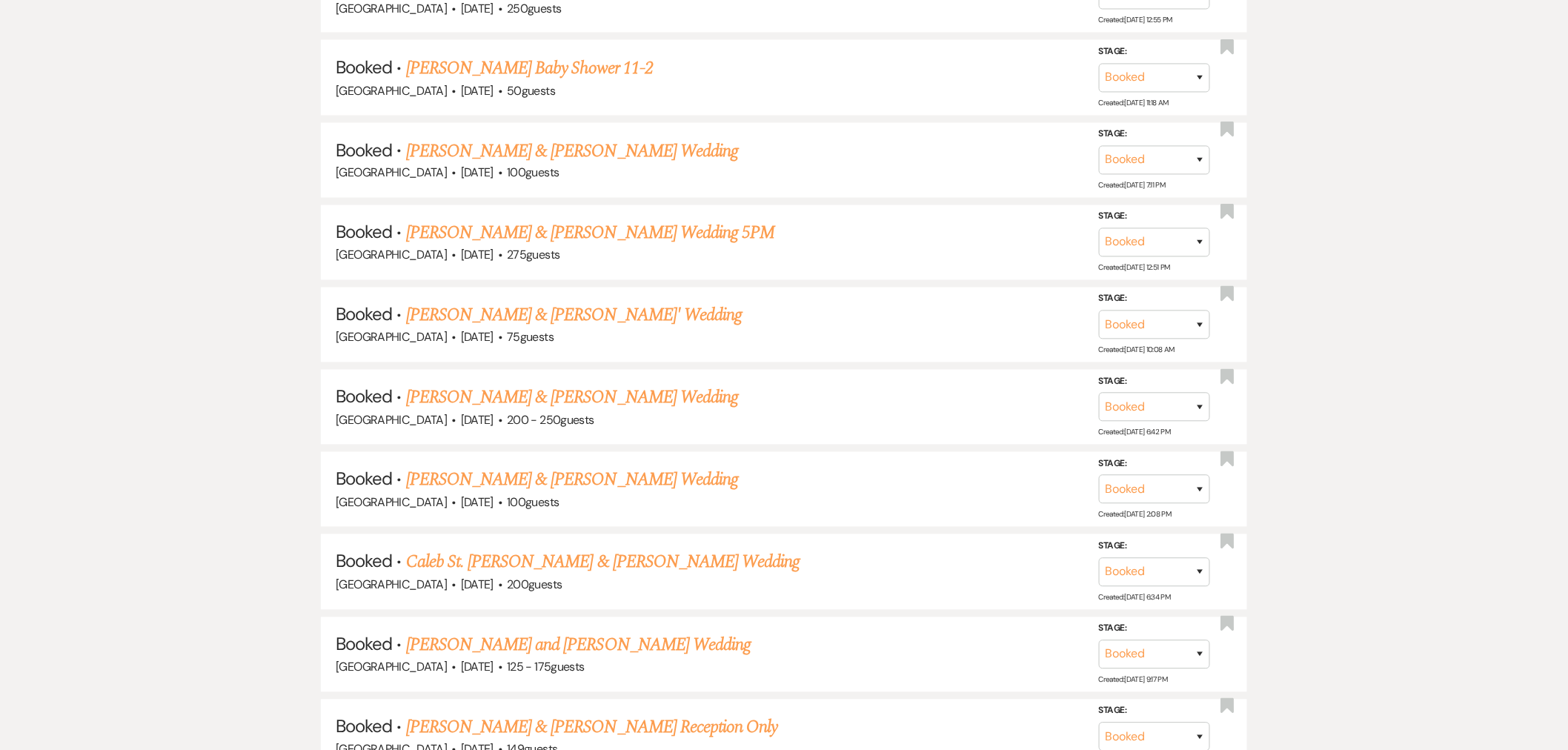
scroll to position [2296, 0]
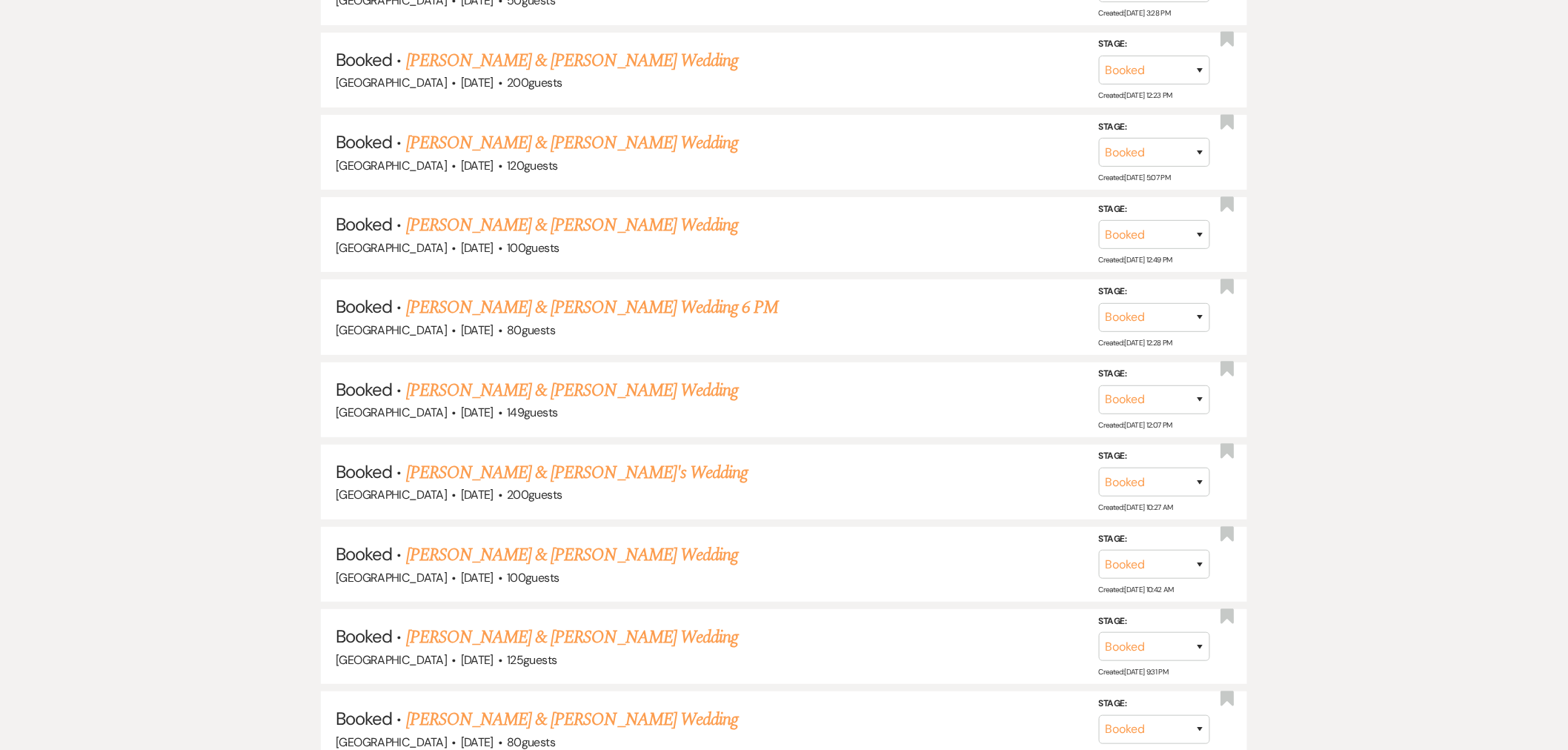
click at [581, 378] on link "[PERSON_NAME] & [PERSON_NAME] Wedding" at bounding box center [572, 391] width 332 height 27
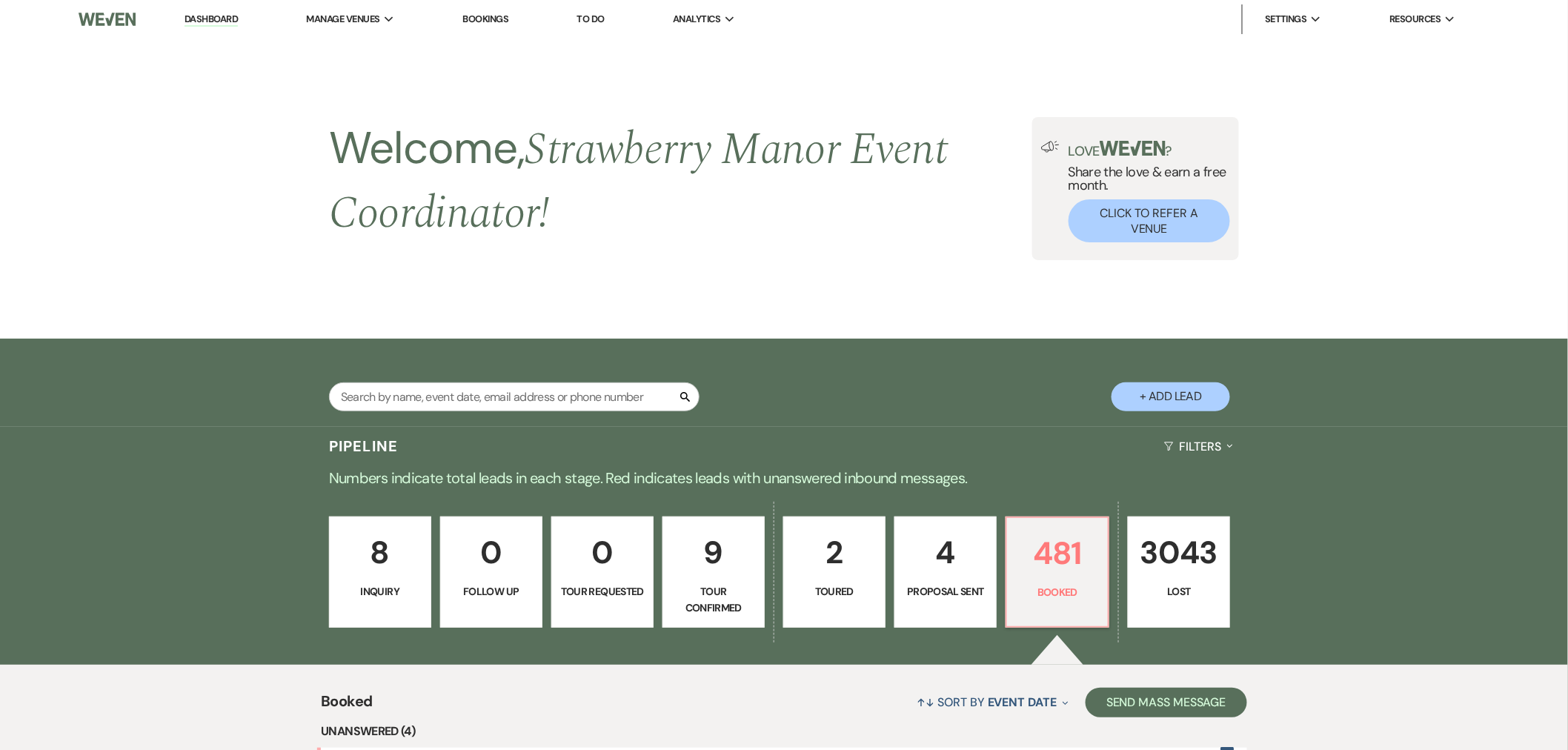
scroll to position [2296, 0]
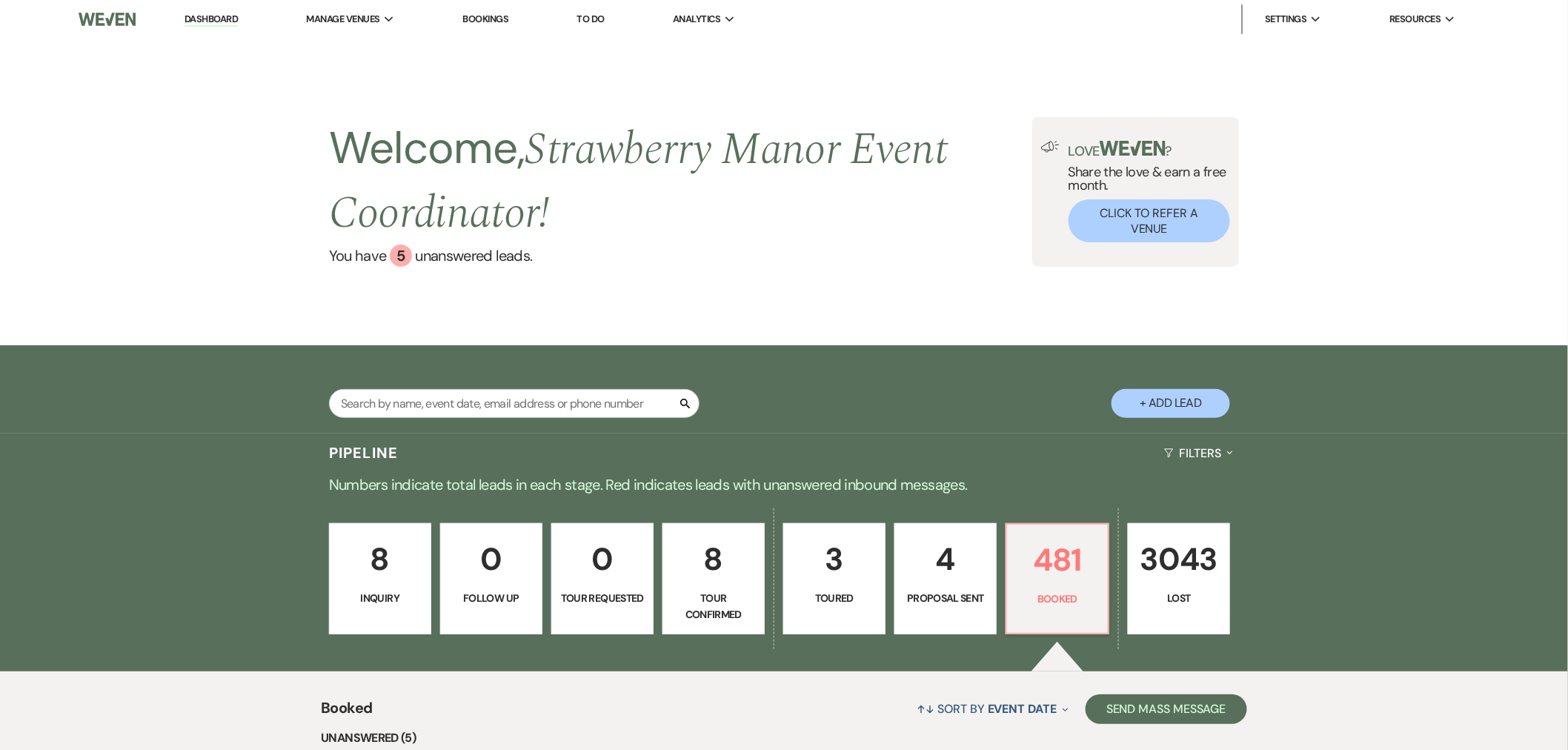
scroll to position [410, 0]
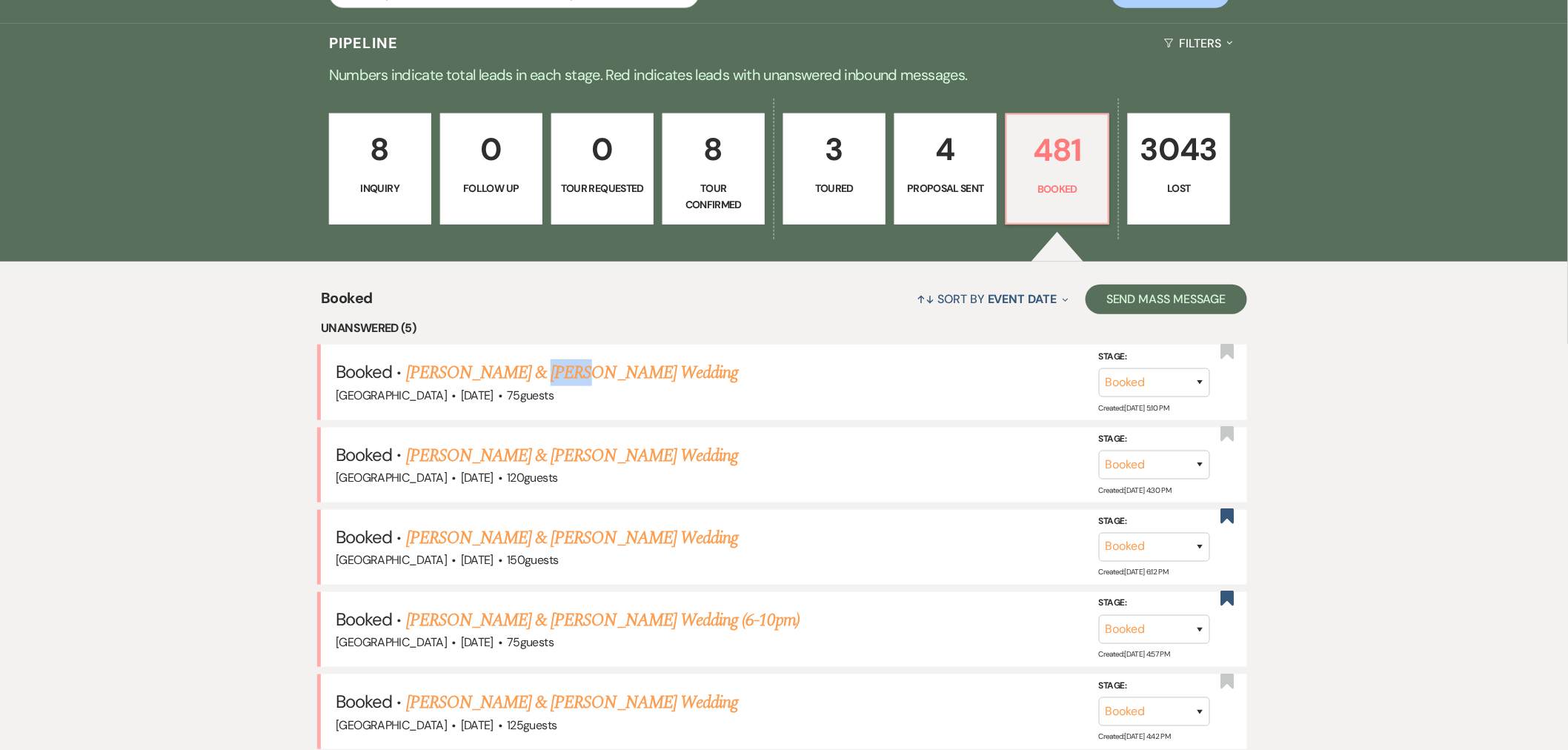
drag, startPoint x: 653, startPoint y: 376, endPoint x: 905, endPoint y: 289, distance: 266.6
click at [653, 376] on link "Joshua Slaven & Kaitlyn McCreary's Wedding" at bounding box center [572, 373] width 332 height 27
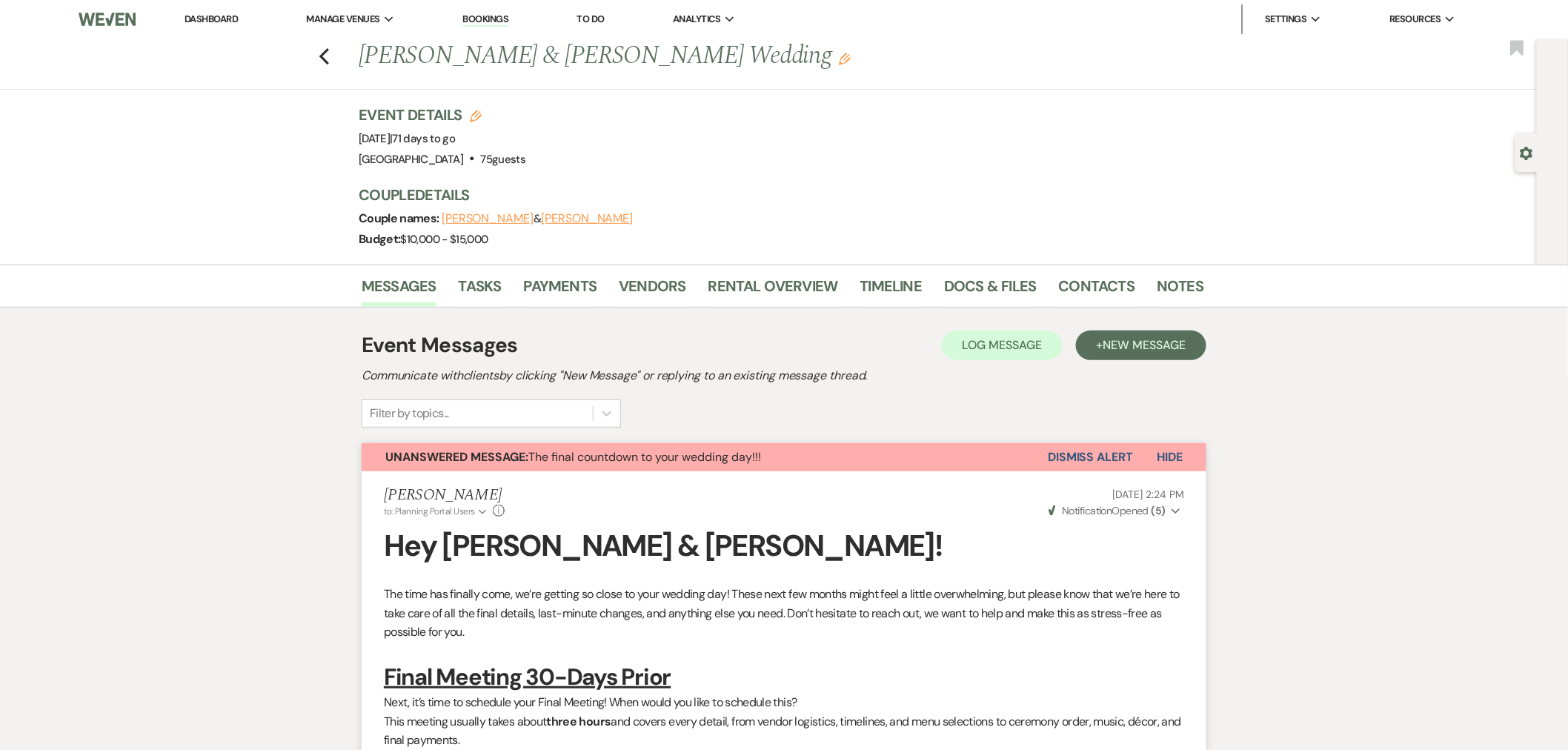
click at [1167, 447] on button "Hide" at bounding box center [1170, 458] width 73 height 29
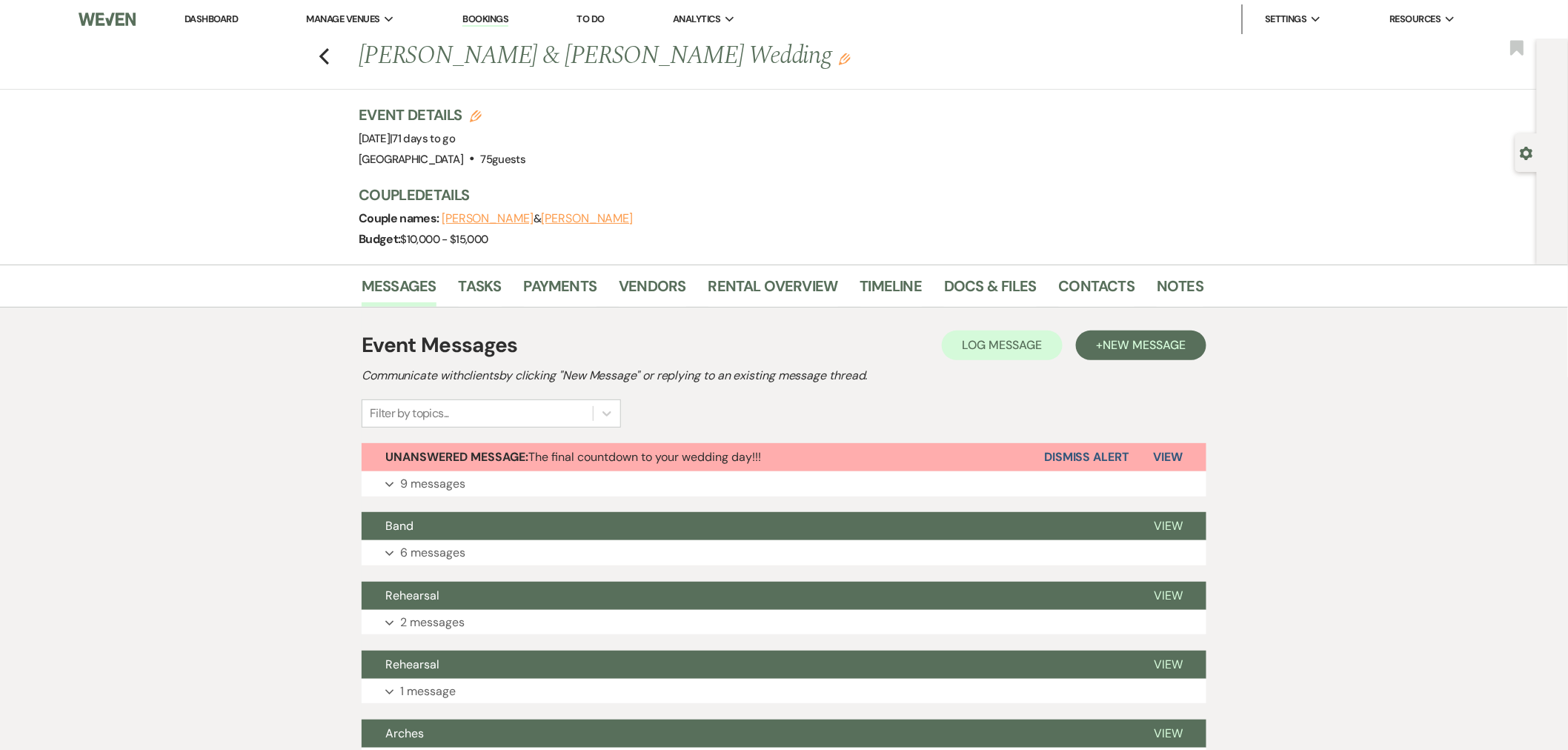
scroll to position [330, 0]
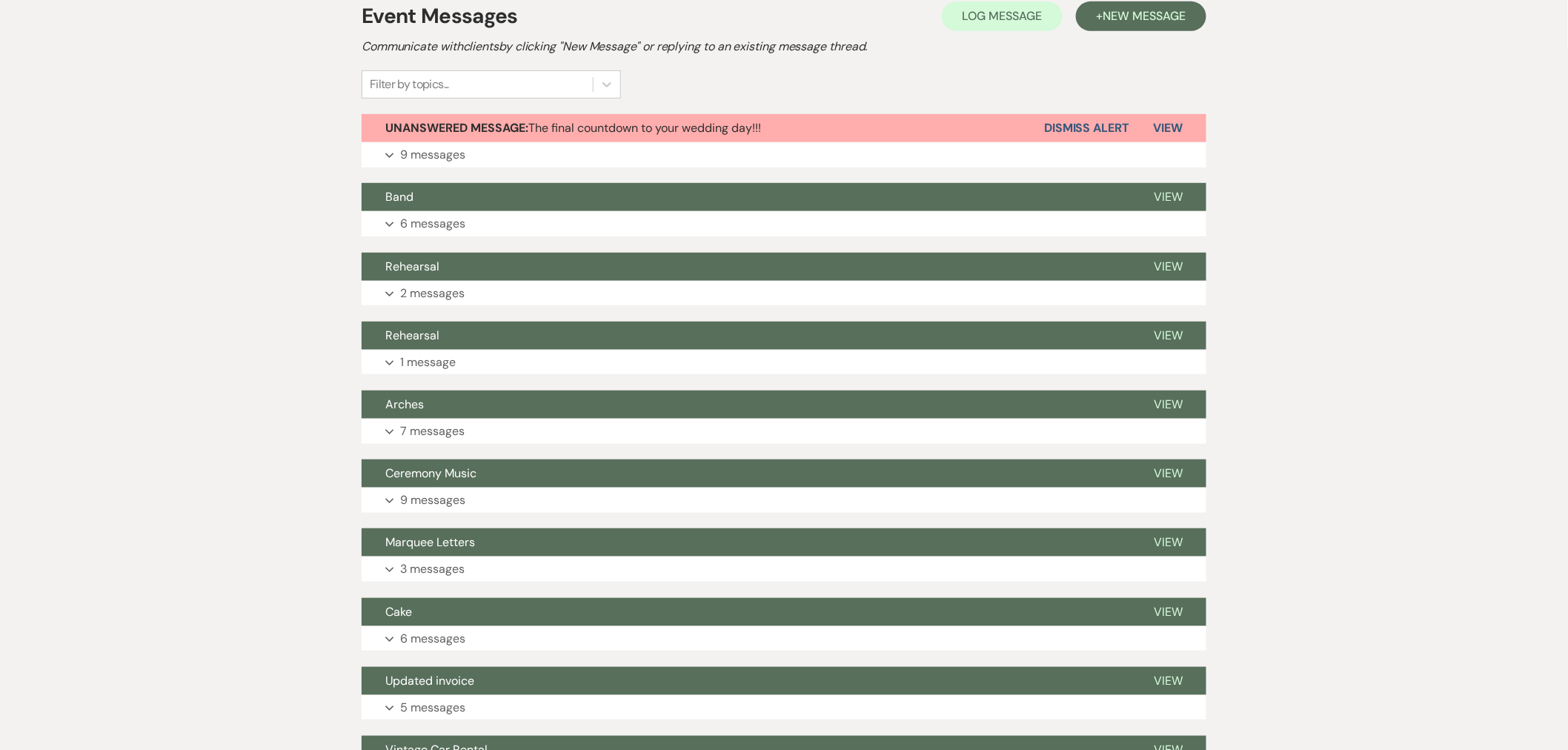
click at [565, 127] on span "Unanswered Message: The final countdown to your wedding day!!!" at bounding box center [573, 127] width 376 height 15
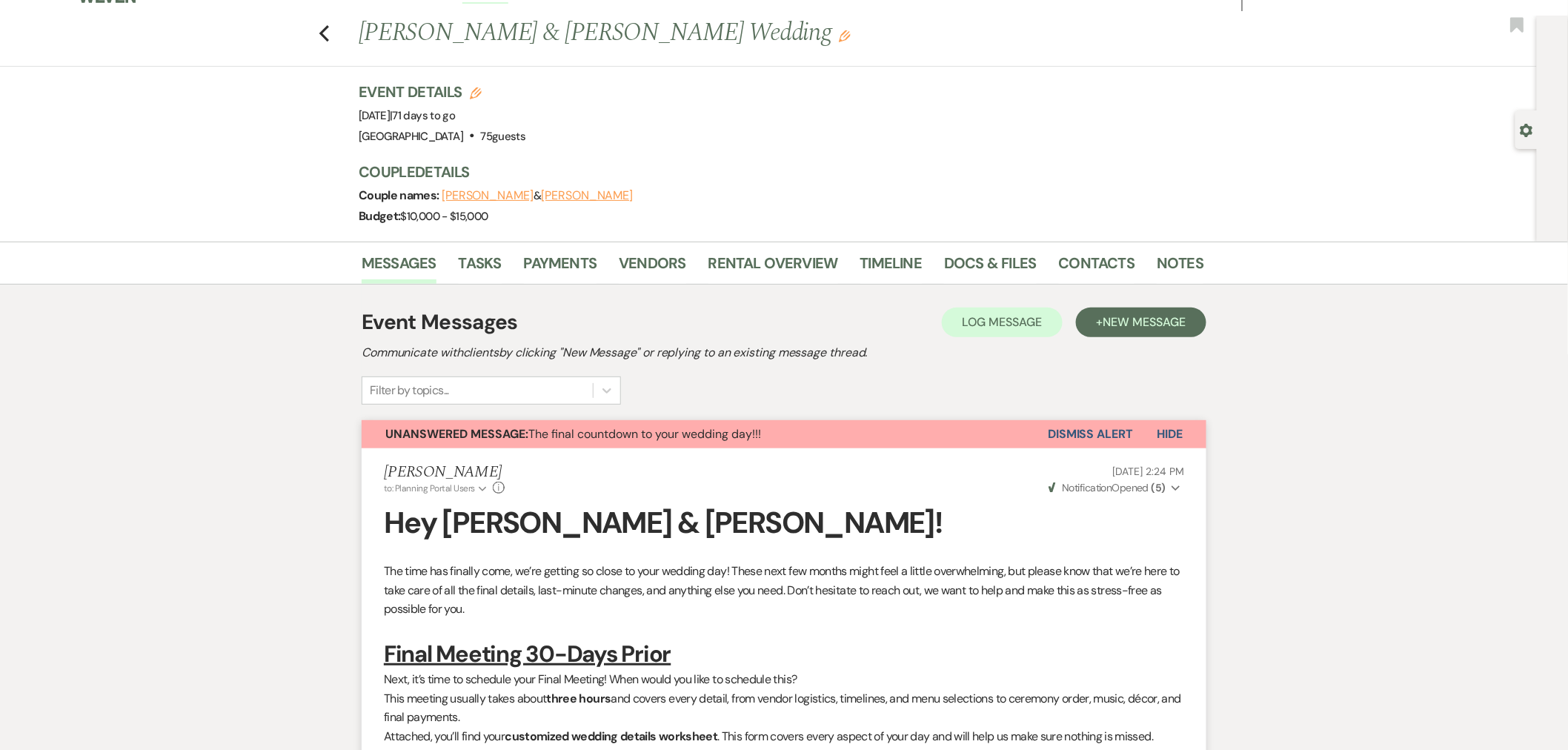
scroll to position [0, 0]
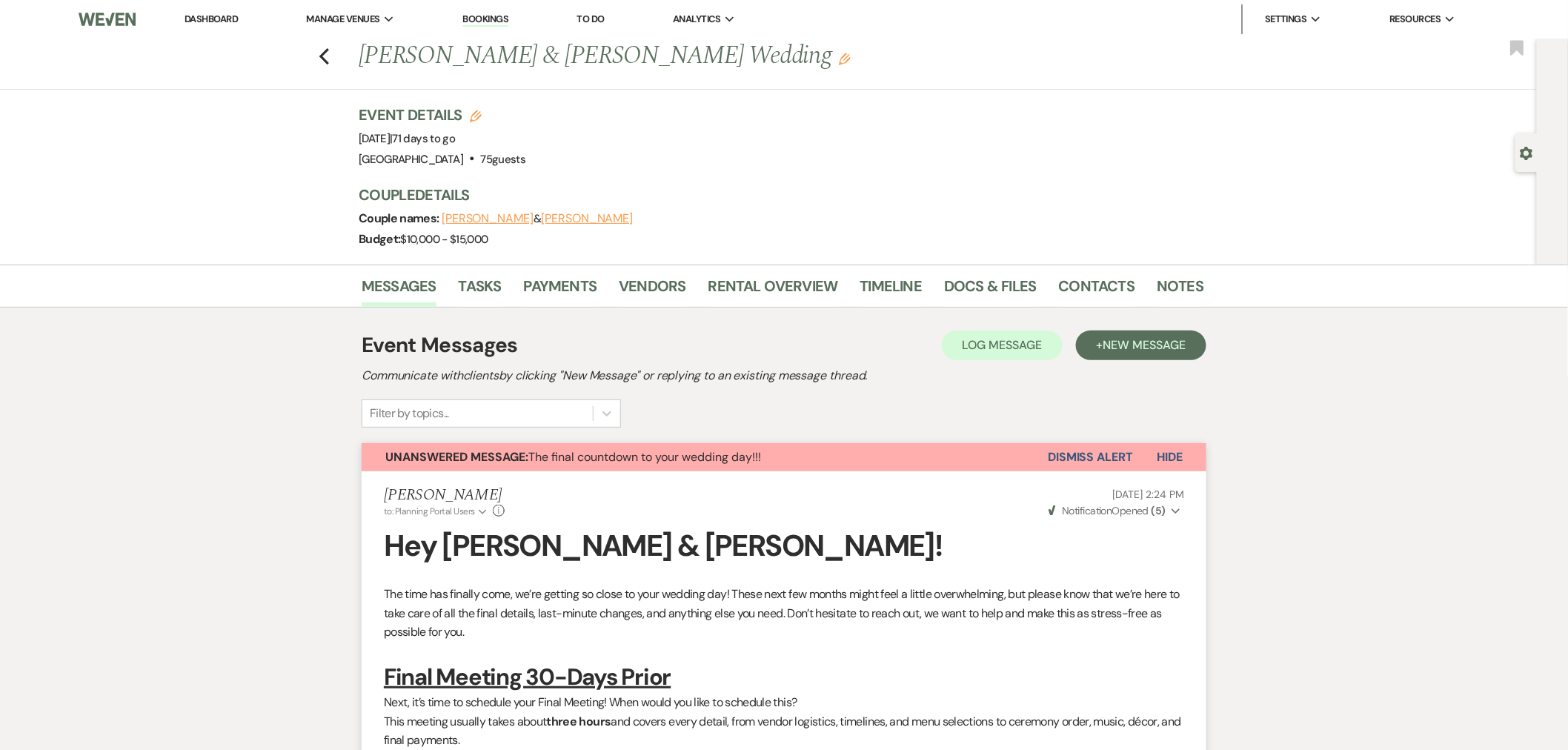
click at [325, 58] on icon "Previous" at bounding box center [324, 56] width 11 height 18
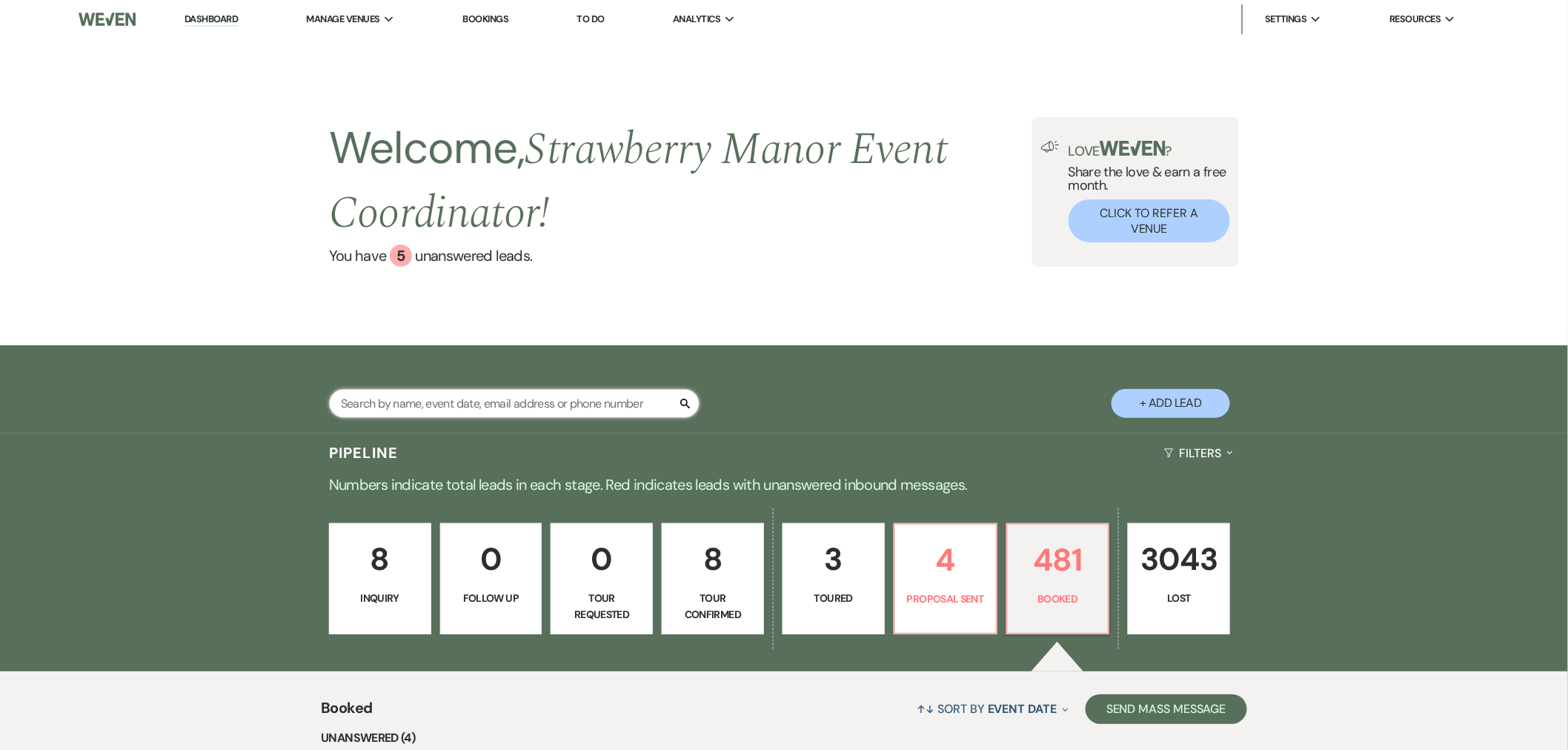
click at [435, 402] on input "text" at bounding box center [515, 404] width 370 height 29
type input "claireric"
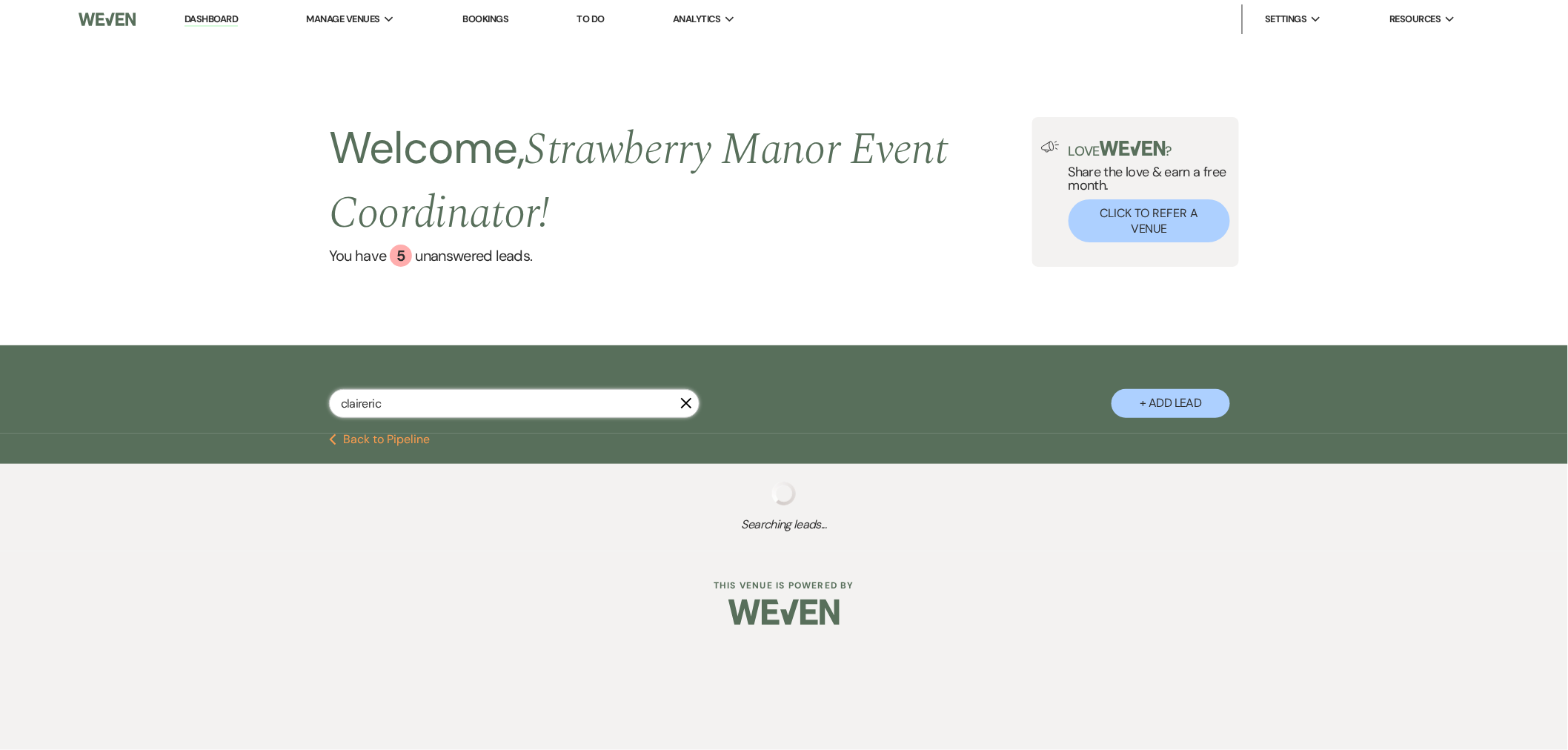
select select "8"
select select "5"
select select "8"
select select "5"
select select "8"
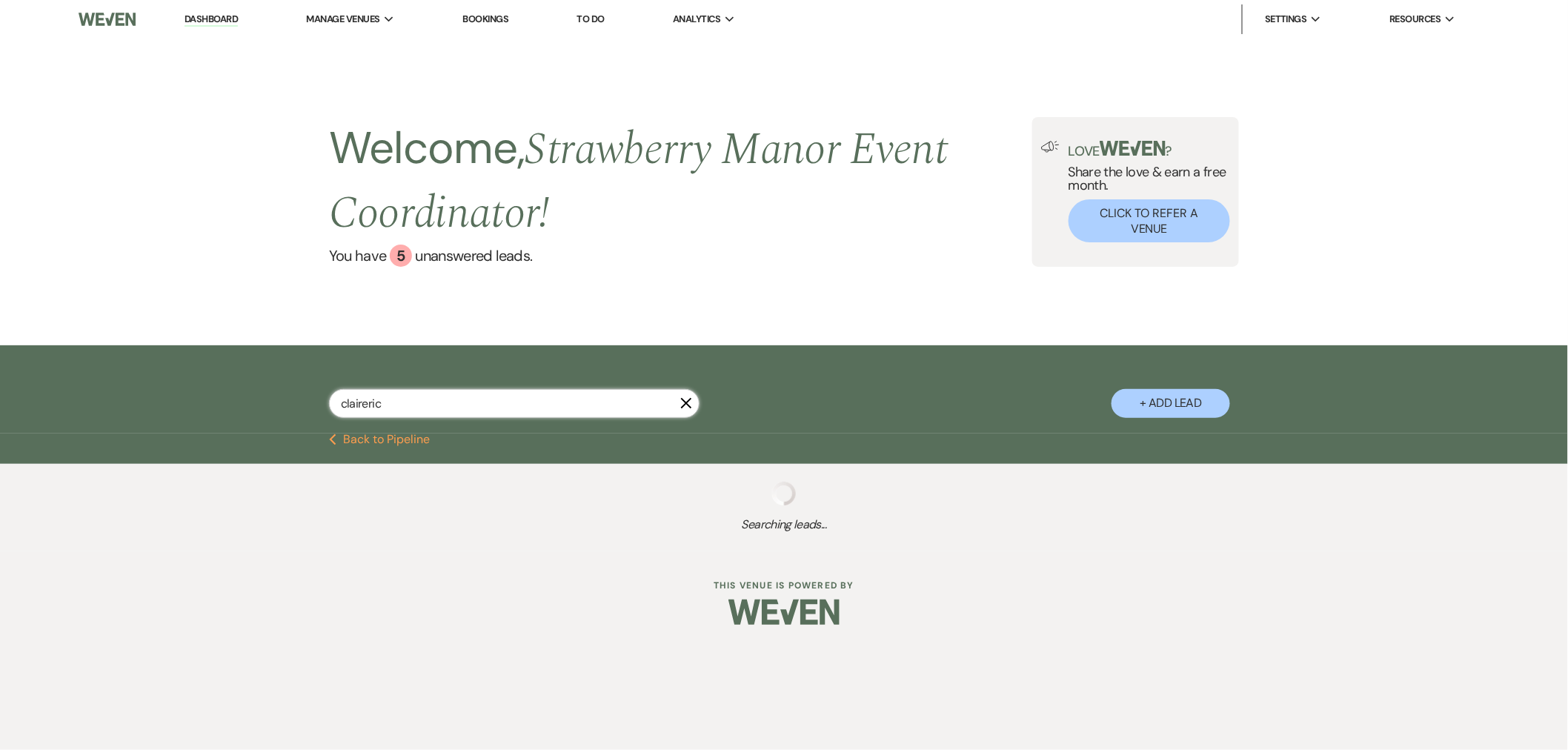
select select "5"
select select "8"
select select "5"
select select "8"
select select "5"
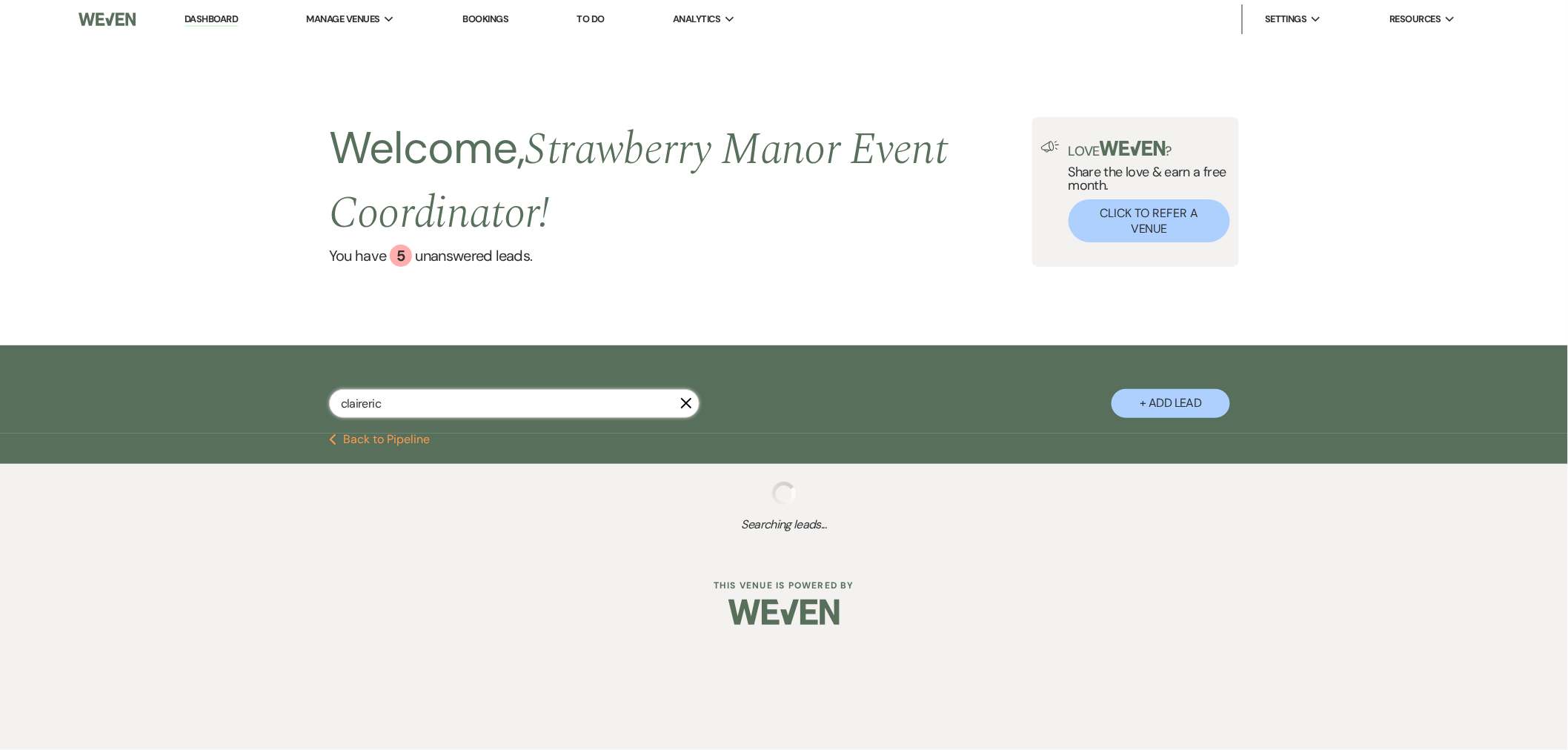
select select "8"
select select "5"
select select "8"
select select "6"
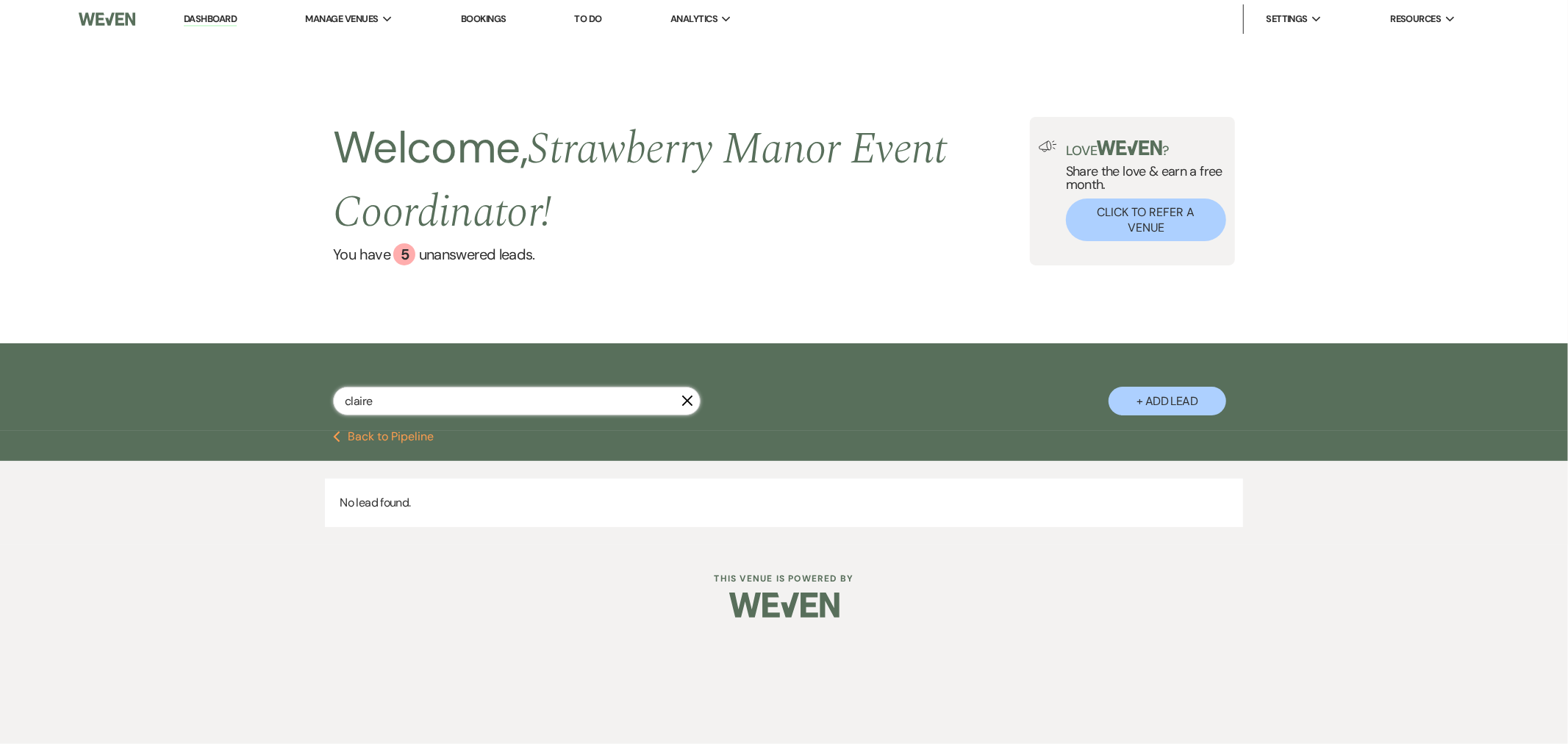
type input "claire"
select select "8"
select select "5"
select select "8"
select select "5"
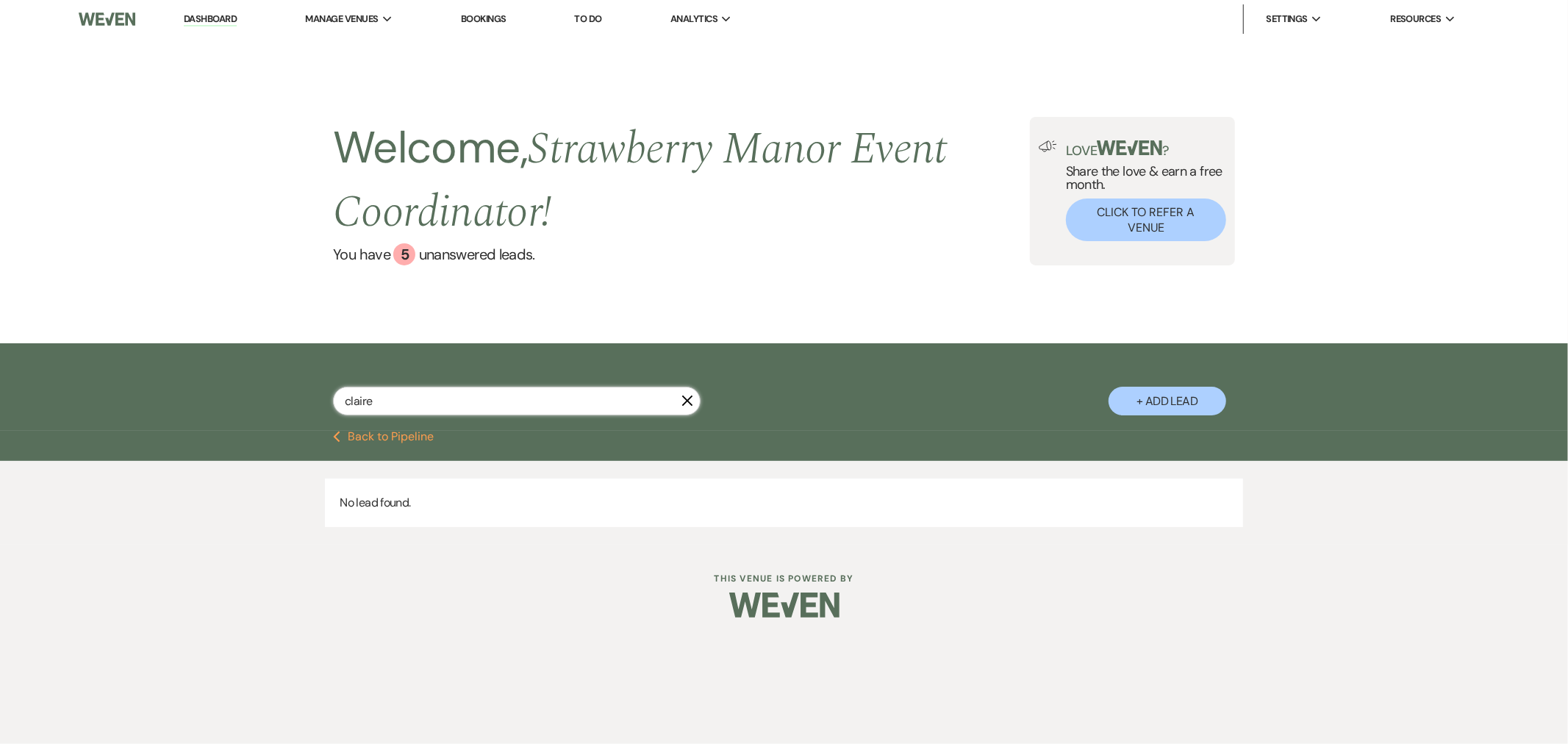
select select "8"
select select "5"
select select "8"
select select "5"
select select "8"
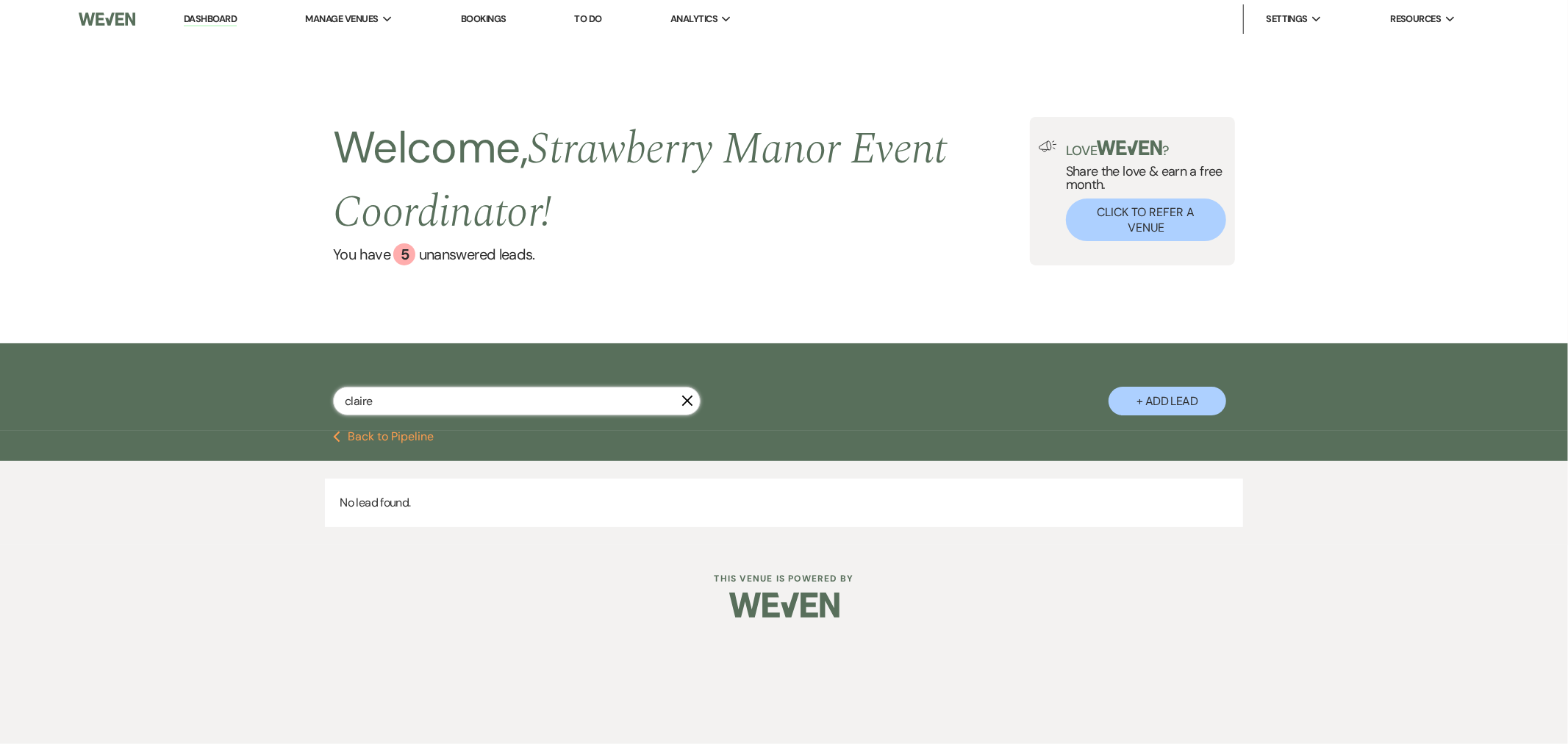
select select "5"
select select "8"
select select "5"
select select "8"
select select "6"
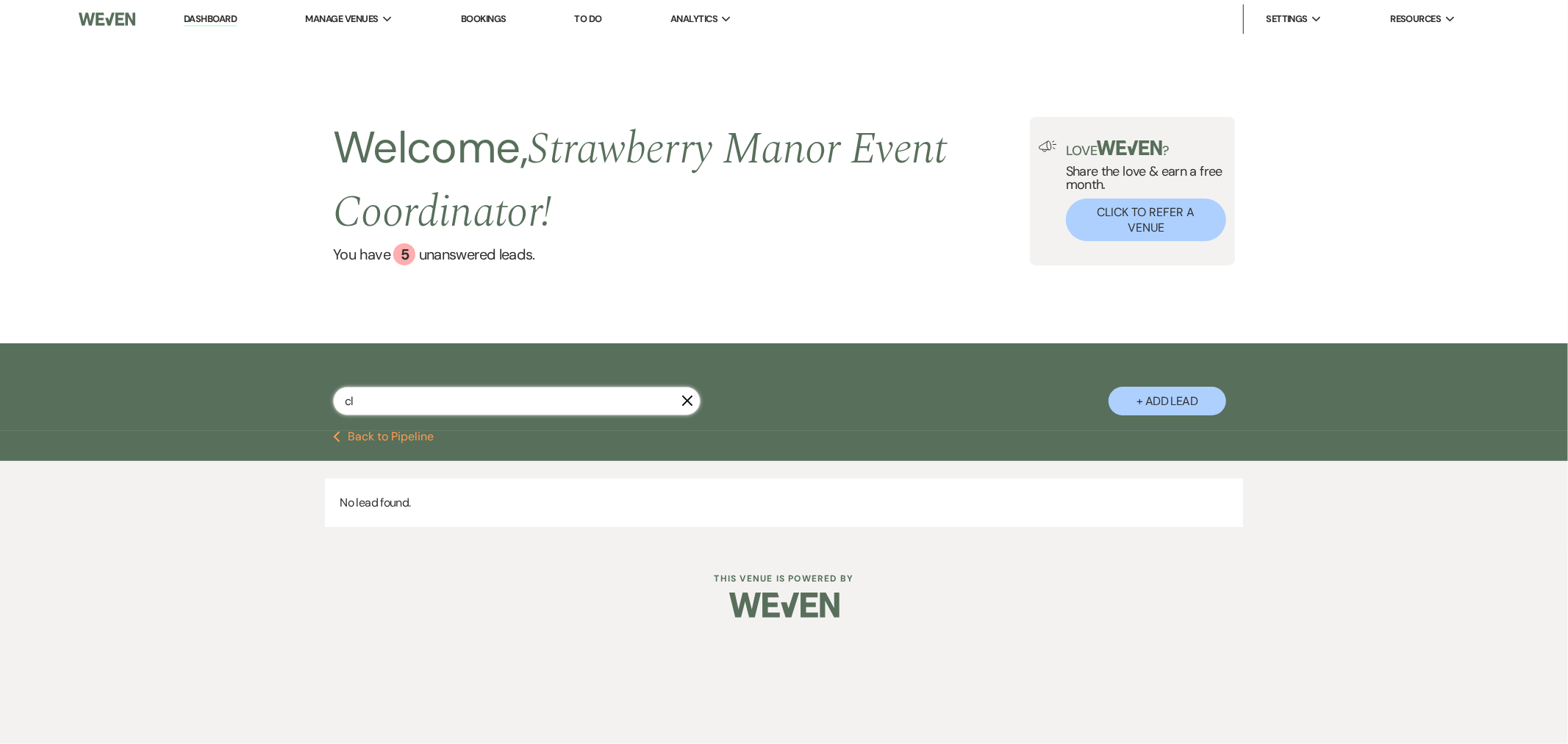
type input "c"
click at [352, 434] on button "Previous Back to Pipeline" at bounding box center [383, 437] width 101 height 11
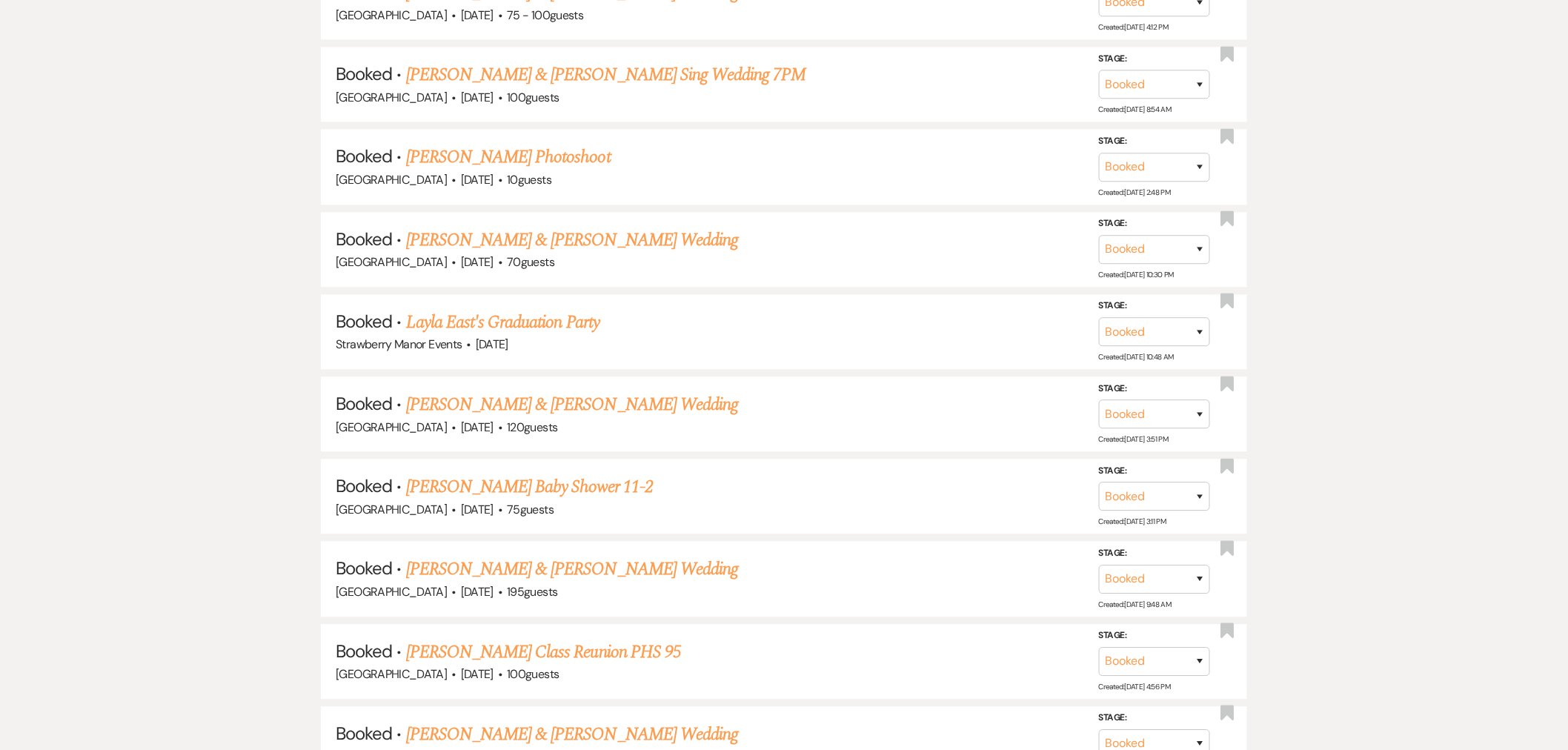
scroll to position [1977, 0]
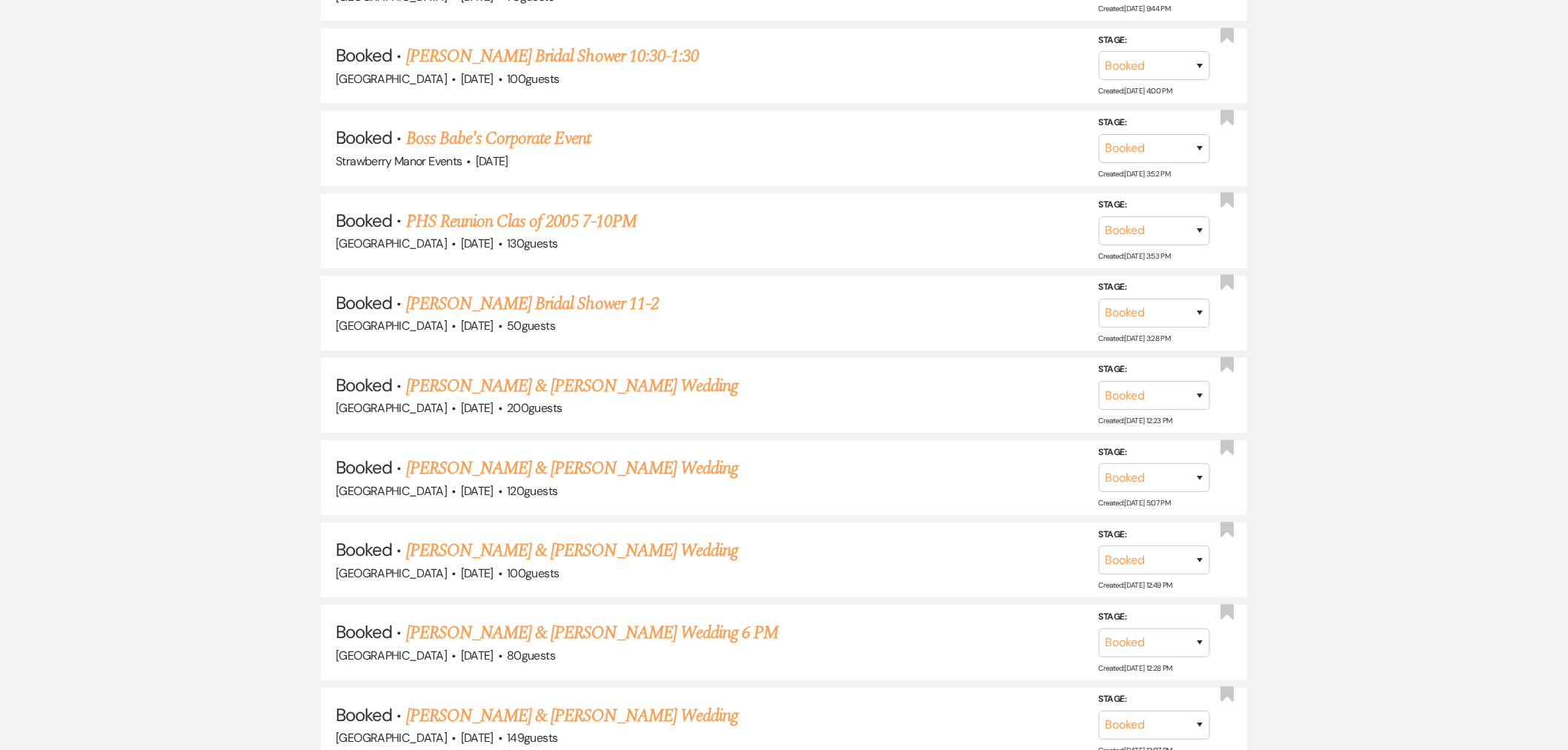
click at [670, 373] on link "Naquan Haygood & Claire Richard's Wedding" at bounding box center [572, 387] width 332 height 27
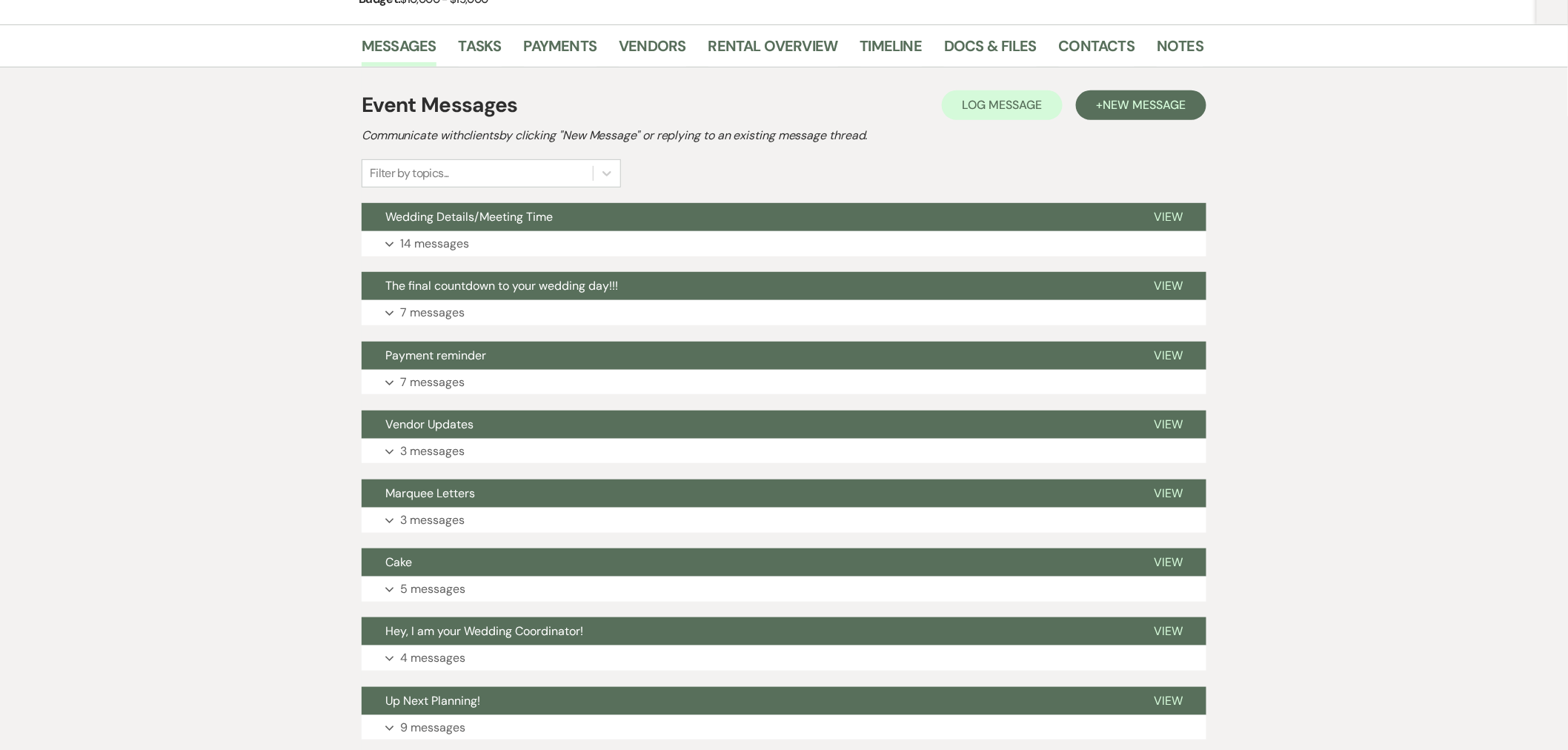
scroll to position [259, 0]
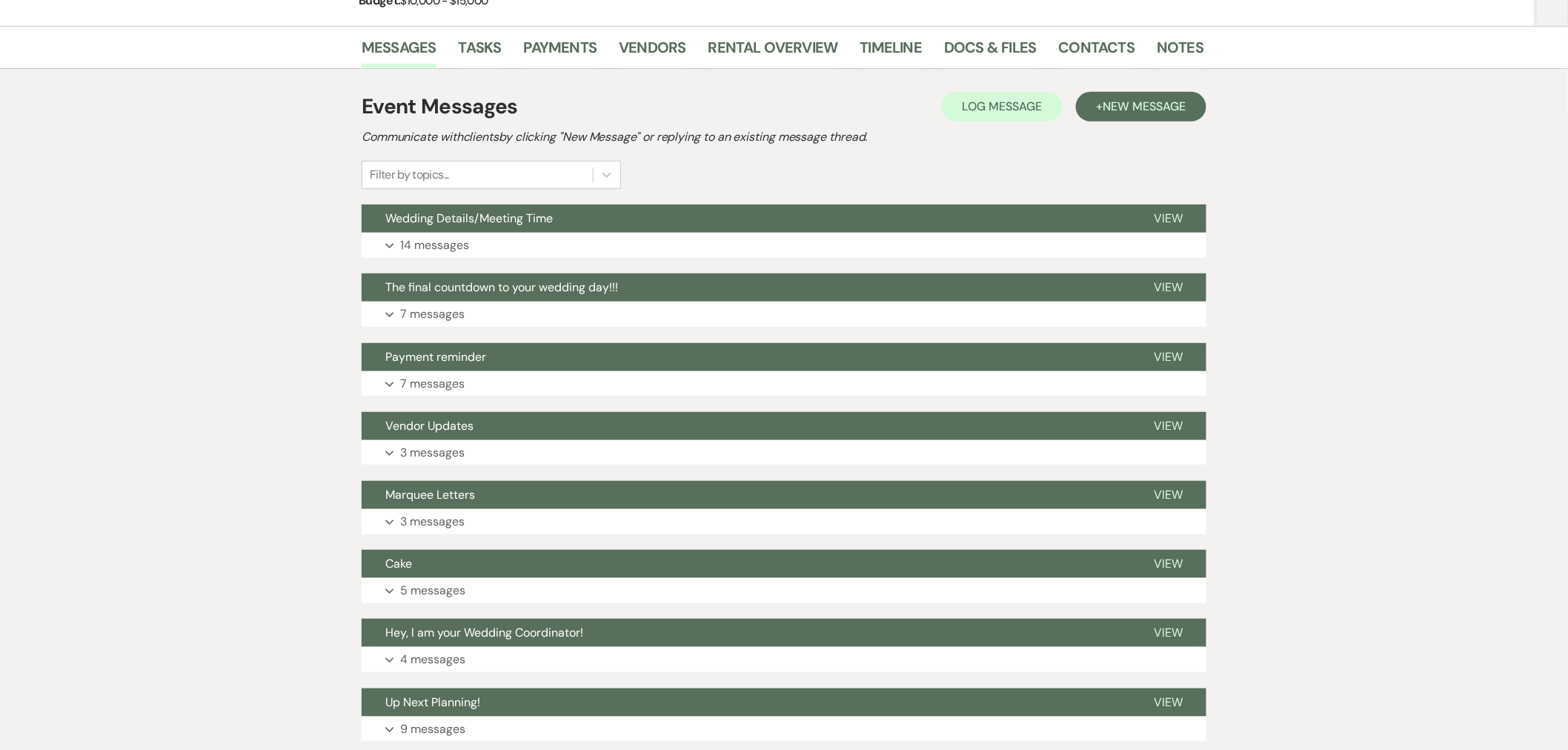
click at [400, 518] on p "3 messages" at bounding box center [432, 522] width 64 height 20
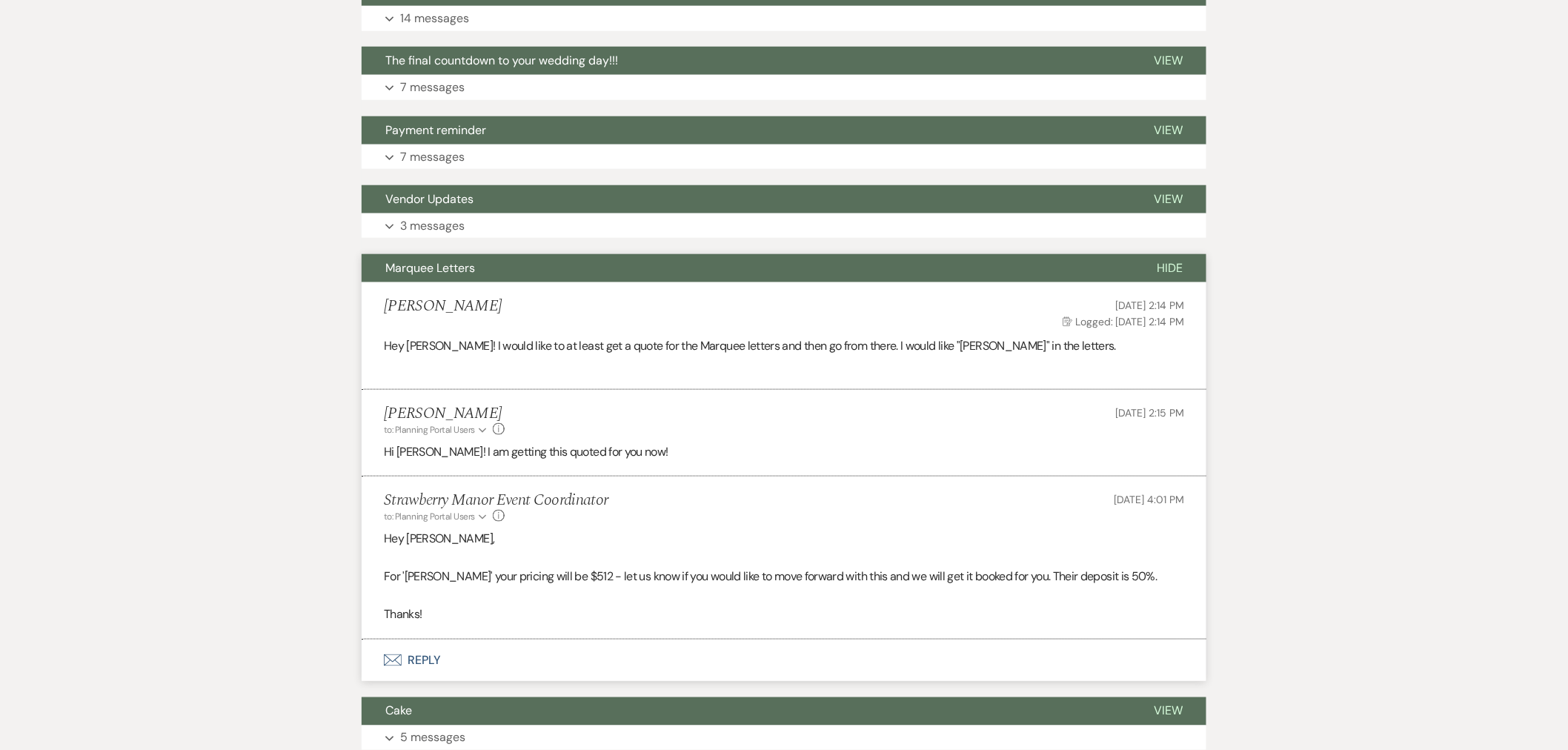
scroll to position [506, 0]
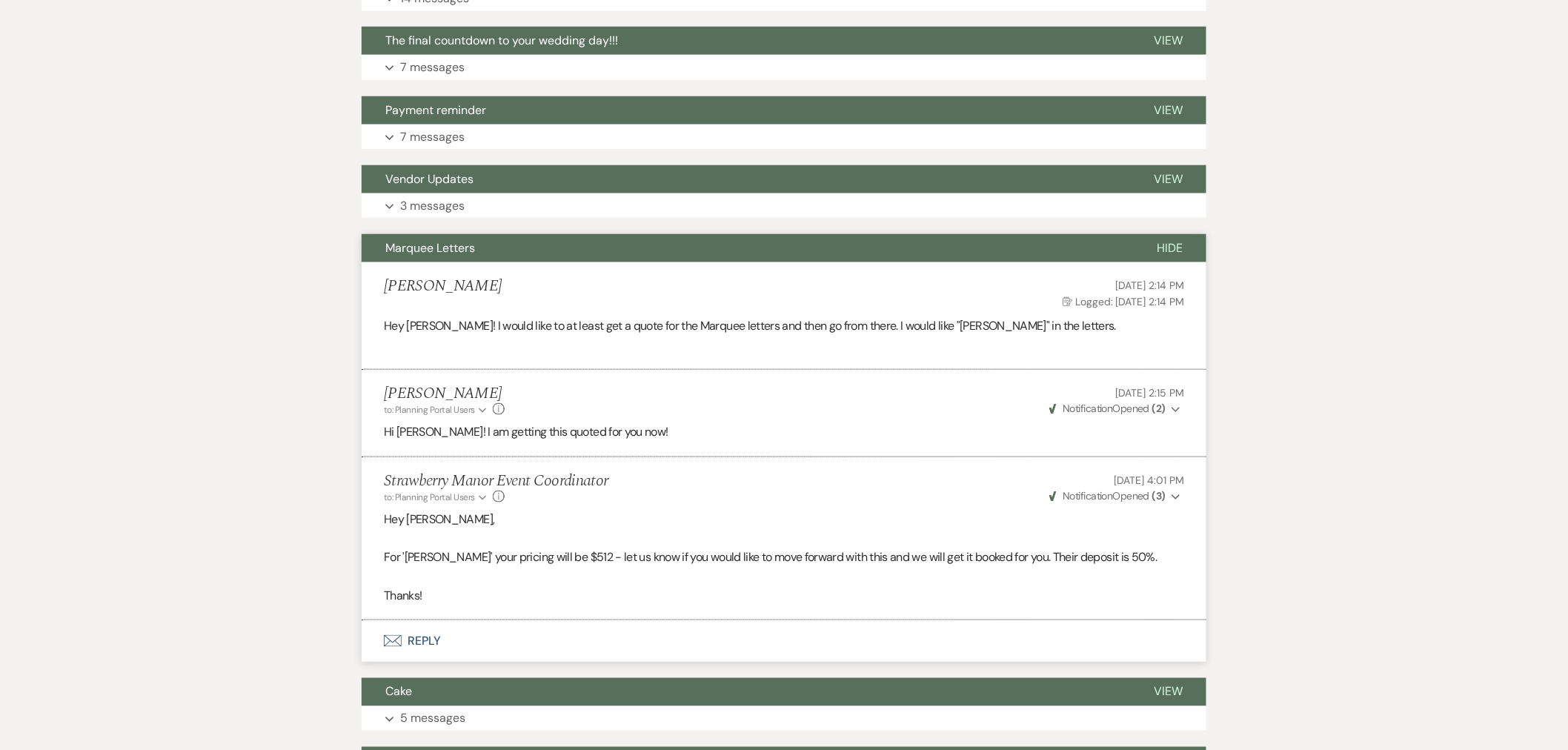
click at [1174, 249] on span "Hide" at bounding box center [1169, 248] width 26 height 15
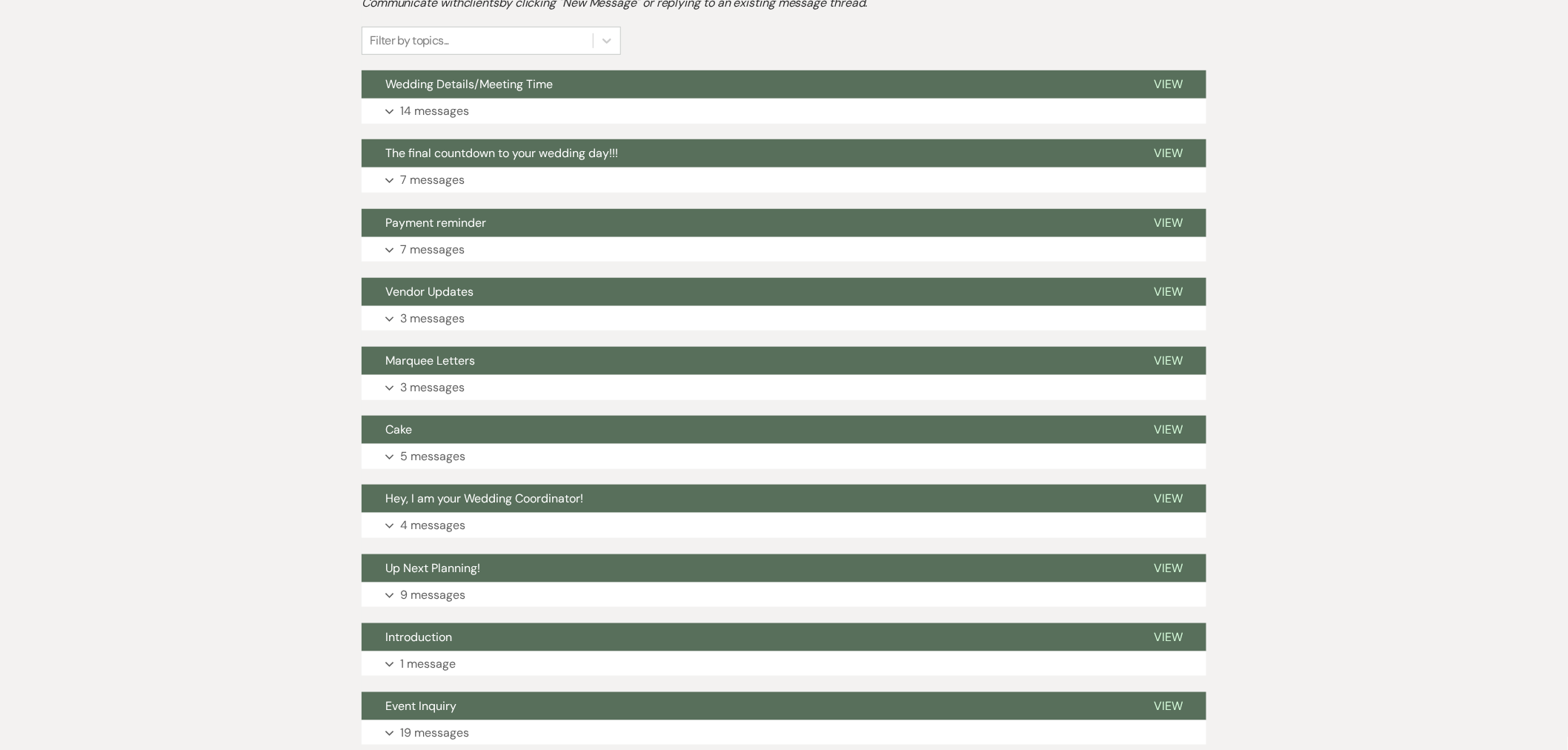
scroll to position [12, 0]
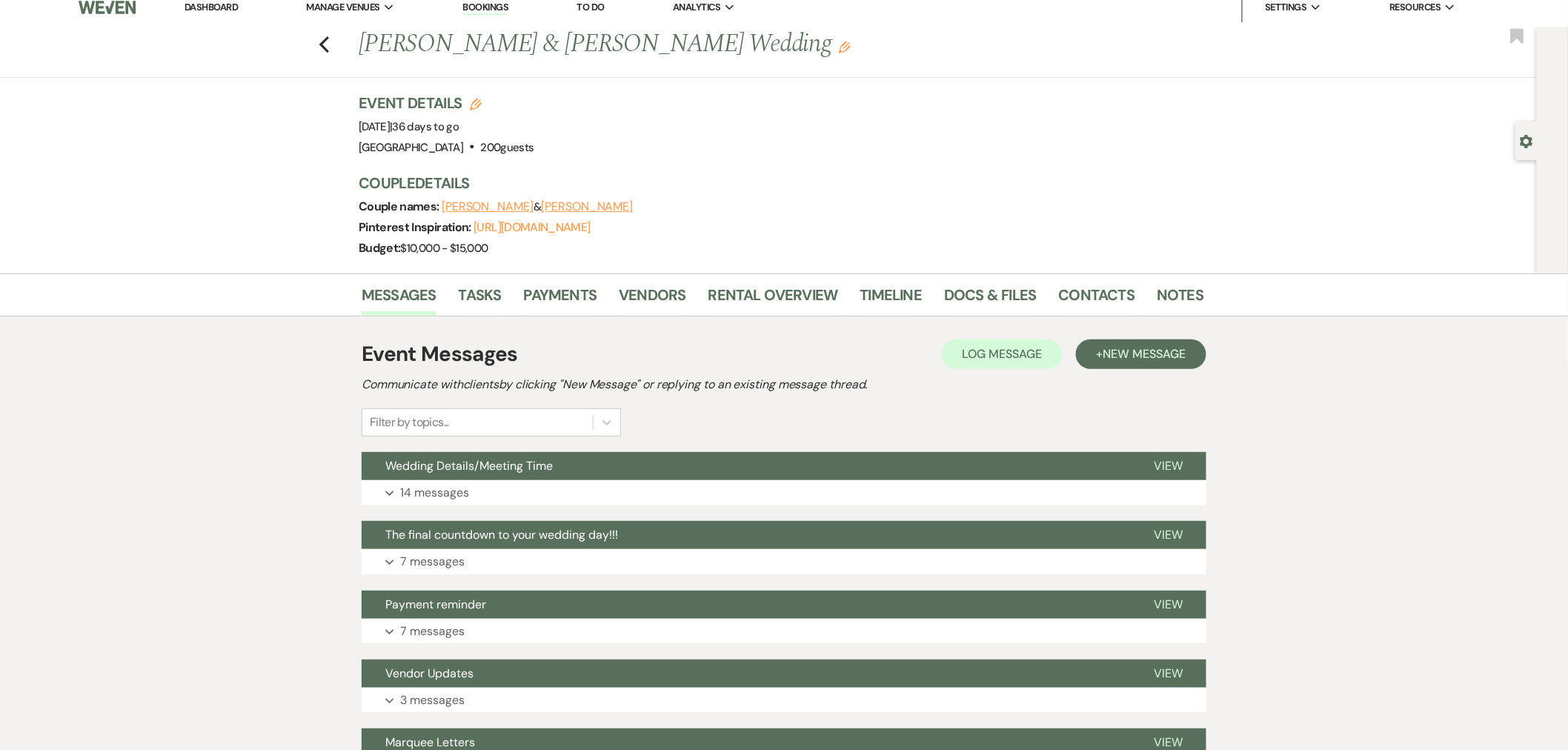
click at [218, 6] on link "Dashboard" at bounding box center [211, 7] width 53 height 12
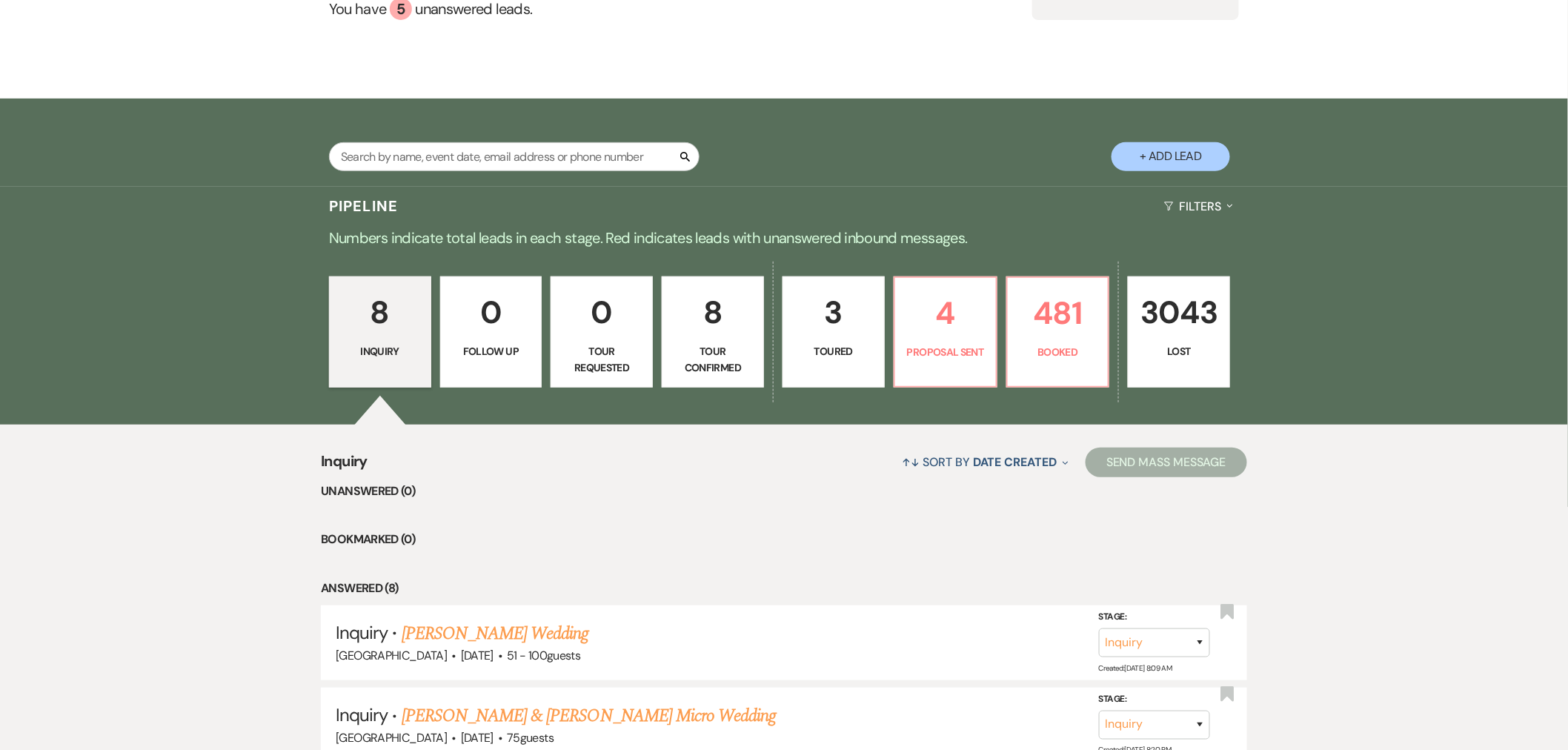
scroll to position [259, 0]
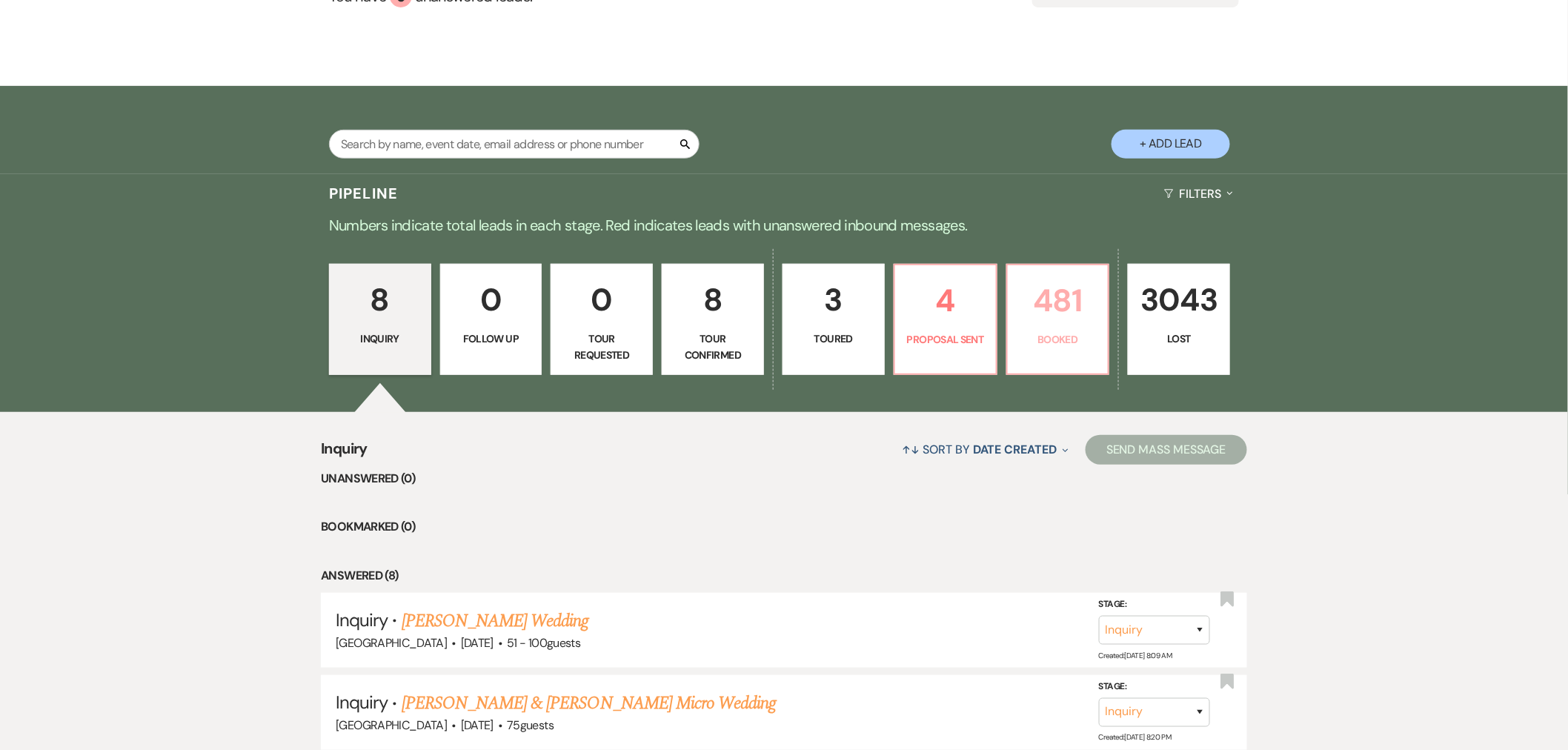
click at [1049, 315] on p "481" at bounding box center [1058, 301] width 83 height 50
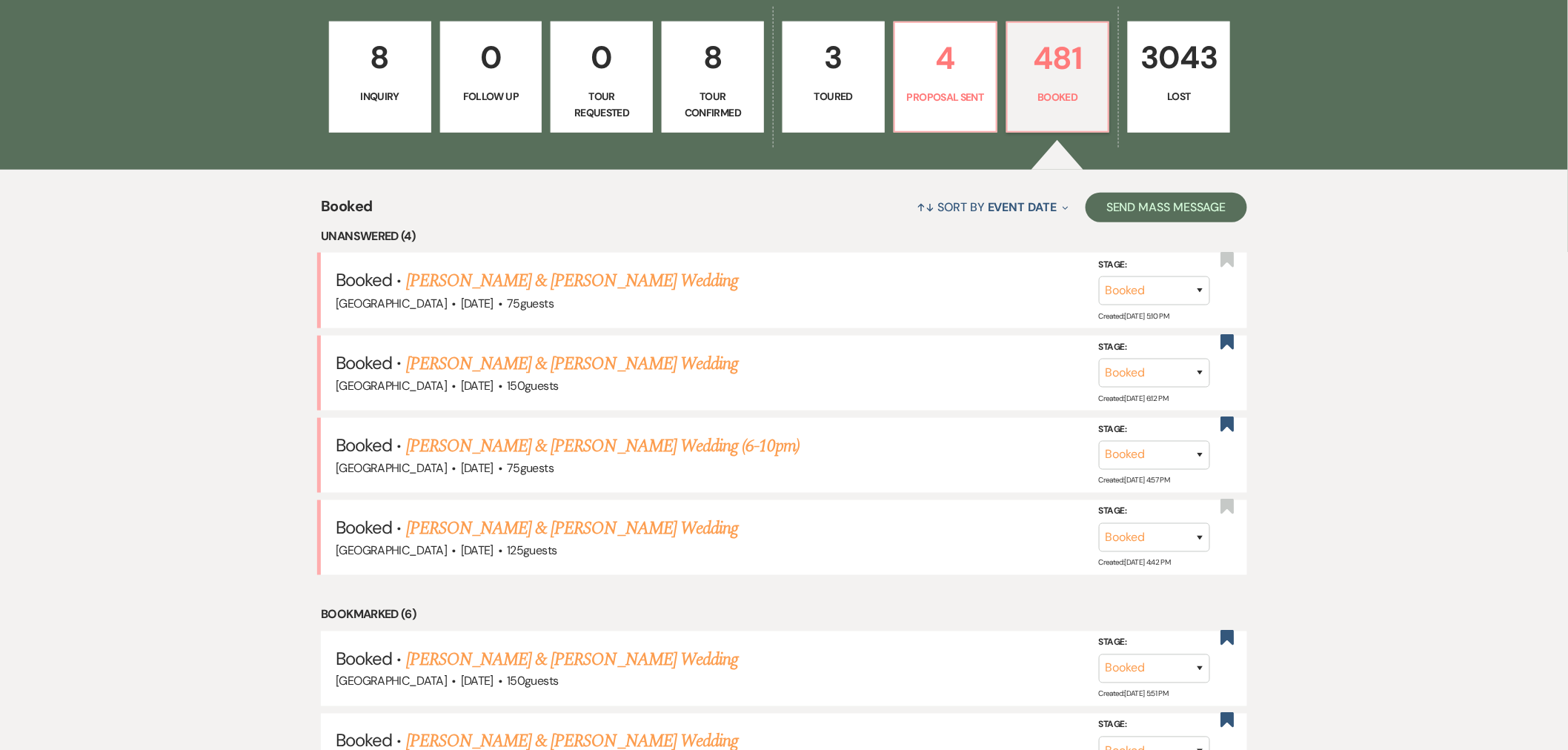
scroll to position [506, 0]
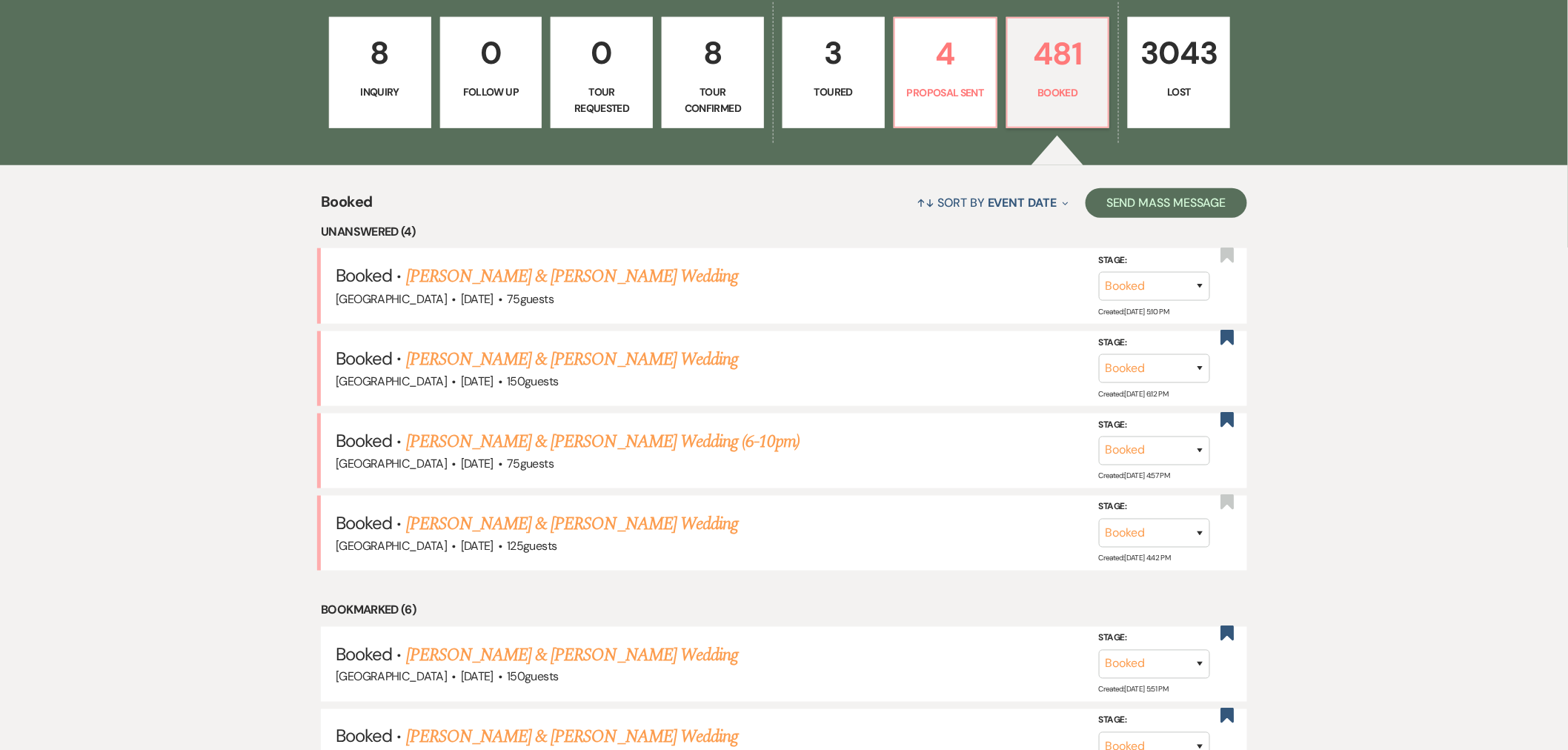
click at [555, 280] on link "Joshua Slaven & Kaitlyn McCreary's Wedding" at bounding box center [572, 276] width 332 height 27
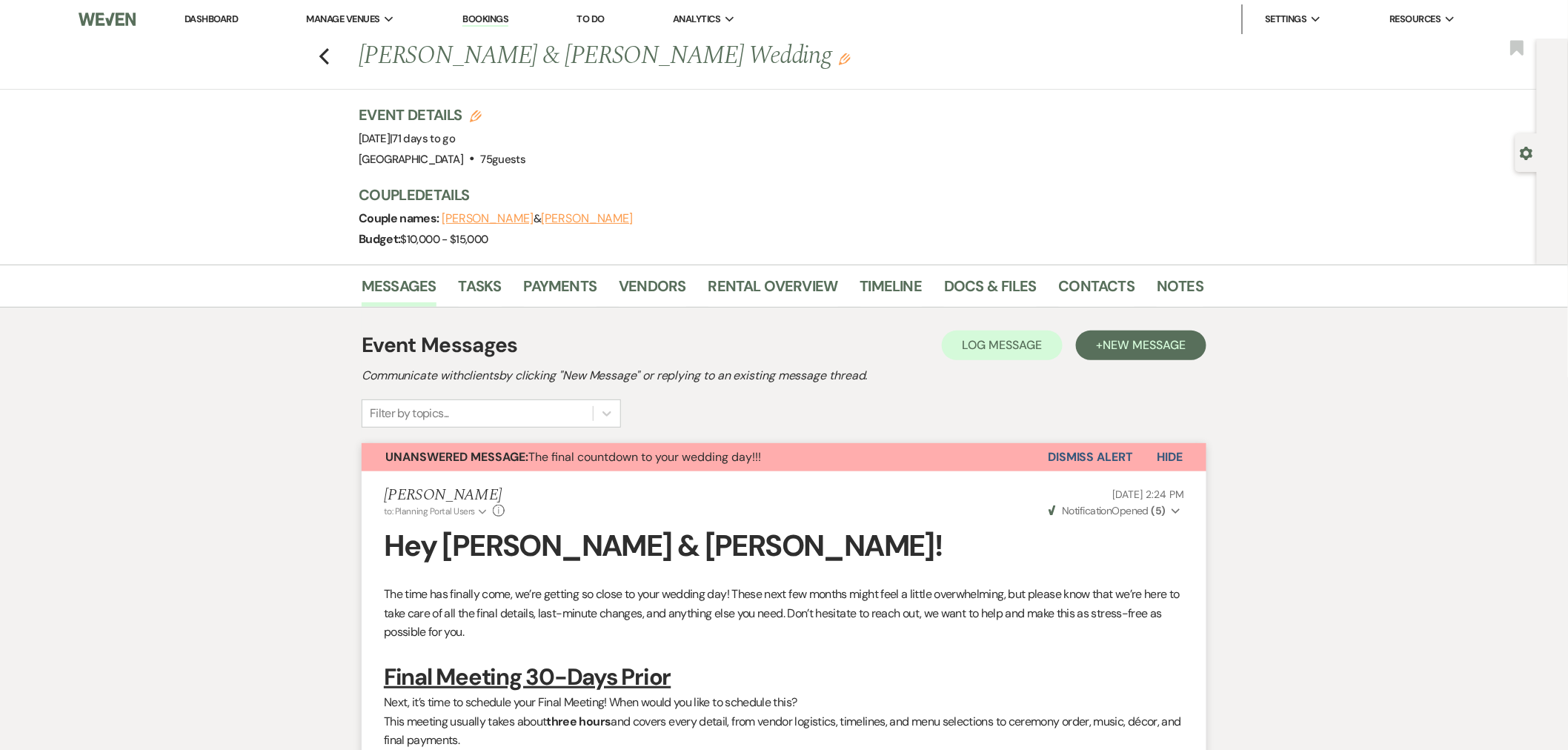
click at [1067, 449] on button "Dismiss Alert" at bounding box center [1091, 458] width 85 height 29
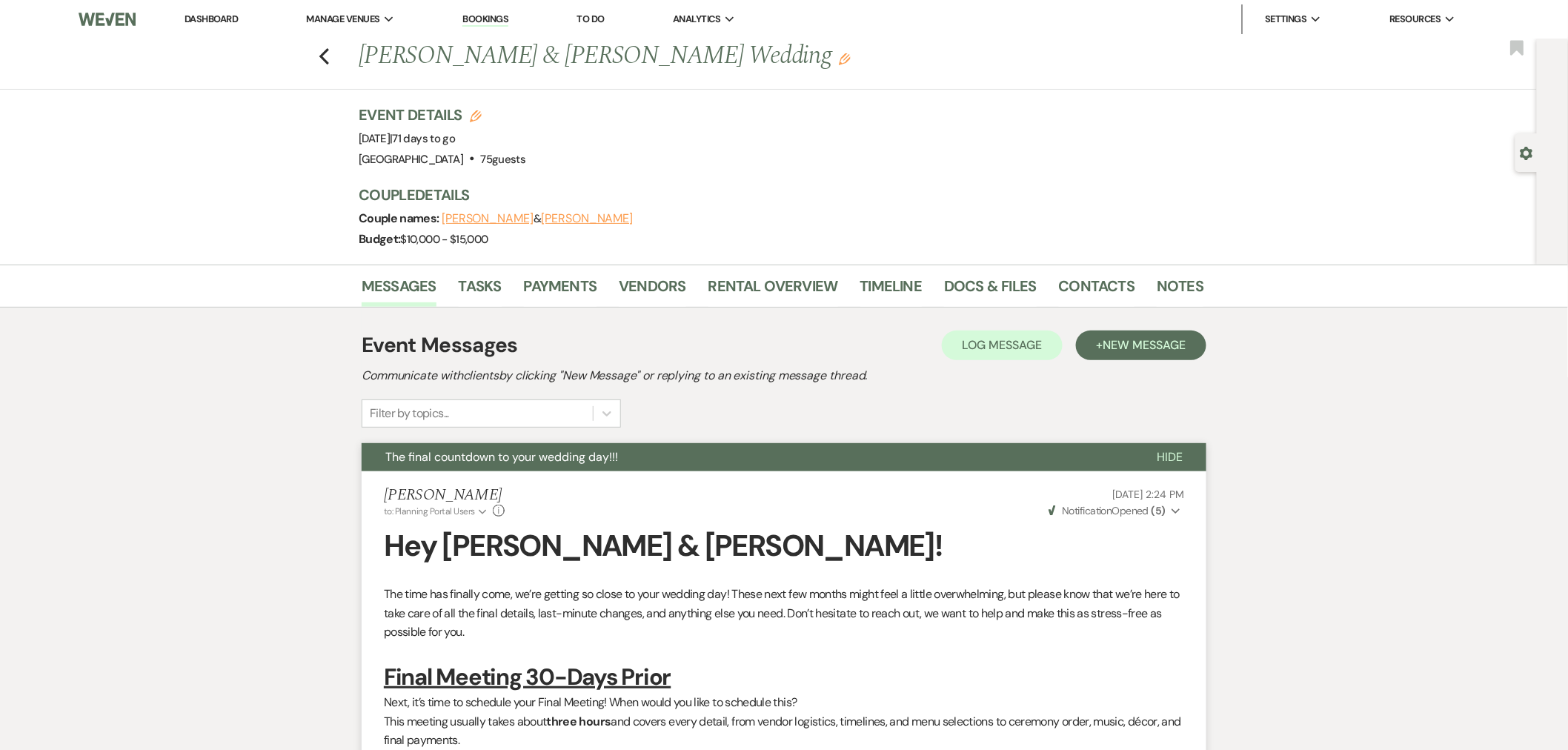
click at [329, 55] on icon "Previous" at bounding box center [324, 56] width 11 height 18
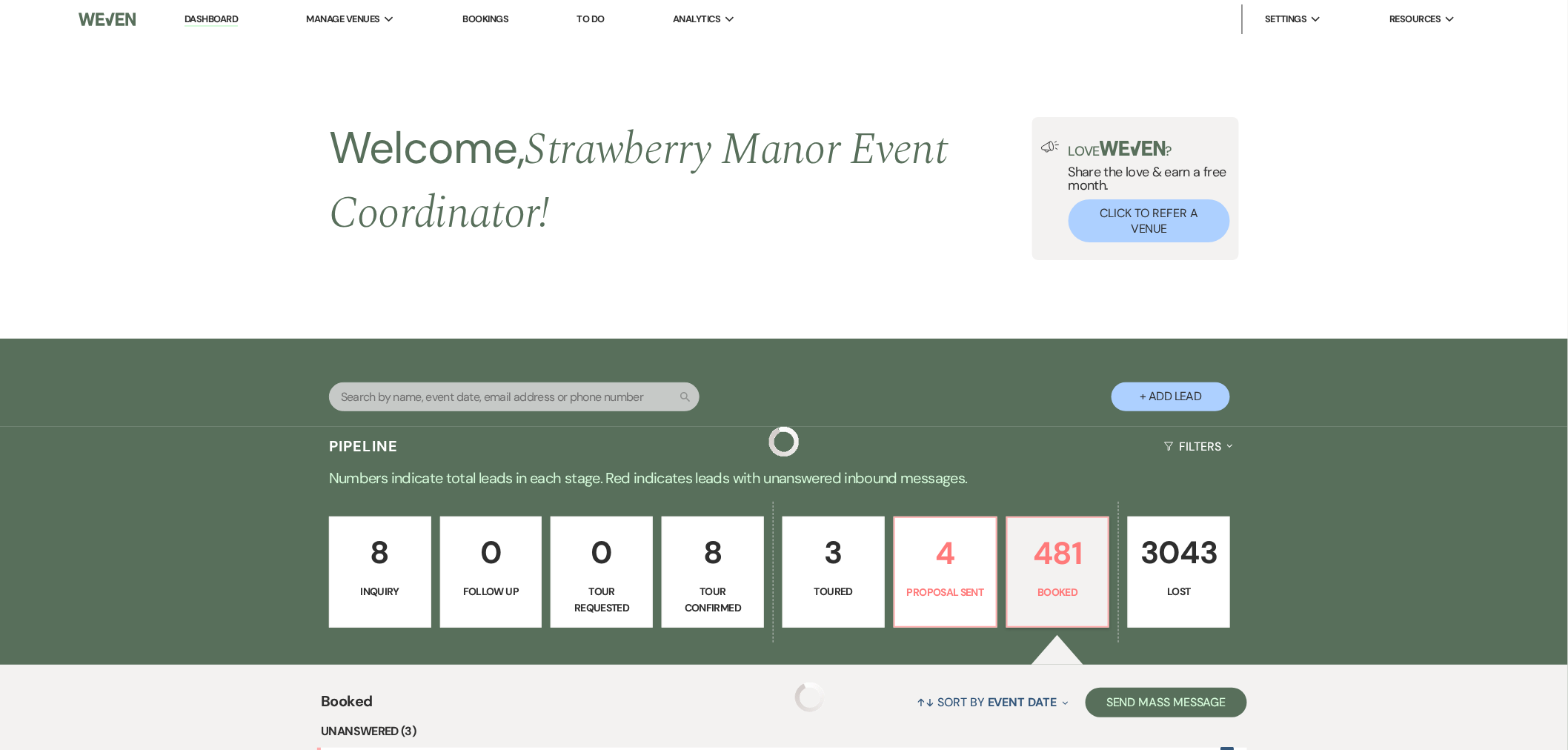
scroll to position [506, 0]
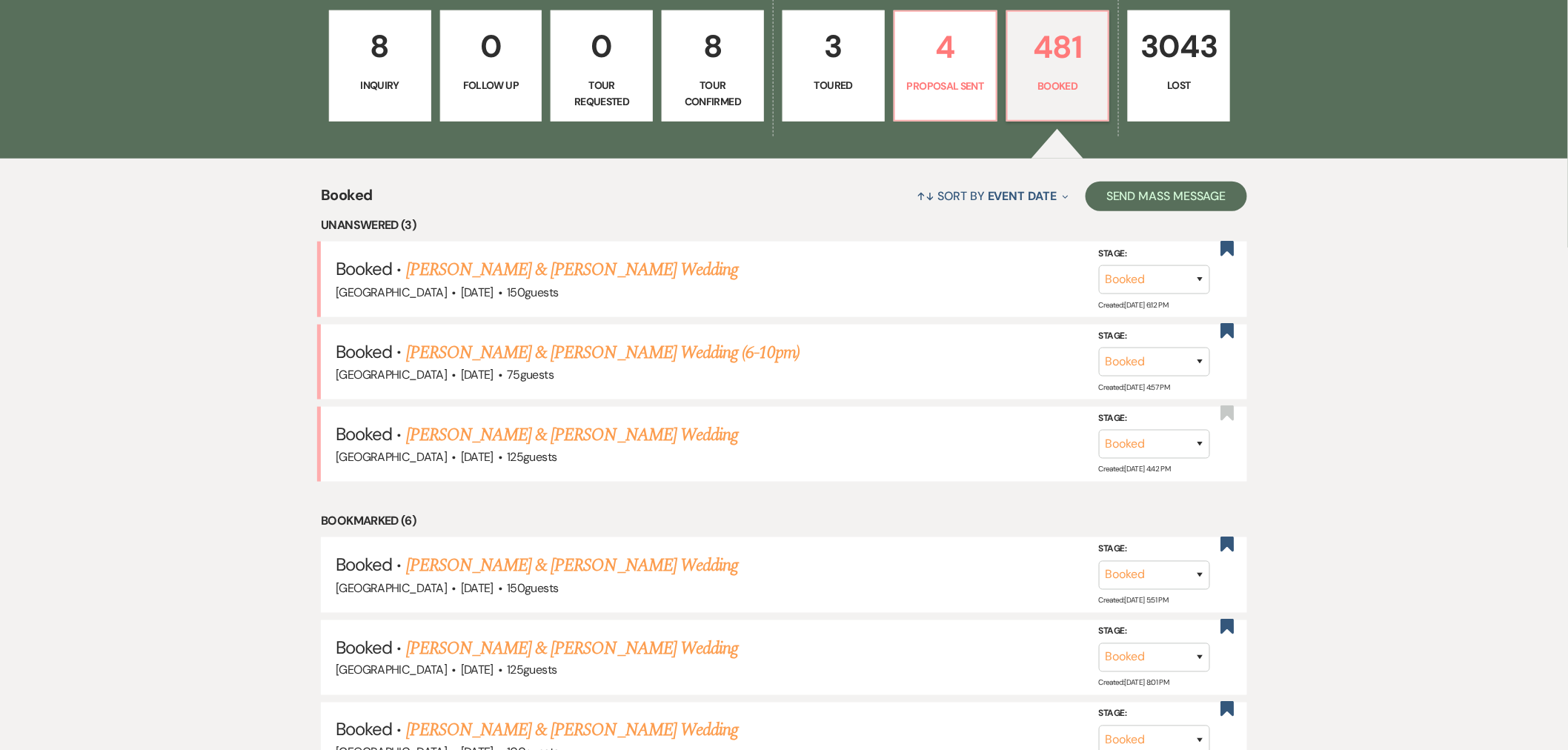
click at [670, 267] on link "Blake Villars & Caroline Oseguera's Wedding" at bounding box center [572, 270] width 332 height 27
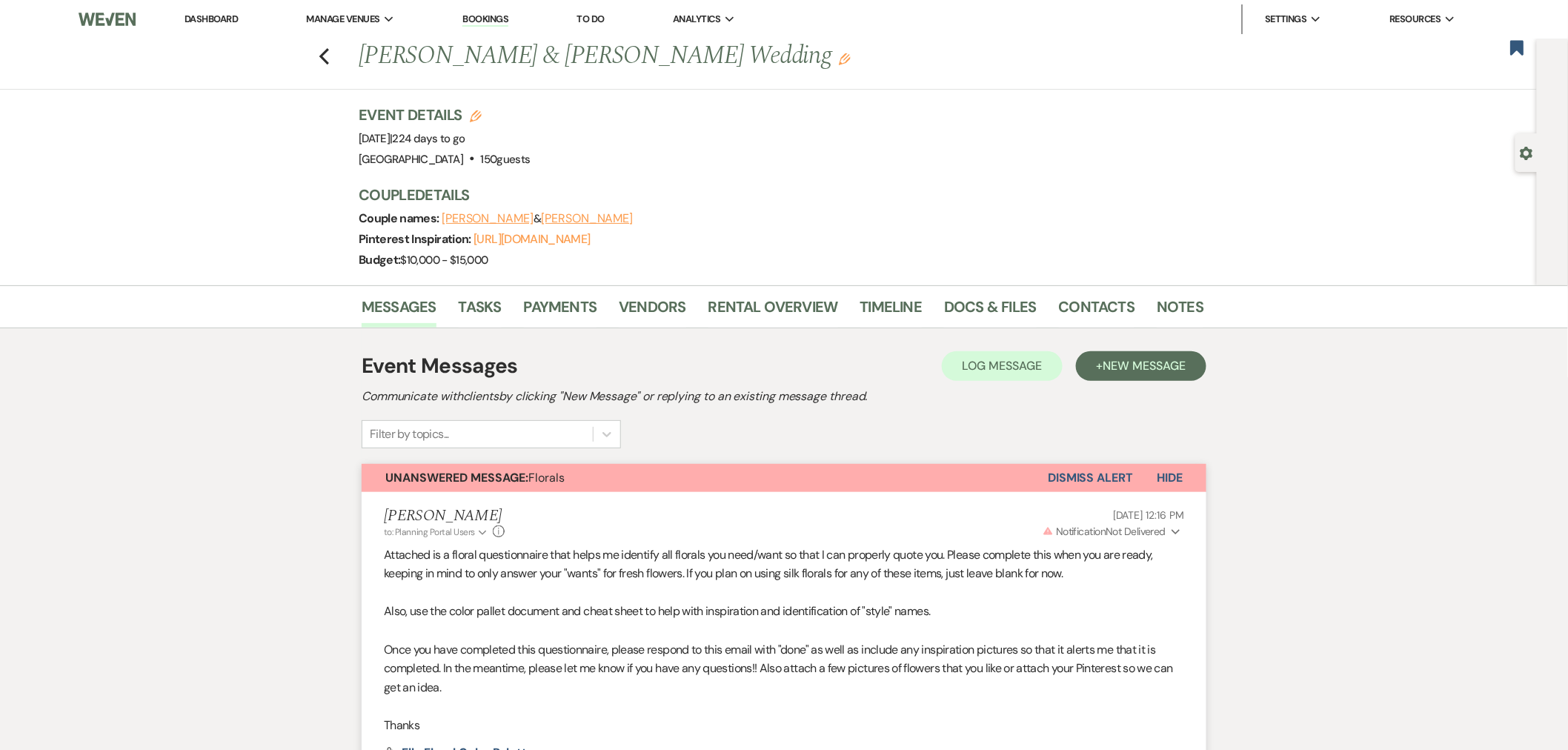
click at [329, 58] on icon "Previous" at bounding box center [324, 56] width 11 height 18
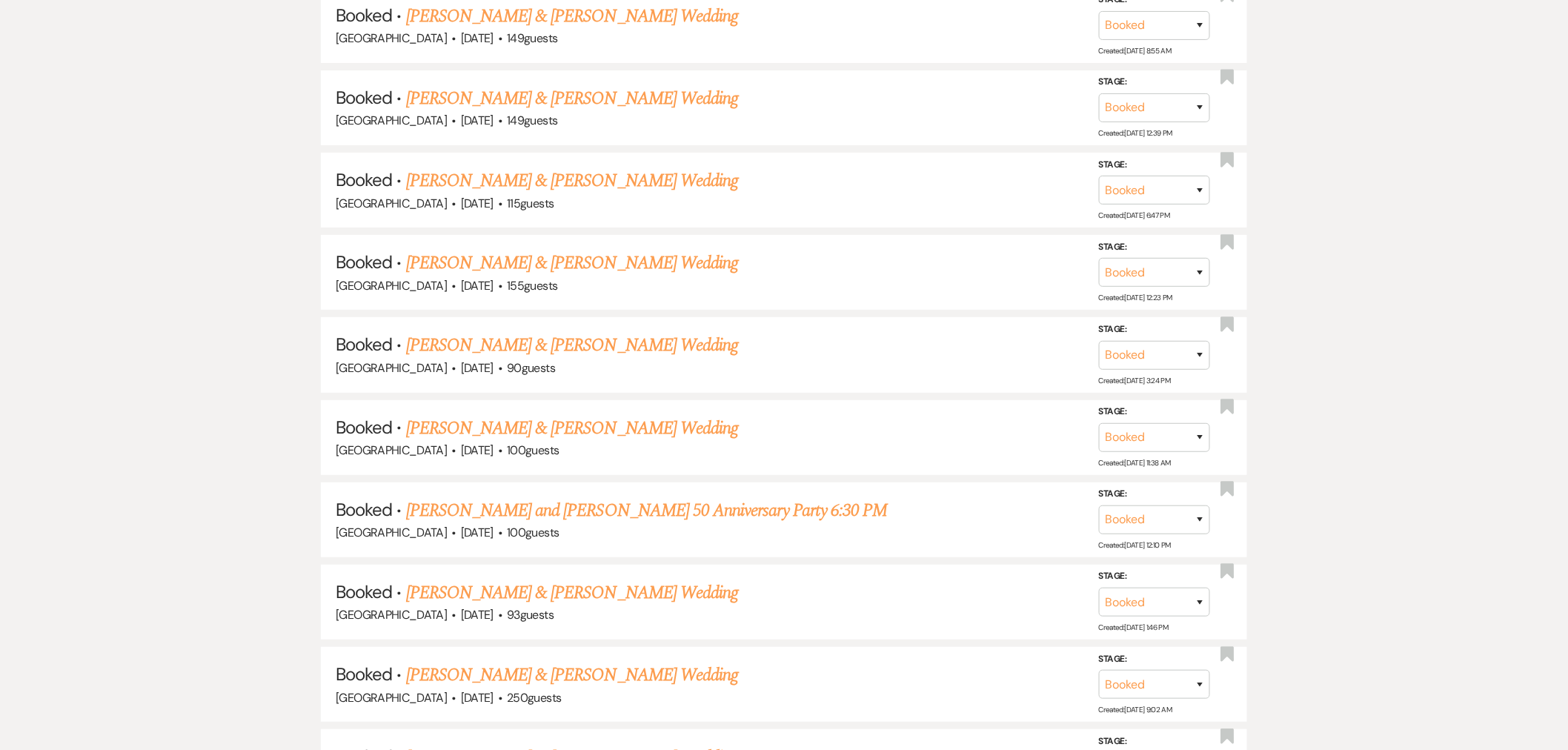
scroll to position [1561, 0]
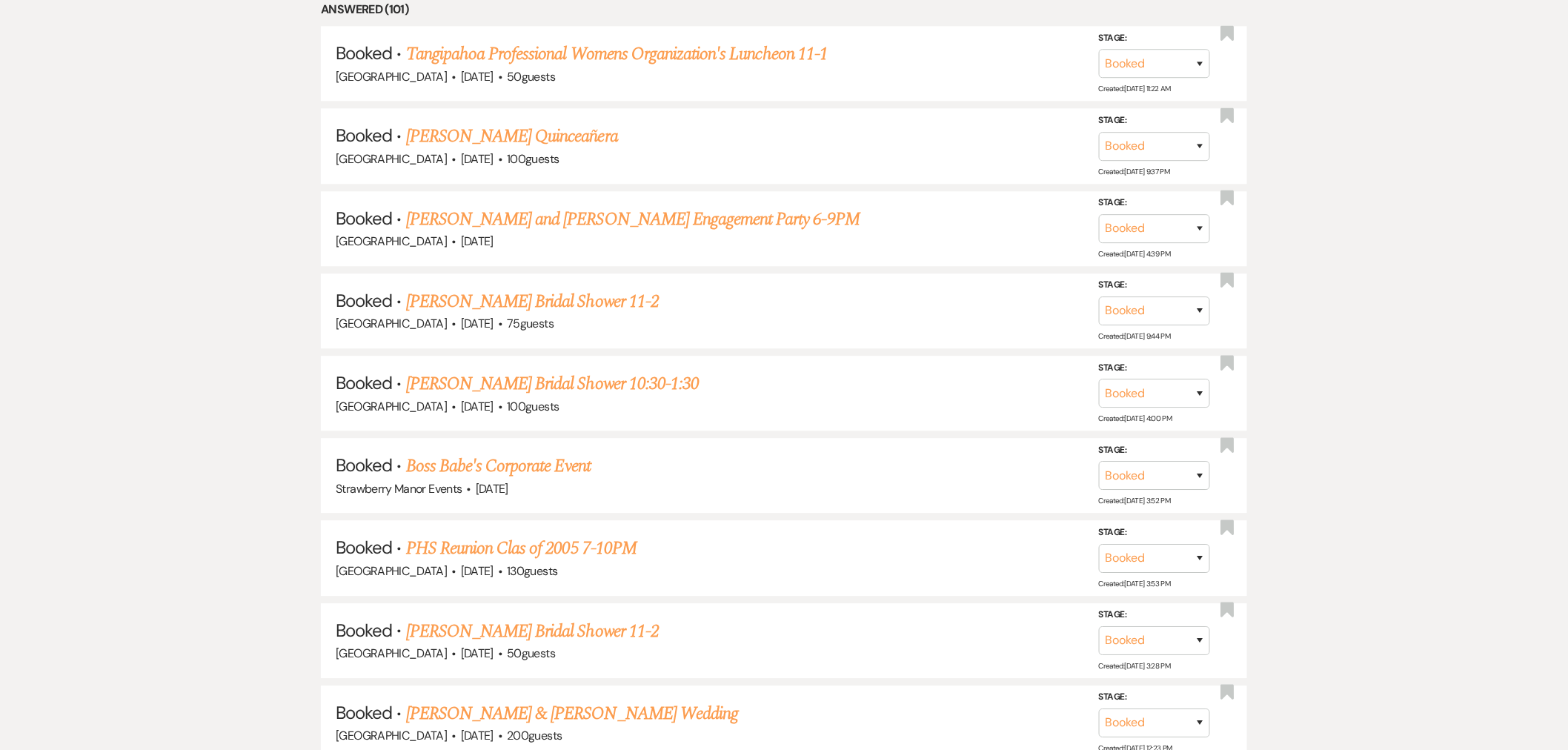
click at [538, 375] on link "Lexi Haase's Bridal Shower 10:30-1:30" at bounding box center [553, 384] width 294 height 27
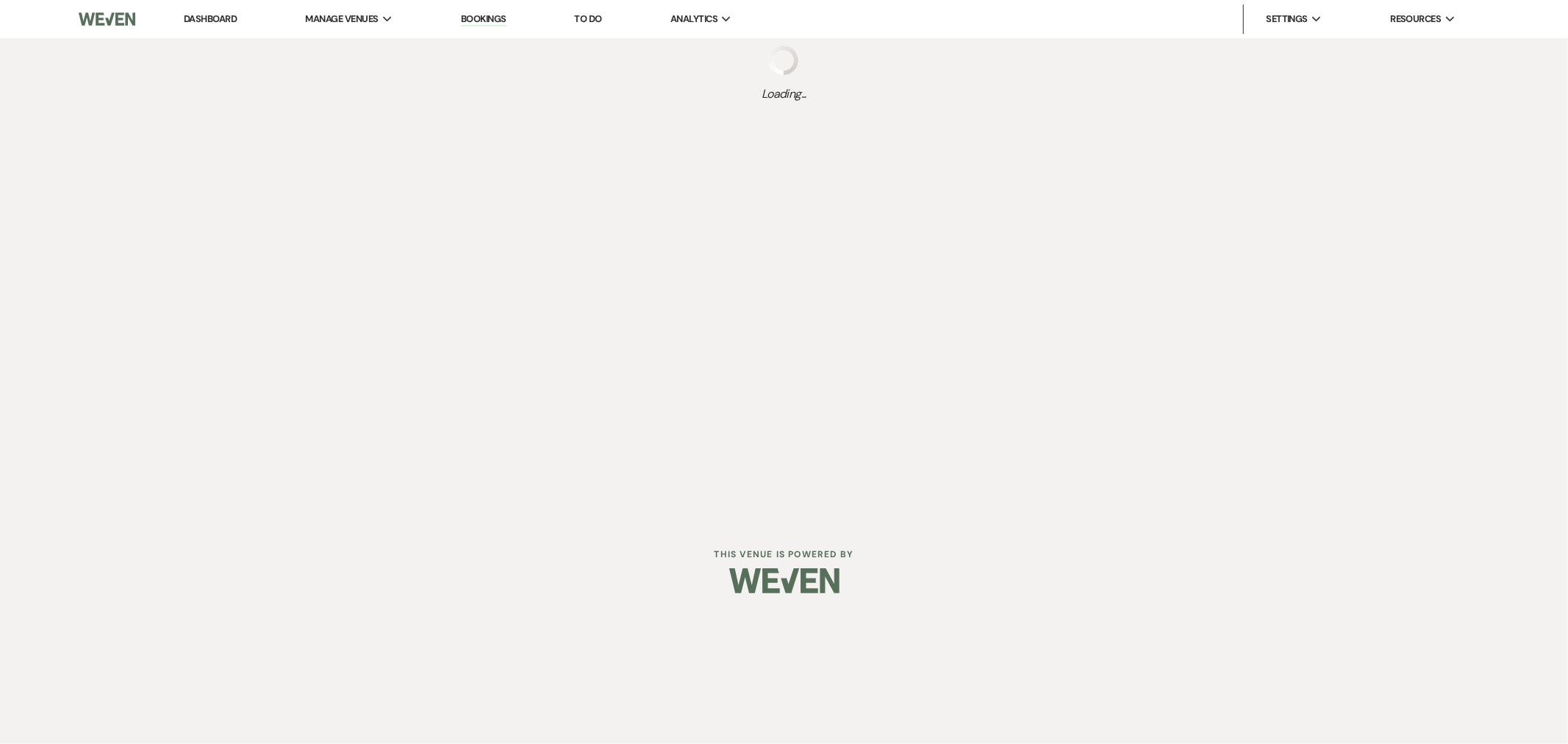
select select "20"
select select "5"
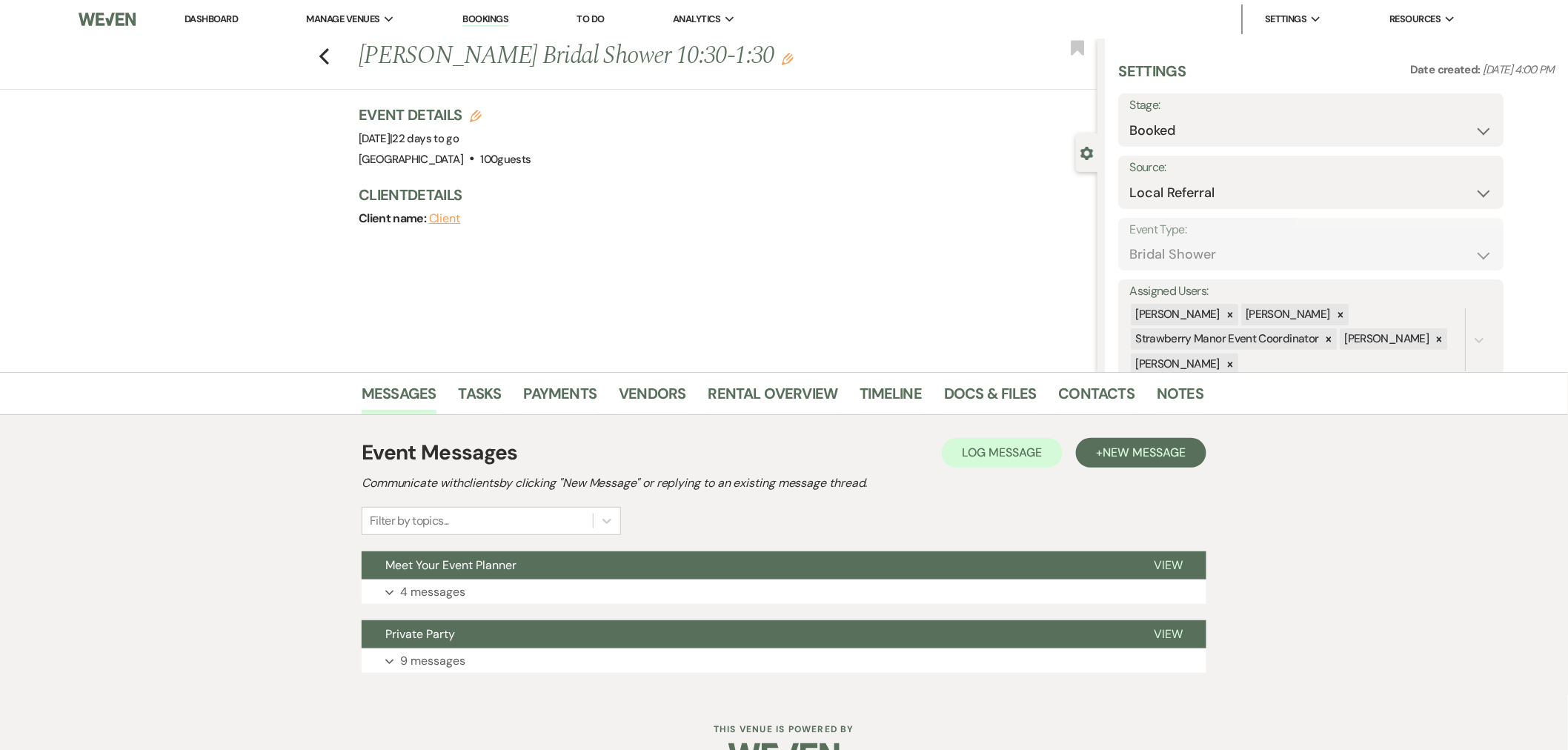
scroll to position [40, 0]
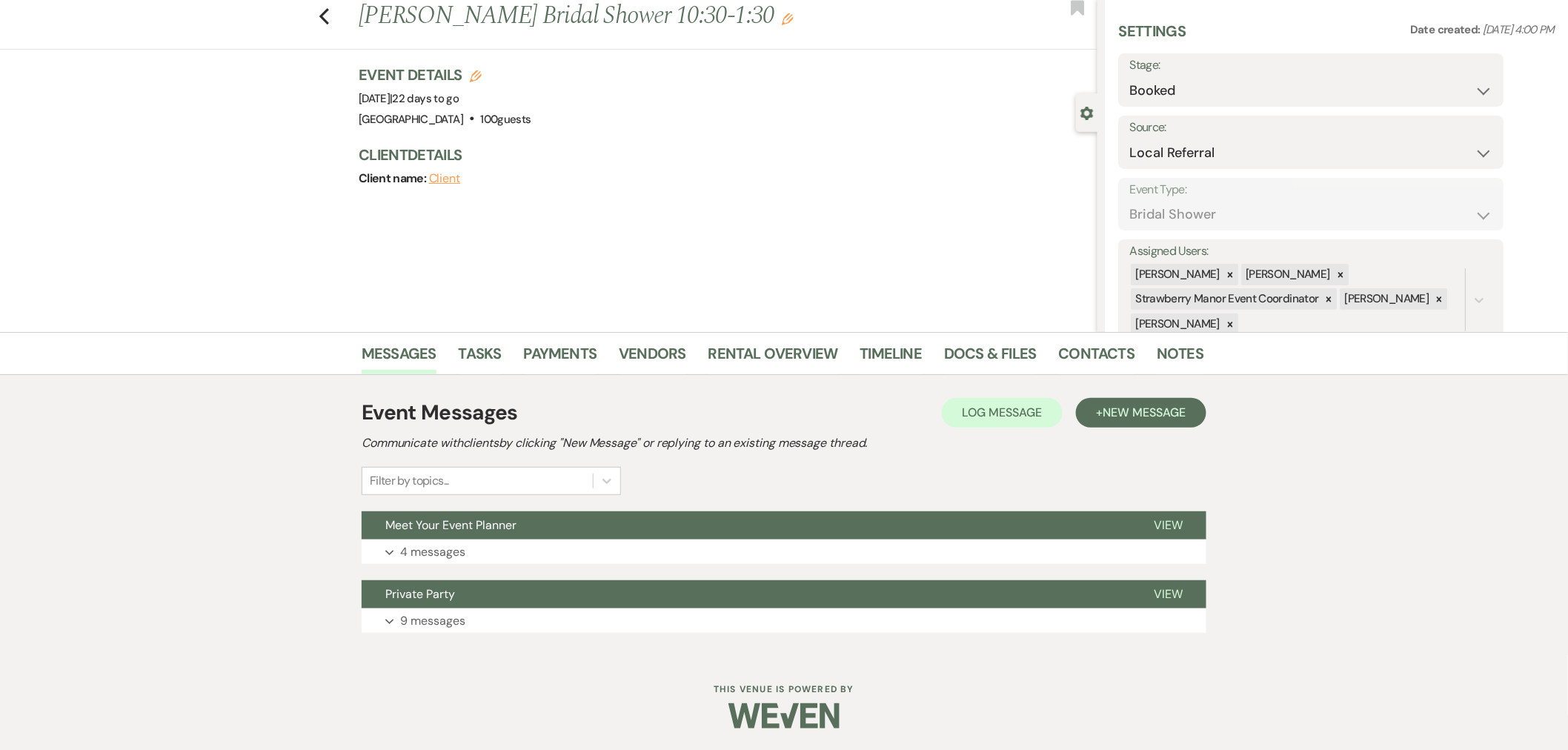
click at [556, 544] on button "Expand 4 messages" at bounding box center [784, 552] width 845 height 25
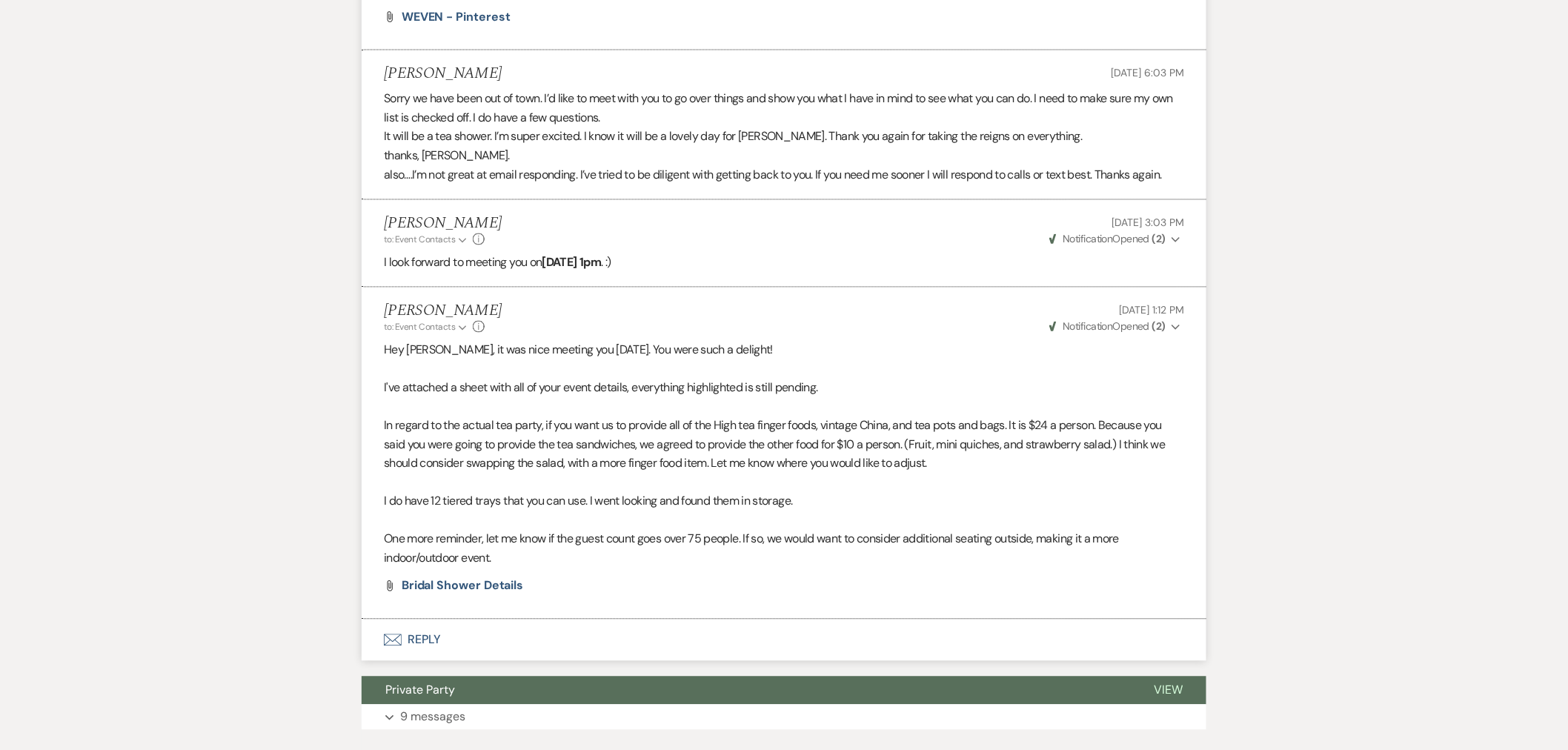
scroll to position [1212, 0]
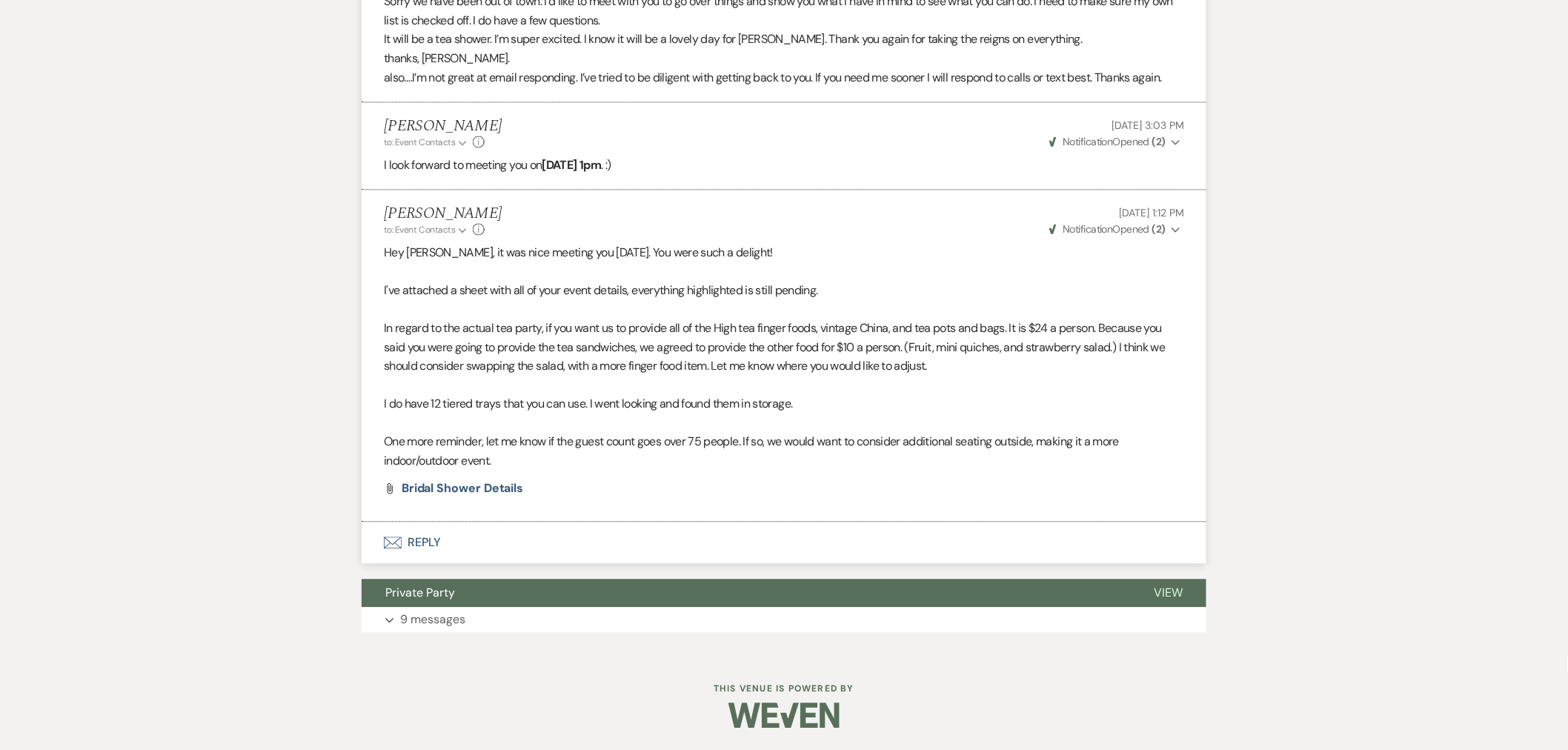
click at [410, 535] on button "Envelope Reply" at bounding box center [784, 542] width 845 height 42
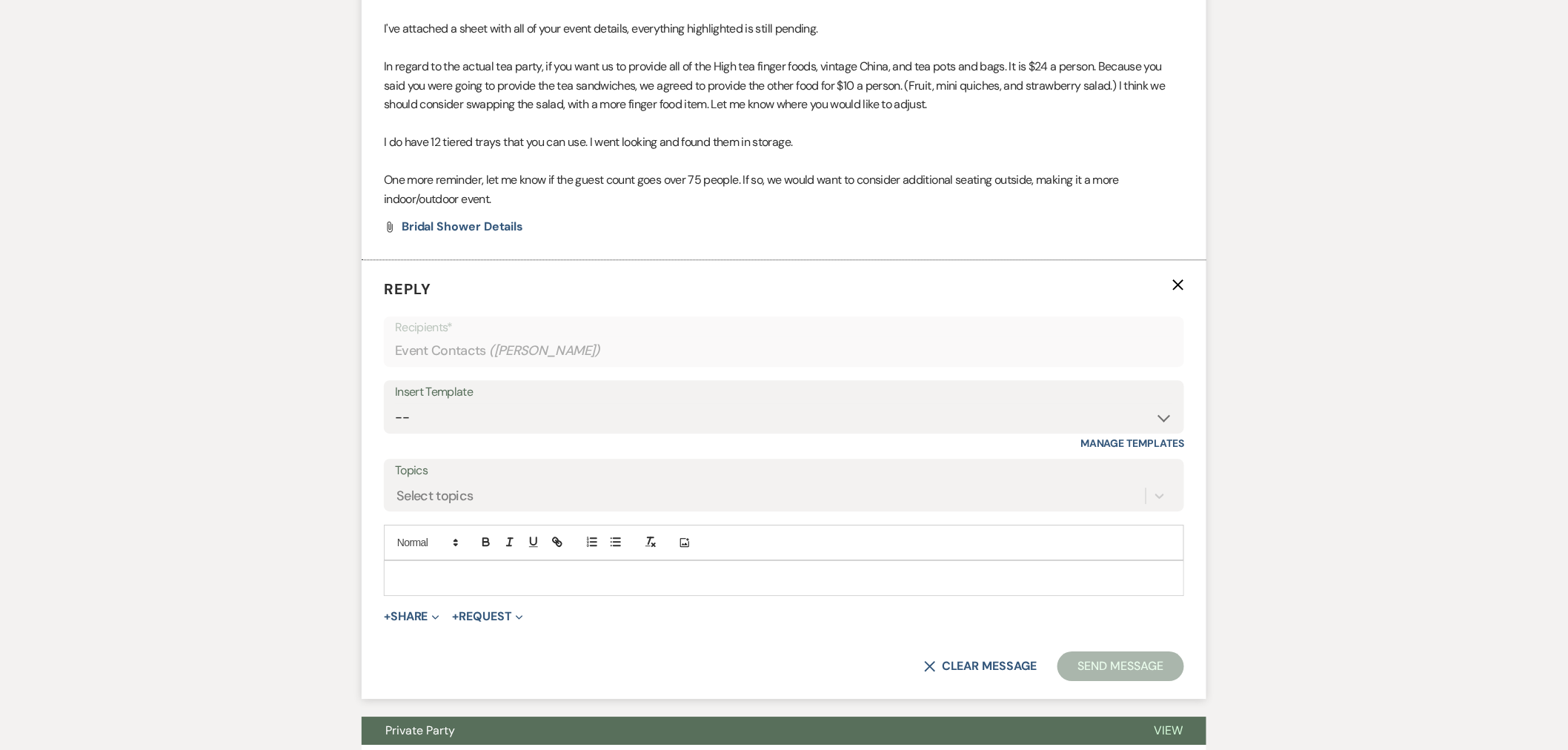
scroll to position [1479, 0]
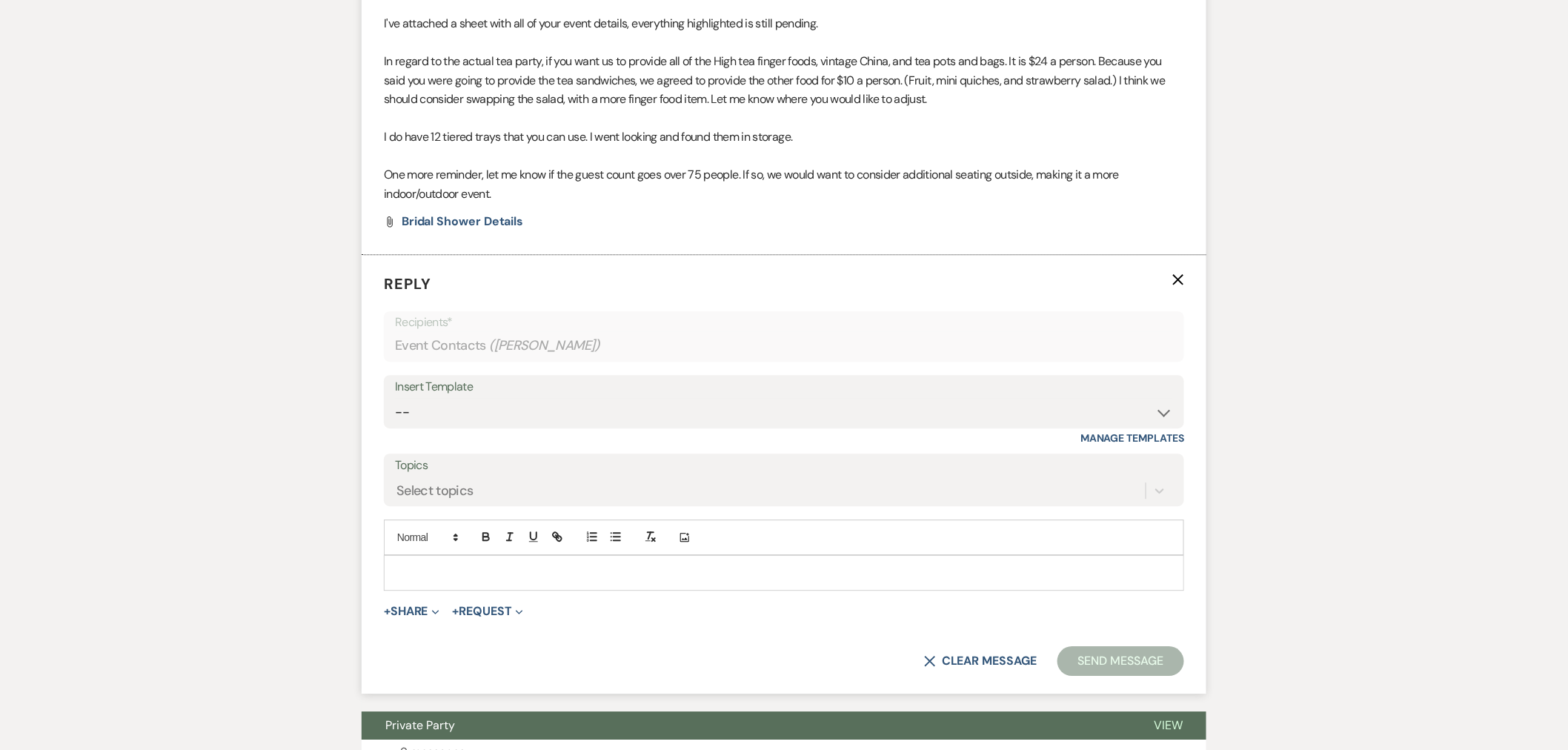
click at [528, 572] on p at bounding box center [784, 573] width 776 height 16
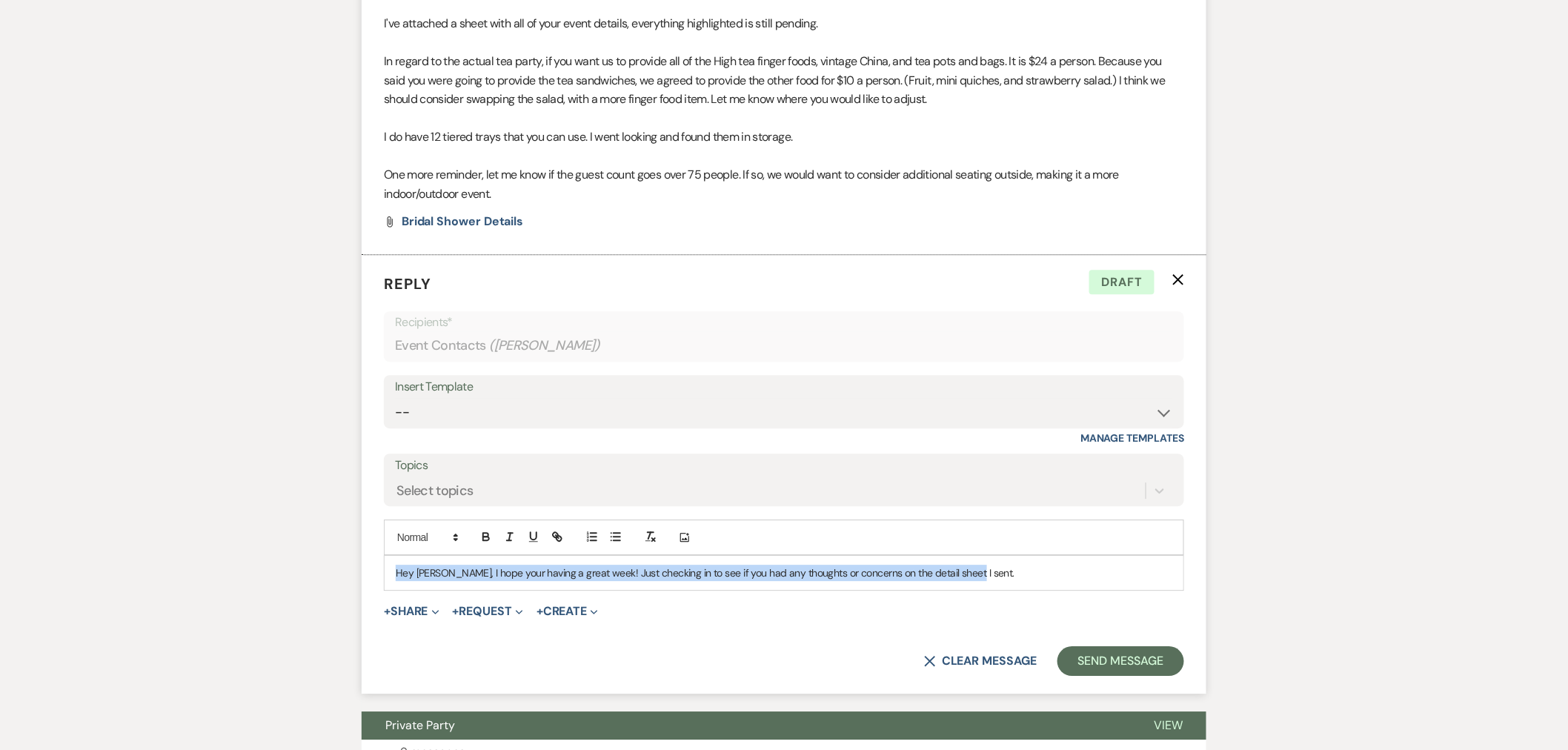
drag, startPoint x: 1019, startPoint y: 575, endPoint x: 382, endPoint y: 600, distance: 637.5
click at [382, 600] on form "Reply X Draft Recipients* Event Contacts ( Kamie Harper ) Insert Template -- We…" at bounding box center [784, 474] width 845 height 439
copy p "Hey Kami, I hope your having a great week! Just checking in to see if you had a…"
click at [1004, 573] on p "Hey Kami, I hope your having a great week! Just checking in to see if you had a…" at bounding box center [784, 573] width 776 height 16
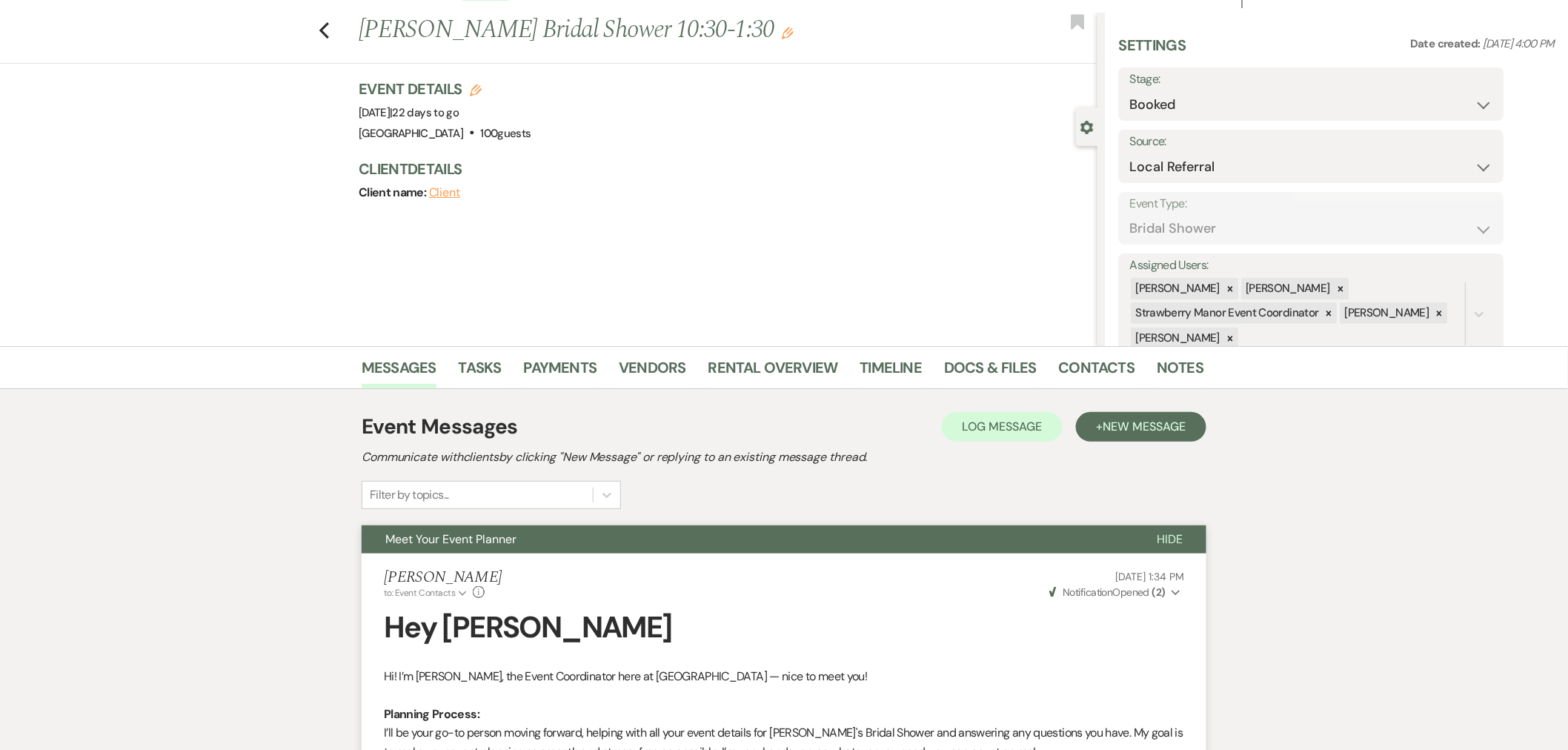
scroll to position [0, 0]
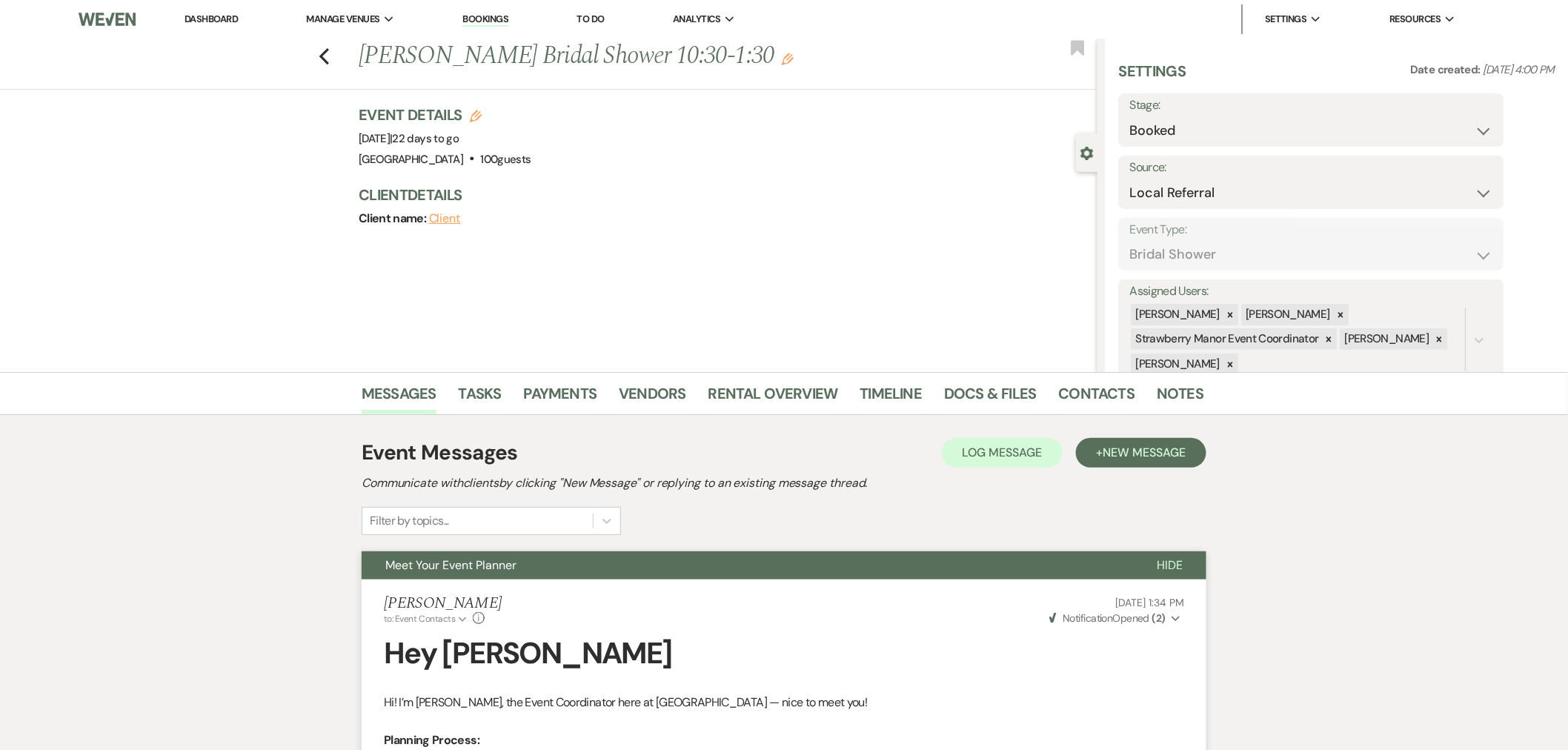
click at [325, 53] on icon "Previous" at bounding box center [324, 56] width 11 height 18
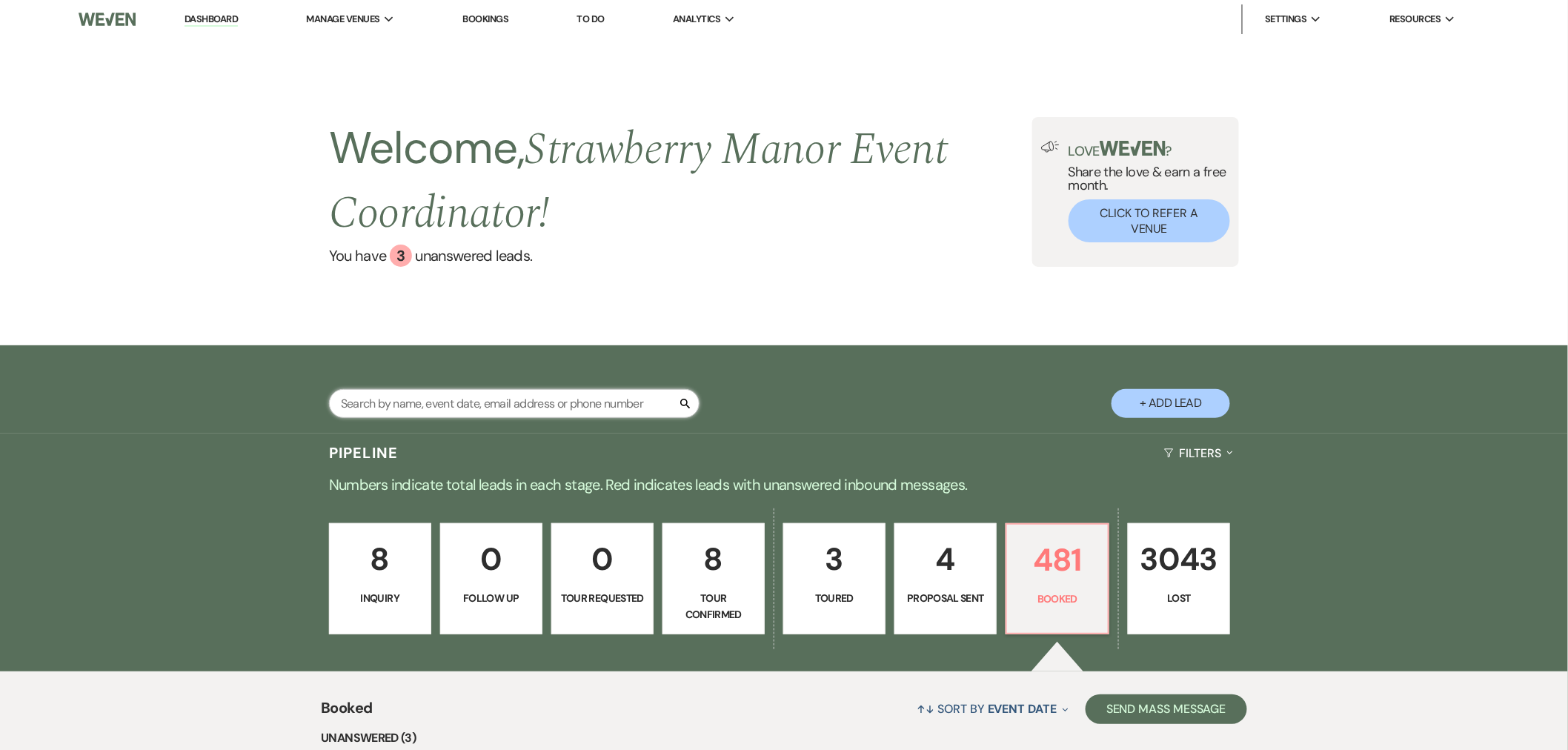
click at [507, 409] on input "text" at bounding box center [515, 404] width 370 height 29
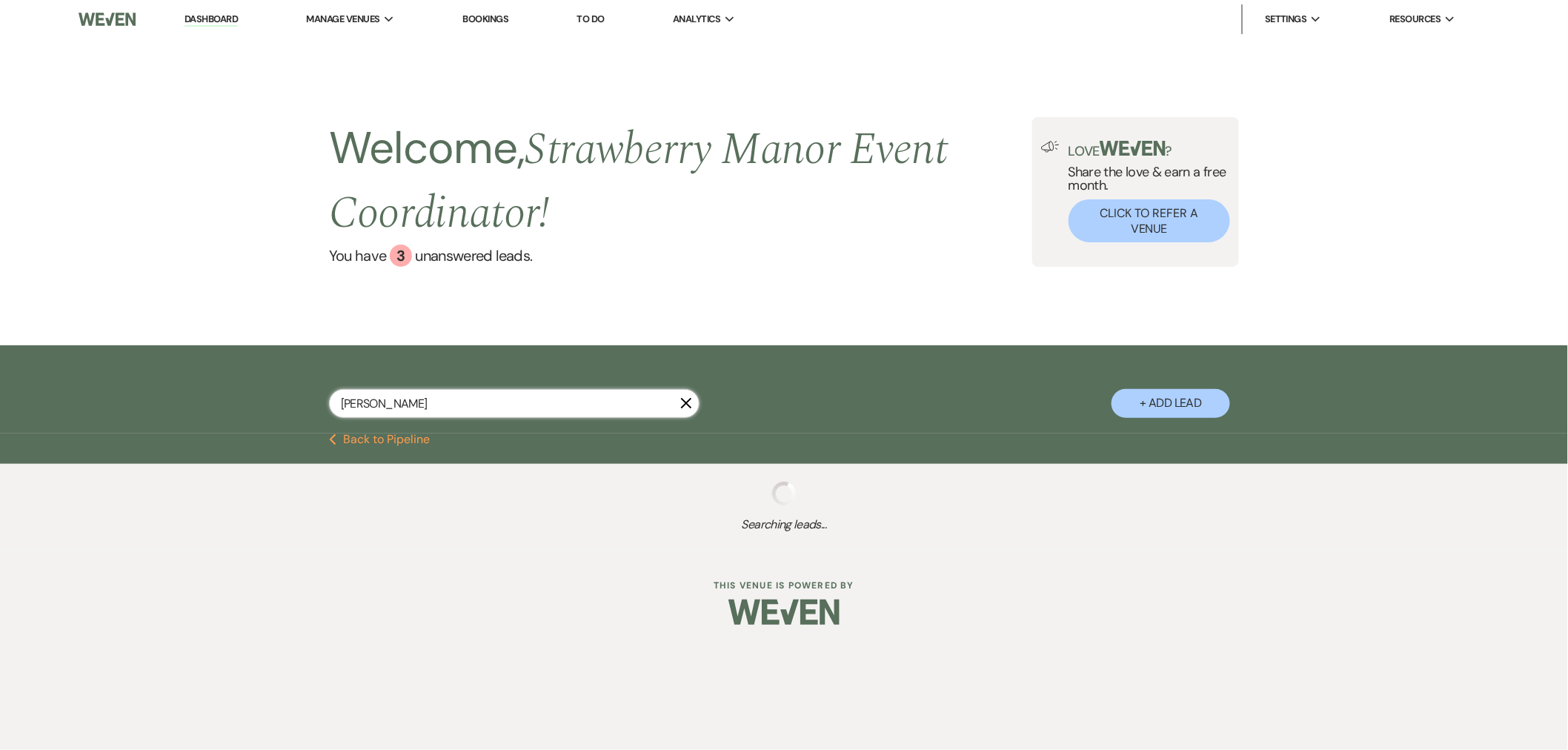
type input "claire richard"
select select "8"
select select "5"
select select "8"
select select "5"
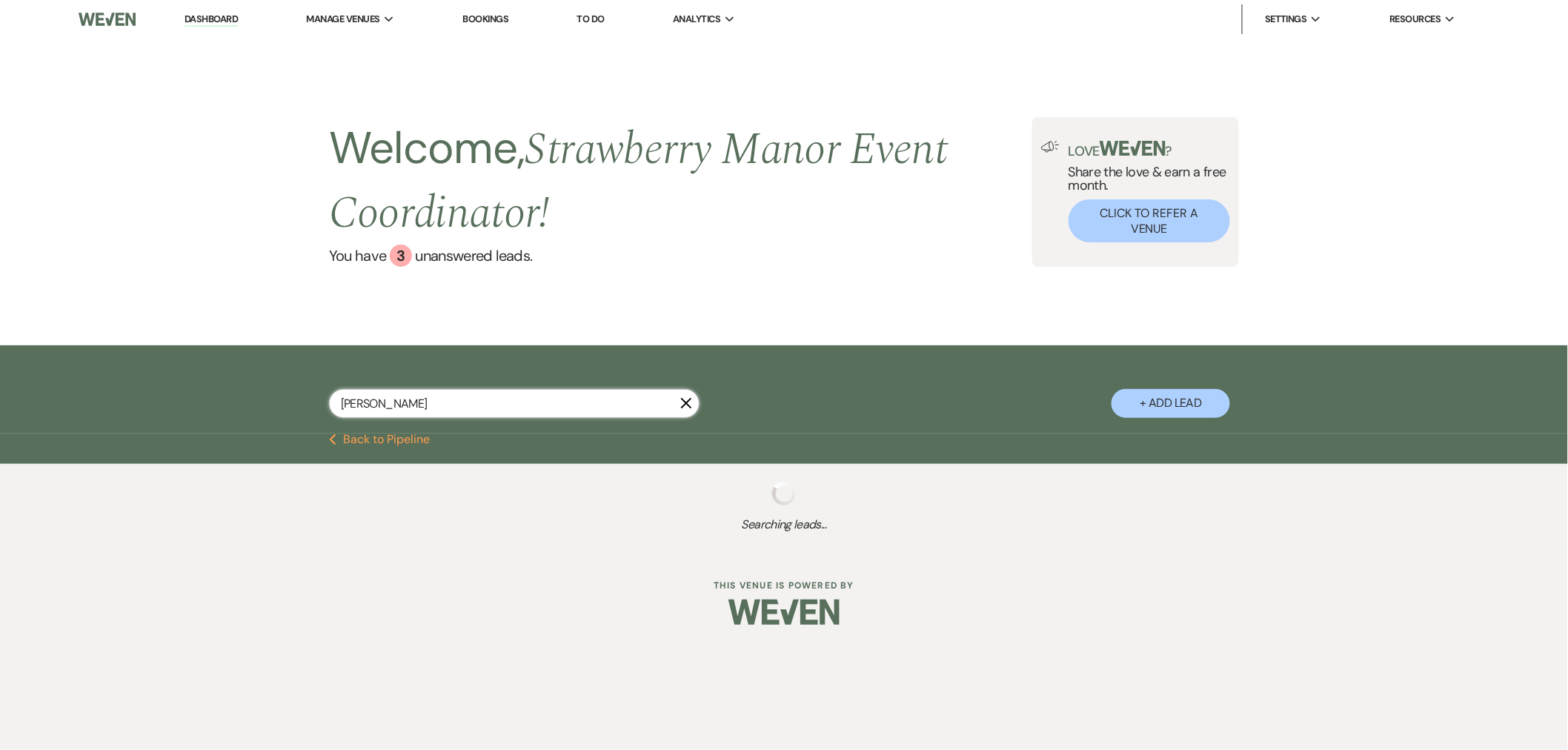
select select "8"
select select "5"
select select "8"
select select "5"
select select "8"
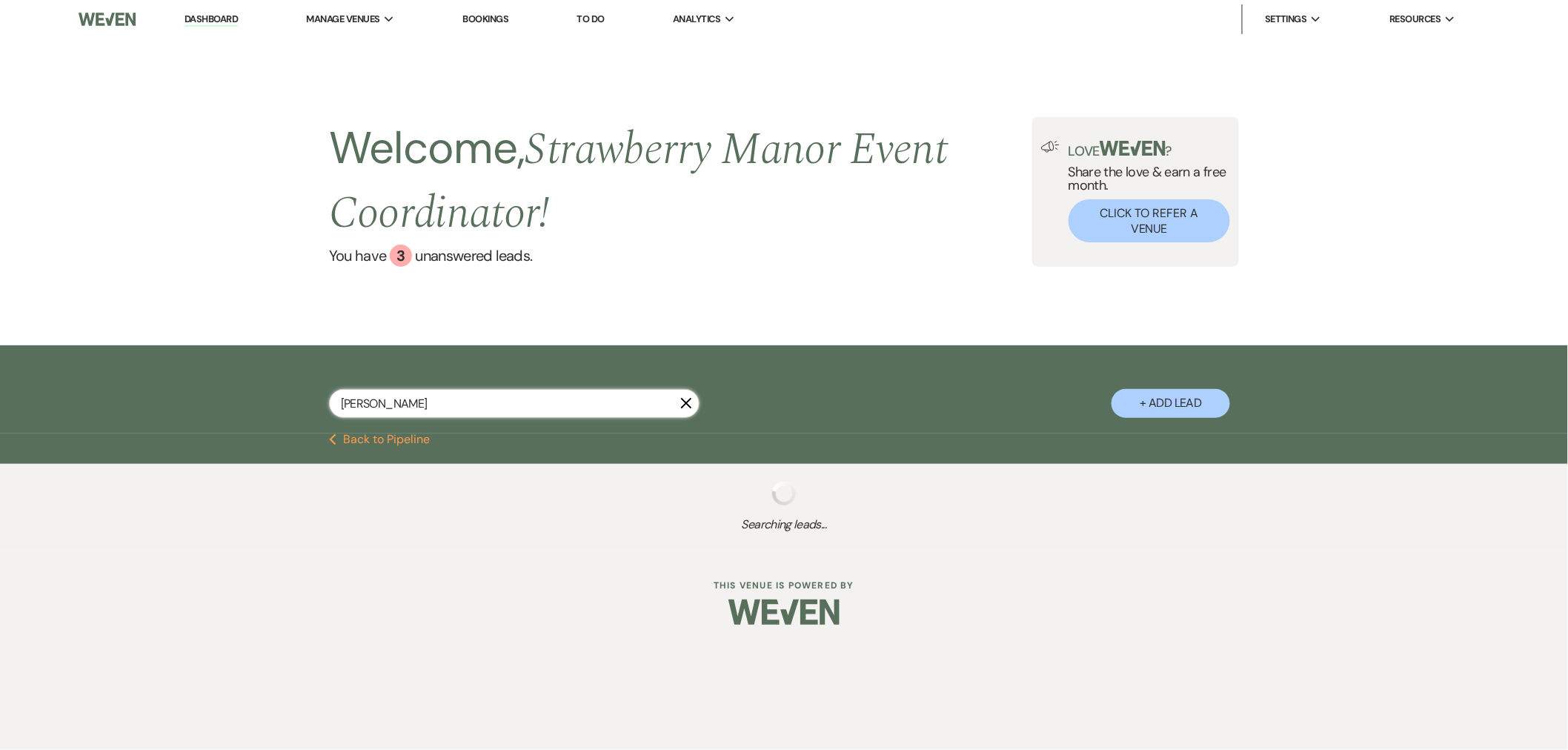
select select "5"
select select "8"
select select "5"
select select "8"
select select "5"
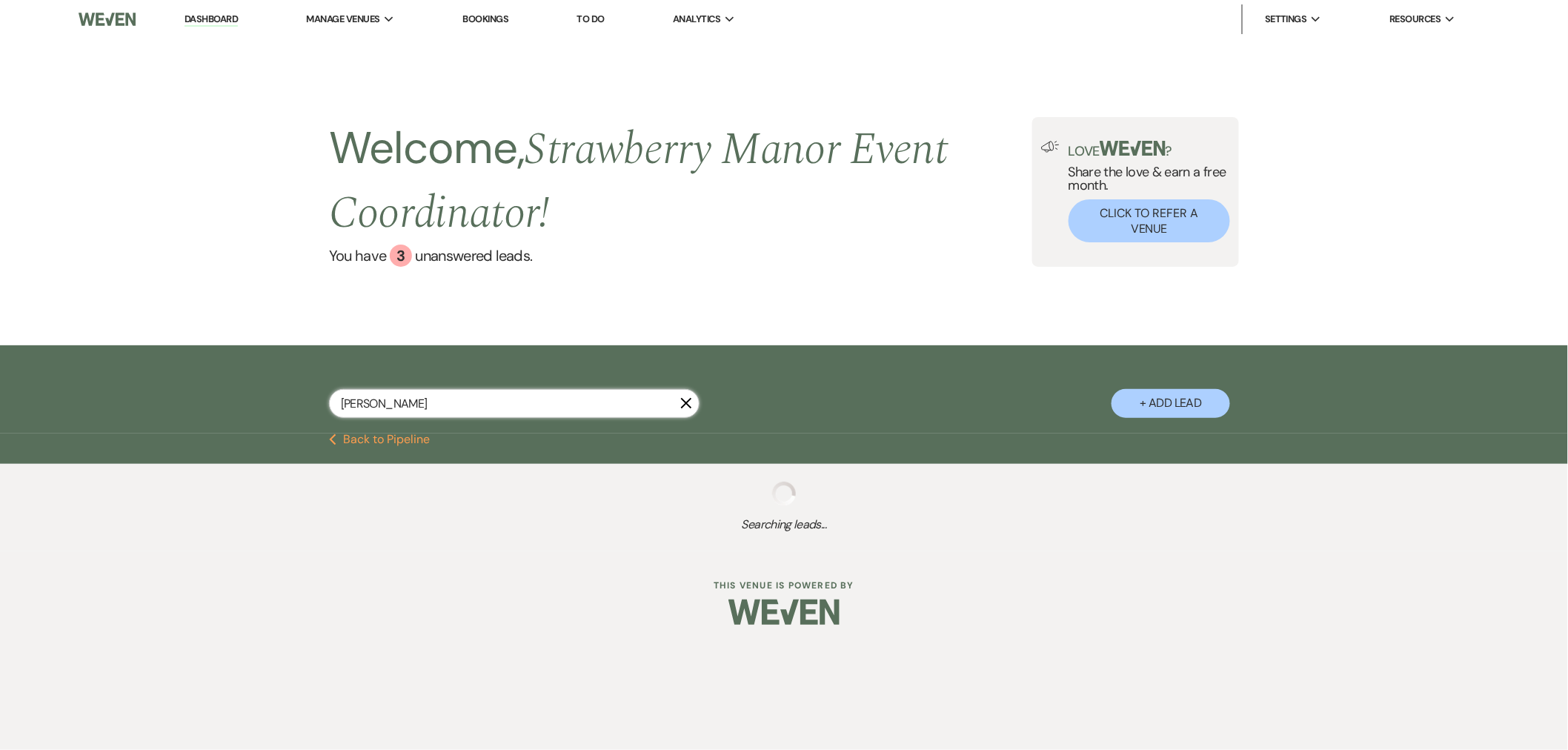
select select "8"
select select "6"
select select "8"
select select "5"
select select "8"
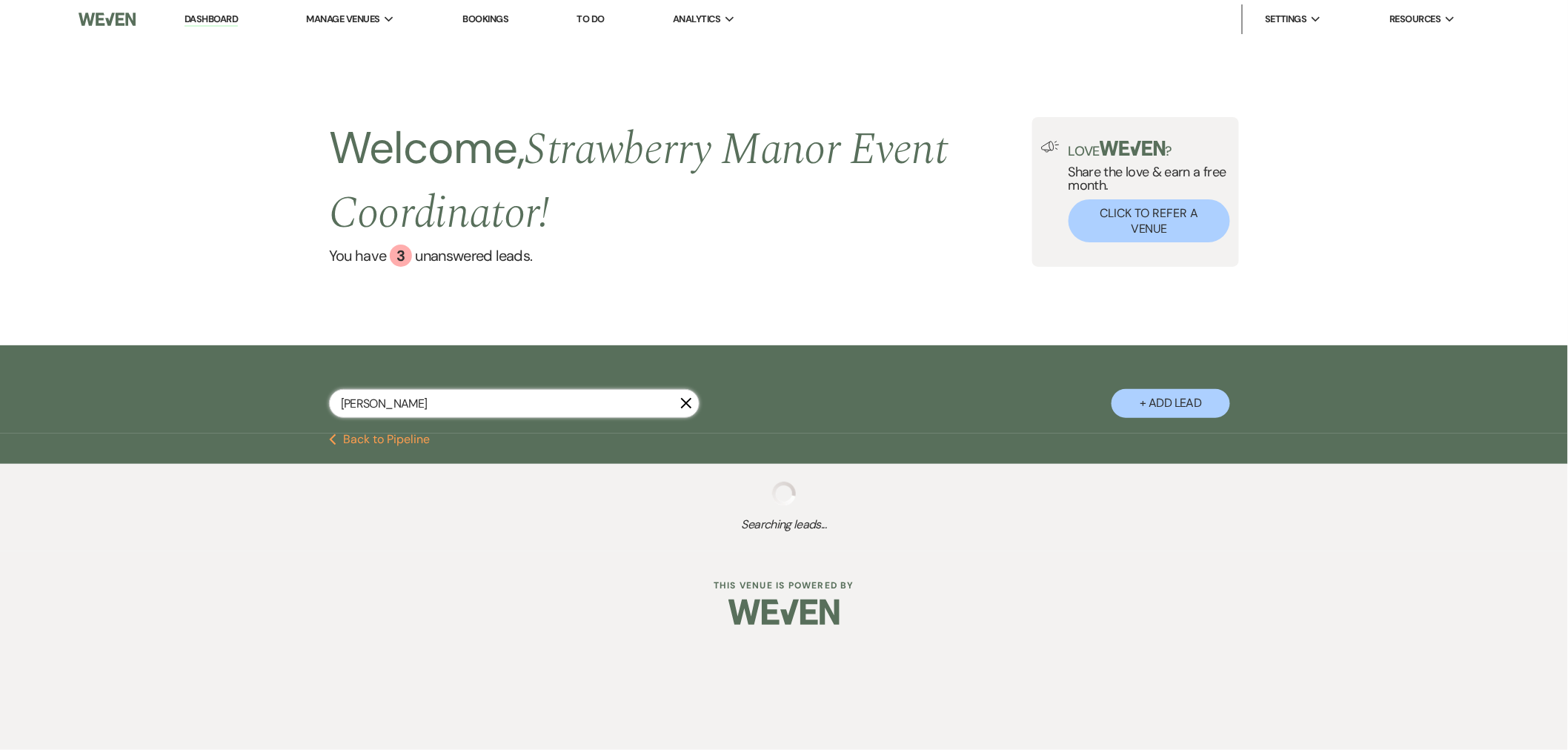
select select "5"
select select "8"
select select "5"
select select "8"
select select "5"
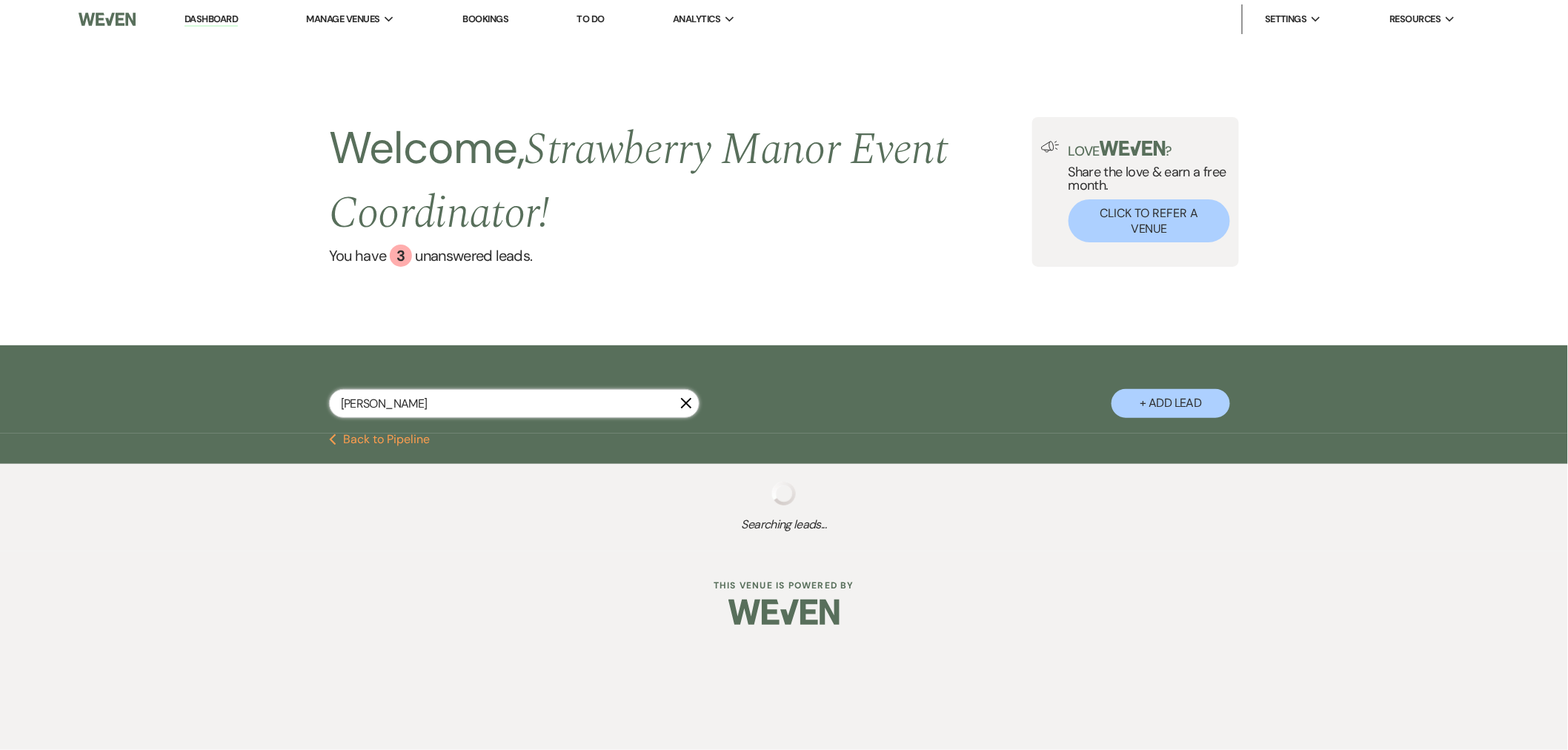
select select "8"
select select "5"
select select "8"
select select "5"
select select "8"
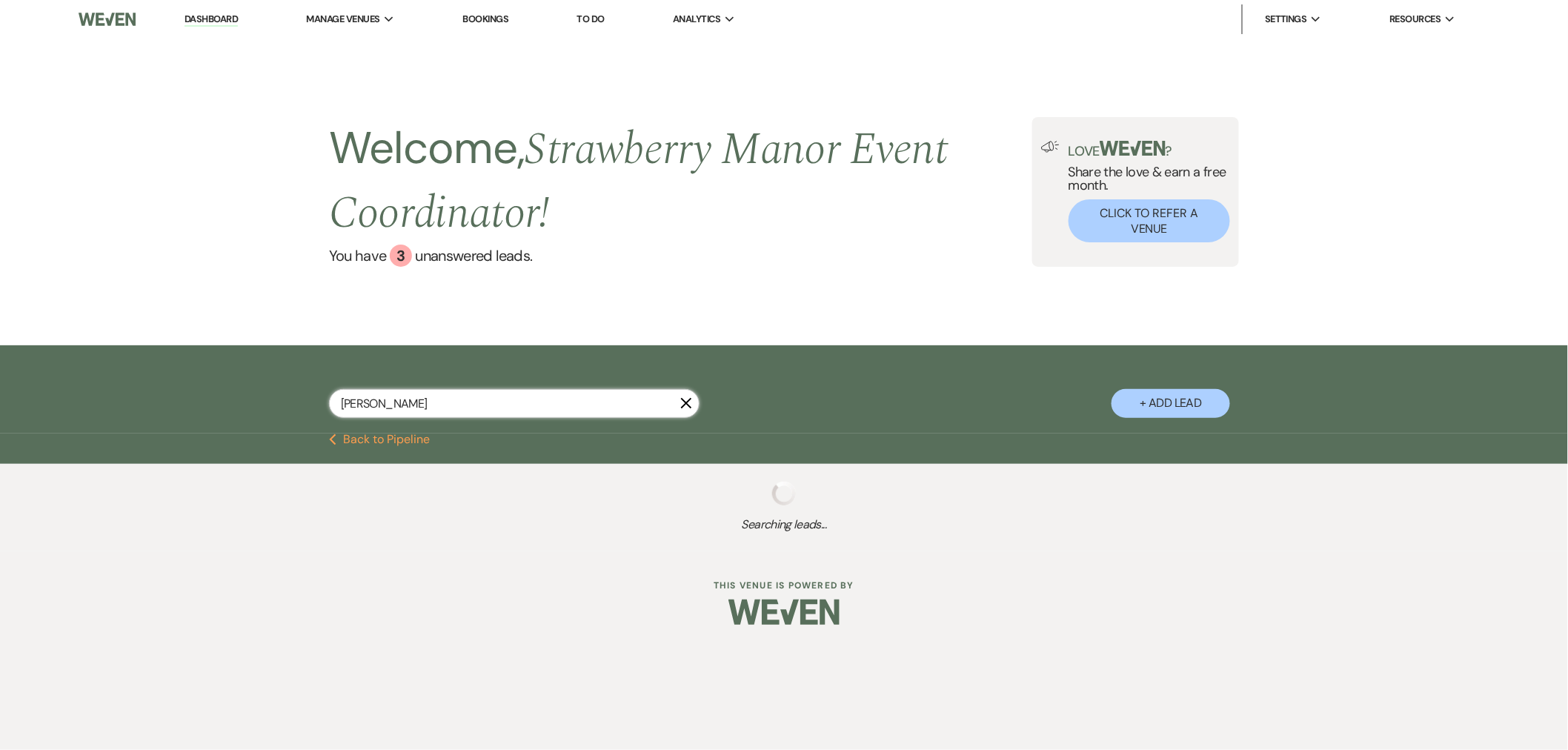
select select "6"
select select "8"
select select "5"
select select "8"
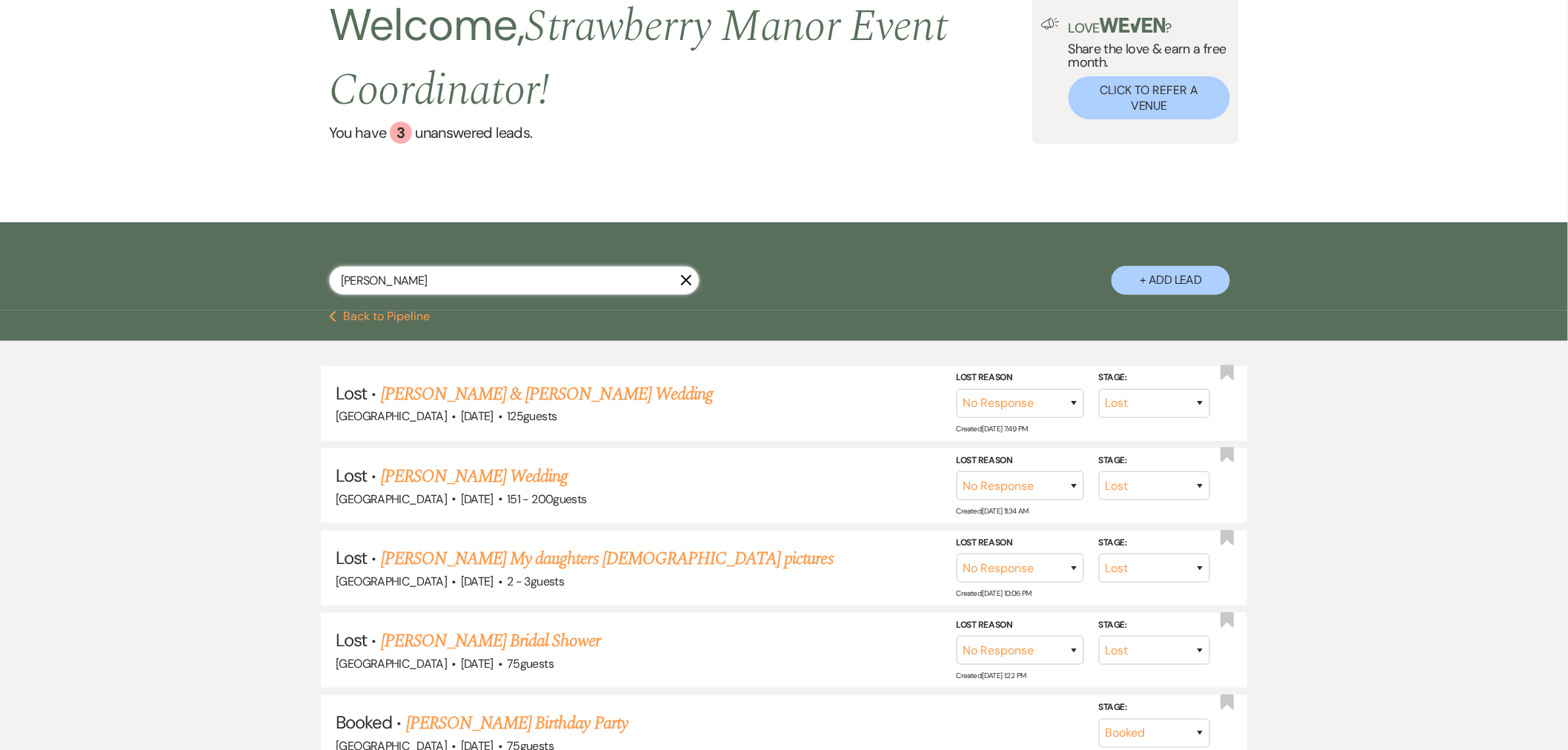
scroll to position [247, 0]
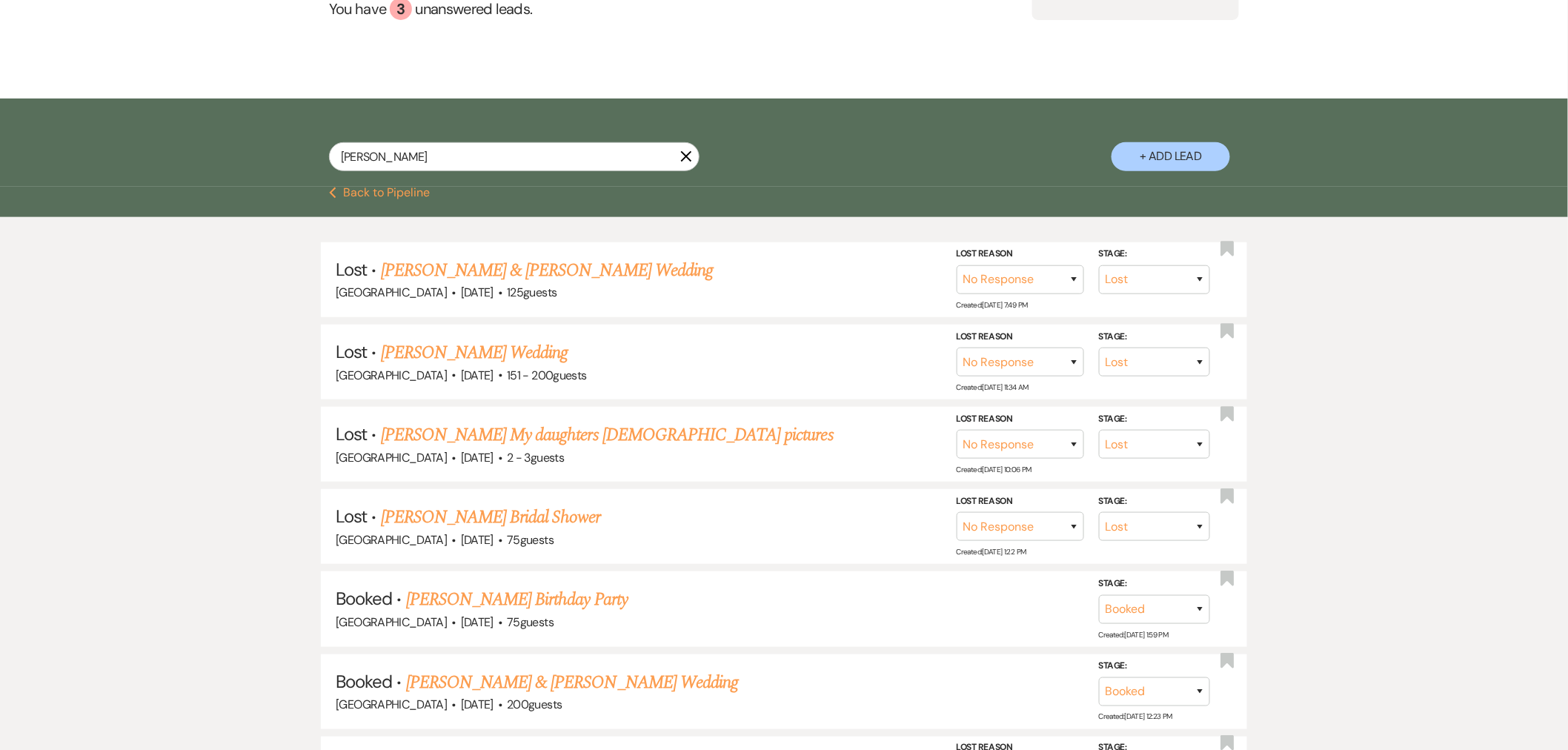
click at [684, 154] on icon "X" at bounding box center [686, 156] width 12 height 12
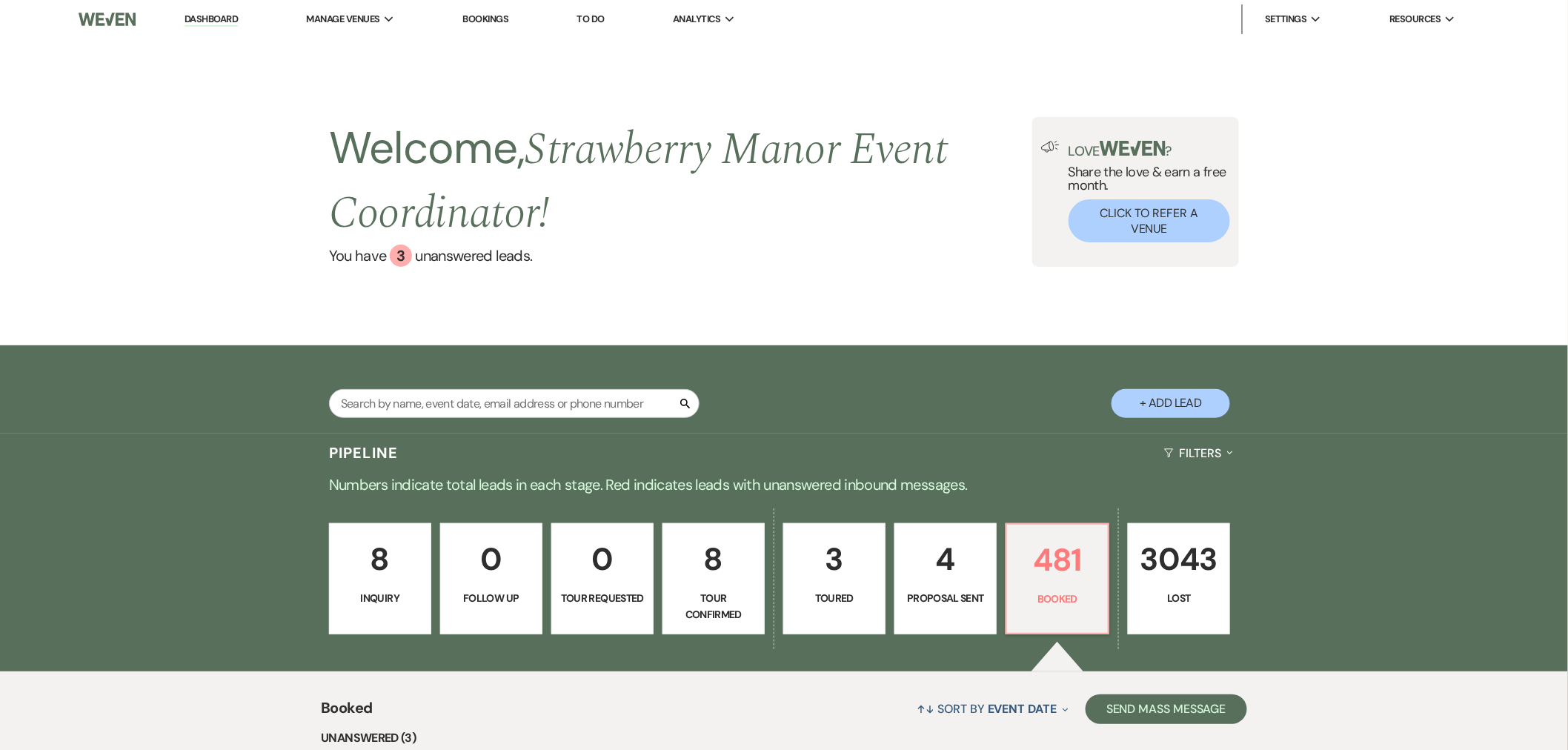
scroll to position [1488, 0]
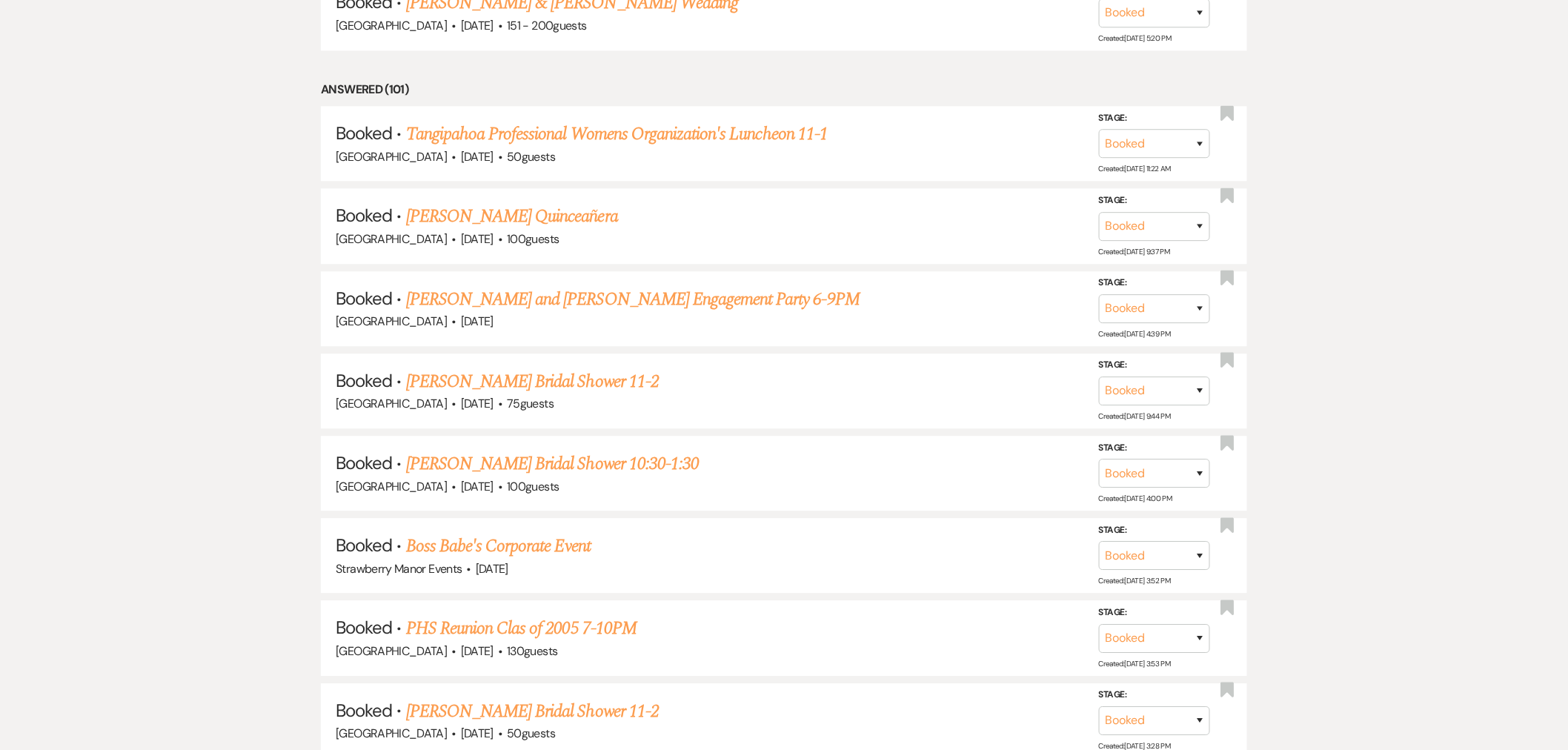
drag, startPoint x: 515, startPoint y: 373, endPoint x: 1082, endPoint y: 437, distance: 570.6
click at [515, 374] on link "Izzy Correnti's Bridal Shower 11-2" at bounding box center [532, 382] width 253 height 27
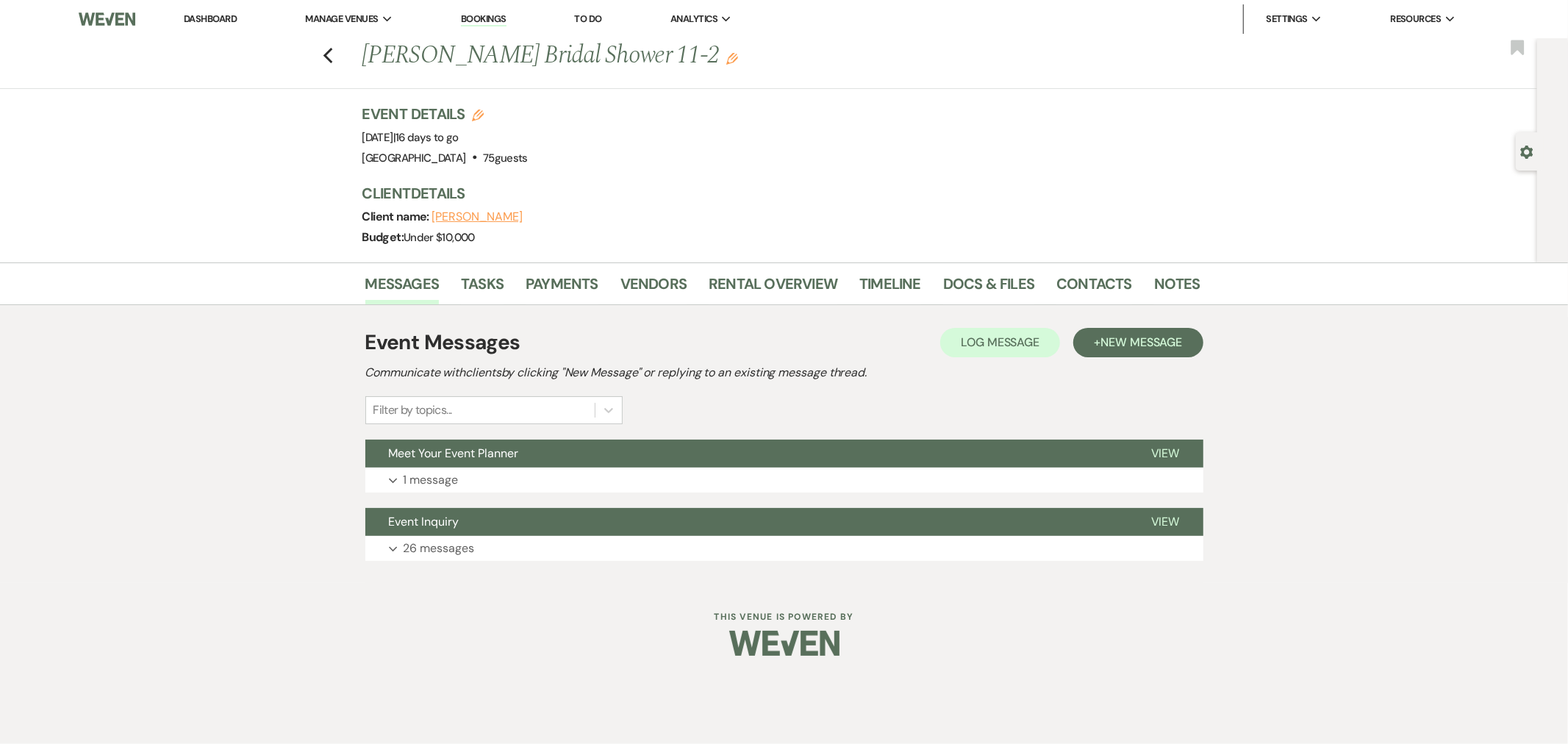
click at [466, 466] on button "Meet Your Event Planner" at bounding box center [746, 454] width 762 height 28
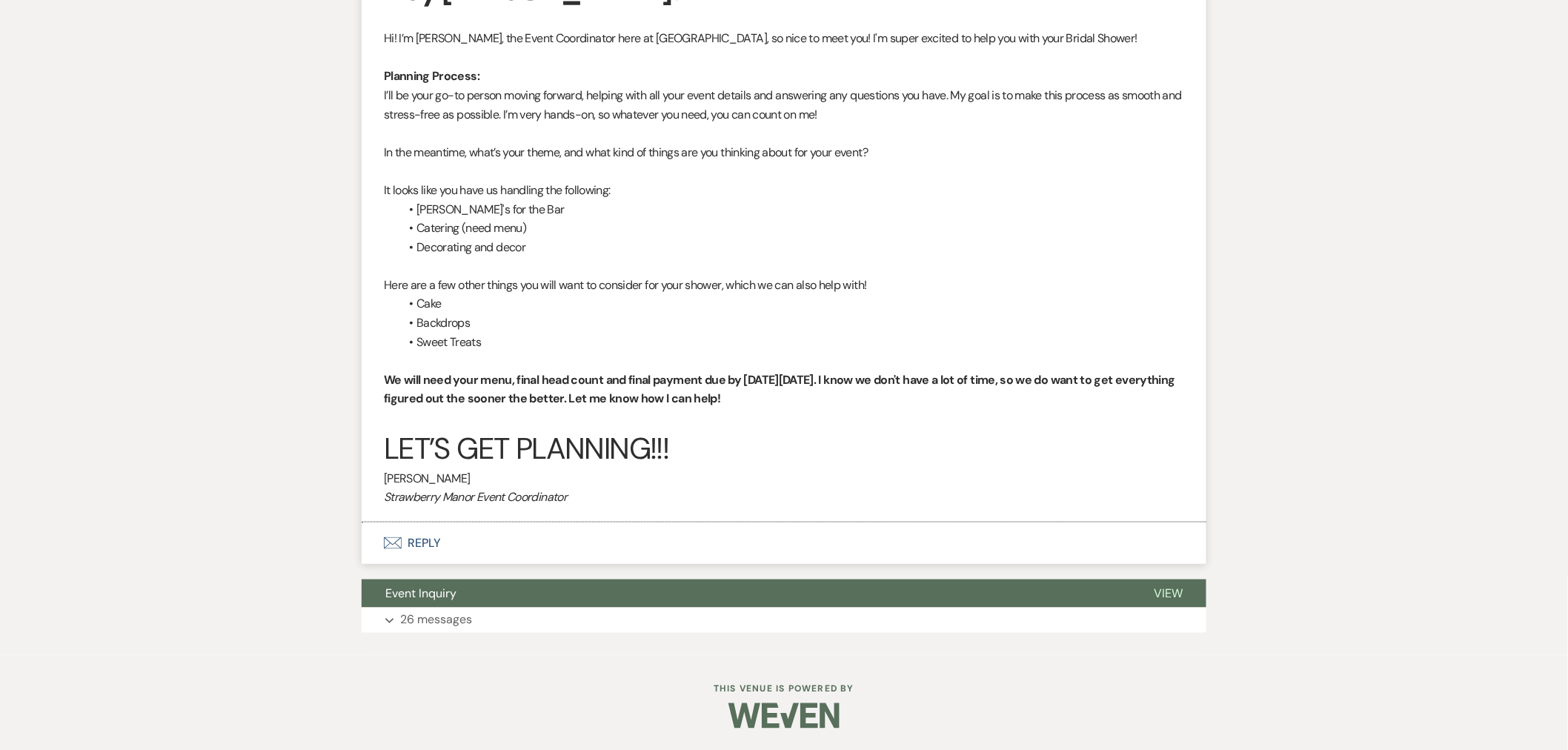
scroll to position [557, 0]
click at [475, 609] on button "Expand 26 messages" at bounding box center [784, 620] width 845 height 25
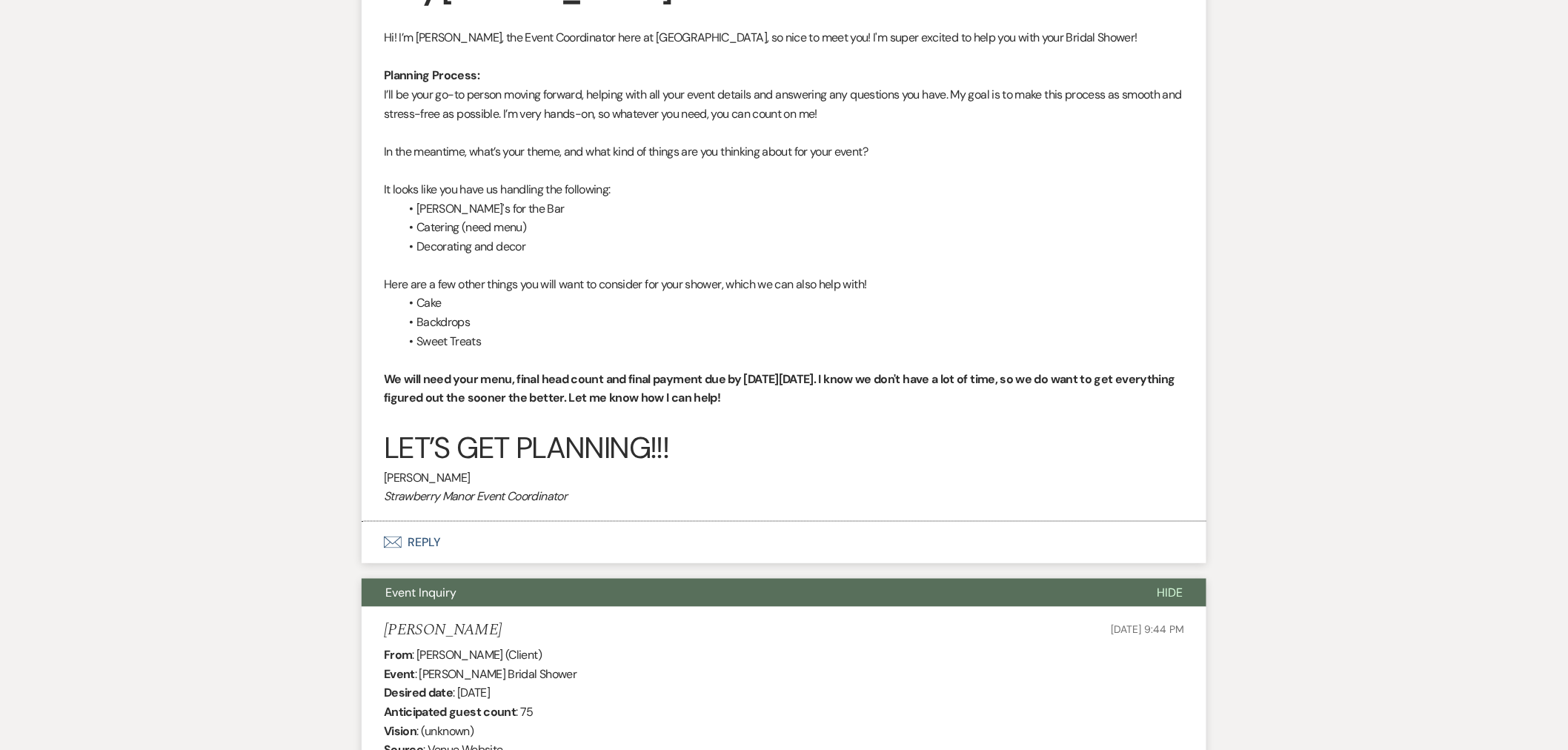
click at [1174, 589] on span "Hide" at bounding box center [1169, 592] width 26 height 15
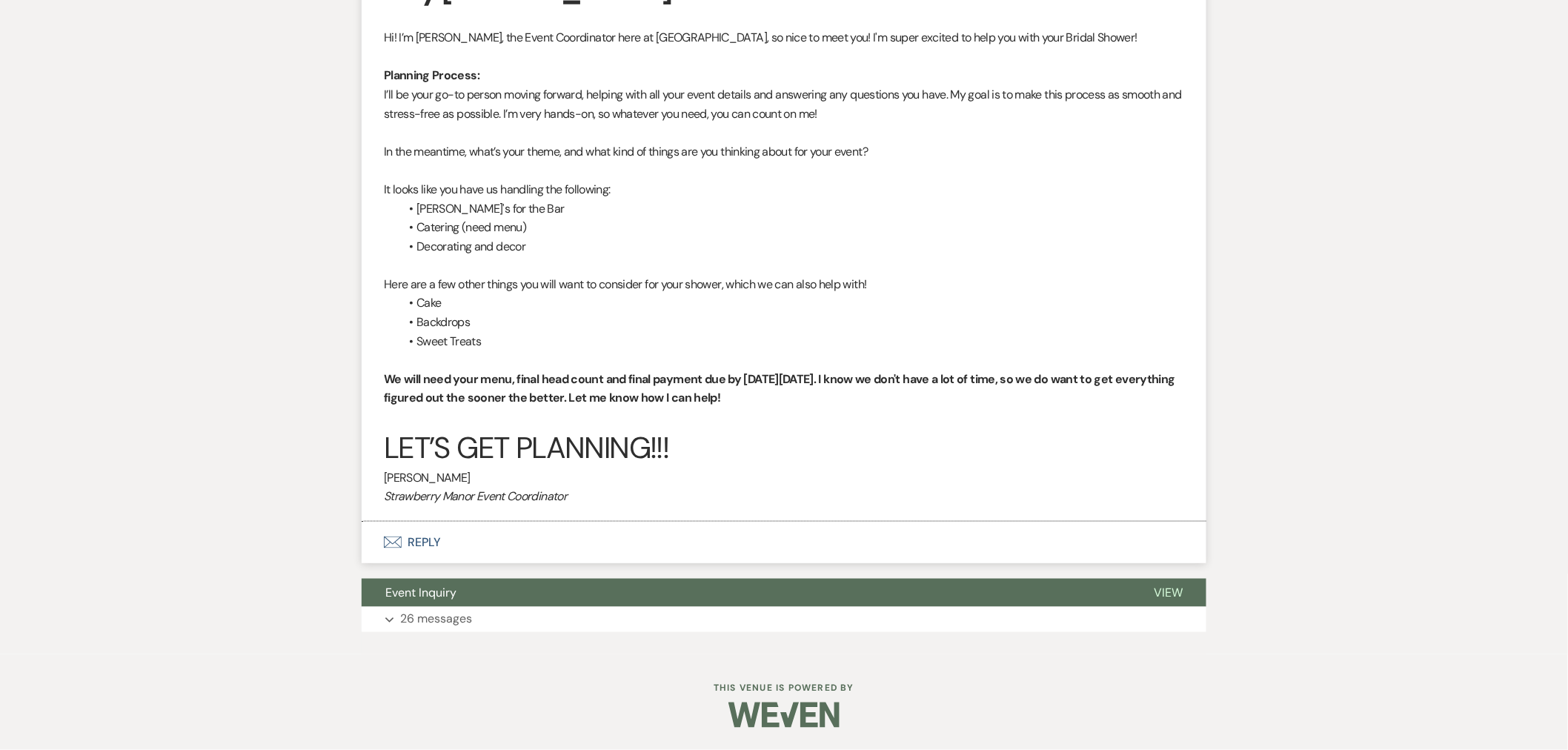
click at [418, 552] on button "Envelope Reply" at bounding box center [784, 542] width 845 height 42
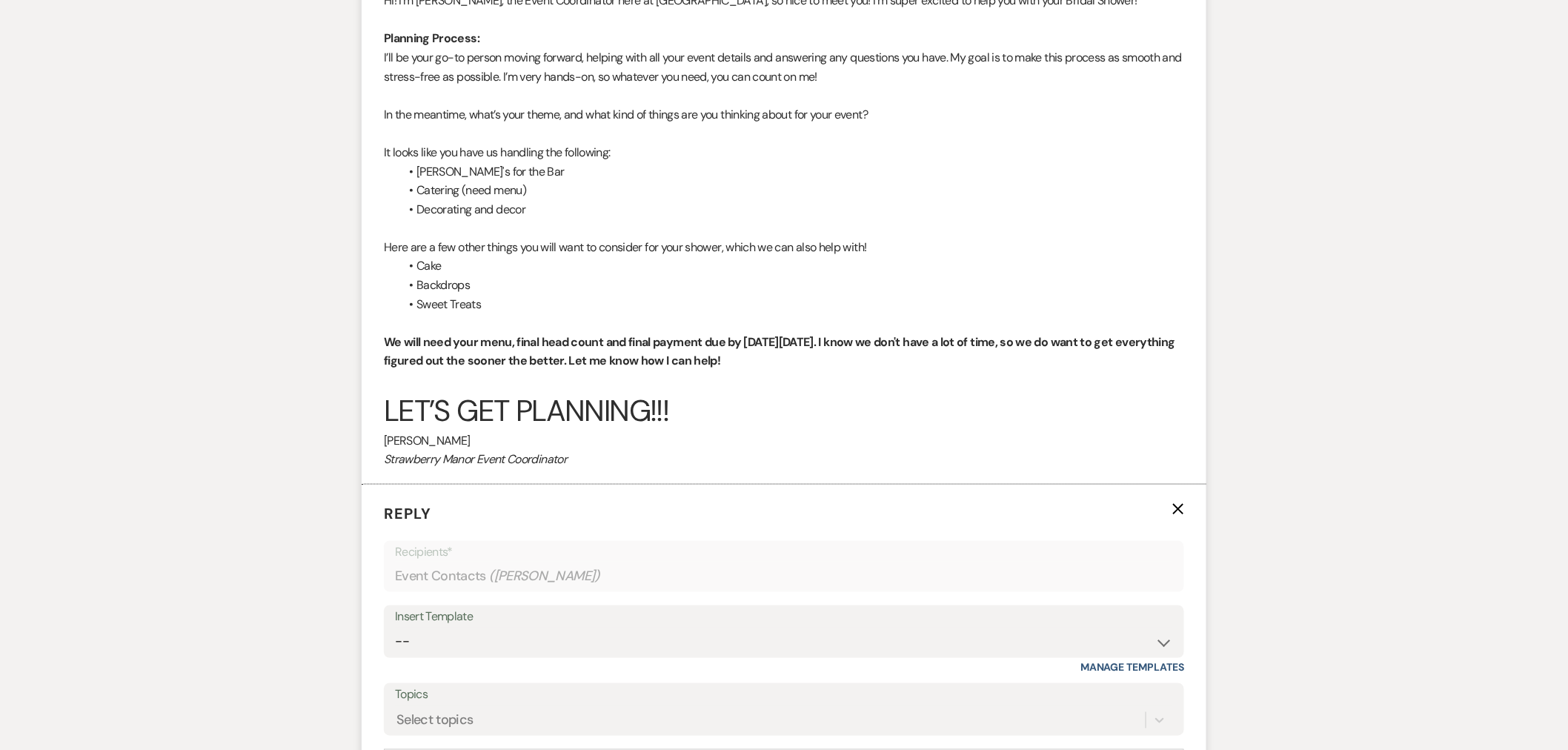
scroll to position [923, 0]
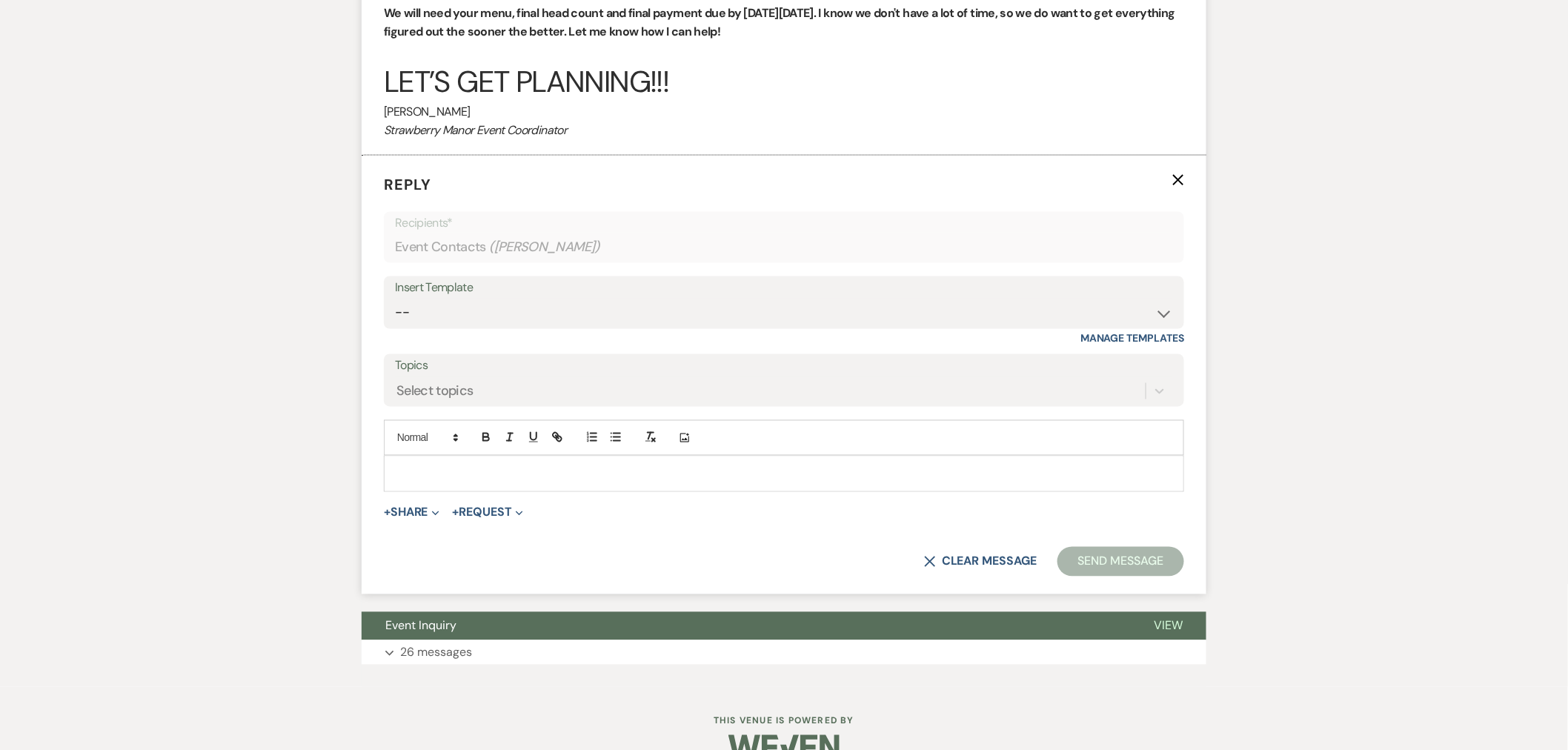
click at [476, 482] on p at bounding box center [784, 474] width 776 height 16
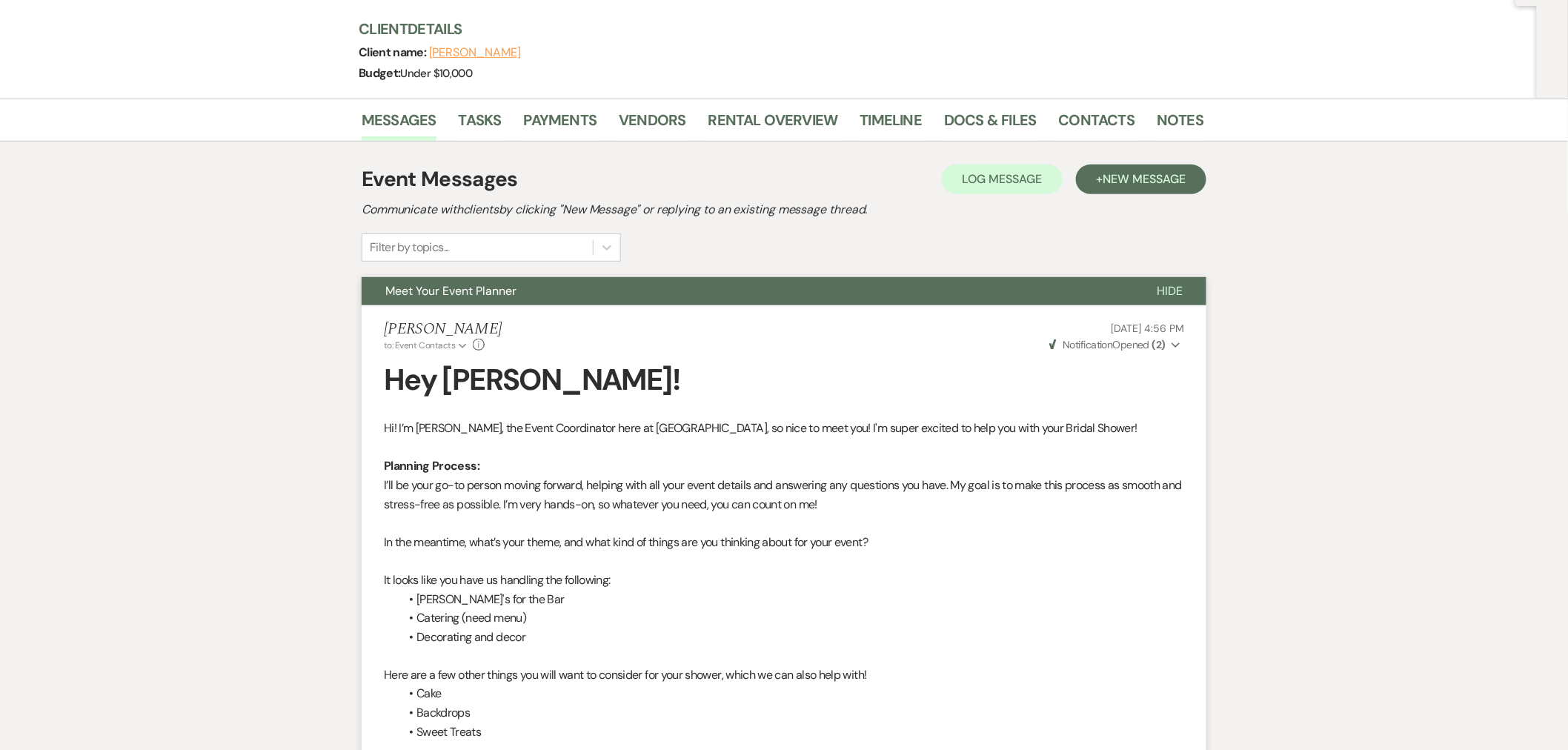
scroll to position [0, 0]
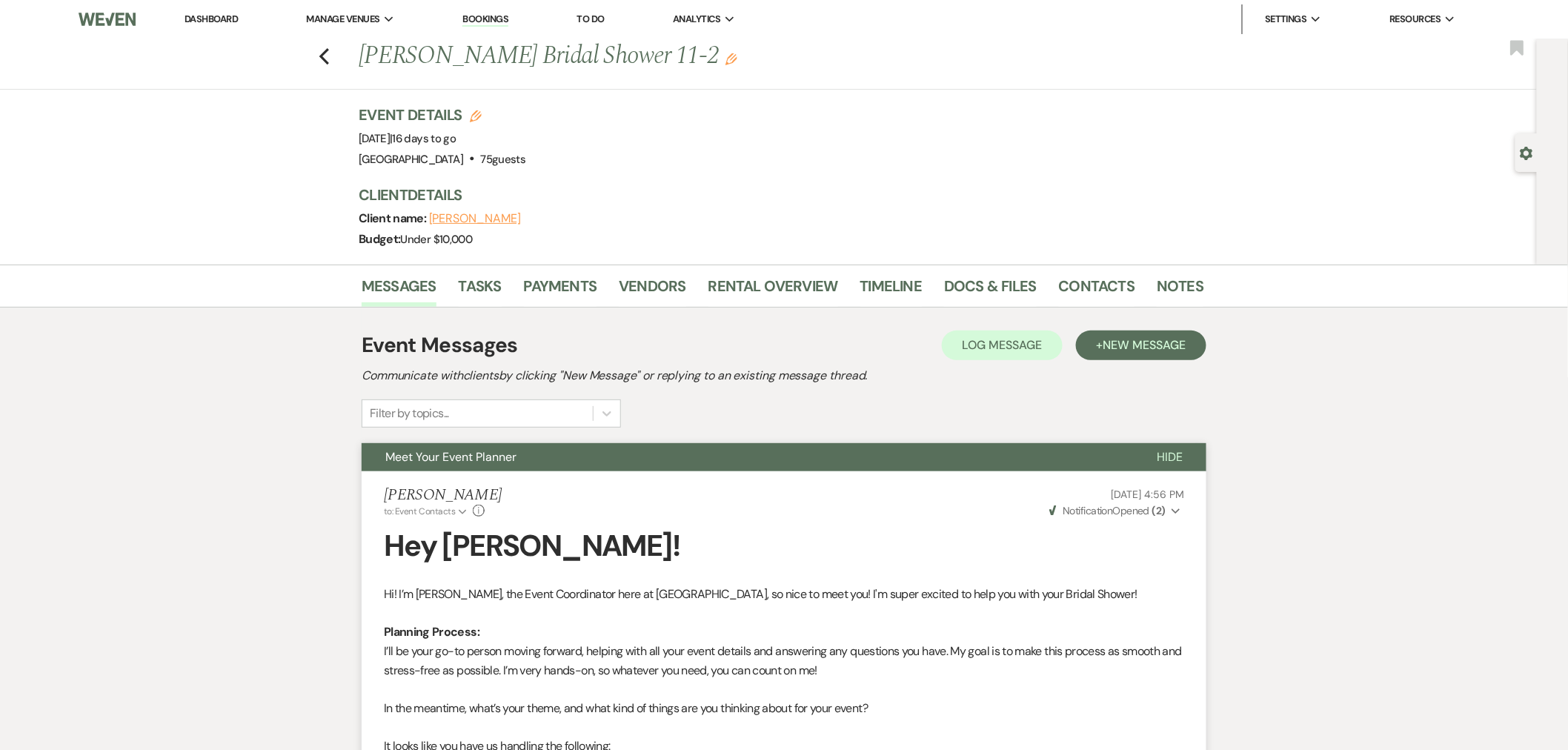
click at [329, 64] on icon "Previous" at bounding box center [324, 56] width 11 height 18
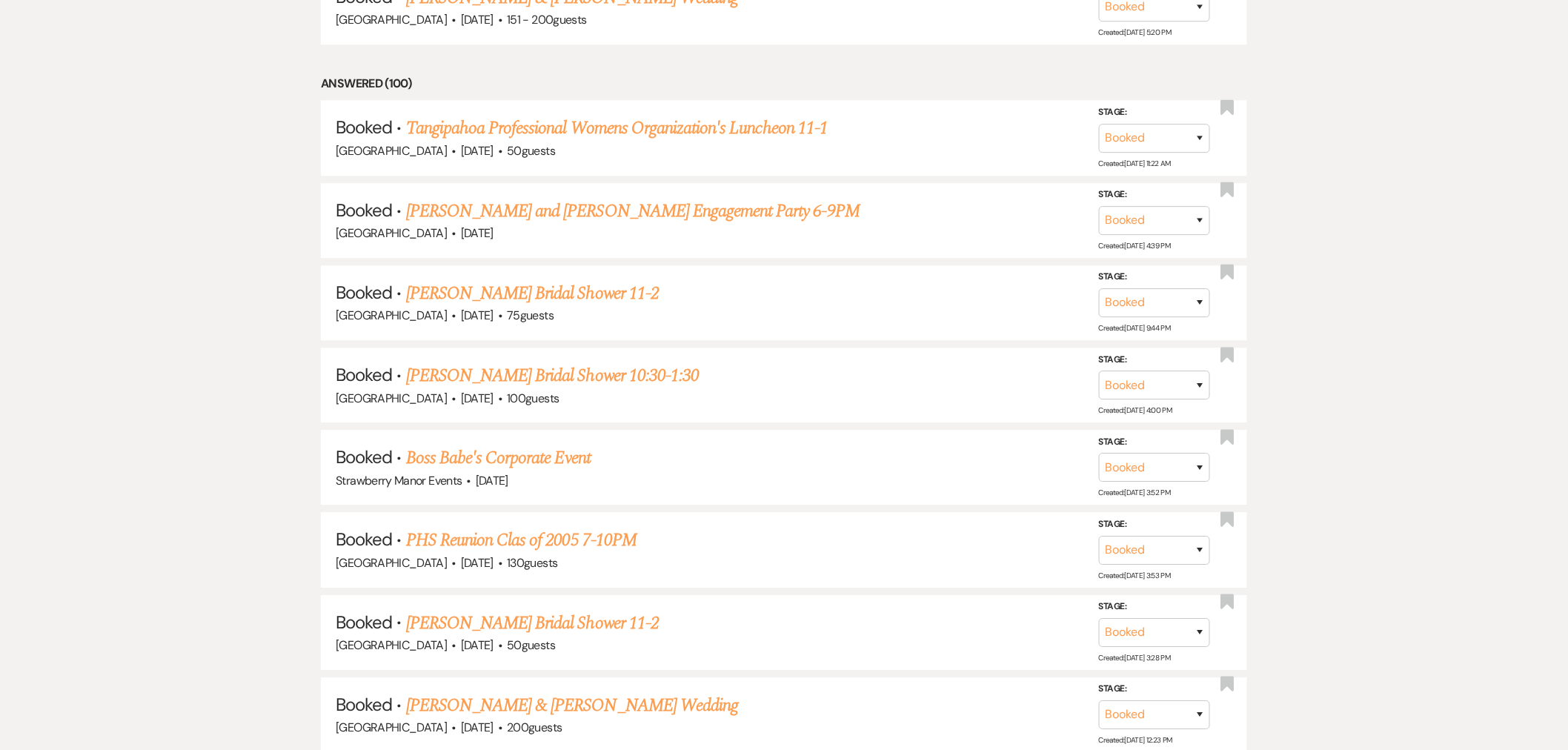
scroll to position [169, 0]
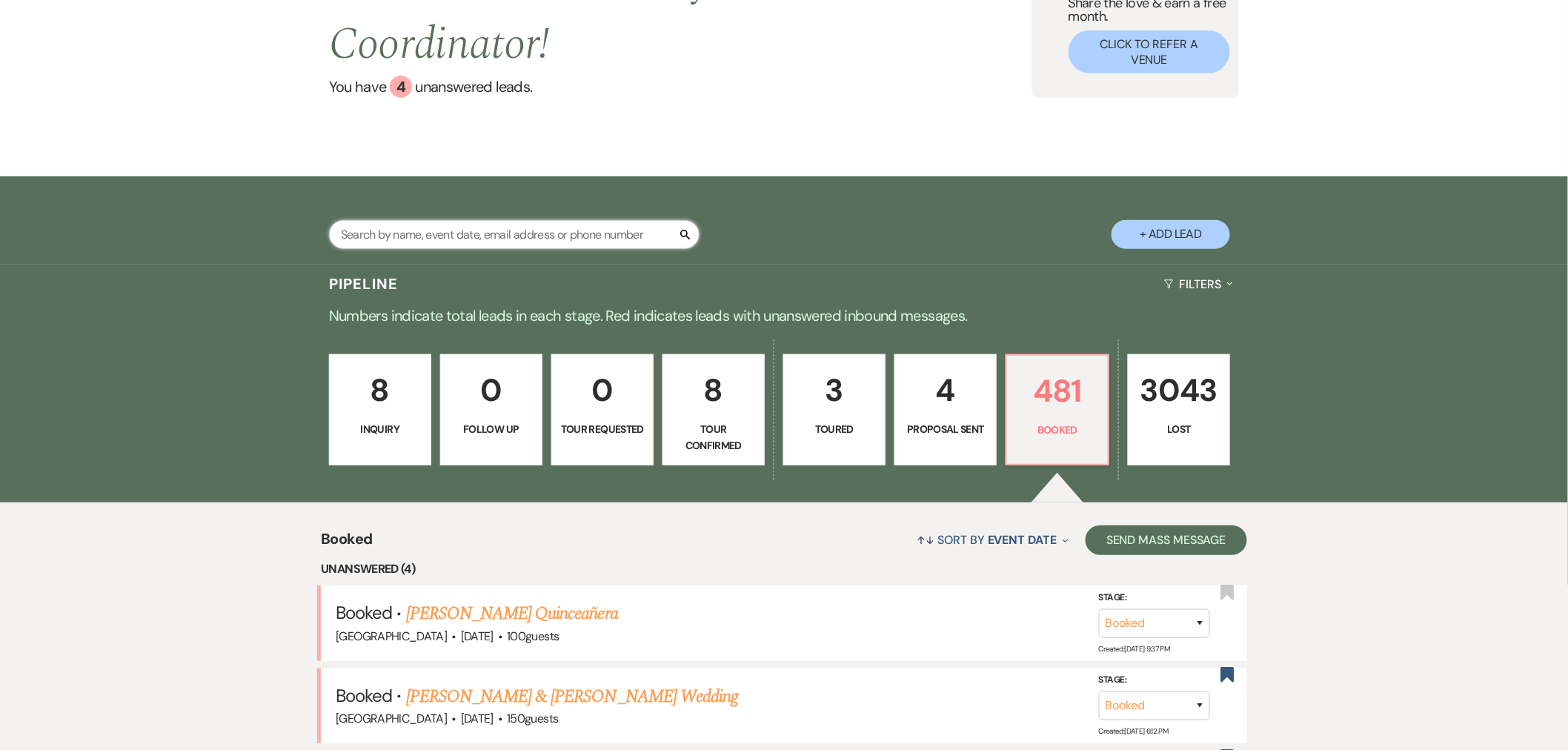
click at [491, 249] on input "text" at bounding box center [515, 234] width 370 height 29
type input "haase"
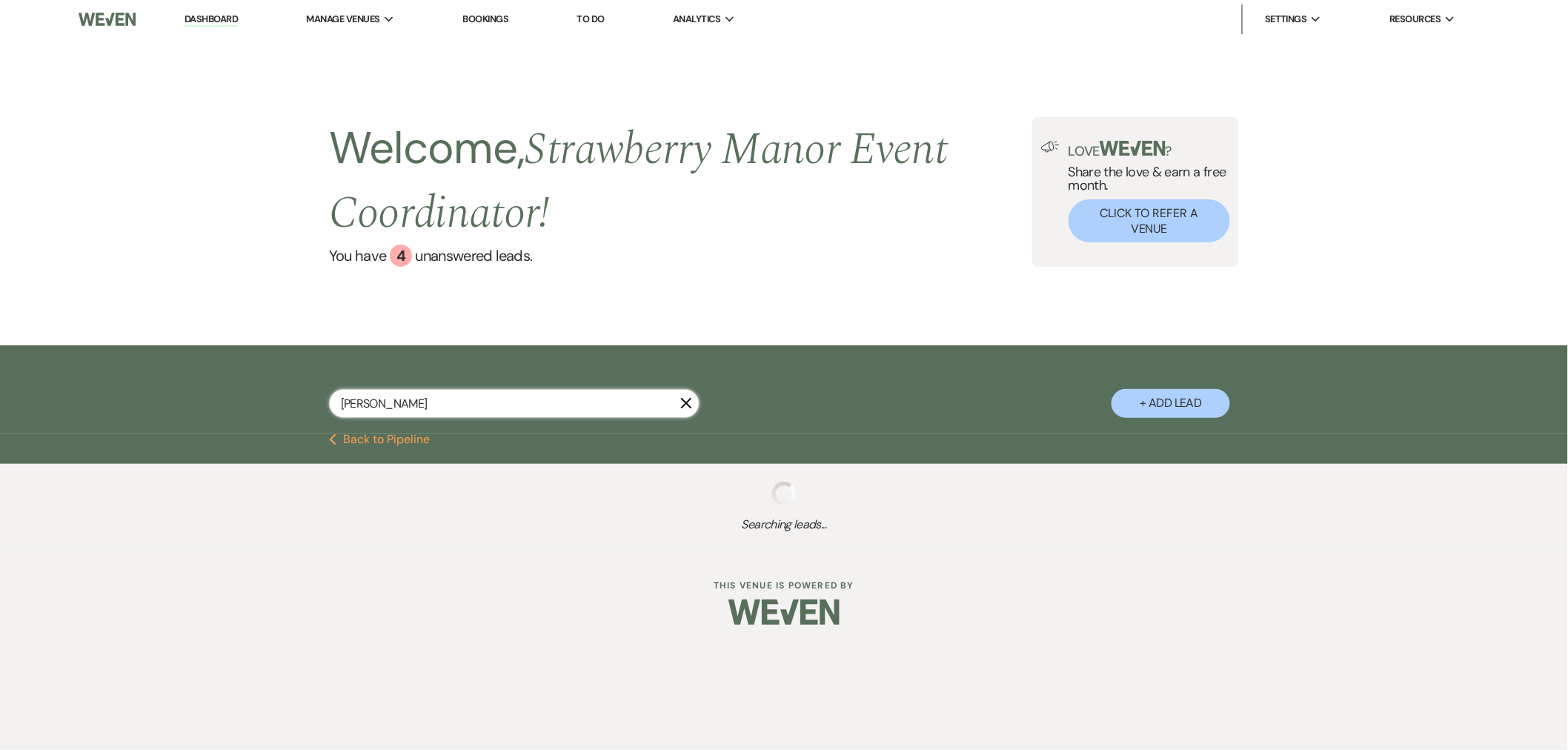
select select "8"
select select "5"
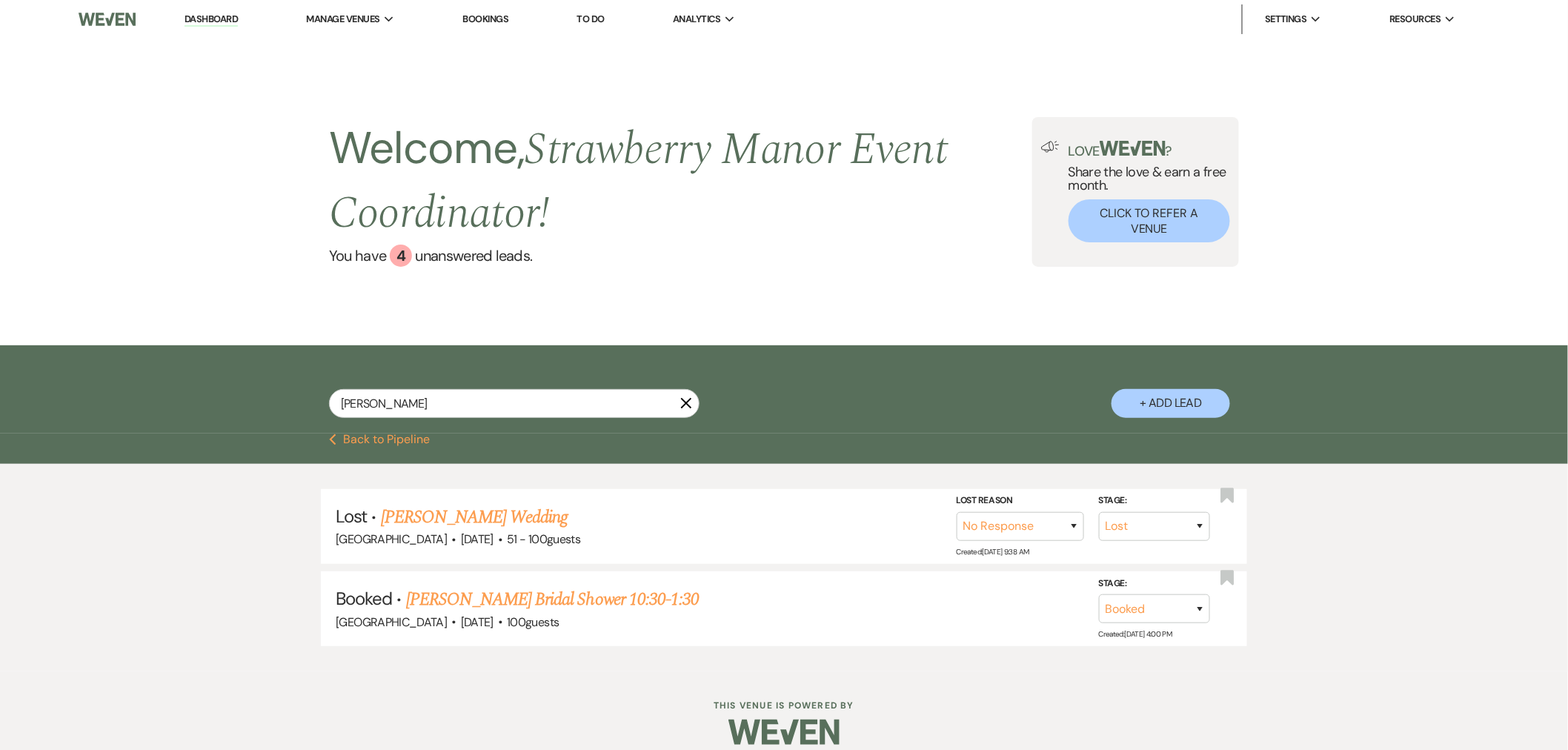
click at [511, 601] on link "Lexi Haase's Bridal Shower 10:30-1:30" at bounding box center [553, 599] width 294 height 27
select select "20"
select select "5"
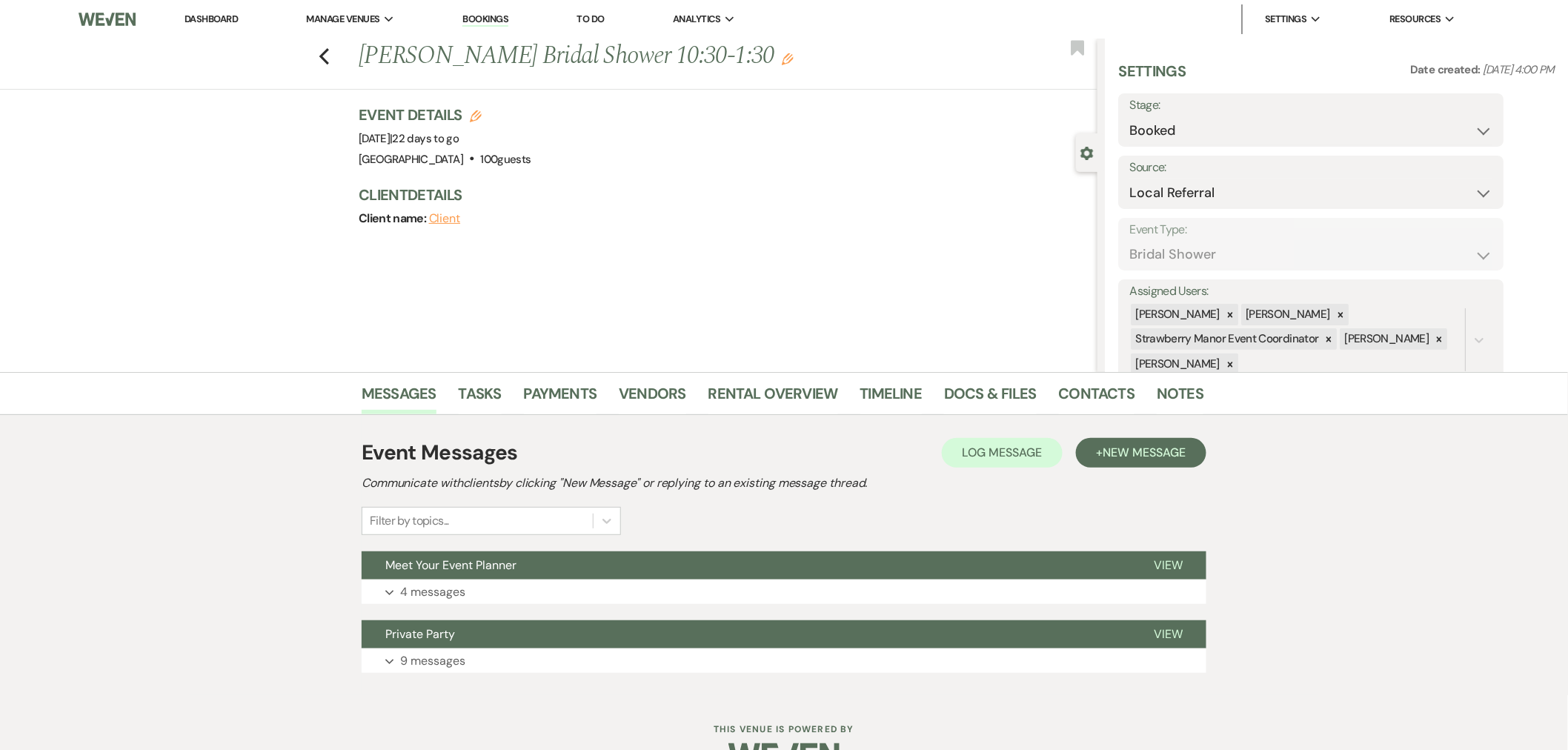
click at [444, 595] on p "4 messages" at bounding box center [432, 592] width 65 height 20
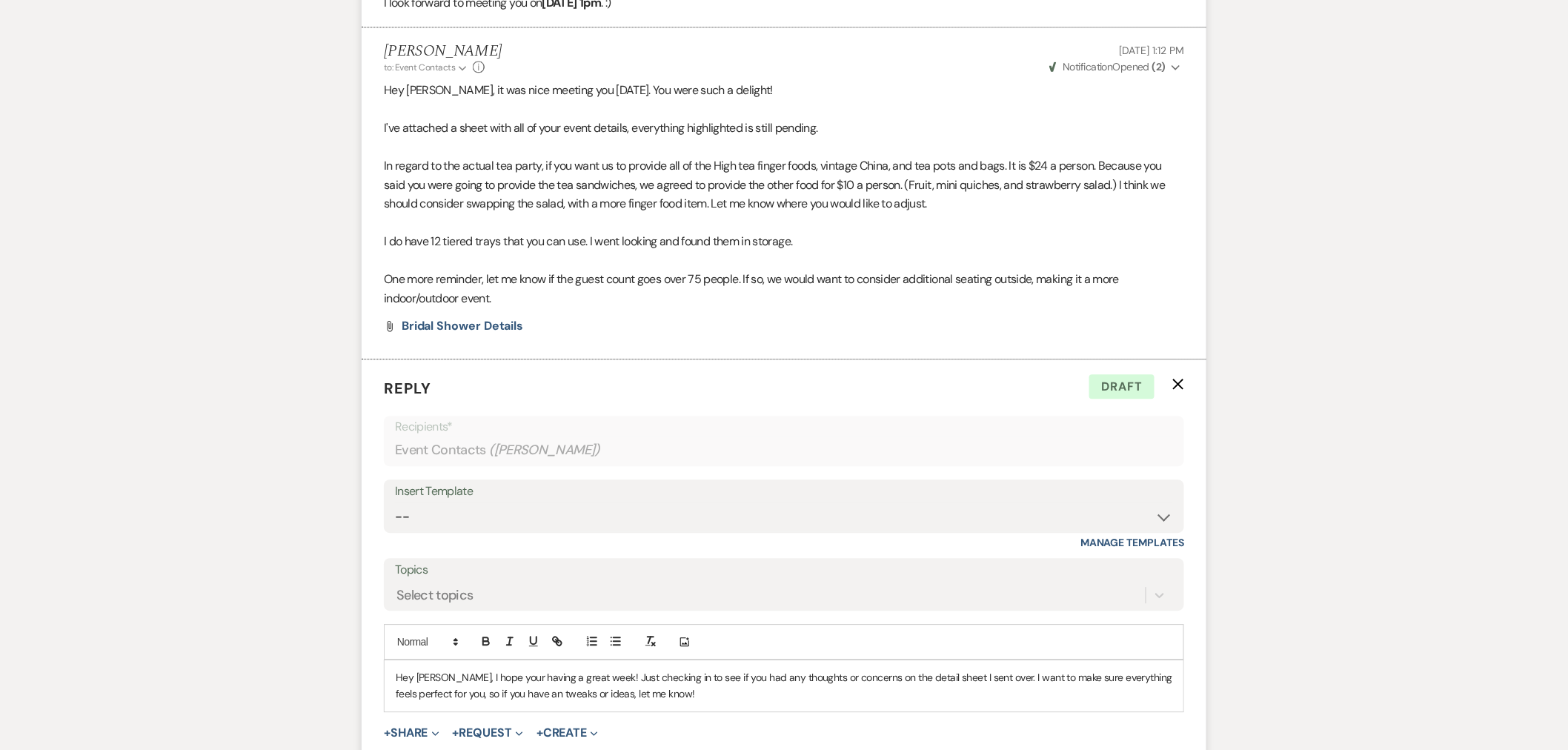
scroll to position [1585, 0]
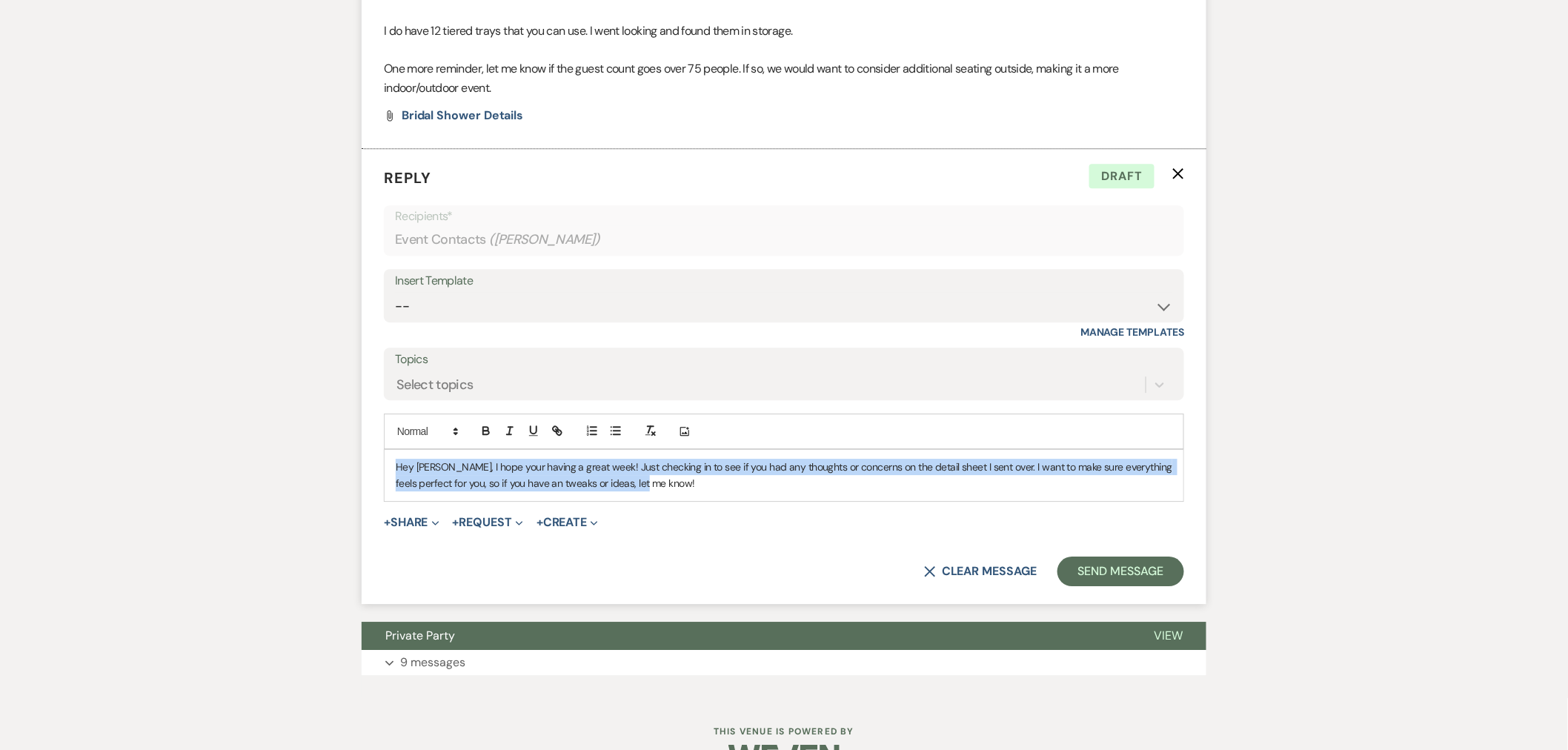
drag, startPoint x: 740, startPoint y: 488, endPoint x: 331, endPoint y: 462, distance: 409.8
copy p "Hey Kami, I hope your having a great week! Just checking in to see if you had a…"
click at [1164, 488] on p "Hey Kami, I hope your having a great week! Just checking in to see if you had a…" at bounding box center [784, 475] width 776 height 33
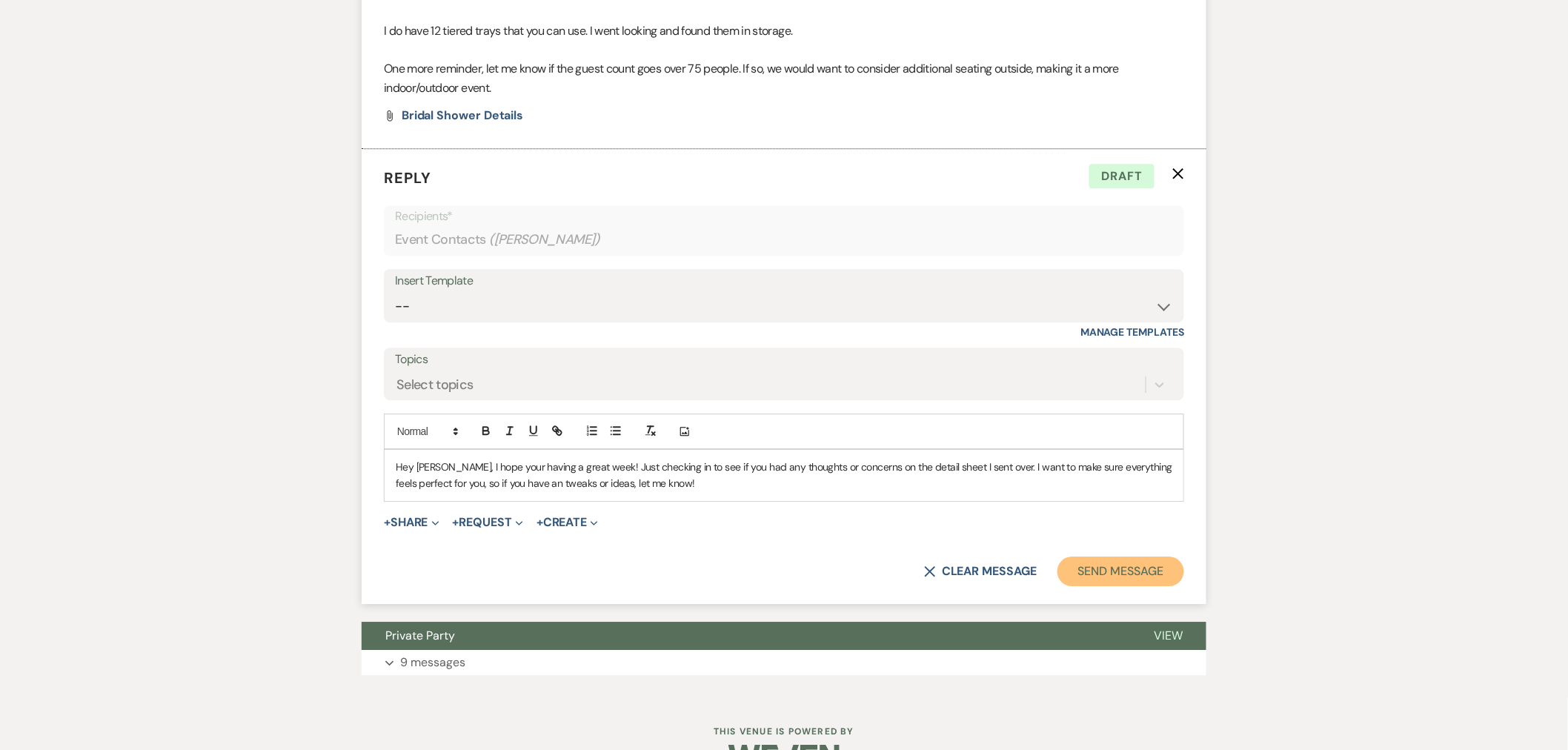
click at [1149, 575] on button "Send Message" at bounding box center [1121, 571] width 126 height 29
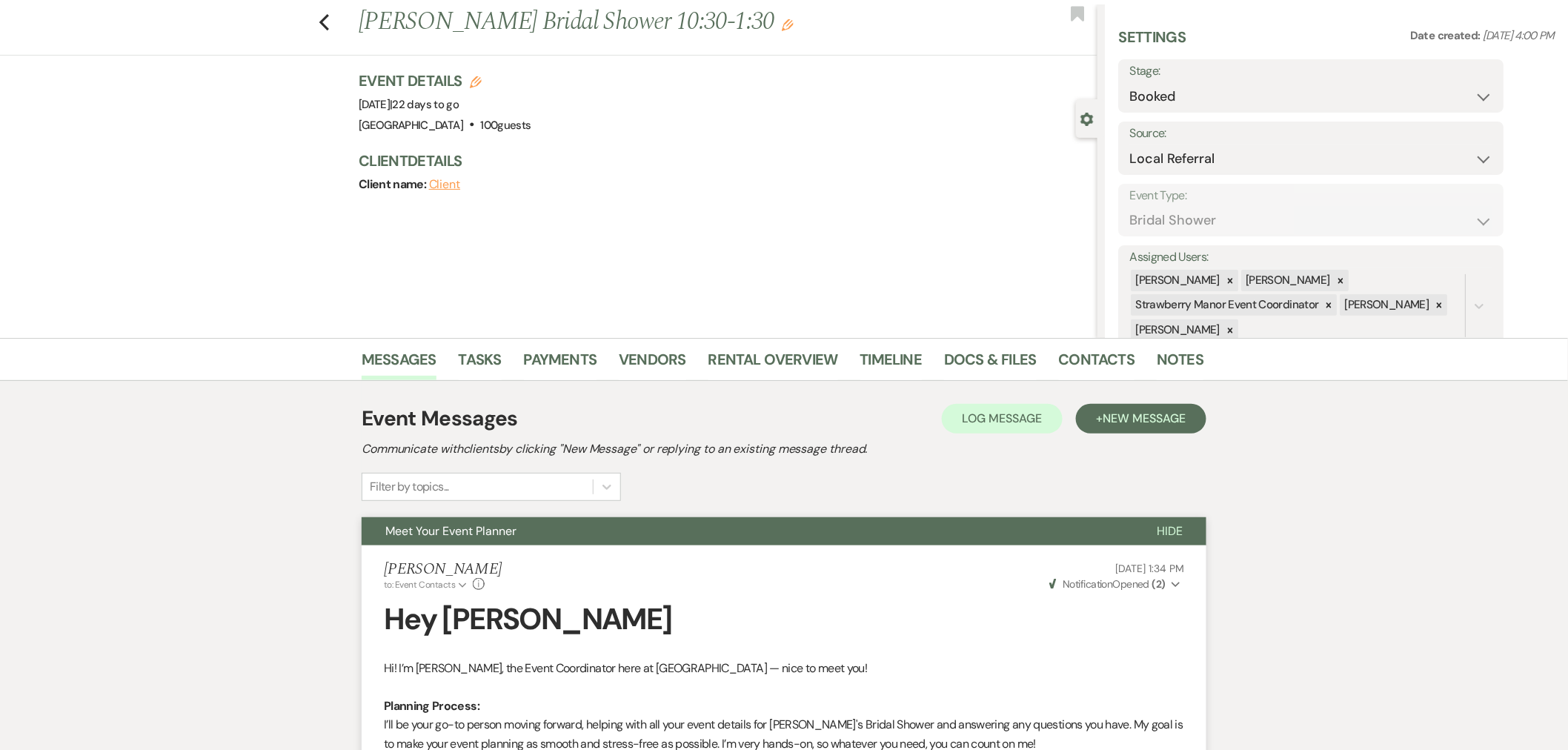
scroll to position [0, 0]
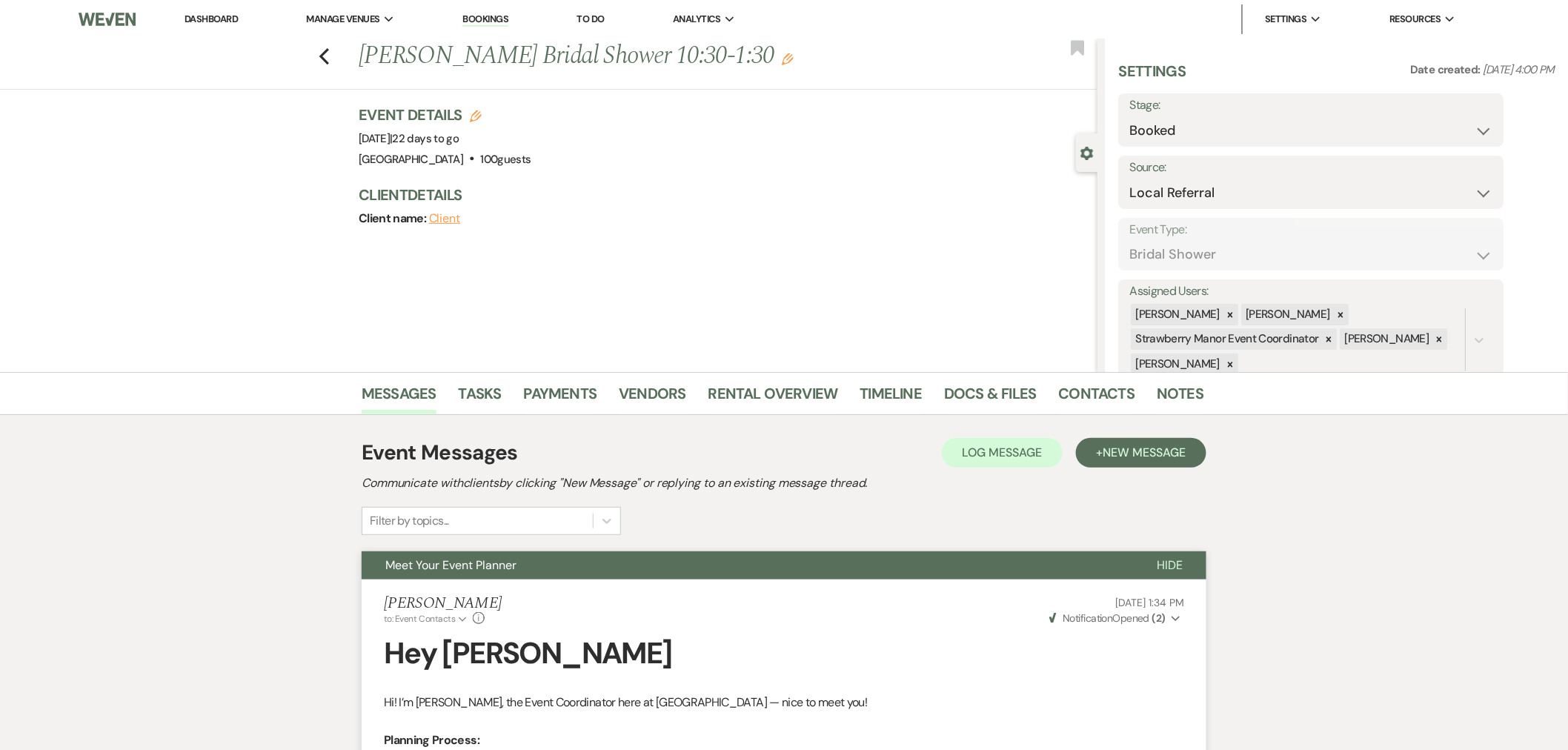
click at [329, 55] on icon "Previous" at bounding box center [324, 56] width 11 height 18
select select "8"
select select "5"
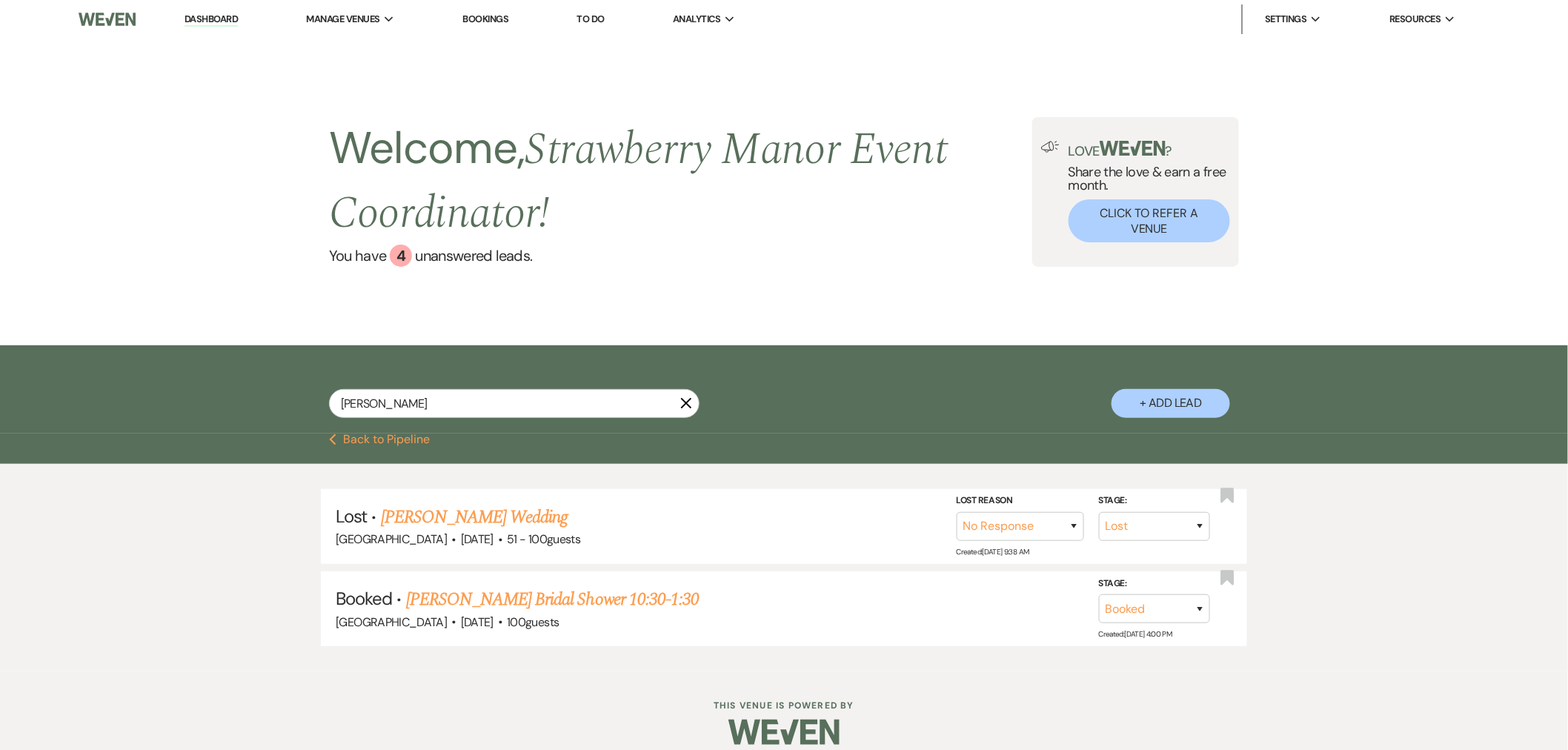
click at [683, 400] on icon "X" at bounding box center [686, 403] width 12 height 12
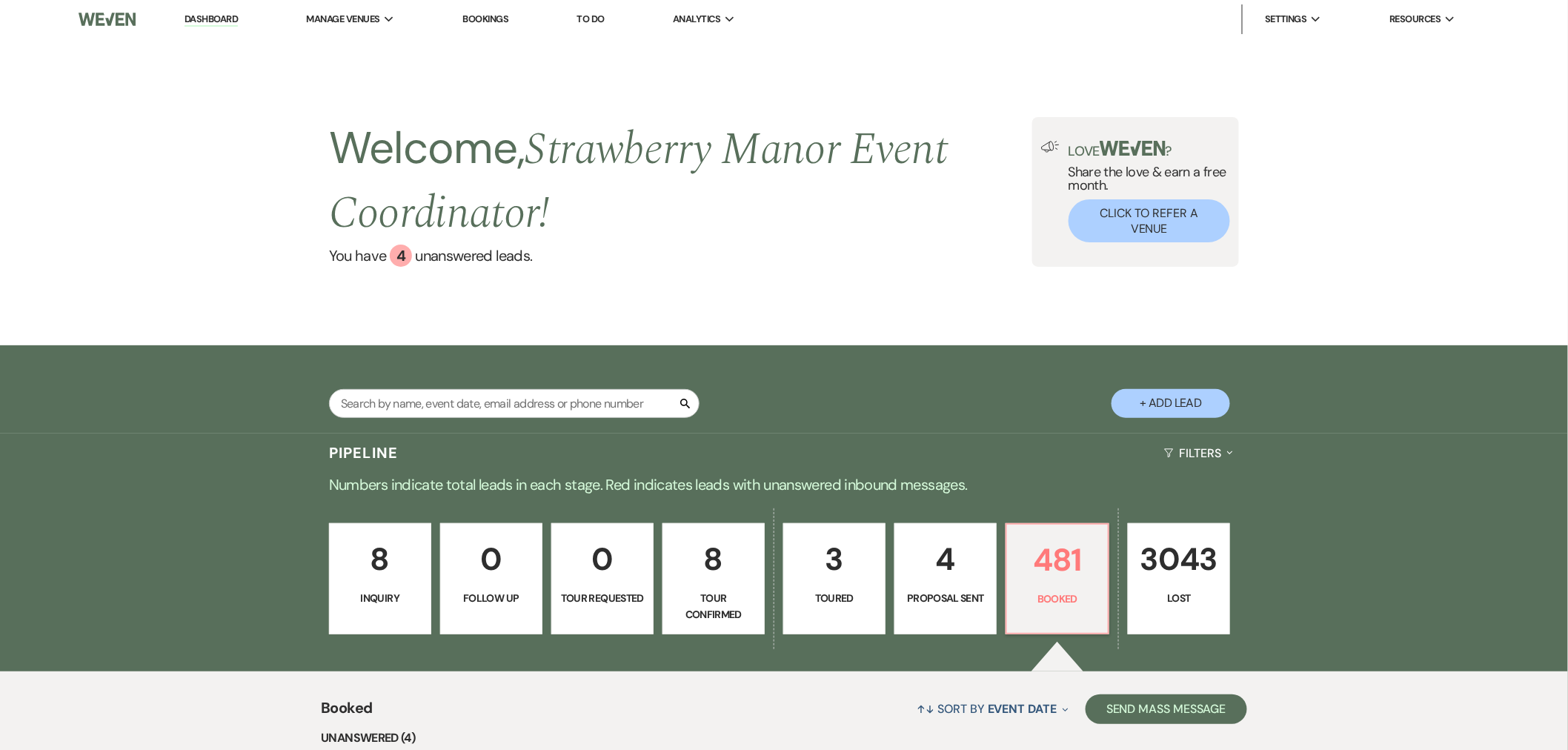
drag, startPoint x: 381, startPoint y: 47, endPoint x: 732, endPoint y: 241, distance: 401.0
click at [0, 0] on li "[GEOGRAPHIC_DATA]" at bounding box center [0, 0] width 0 height 0
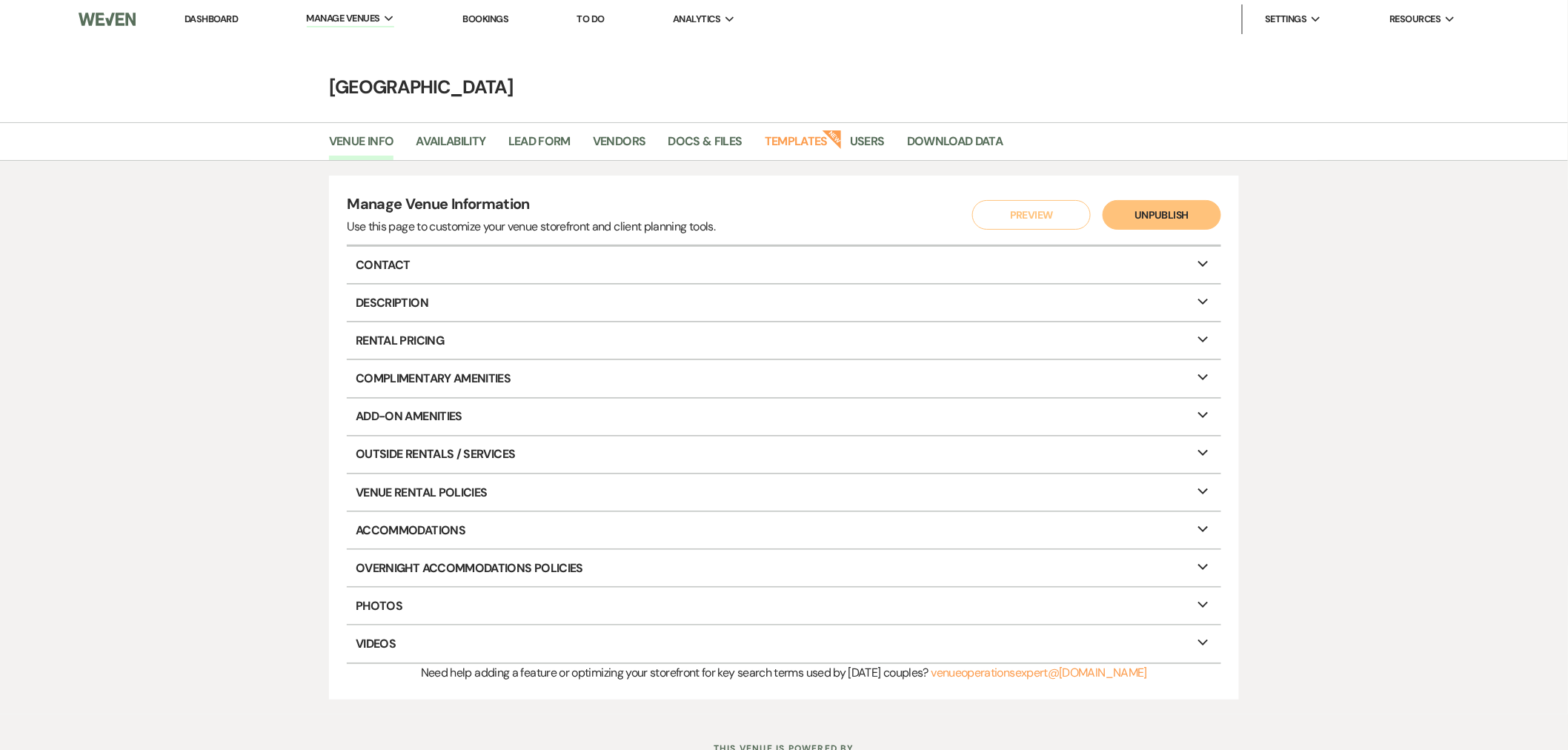
click at [794, 149] on link "Templates" at bounding box center [796, 146] width 63 height 29
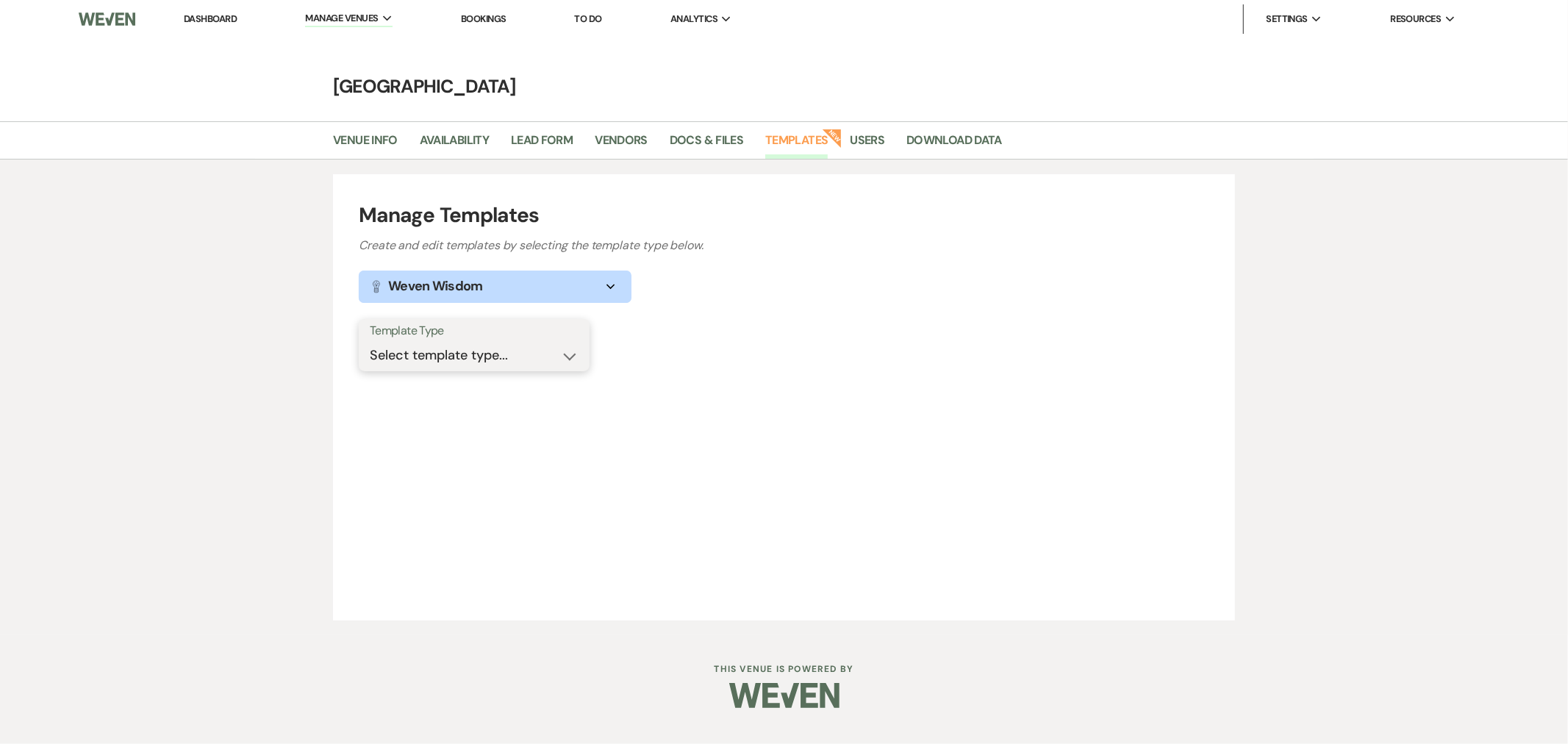
click at [563, 348] on select "Select template type... Task List Message Templates Payment Plan Inventory Item…" at bounding box center [474, 355] width 208 height 28
select select "Message Templates"
click at [370, 341] on select "Select template type... Task List Message Templates Payment Plan Inventory Item…" at bounding box center [474, 355] width 208 height 28
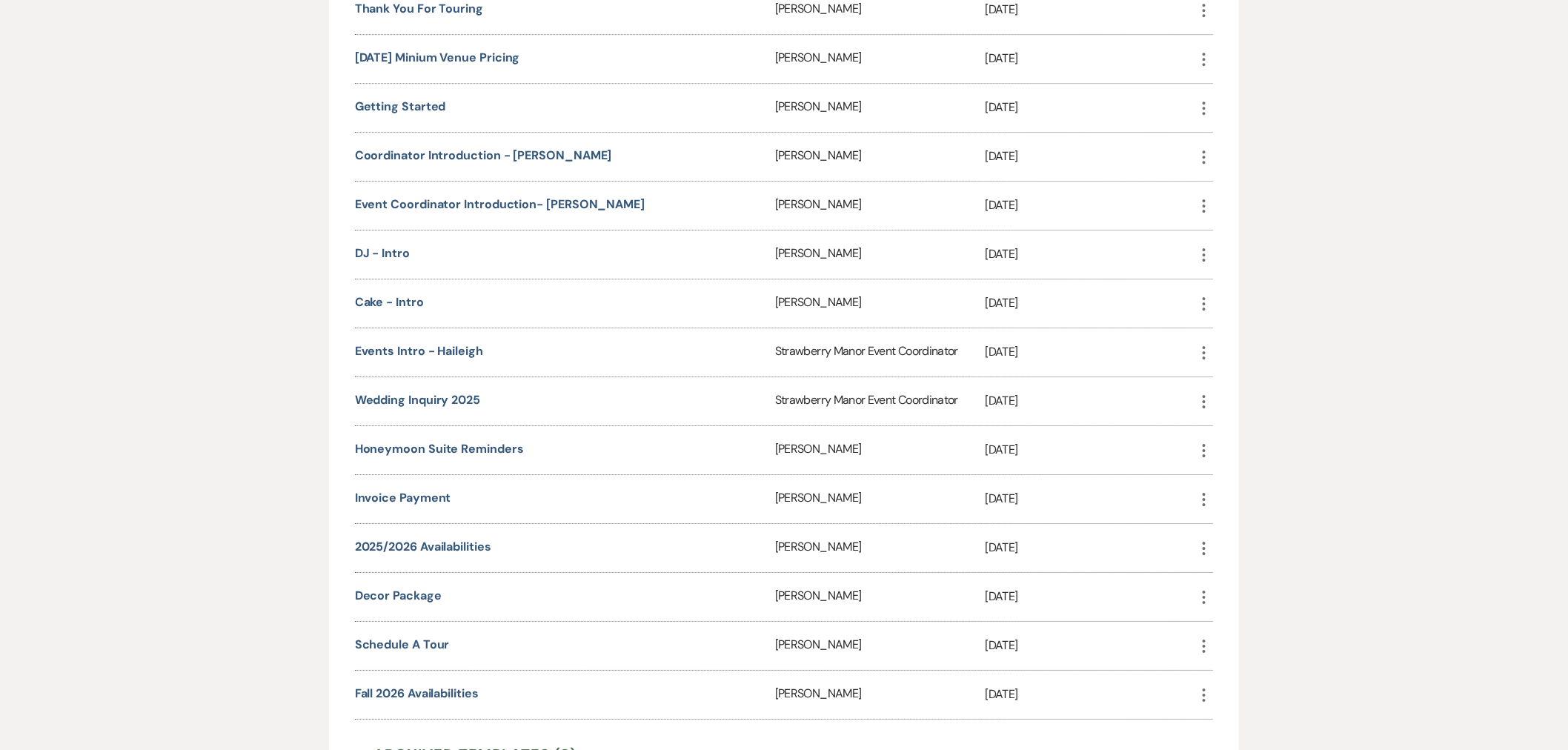
scroll to position [1851, 0]
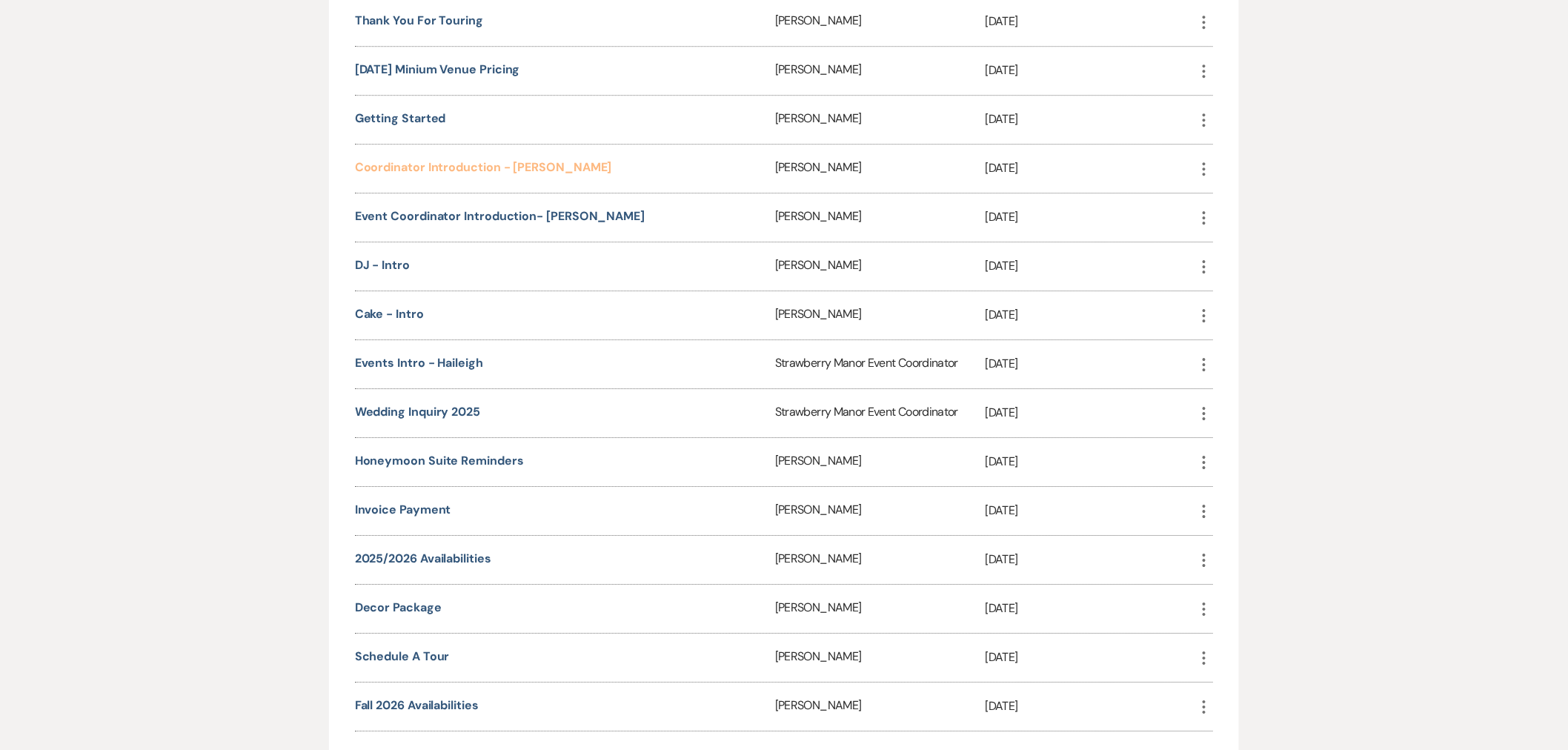
click at [460, 159] on link "Coordinator Introduction - Haileigh" at bounding box center [483, 167] width 257 height 15
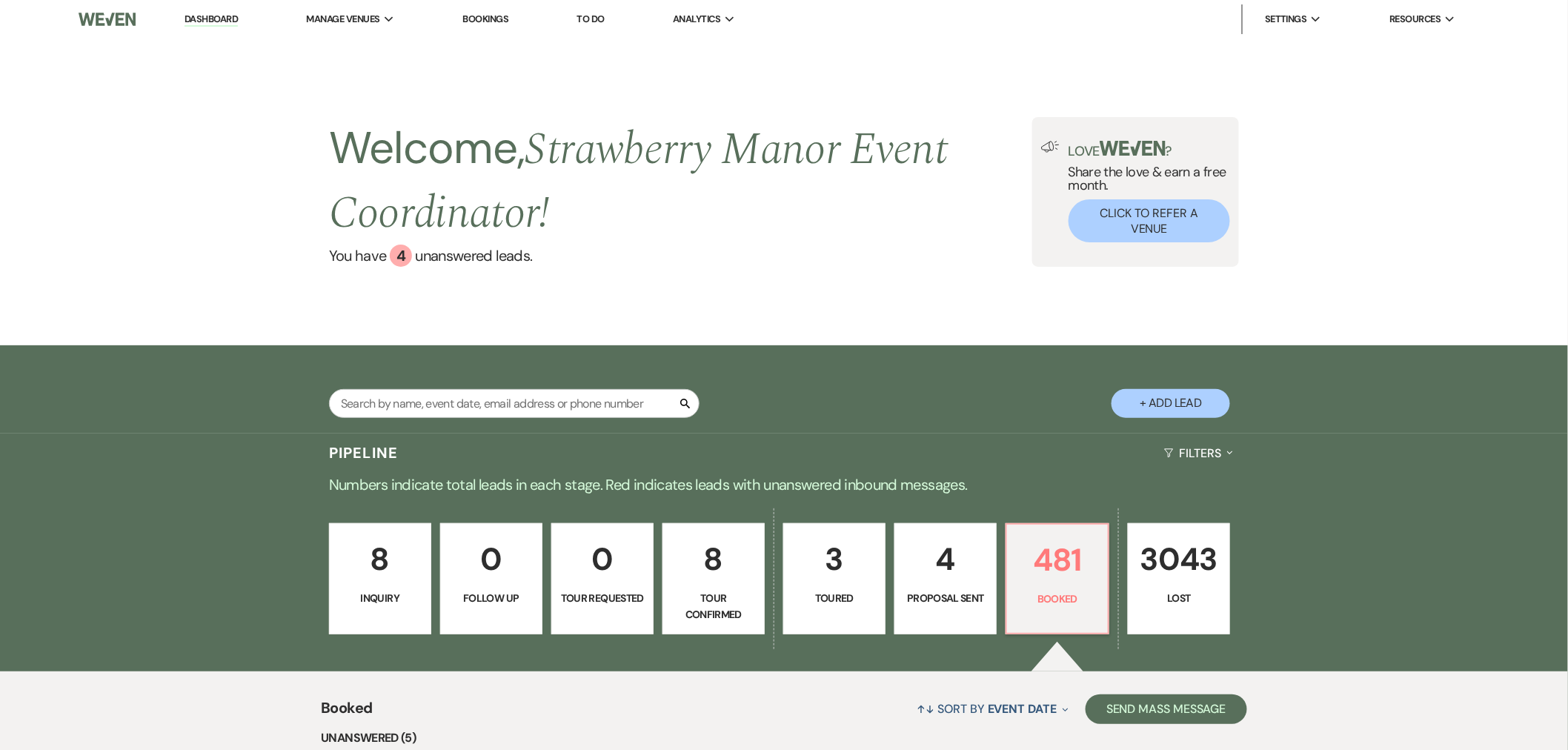
click at [0, 0] on li "[GEOGRAPHIC_DATA]" at bounding box center [0, 0] width 0 height 0
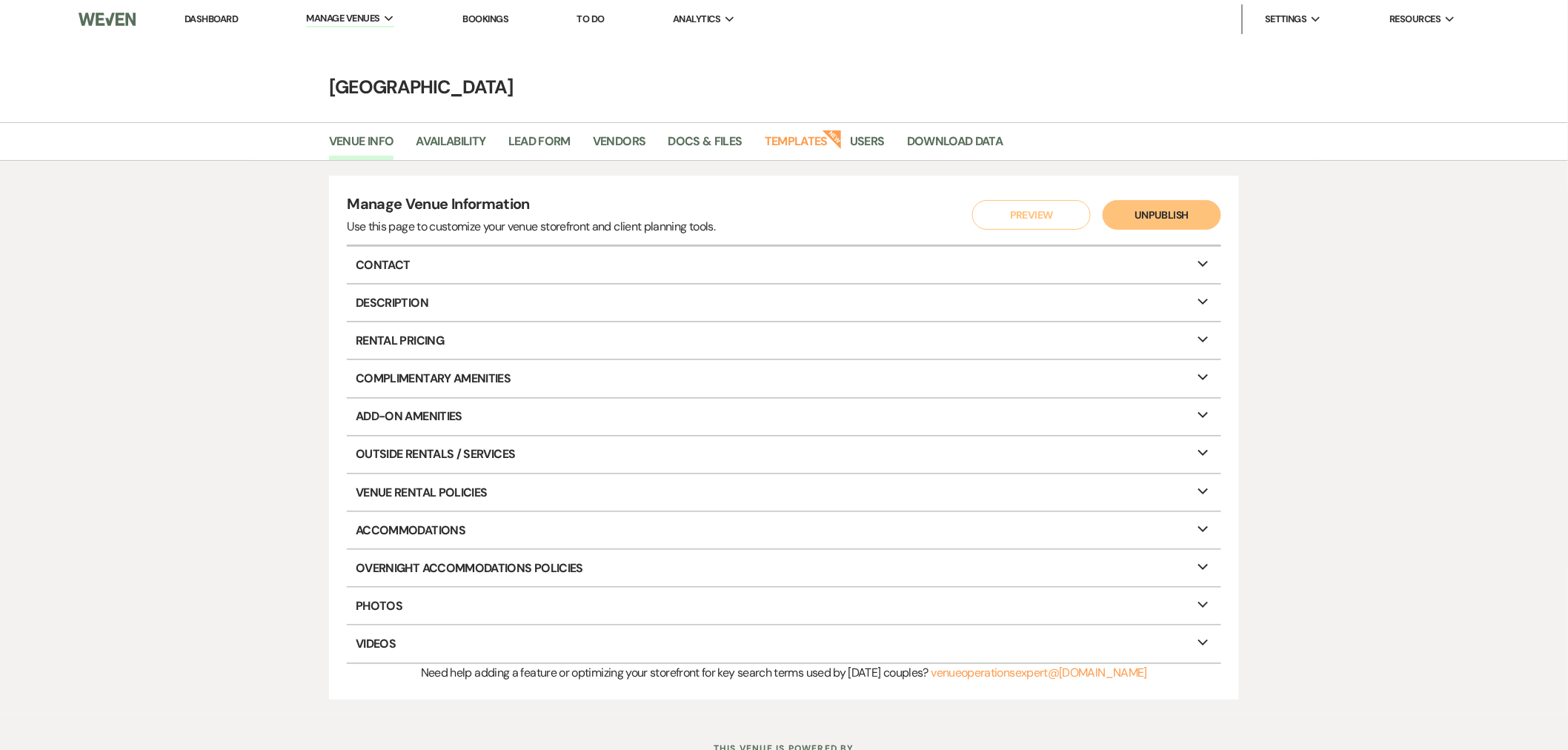
click at [793, 150] on link "Templates" at bounding box center [796, 146] width 63 height 29
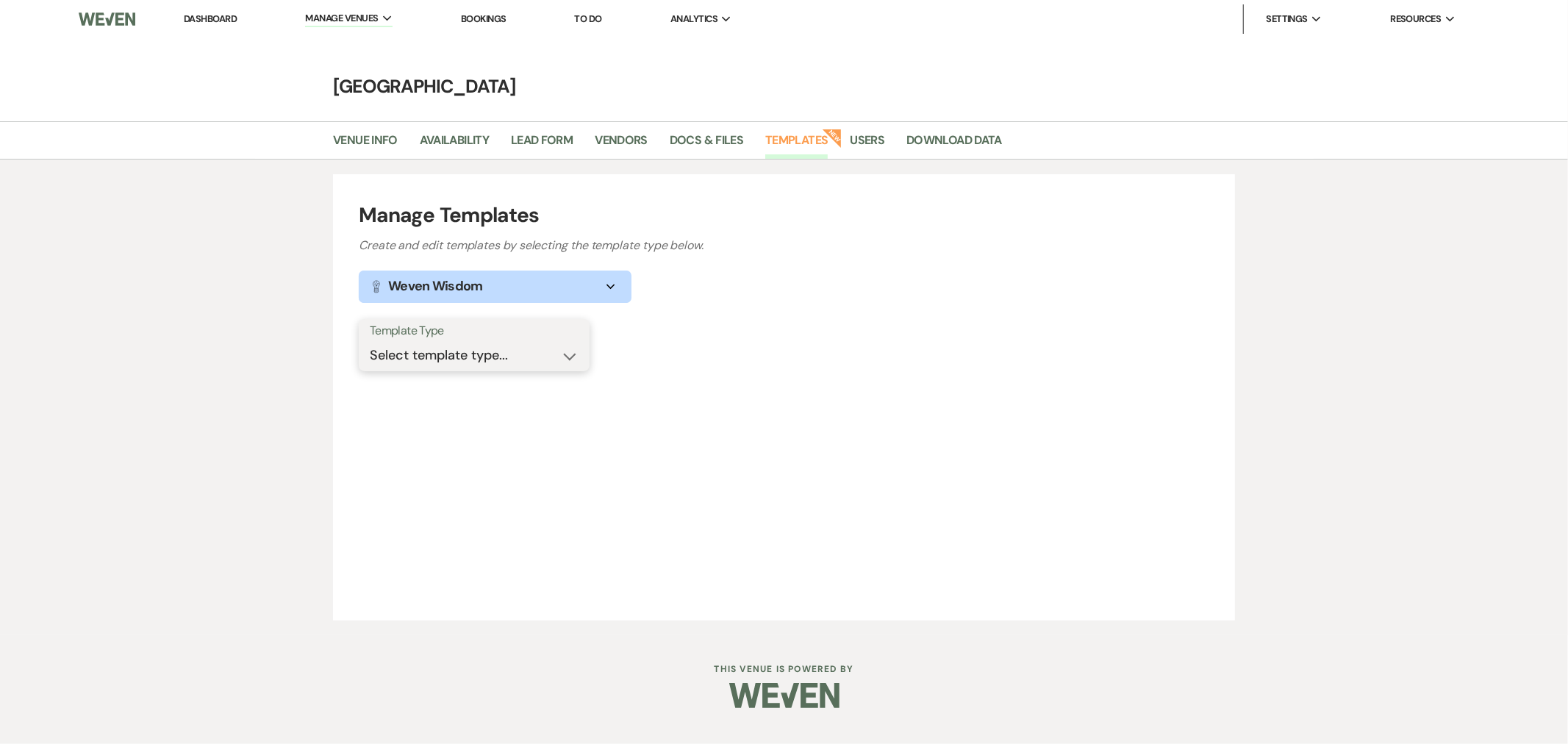
click at [522, 344] on select "Select template type... Task List Message Templates Payment Plan Inventory Item…" at bounding box center [474, 355] width 208 height 28
select select "Message Templates"
click at [370, 341] on select "Select template type... Task List Message Templates Payment Plan Inventory Item…" at bounding box center [474, 355] width 208 height 28
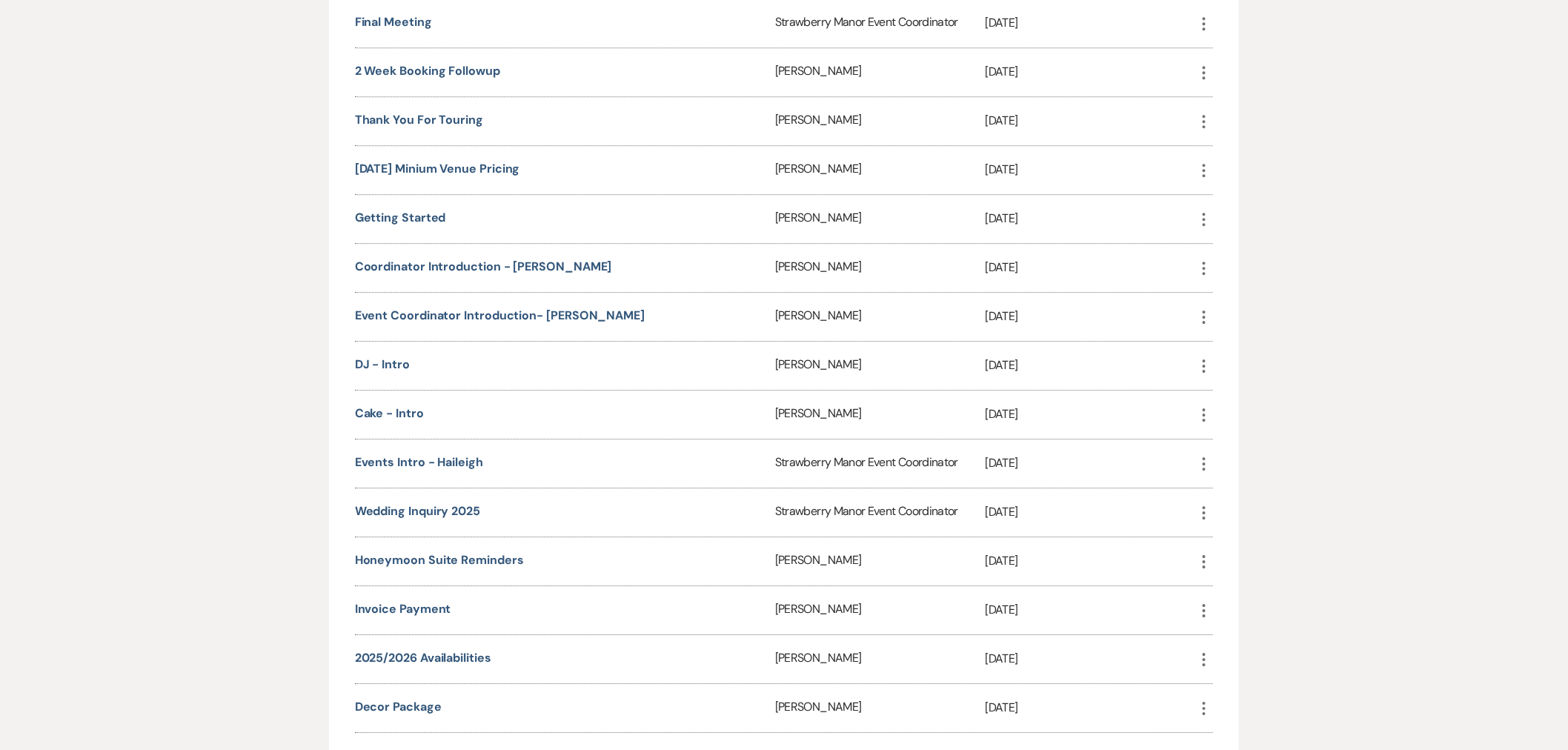
scroll to position [1894, 0]
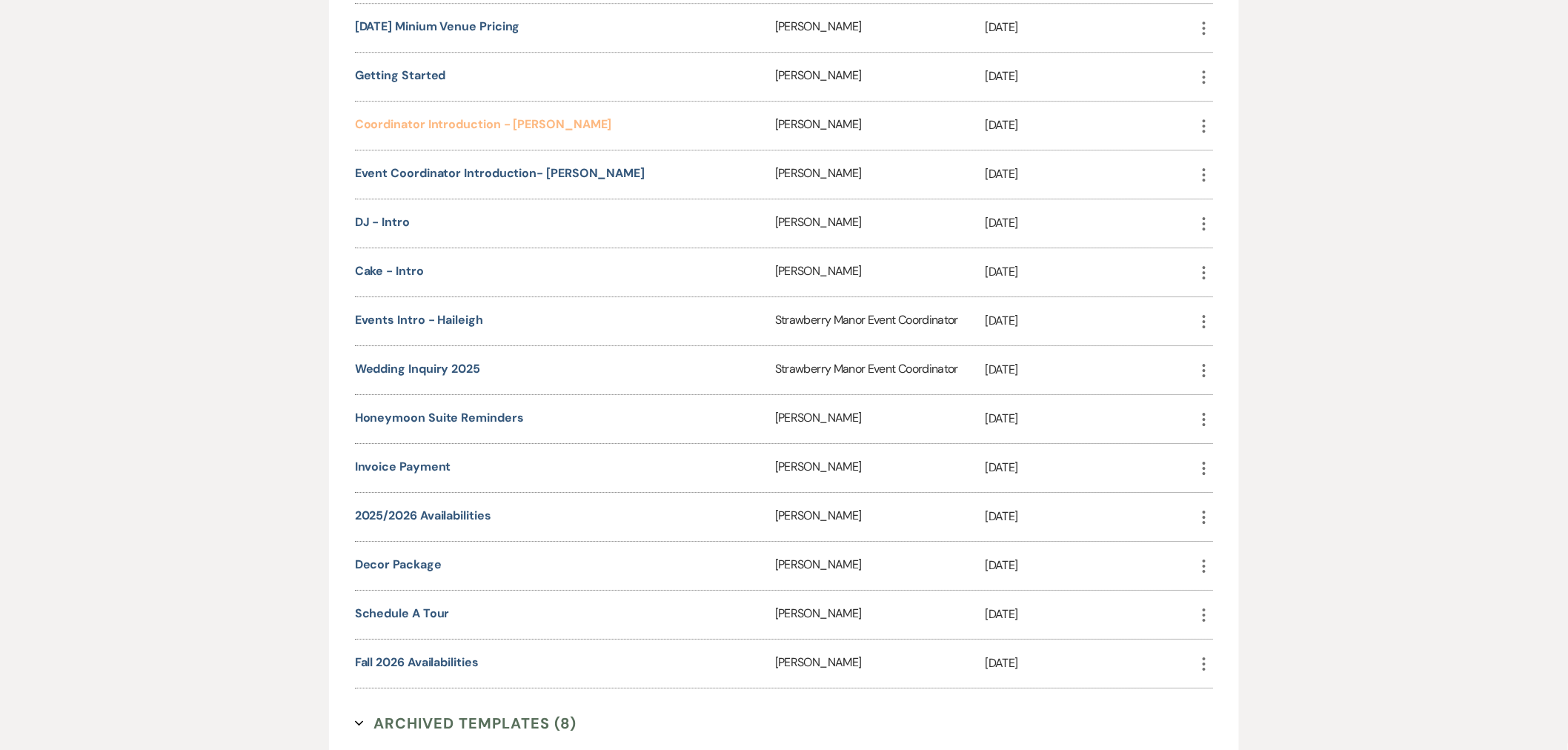
click at [457, 117] on link "Coordinator Introduction - [PERSON_NAME]" at bounding box center [483, 124] width 257 height 15
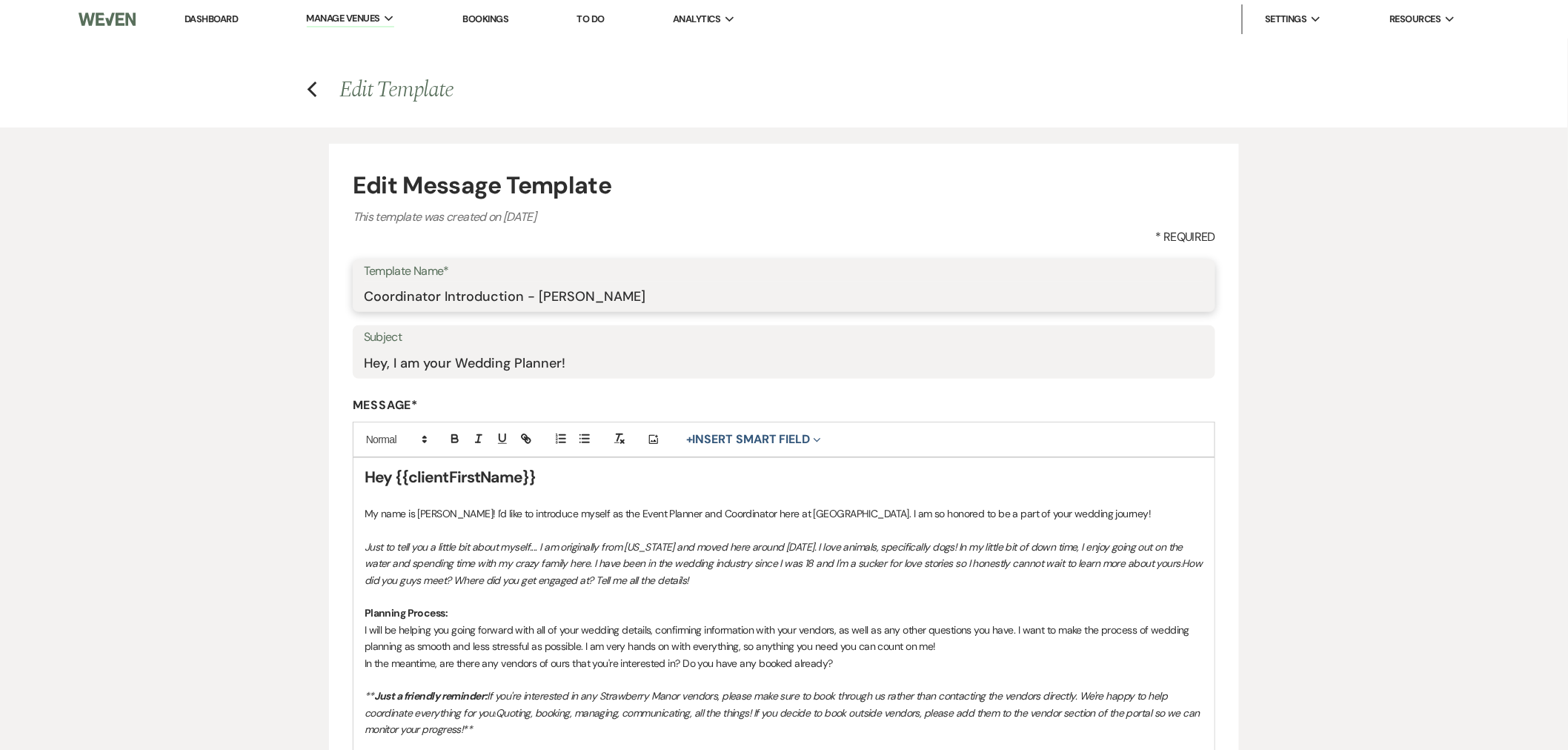
drag, startPoint x: 621, startPoint y: 306, endPoint x: 329, endPoint y: 302, distance: 292.0
click at [329, 302] on form "Edit Message Template This template was created on [DATE] * Required Template N…" at bounding box center [784, 615] width 910 height 943
drag, startPoint x: 595, startPoint y: 352, endPoint x: 355, endPoint y: 351, distance: 240.0
click at [355, 351] on div "Subject Hey, I am your Wedding Planner!" at bounding box center [784, 352] width 863 height 53
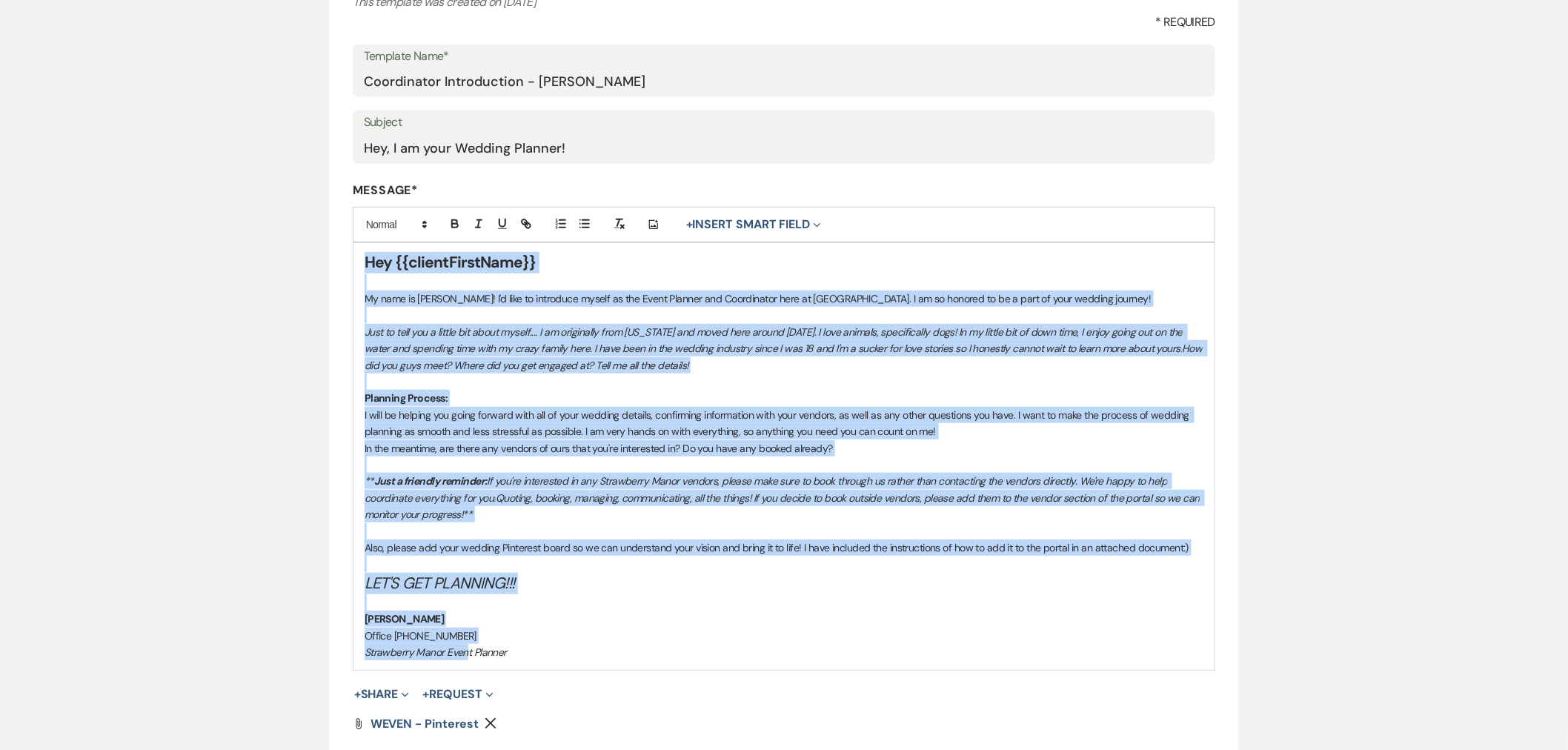
scroll to position [431, 0]
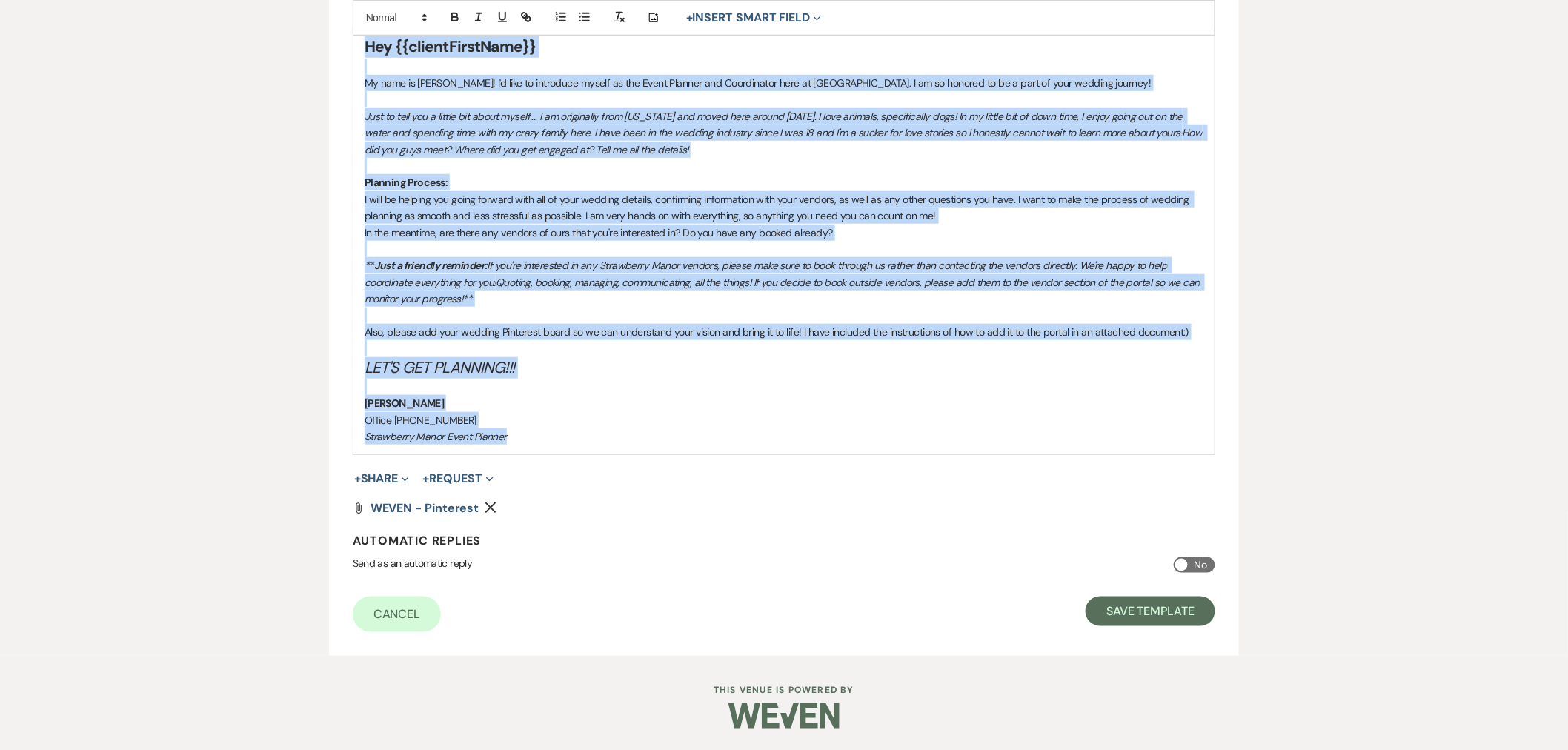
drag, startPoint x: 363, startPoint y: 470, endPoint x: 545, endPoint y: 435, distance: 185.3
click at [545, 435] on div "Hey {{clientFirstName}} My name is [PERSON_NAME]! I'd like to introduce myself …" at bounding box center [784, 240] width 861 height 427
copy div "Hey {{clientFirstName}} My name is [PERSON_NAME]! I'd like to introduce myself …"
click at [495, 428] on p "Strawberry Manor Event Planner" at bounding box center [784, 436] width 839 height 16
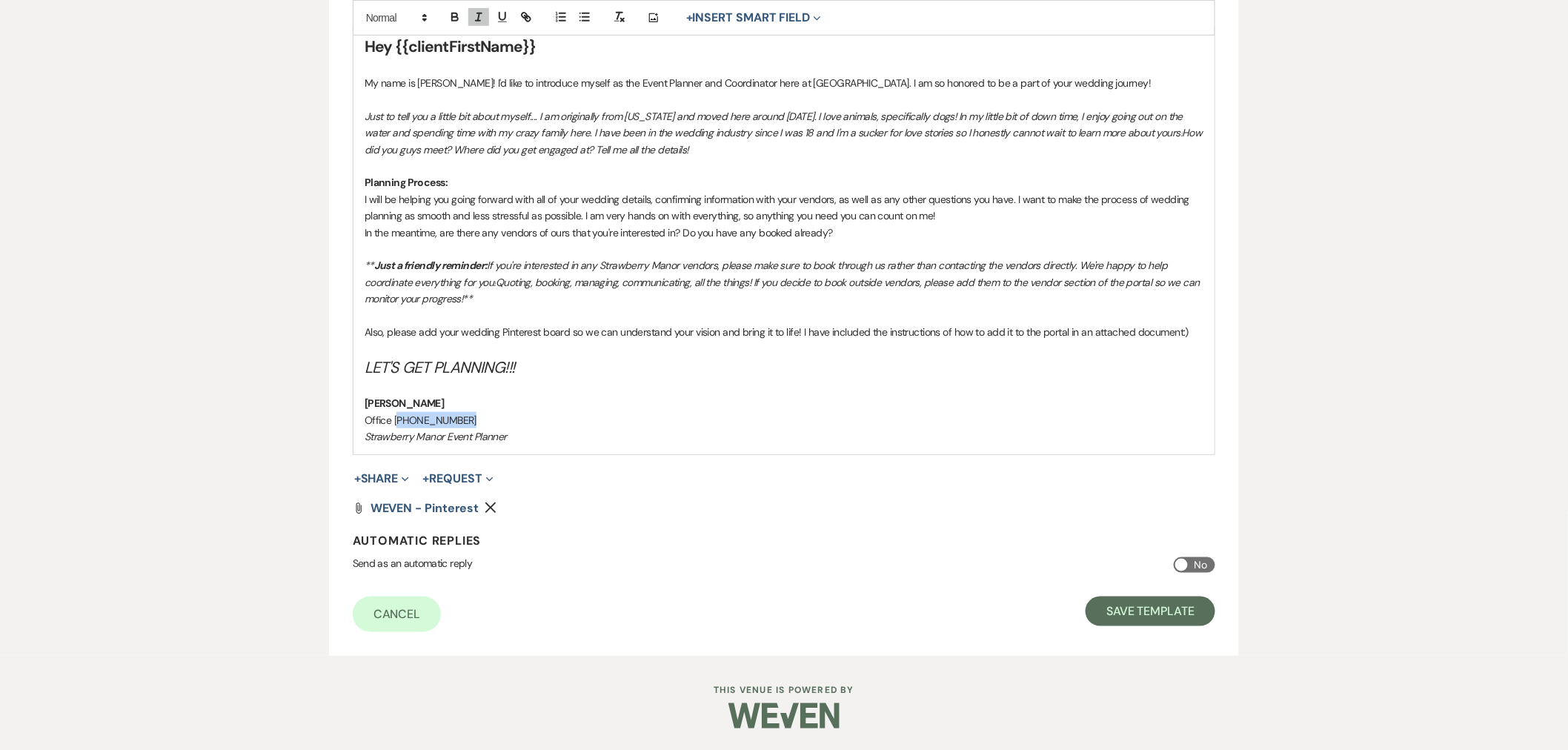
drag, startPoint x: 475, startPoint y: 421, endPoint x: 396, endPoint y: 419, distance: 79.0
click at [396, 419] on p "Office [PHONE_NUMBER]" at bounding box center [784, 420] width 839 height 16
copy span "985) 391-8002"
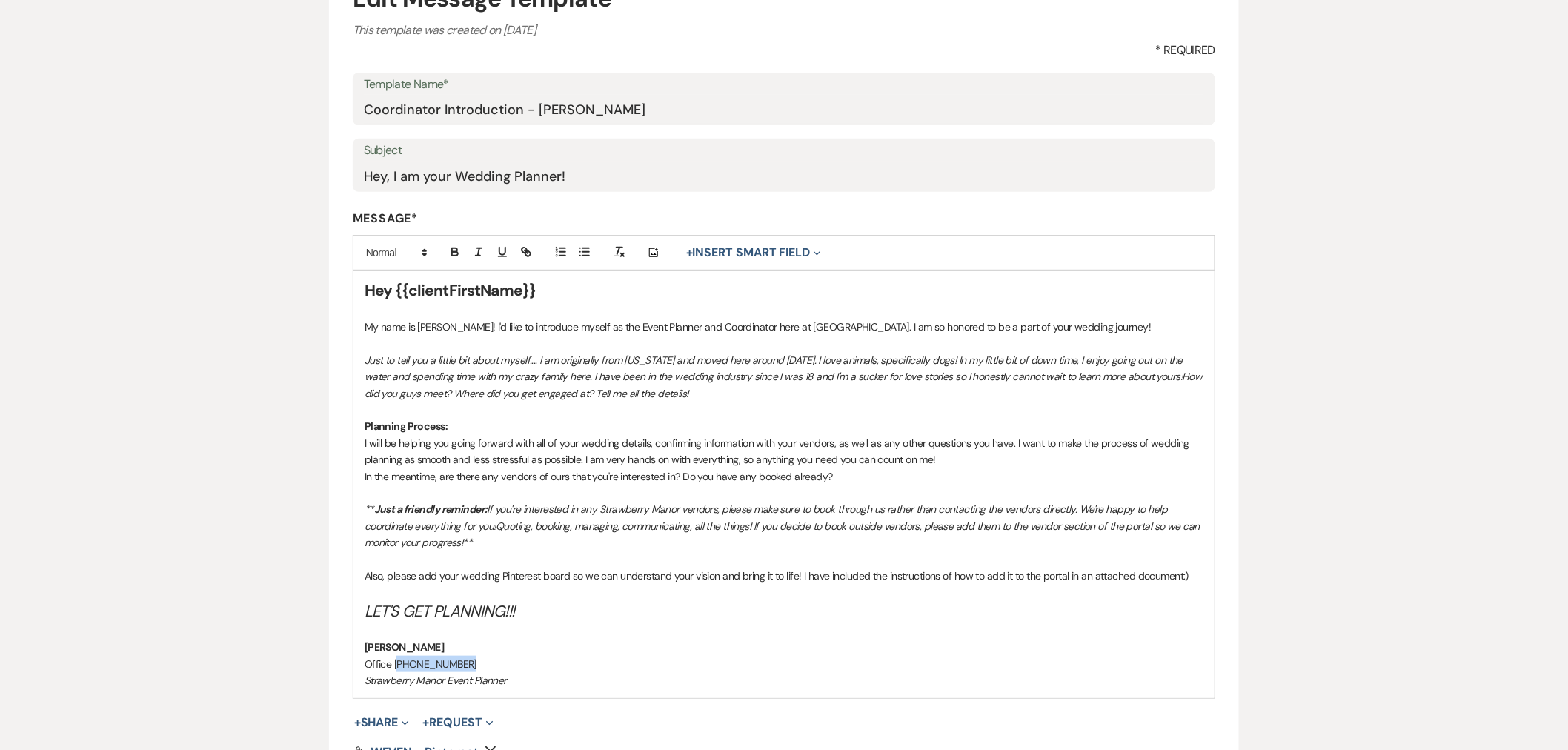
scroll to position [183, 0]
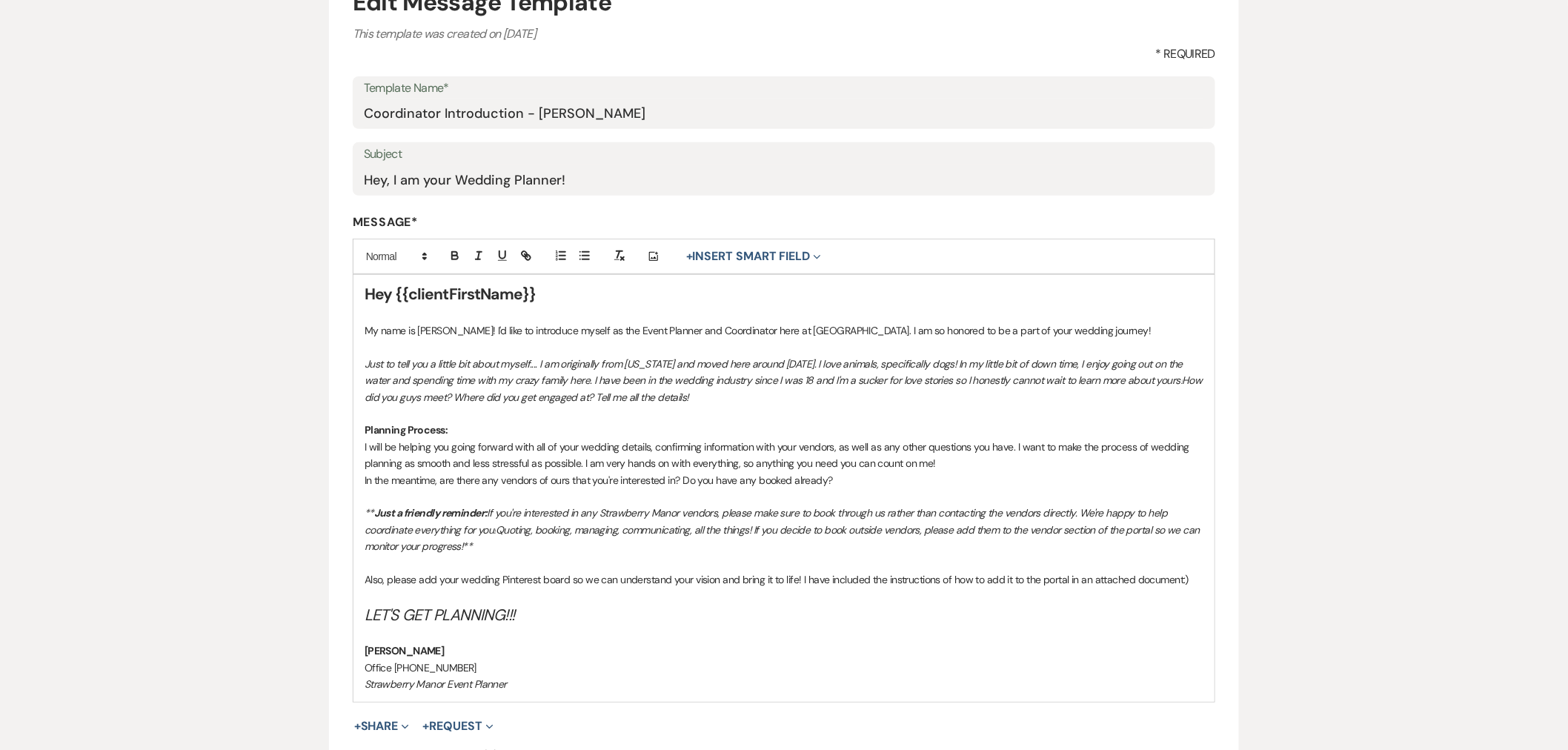
drag, startPoint x: 757, startPoint y: 395, endPoint x: 721, endPoint y: 390, distance: 36.3
click at [721, 390] on p "Just to tell you a little bit about myself.... I am originally from Florida and…" at bounding box center [784, 380] width 839 height 50
drag, startPoint x: 719, startPoint y: 395, endPoint x: 1180, endPoint y: 384, distance: 461.1
click at [1180, 384] on p "Just to tell you a little bit about myself.... I am originally from Florida and…" at bounding box center [784, 380] width 839 height 50
copy em "How did you guys meet? Where did you get engaged at? Tell me all the details!"
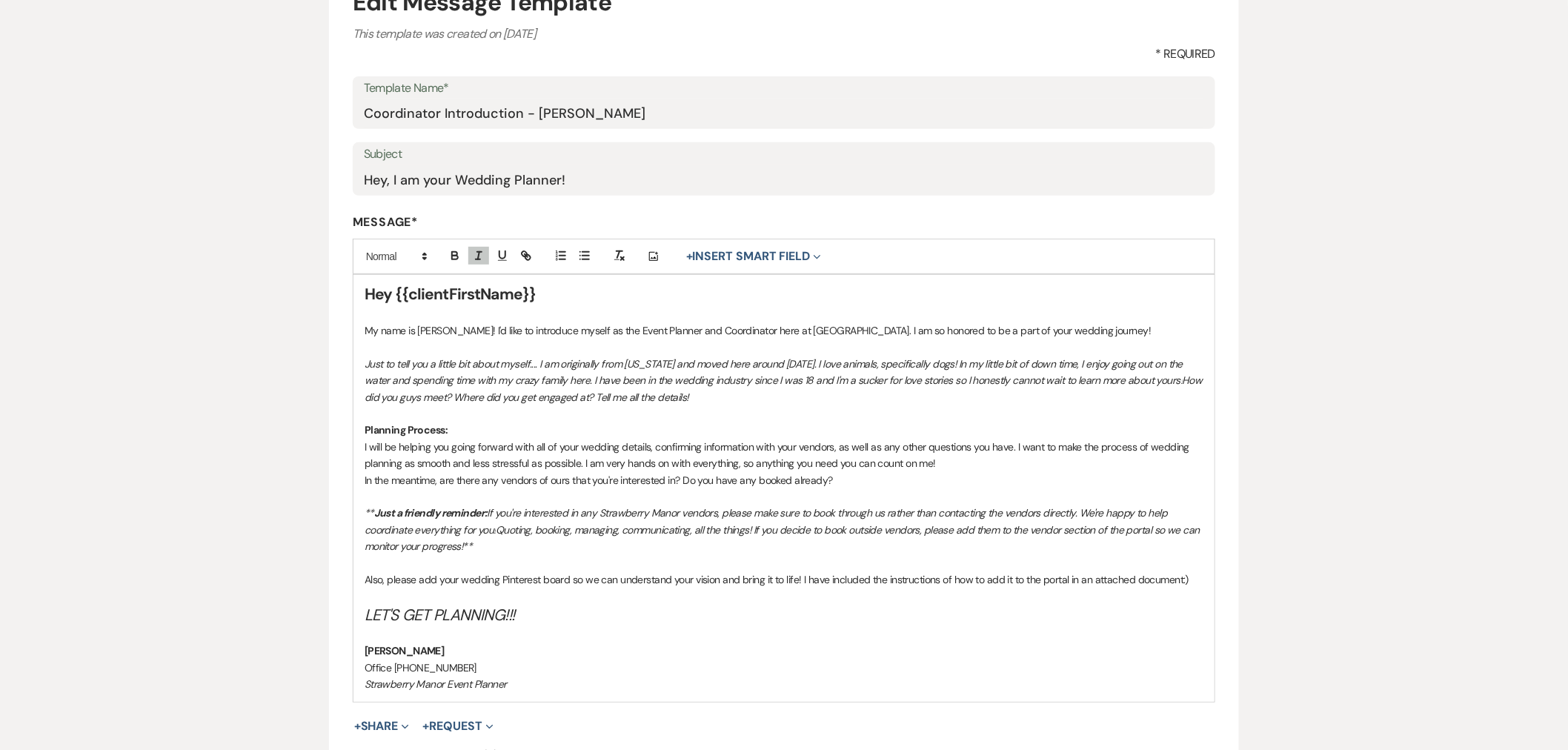
click at [724, 357] on em "Just to tell you a little bit about myself.... I am originally from [US_STATE] …" at bounding box center [775, 371] width 821 height 29
drag, startPoint x: 689, startPoint y: 329, endPoint x: 761, endPoint y: 337, distance: 72.4
click at [761, 337] on p "My name is [PERSON_NAME]! I'd like to introduce myself as the Event Planner and…" at bounding box center [784, 330] width 839 height 16
click at [625, 325] on p "My name is Haileigh Fuller! I'd like to introduce myself as the Event Planner h…" at bounding box center [784, 330] width 839 height 16
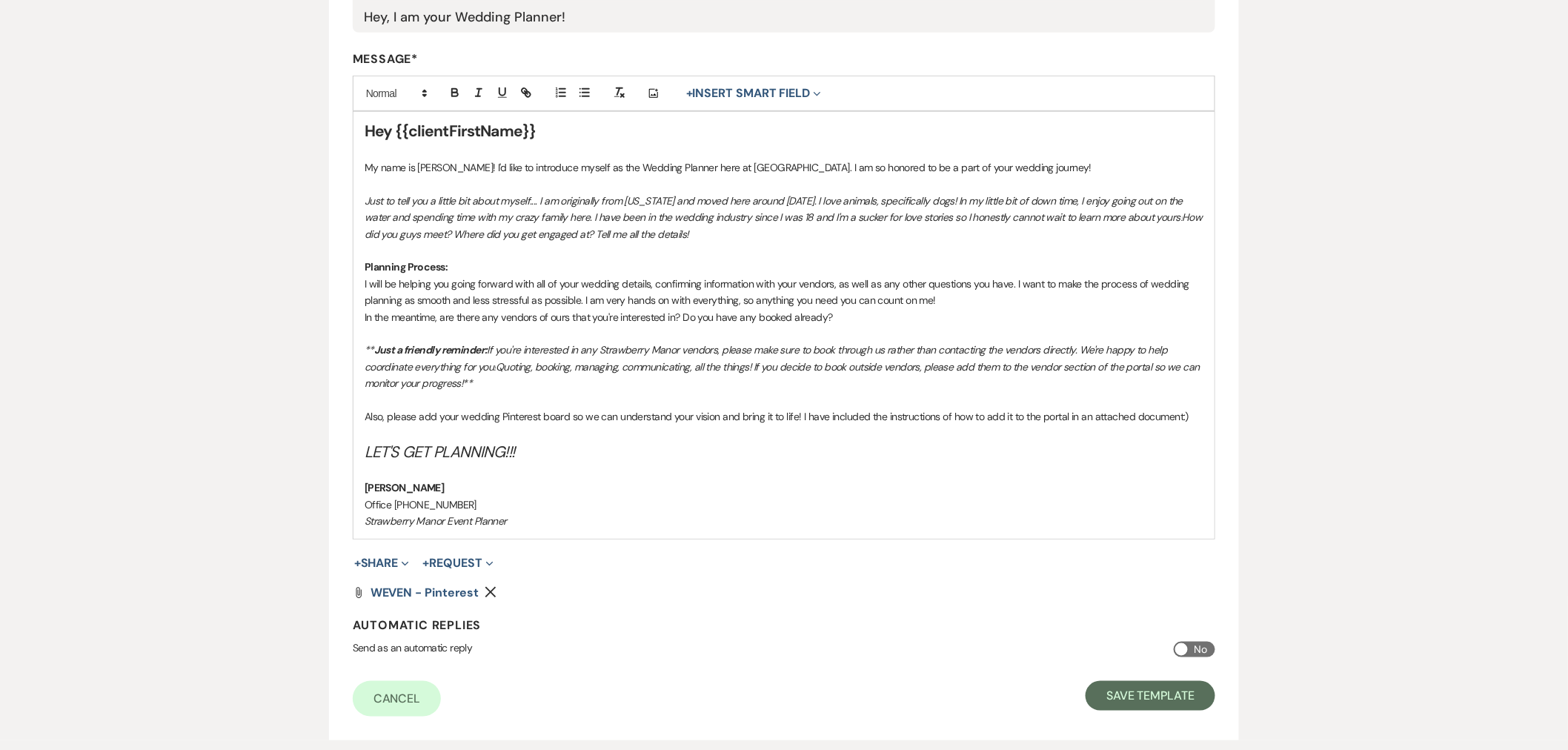
scroll to position [348, 0]
click at [477, 520] on em "Strawberry Manor Event Planner" at bounding box center [435, 518] width 142 height 13
click at [1150, 684] on button "Save Template" at bounding box center [1150, 693] width 130 height 29
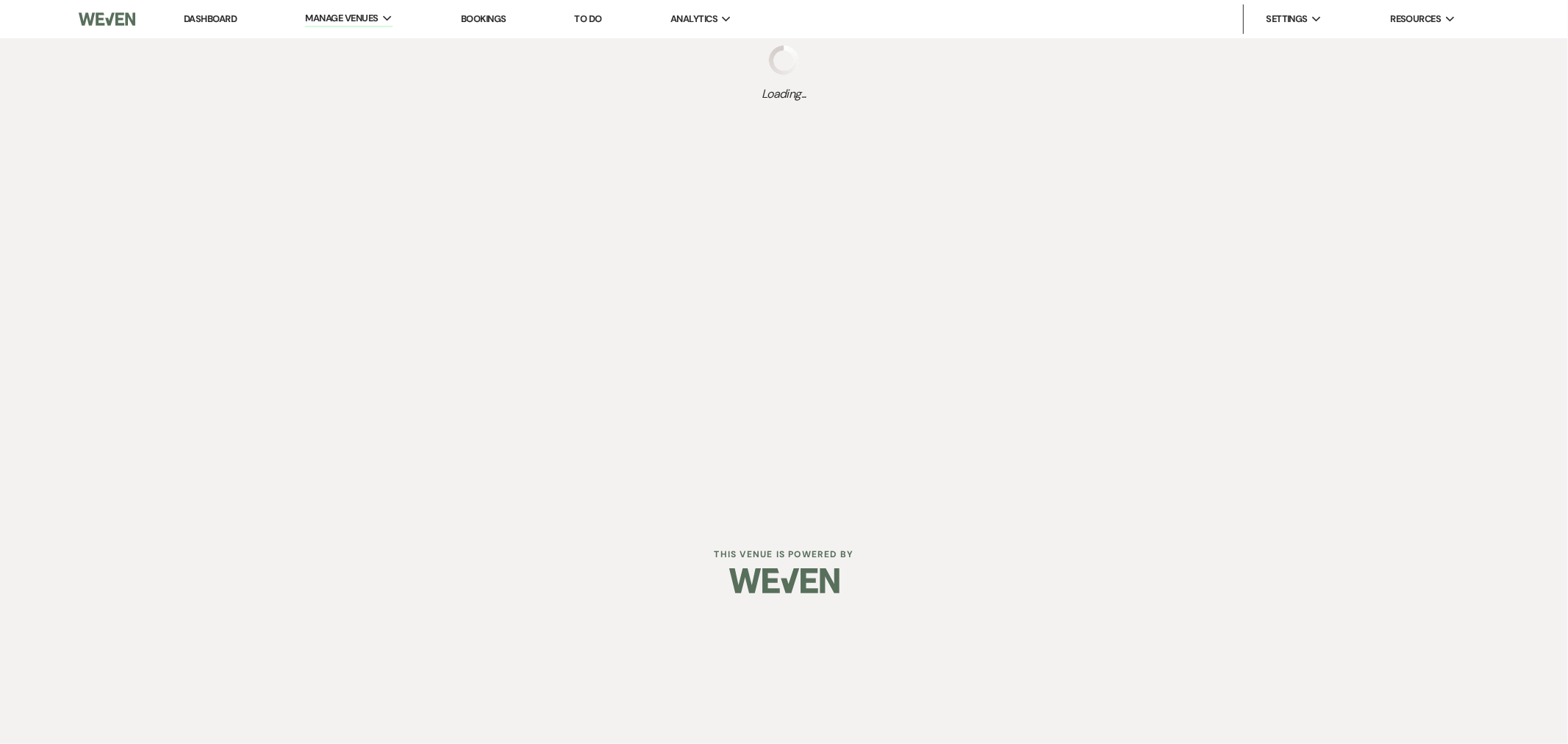
select select "Message Templates"
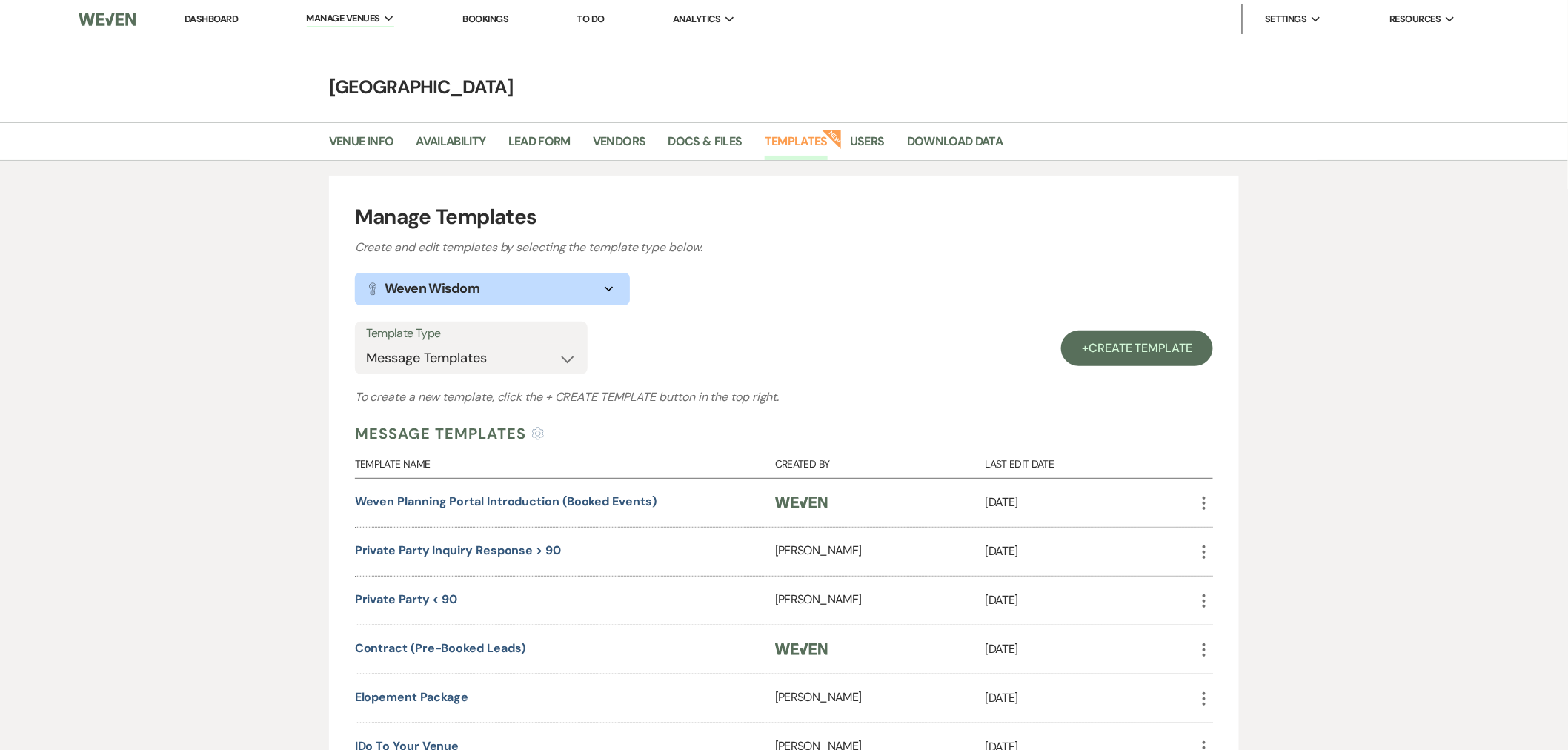
click at [217, 12] on link "Dashboard" at bounding box center [211, 19] width 53 height 12
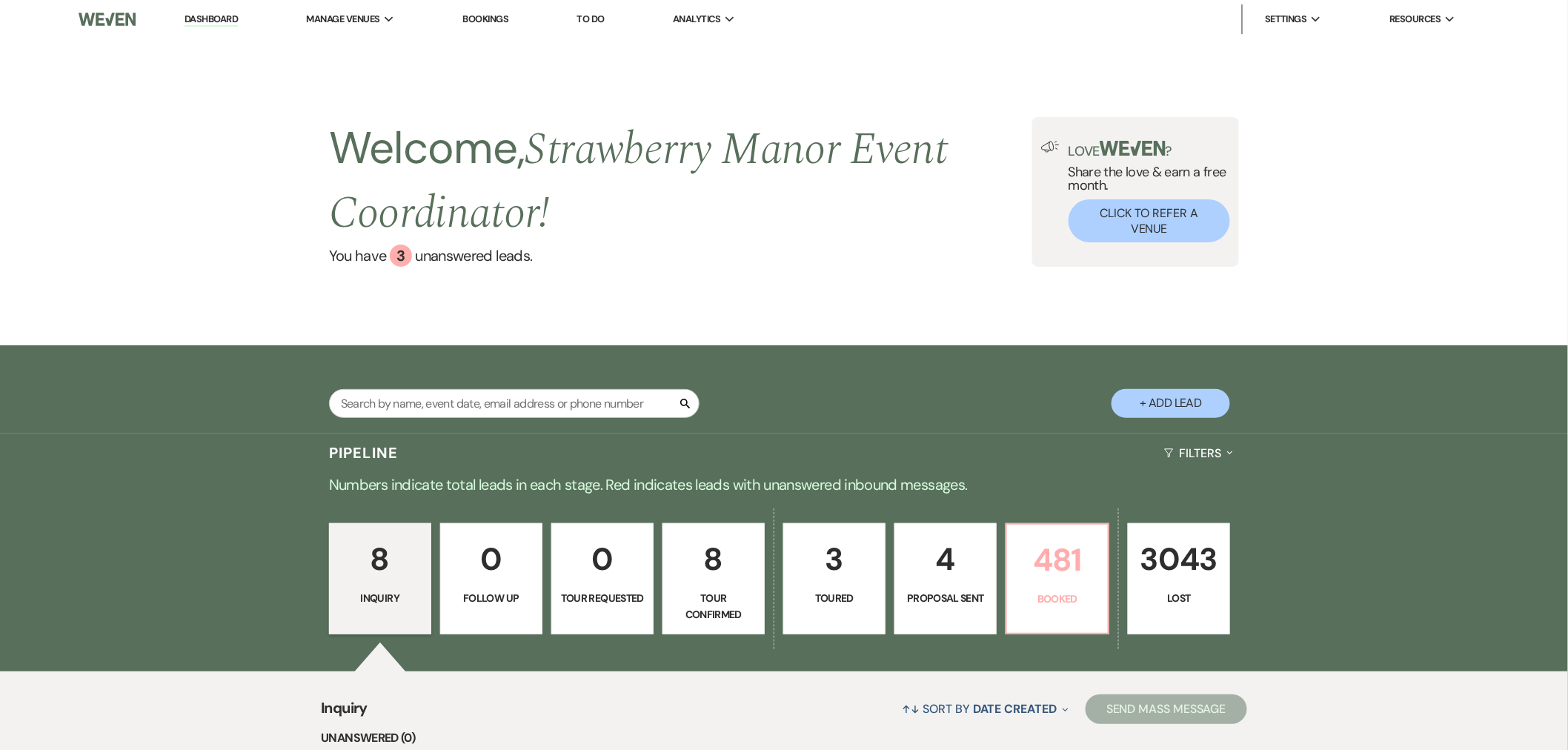
click at [1086, 554] on p "481" at bounding box center [1057, 560] width 83 height 50
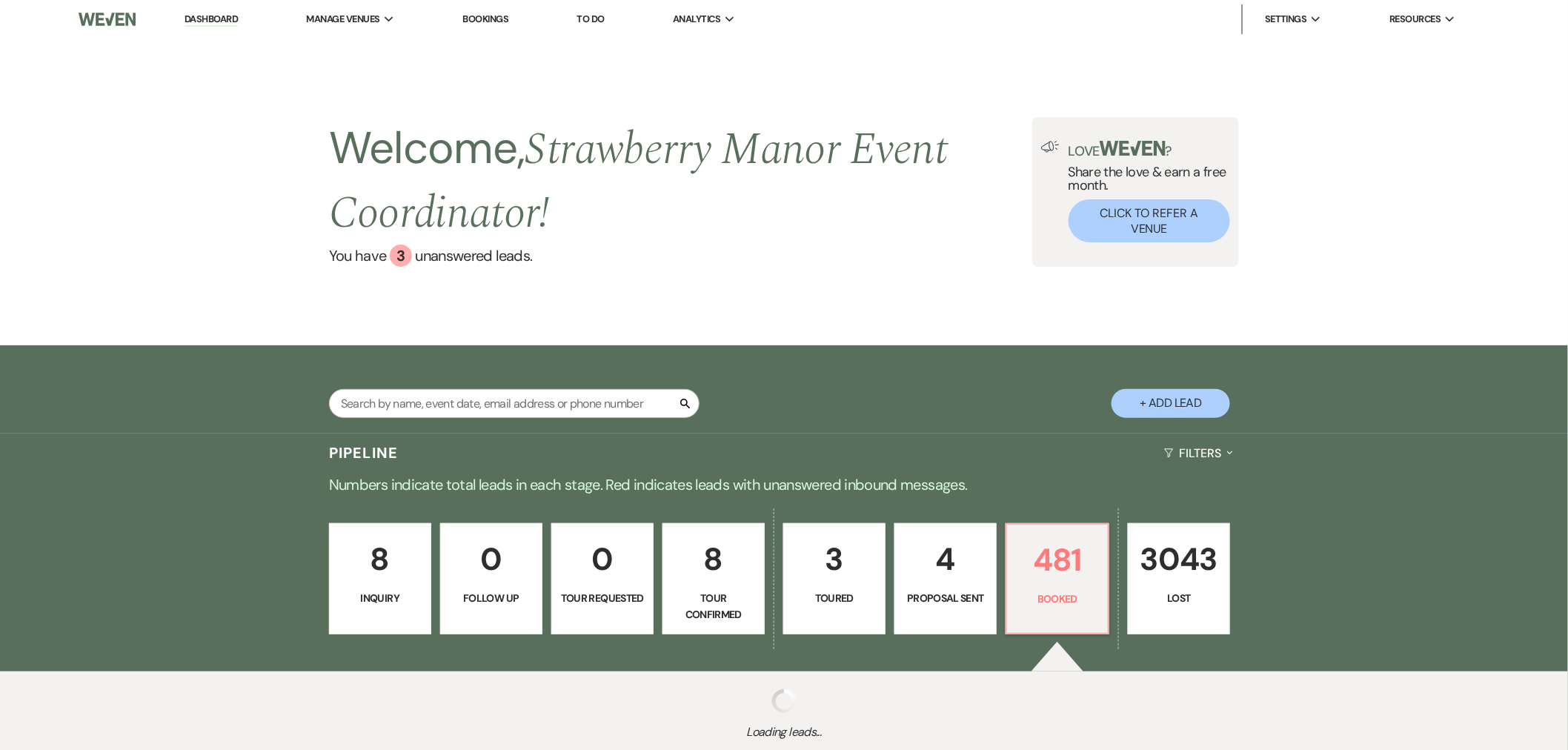
scroll to position [106, 0]
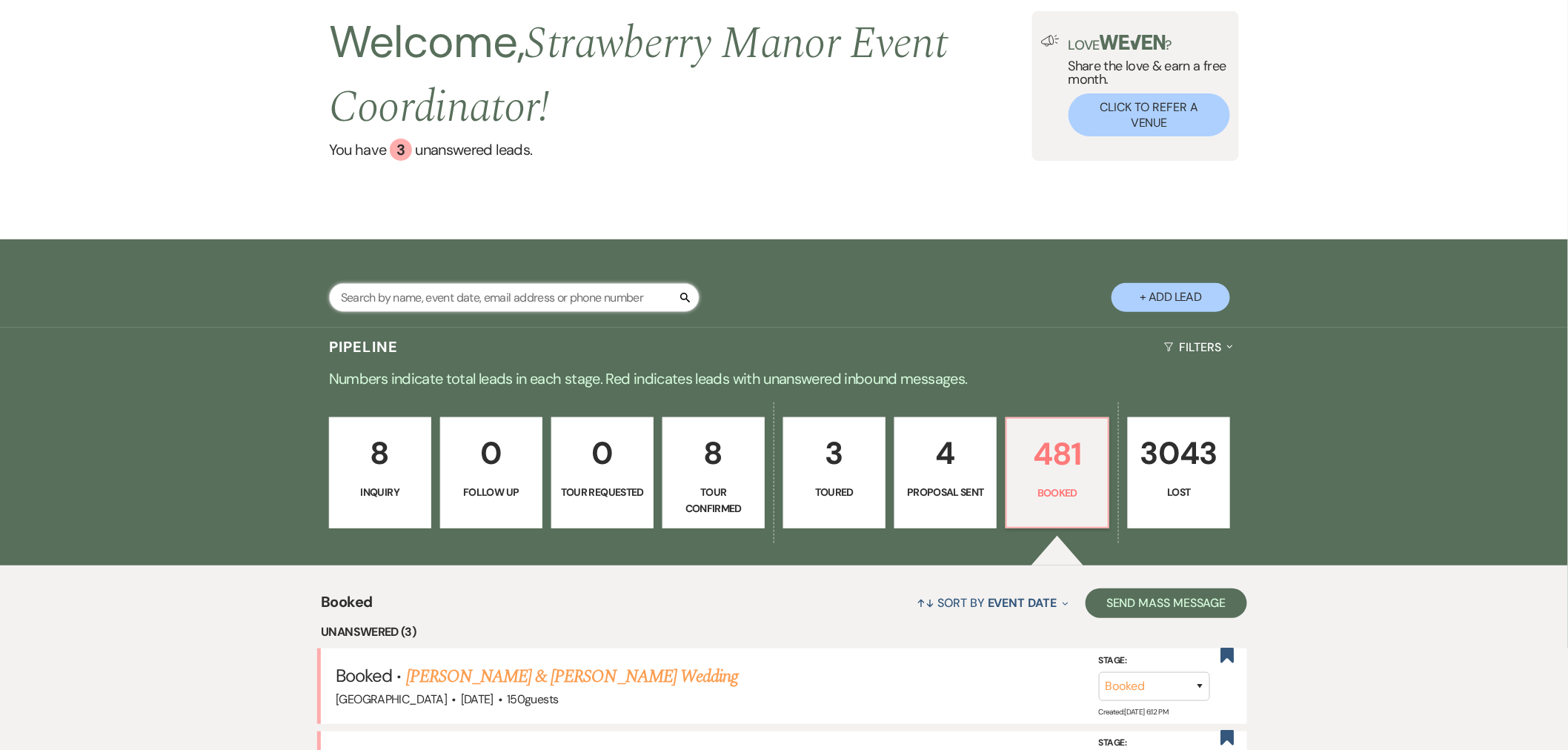
click at [512, 299] on input "text" at bounding box center [515, 298] width 370 height 29
click at [534, 297] on input "text" at bounding box center [515, 298] width 370 height 29
click at [497, 219] on div "Welcome, Strawberry Manor Event Coordinator ! You have 3 unanswered lead s . Lo…" at bounding box center [784, 86] width 1568 height 307
click at [605, 216] on div "Welcome, Strawberry Manor Event Coordinator ! You have 3 unanswered lead s . Lo…" at bounding box center [784, 86] width 1568 height 307
click at [500, 210] on div "Welcome, Strawberry Manor Event Coordinator ! You have 3 unanswered lead s . Lo…" at bounding box center [784, 86] width 1568 height 307
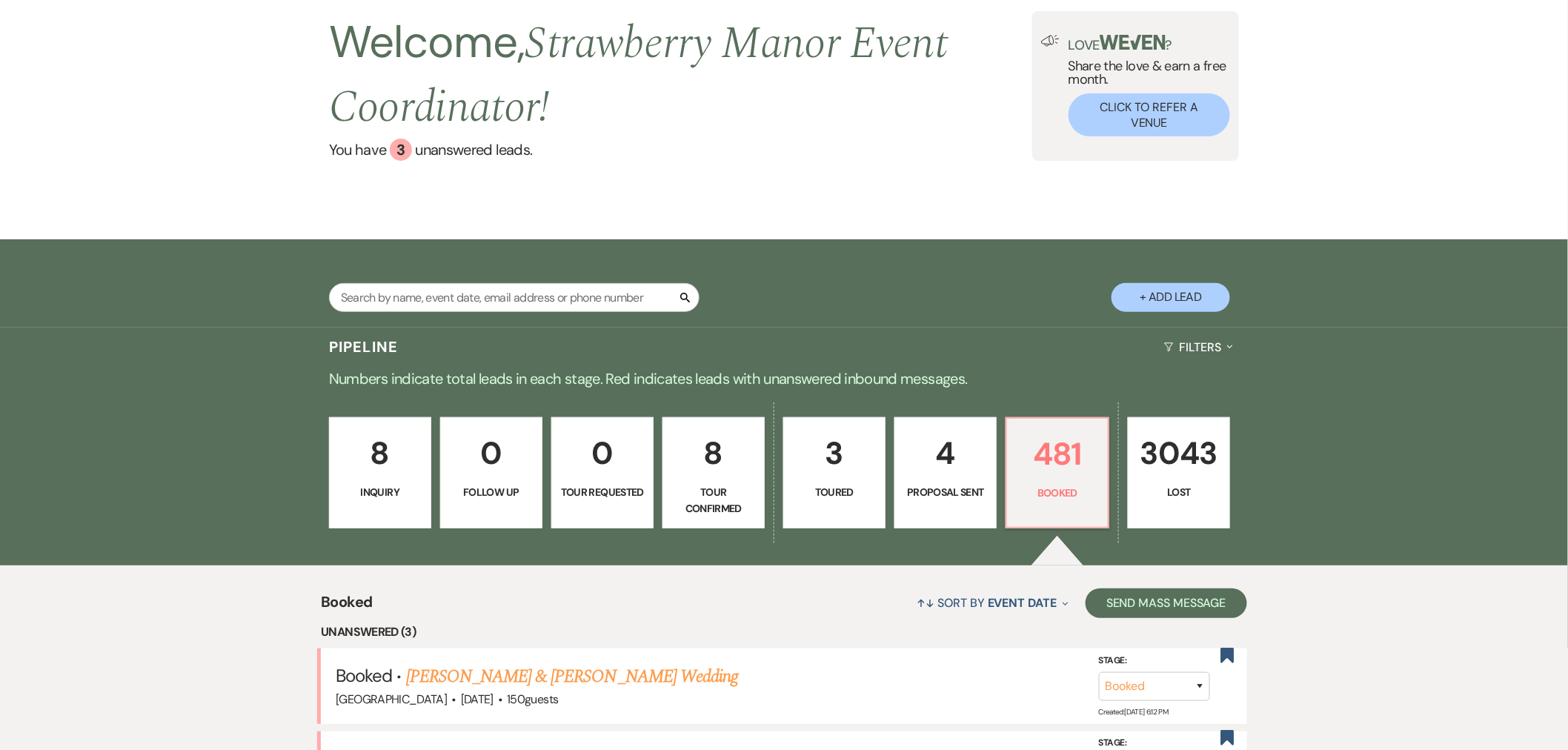
click at [515, 216] on div "Welcome, Strawberry Manor Event Coordinator ! You have 3 unanswered lead s . Lo…" at bounding box center [784, 86] width 1568 height 307
click at [515, 217] on div "Welcome, Strawberry Manor Event Coordinator ! You have 3 unanswered lead s . Lo…" at bounding box center [784, 86] width 1568 height 307
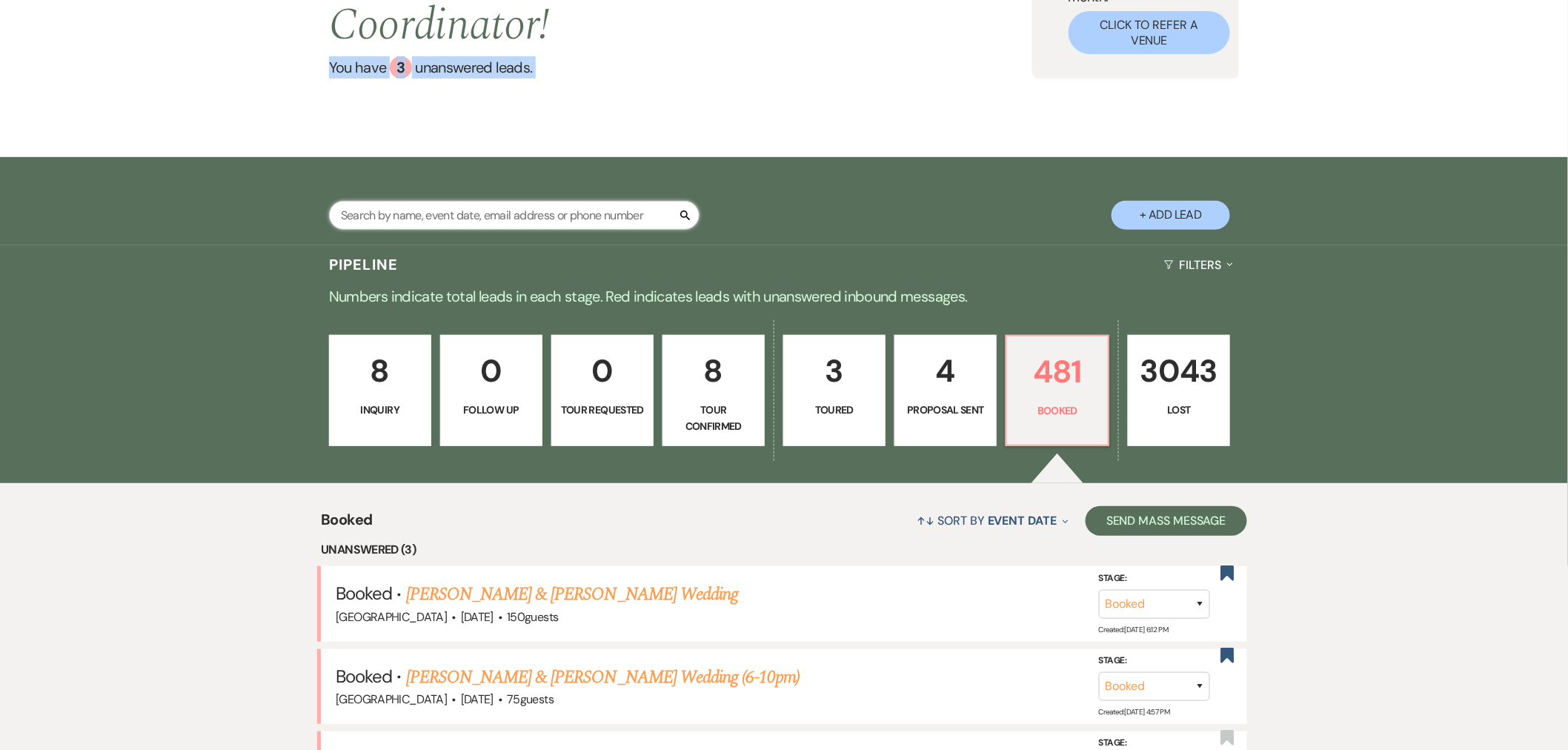
click at [516, 219] on input "text" at bounding box center [515, 216] width 370 height 29
type input "izzy"
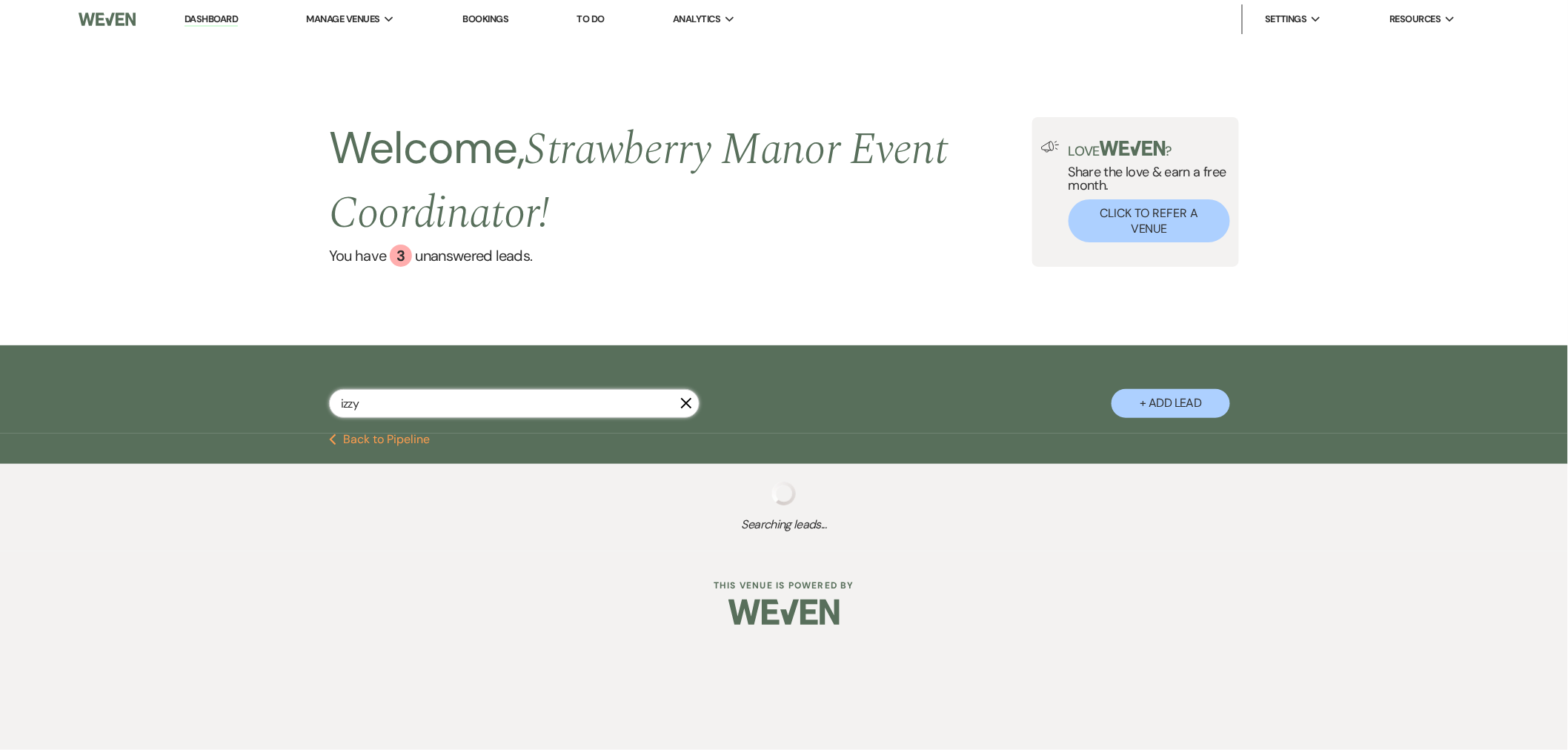
select select "8"
select select "5"
select select "8"
select select "5"
select select "8"
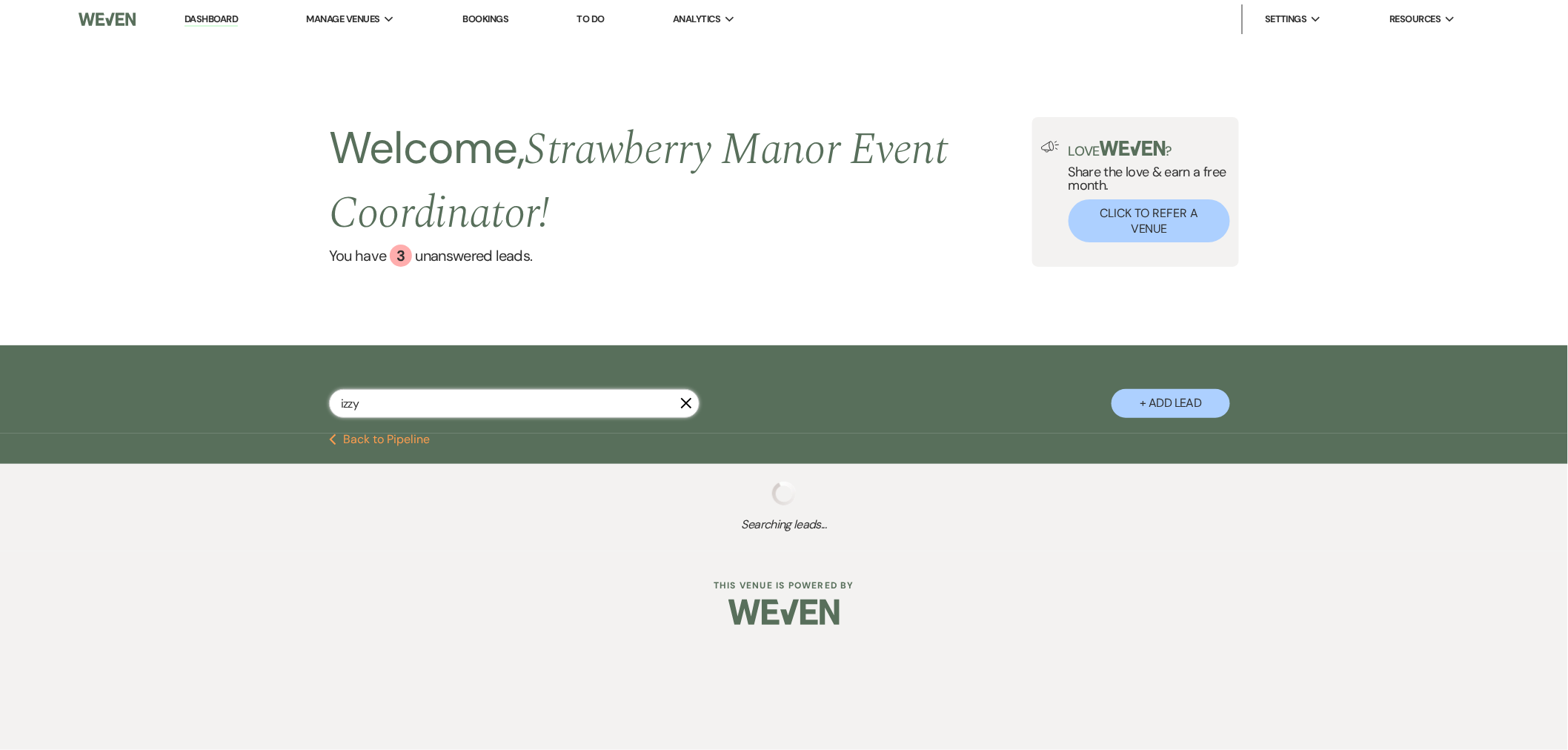
select select "5"
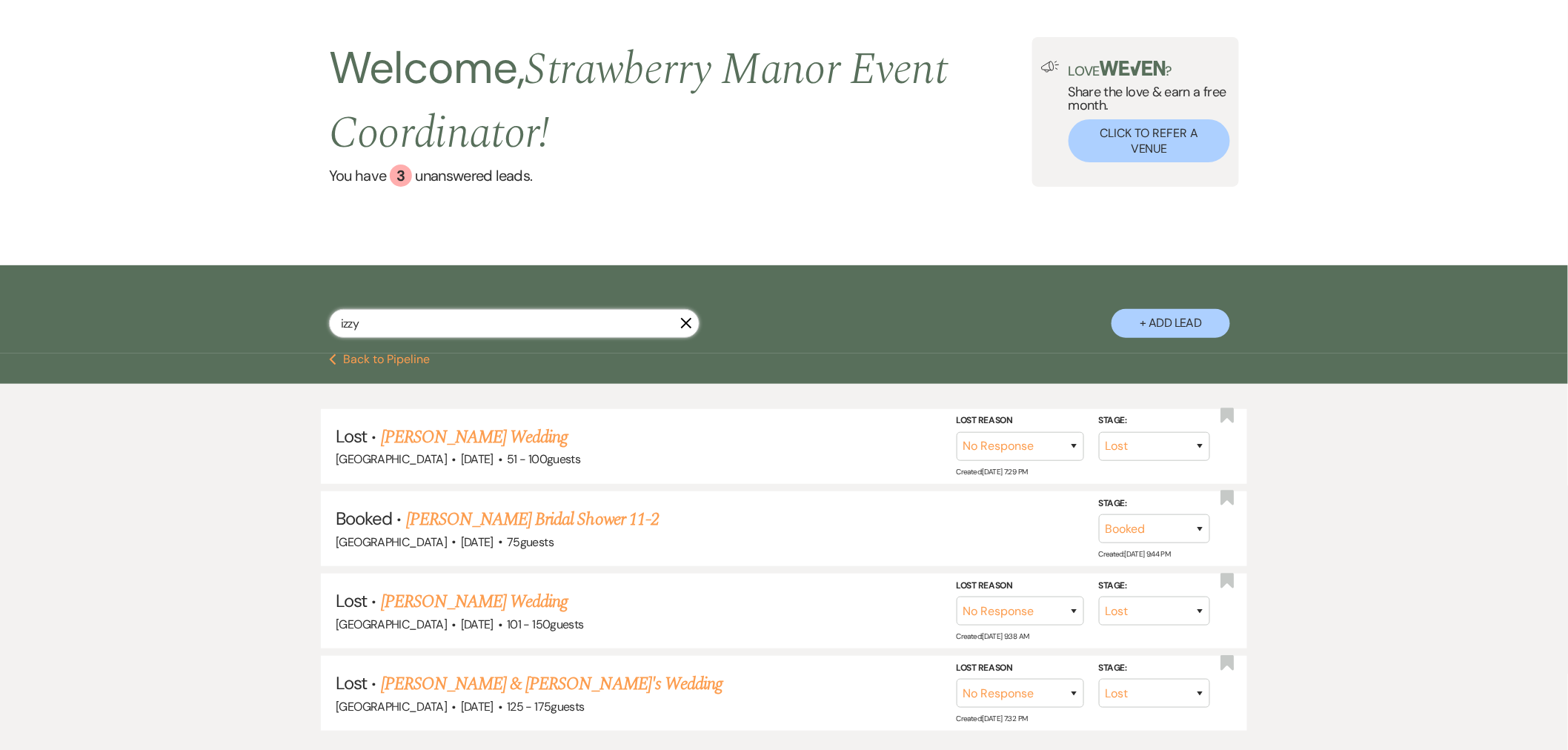
scroll to position [165, 0]
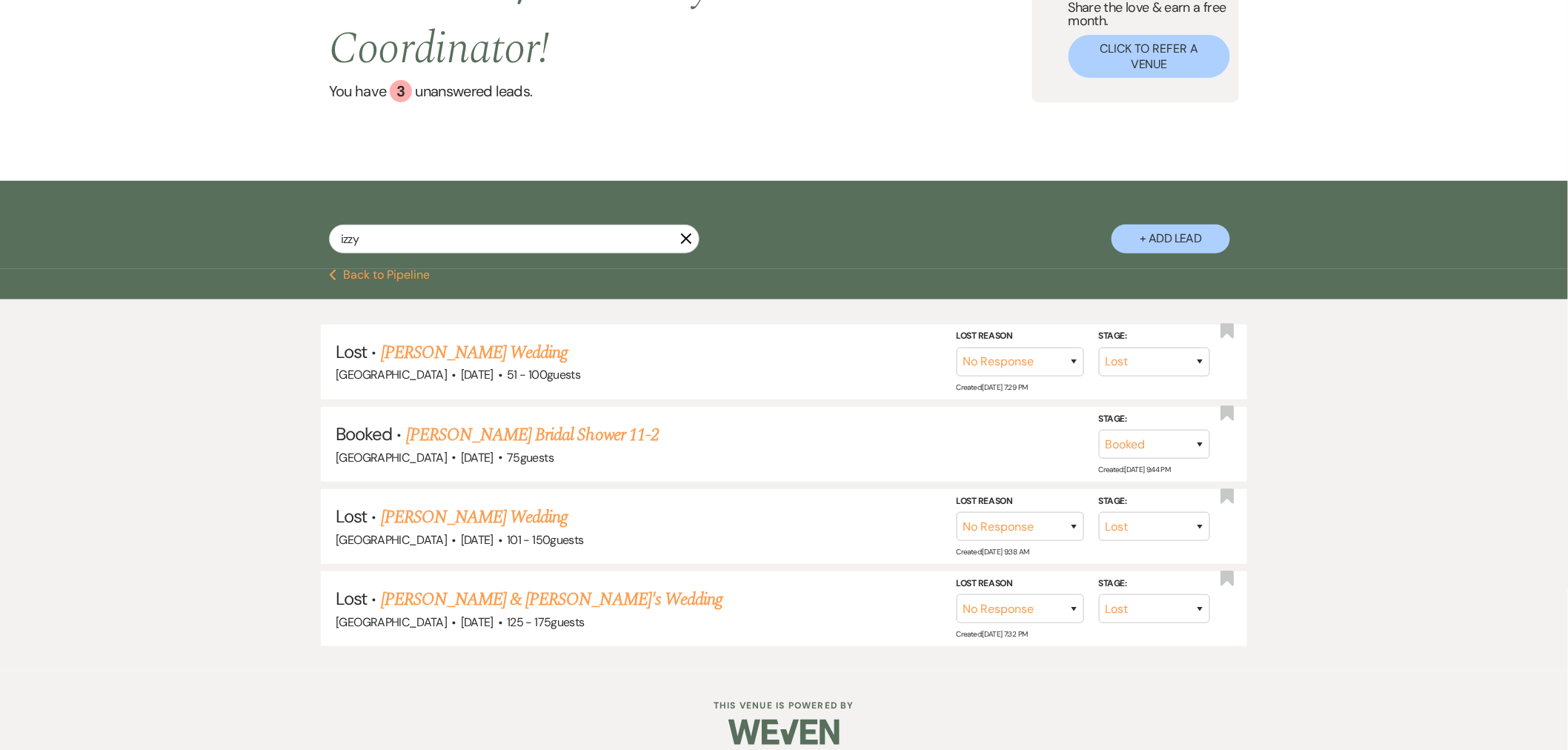
click at [533, 435] on link "Izzy Correnti's Bridal Shower 11-2" at bounding box center [532, 436] width 253 height 27
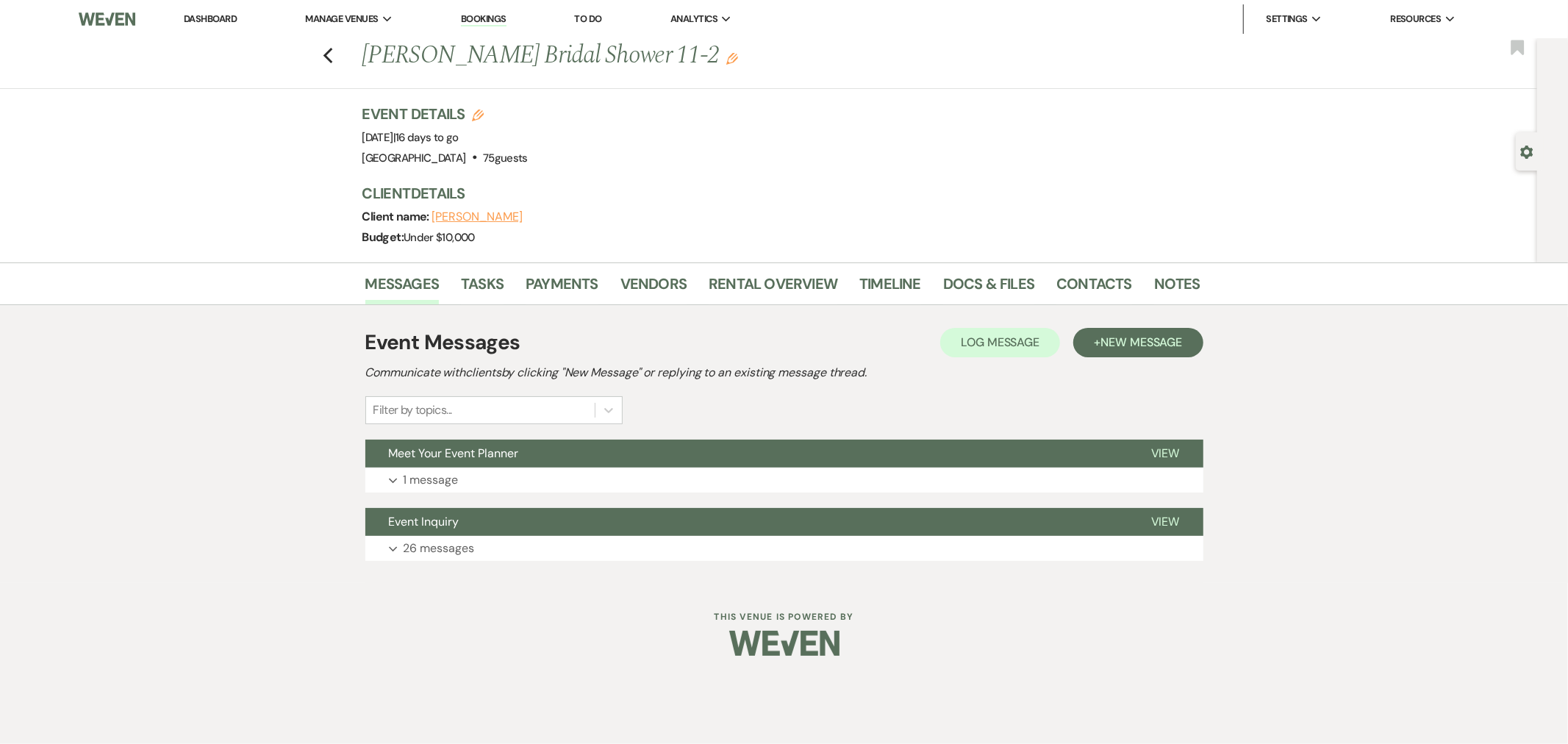
click at [1067, 484] on button "Expand 1 message" at bounding box center [784, 480] width 838 height 25
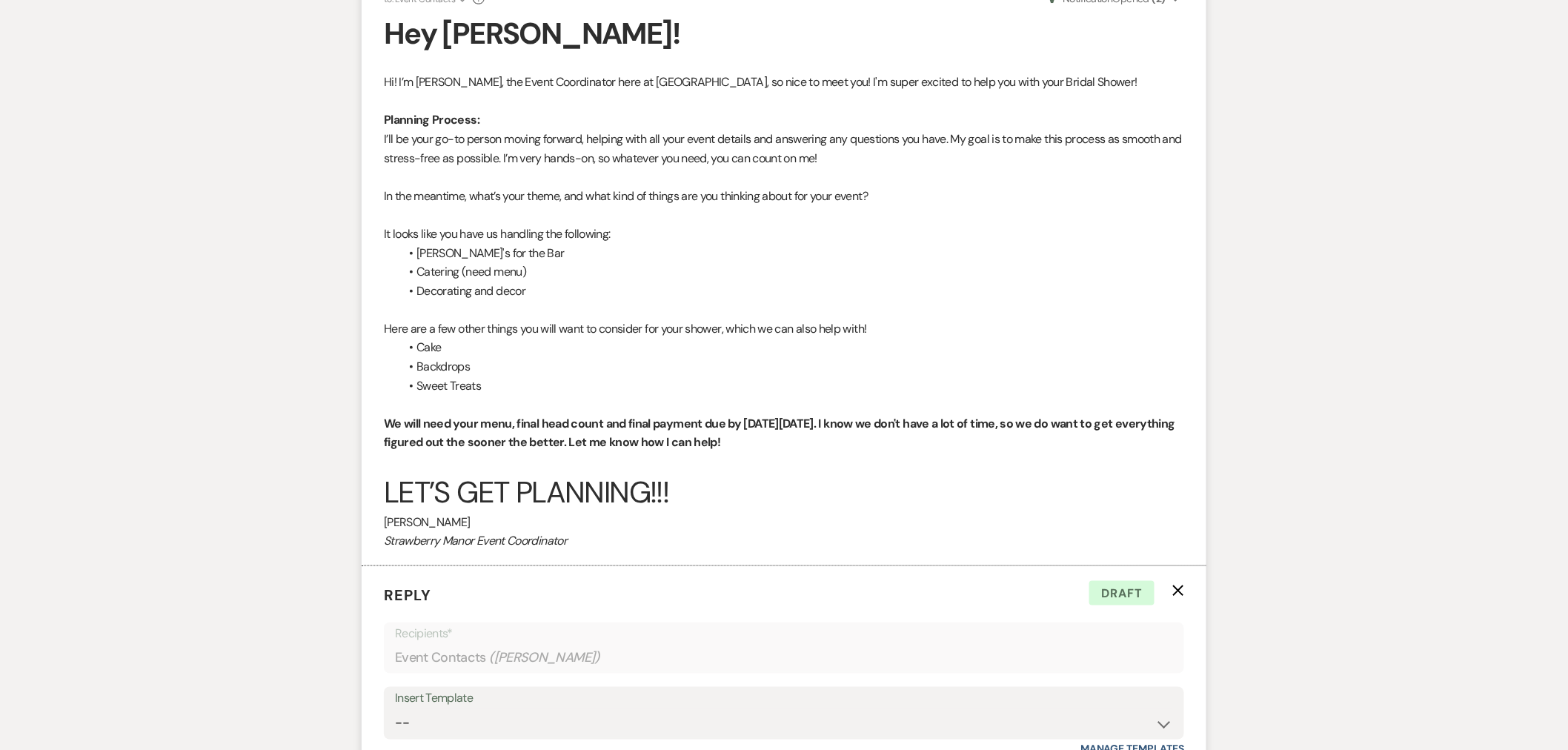
scroll to position [430, 0]
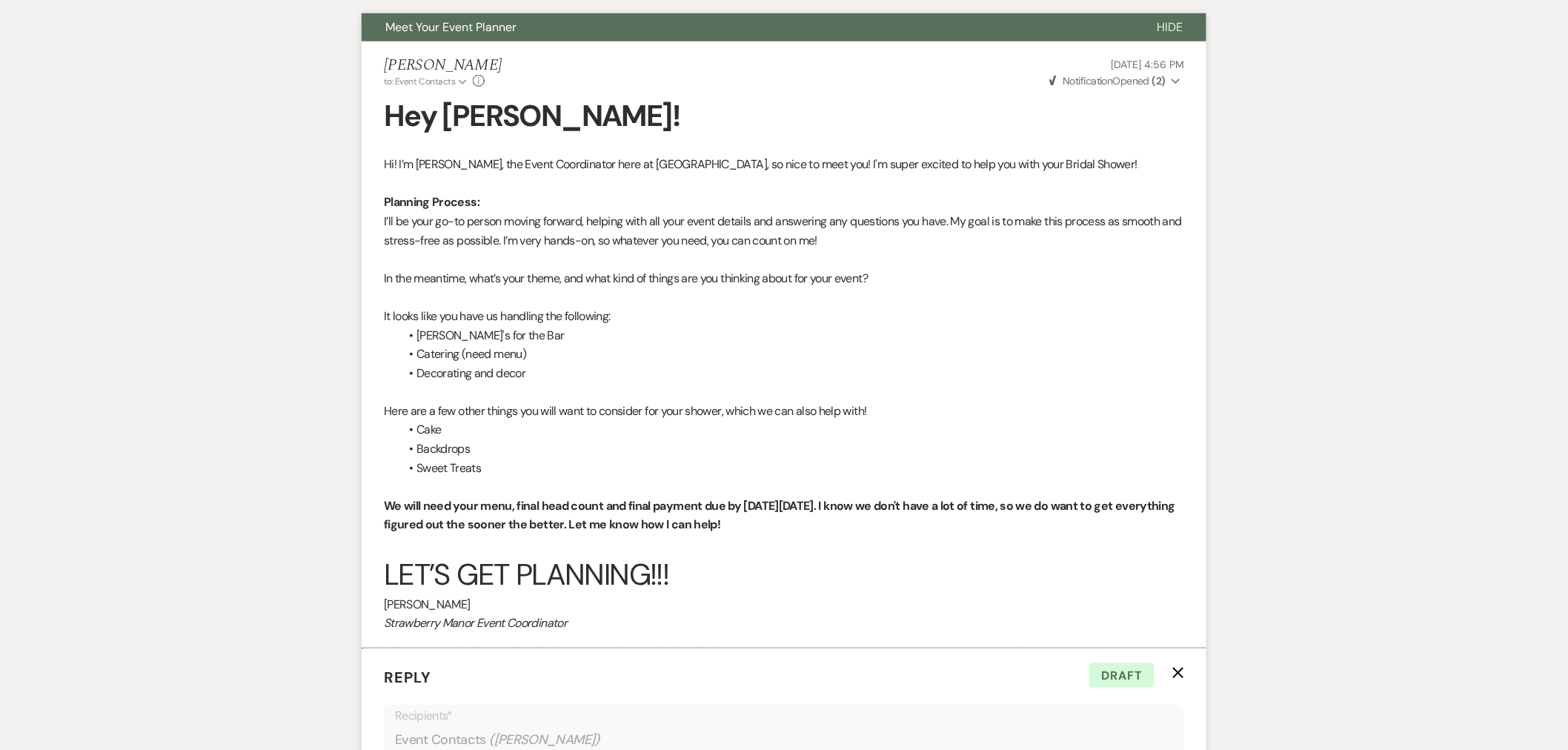
click at [1132, 83] on span "Weven Check Notification Opened ( 2 )" at bounding box center [1107, 80] width 117 height 13
click at [1178, 79] on icon "Collapse" at bounding box center [1176, 82] width 9 height 11
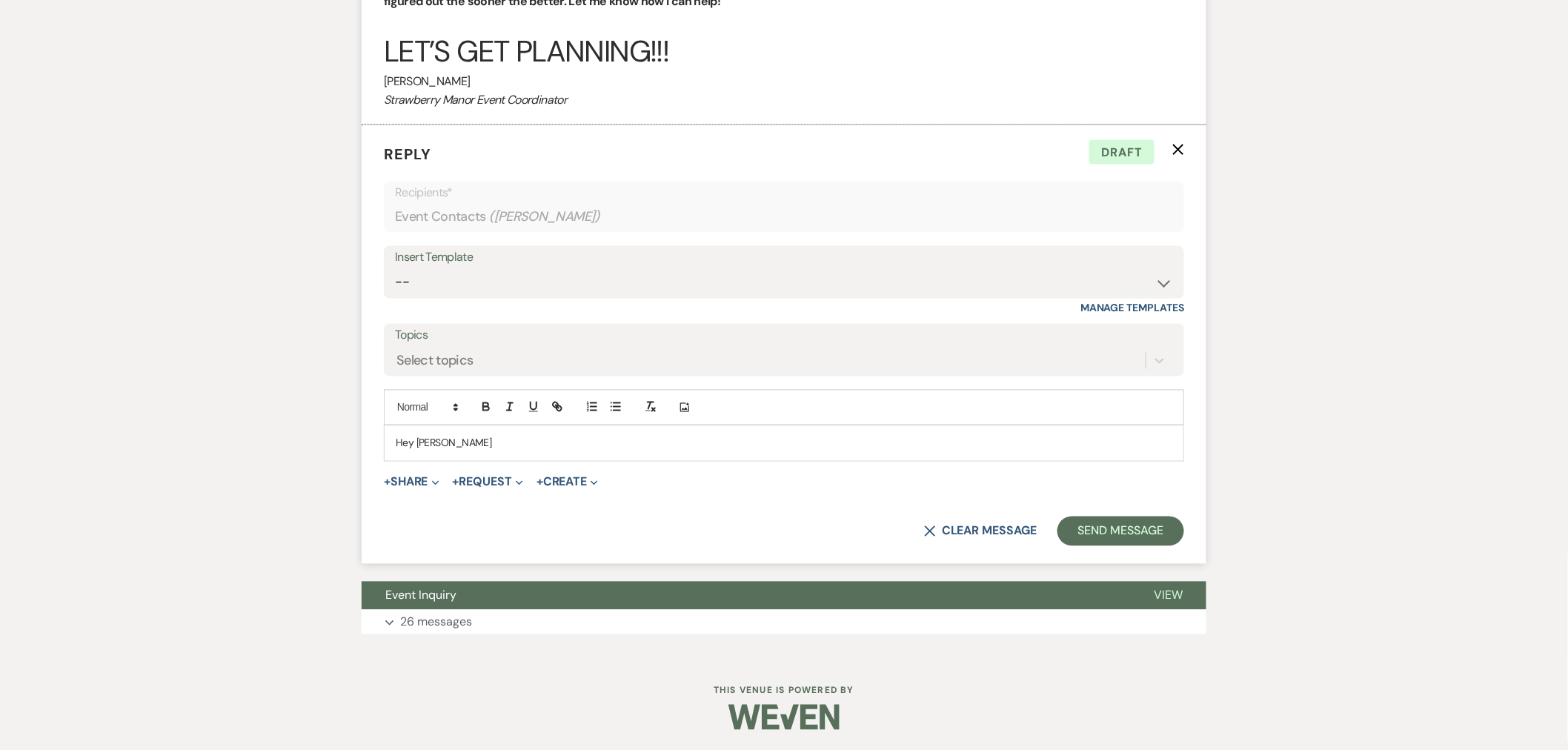
scroll to position [957, 0]
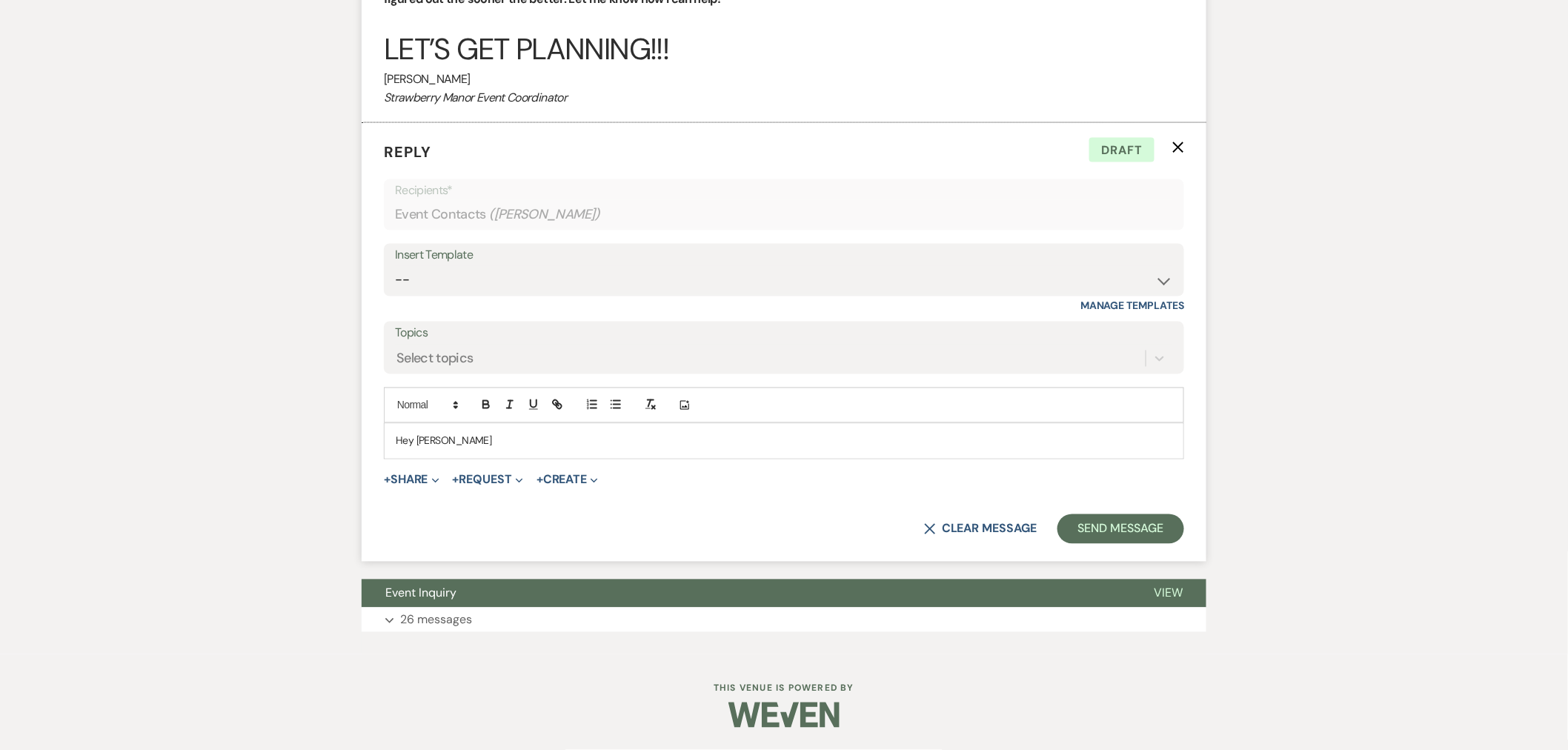
click at [505, 436] on p "Hey Izzy" at bounding box center [784, 441] width 776 height 16
drag, startPoint x: 549, startPoint y: 439, endPoint x: 467, endPoint y: 441, distance: 82.0
click at [393, 444] on div "Hey Izzy," at bounding box center [784, 441] width 799 height 34
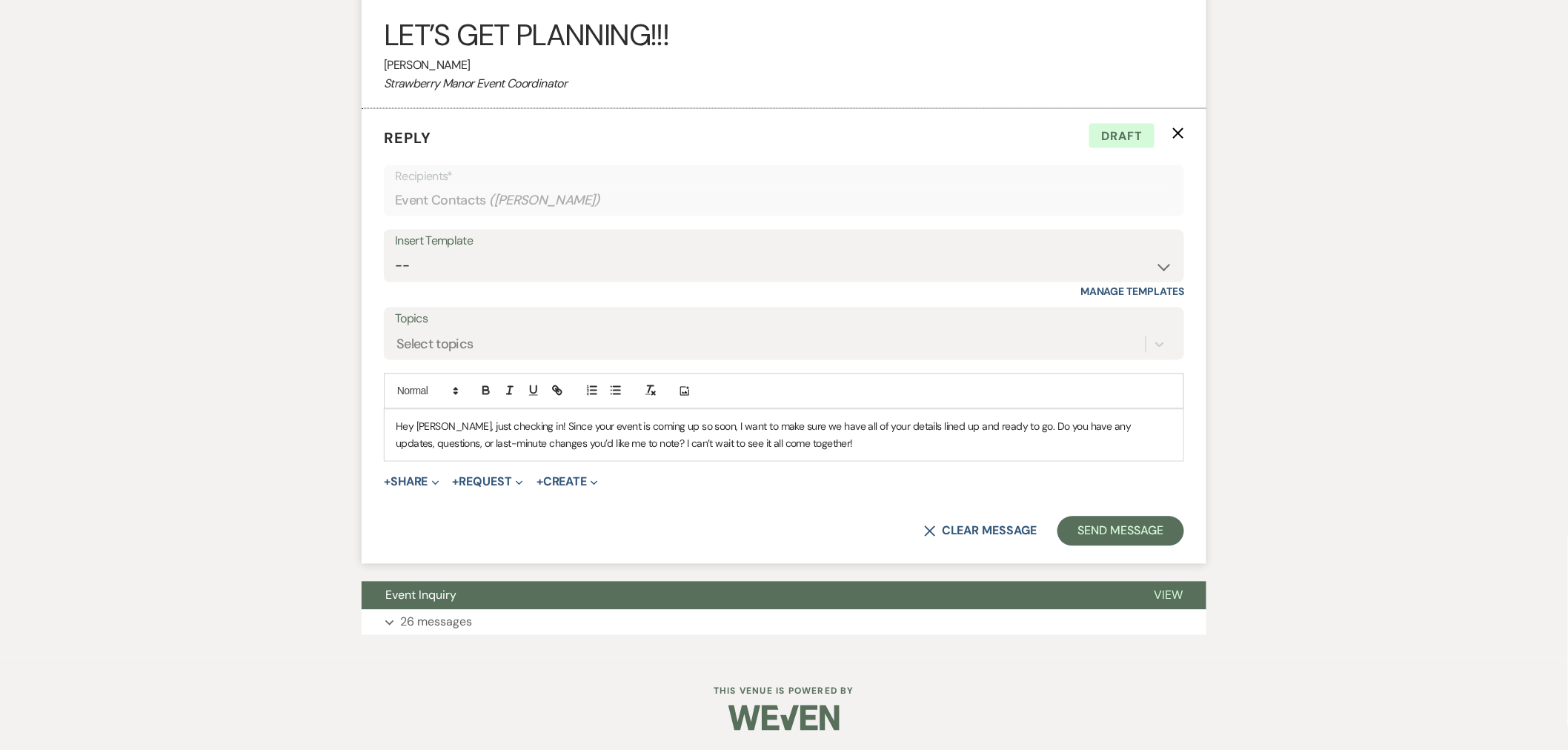
scroll to position [973, 0]
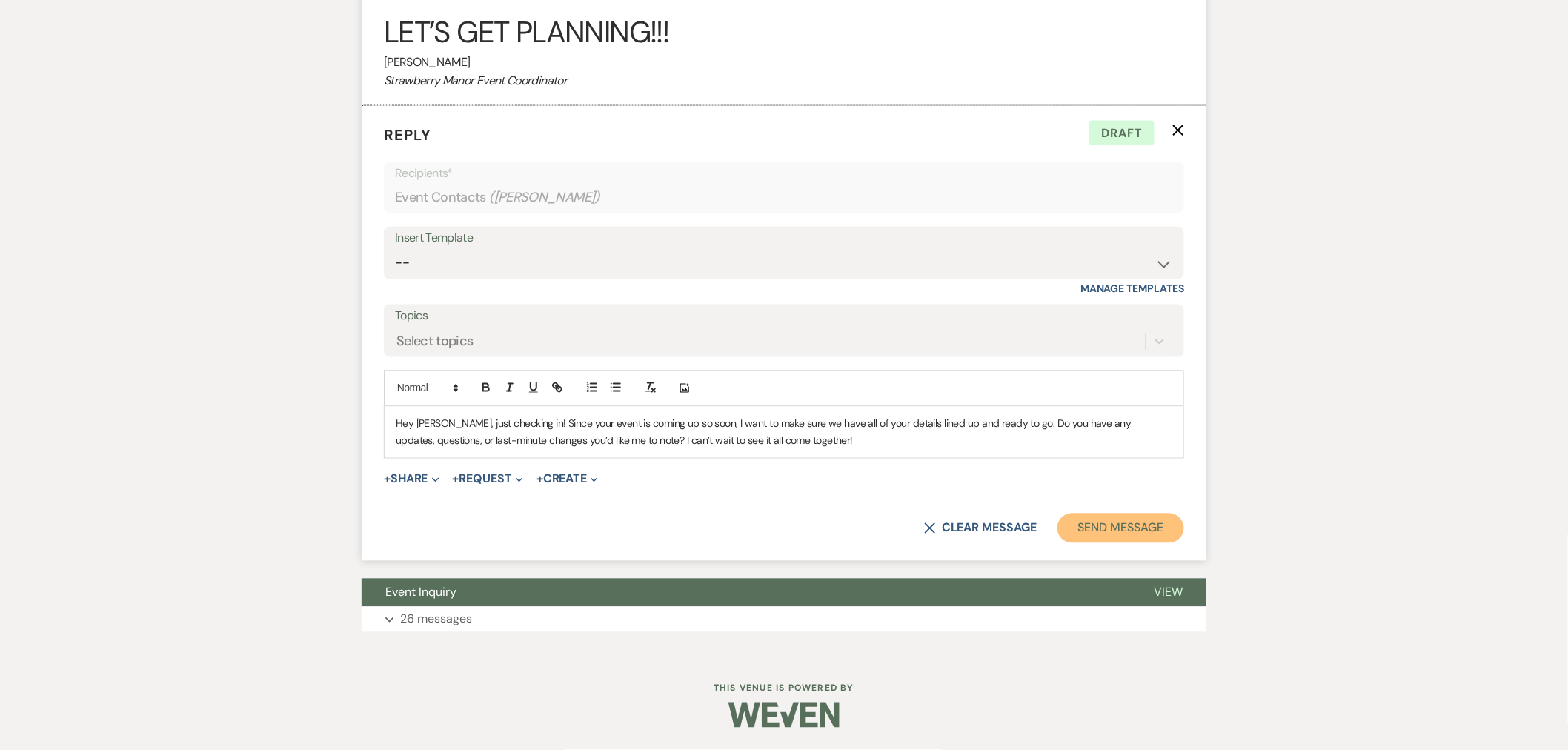
drag, startPoint x: 1107, startPoint y: 531, endPoint x: 1527, endPoint y: 343, distance: 460.2
click at [1107, 531] on button "Send Message" at bounding box center [1121, 528] width 126 height 29
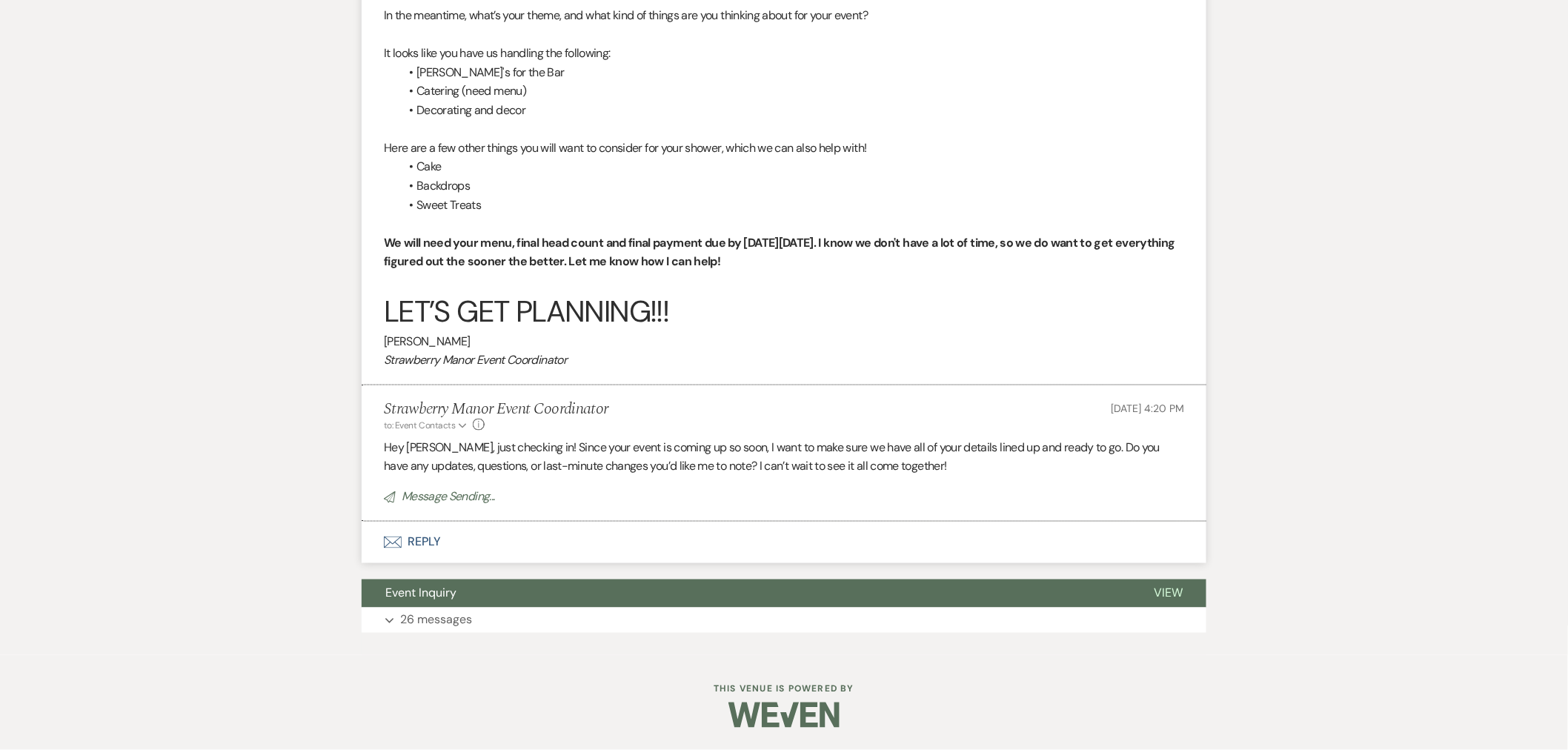
scroll to position [663, 0]
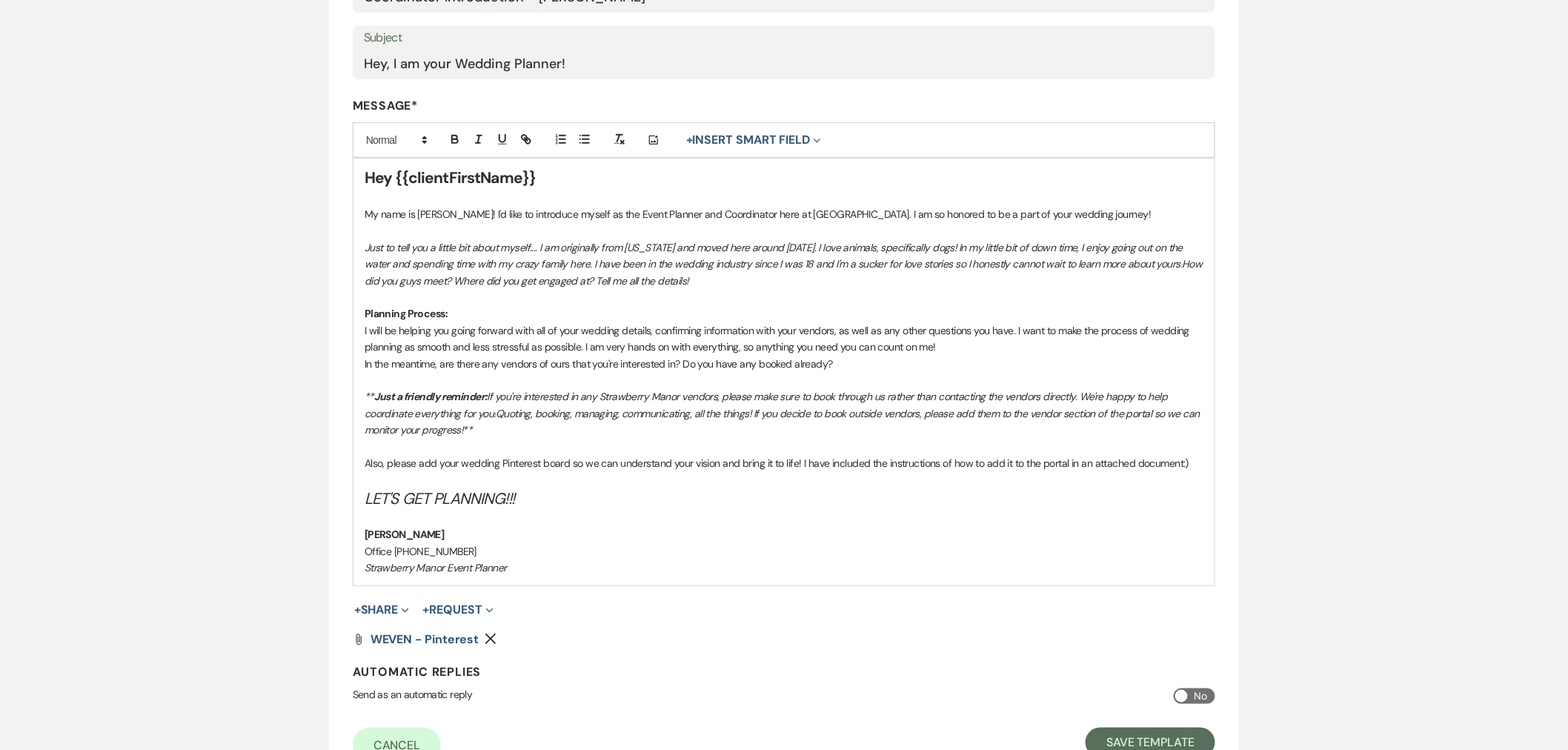
scroll to position [247, 0]
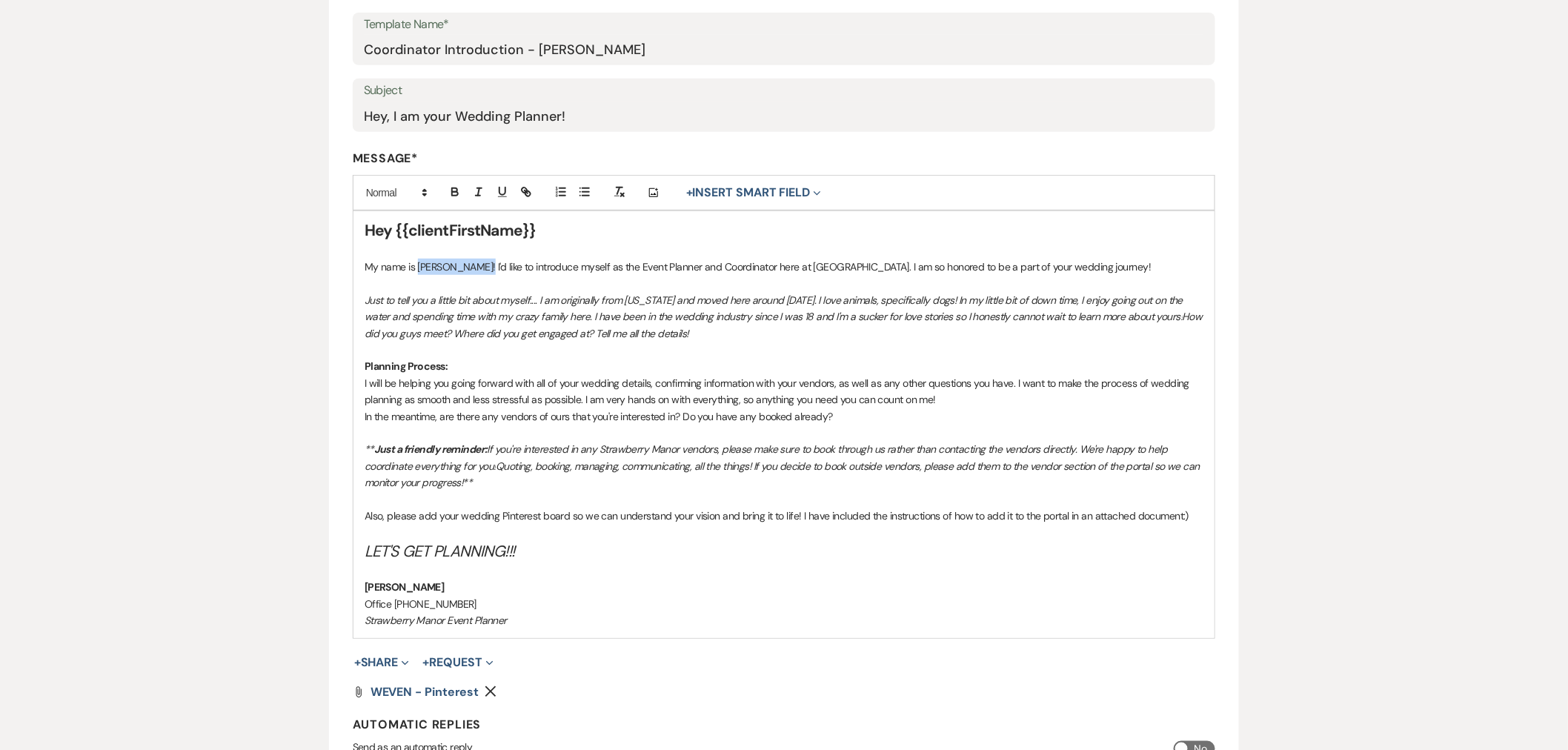
drag, startPoint x: 475, startPoint y: 263, endPoint x: 418, endPoint y: 265, distance: 57.0
click at [418, 265] on p "My name is [PERSON_NAME]! I'd like to introduce myself as the Event Planner and…" at bounding box center [784, 266] width 839 height 16
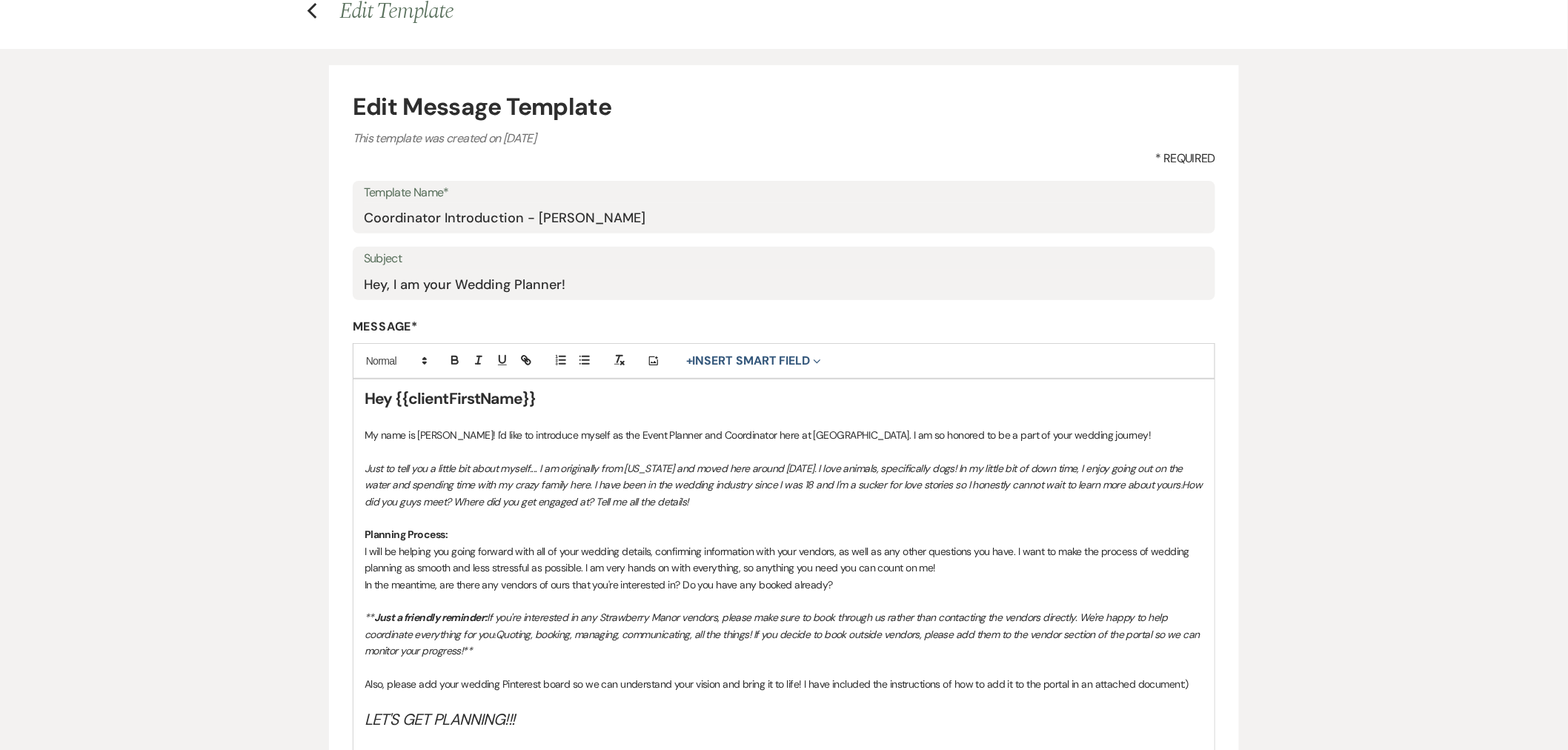
scroll to position [0, 0]
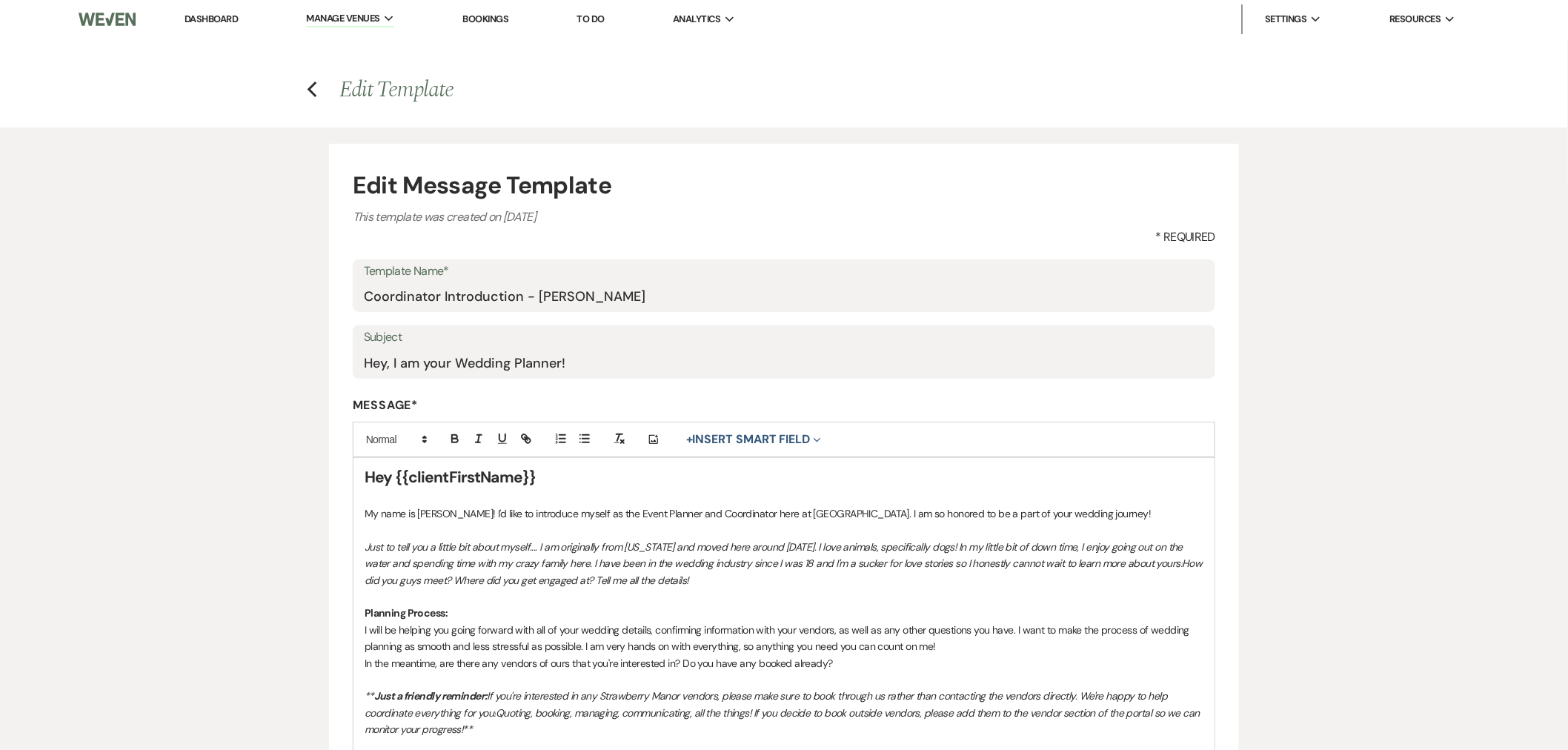
click at [316, 86] on icon "Previous" at bounding box center [313, 90] width 11 height 18
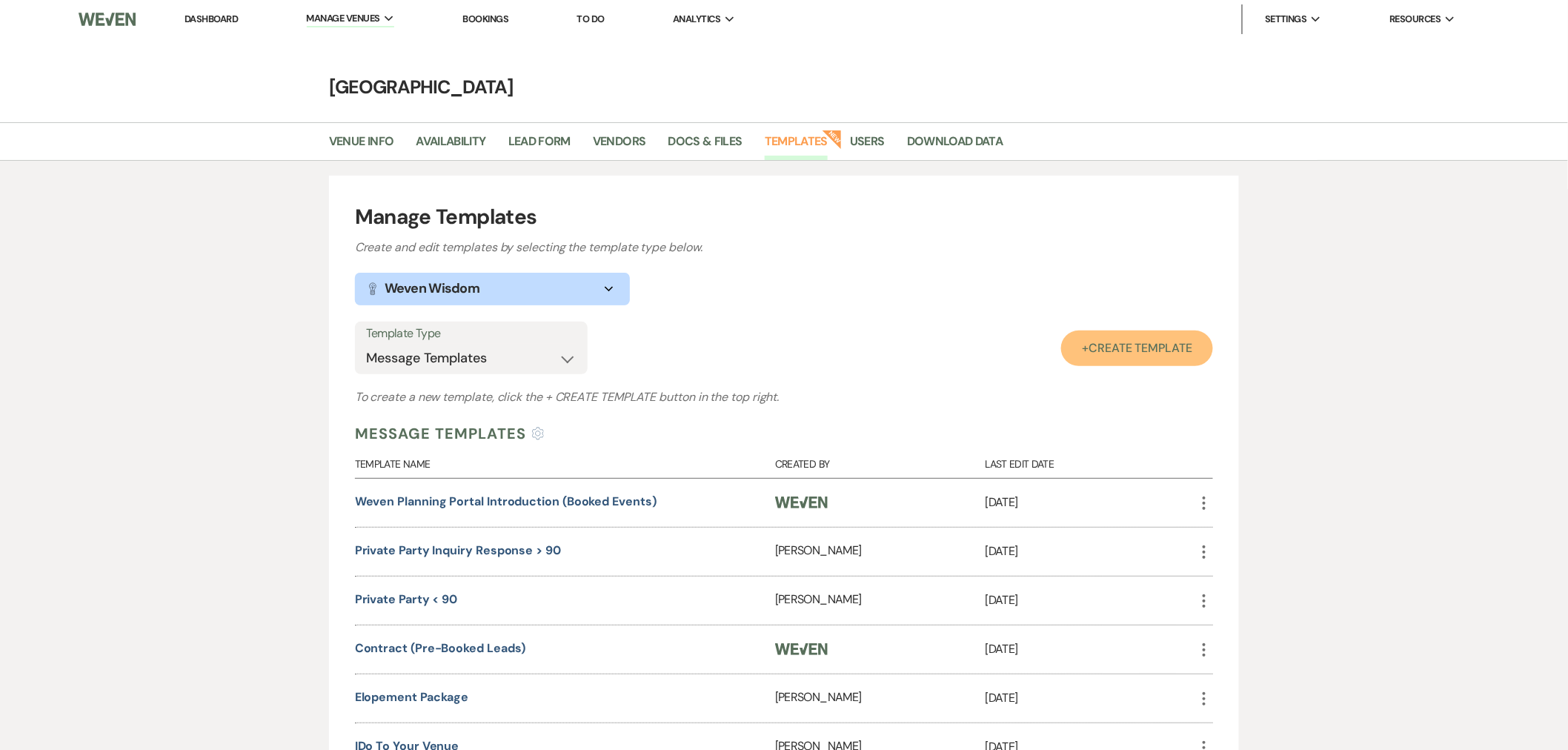
click at [1145, 341] on span "Create Template" at bounding box center [1141, 347] width 104 height 15
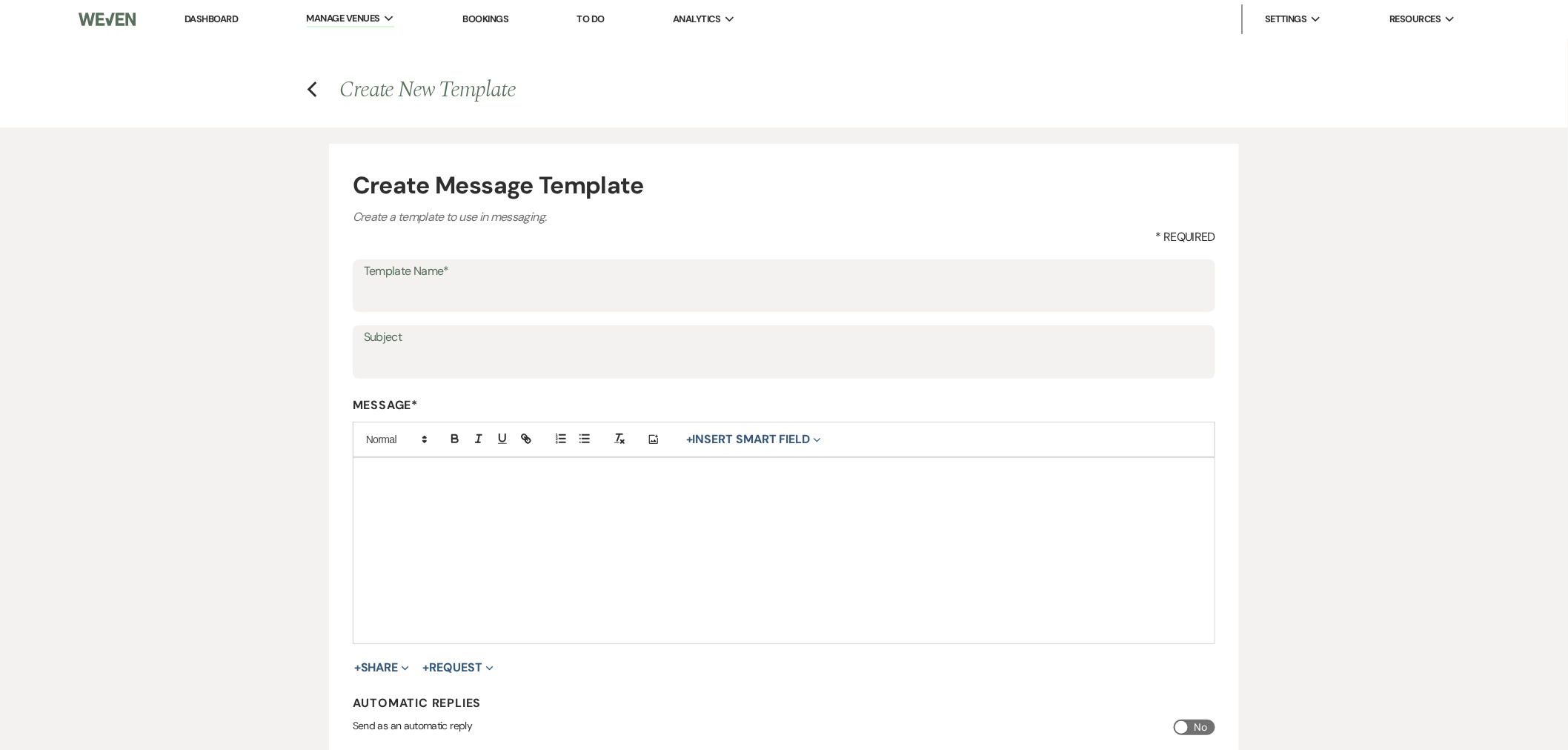
click at [435, 278] on label "Template Name*" at bounding box center [784, 272] width 841 height 21
click at [435, 281] on input "Template Name*" at bounding box center [784, 296] width 841 height 29
paste input "Coordinator Introduction - [PERSON_NAME]"
type input "Coordinator Introduction - [PERSON_NAME]"
click at [664, 361] on input "Subject" at bounding box center [784, 363] width 841 height 29
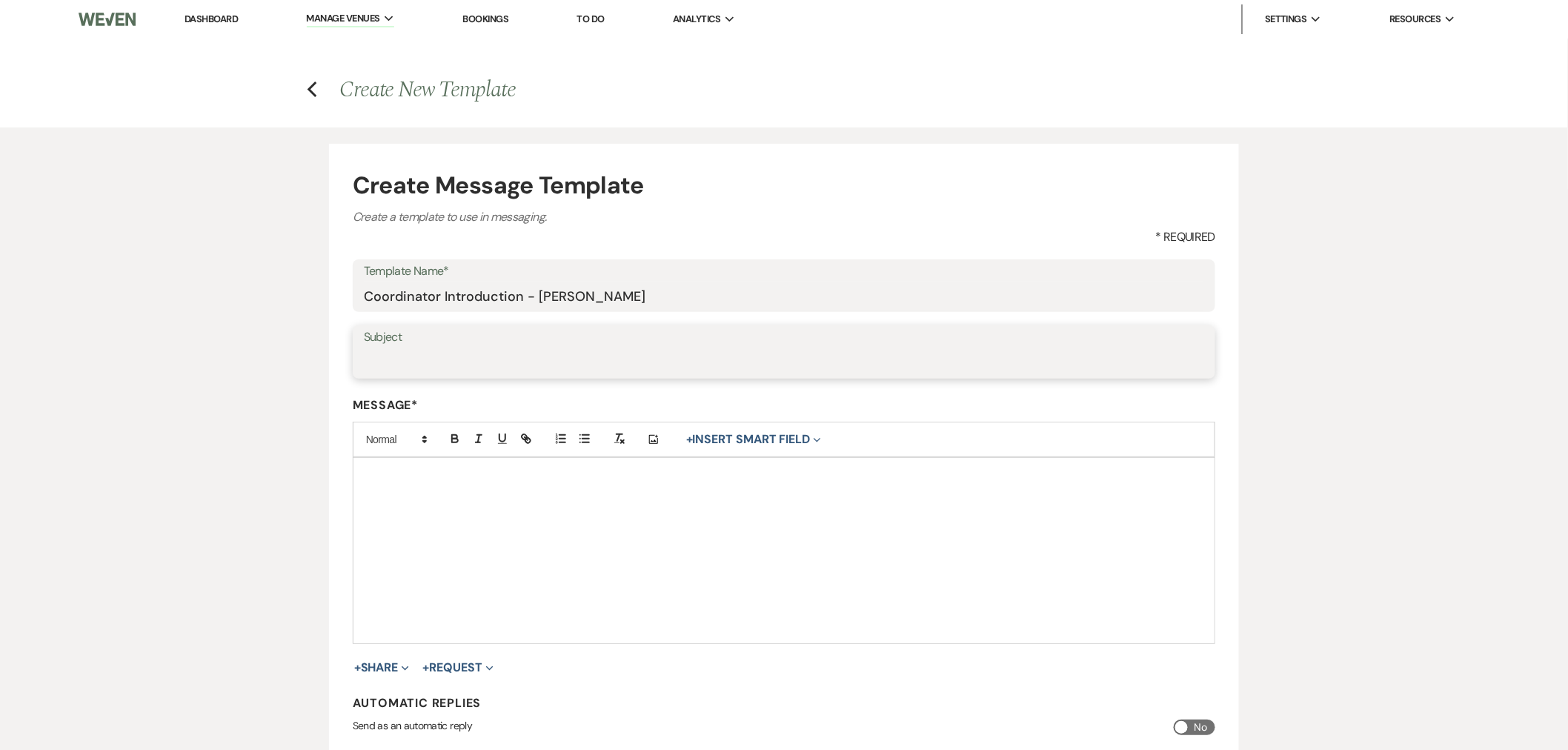
paste input "Hey, I am your Wedding Planner!"
type input "Hey, I am your Wedding Coordinator"
click at [536, 536] on div at bounding box center [784, 550] width 861 height 185
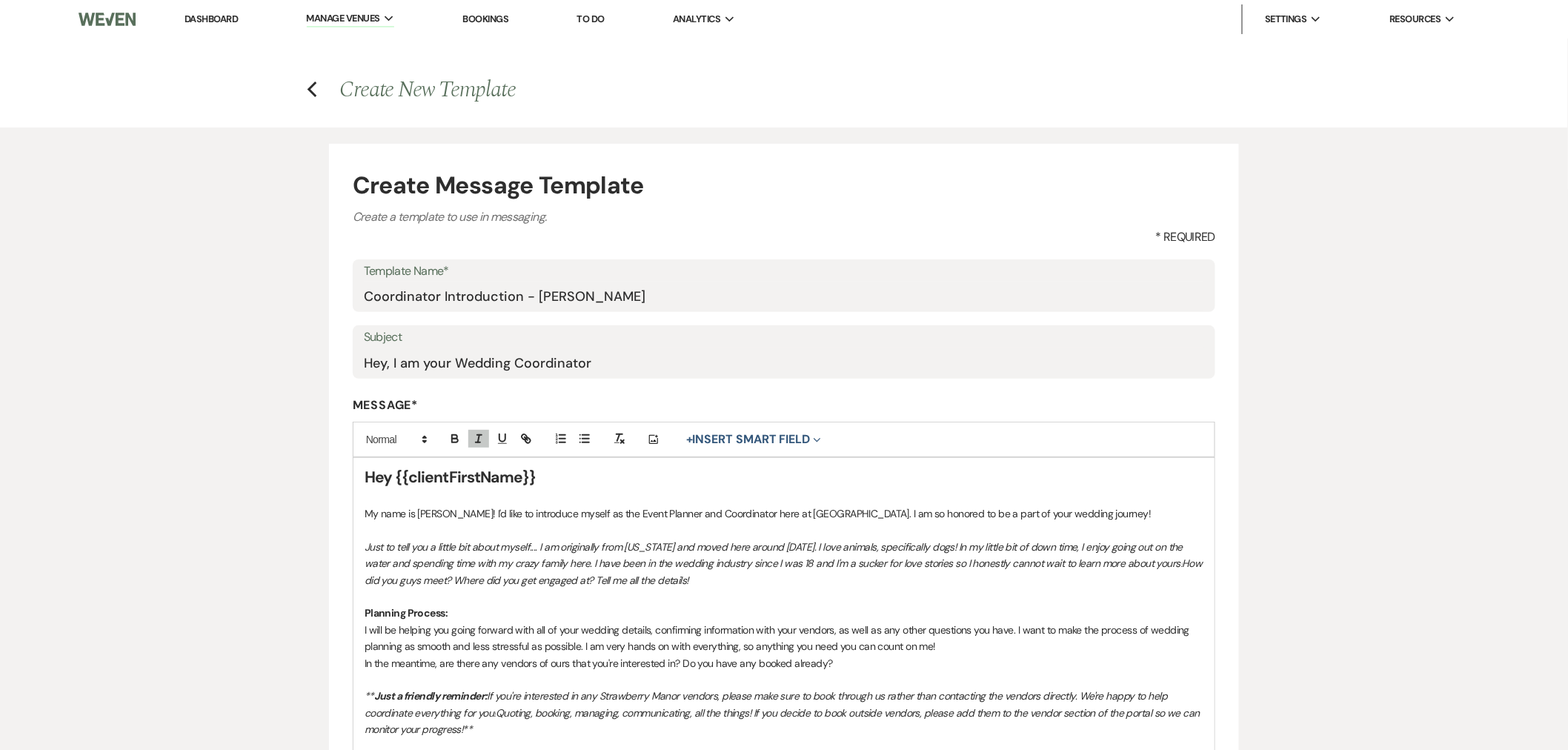
scroll to position [165, 0]
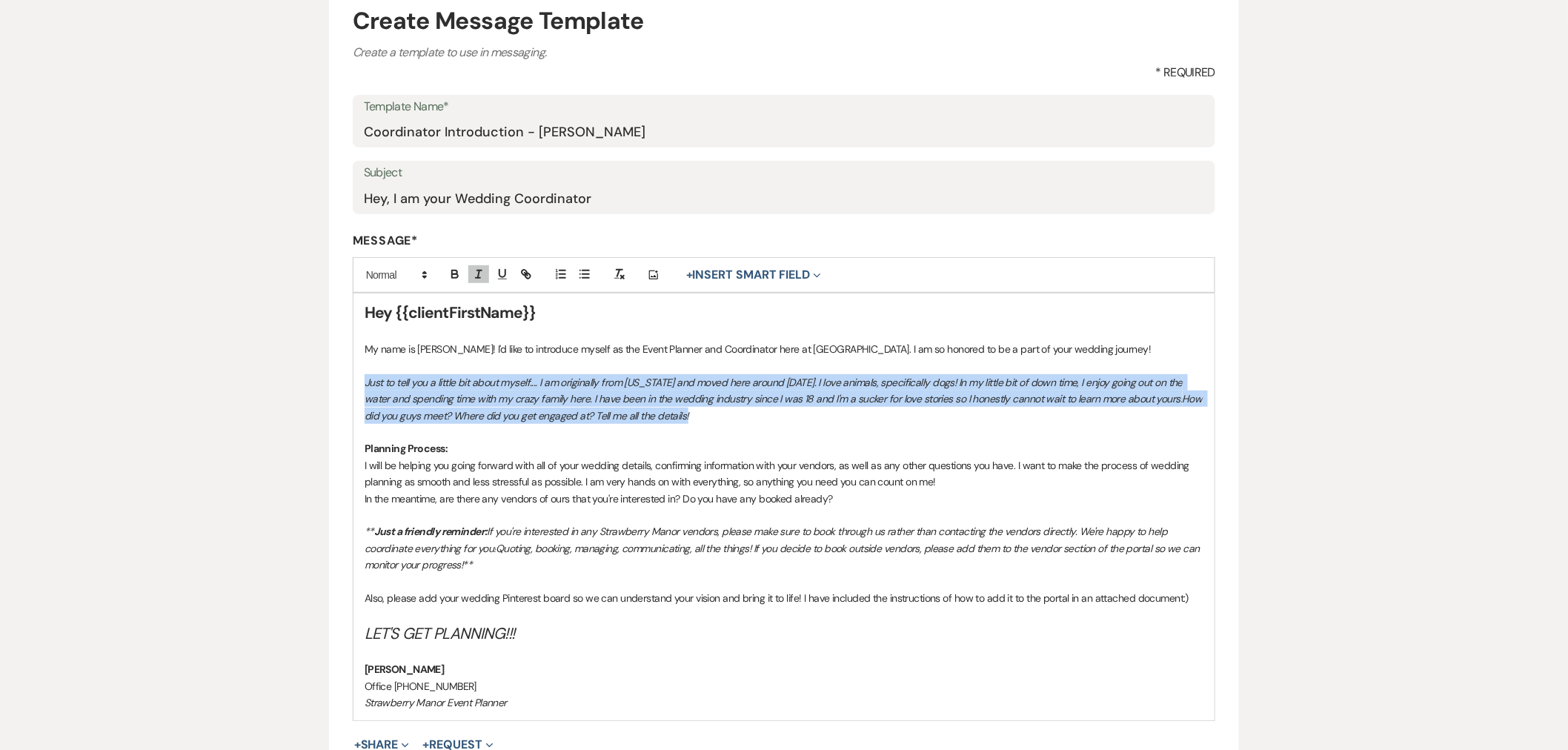
drag, startPoint x: 361, startPoint y: 379, endPoint x: 728, endPoint y: 413, distance: 368.6
click at [728, 413] on div "Hey {{clientFirstName}} My name is [PERSON_NAME]! I'd like to introduce myself …" at bounding box center [784, 507] width 861 height 427
copy p "Just to tell you a little bit about myself.... I am originally from [US_STATE] …"
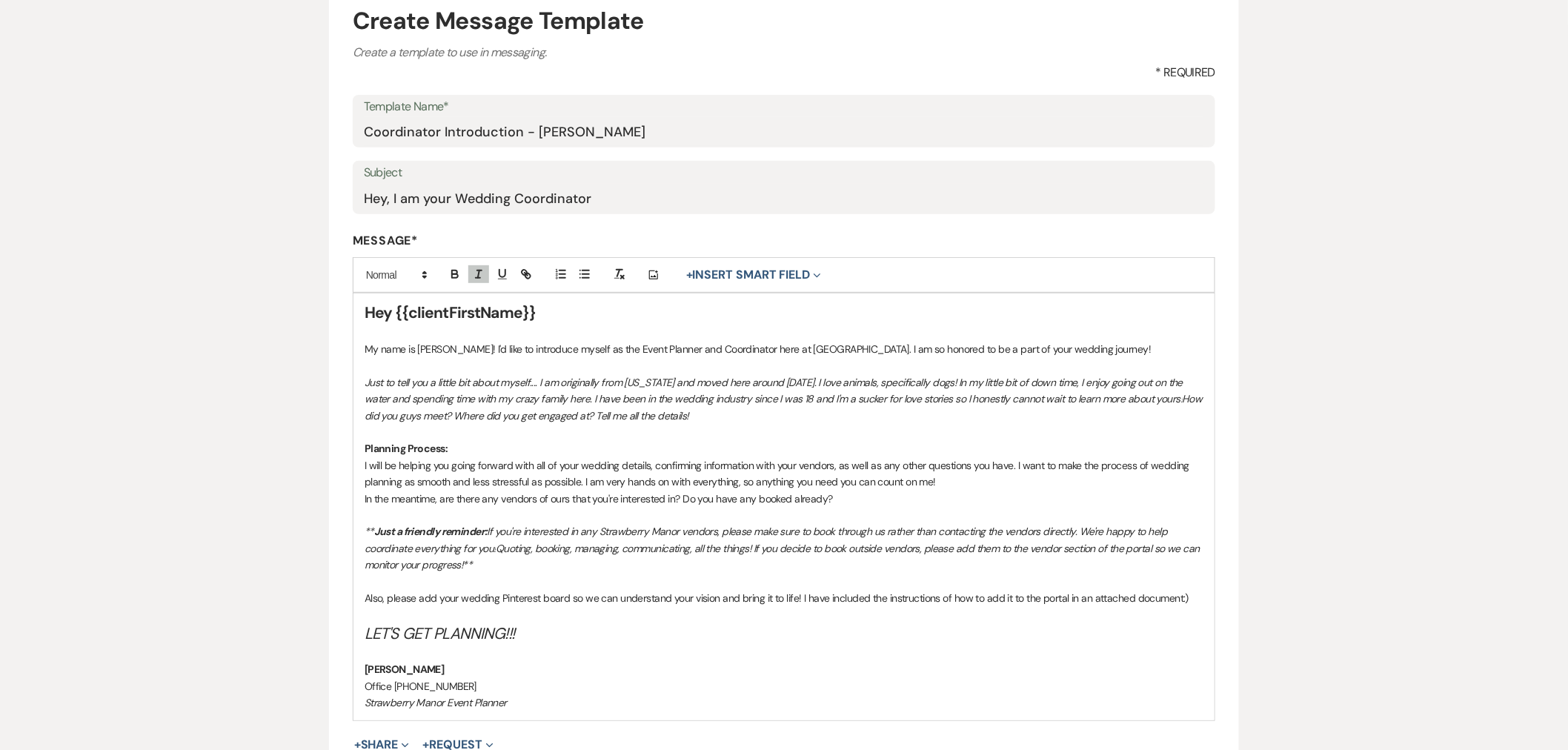
click at [814, 445] on p "Planning Process:" at bounding box center [784, 448] width 839 height 16
click at [475, 351] on p "My name is [PERSON_NAME]! I'd like to introduce myself as the Event Planner and…" at bounding box center [784, 349] width 839 height 16
click at [476, 344] on p "My name is [PERSON_NAME]! I'd like to introduce myself as the Event Planner and…" at bounding box center [784, 349] width 839 height 16
drag, startPoint x: 476, startPoint y: 346, endPoint x: 420, endPoint y: 352, distance: 56.3
click at [420, 352] on p "My name is [PERSON_NAME]! I'd like to introduce myself as the Event Planner and…" at bounding box center [784, 349] width 839 height 16
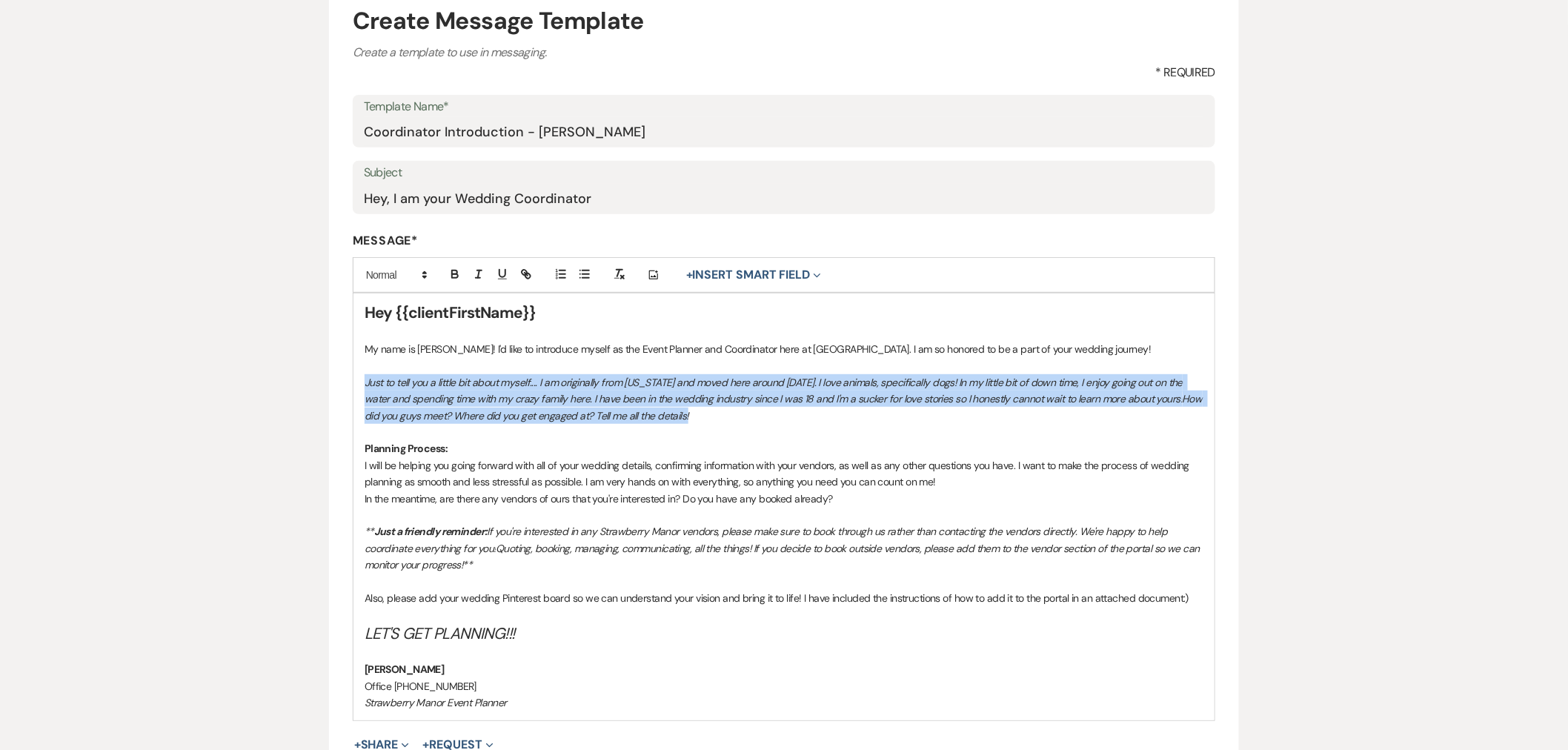
drag, startPoint x: 687, startPoint y: 412, endPoint x: 366, endPoint y: 380, distance: 322.6
click at [366, 380] on p "Just to tell you a little bit about myself.... I am originally from [US_STATE] …" at bounding box center [784, 399] width 839 height 50
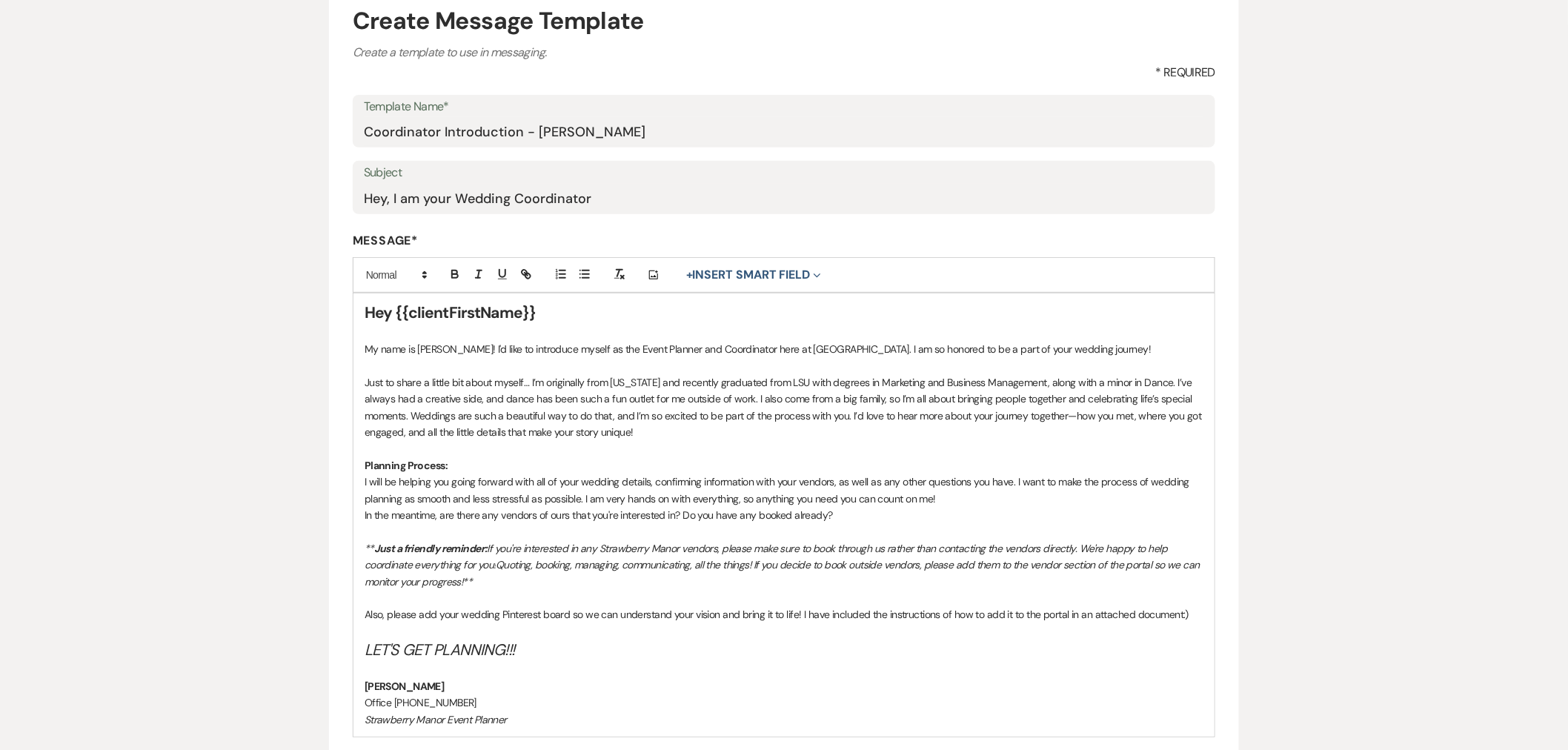
click at [449, 348] on p "My name is [PERSON_NAME]! I'd like to introduce myself as the Event Planner and…" at bounding box center [784, 349] width 839 height 16
drag, startPoint x: 678, startPoint y: 431, endPoint x: 847, endPoint y: 416, distance: 169.7
click at [847, 416] on p "Just to share a little bit about myself… I’m originally from [US_STATE] and rec…" at bounding box center [784, 407] width 839 height 67
drag, startPoint x: 850, startPoint y: 412, endPoint x: 871, endPoint y: 431, distance: 28.3
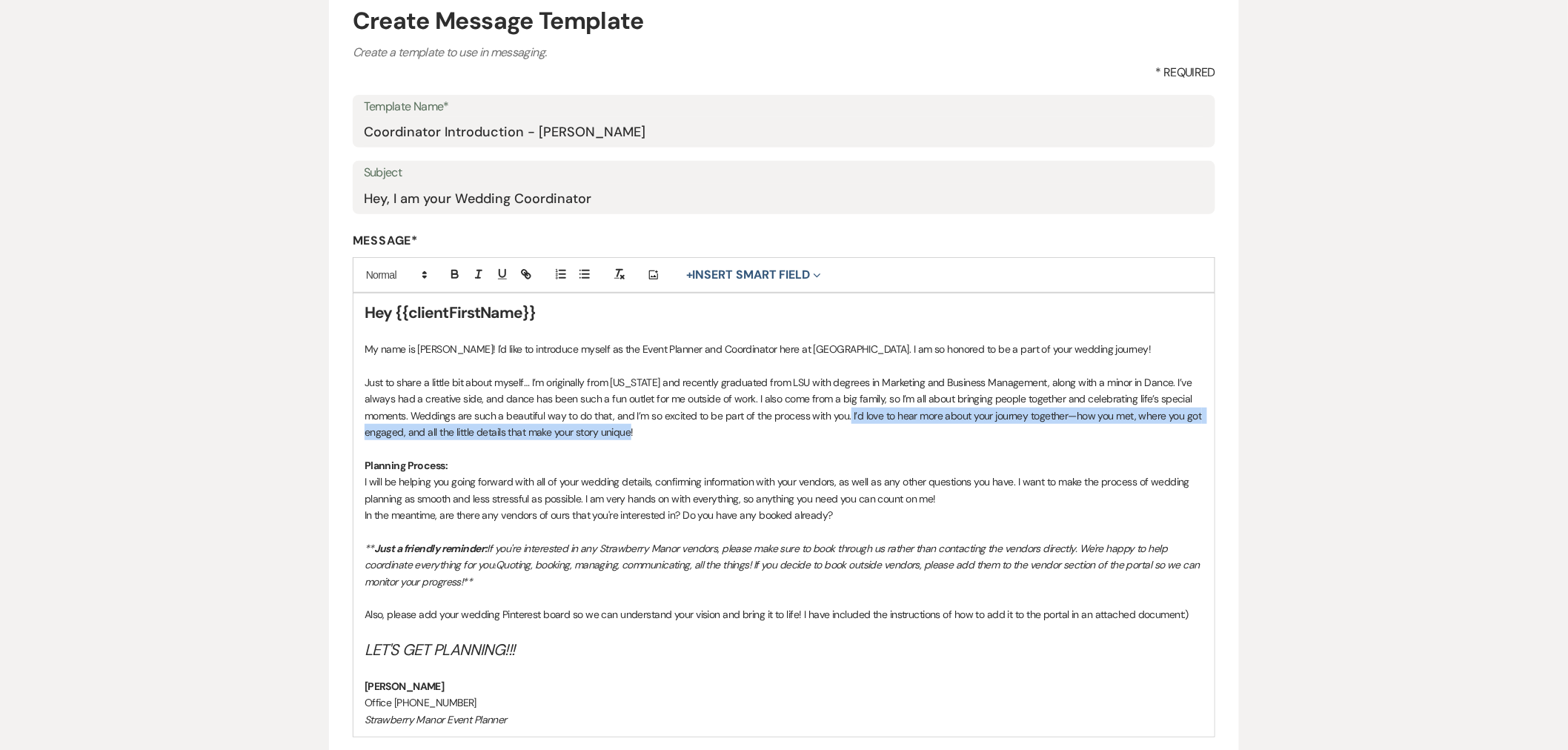
click at [871, 431] on p "Just to share a little bit about myself… I’m originally from [US_STATE] and rec…" at bounding box center [784, 407] width 839 height 67
click at [650, 380] on p "Just to share a little bit about myself… I’m originally from [US_STATE] and rec…" at bounding box center [784, 407] width 839 height 67
click at [652, 382] on p "Just to share a little bit about myself… I’m originally from [US_STATE] and rec…" at bounding box center [784, 407] width 839 height 67
drag, startPoint x: 652, startPoint y: 382, endPoint x: 588, endPoint y: 389, distance: 64.4
click at [588, 389] on p "Just to share a little bit about myself… I’m originally from [US_STATE] and rec…" at bounding box center [784, 407] width 839 height 67
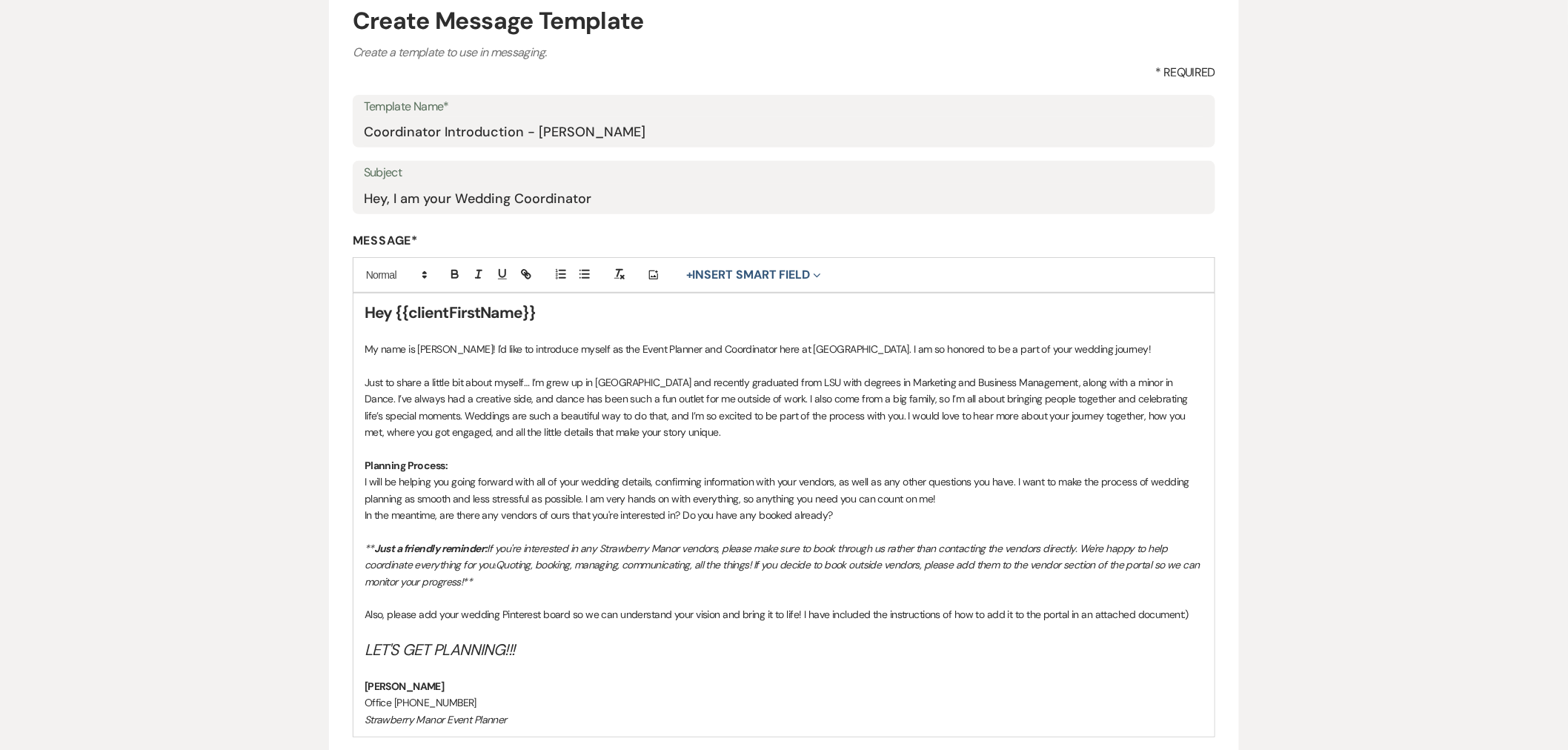
click at [427, 682] on strong "[PERSON_NAME]" at bounding box center [404, 686] width 80 height 13
click at [486, 695] on p "Office [PHONE_NUMBER]" at bounding box center [784, 703] width 839 height 16
drag, startPoint x: 482, startPoint y: 698, endPoint x: 394, endPoint y: 705, distance: 88.3
click at [394, 705] on p "Office [PHONE_NUMBER]" at bounding box center [784, 703] width 839 height 16
drag, startPoint x: 694, startPoint y: 348, endPoint x: 613, endPoint y: 346, distance: 81.0
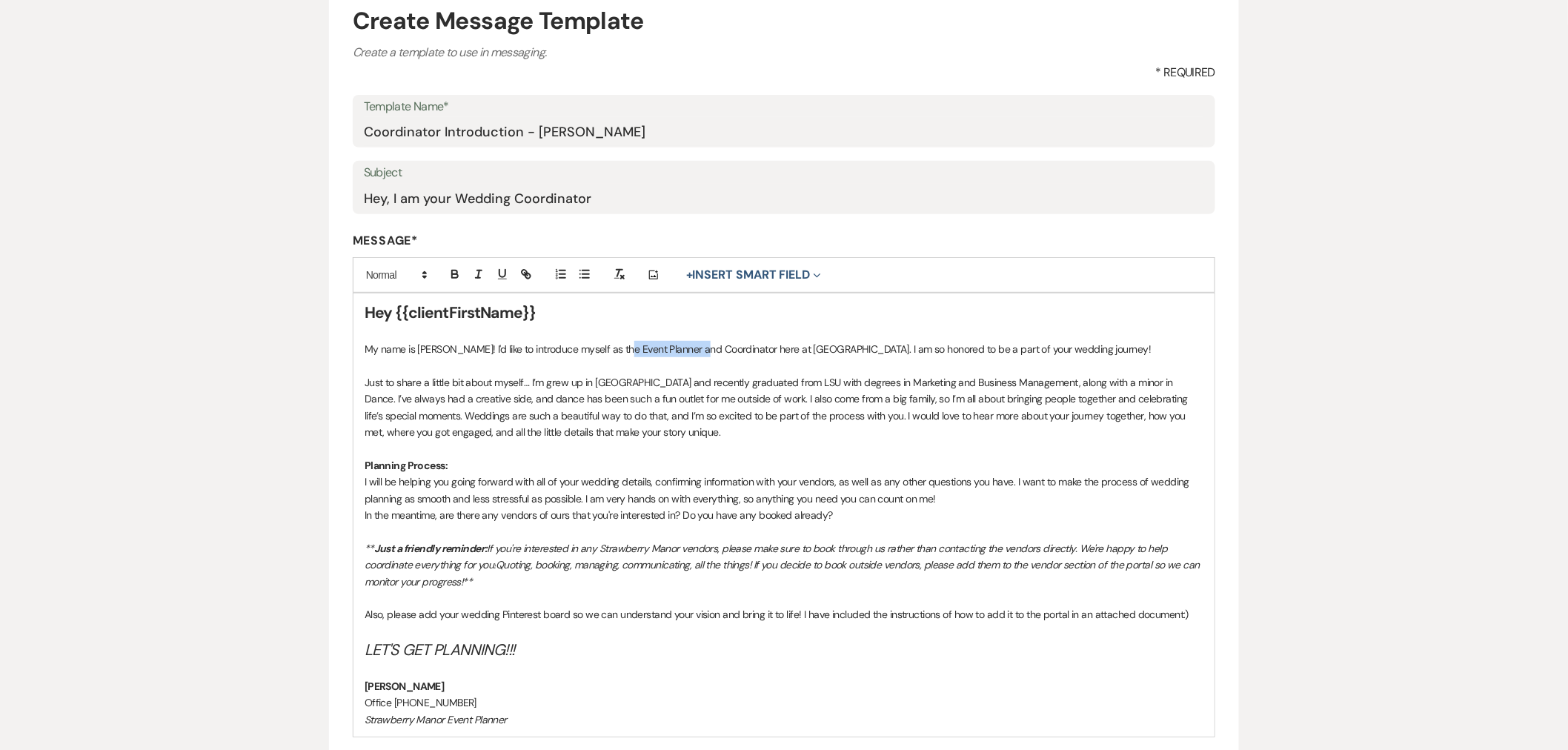
click at [613, 346] on p "My name is [PERSON_NAME]! I'd like to introduce myself as the Event Planner and…" at bounding box center [784, 349] width 839 height 16
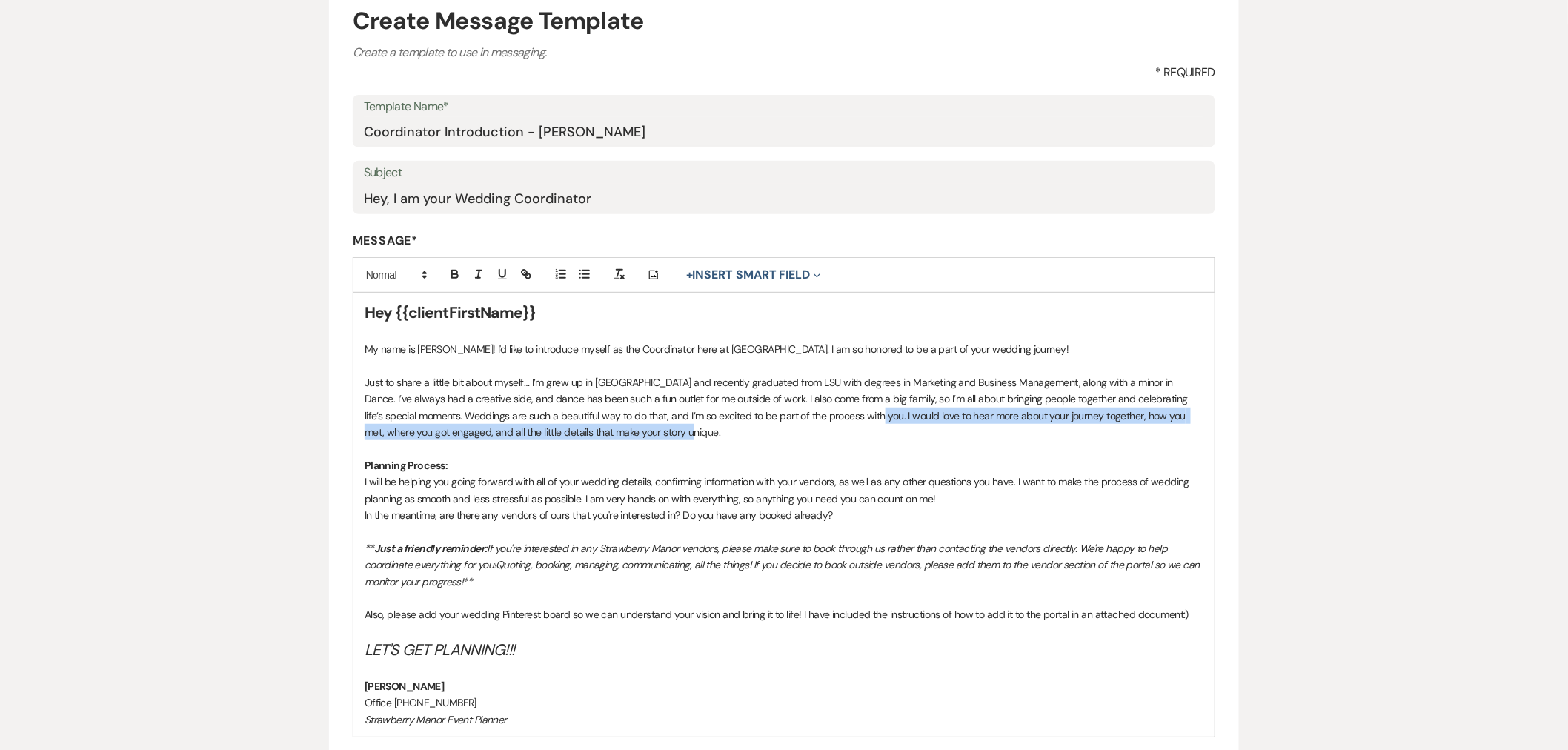
drag, startPoint x: 654, startPoint y: 436, endPoint x: 850, endPoint y: 420, distance: 196.7
click at [850, 420] on p "Just to share a little bit about myself… I’m grew up in [GEOGRAPHIC_DATA] and r…" at bounding box center [784, 407] width 839 height 67
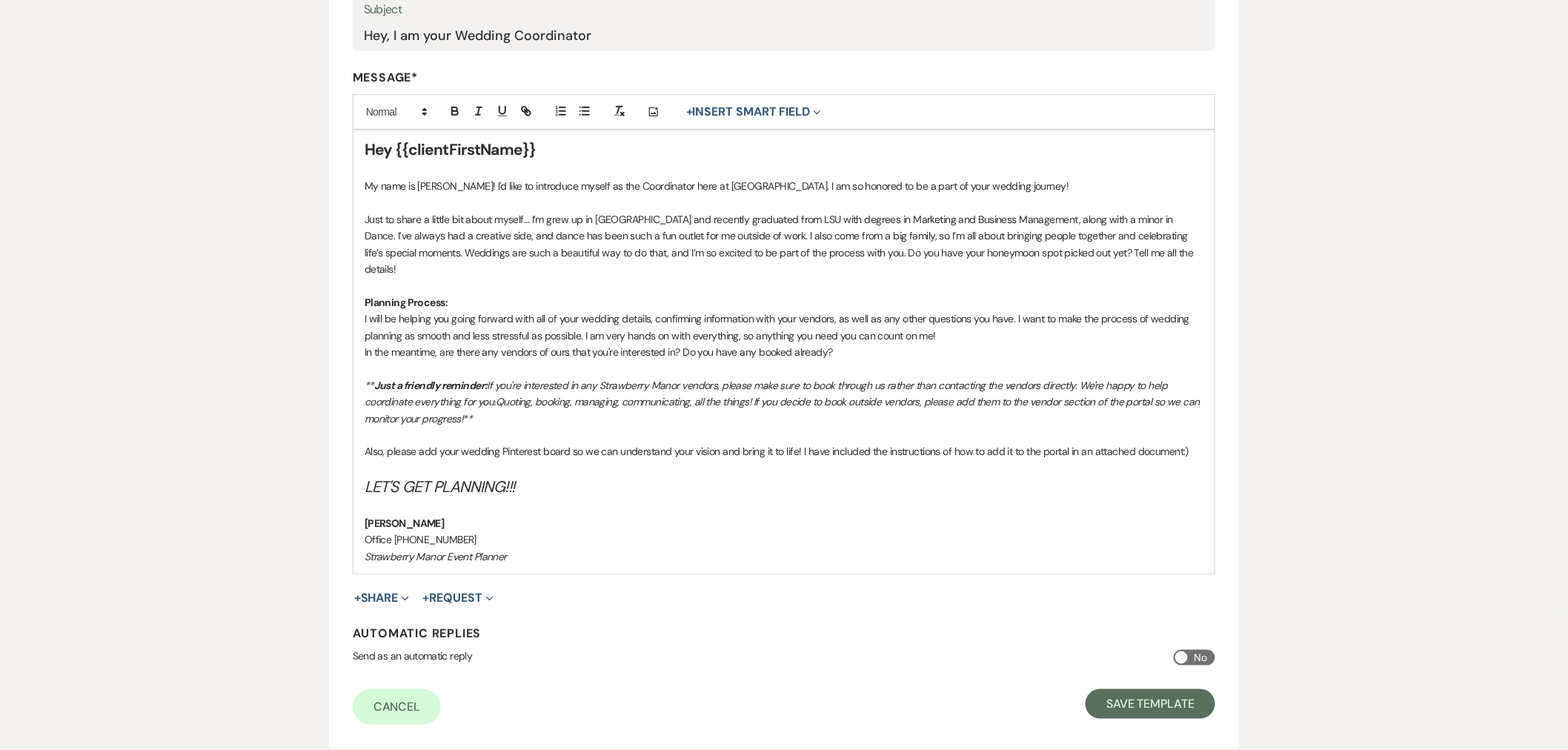
scroll to position [330, 0]
drag, startPoint x: 849, startPoint y: 249, endPoint x: 868, endPoint y: 280, distance: 36.4
click at [849, 249] on p "Just to share a little bit about myself… I’m grew up in [GEOGRAPHIC_DATA] and r…" at bounding box center [784, 243] width 839 height 67
drag, startPoint x: 1085, startPoint y: 249, endPoint x: 1107, endPoint y: 254, distance: 22.6
click at [1107, 254] on p "Just to share a little bit about myself… I’m grew up in [GEOGRAPHIC_DATA] and r…" at bounding box center [784, 243] width 839 height 67
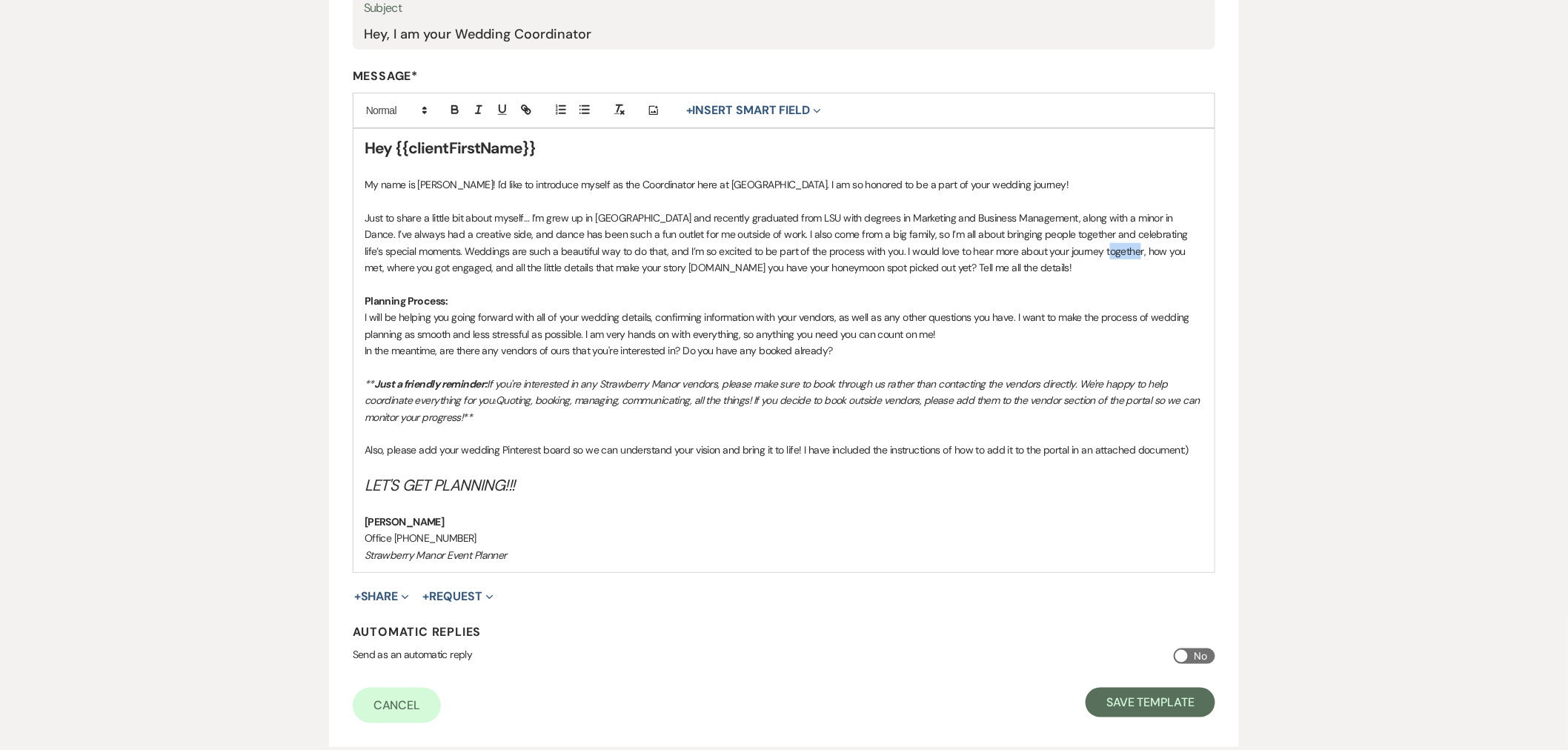
click at [1083, 254] on p "Just to share a little bit about myself… I’m grew up in [GEOGRAPHIC_DATA] and r…" at bounding box center [784, 243] width 839 height 67
click at [1088, 253] on p "Just to share a little bit about myself… I’m grew up in [GEOGRAPHIC_DATA] and r…" at bounding box center [784, 243] width 839 height 67
drag, startPoint x: 1085, startPoint y: 250, endPoint x: 646, endPoint y: 267, distance: 439.3
click at [646, 267] on p "Just to share a little bit about myself… I’m grew up in [GEOGRAPHIC_DATA] and r…" at bounding box center [784, 243] width 839 height 67
click at [508, 265] on p "Just to share a little bit about myself… I’m grew up in [GEOGRAPHIC_DATA] and r…" at bounding box center [784, 243] width 839 height 67
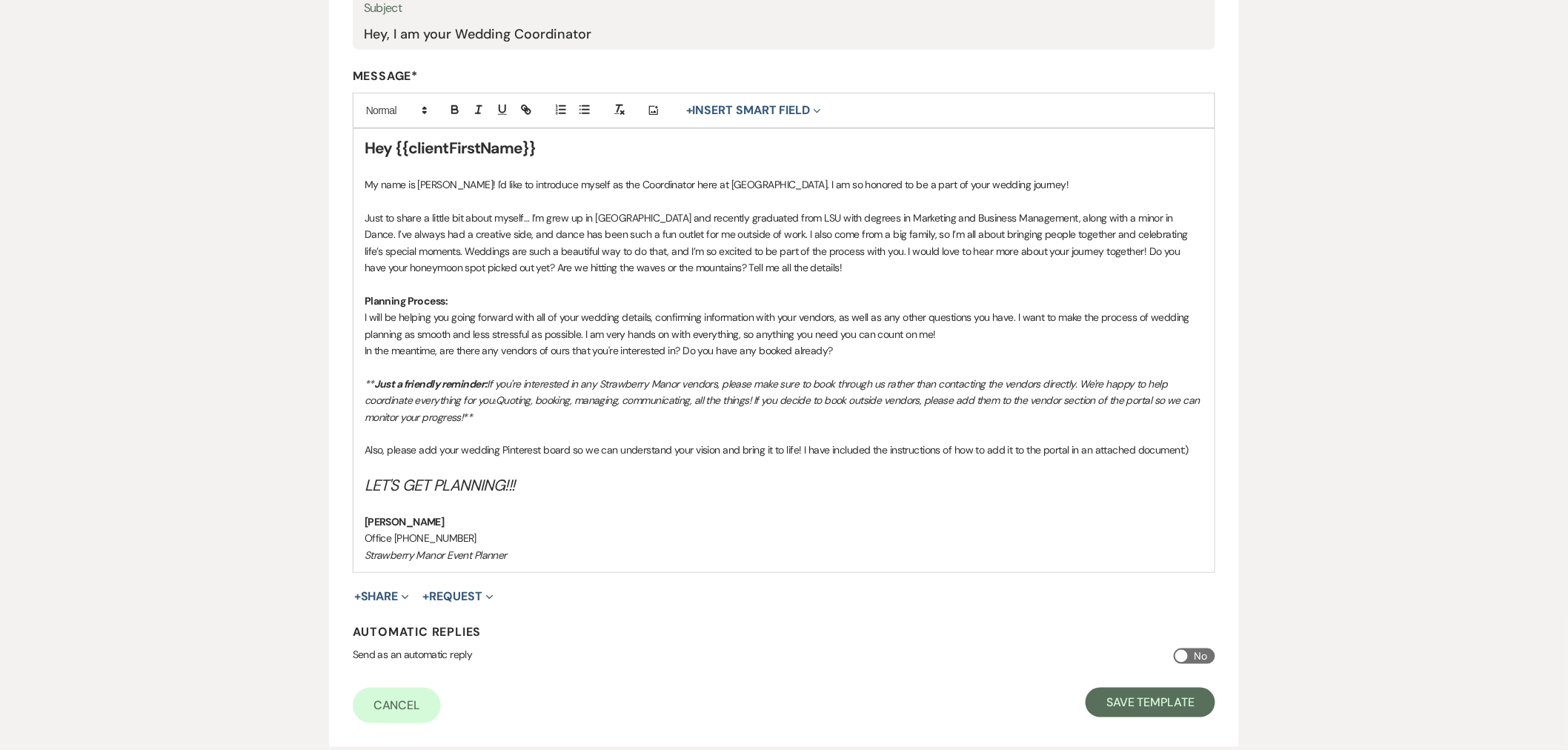
click at [865, 261] on p "Just to share a little bit about myself… I’m grew up in [GEOGRAPHIC_DATA] and r…" at bounding box center [784, 243] width 839 height 67
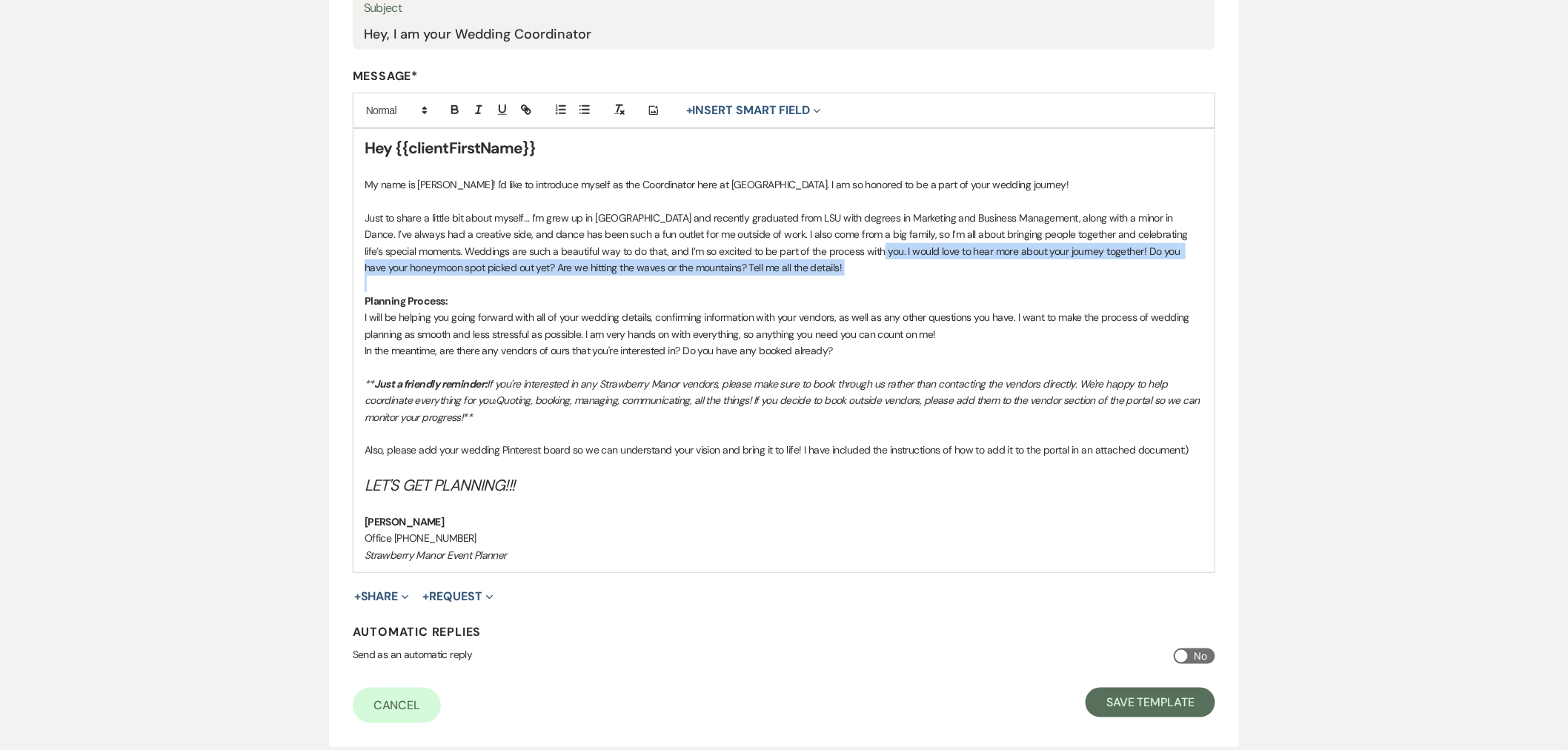
drag, startPoint x: 849, startPoint y: 249, endPoint x: 819, endPoint y: 284, distance: 46.1
click at [819, 284] on div "Hey {{clientFirstName}} My name is [PERSON_NAME]! I'd like to introduce myself …" at bounding box center [784, 351] width 861 height 444
click at [819, 262] on p "Just to share a little bit about myself… I’m grew up in [GEOGRAPHIC_DATA] and r…" at bounding box center [784, 243] width 839 height 67
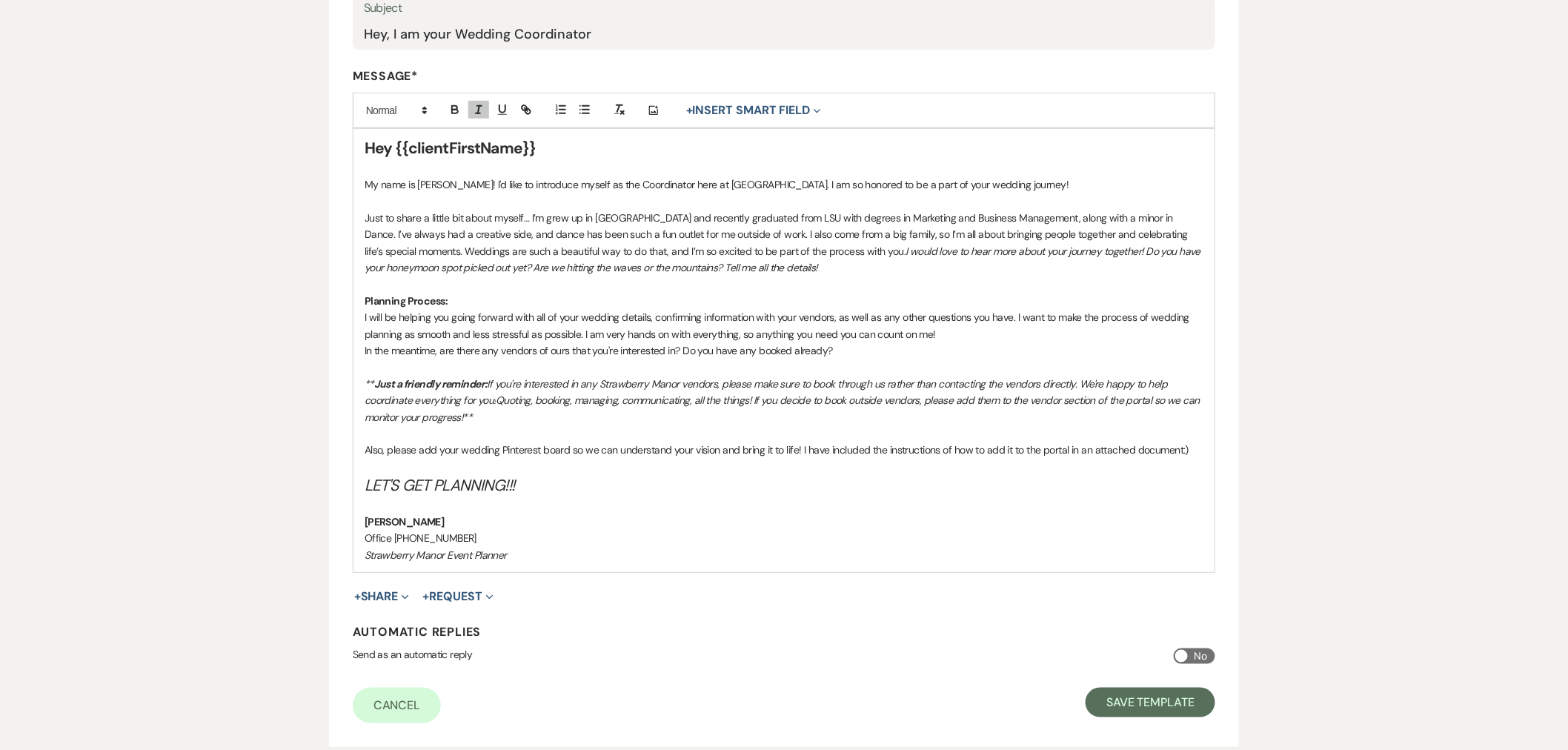
click at [958, 278] on p at bounding box center [784, 284] width 839 height 16
click at [958, 269] on p "Just to share a little bit about myself… I’m grew up in [GEOGRAPHIC_DATA] and r…" at bounding box center [784, 243] width 839 height 67
click at [958, 267] on p "Just to share a little bit about myself… I’m grew up in [GEOGRAPHIC_DATA] and r…" at bounding box center [784, 243] width 839 height 67
click at [519, 552] on p "Strawberry Manor Event Planner" at bounding box center [784, 555] width 839 height 16
click at [1120, 689] on button "Save Template" at bounding box center [1150, 702] width 130 height 29
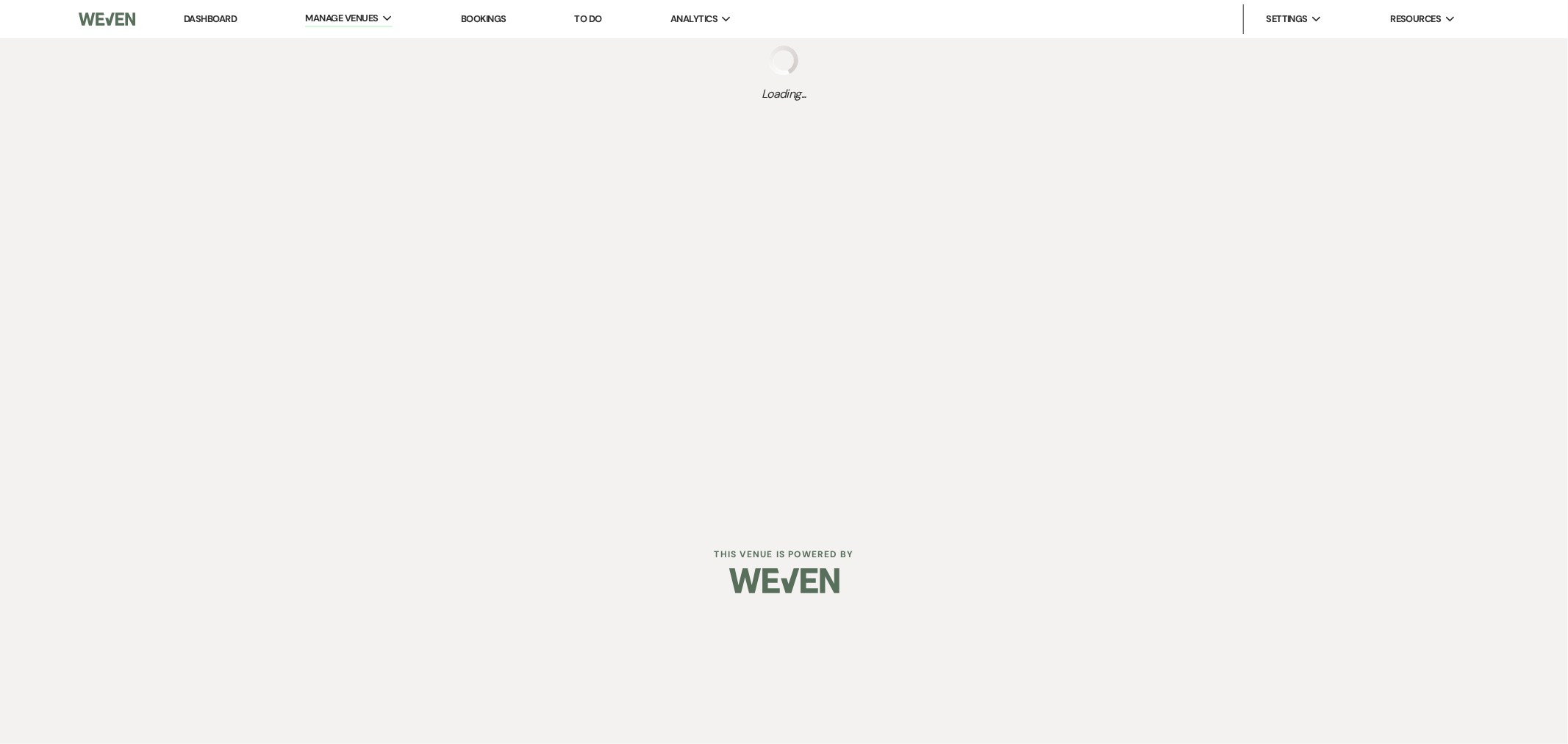
select select "Message Templates"
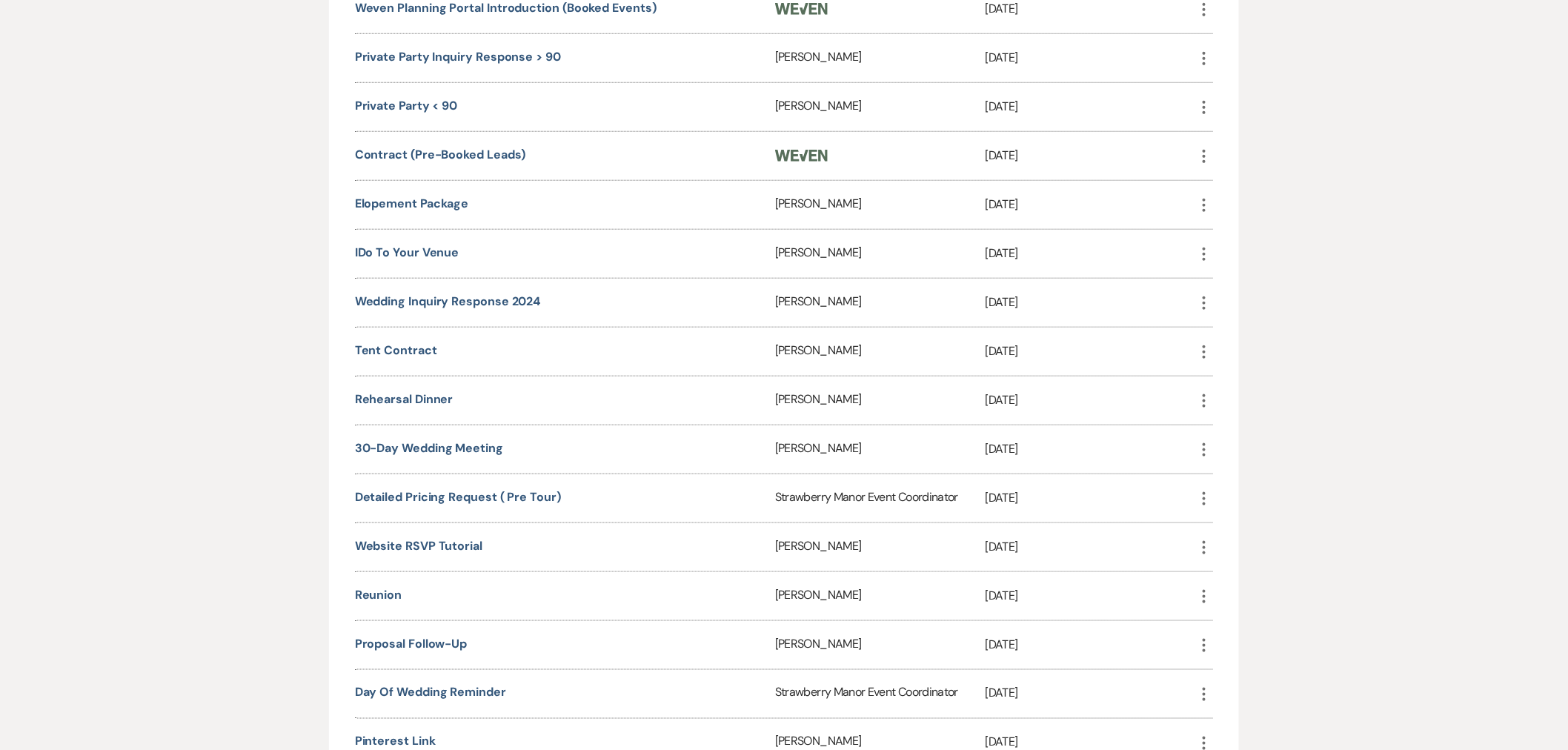
scroll to position [2065, 0]
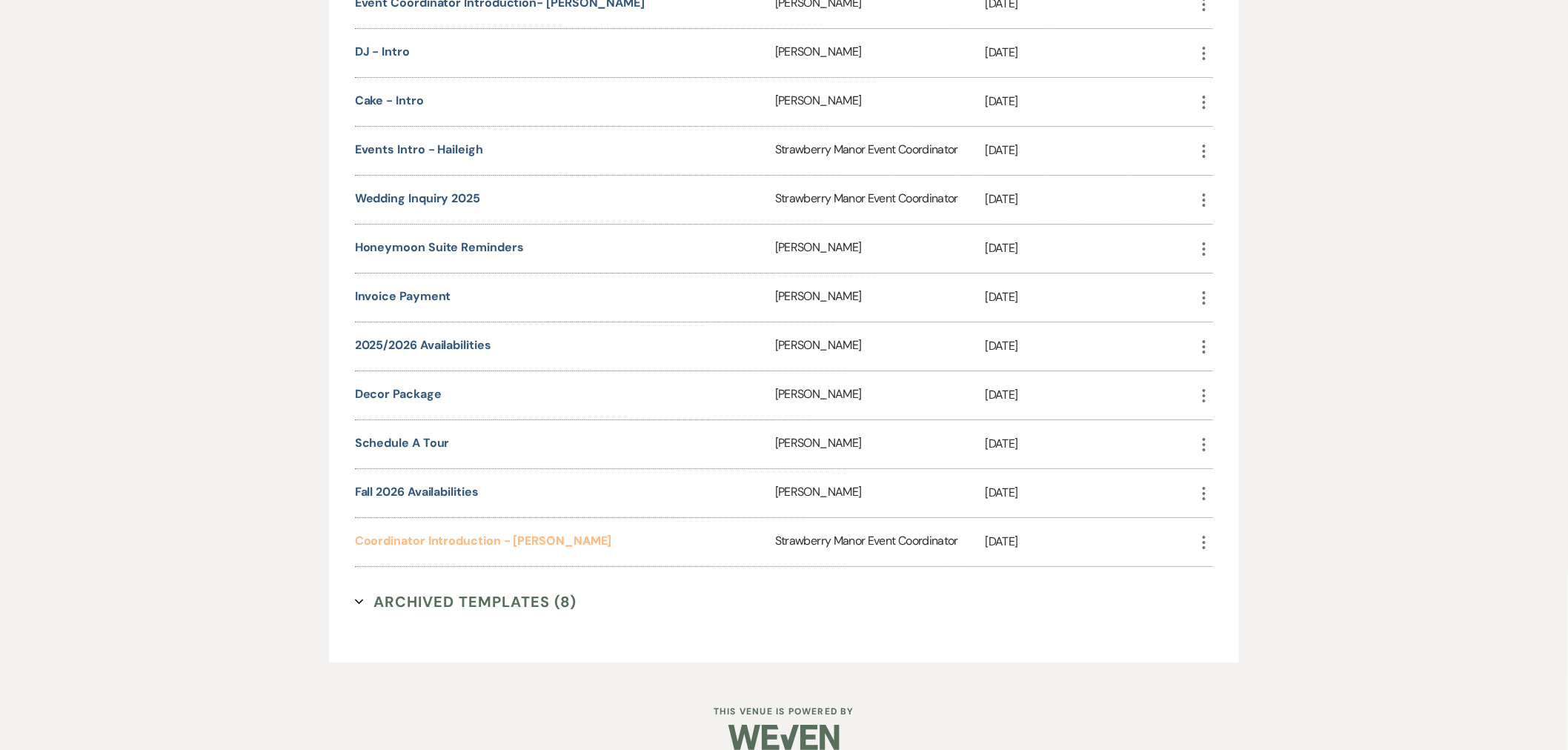
click at [402, 533] on link "Coordinator Introduction - [PERSON_NAME]" at bounding box center [483, 540] width 257 height 15
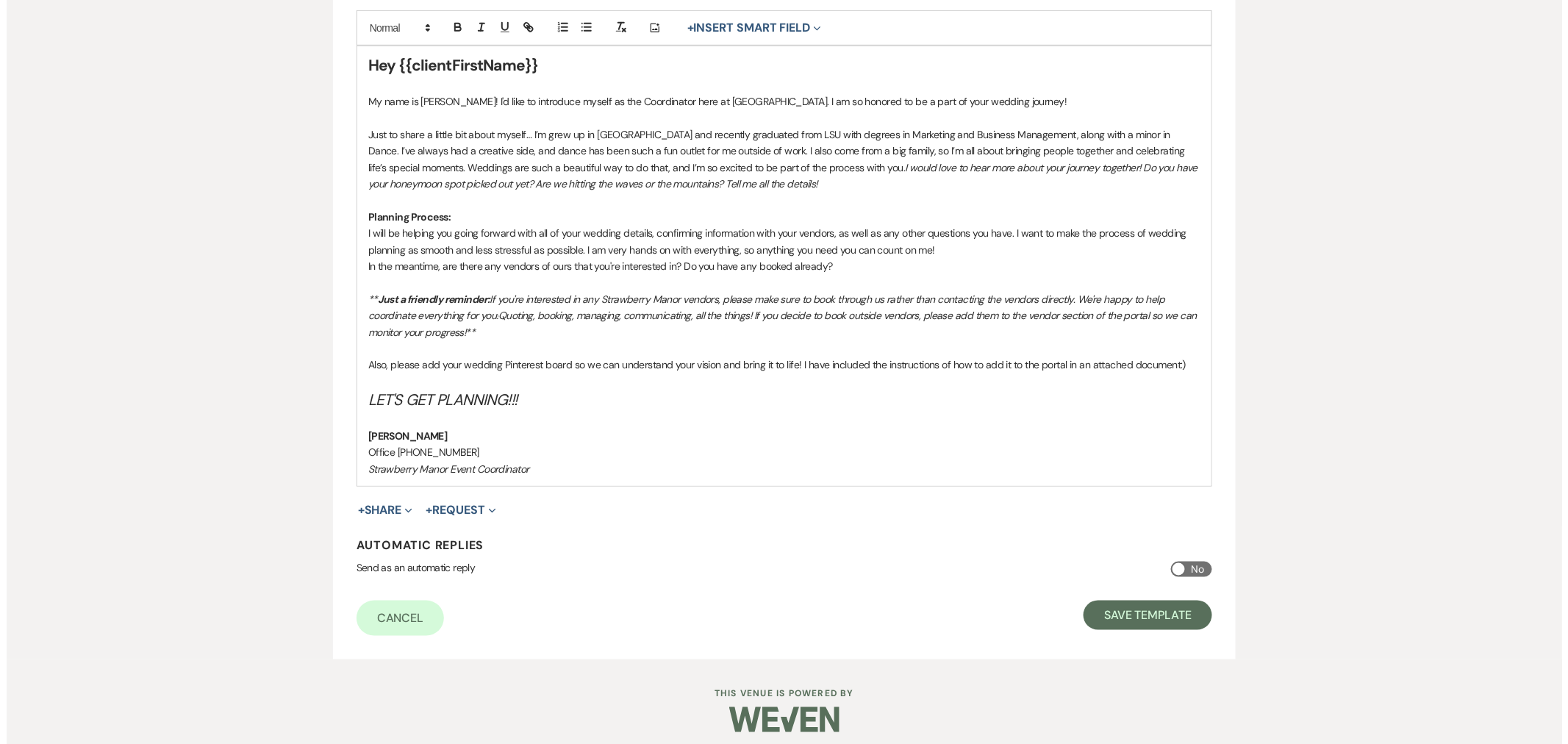
scroll to position [416, 0]
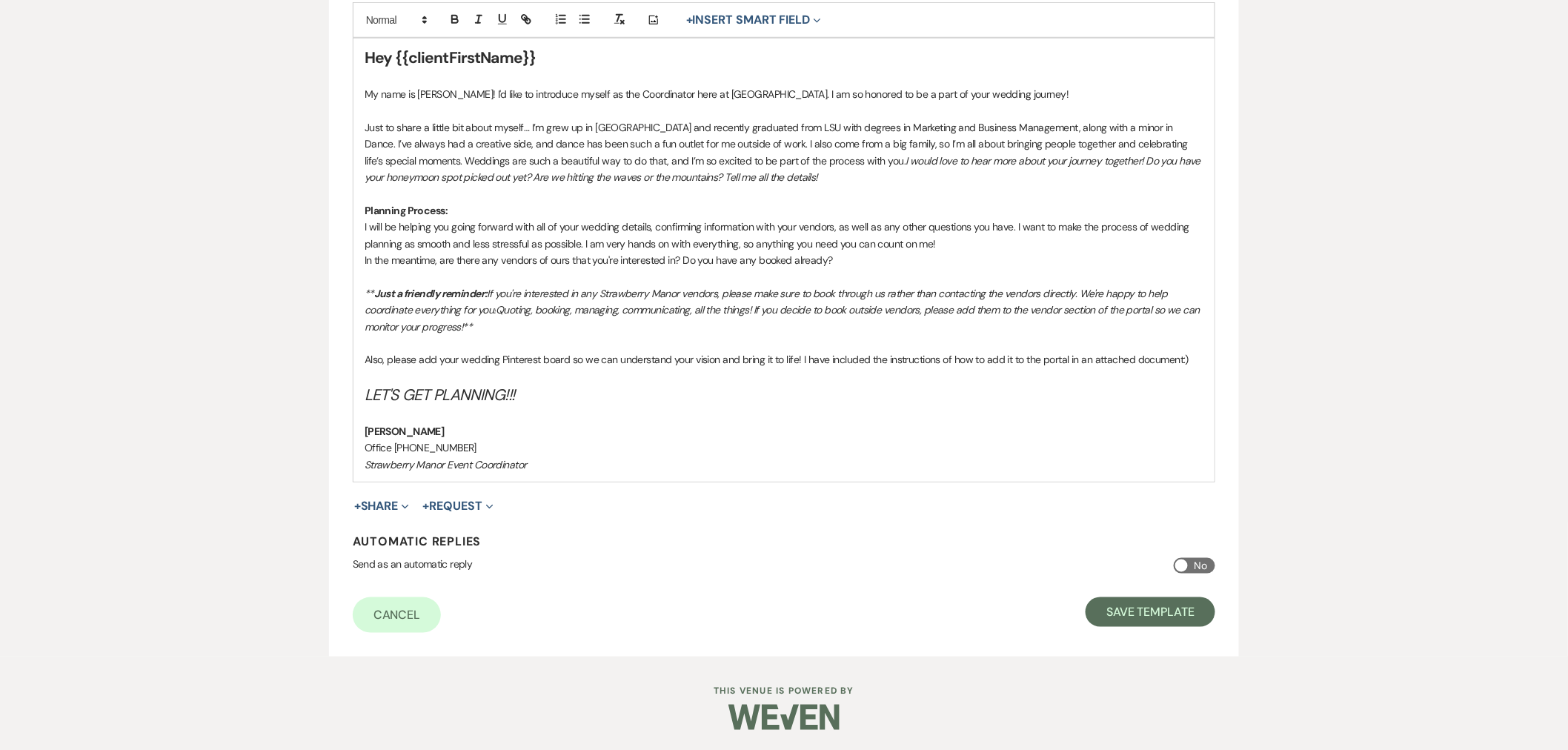
click at [381, 501] on button "+ Share Expand" at bounding box center [382, 506] width 55 height 12
click at [462, 542] on button "Doc Upload Documents" at bounding box center [458, 536] width 207 height 27
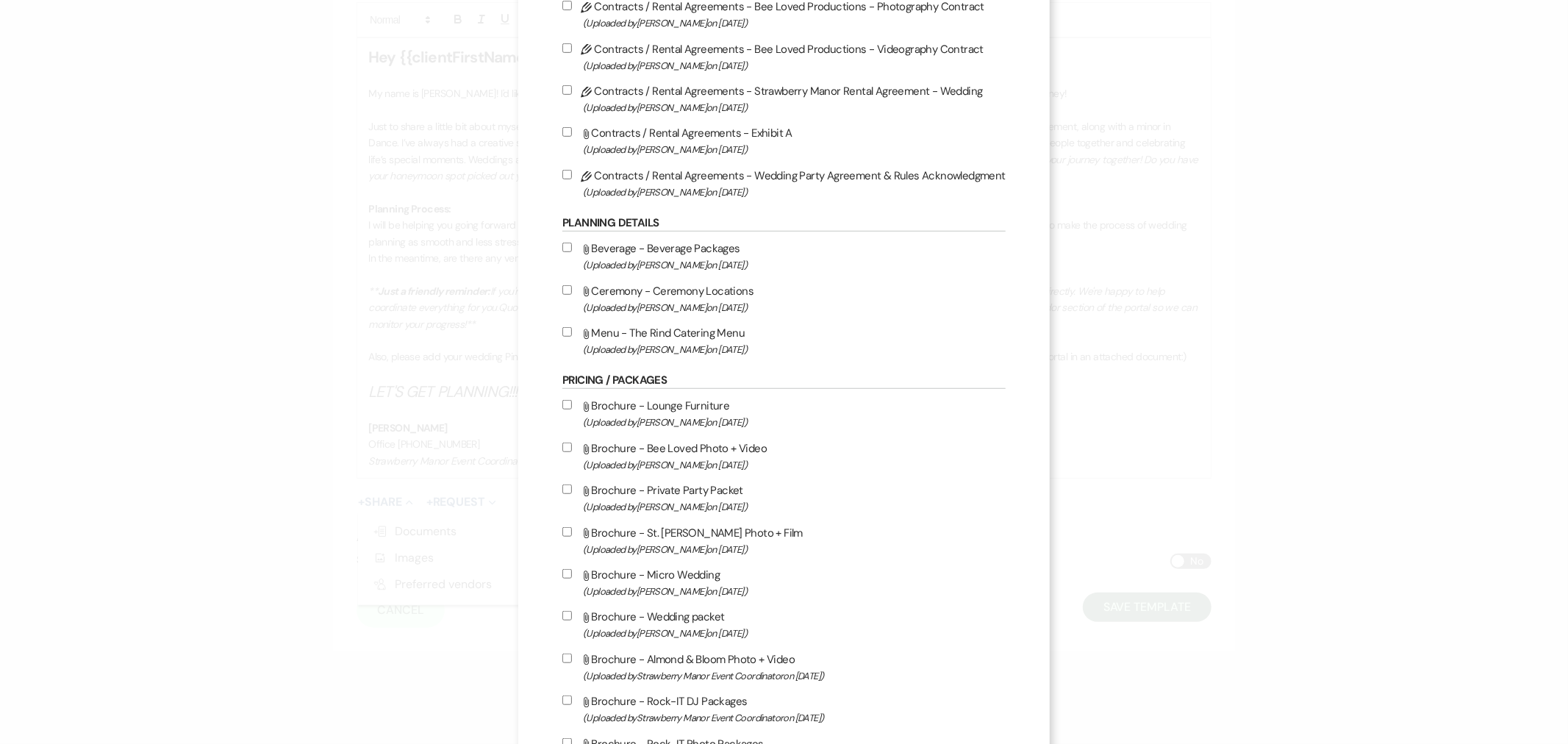
scroll to position [2635, 0]
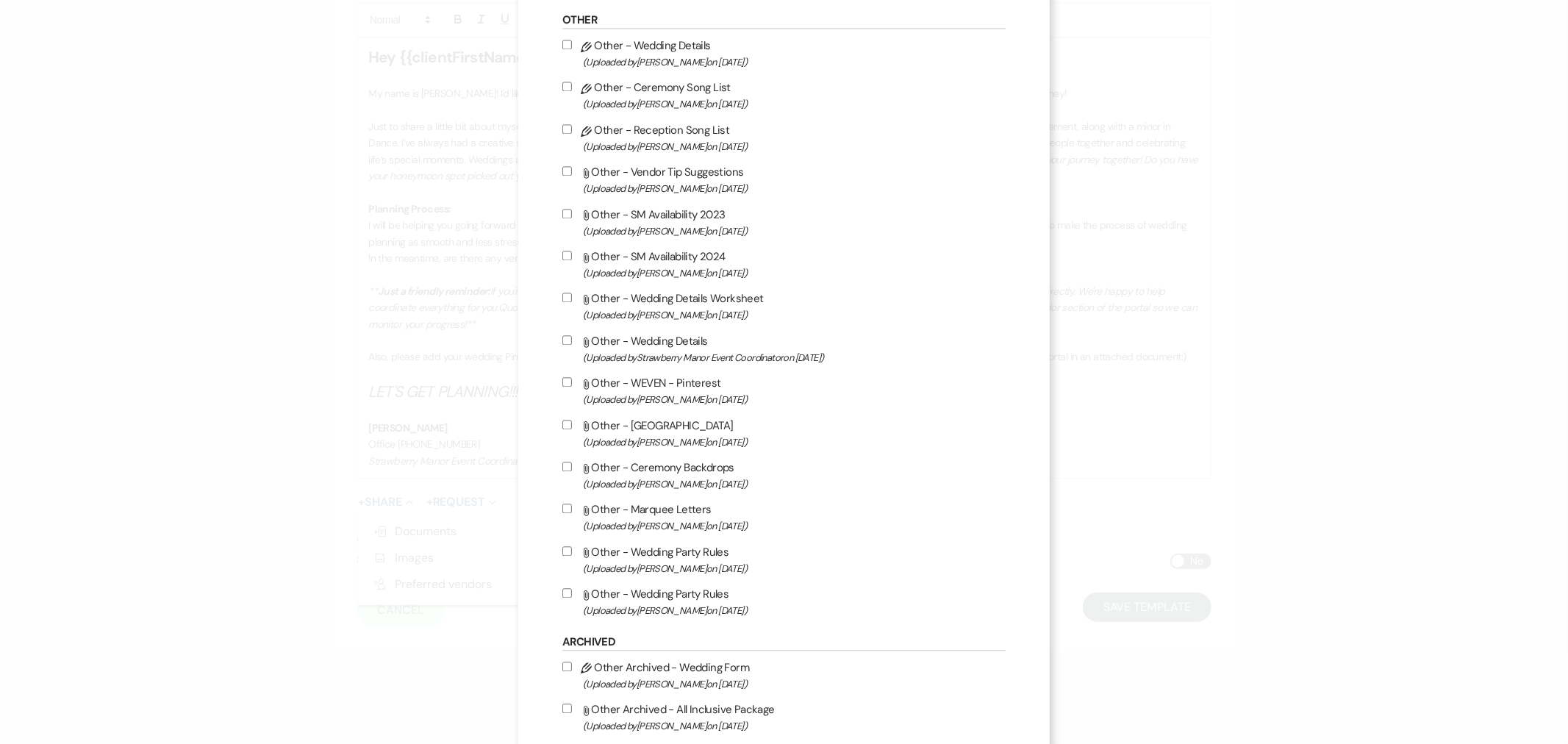
click at [658, 374] on label "Attach File Other - WEVEN - Pinterest (Uploaded by [PERSON_NAME] on [DATE] )" at bounding box center [784, 391] width 443 height 34
click at [572, 377] on input "Attach File Other - WEVEN - Pinterest (Uploaded by [PERSON_NAME] on [DATE] )" at bounding box center [567, 382] width 10 height 10
checkbox input "true"
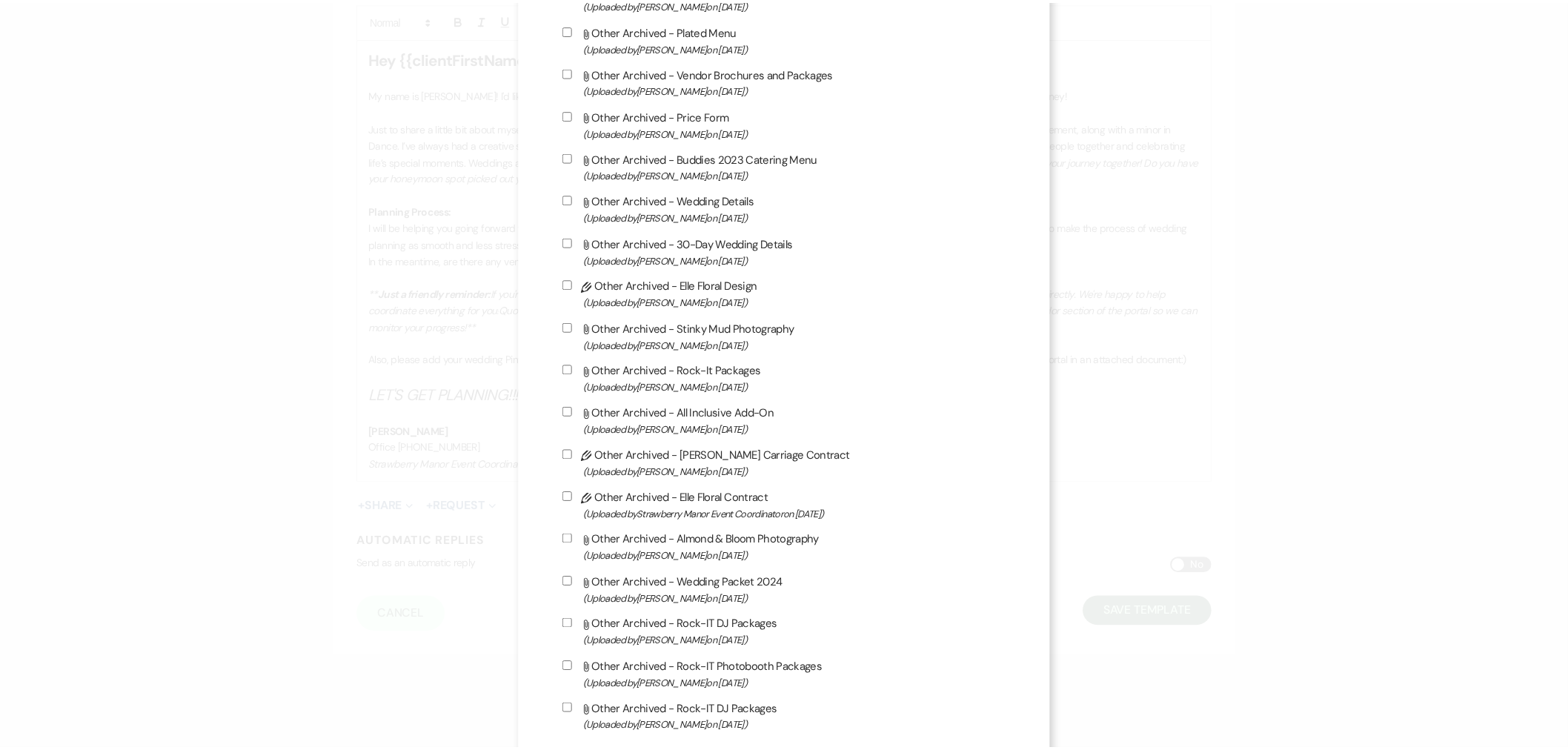
scroll to position [4037, 0]
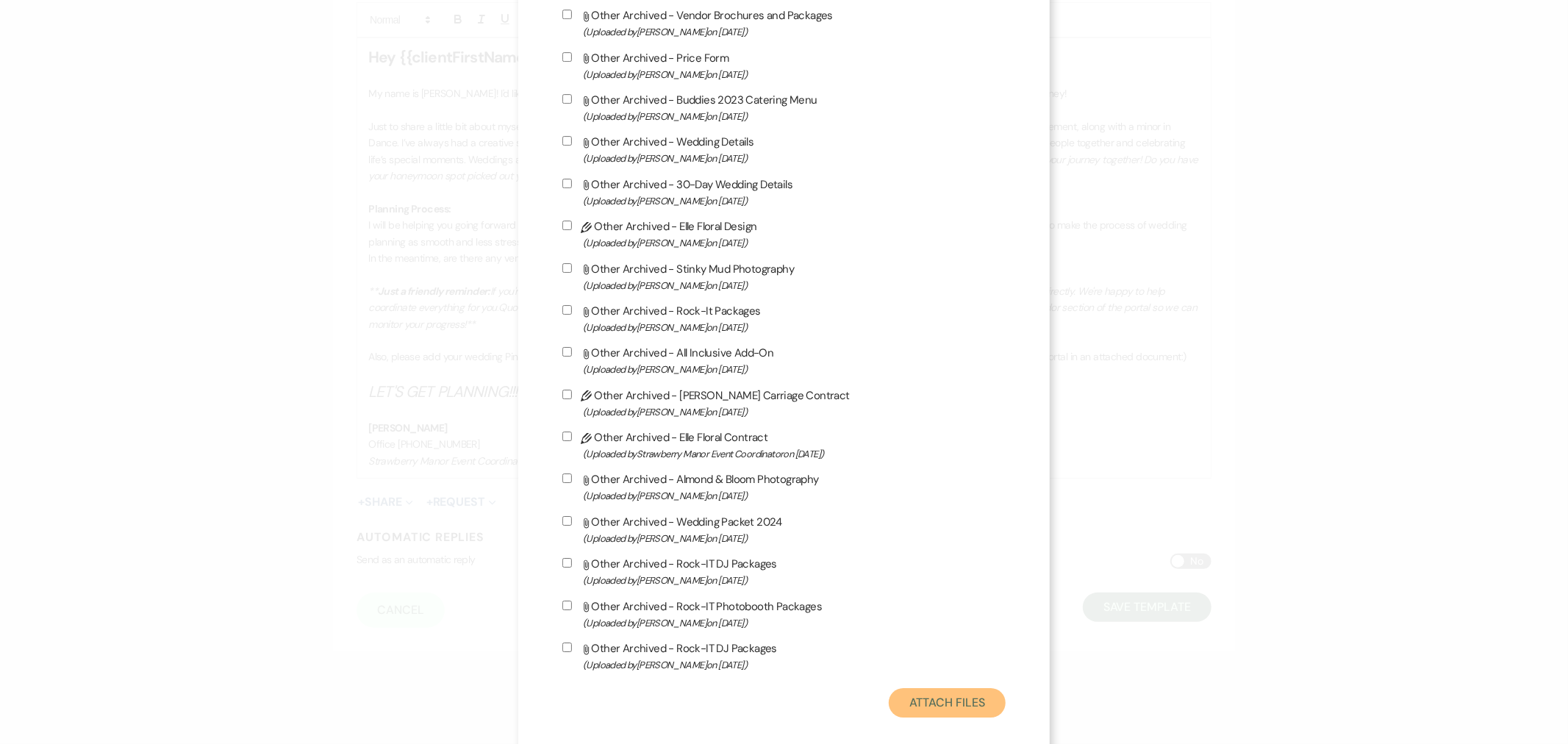
click at [980, 688] on button "Attach Files" at bounding box center [947, 702] width 117 height 29
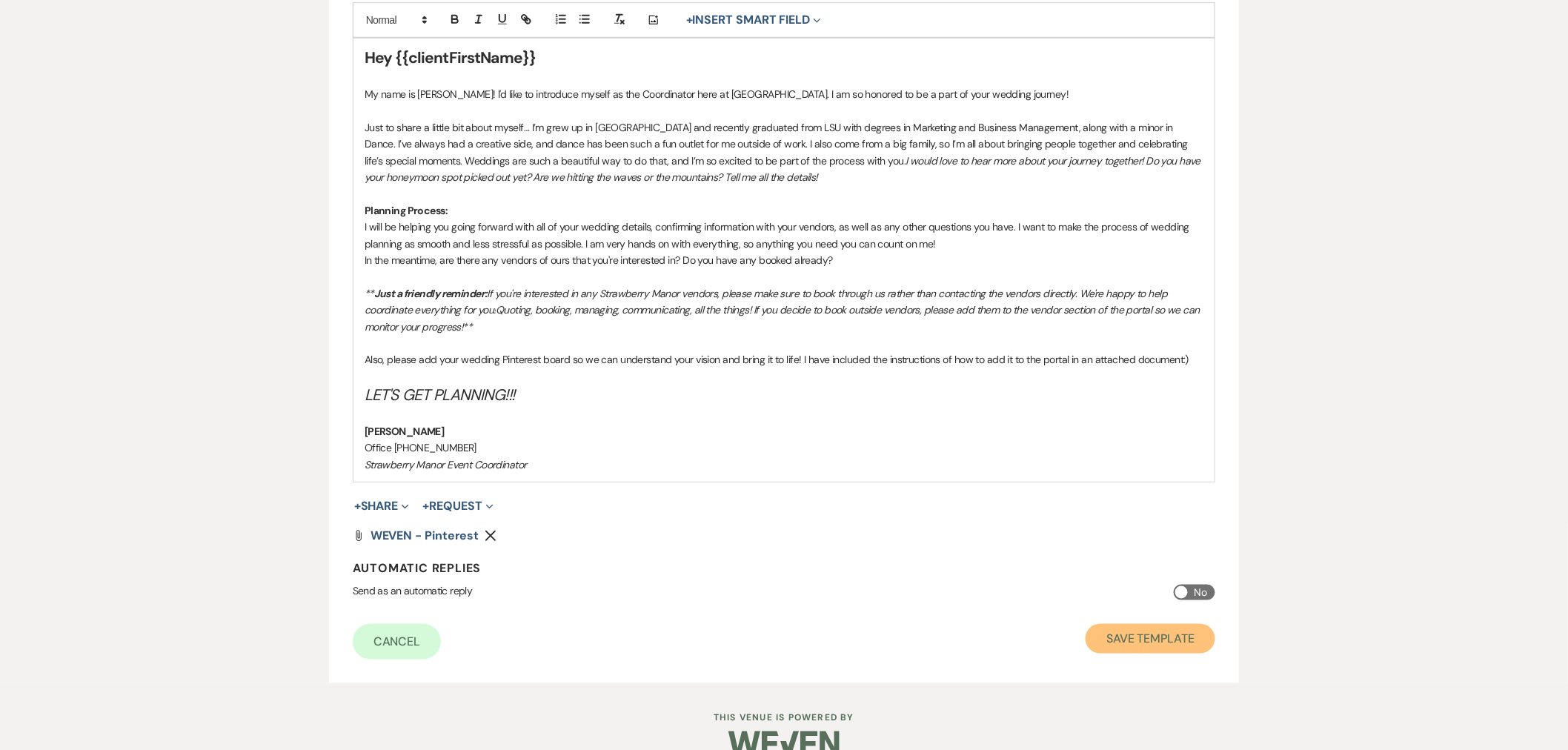
click at [1130, 628] on button "Save Template" at bounding box center [1150, 639] width 130 height 29
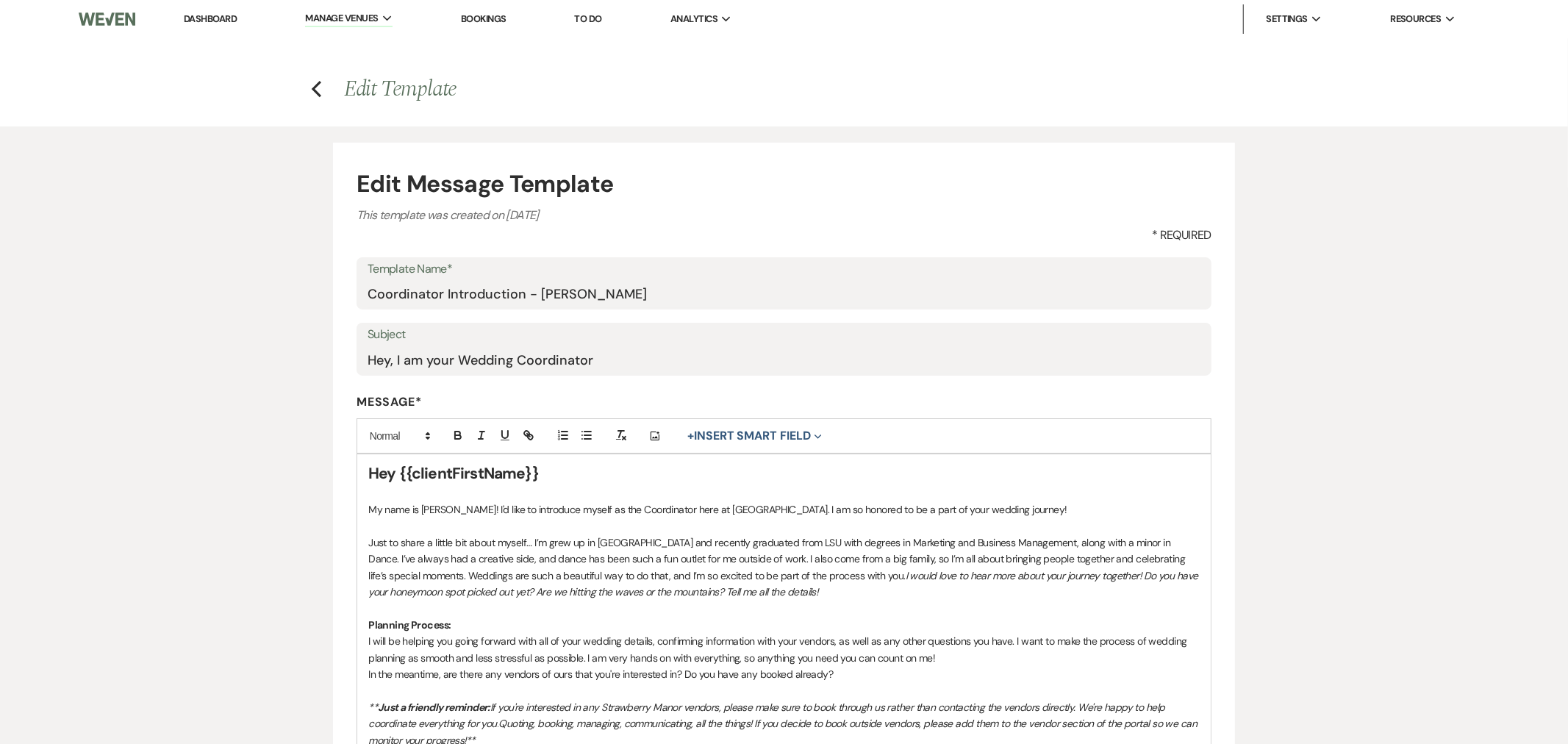
select select "Message Templates"
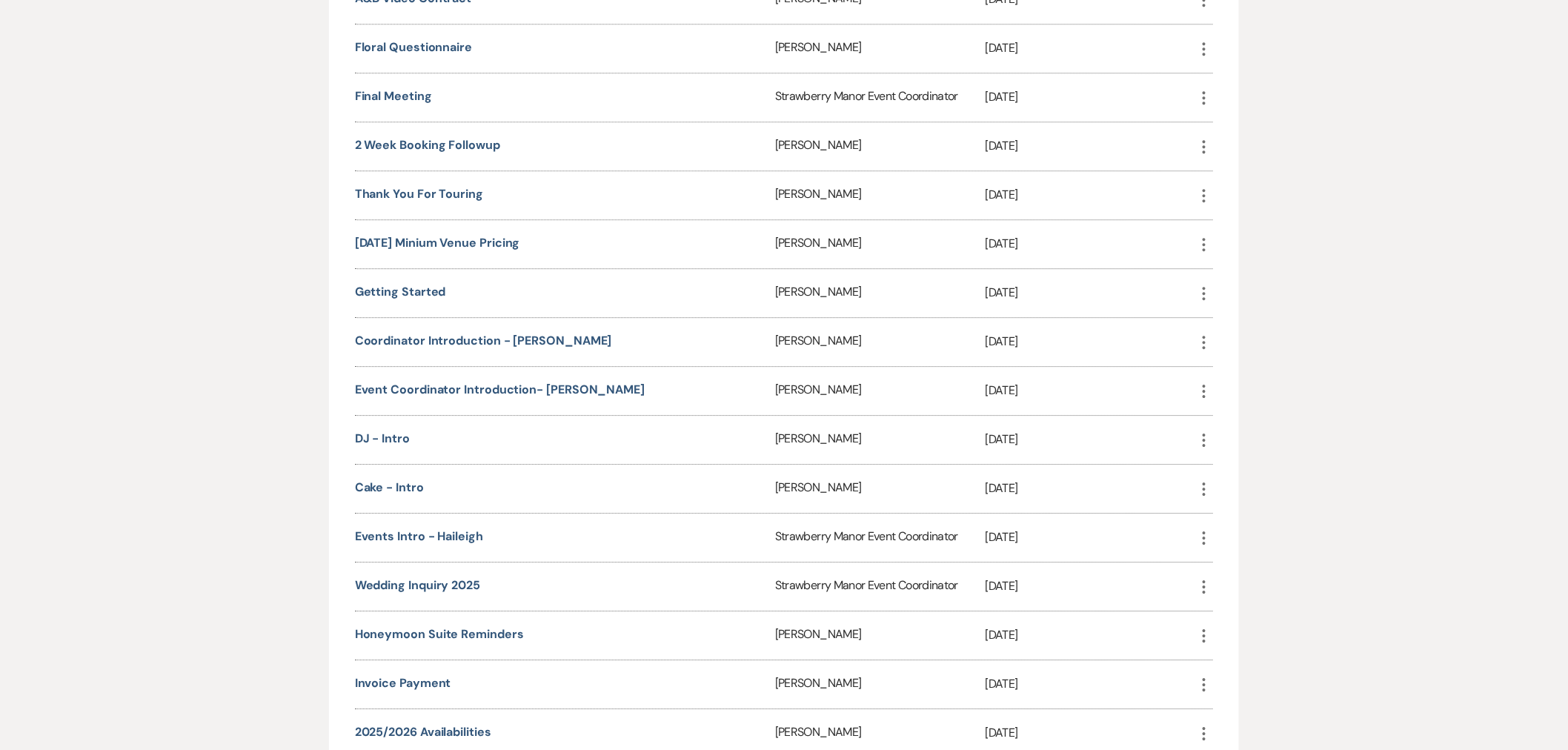
scroll to position [1812, 0]
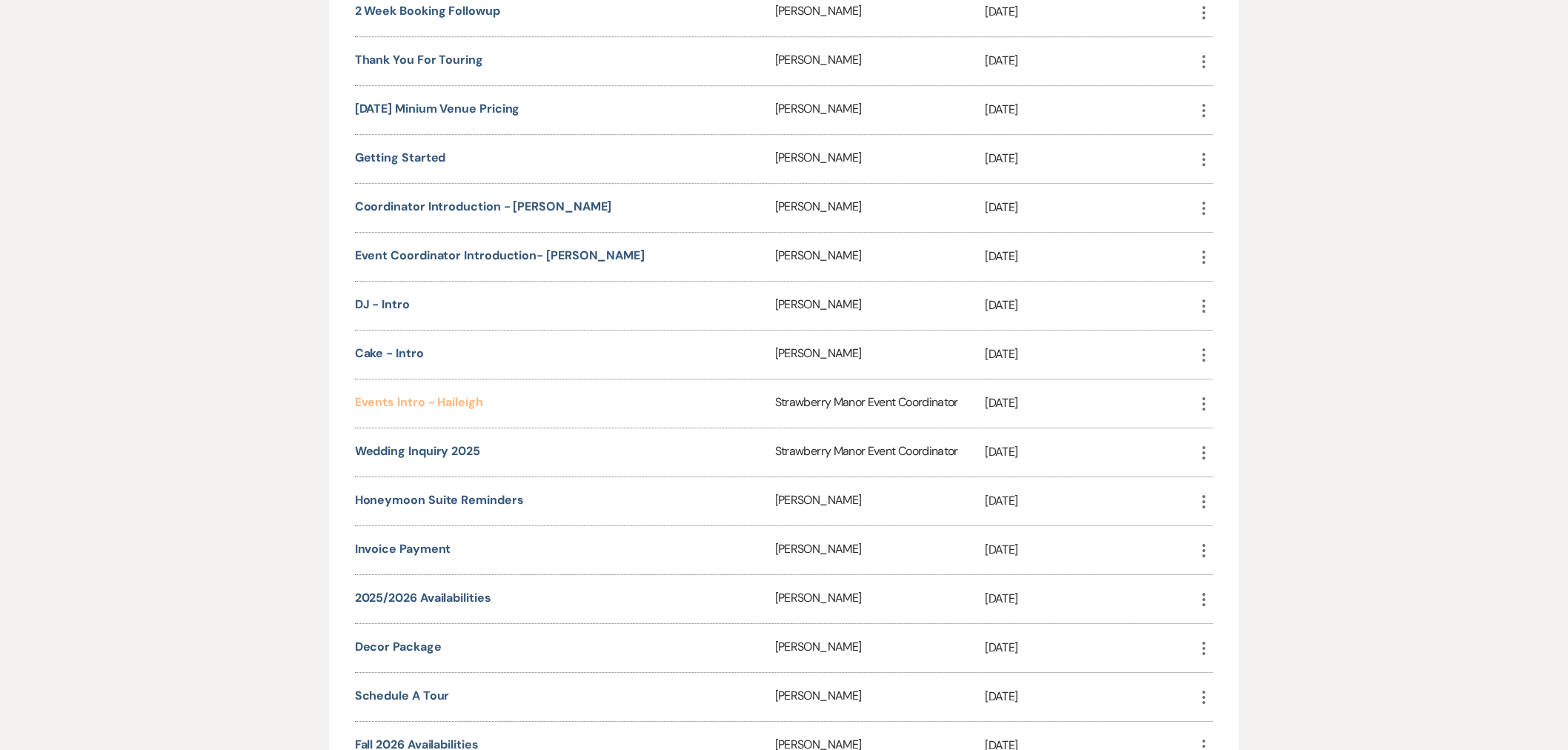
click at [468, 395] on link "Events Intro - Haileigh" at bounding box center [419, 402] width 128 height 15
